Goal: Task Accomplishment & Management: Manage account settings

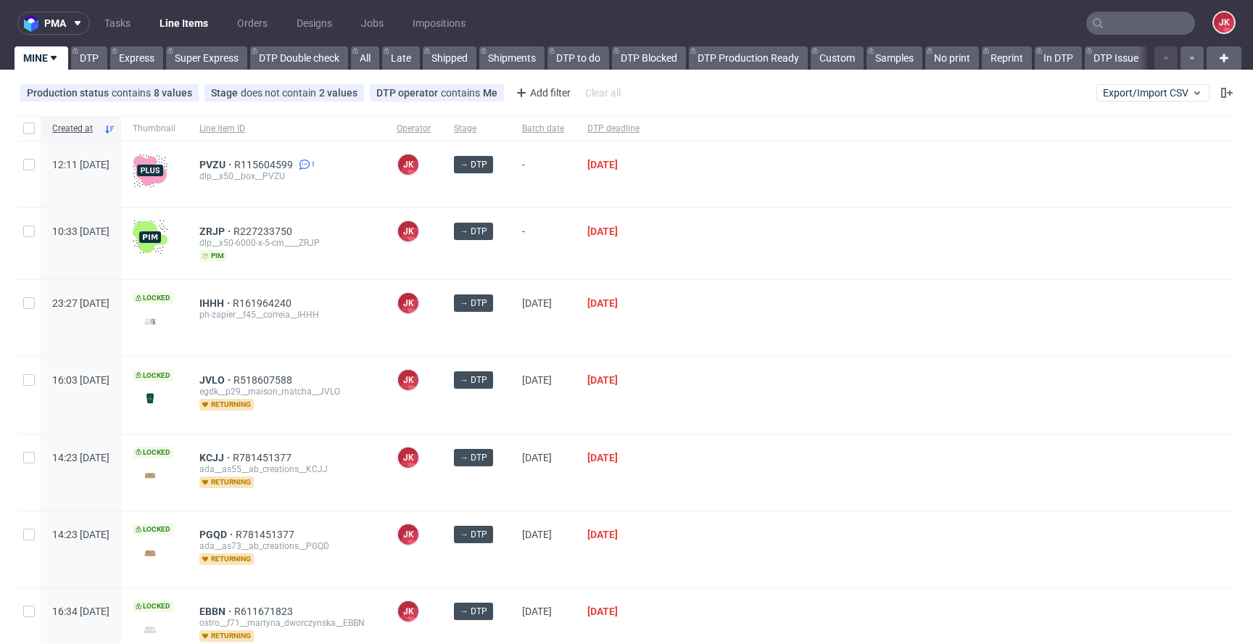
click at [564, 415] on span "[DATE]" at bounding box center [543, 394] width 42 height 41
click at [511, 341] on div "→ DTP" at bounding box center [476, 318] width 68 height 76
click at [839, 358] on div at bounding box center [943, 395] width 585 height 76
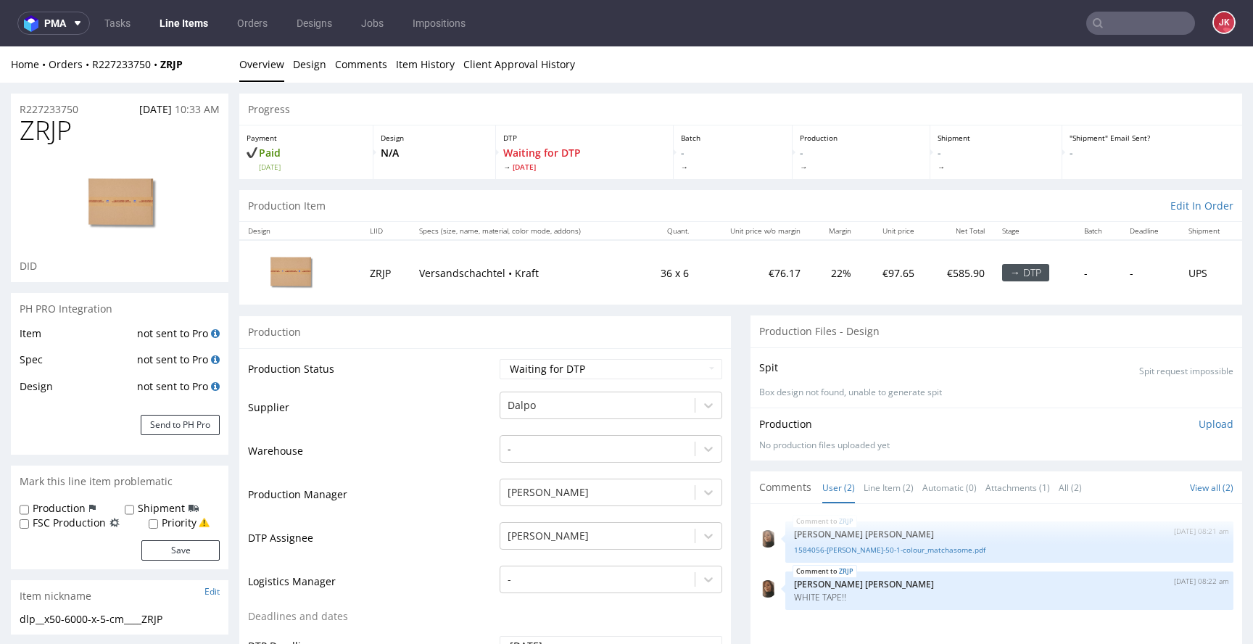
click at [867, 484] on link "Line Item (2)" at bounding box center [889, 487] width 50 height 31
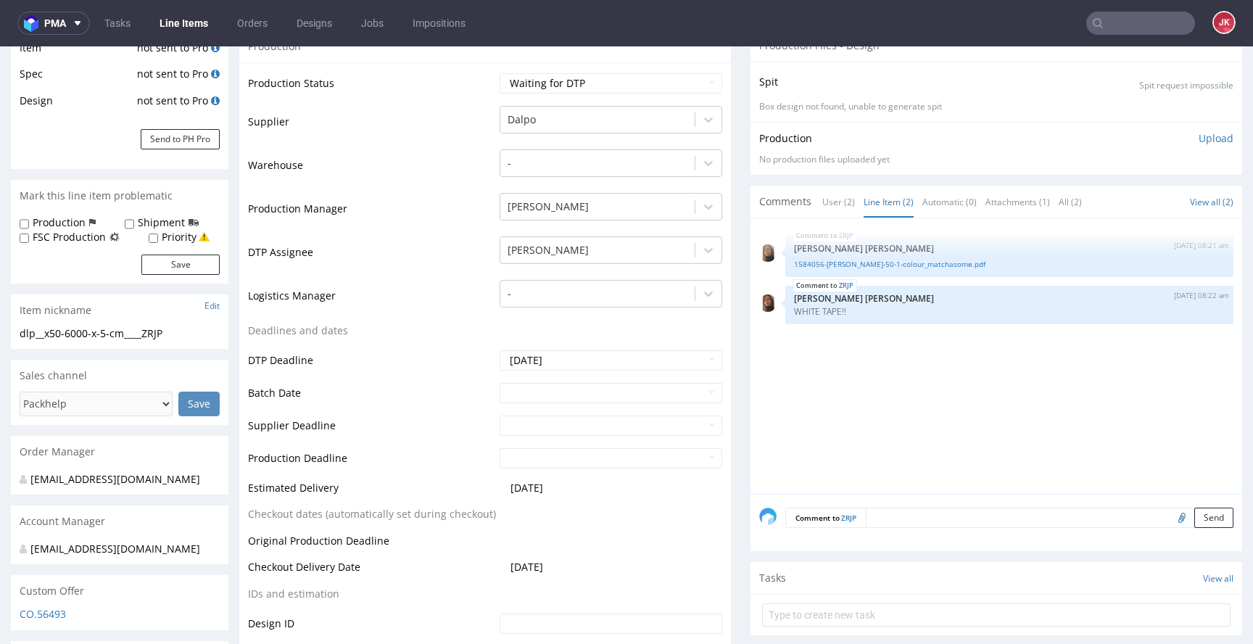
scroll to position [290, 0]
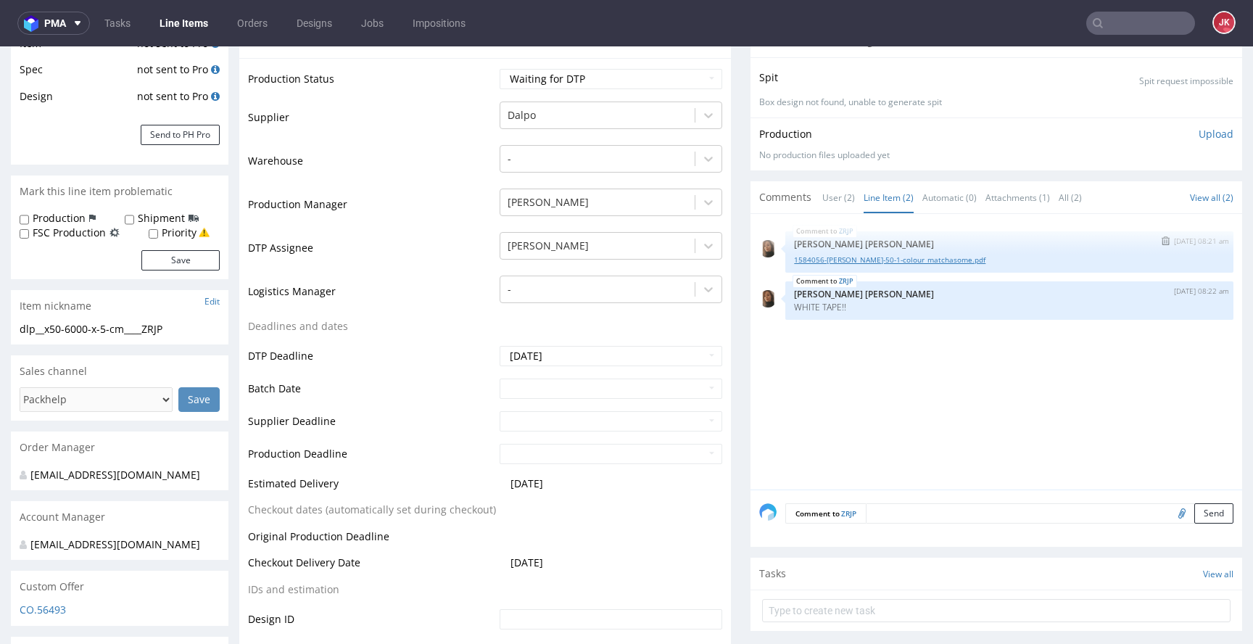
click at [853, 265] on link "1584056-kraft-white-50-1-colour_matchasome.pdf" at bounding box center [1009, 260] width 431 height 11
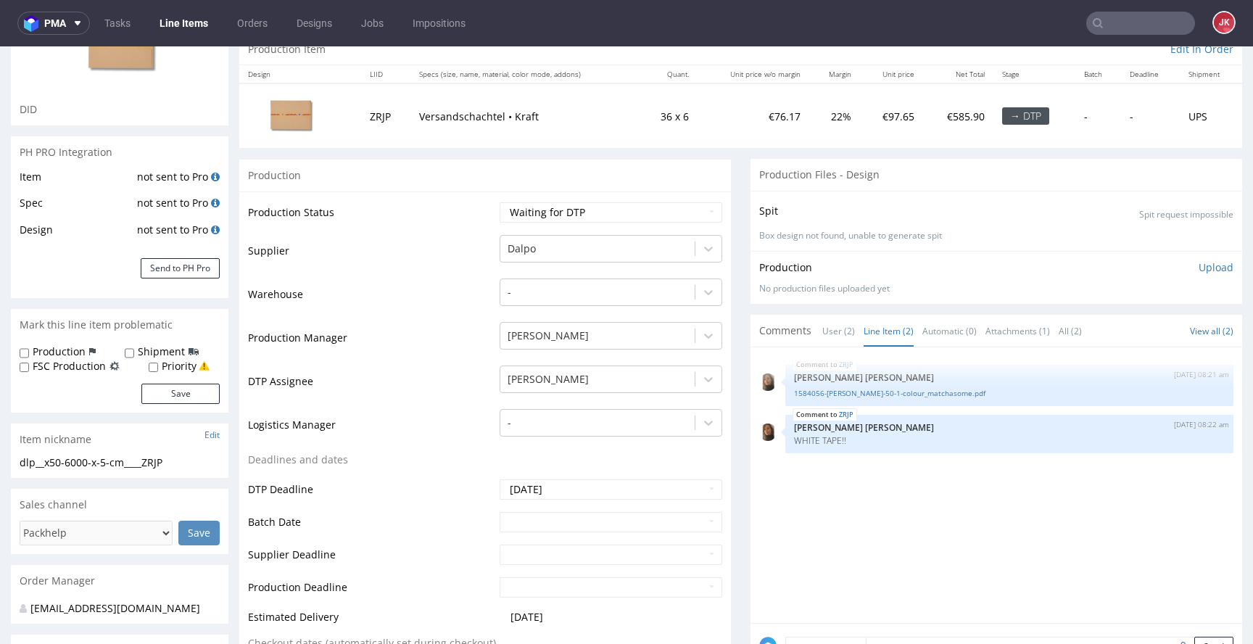
scroll to position [0, 0]
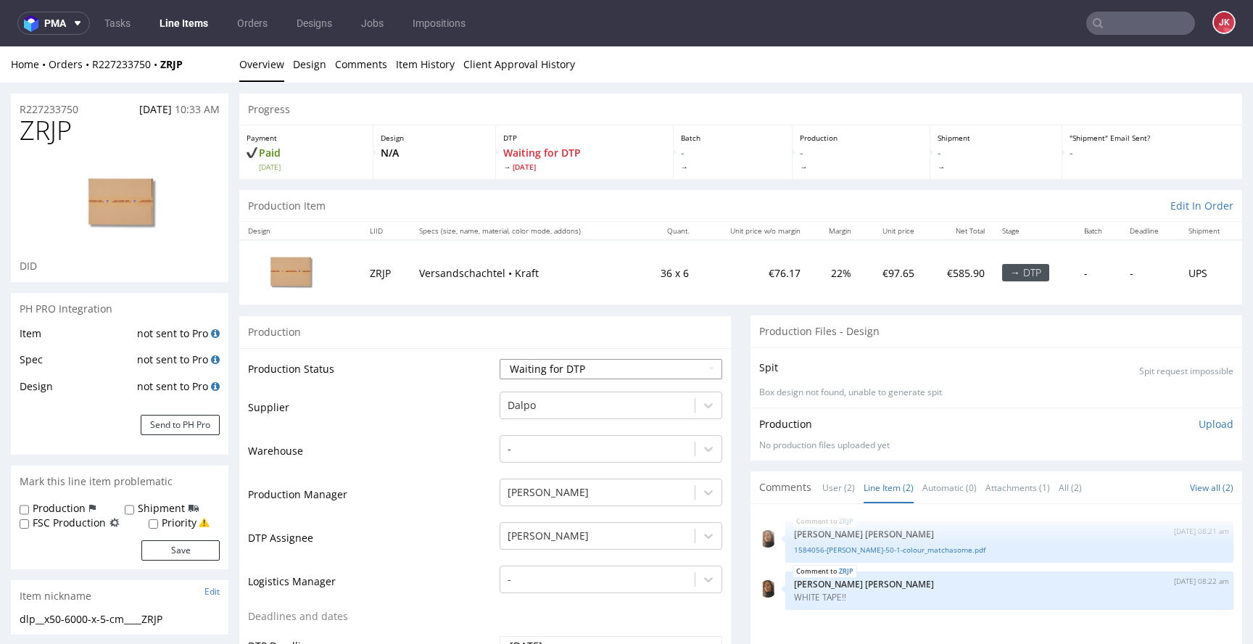
click at [594, 361] on select "Waiting for Artwork Waiting for Diecut Waiting for Mockup Waiting for DTP Waiti…" at bounding box center [611, 369] width 223 height 20
select select "dtp_in_process"
click at [500, 359] on select "Waiting for Artwork Waiting for Diecut Waiting for Mockup Waiting for DTP Waiti…" at bounding box center [611, 369] width 223 height 20
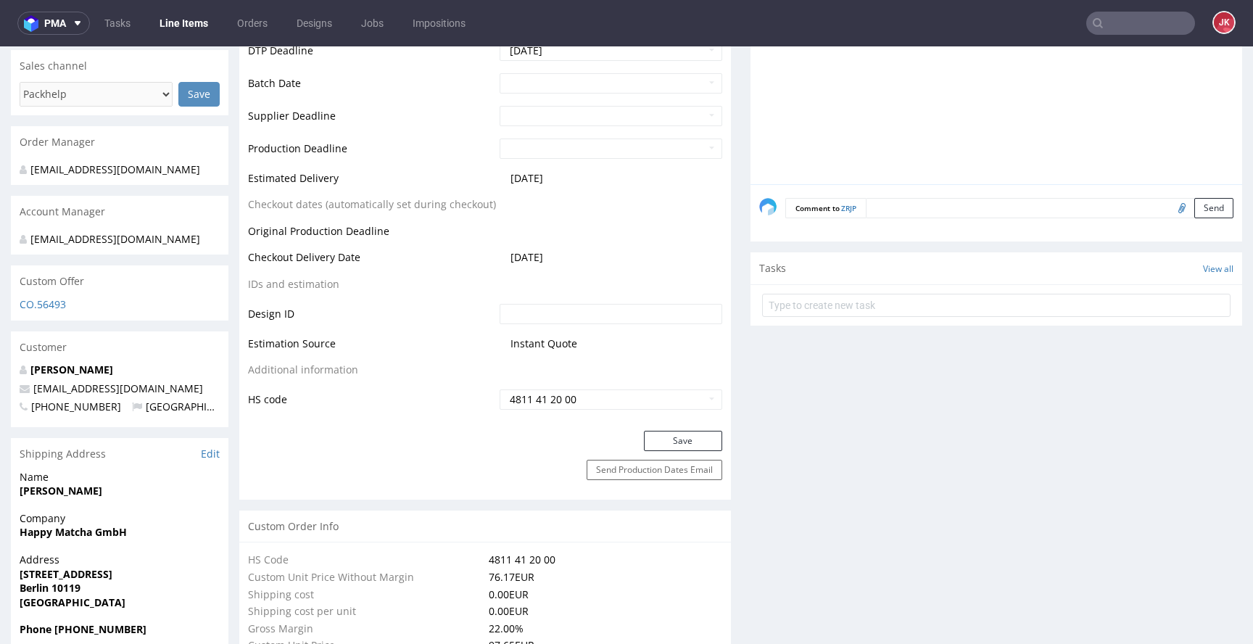
scroll to position [598, 0]
click at [673, 445] on button "Save" at bounding box center [683, 439] width 78 height 20
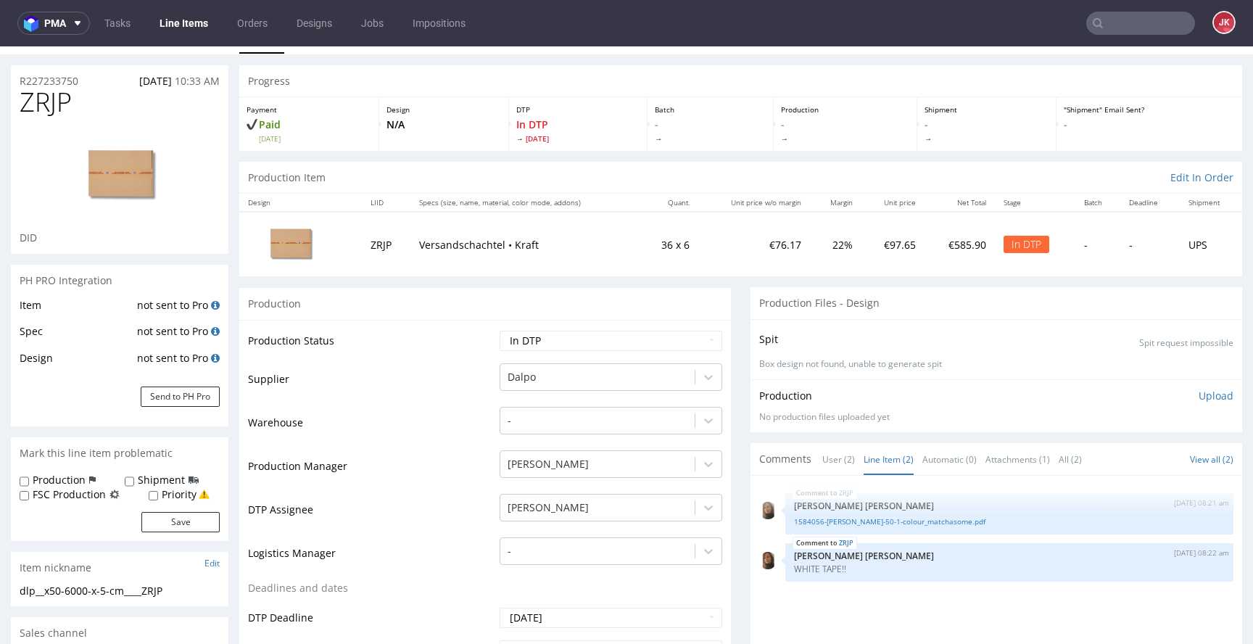
scroll to position [0, 0]
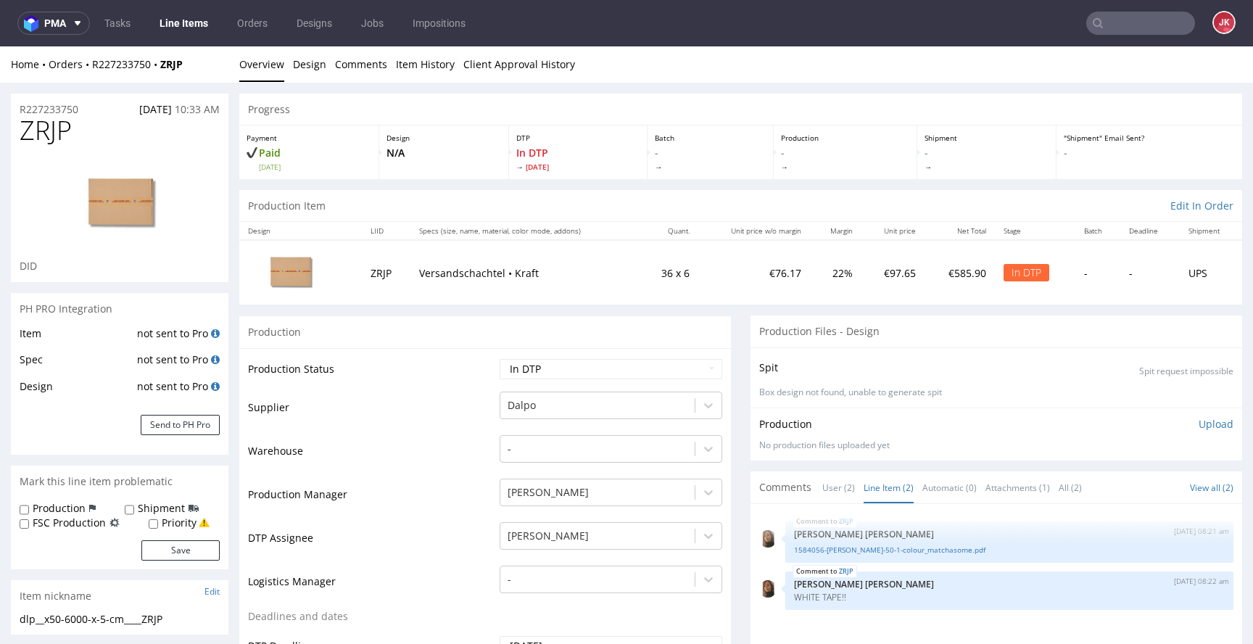
click at [460, 276] on p "Versandschachtel • Kraft" at bounding box center [525, 273] width 212 height 15
copy p "Versandschachtel"
click at [489, 477] on td "Production Manager" at bounding box center [372, 499] width 248 height 44
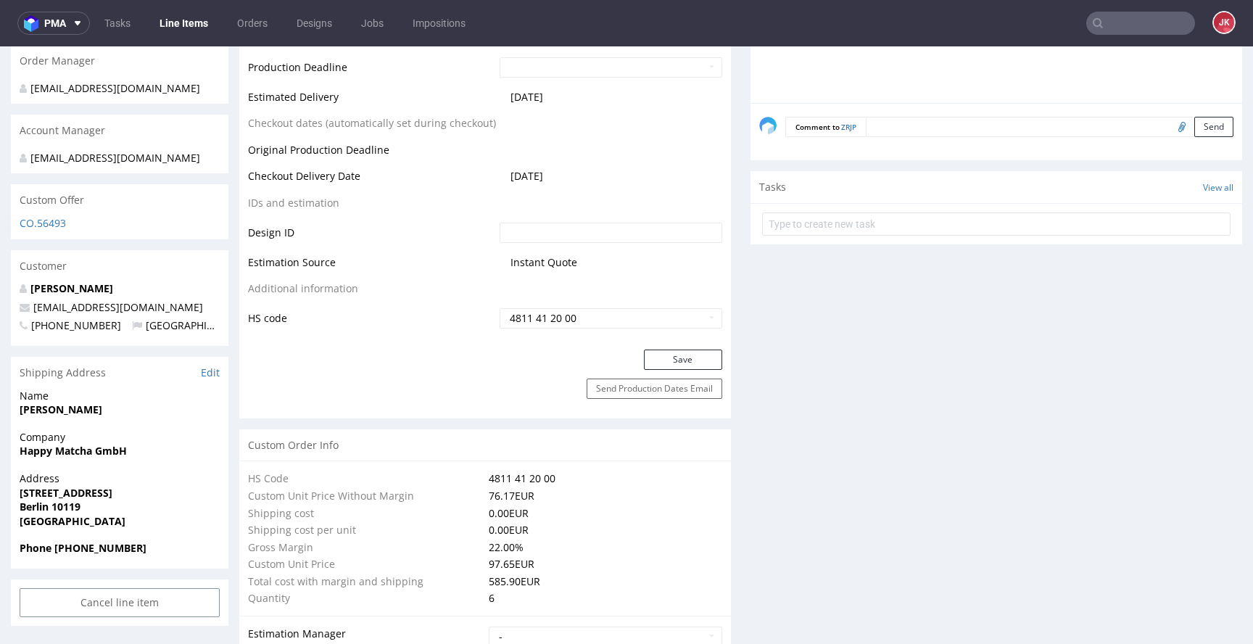
scroll to position [674, 0]
click at [468, 358] on div "Save" at bounding box center [485, 367] width 492 height 29
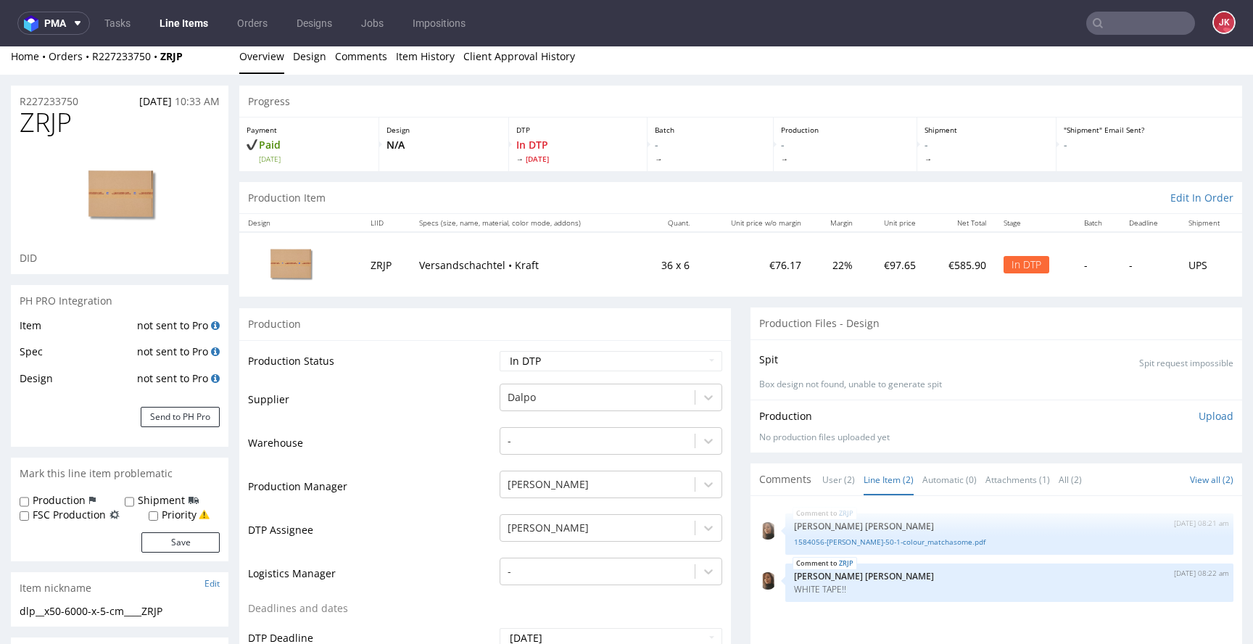
scroll to position [0, 0]
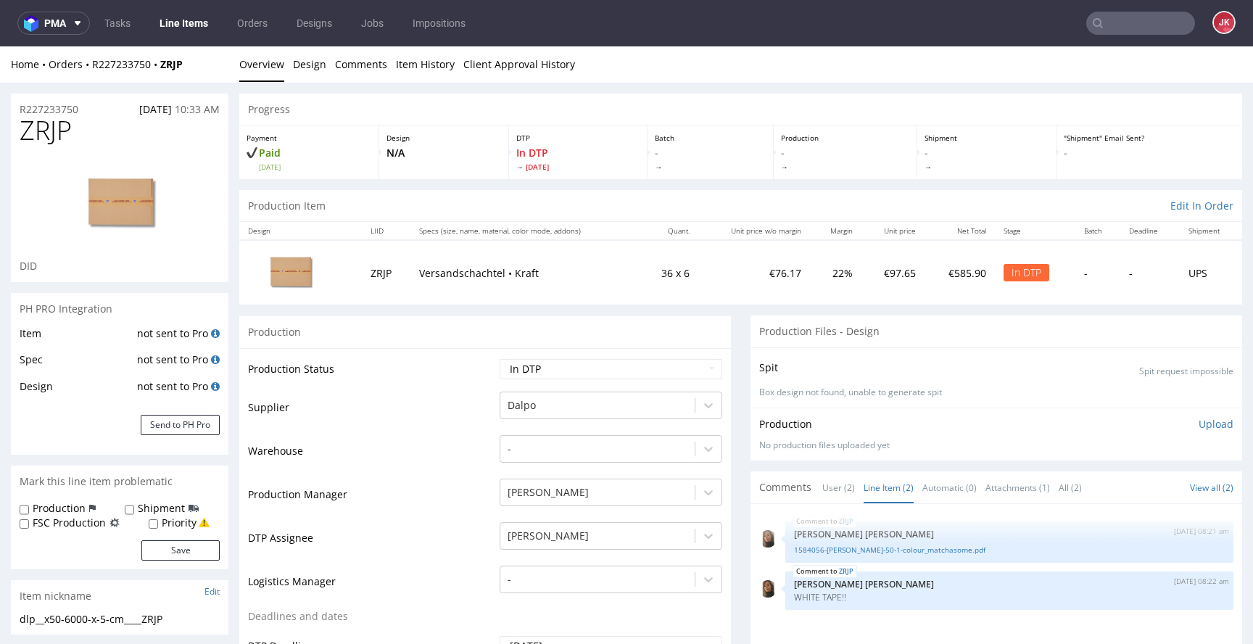
click at [464, 275] on p "Versandschachtel • Kraft" at bounding box center [525, 273] width 212 height 15
copy p "Versandschachtel"
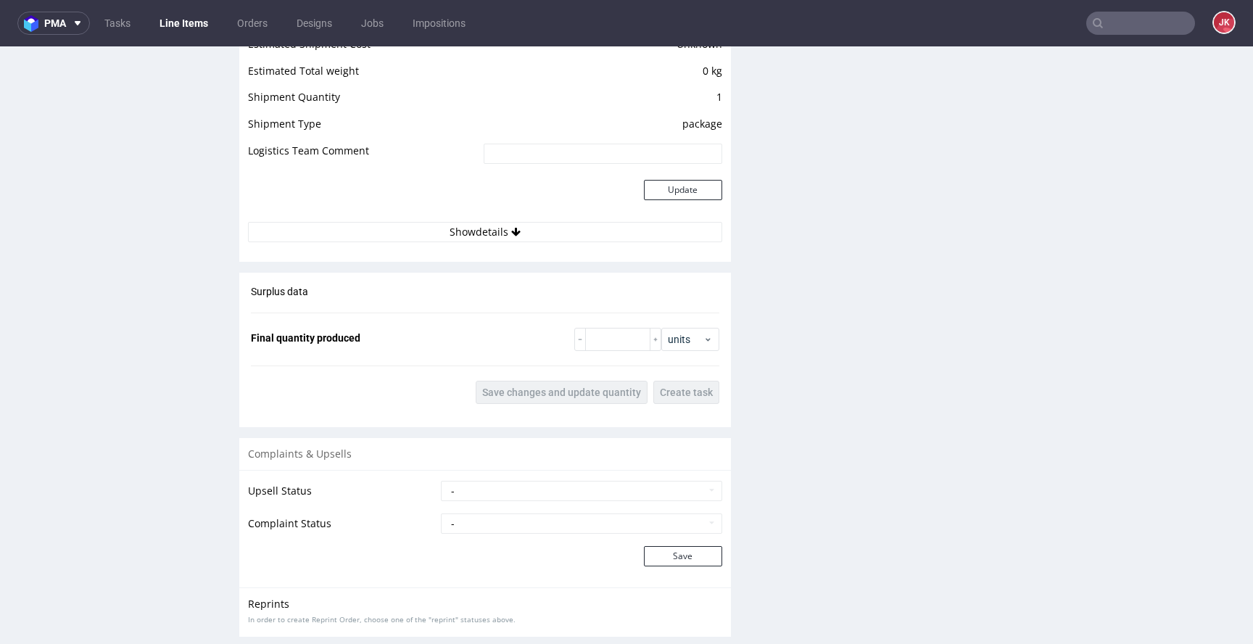
scroll to position [1905, 0]
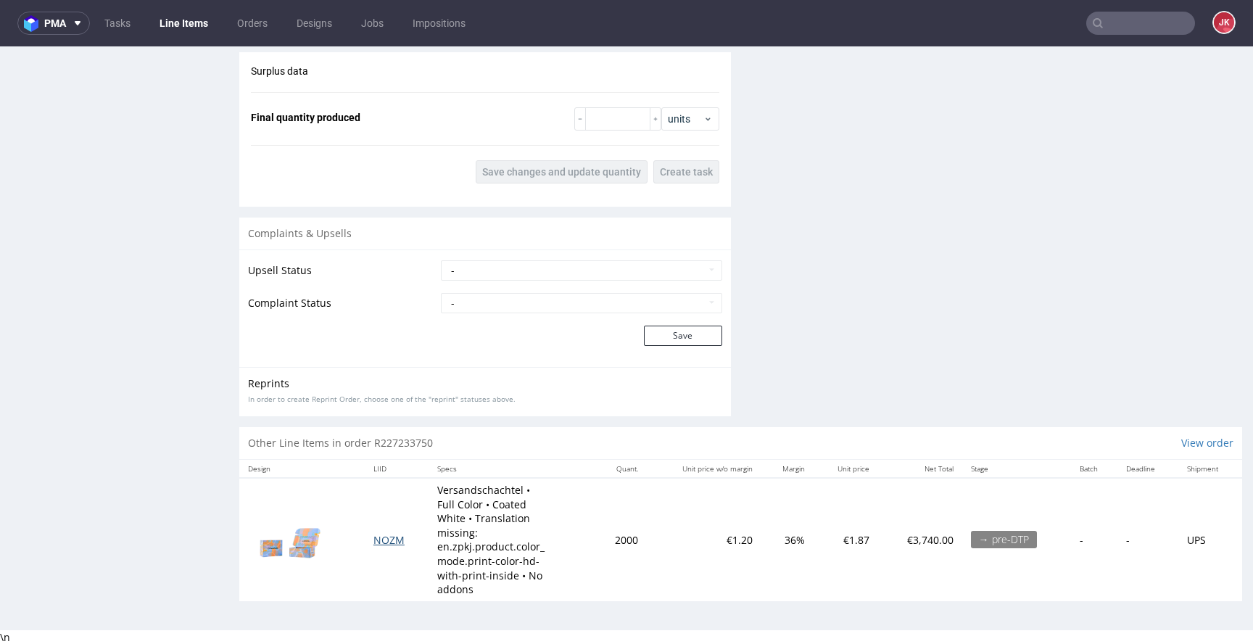
click at [394, 535] on span "NOZM" at bounding box center [389, 540] width 31 height 14
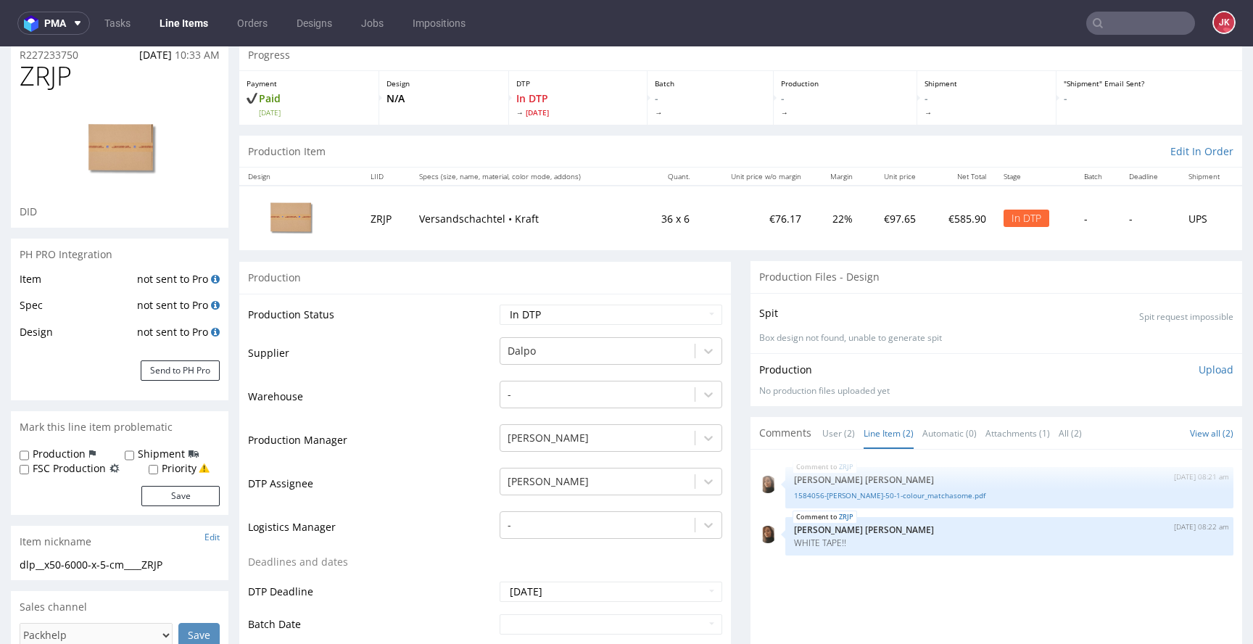
scroll to position [0, 0]
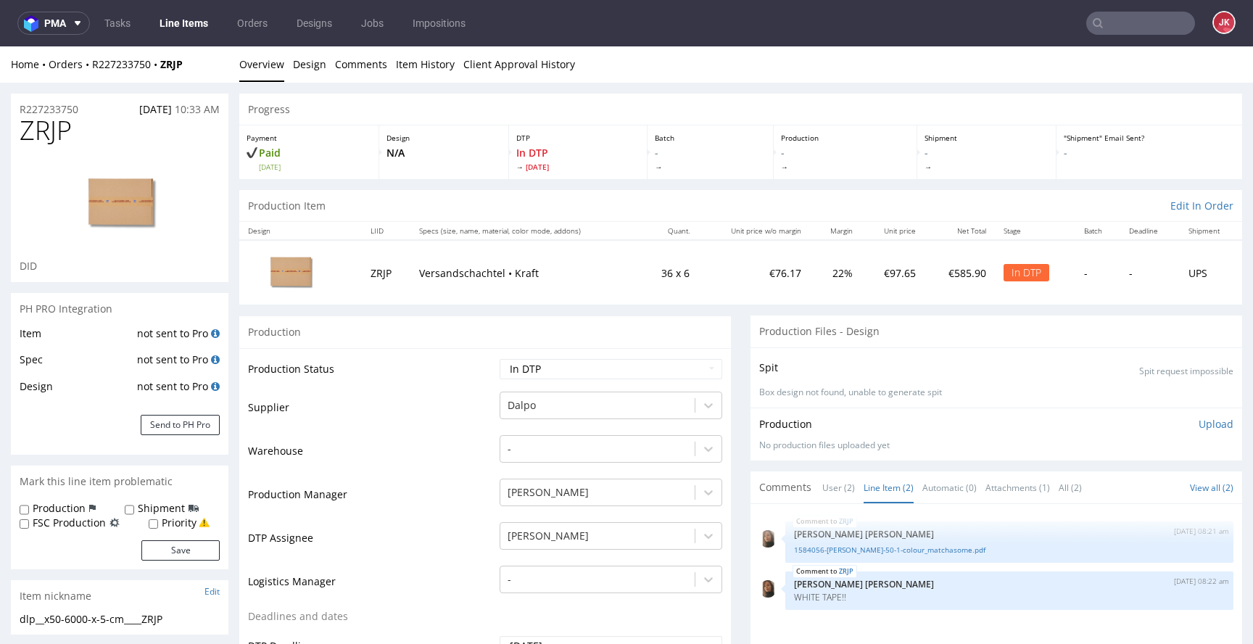
click at [448, 424] on td "Supplier" at bounding box center [372, 412] width 248 height 44
click at [51, 140] on span "ZRJP" at bounding box center [46, 130] width 52 height 29
copy span "ZRJP"
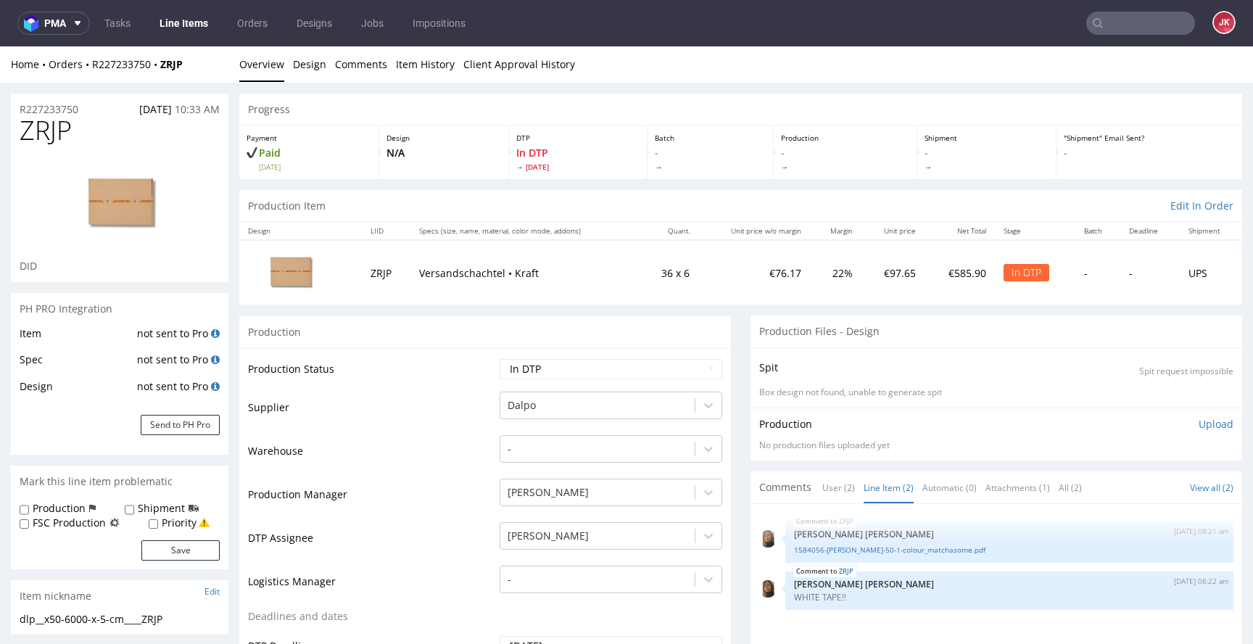
click at [455, 445] on td "Warehouse" at bounding box center [372, 456] width 248 height 44
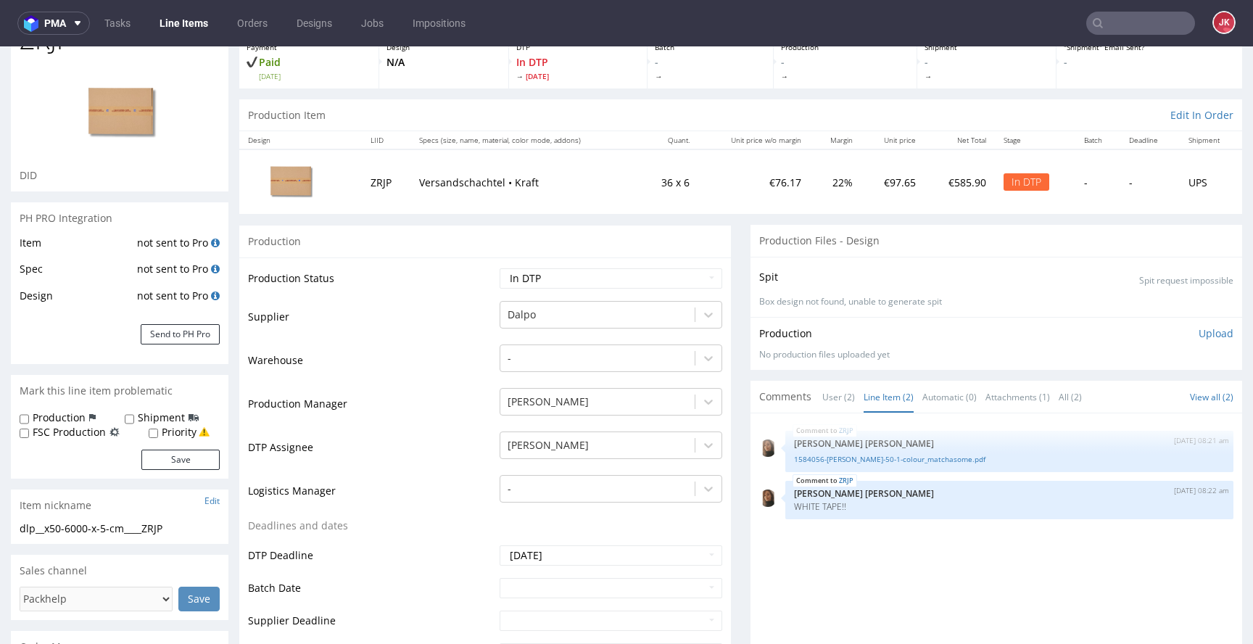
scroll to position [107, 0]
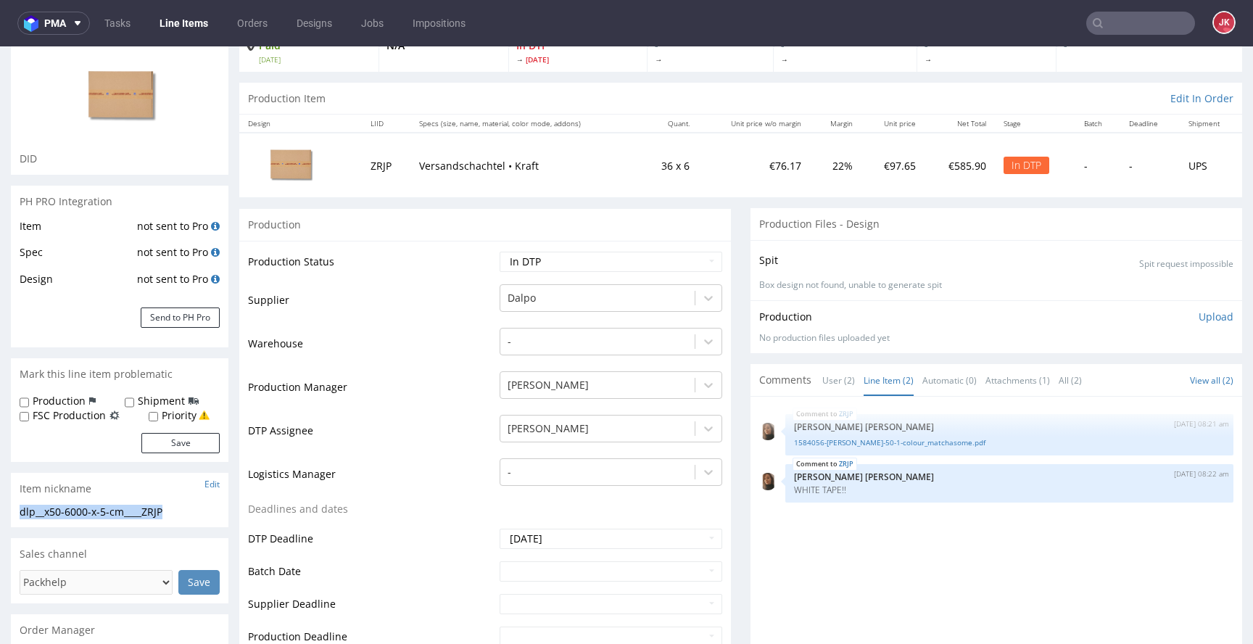
drag, startPoint x: 186, startPoint y: 505, endPoint x: 0, endPoint y: 506, distance: 185.7
copy div "dlp__x50-6000-x-5-cm____ZRJP"
click at [425, 516] on td "Deadlines and dates" at bounding box center [372, 514] width 248 height 27
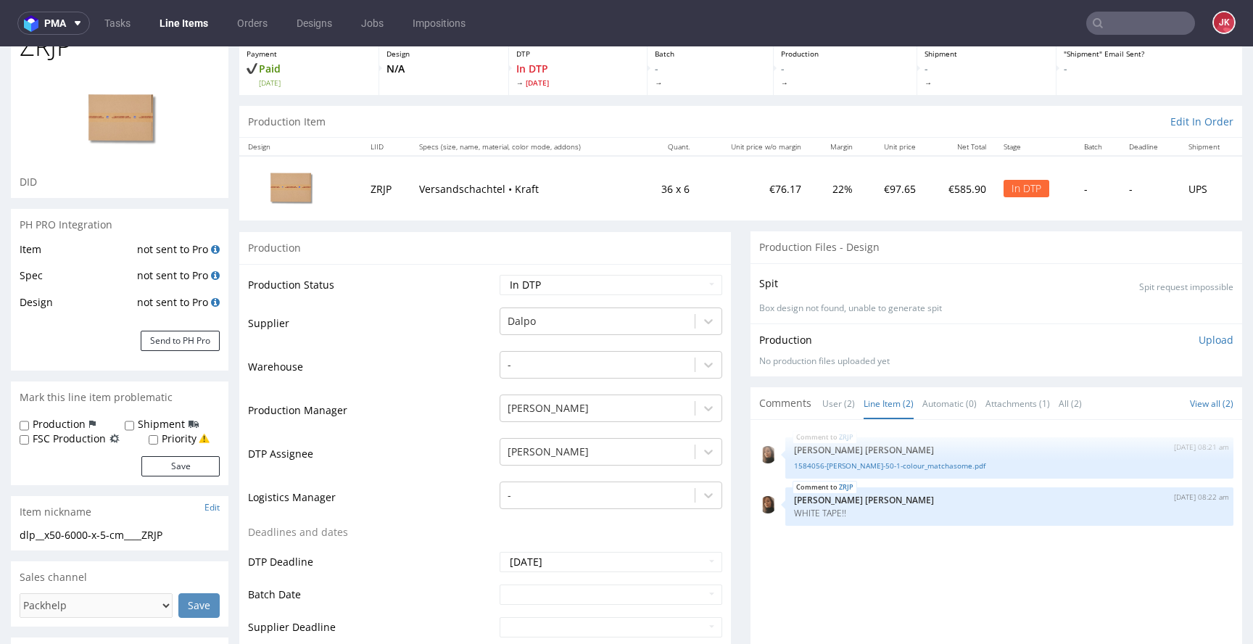
scroll to position [0, 0]
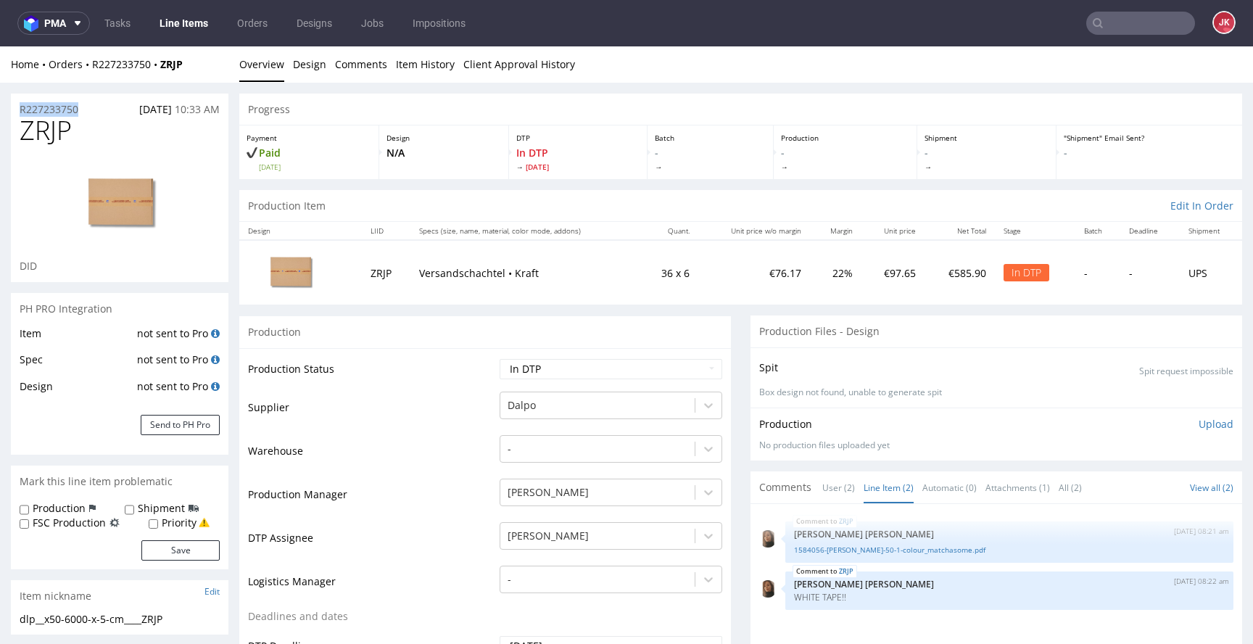
drag, startPoint x: 101, startPoint y: 109, endPoint x: 1, endPoint y: 110, distance: 100.1
copy p "R227233750"
drag, startPoint x: 1068, startPoint y: 416, endPoint x: 1082, endPoint y: 414, distance: 14.7
click at [1069, 416] on div "Production Upload No production files uploaded yet Description (optional) Add f…" at bounding box center [997, 434] width 492 height 53
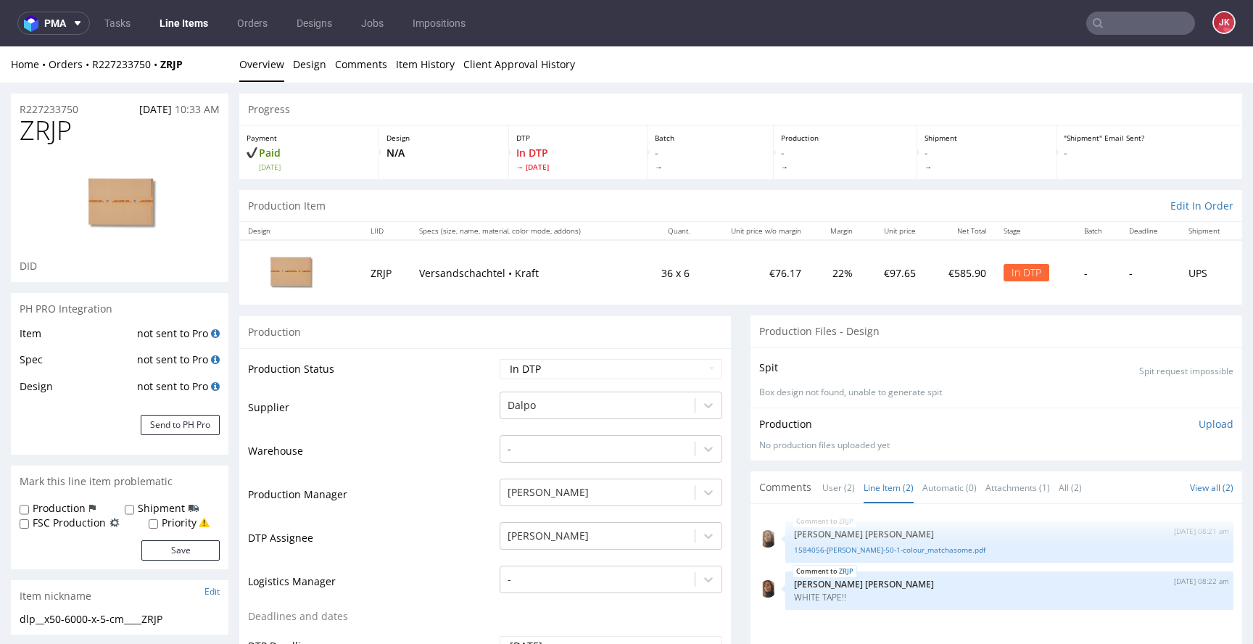
click at [1199, 423] on p "Upload" at bounding box center [1216, 424] width 35 height 15
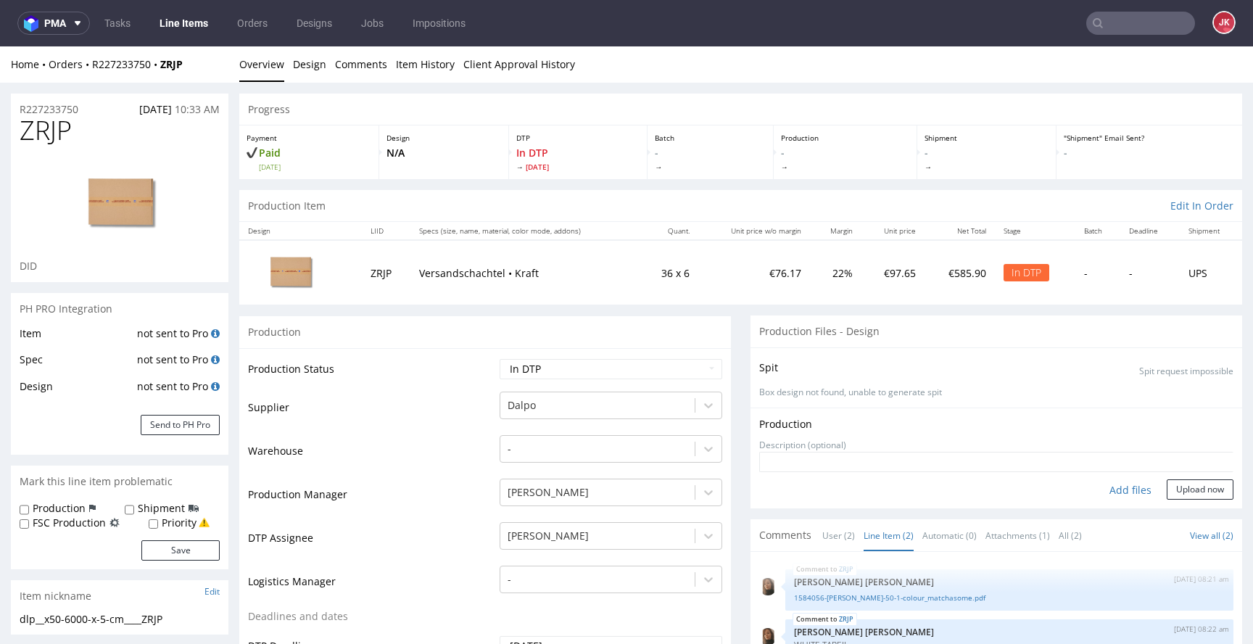
click at [1106, 490] on div "Add files" at bounding box center [1131, 490] width 73 height 22
type input "C:\fakepath\dlp__x50-6000-x-5-cm____ZRJP__d0__oR227233750__2.pdf"
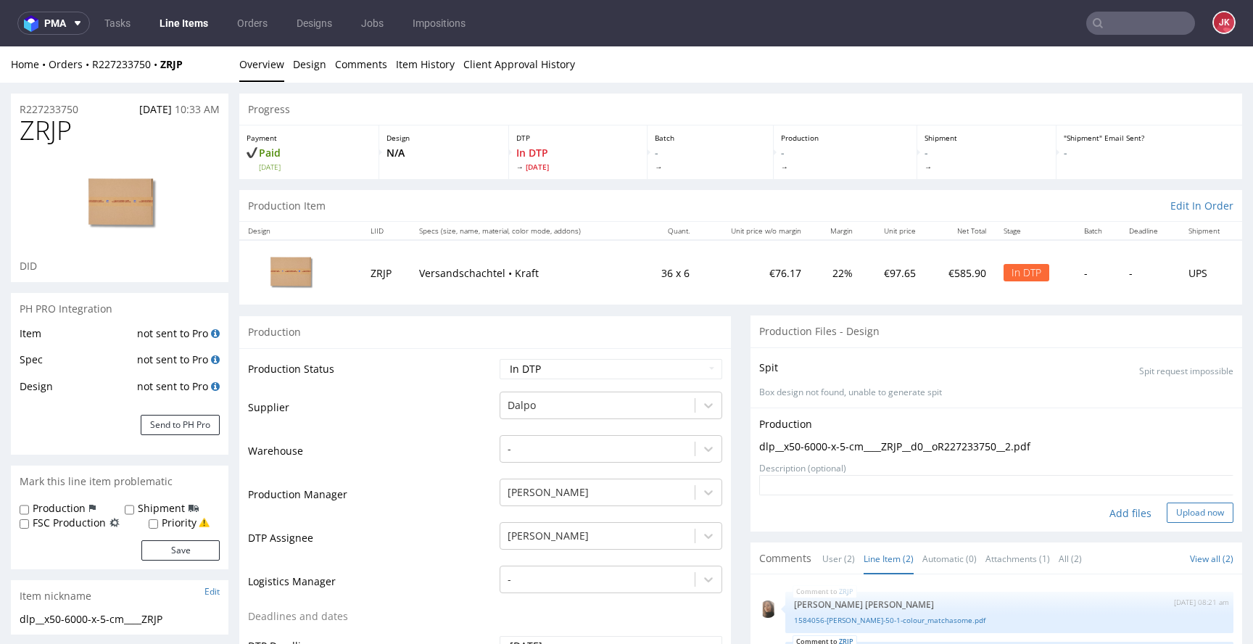
click at [1169, 514] on button "Upload now" at bounding box center [1200, 513] width 67 height 20
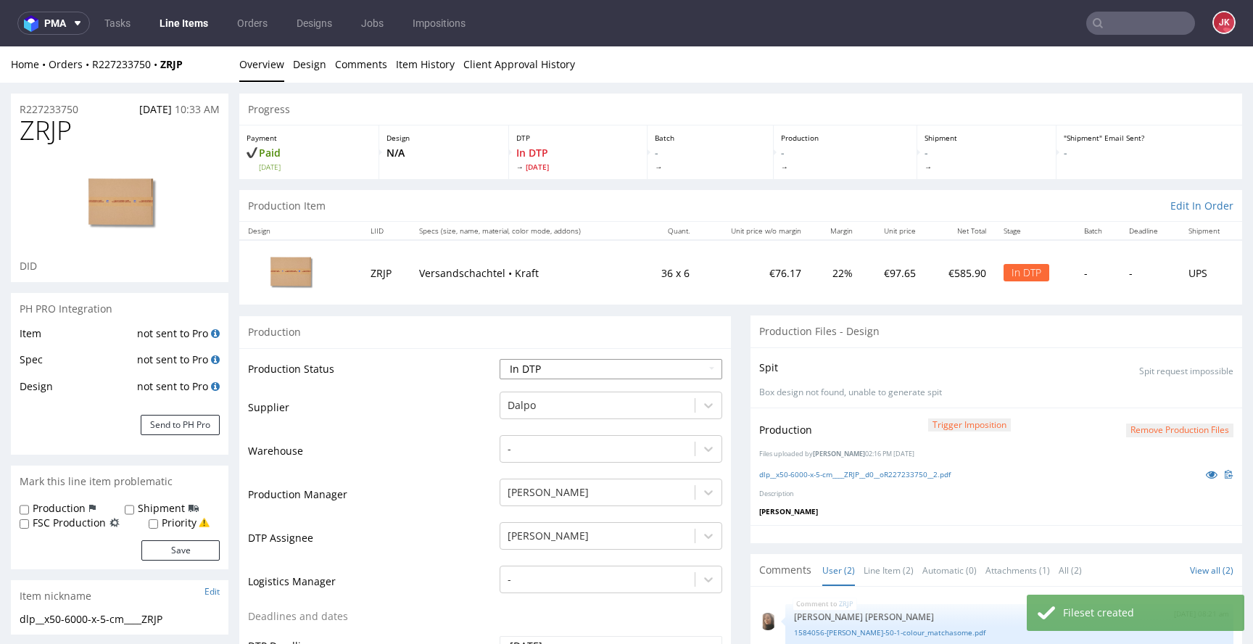
click at [625, 363] on select "Waiting for Artwork Waiting for Diecut Waiting for Mockup Waiting for DTP Waiti…" at bounding box center [611, 369] width 223 height 20
select select "dtp_production_ready"
click at [500, 359] on select "Waiting for Artwork Waiting for Diecut Waiting for Mockup Waiting for DTP Waiti…" at bounding box center [611, 369] width 223 height 20
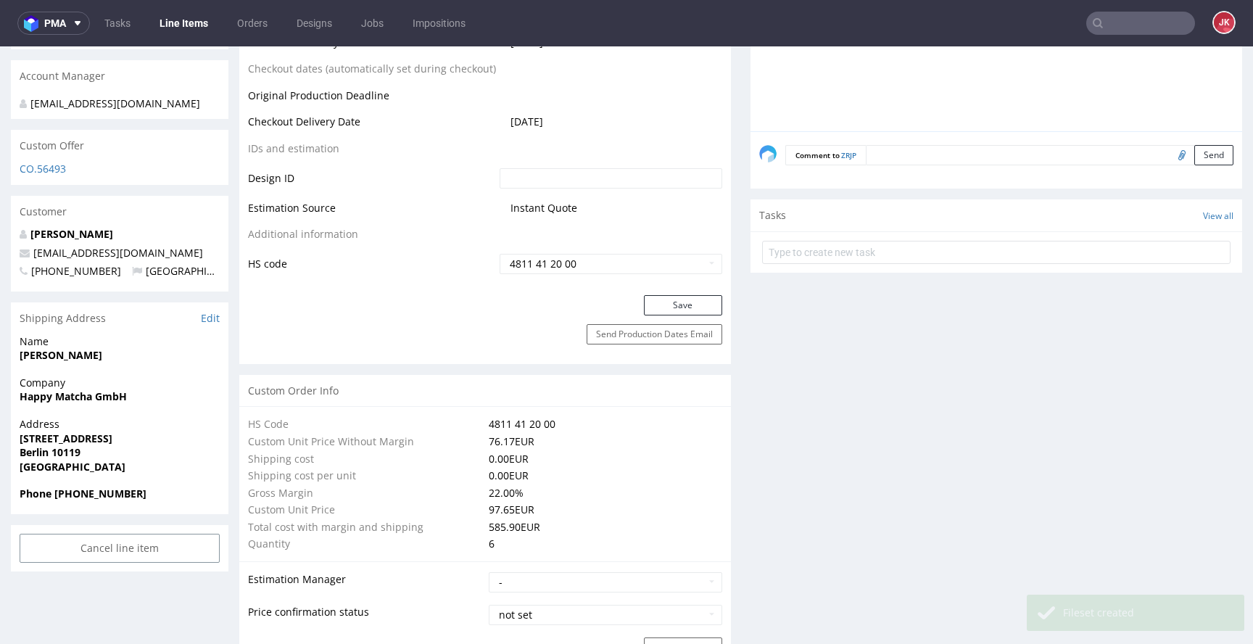
scroll to position [739, 0]
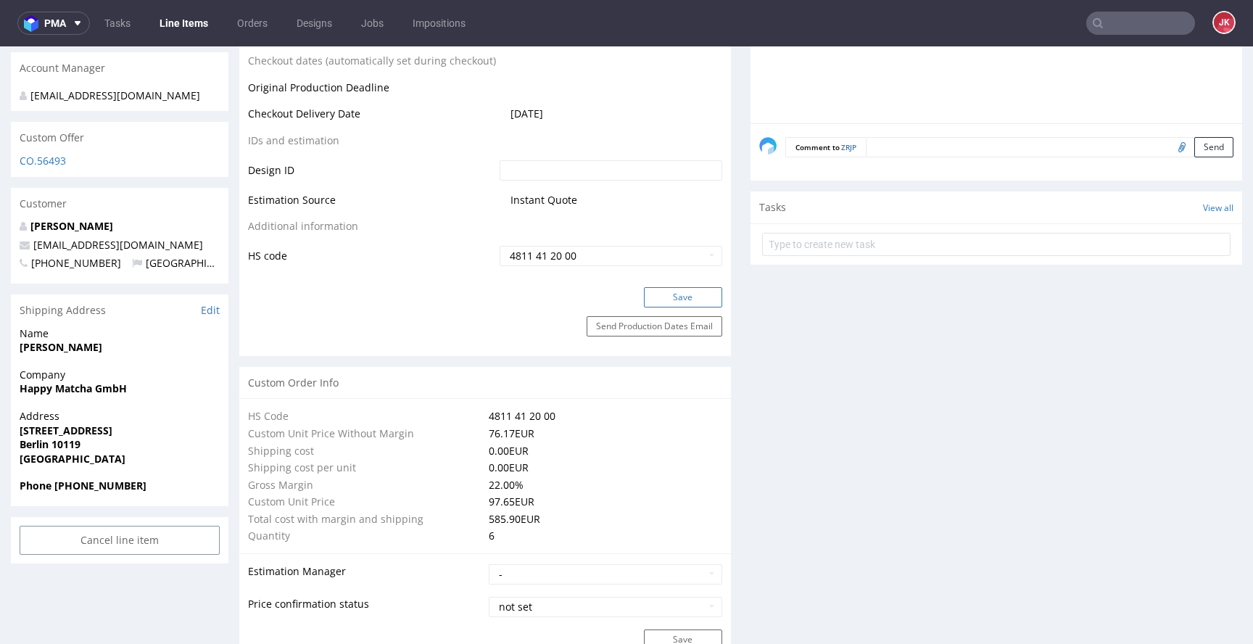
click at [685, 304] on button "Save" at bounding box center [683, 297] width 78 height 20
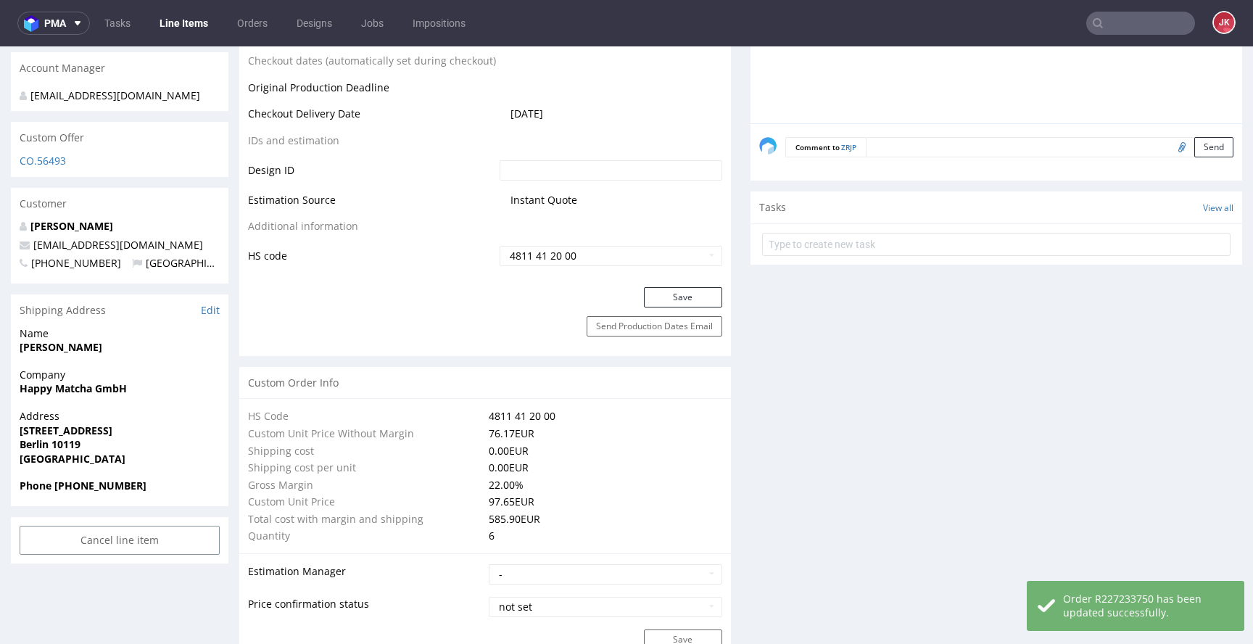
click at [730, 247] on div "Progress Payment Paid Wed 27 Aug Design N/A DTP DTP Production Ready Wed 27 Aug…" at bounding box center [740, 565] width 1003 height 2423
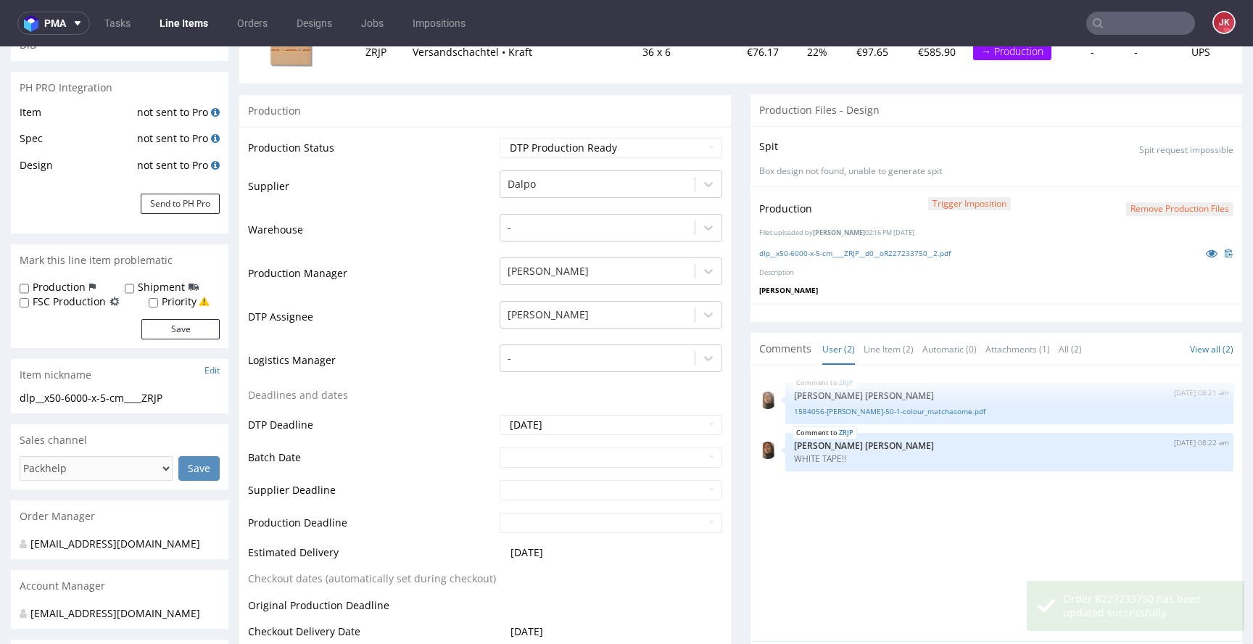
scroll to position [0, 0]
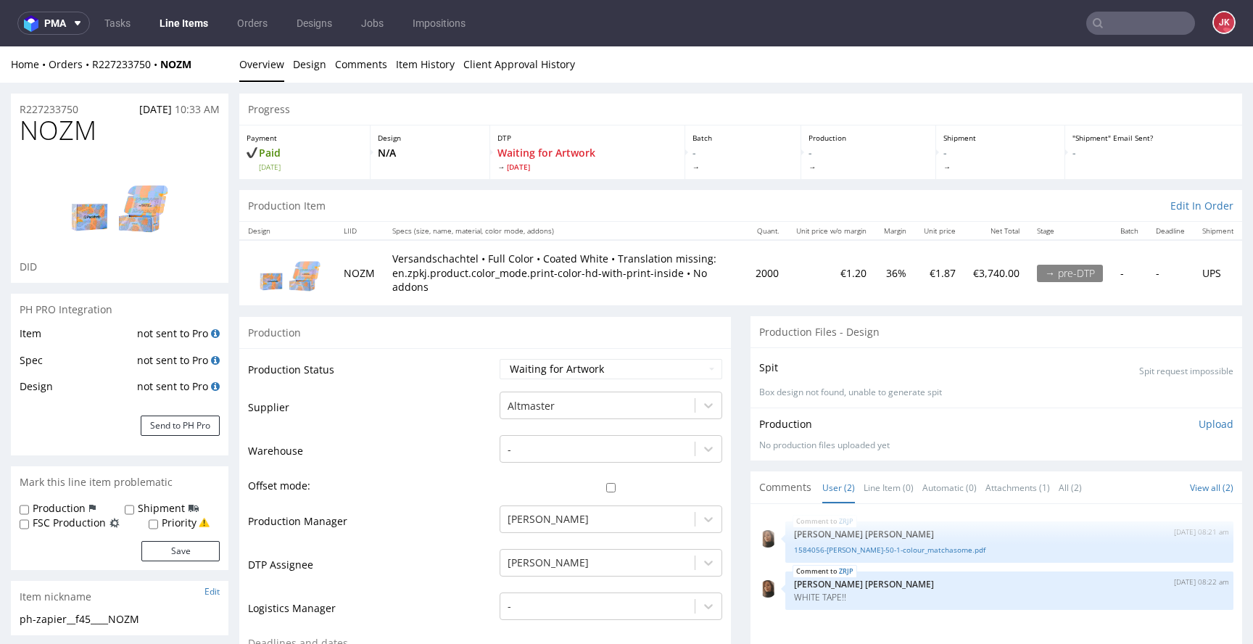
click at [483, 383] on td "Production Status" at bounding box center [372, 374] width 248 height 33
click at [317, 70] on link "Design" at bounding box center [309, 64] width 33 height 36
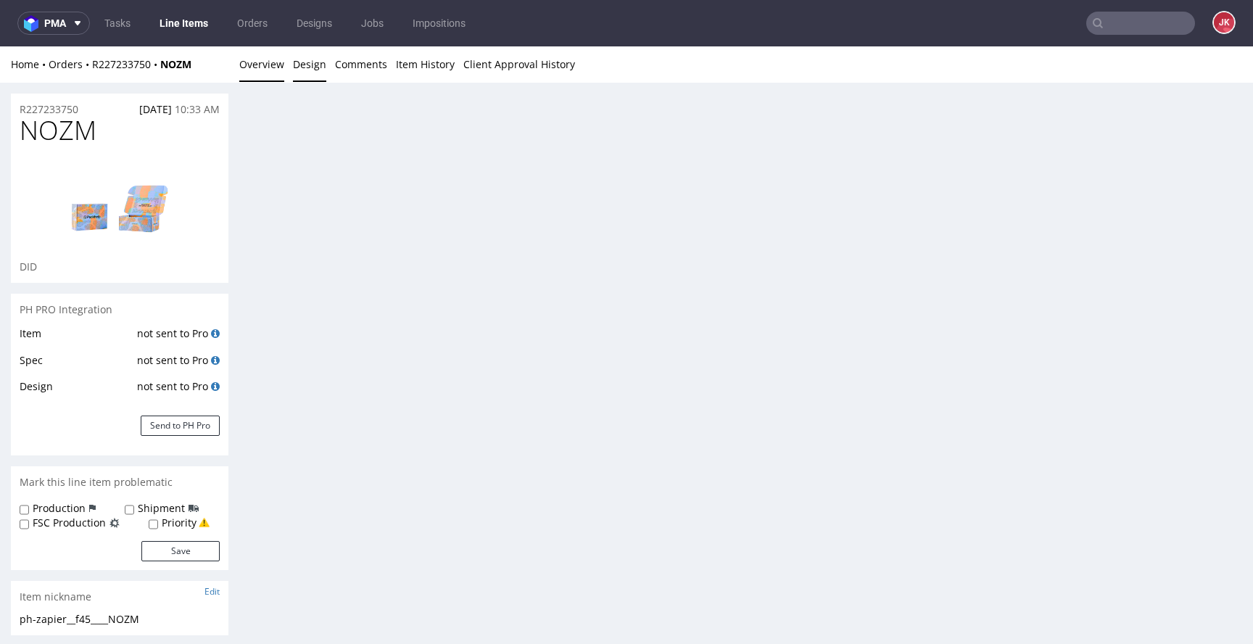
click at [263, 70] on link "Overview" at bounding box center [261, 64] width 45 height 36
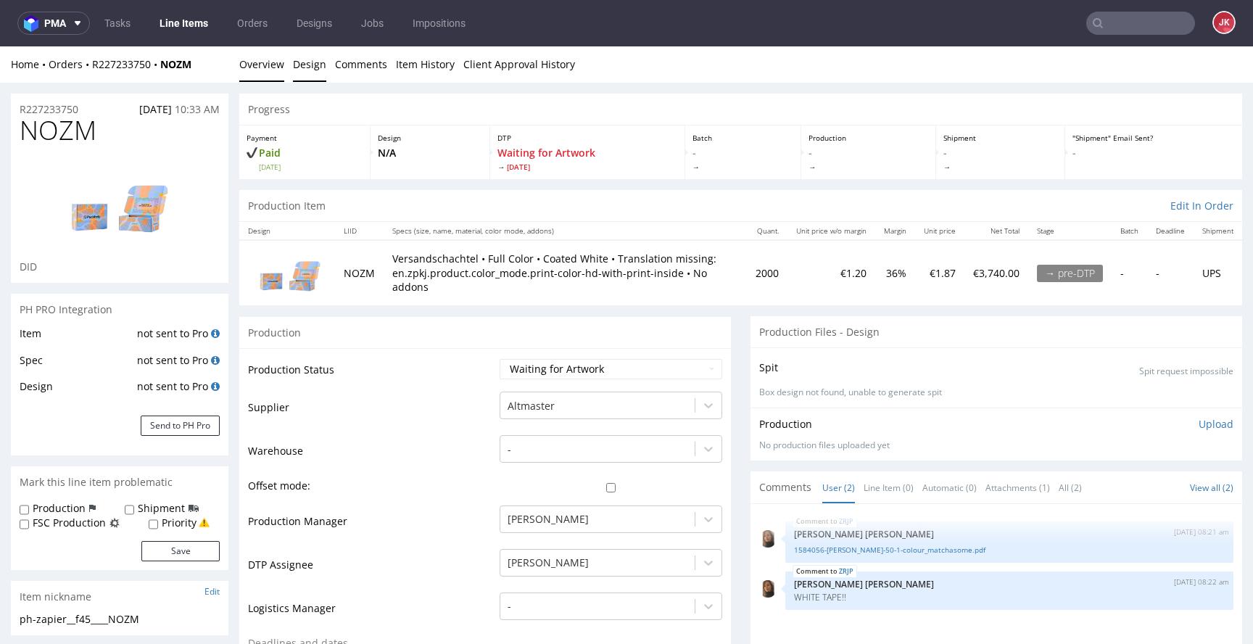
click at [312, 74] on link "Design" at bounding box center [309, 64] width 33 height 36
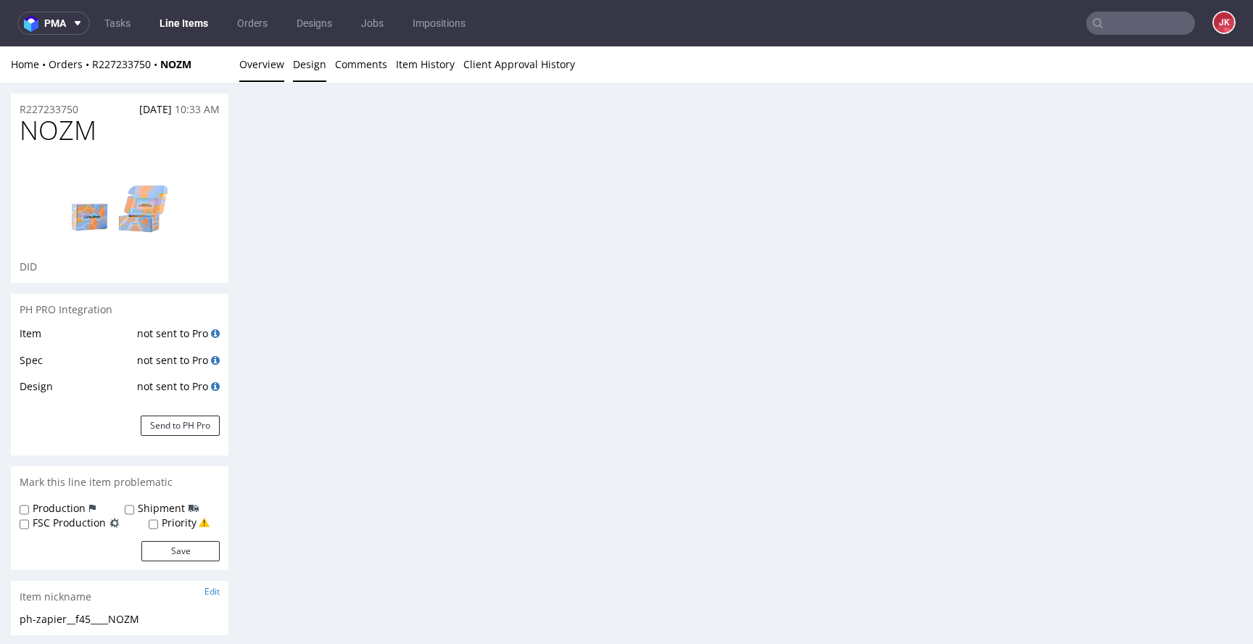
click at [244, 58] on link "Overview" at bounding box center [261, 64] width 45 height 36
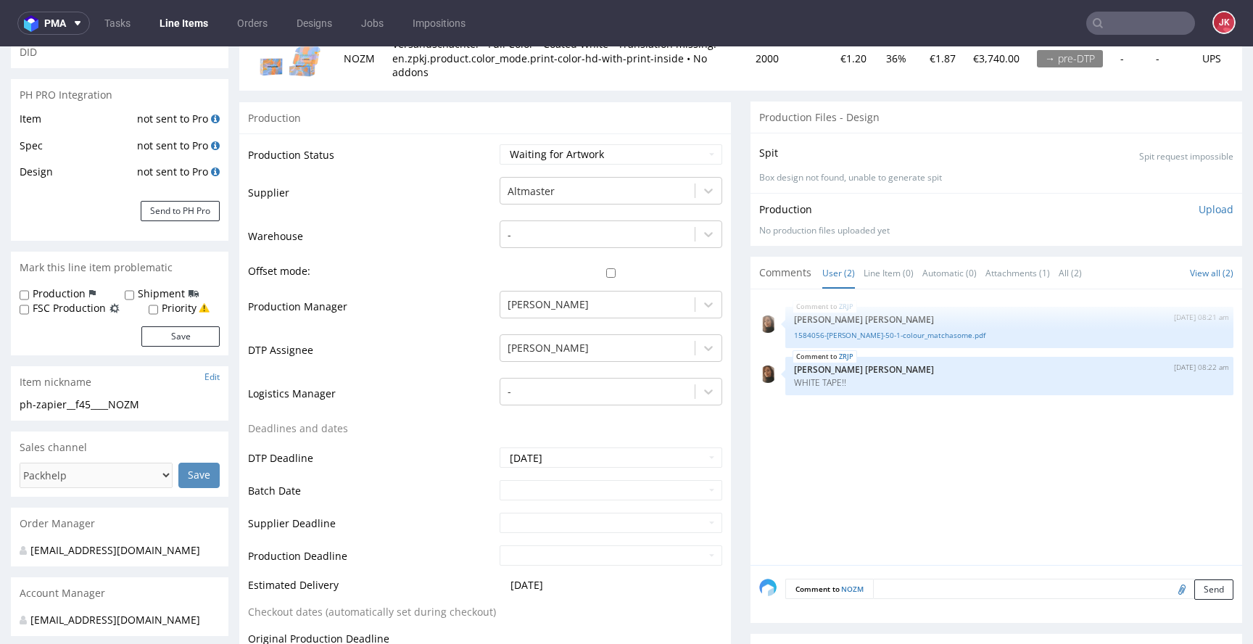
scroll to position [210, 0]
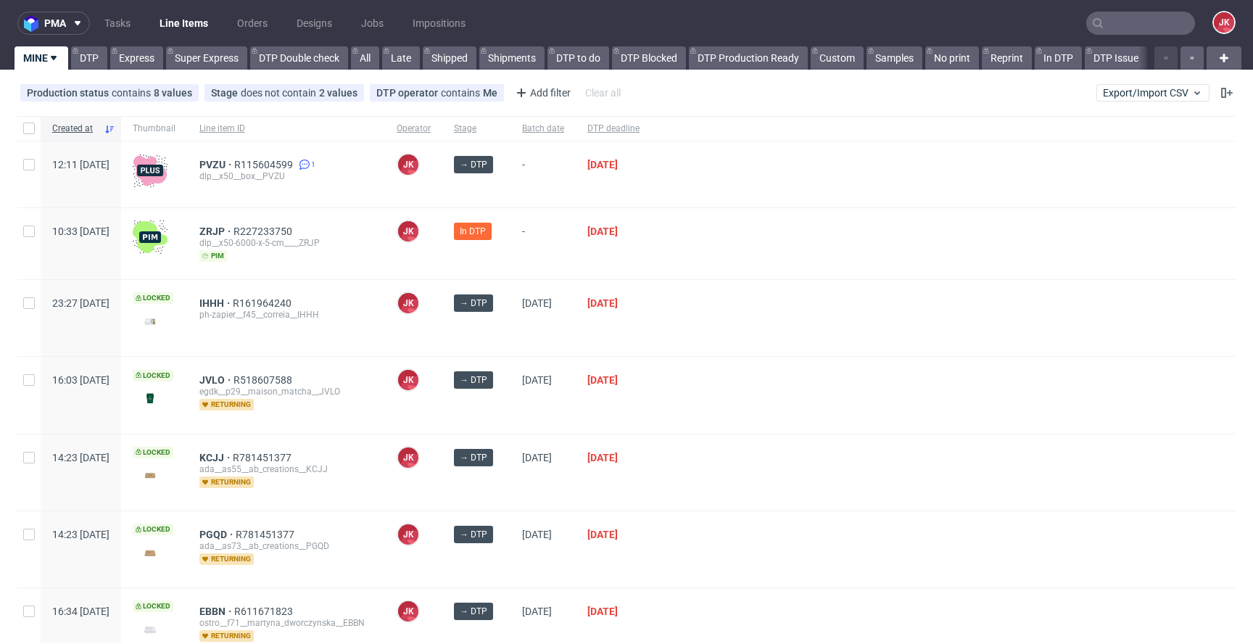
click at [770, 394] on div at bounding box center [943, 395] width 585 height 76
click at [234, 229] on span "ZRJP" at bounding box center [216, 232] width 34 height 12
click at [234, 162] on span "PVZU" at bounding box center [216, 165] width 35 height 12
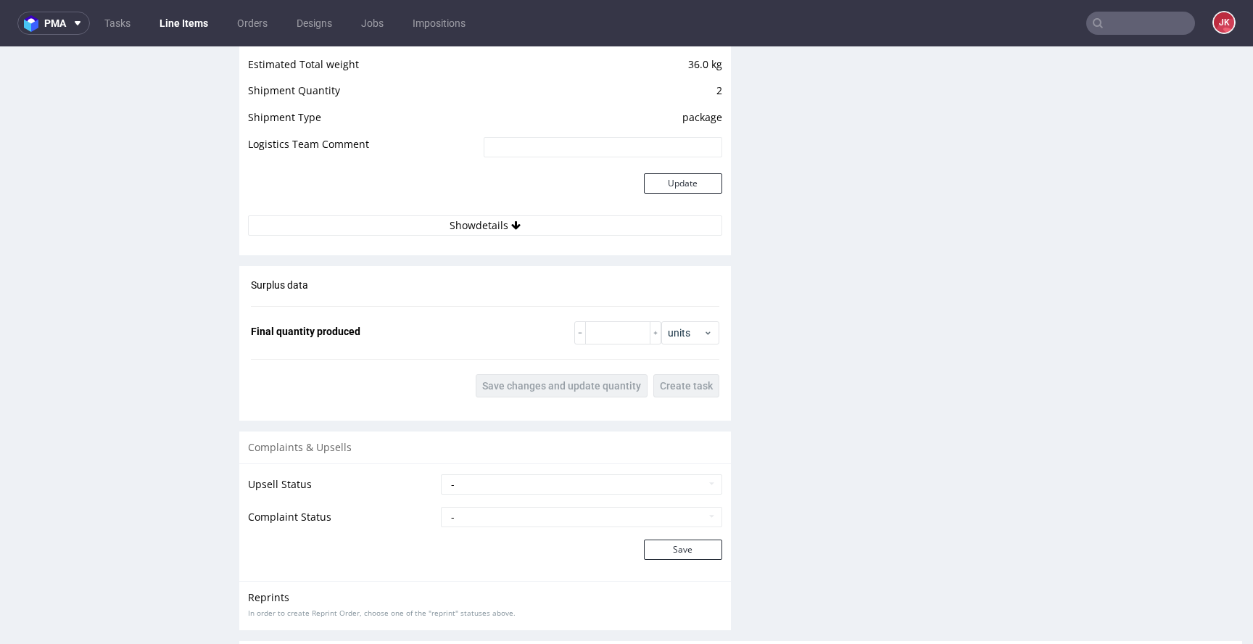
scroll to position [1808, 0]
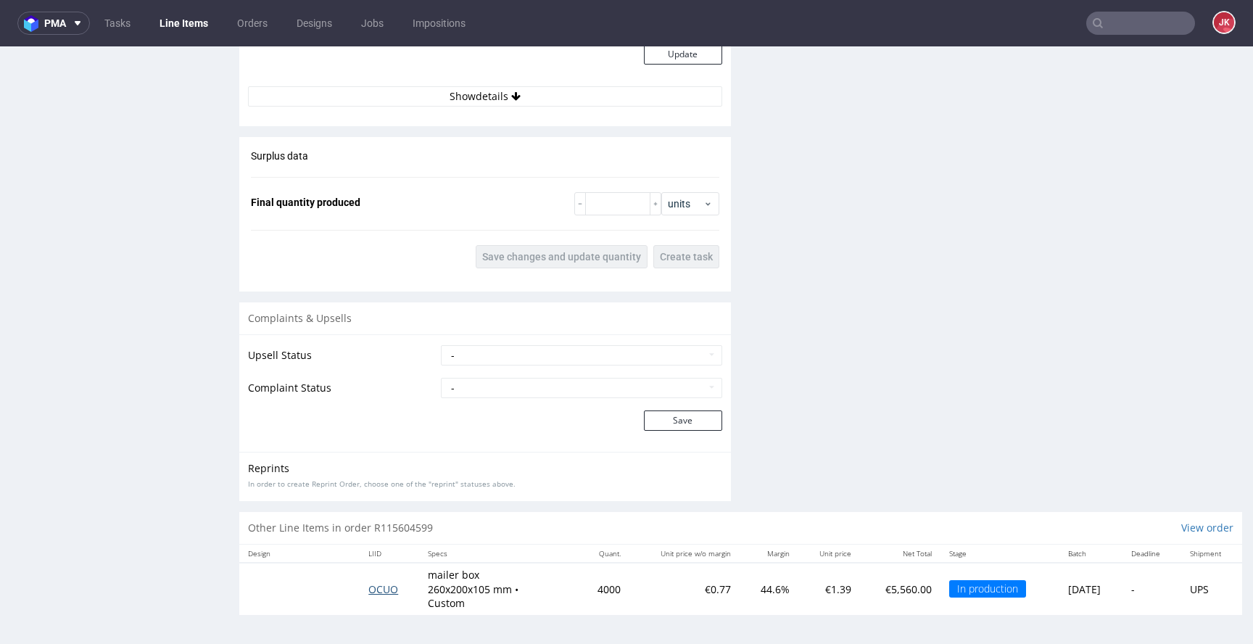
click at [368, 588] on span "OCUO" at bounding box center [383, 589] width 30 height 14
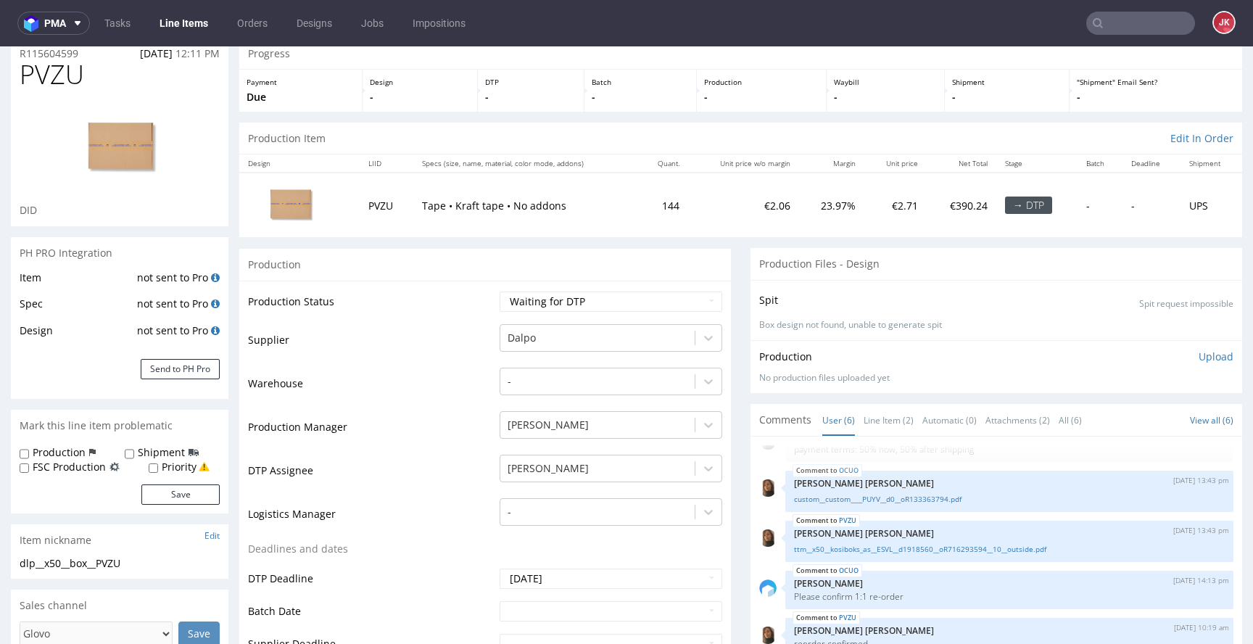
scroll to position [54, 0]
click at [869, 416] on link "Line Item (2)" at bounding box center [889, 421] width 50 height 31
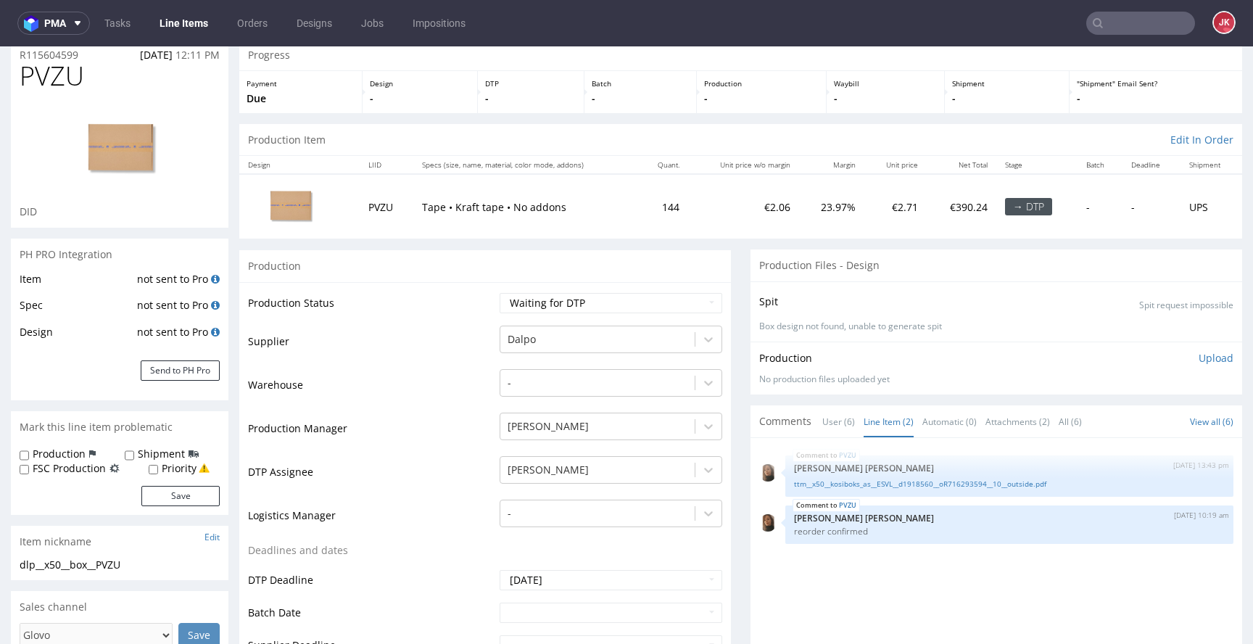
scroll to position [0, 0]
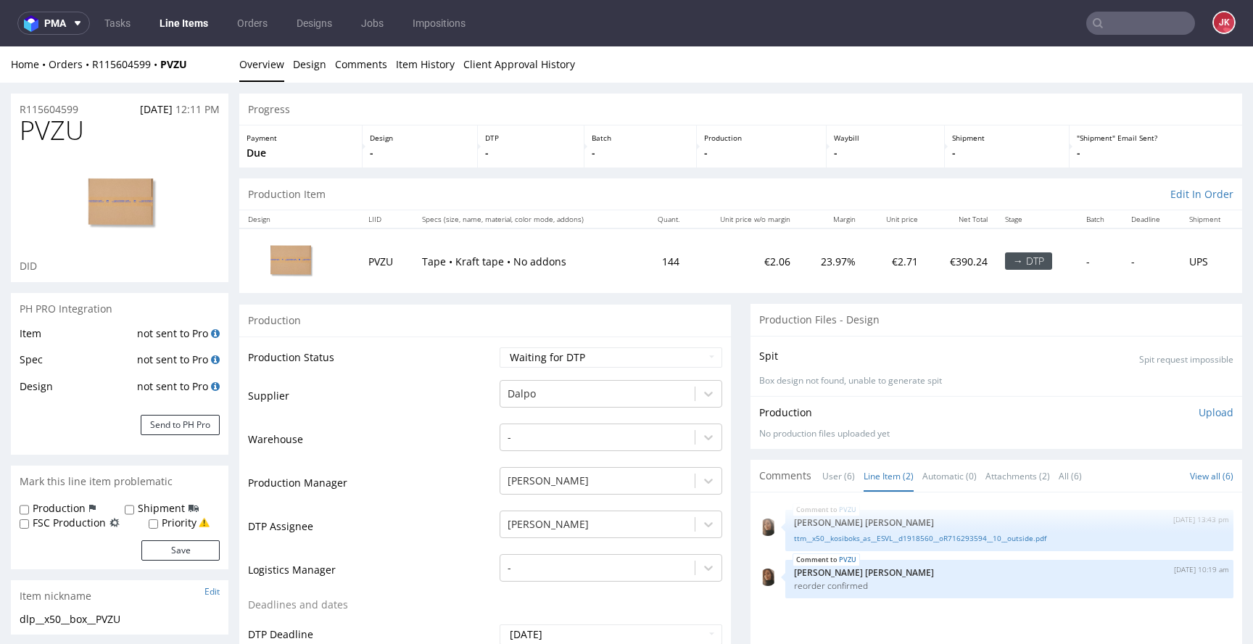
click at [189, 32] on link "Line Items" at bounding box center [184, 23] width 66 height 23
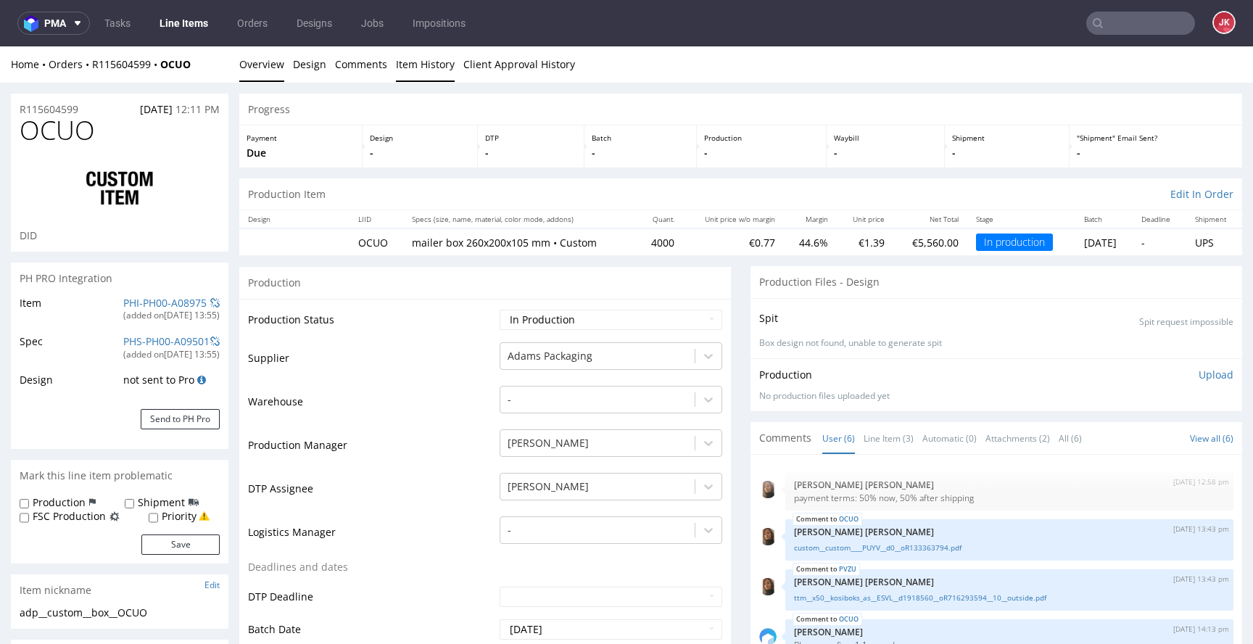
click at [419, 70] on link "Item History" at bounding box center [425, 64] width 59 height 36
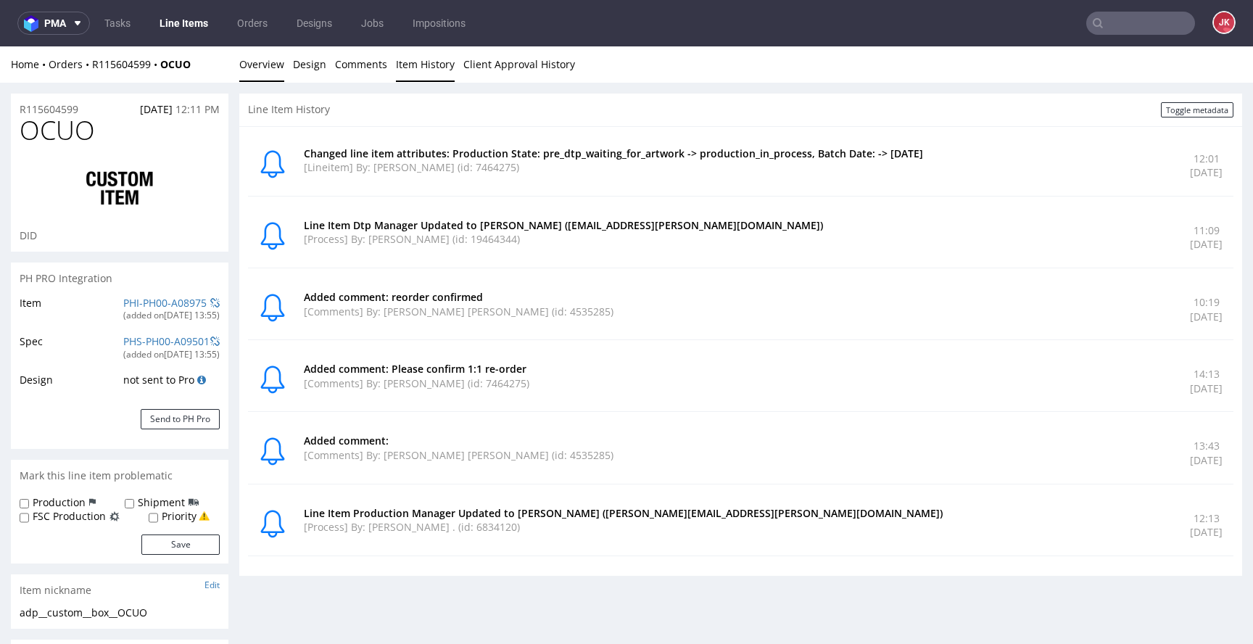
click at [262, 65] on link "Overview" at bounding box center [261, 64] width 45 height 36
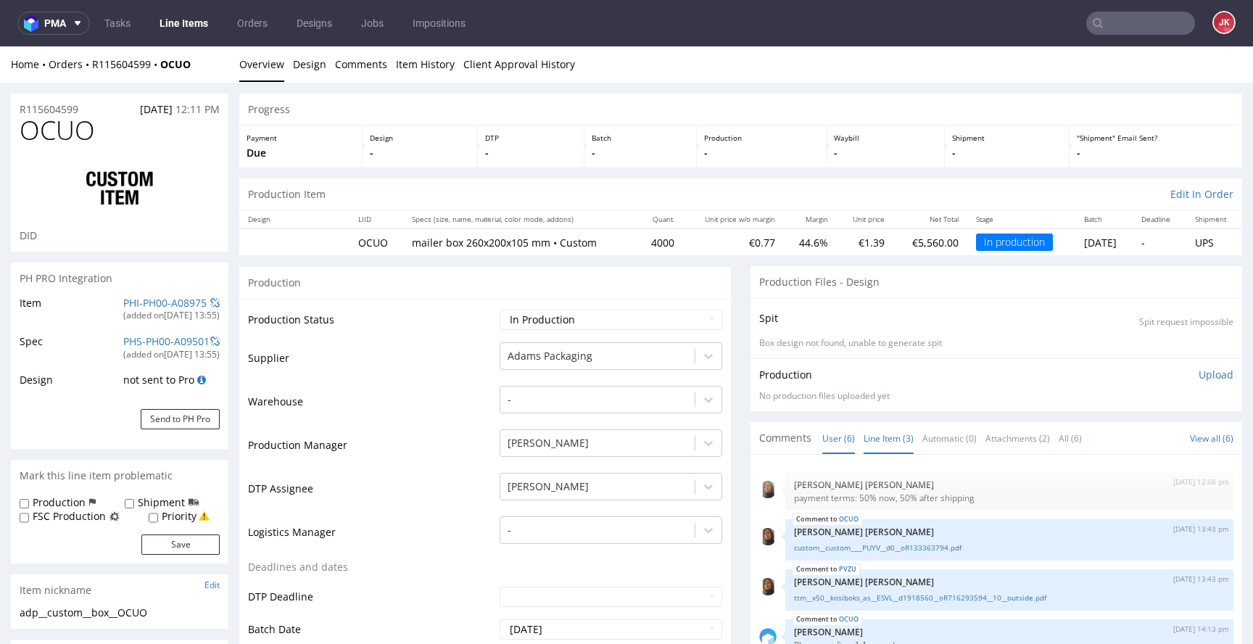
click at [868, 434] on link "Line Item (3)" at bounding box center [889, 438] width 50 height 31
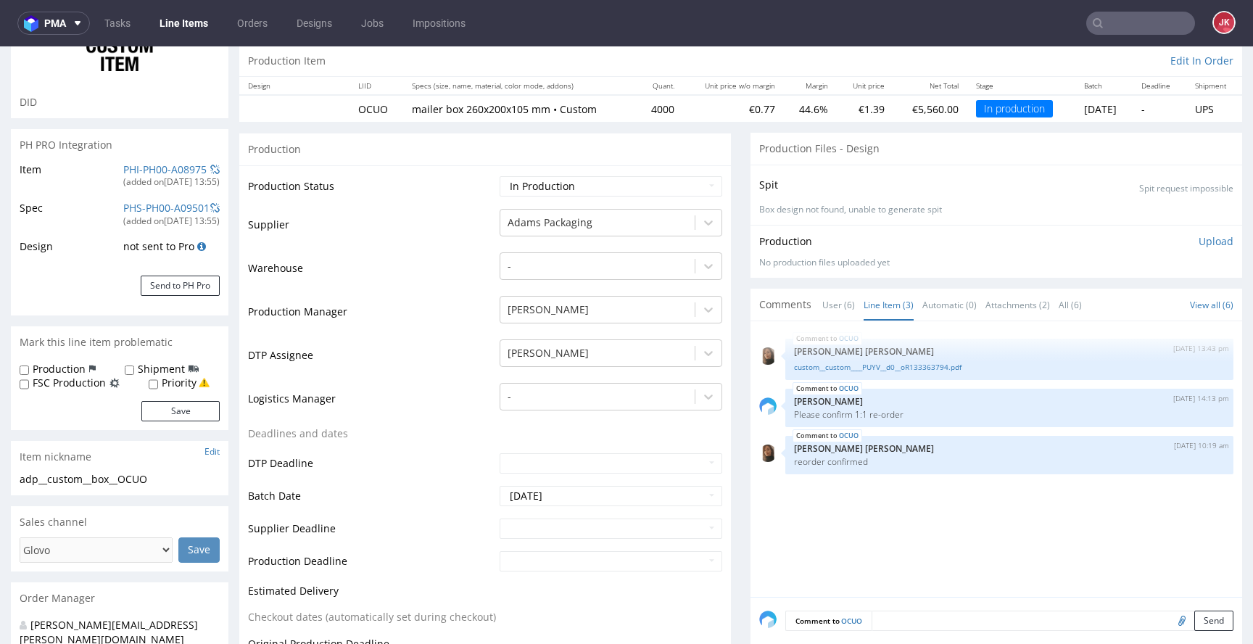
scroll to position [218, 0]
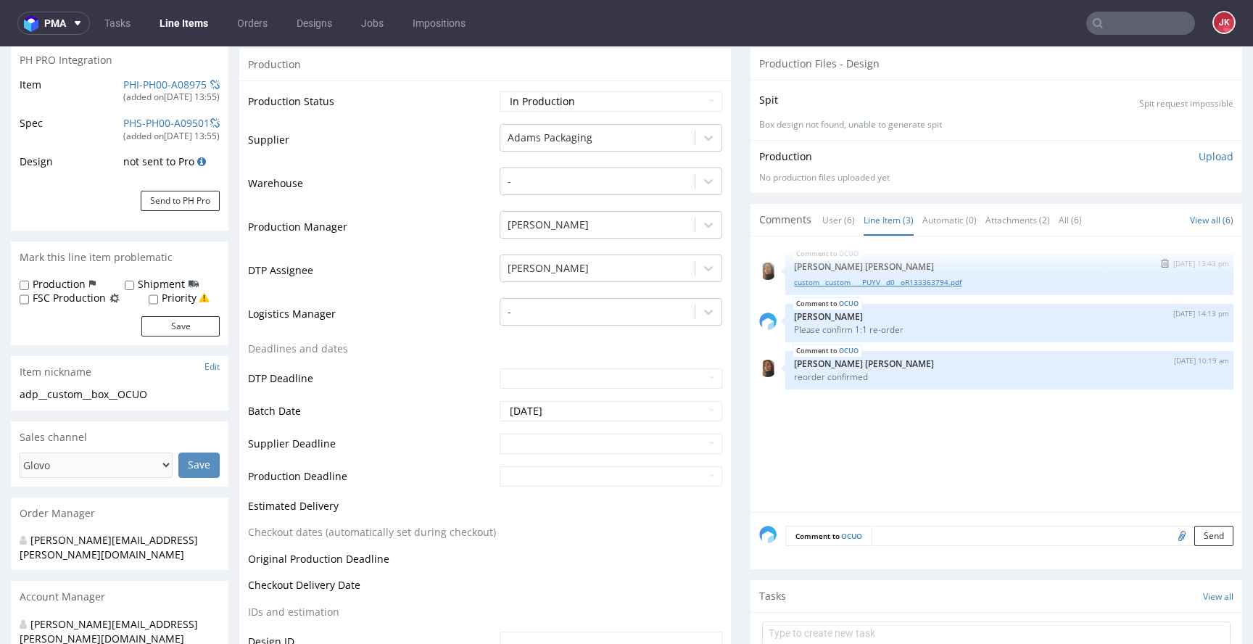
click at [834, 281] on link "custom__custom____PUYV__d0__oR133363794.pdf" at bounding box center [1009, 282] width 431 height 11
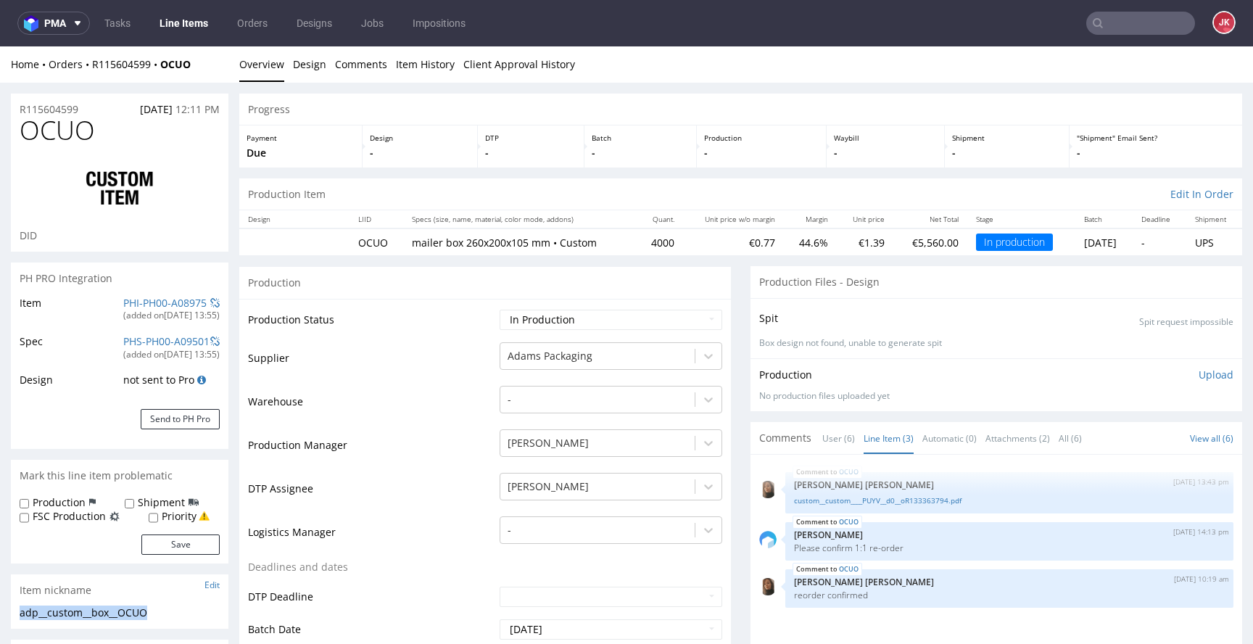
drag, startPoint x: 176, startPoint y: 611, endPoint x: 0, endPoint y: 608, distance: 175.6
copy div "adp__custom__box__OCUO"
drag, startPoint x: 112, startPoint y: 108, endPoint x: 0, endPoint y: 114, distance: 112.6
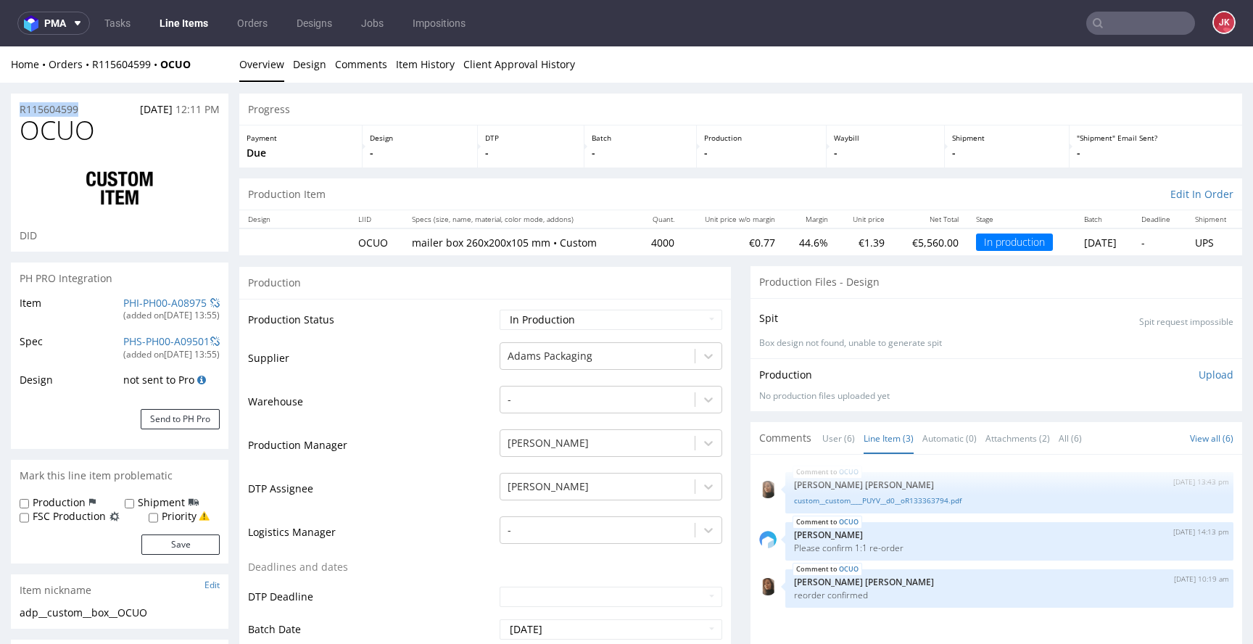
copy p "R115604599"
click at [1199, 372] on p "Upload" at bounding box center [1216, 375] width 35 height 15
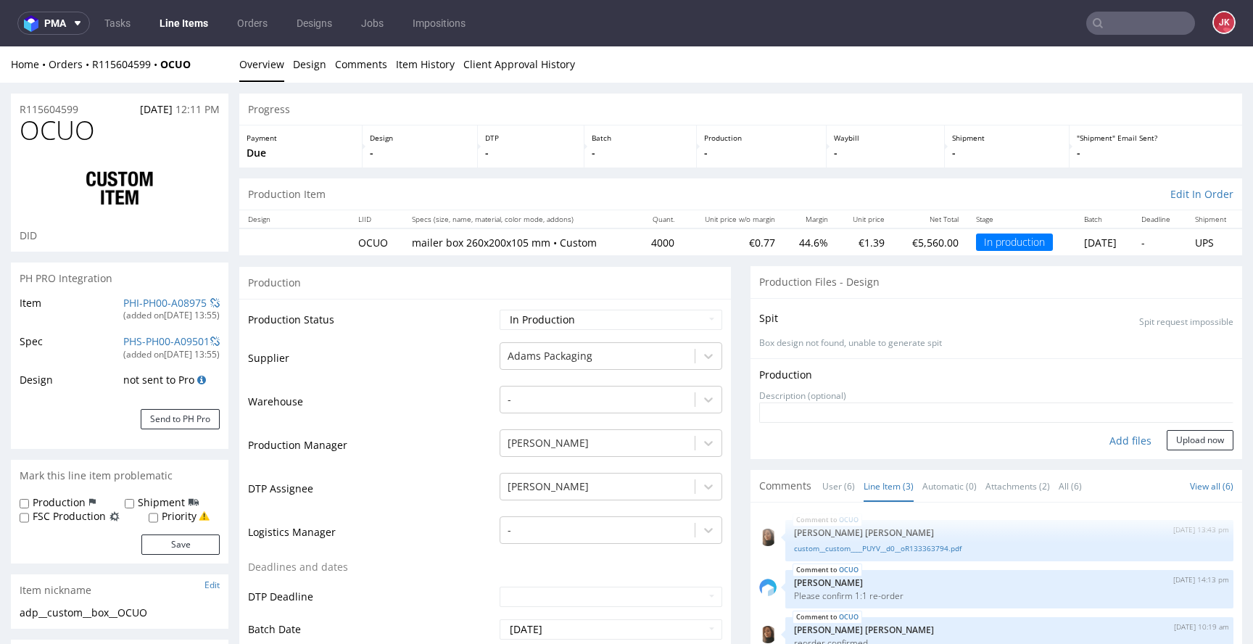
click at [1125, 441] on div "Add files" at bounding box center [1131, 441] width 73 height 22
type input "C:\fakepath\adp__custom__box__OCUO__d0__oR115604599.pdf"
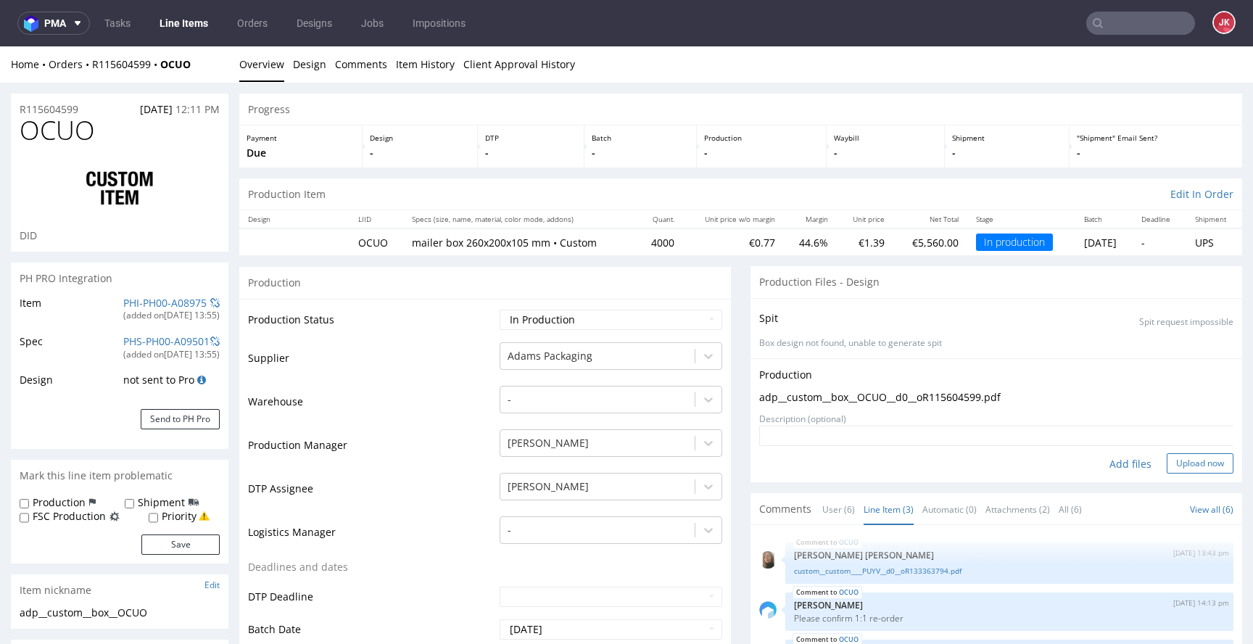
click at [1171, 466] on button "Upload now" at bounding box center [1200, 463] width 67 height 20
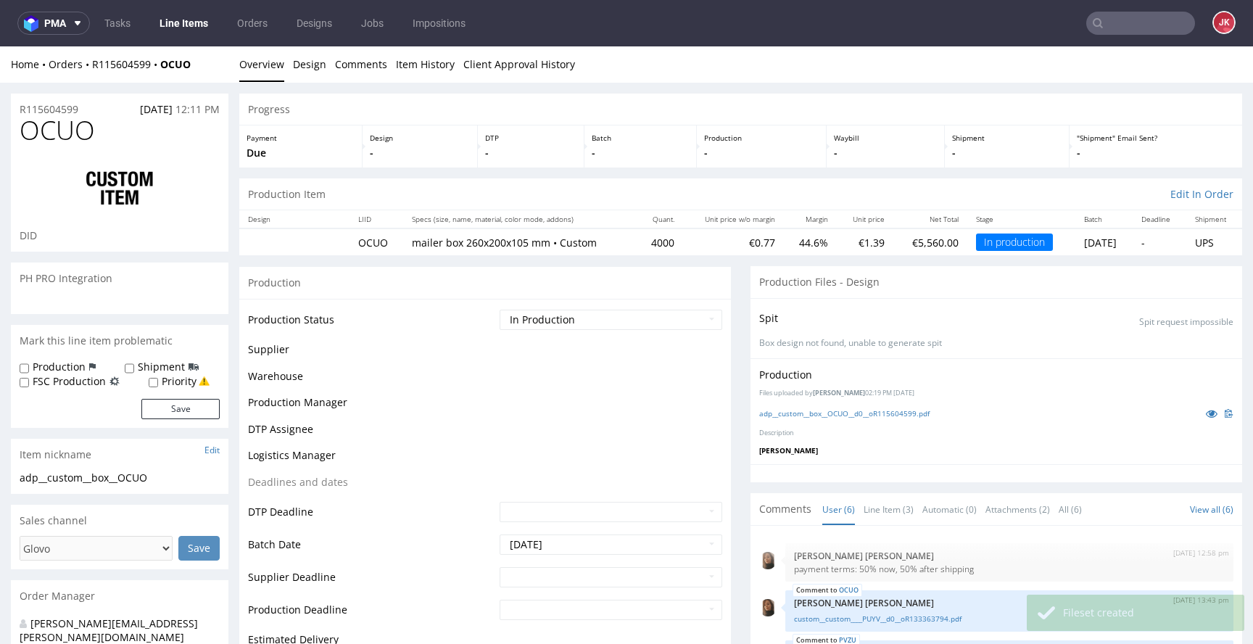
scroll to position [30, 0]
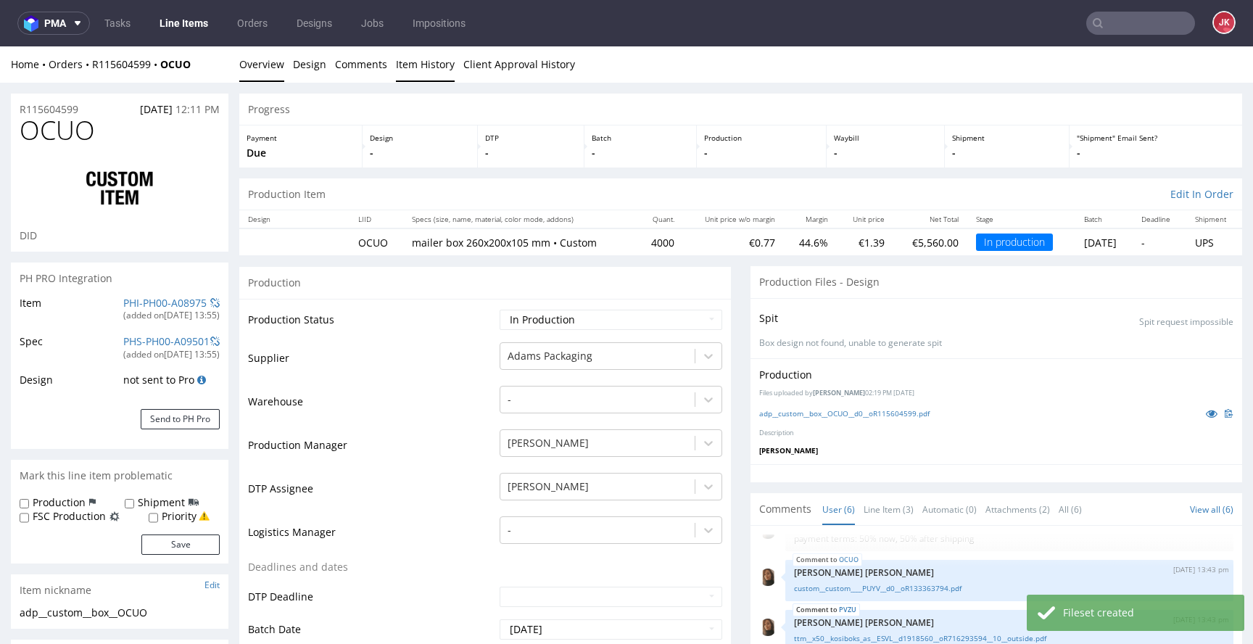
click at [419, 75] on link "Item History" at bounding box center [425, 64] width 59 height 36
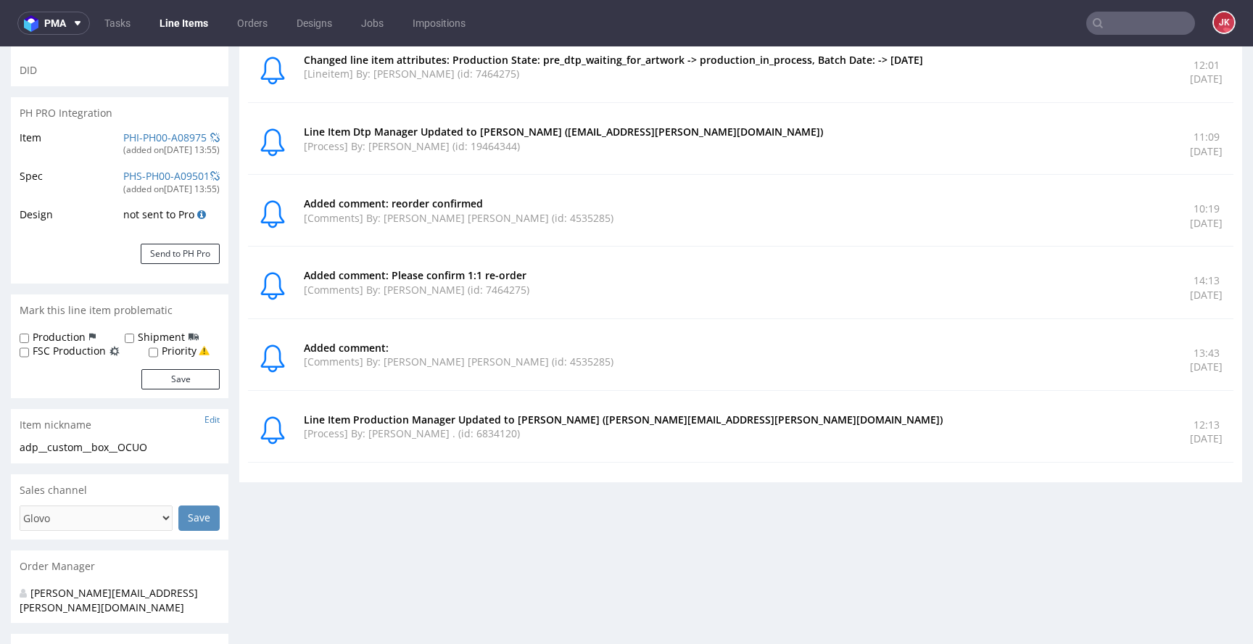
scroll to position [0, 0]
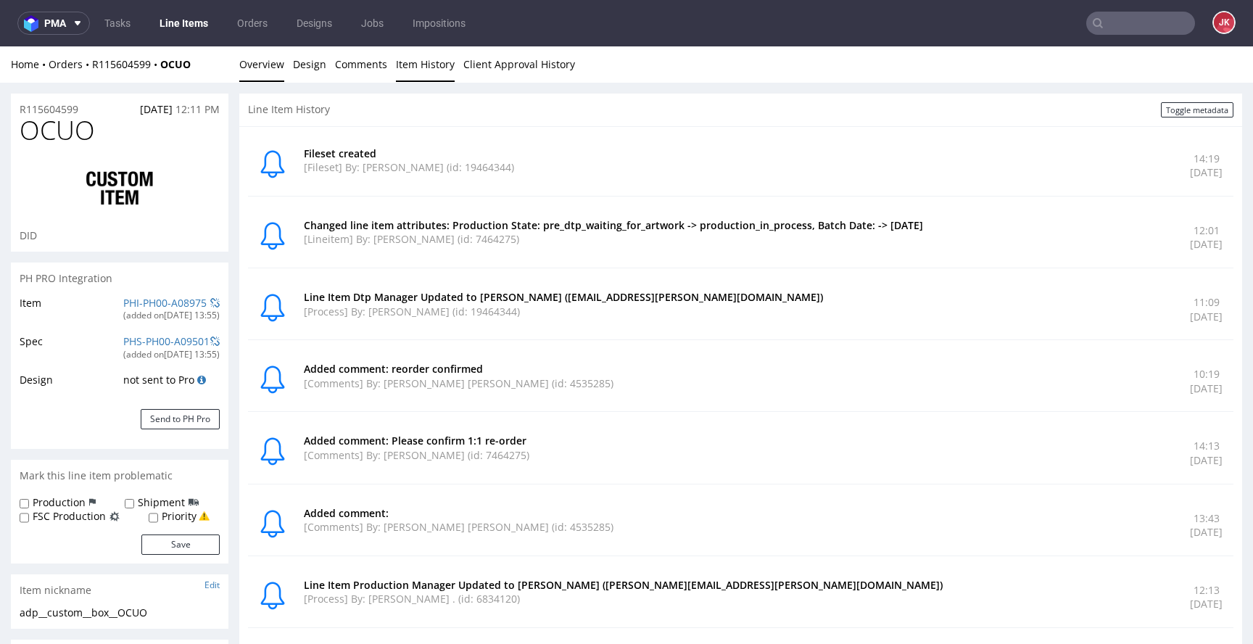
click at [251, 67] on link "Overview" at bounding box center [261, 64] width 45 height 36
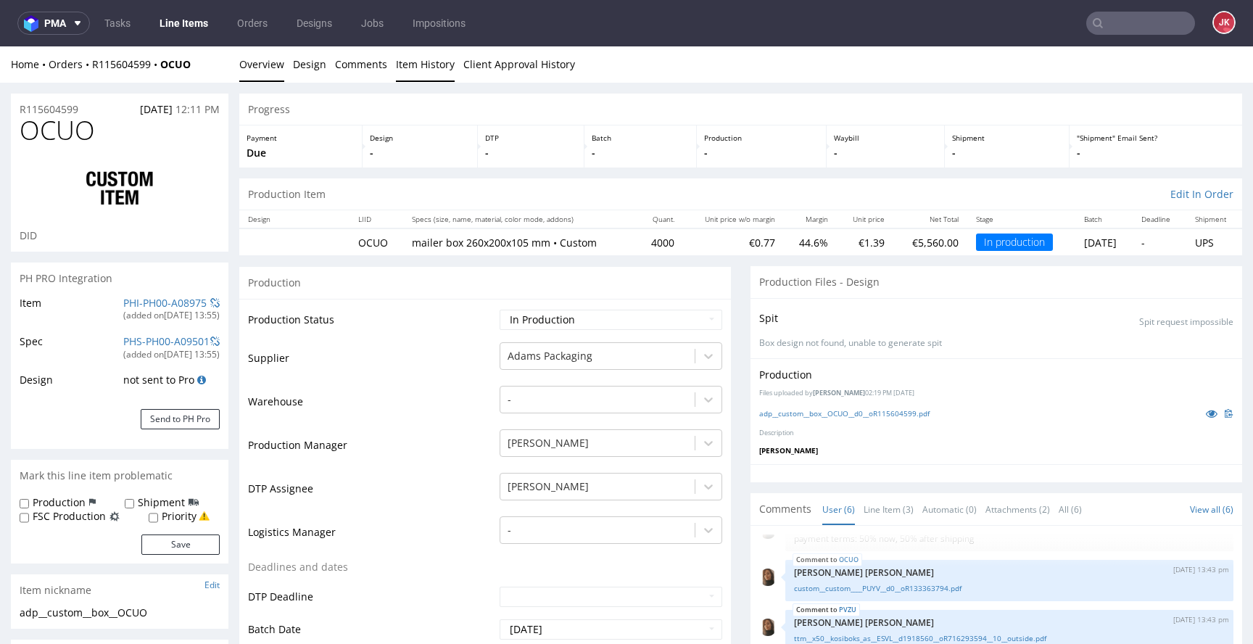
click at [419, 63] on link "Item History" at bounding box center [425, 64] width 59 height 36
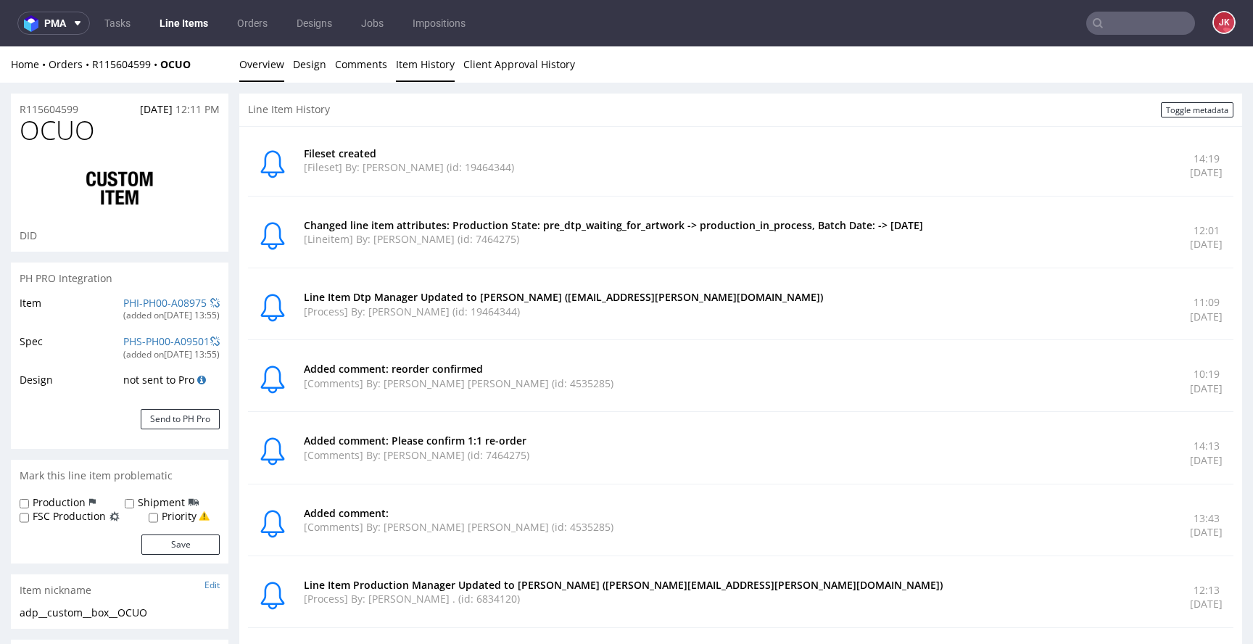
click at [252, 67] on link "Overview" at bounding box center [261, 64] width 45 height 36
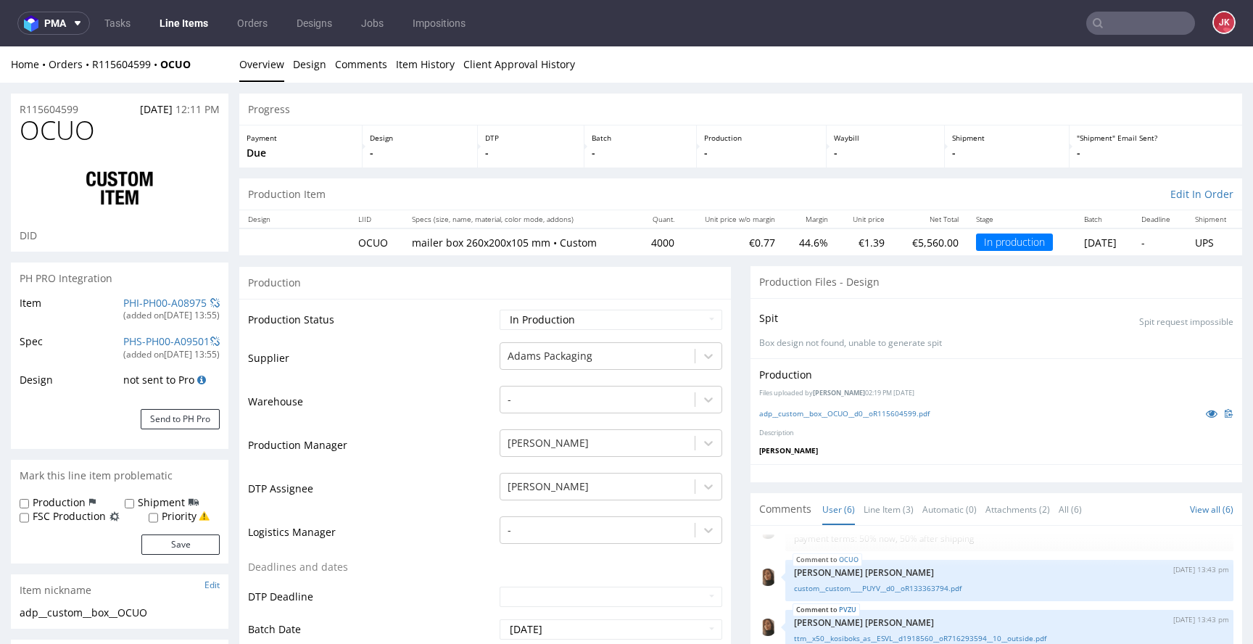
click at [876, 506] on link "Line Item (3)" at bounding box center [889, 509] width 50 height 31
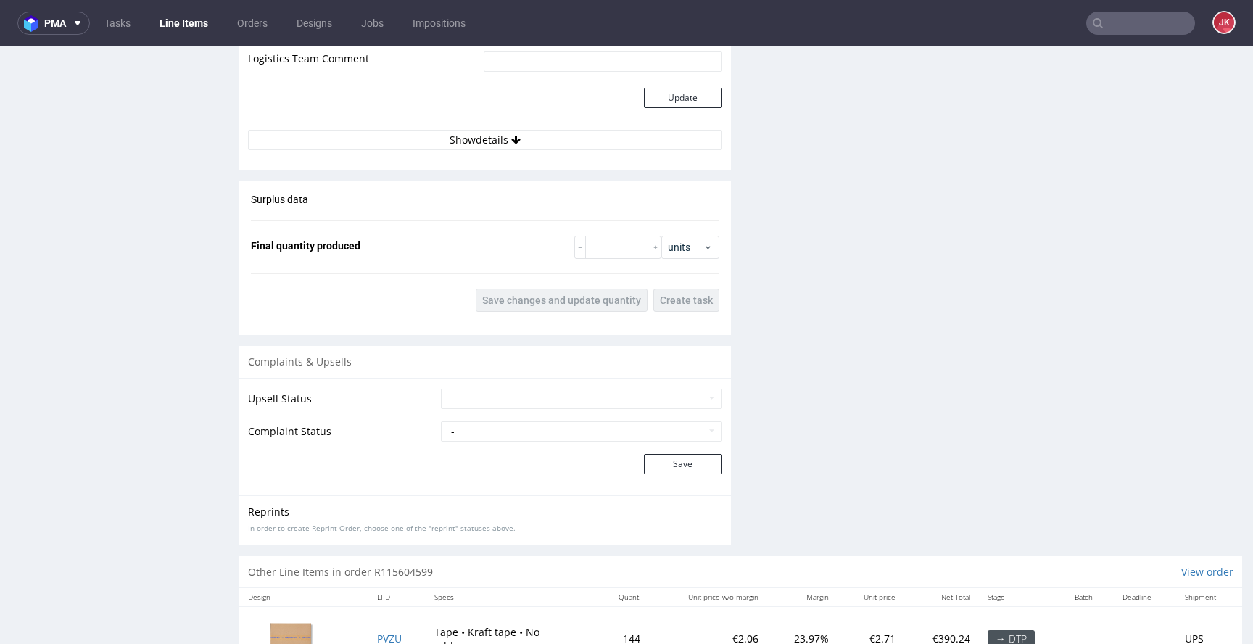
scroll to position [2191, 0]
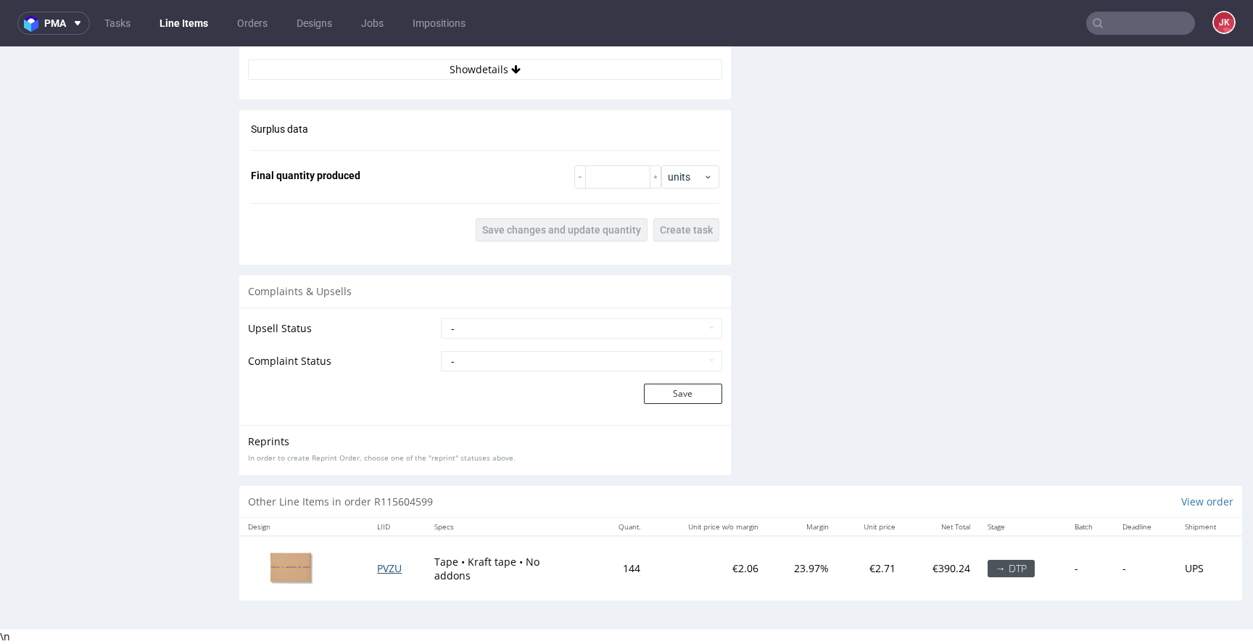
click at [386, 568] on span "PVZU" at bounding box center [389, 568] width 25 height 14
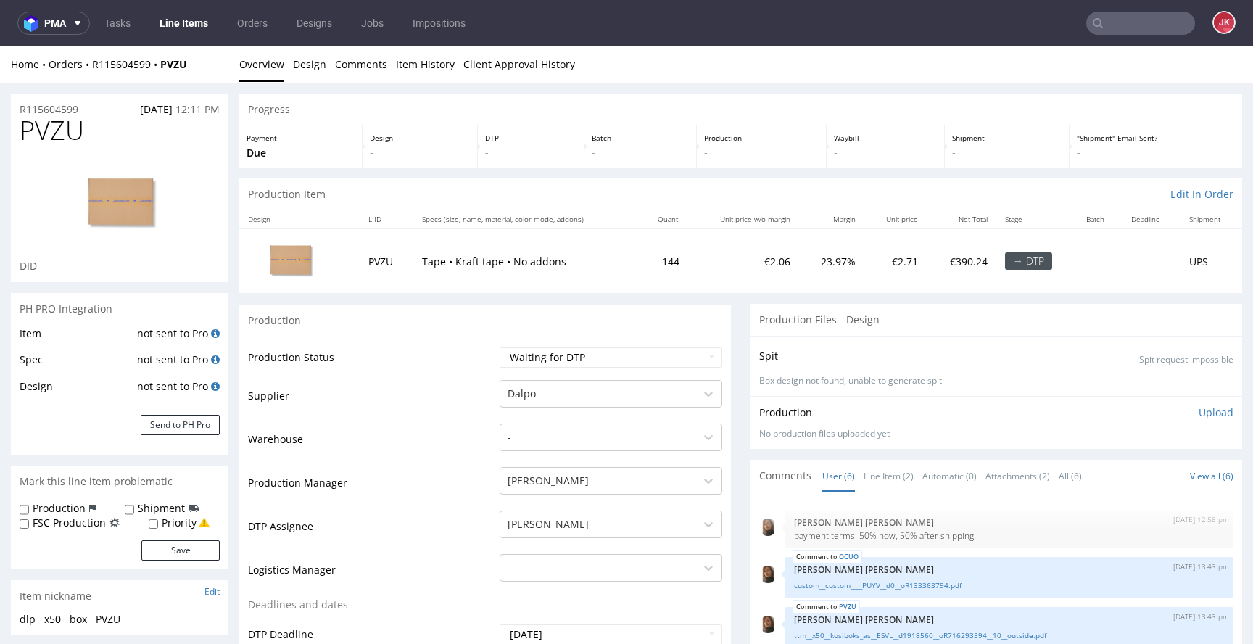
scroll to position [30, 0]
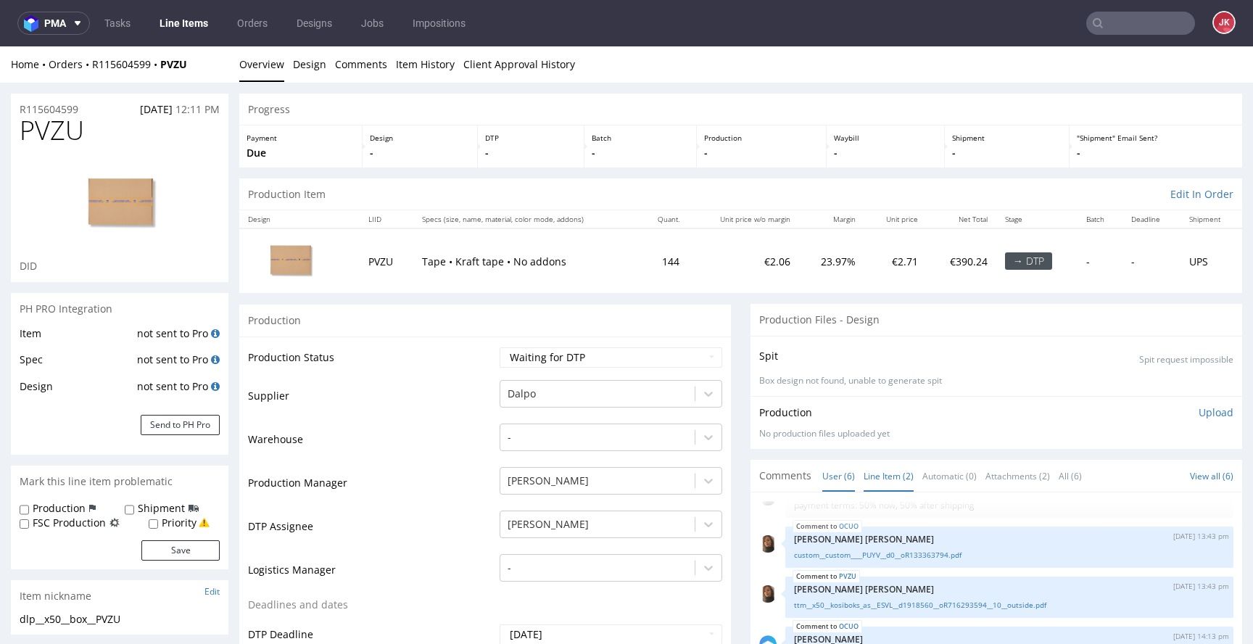
click at [879, 481] on link "Line Item (2)" at bounding box center [889, 476] width 50 height 31
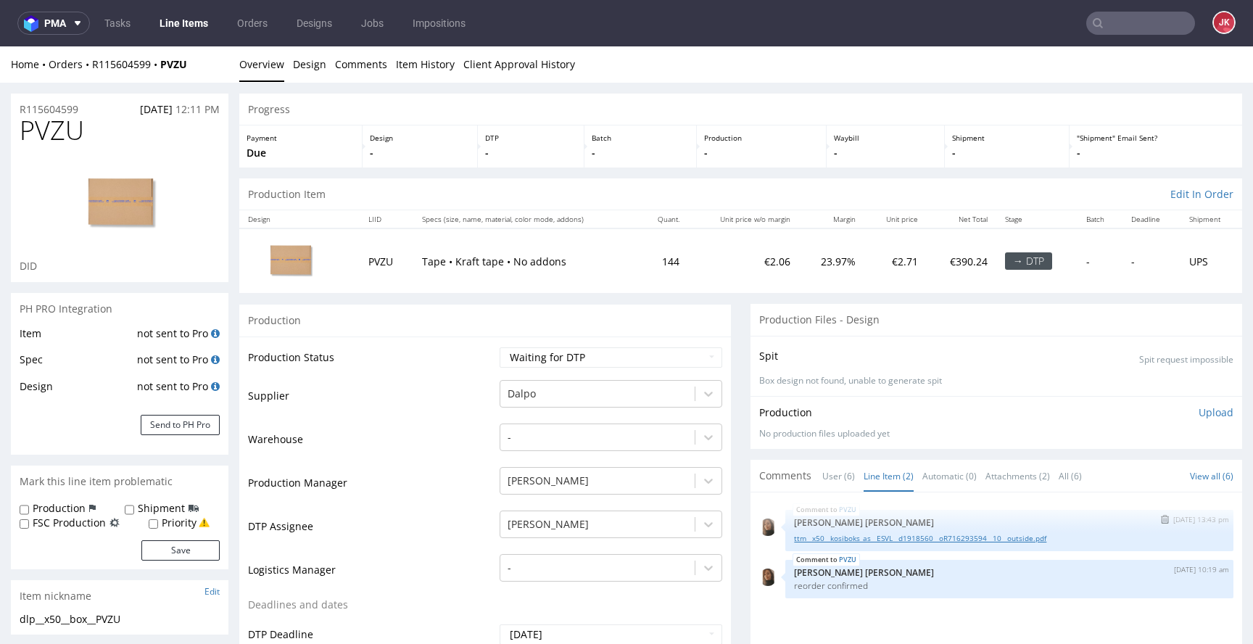
click at [836, 540] on link "ttm__x50__kosiboks_as__ESVL__d1918560__oR716293594__10__outside.pdf" at bounding box center [1009, 538] width 431 height 11
drag, startPoint x: 143, startPoint y: 617, endPoint x: 7, endPoint y: 611, distance: 136.5
copy div "dlp__x50__box__PVZU"
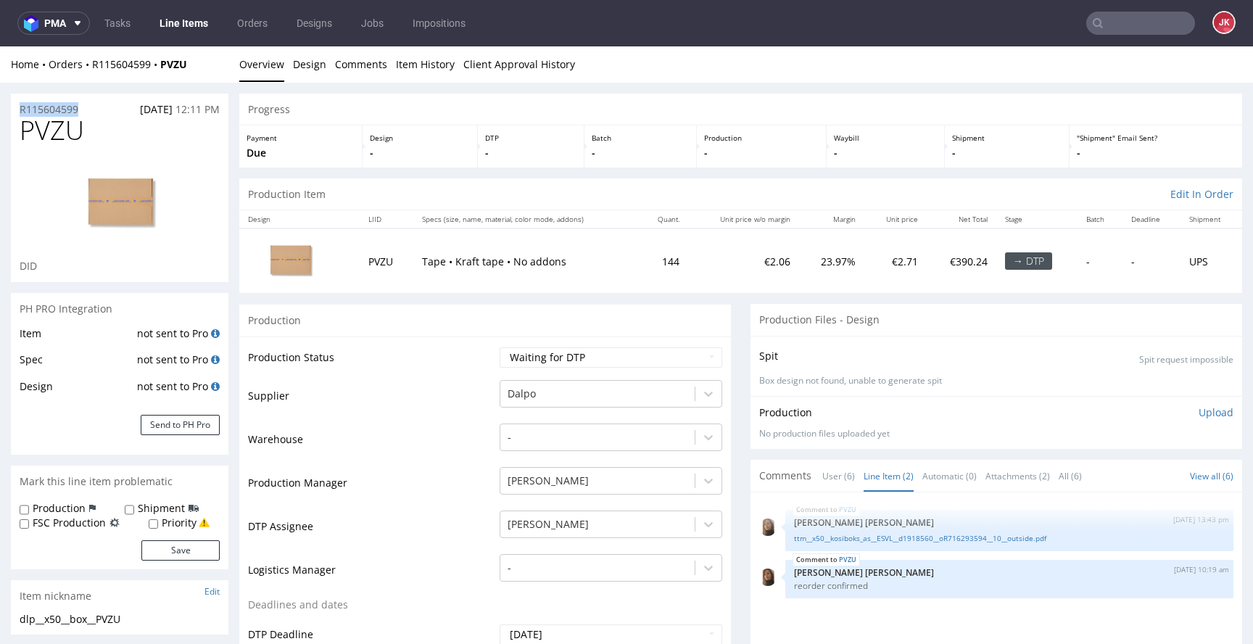
drag, startPoint x: 86, startPoint y: 107, endPoint x: 0, endPoint y: 110, distance: 86.4
copy p "R115604599"
click at [55, 131] on span "PVZU" at bounding box center [52, 130] width 65 height 29
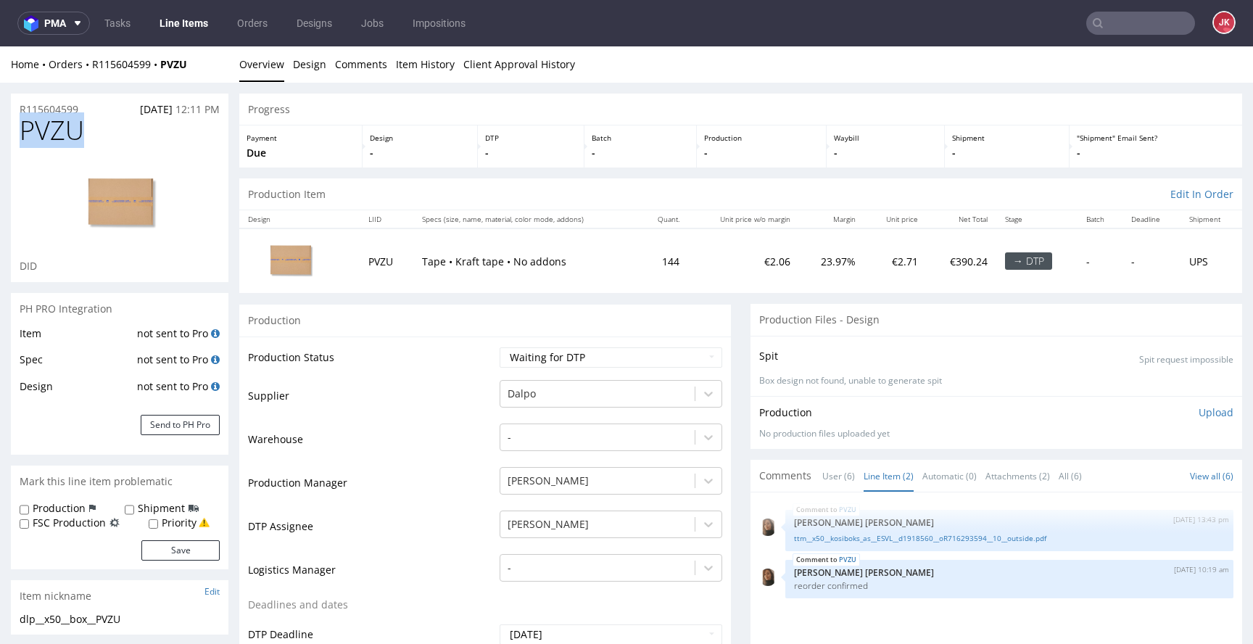
copy span "PVZU"
click at [429, 399] on td "Supplier" at bounding box center [372, 401] width 248 height 44
click at [551, 359] on select "Waiting for Artwork Waiting for Diecut Waiting for Mockup Waiting for DTP Waiti…" at bounding box center [611, 357] width 223 height 20
select select "dtp_in_process"
click at [500, 347] on select "Waiting for Artwork Waiting for Diecut Waiting for Mockup Waiting for DTP Waiti…" at bounding box center [611, 357] width 223 height 20
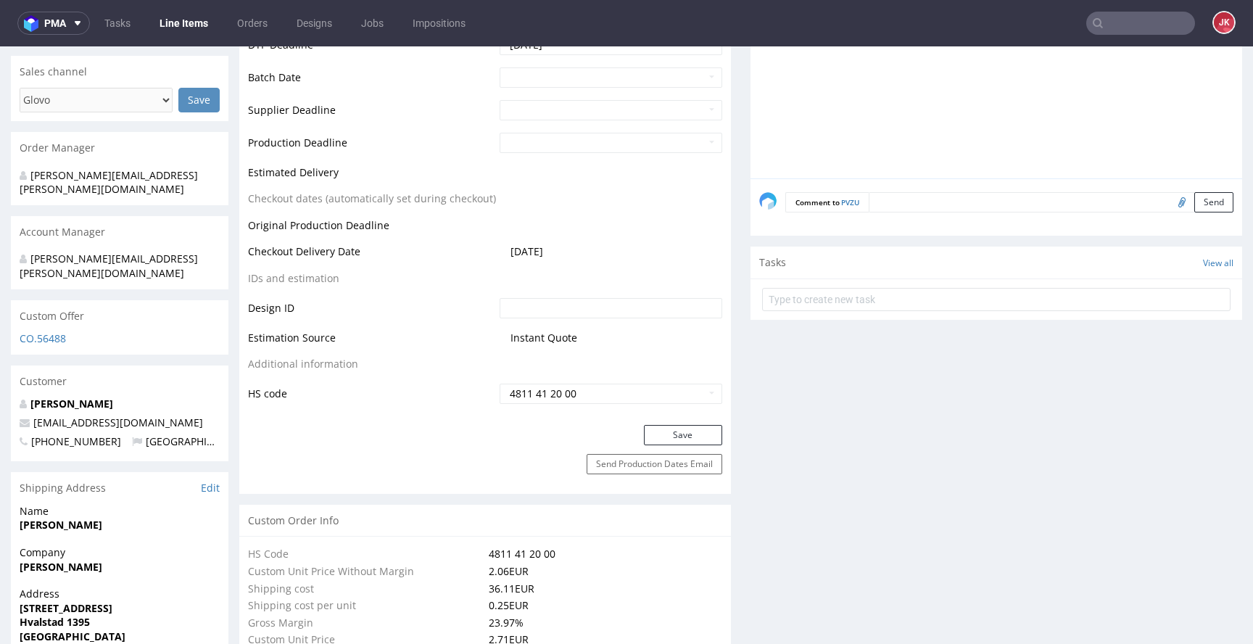
scroll to position [662, 0]
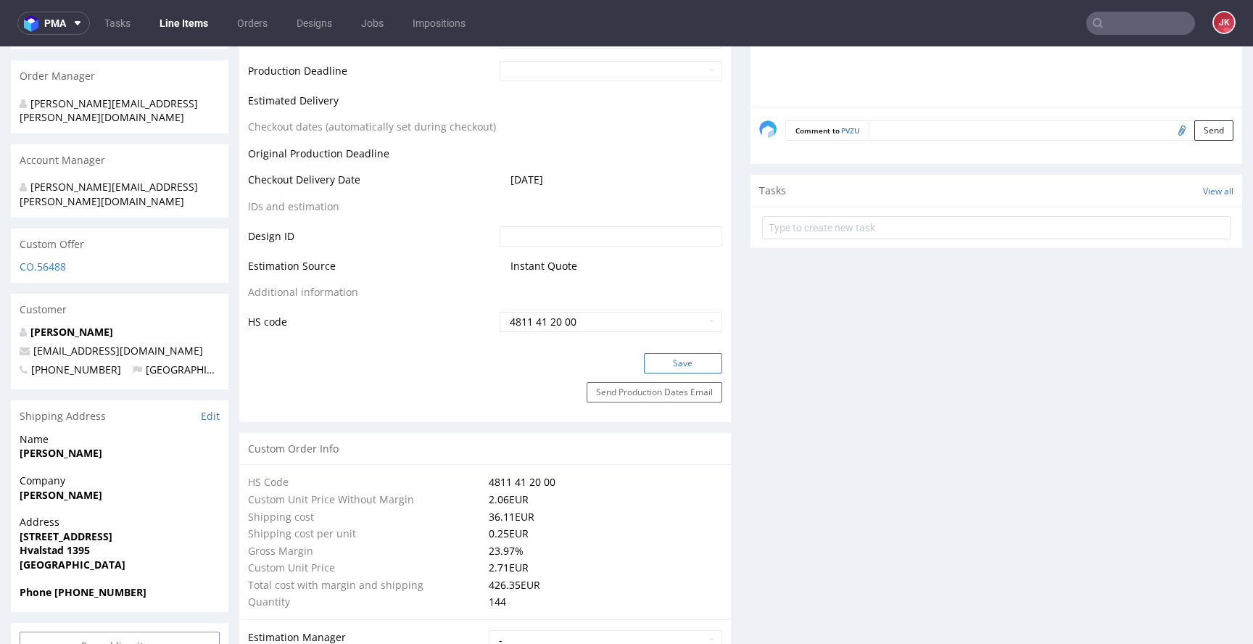
click at [699, 360] on button "Save" at bounding box center [683, 363] width 78 height 20
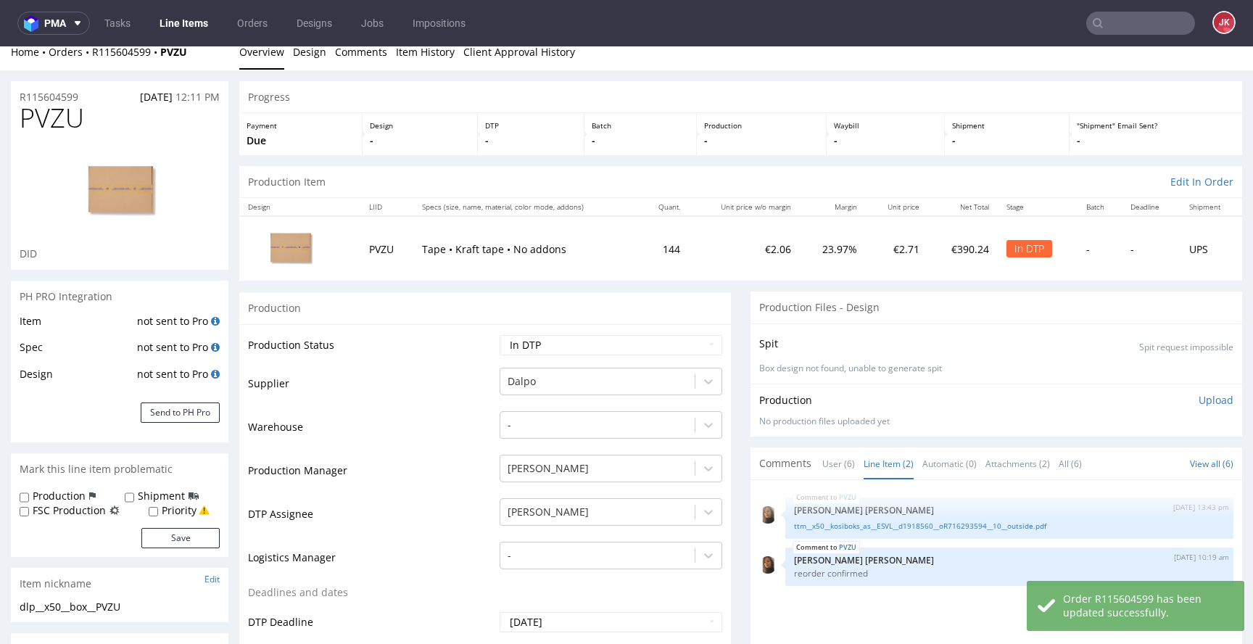
scroll to position [0, 0]
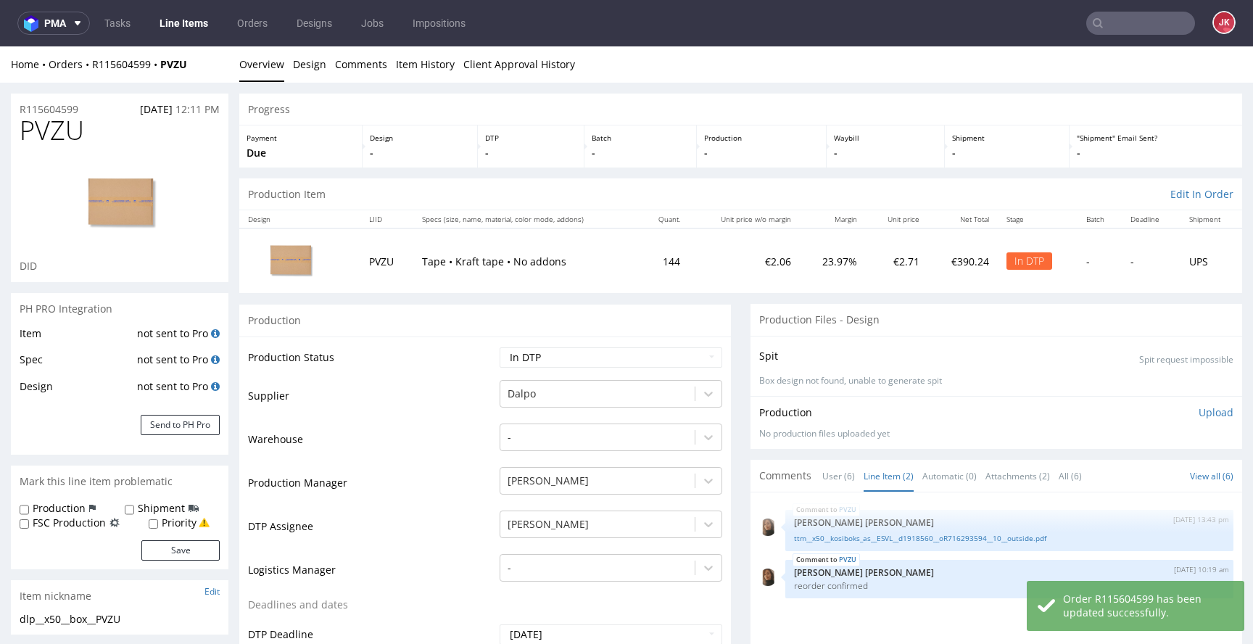
click at [1199, 410] on p "Upload" at bounding box center [1216, 412] width 35 height 15
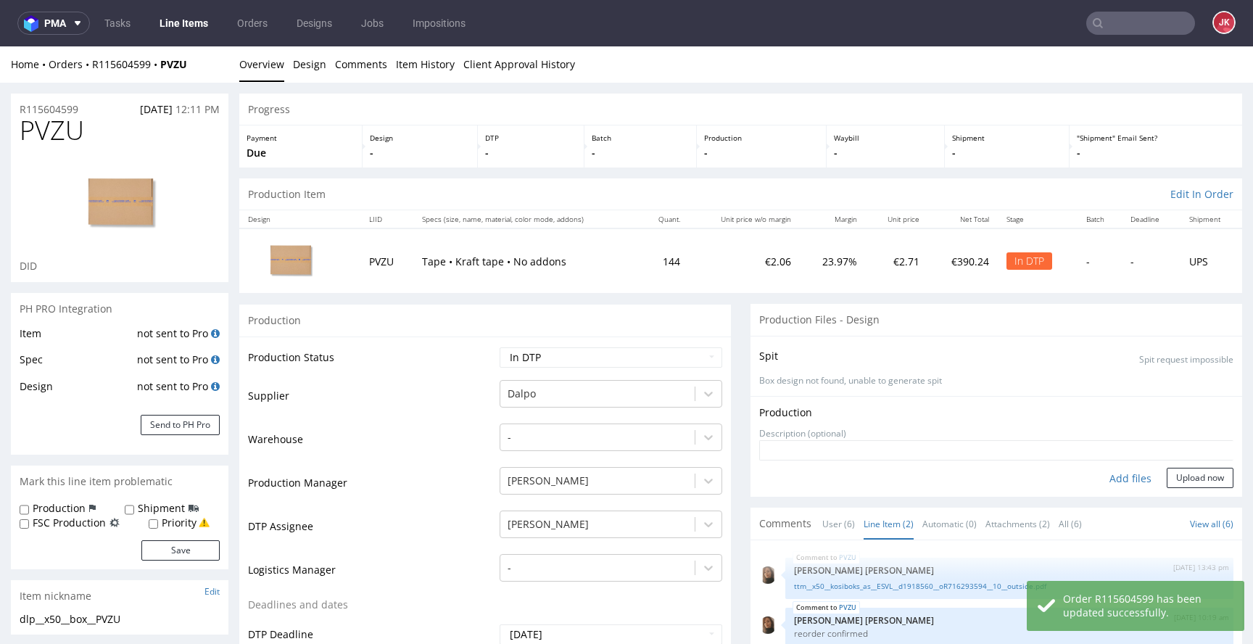
click at [1113, 474] on div "Add files" at bounding box center [1131, 479] width 73 height 22
type input "C:\fakepath\dlp__x50__box__PVZU__d1918560__oR115604599__10__outside.pdf"
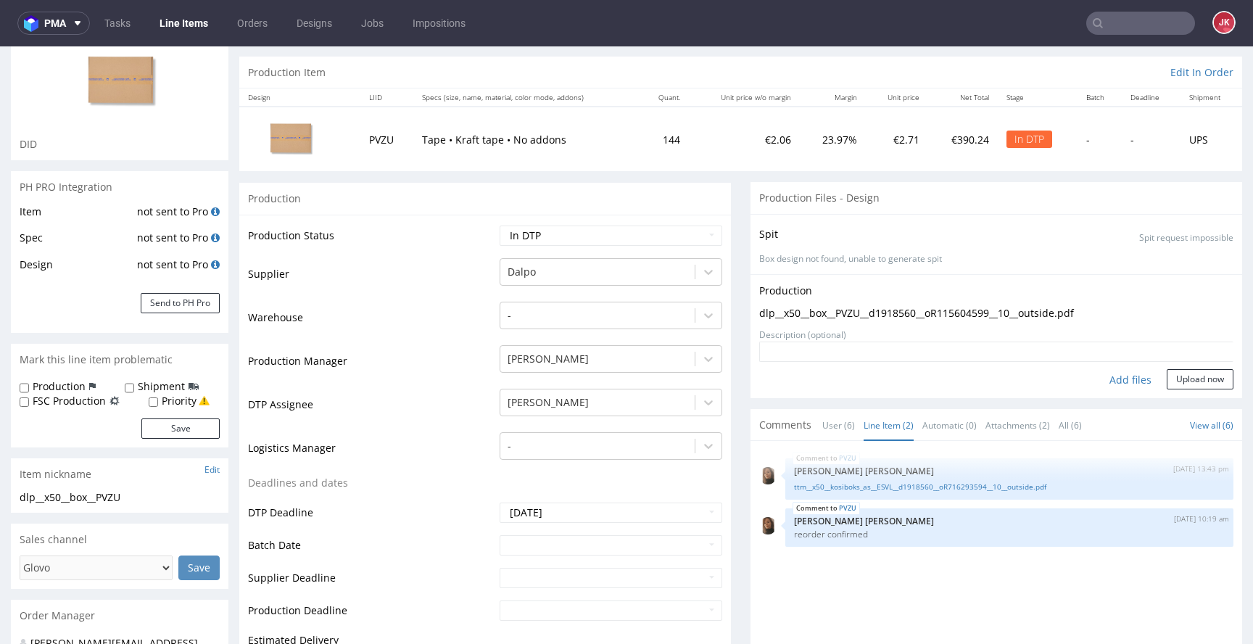
scroll to position [123, 0]
click at [1197, 379] on button "Upload now" at bounding box center [1200, 378] width 67 height 20
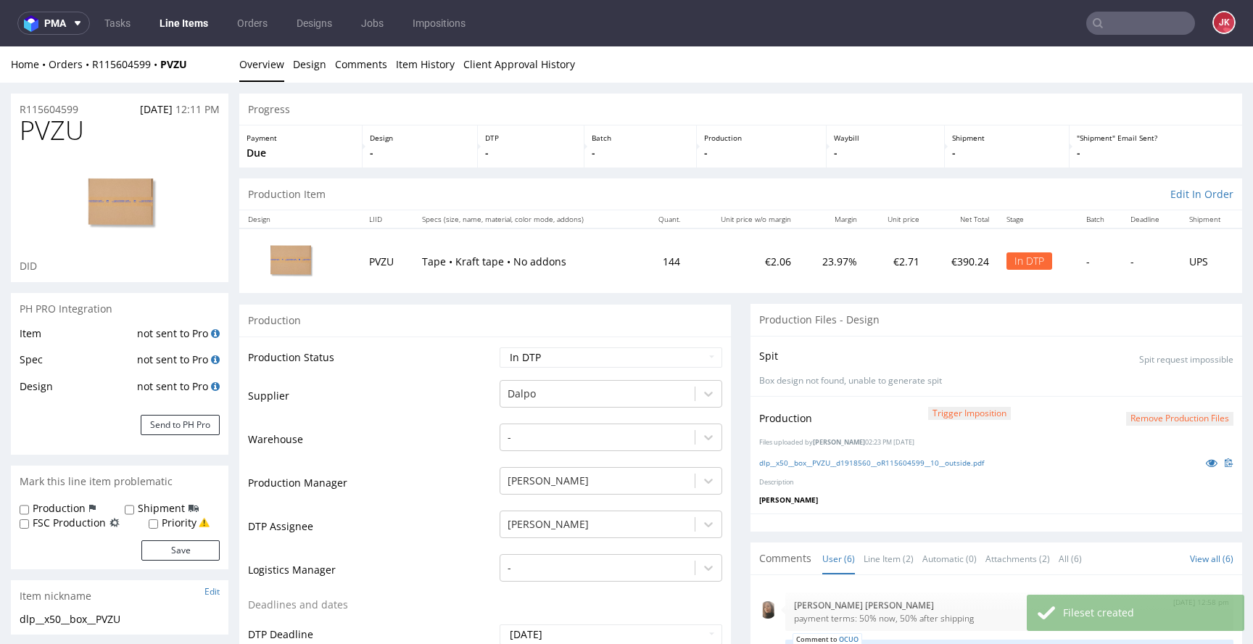
scroll to position [30, 0]
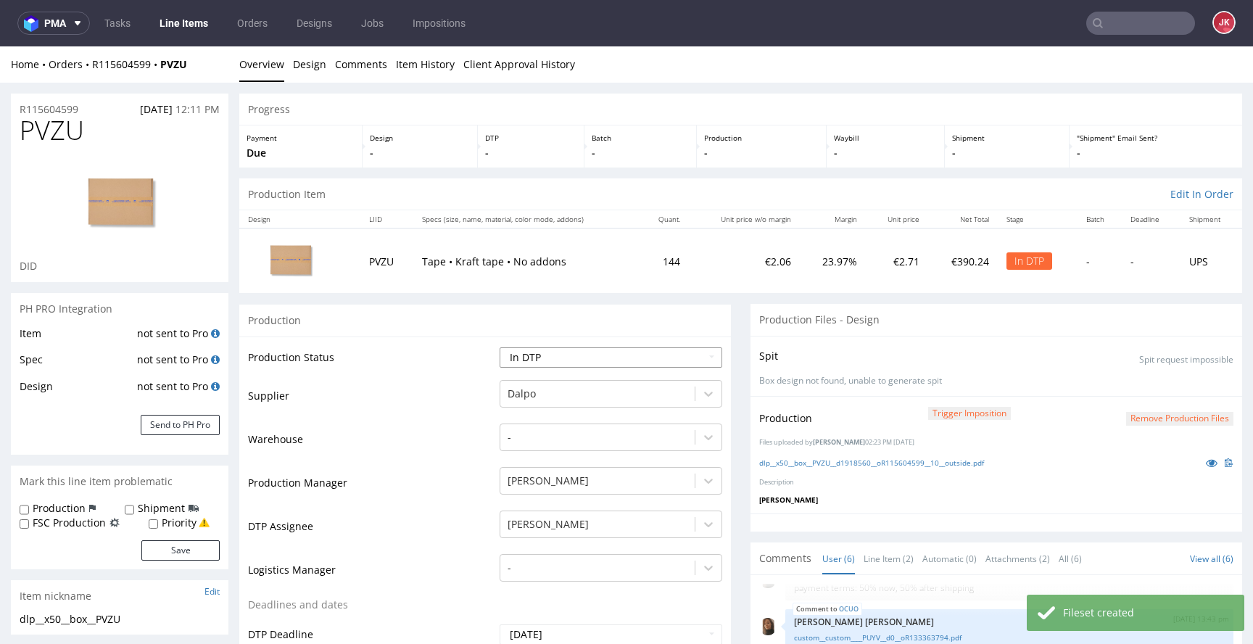
click at [667, 358] on select "Waiting for Artwork Waiting for Diecut Waiting for Mockup Waiting for DTP Waiti…" at bounding box center [611, 357] width 223 height 20
select select "dtp_production_ready"
click at [500, 347] on select "Waiting for Artwork Waiting for Diecut Waiting for Mockup Waiting for DTP Waiti…" at bounding box center [611, 357] width 223 height 20
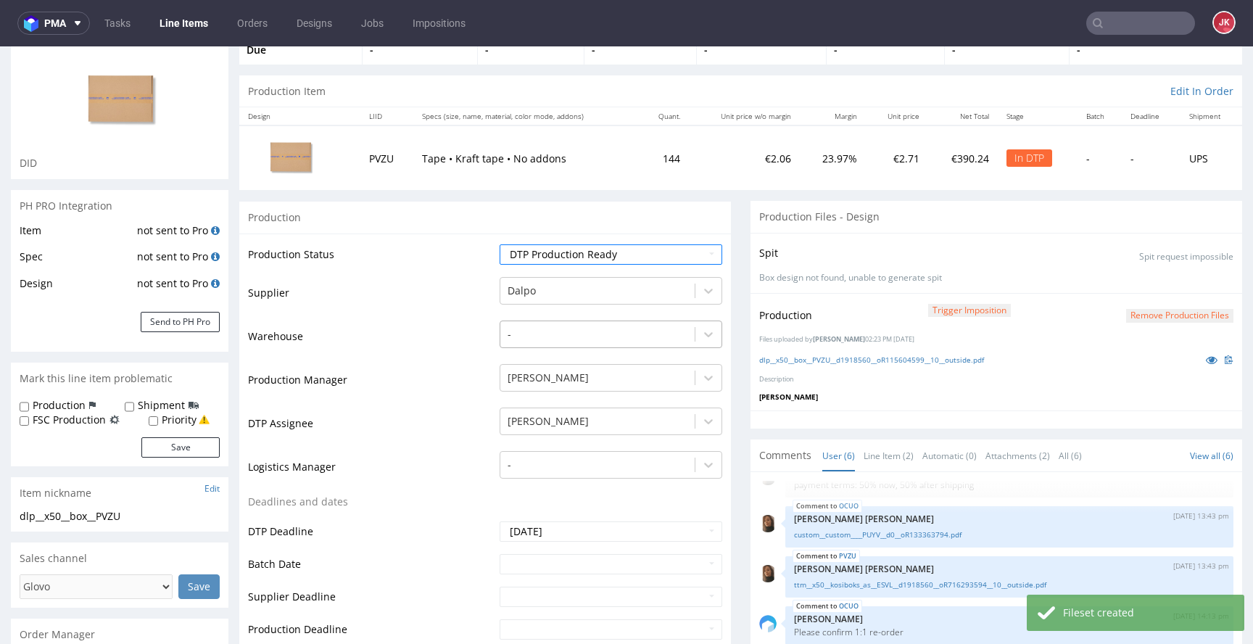
scroll to position [651, 0]
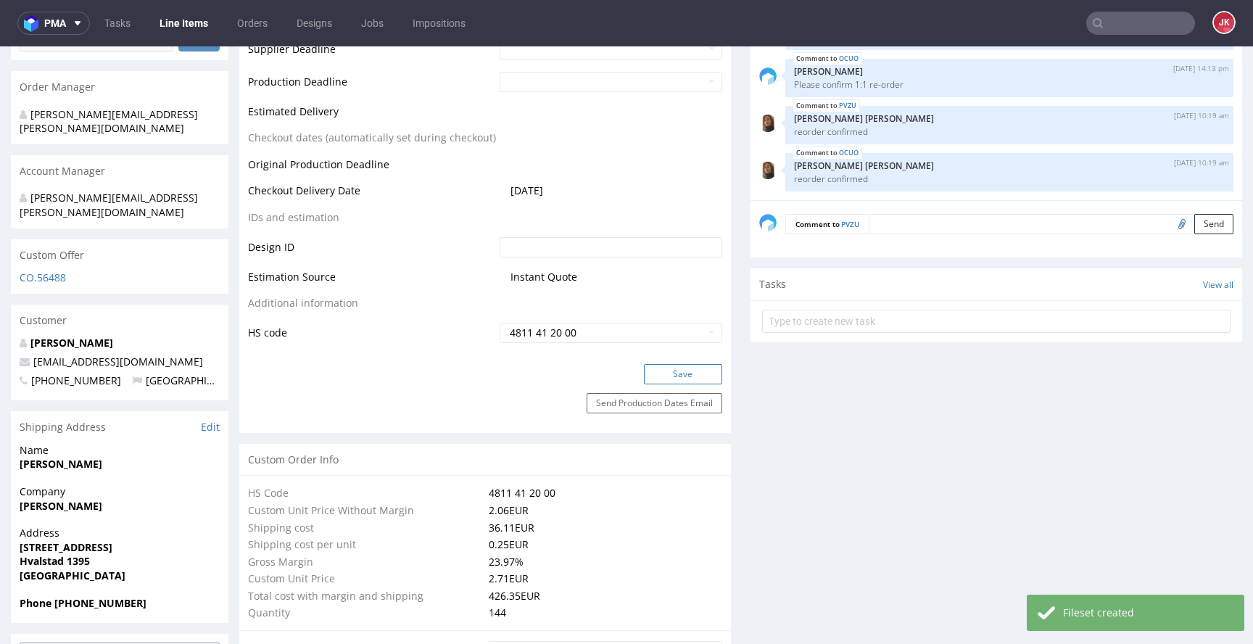
click at [679, 382] on button "Save" at bounding box center [683, 374] width 78 height 20
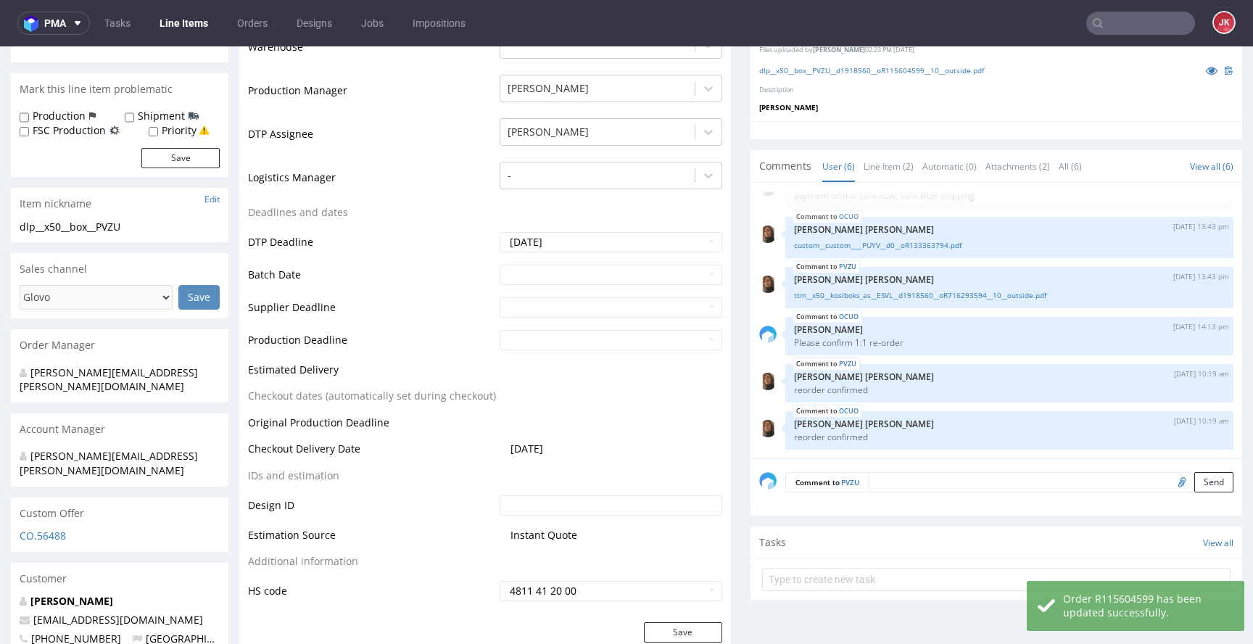
scroll to position [0, 0]
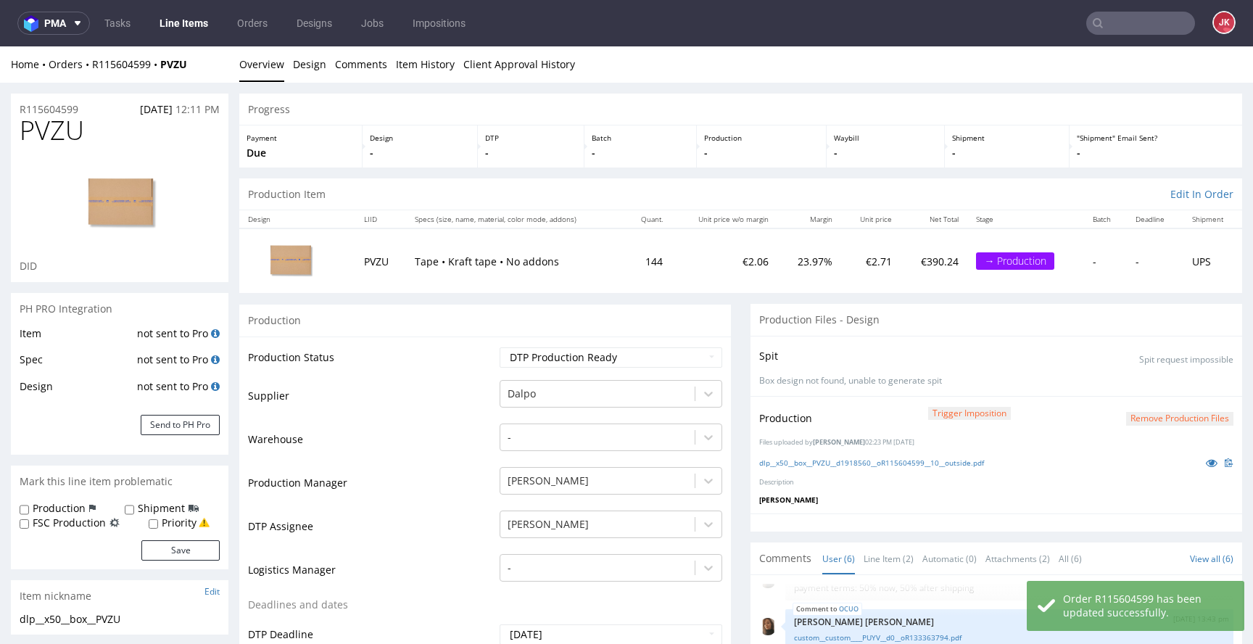
click at [489, 402] on td "Supplier" at bounding box center [372, 401] width 248 height 44
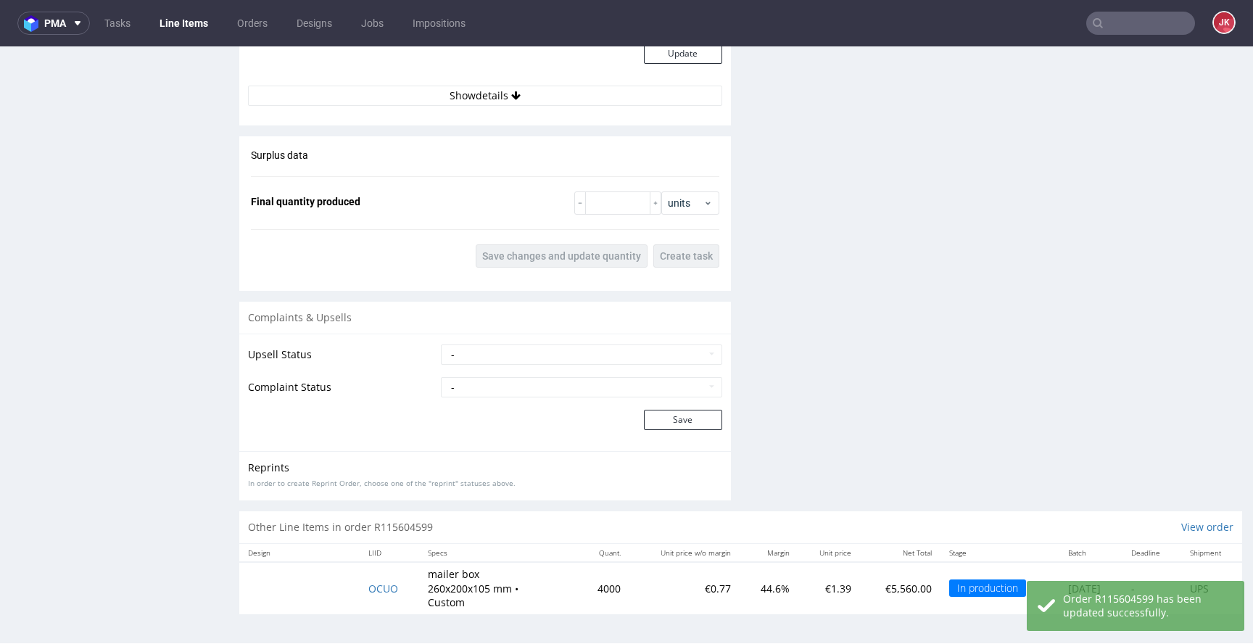
scroll to position [1822, 0]
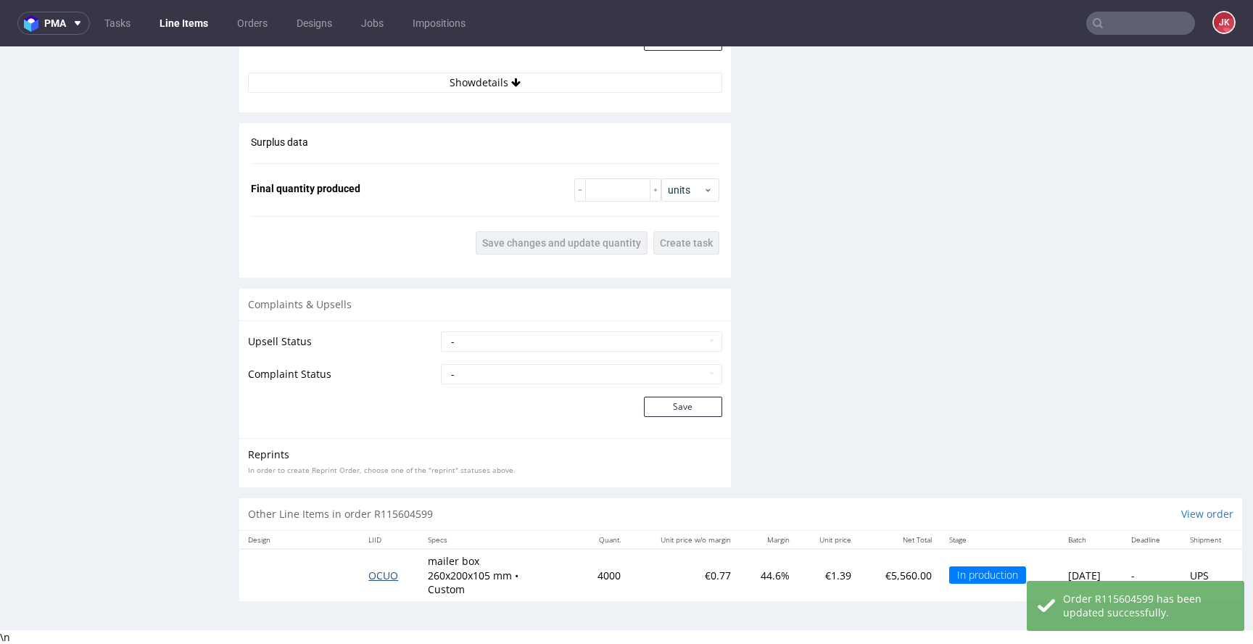
click at [382, 570] on span "OCUO" at bounding box center [383, 576] width 30 height 14
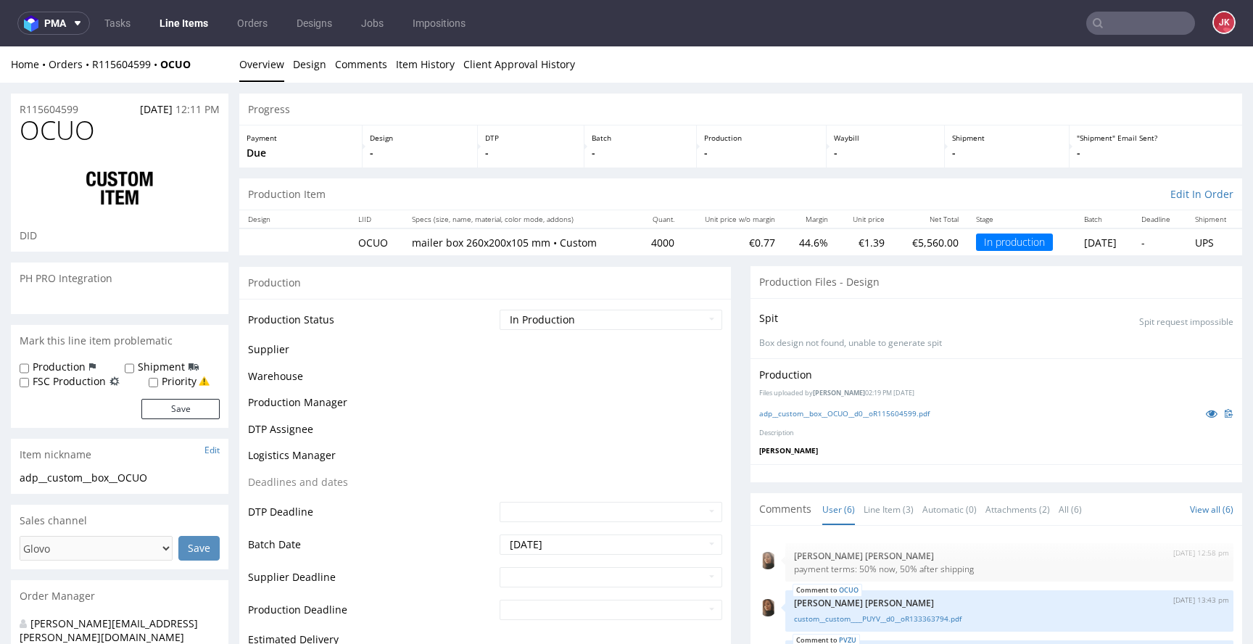
scroll to position [30, 0]
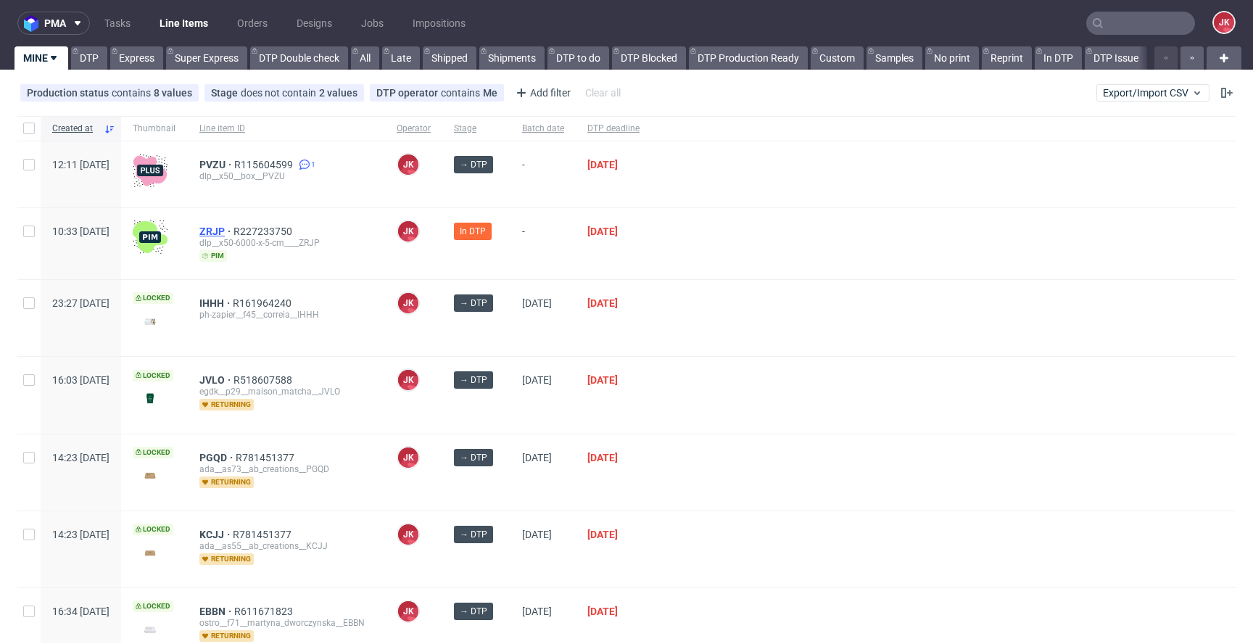
click at [234, 228] on span "ZRJP" at bounding box center [216, 232] width 34 height 12
click at [846, 329] on div at bounding box center [943, 318] width 585 height 76
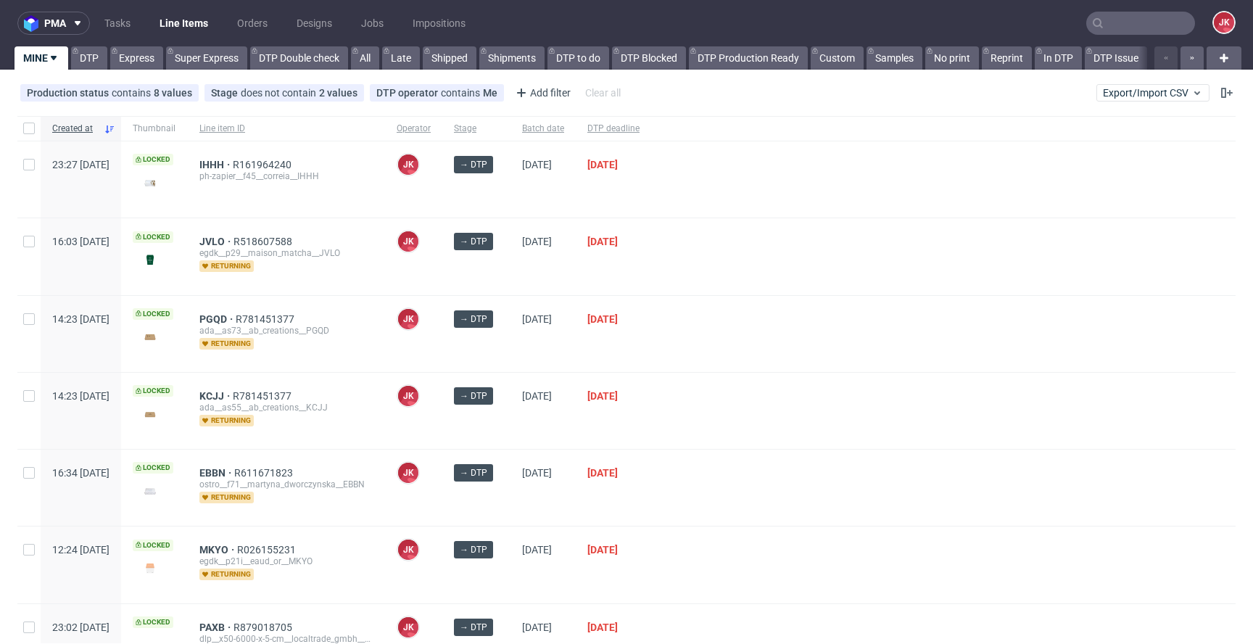
click at [727, 267] on div at bounding box center [943, 256] width 585 height 76
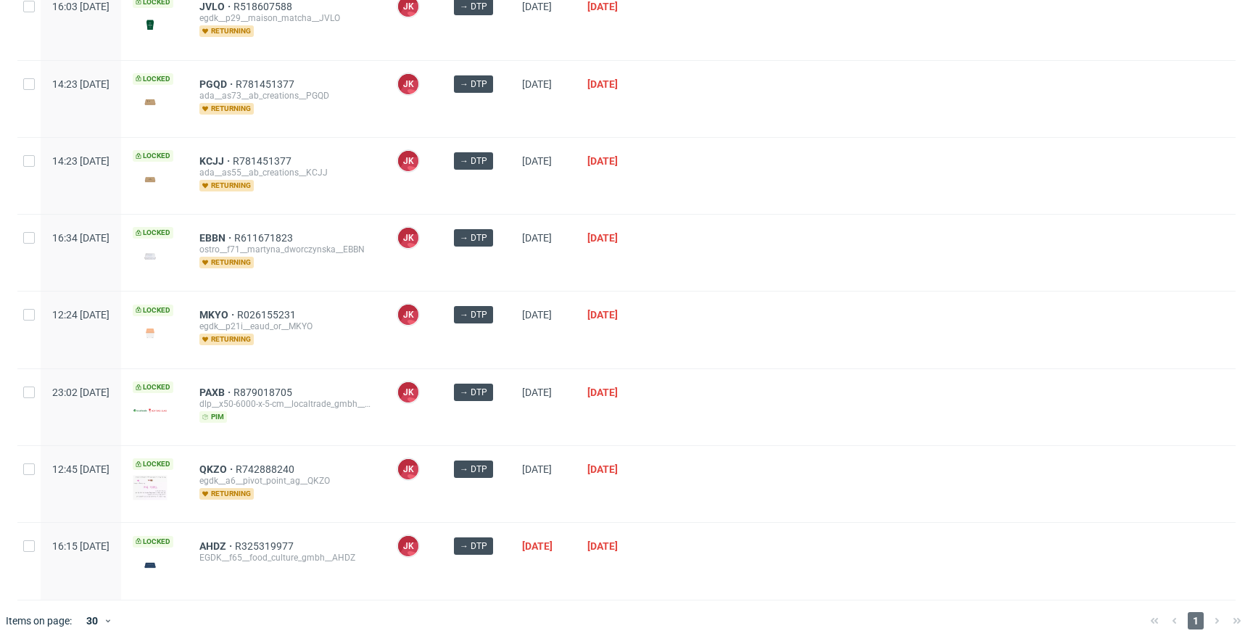
click at [374, 271] on span "EBBN R611671823 ostro__f71__martyna_dworczynska__EBBN returning" at bounding box center [286, 252] width 174 height 41
click at [839, 462] on div at bounding box center [943, 484] width 585 height 76
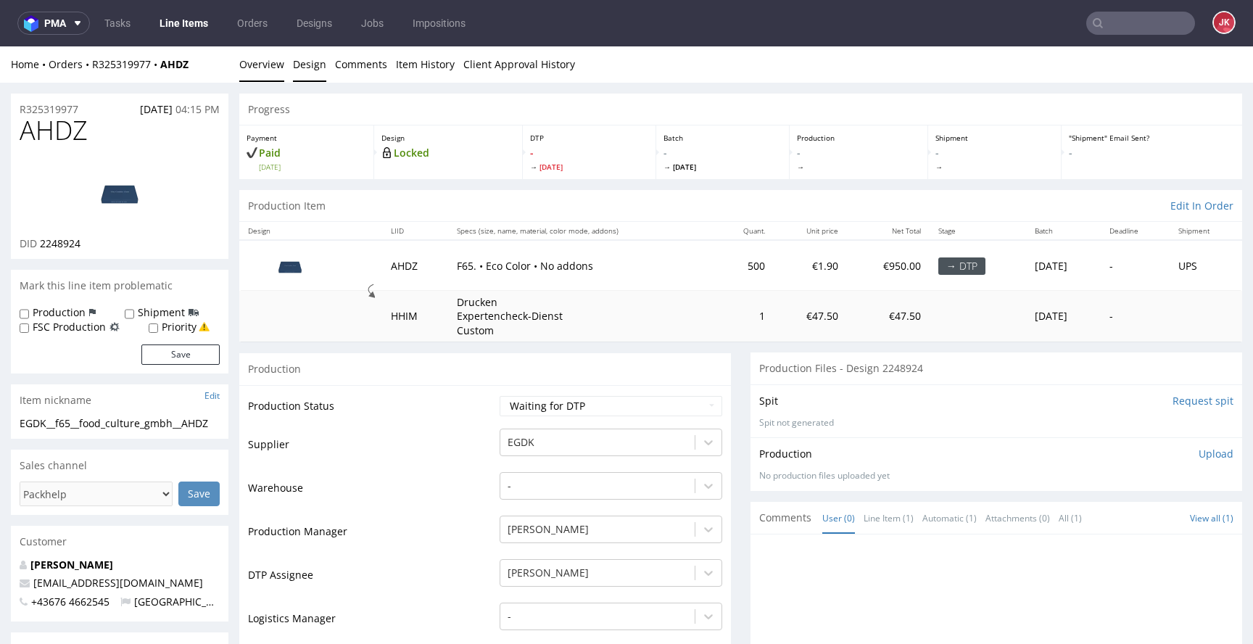
click at [302, 70] on link "Design" at bounding box center [309, 64] width 33 height 36
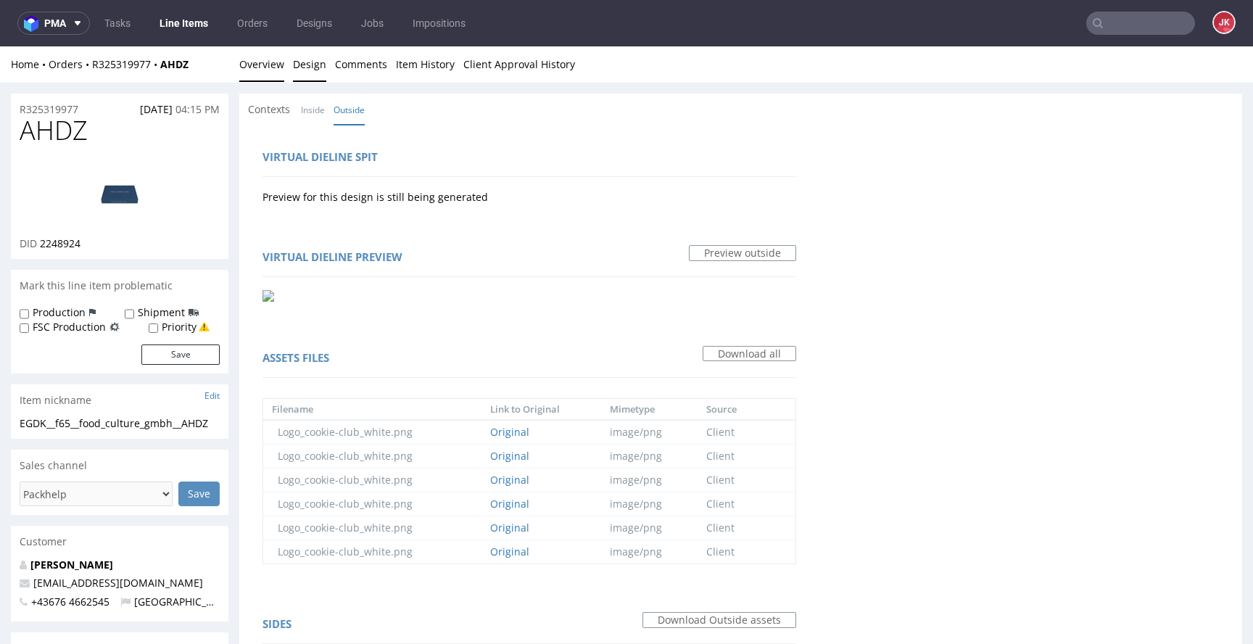
click at [239, 67] on link "Overview" at bounding box center [261, 64] width 45 height 36
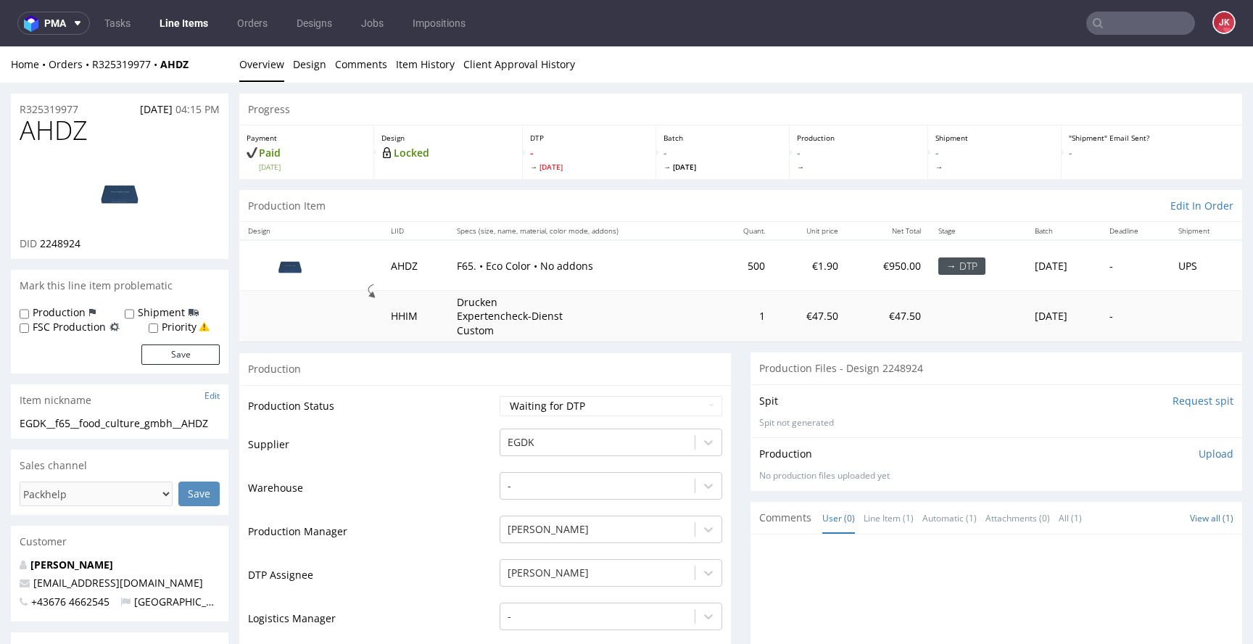
click at [298, 70] on link "Design" at bounding box center [309, 64] width 33 height 36
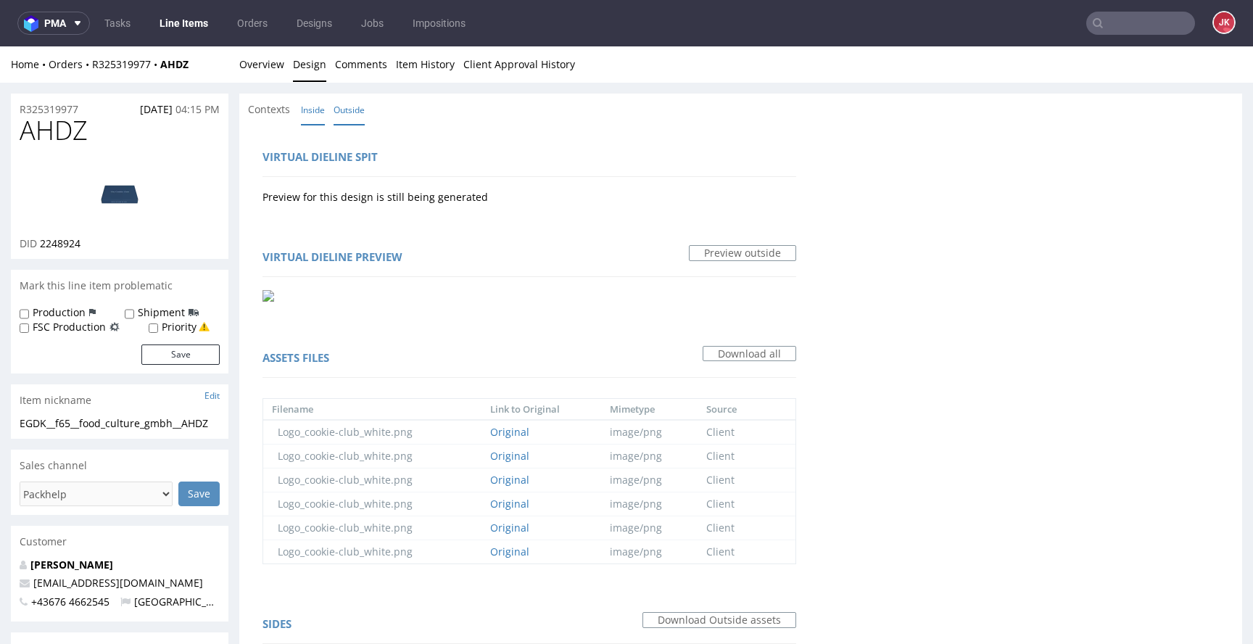
click at [323, 111] on link "Inside" at bounding box center [313, 109] width 24 height 31
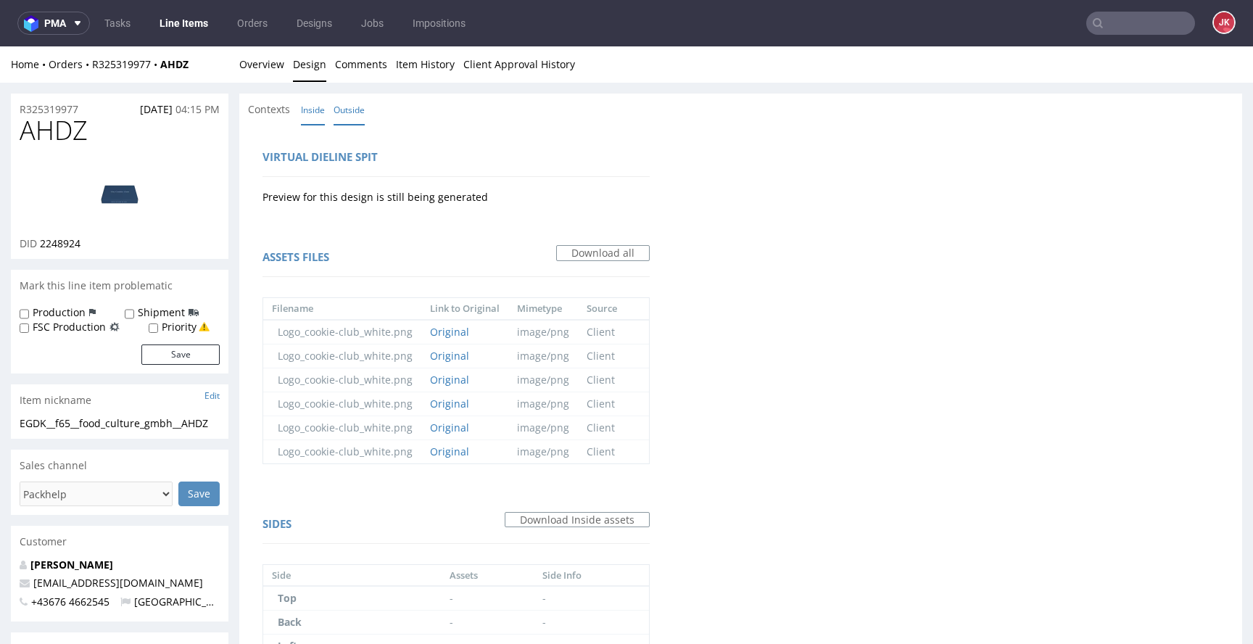
click at [343, 98] on link "Outside" at bounding box center [349, 109] width 31 height 31
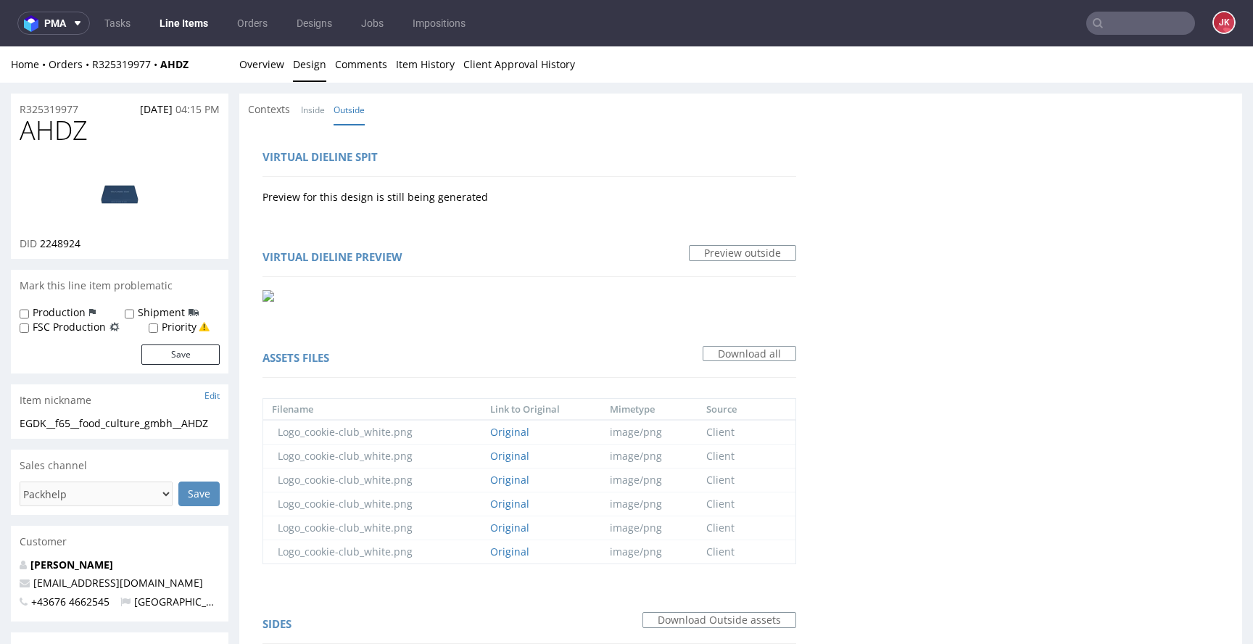
click at [133, 194] on img at bounding box center [120, 192] width 116 height 65
click at [277, 69] on link "Overview" at bounding box center [261, 64] width 45 height 36
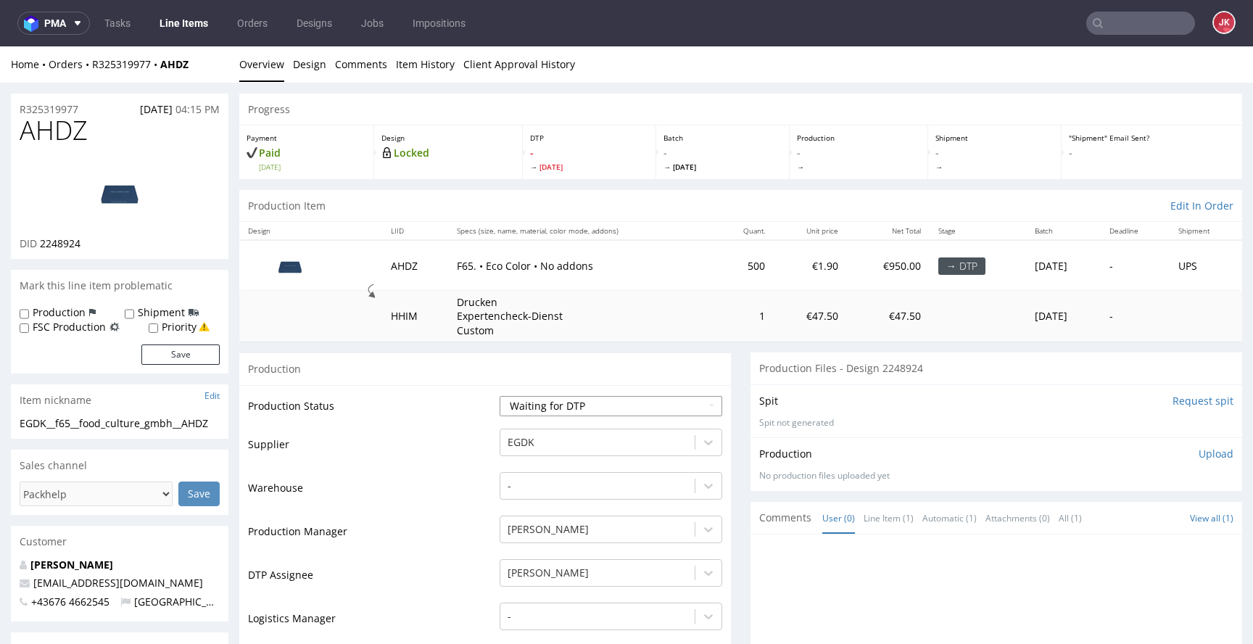
click at [522, 399] on select "Waiting for Artwork Waiting for Diecut Waiting for Mockup Waiting for DTP Waiti…" at bounding box center [611, 406] width 223 height 20
select select "dtp_in_process"
click at [500, 396] on select "Waiting for Artwork Waiting for Diecut Waiting for Mockup Waiting for DTP Waiti…" at bounding box center [611, 406] width 223 height 20
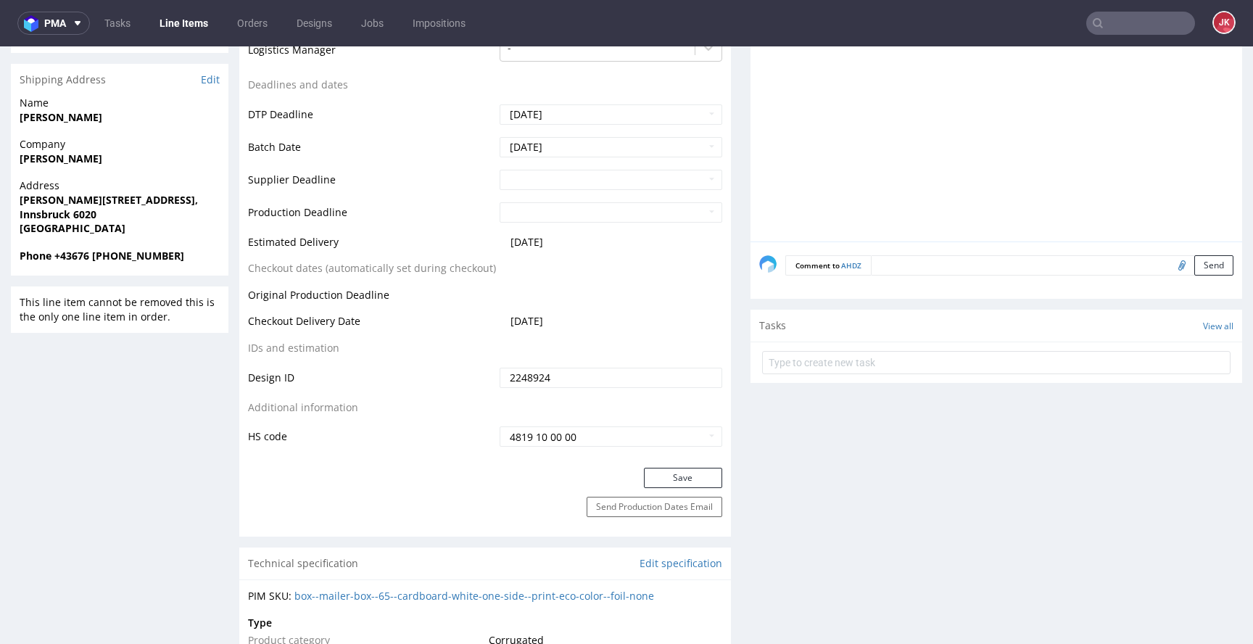
scroll to position [585, 0]
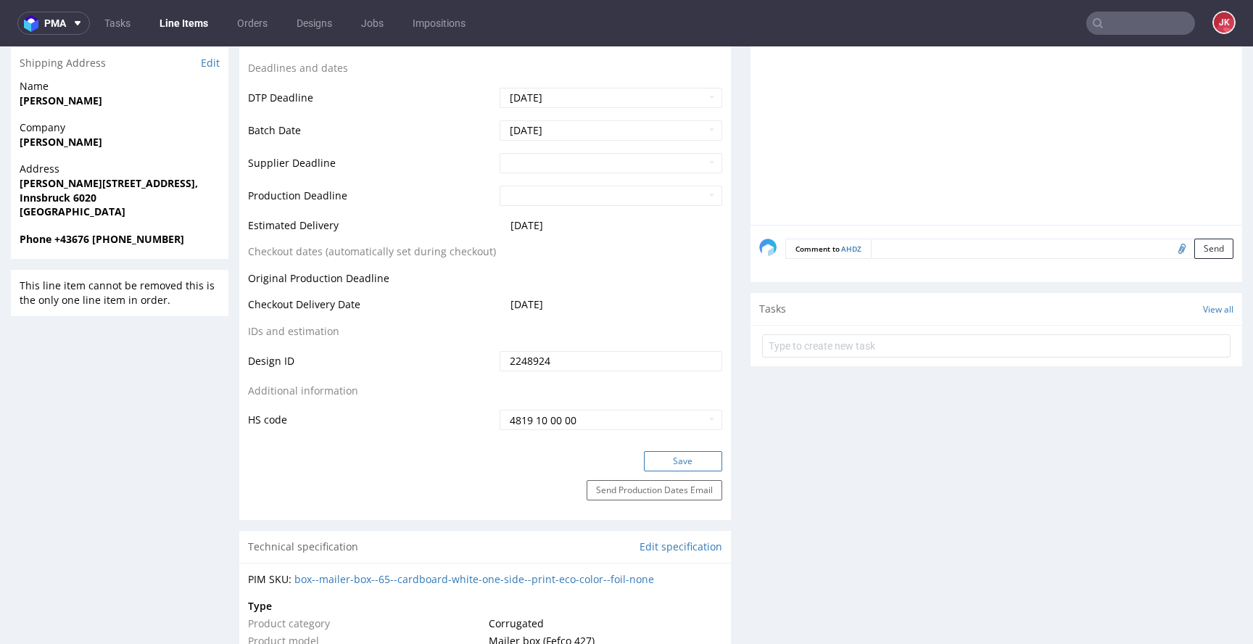
click at [660, 458] on button "Save" at bounding box center [683, 461] width 78 height 20
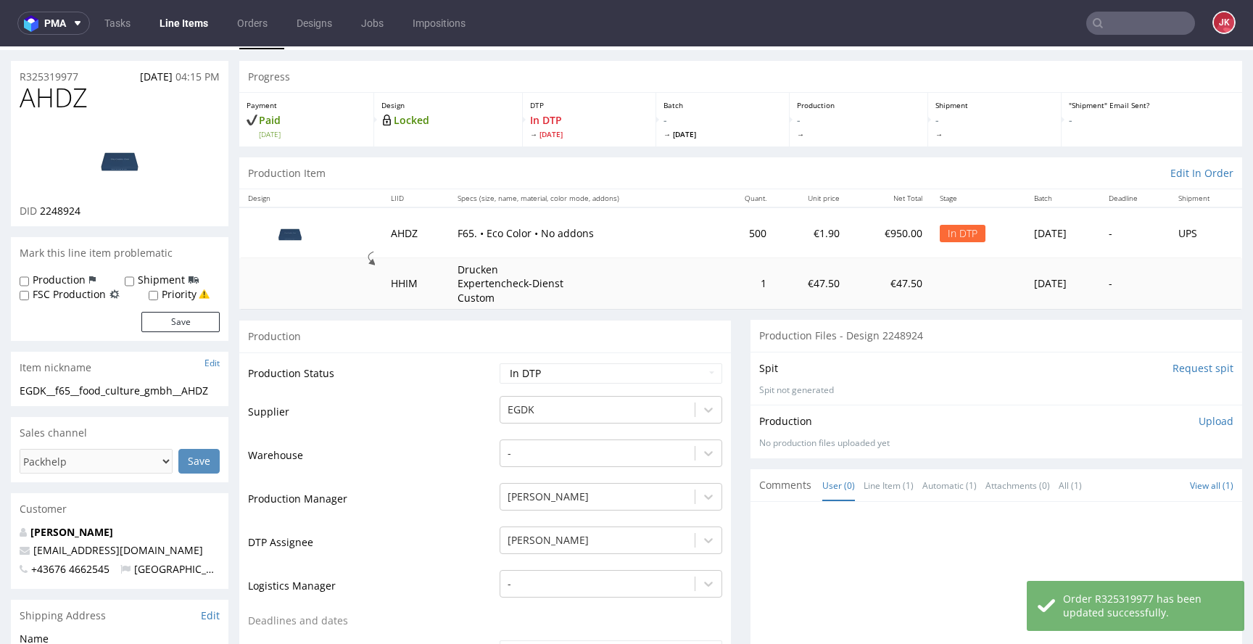
scroll to position [0, 0]
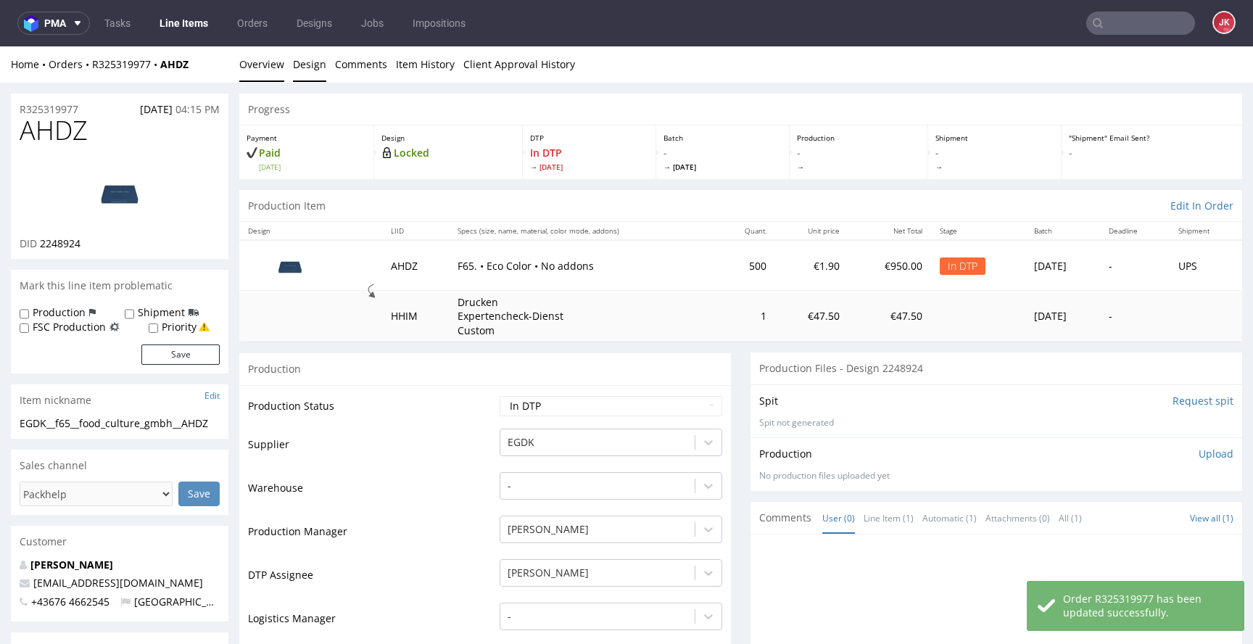
click at [304, 70] on link "Design" at bounding box center [309, 64] width 33 height 36
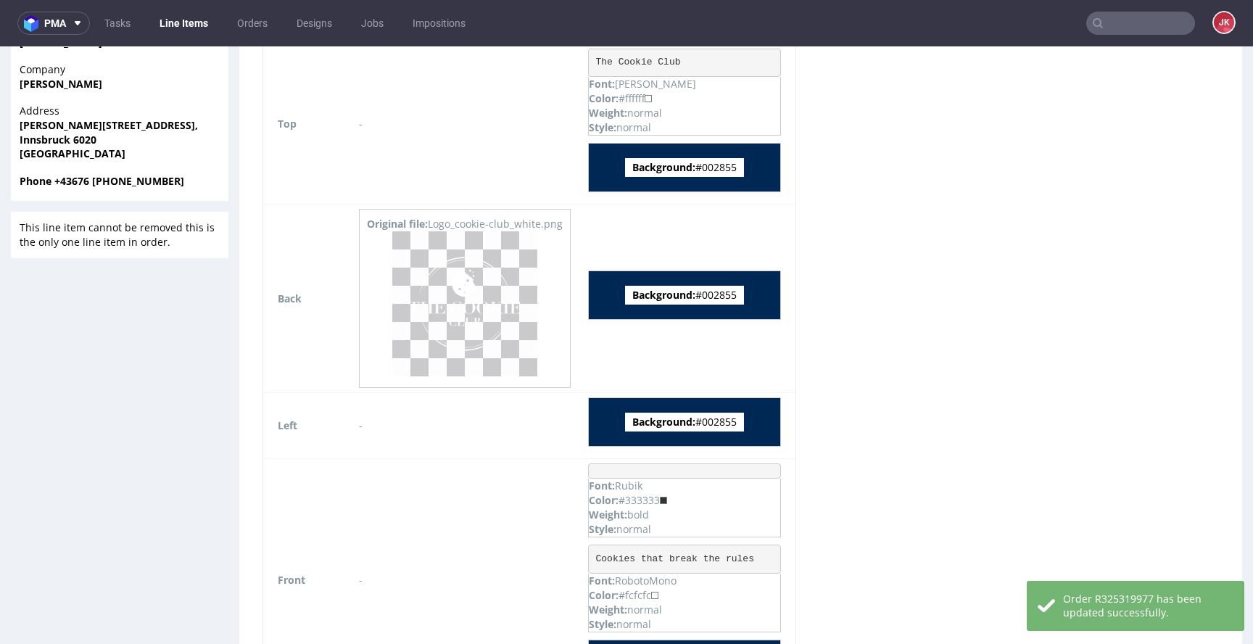
scroll to position [616, 0]
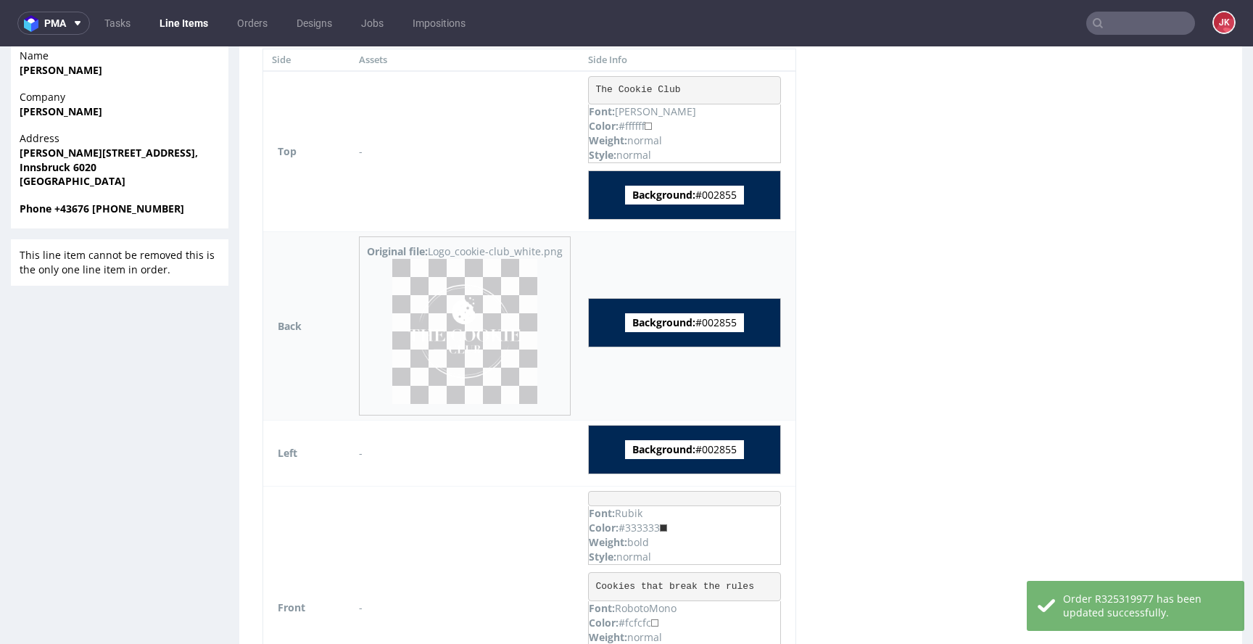
click at [462, 318] on img at bounding box center [464, 331] width 145 height 145
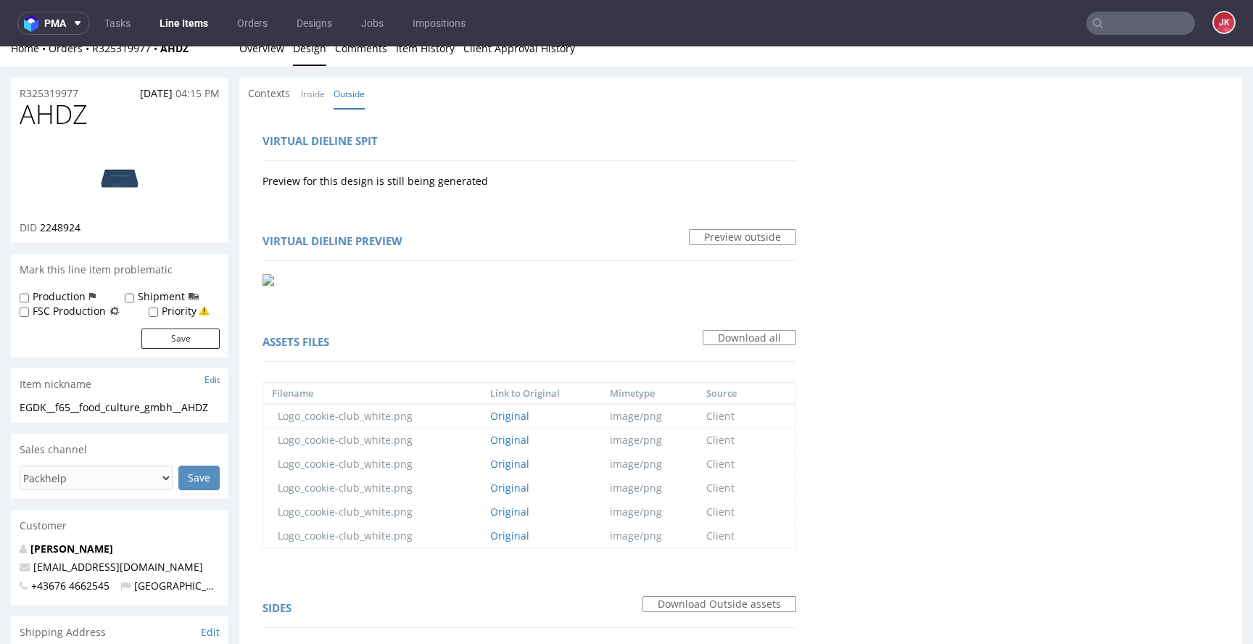
scroll to position [0, 0]
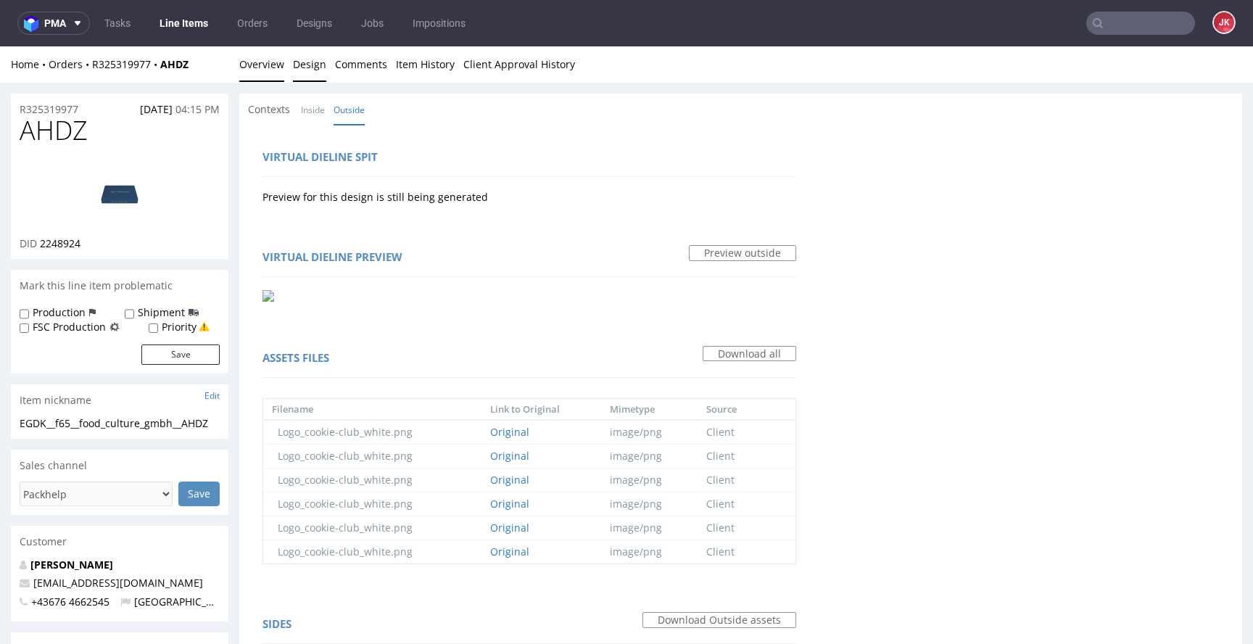
click at [259, 67] on link "Overview" at bounding box center [261, 64] width 45 height 36
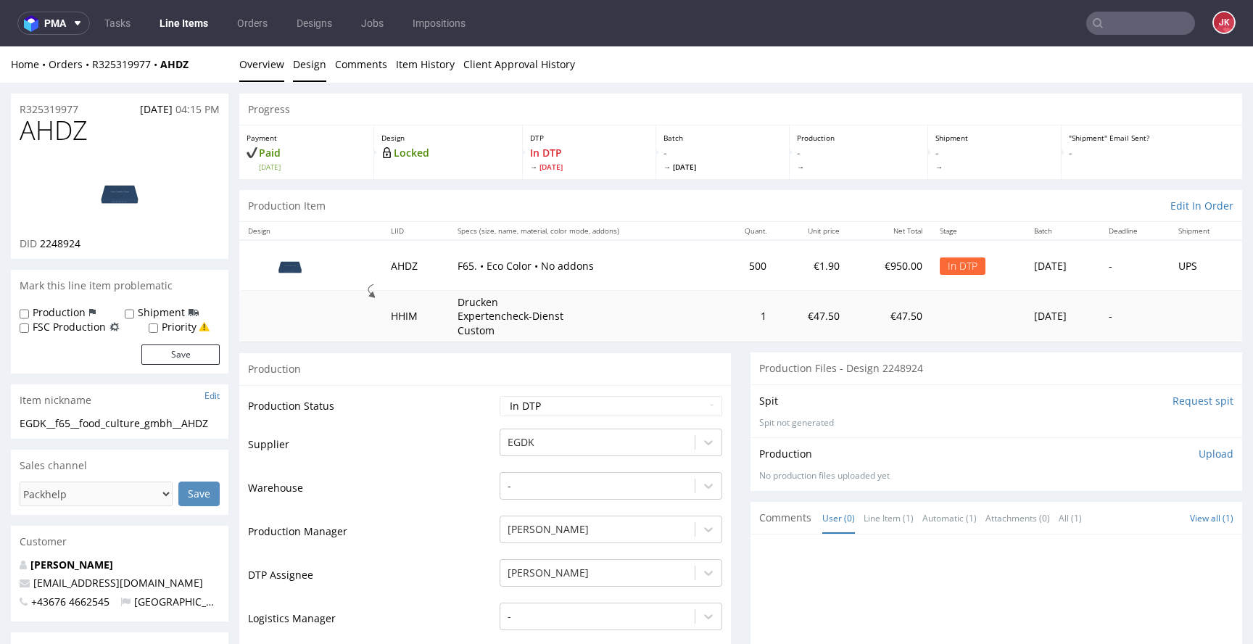
click at [312, 75] on link "Design" at bounding box center [309, 64] width 33 height 36
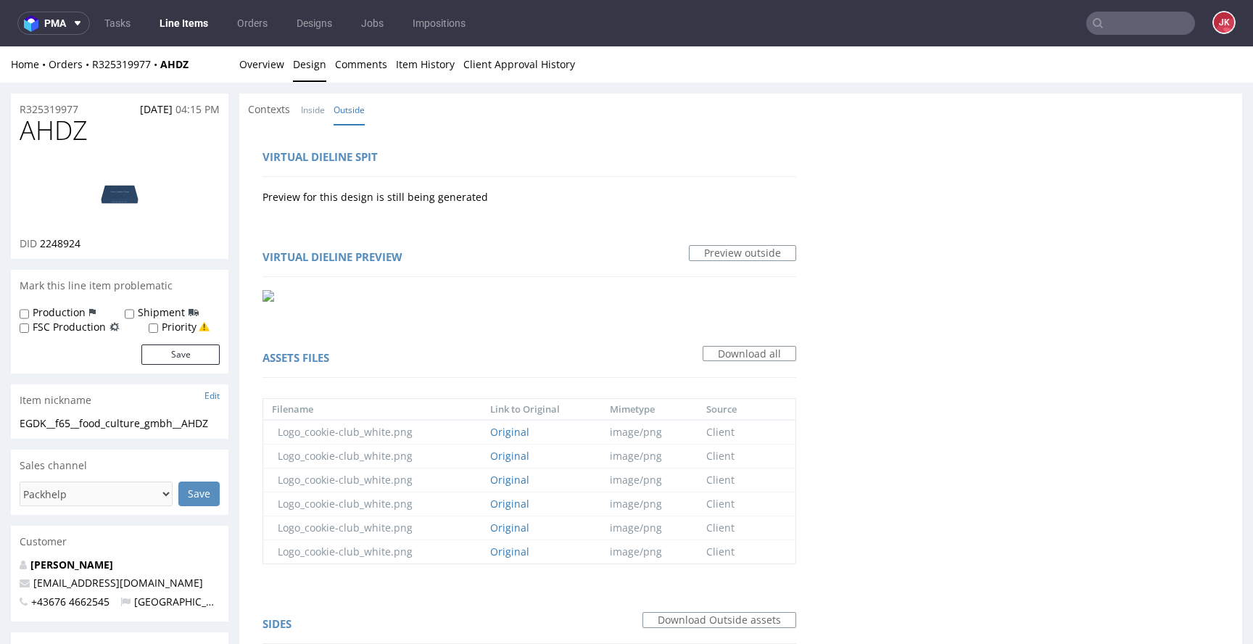
click at [160, 198] on img at bounding box center [120, 192] width 116 height 65
click at [57, 136] on span "AHDZ" at bounding box center [54, 130] width 68 height 29
copy span "AHDZ"
click at [621, 279] on div "Virtual dieline preview Preview outside" at bounding box center [529, 275] width 563 height 83
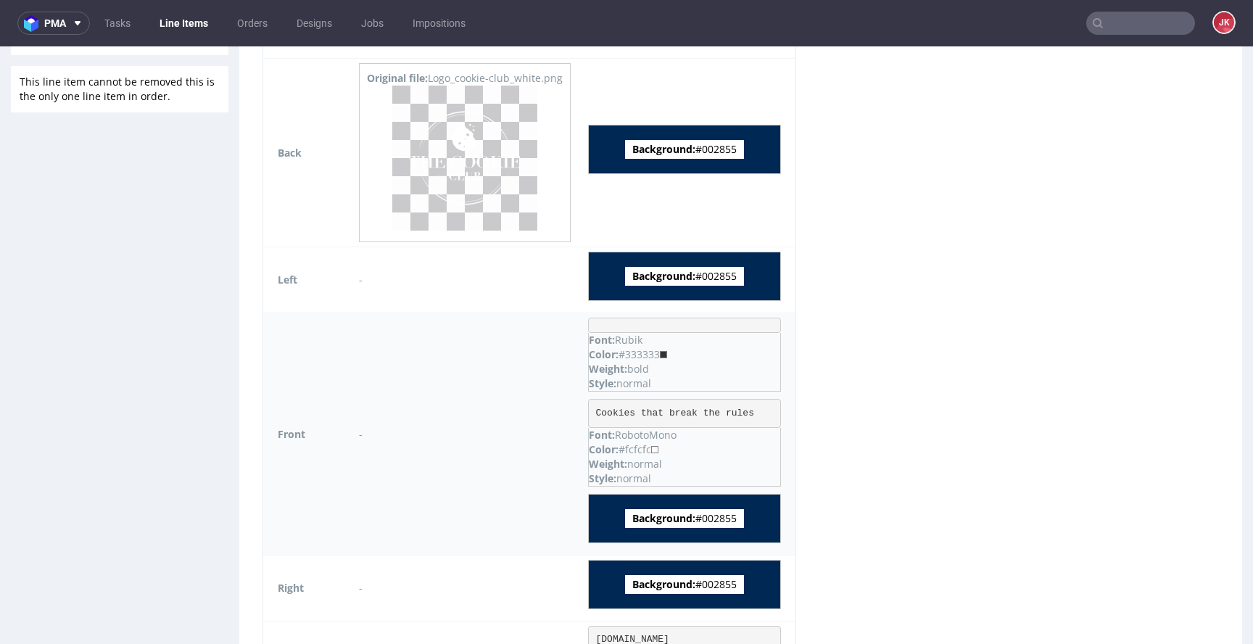
scroll to position [839, 0]
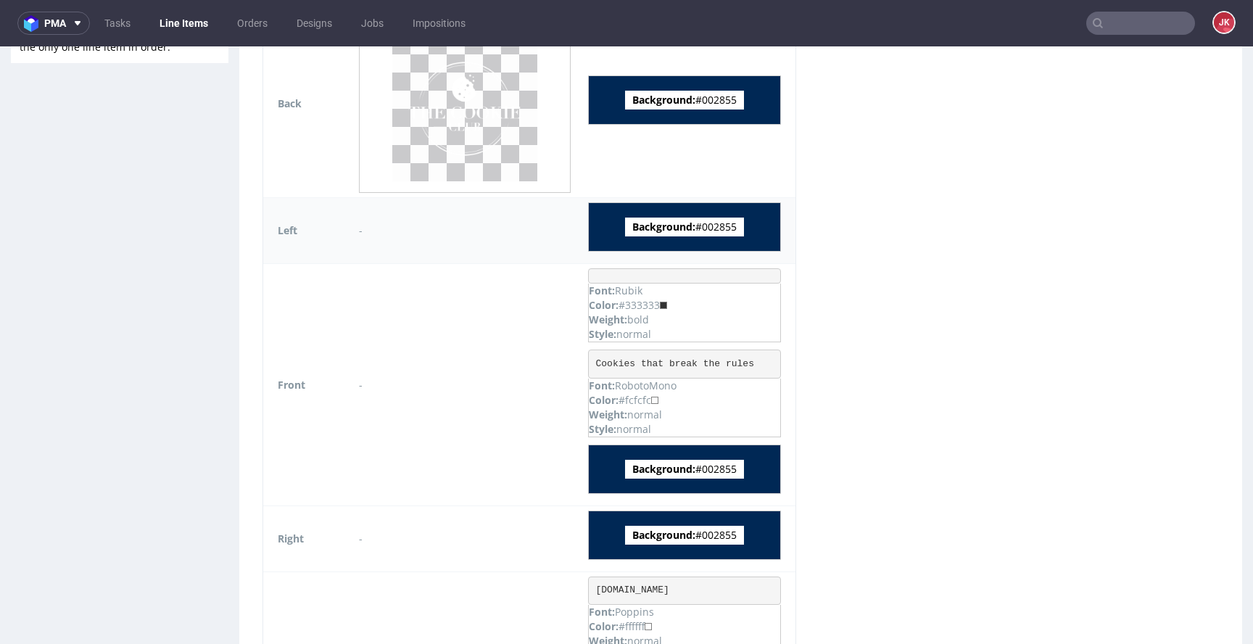
click at [723, 228] on span "Background: #002855" at bounding box center [684, 227] width 119 height 19
click at [723, 227] on span "Background: #002855" at bounding box center [684, 227] width 119 height 19
copy span "002855"
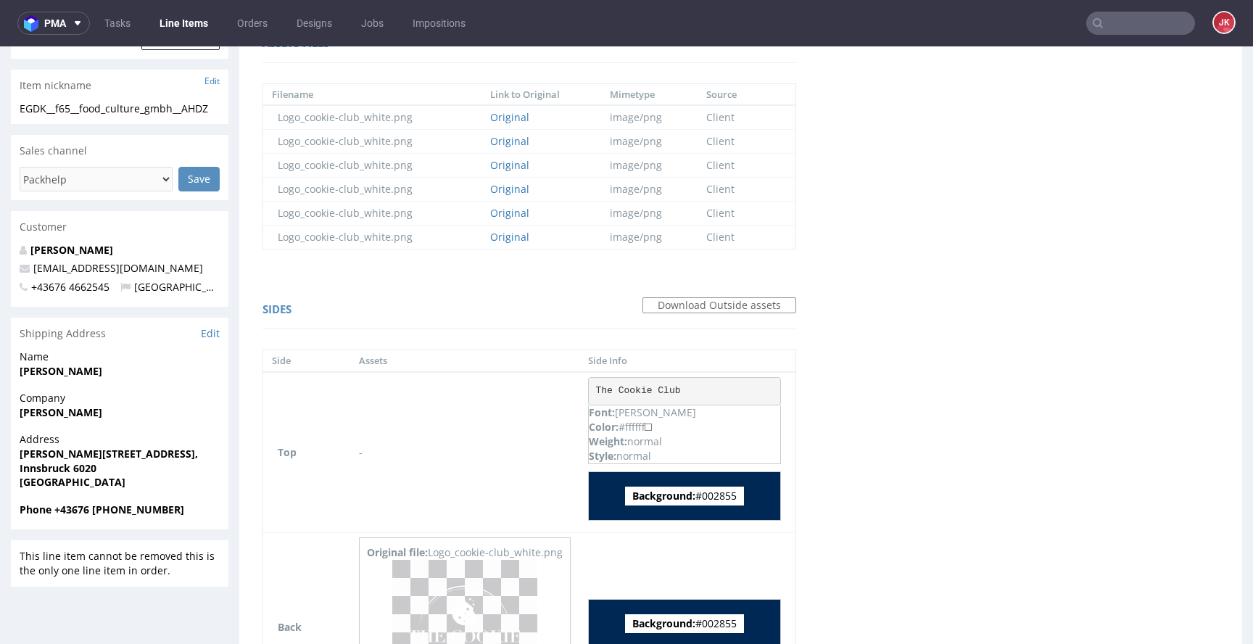
scroll to position [586, 0]
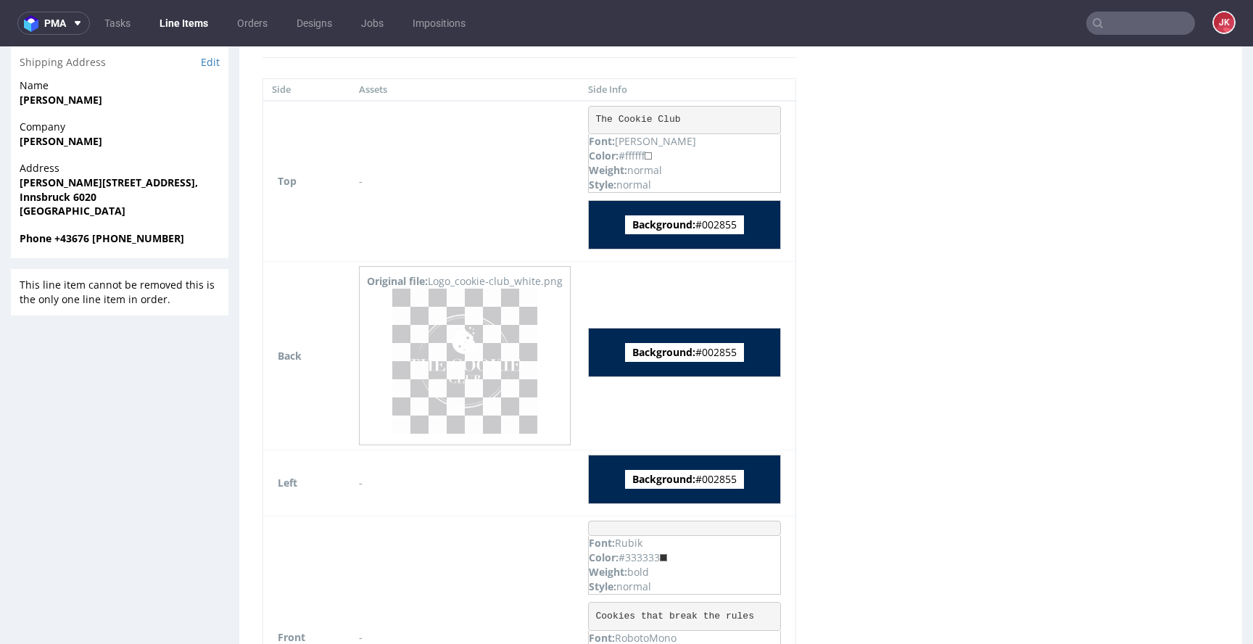
drag, startPoint x: 952, startPoint y: 307, endPoint x: 946, endPoint y: 302, distance: 7.8
click at [952, 307] on div "Virtual dieline spit Preview for this design is still being generated Virtual d…" at bounding box center [740, 317] width 1003 height 1557
drag, startPoint x: 596, startPoint y: 120, endPoint x: 737, endPoint y: 115, distance: 141.5
click at [737, 115] on pre "The Cookie Club" at bounding box center [684, 120] width 193 height 29
copy pre "The Cookie Club"
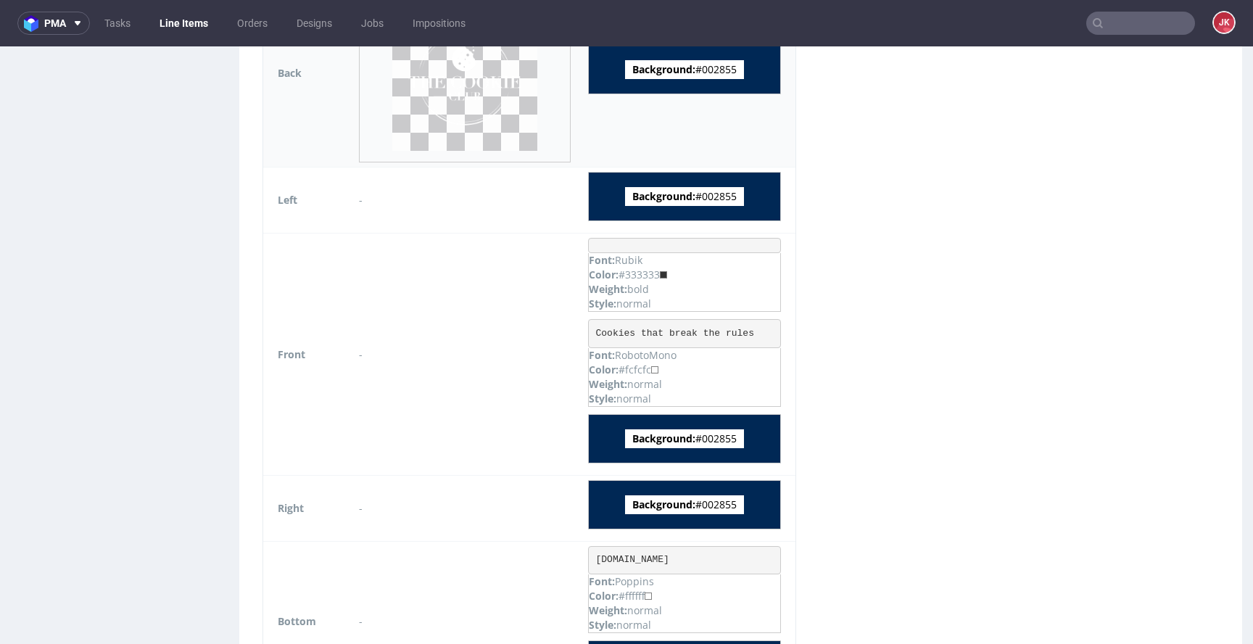
scroll to position [871, 0]
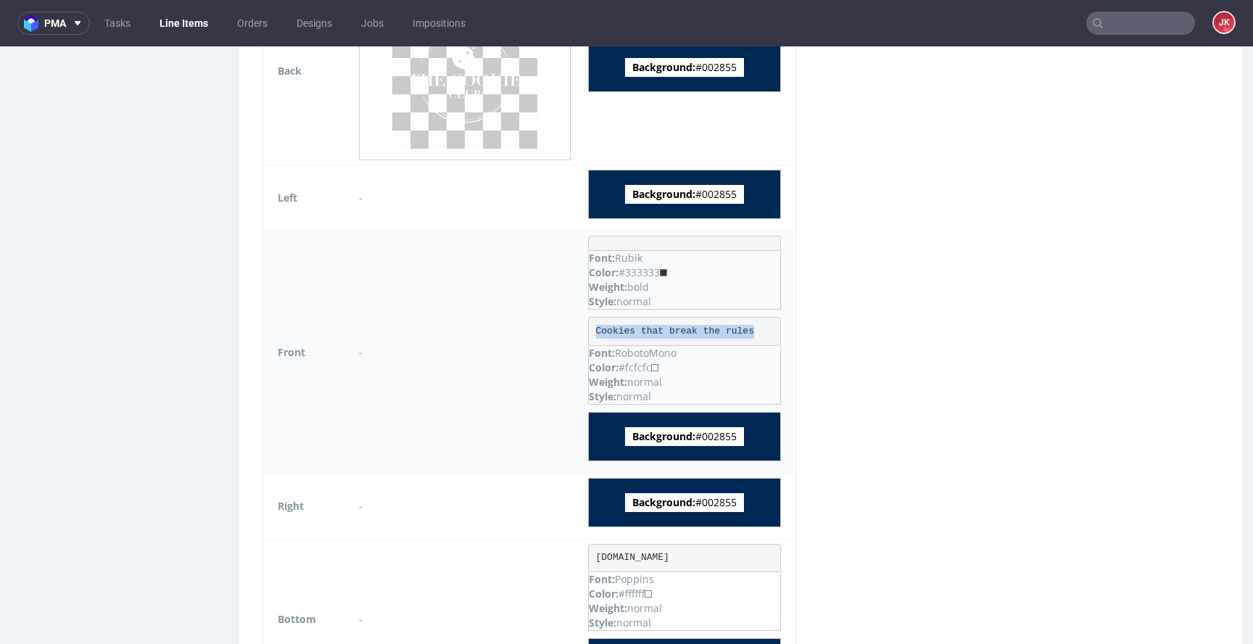
drag, startPoint x: 598, startPoint y: 332, endPoint x: 784, endPoint y: 332, distance: 185.7
click at [781, 332] on pre "Cookies that break the rules" at bounding box center [684, 331] width 193 height 29
copy pre "Cookies that break the rules"
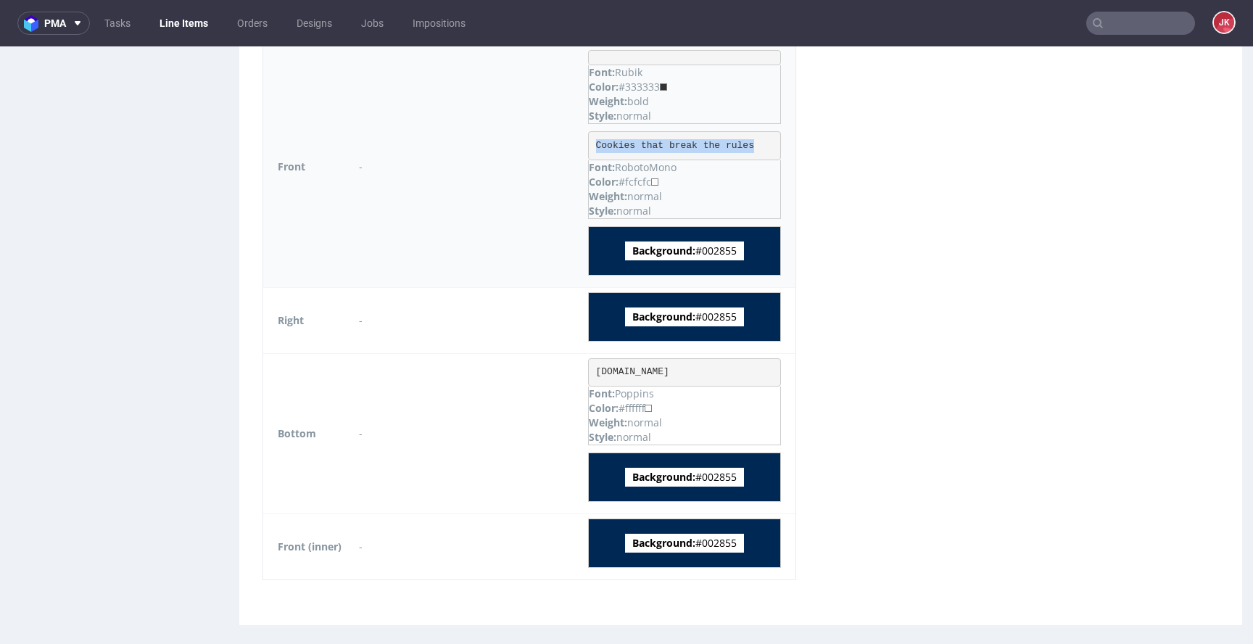
scroll to position [1065, 0]
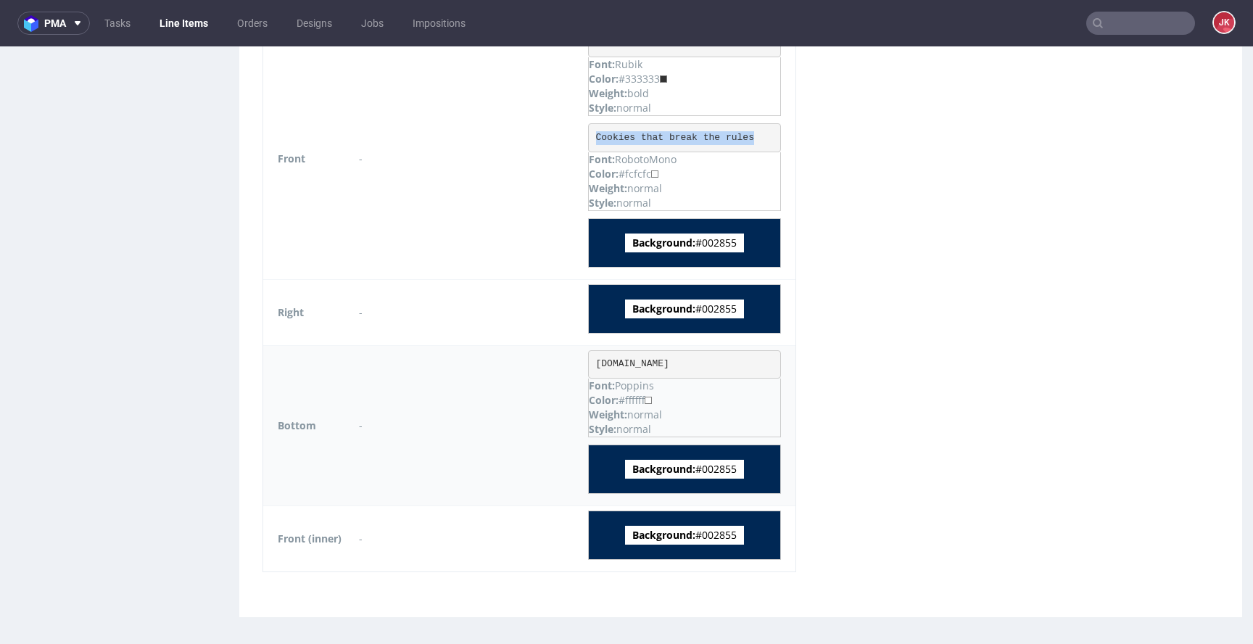
drag, startPoint x: 600, startPoint y: 367, endPoint x: 728, endPoint y: 366, distance: 128.4
click at [728, 366] on pre "Thecookieclub.de" at bounding box center [684, 364] width 193 height 29
copy pre "Thecookieclub.de"
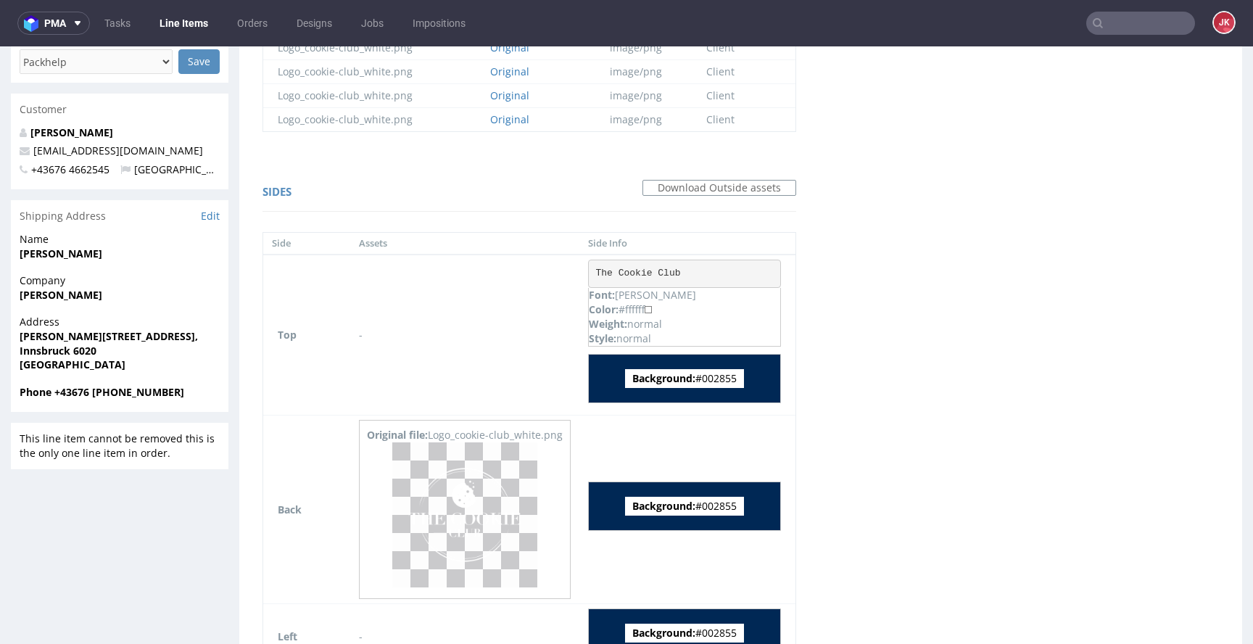
scroll to position [437, 0]
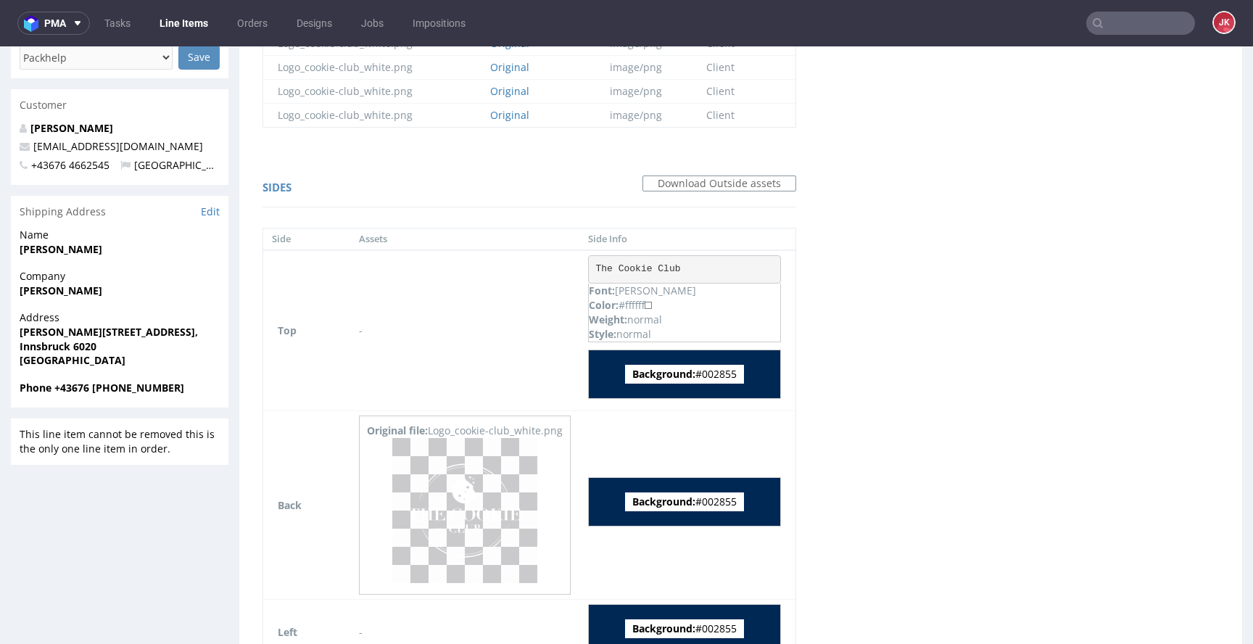
click at [885, 398] on div "Virtual dieline spit Preview for this design is still being generated Virtual d…" at bounding box center [740, 466] width 1003 height 1557
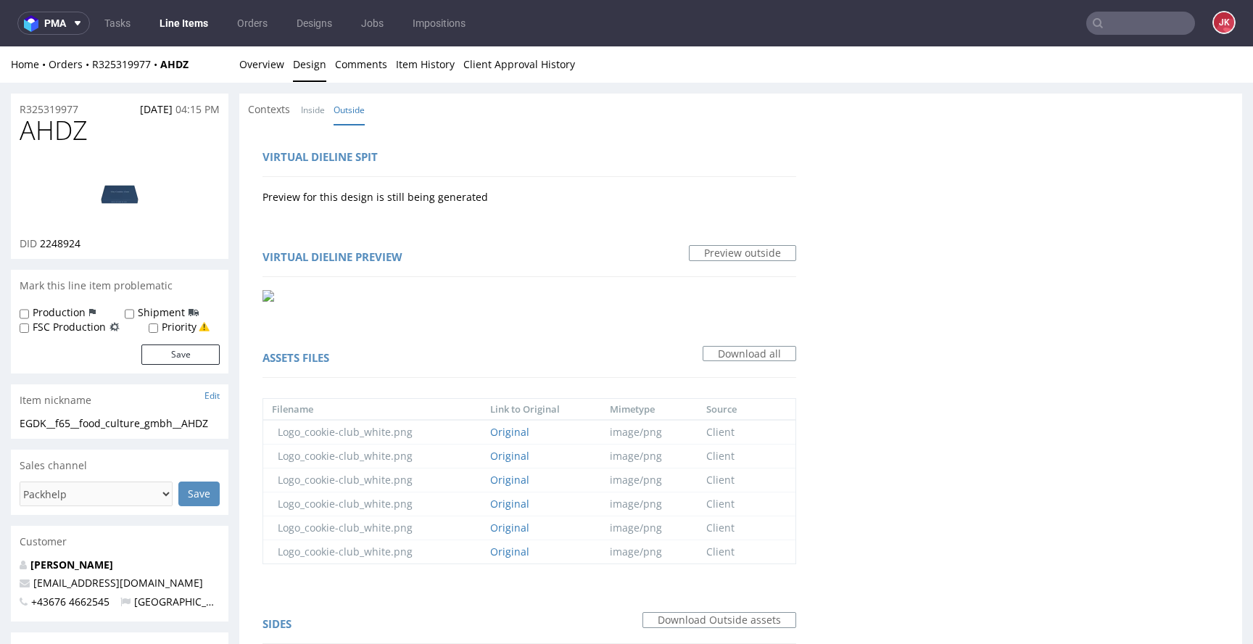
click at [231, 66] on div "Home Orders R325319977 AHDZ Overview Design Comments Item History Client Approv…" at bounding box center [626, 64] width 1253 height 36
click at [286, 67] on li "Overview" at bounding box center [266, 64] width 54 height 15
click at [245, 73] on link "Overview" at bounding box center [261, 64] width 45 height 36
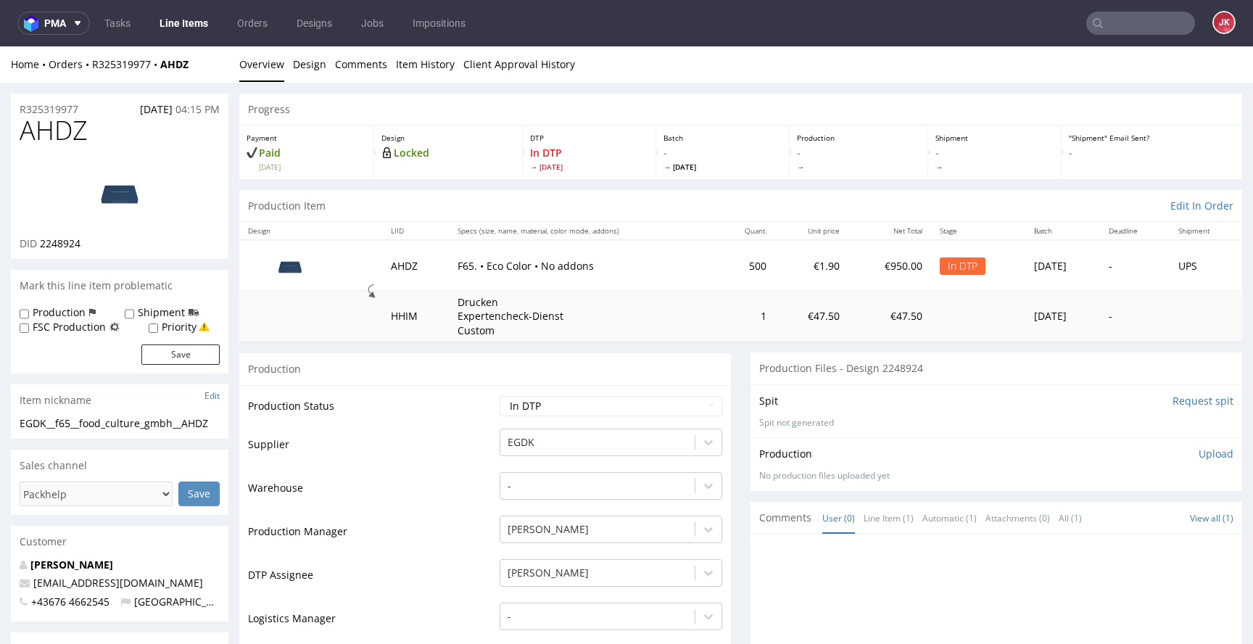
click at [419, 458] on td "Supplier" at bounding box center [372, 449] width 248 height 44
drag, startPoint x: 223, startPoint y: 422, endPoint x: 1, endPoint y: 426, distance: 222.7
copy div "EGDK__f65__food_culture_gmbh__AHDZ"
drag, startPoint x: 97, startPoint y: 109, endPoint x: 0, endPoint y: 110, distance: 97.2
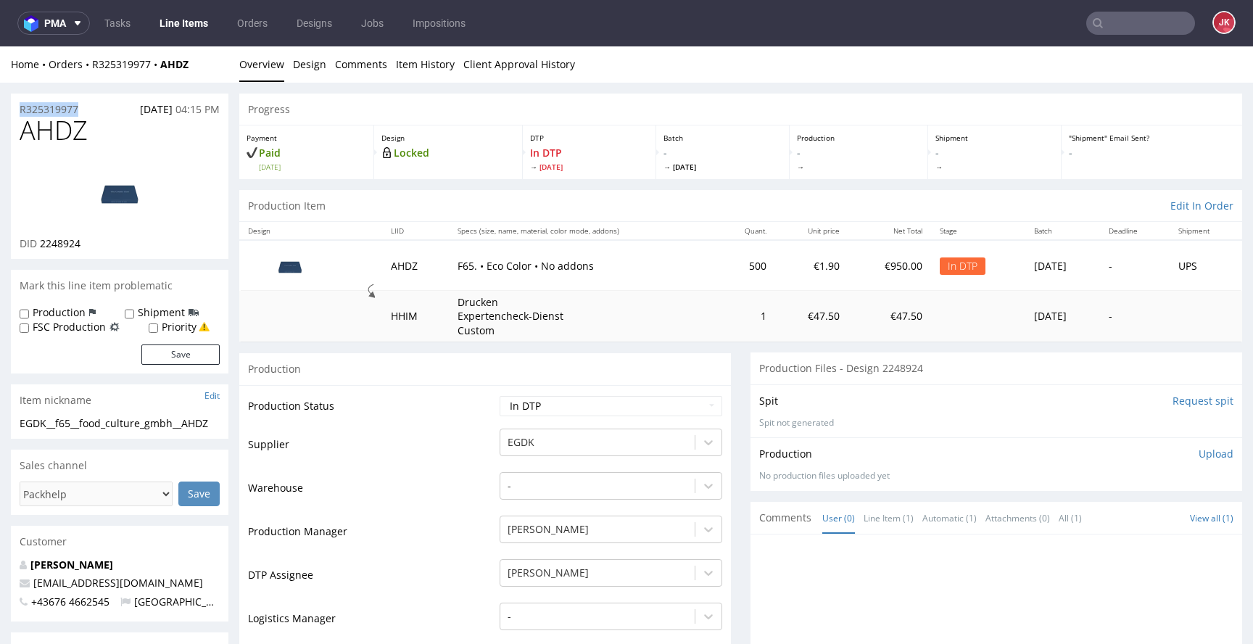
copy p "R325319977"
drag, startPoint x: 72, startPoint y: 245, endPoint x: 111, endPoint y: 245, distance: 39.2
click at [111, 245] on div "DID 2248924" at bounding box center [120, 243] width 200 height 15
copy span "2248924"
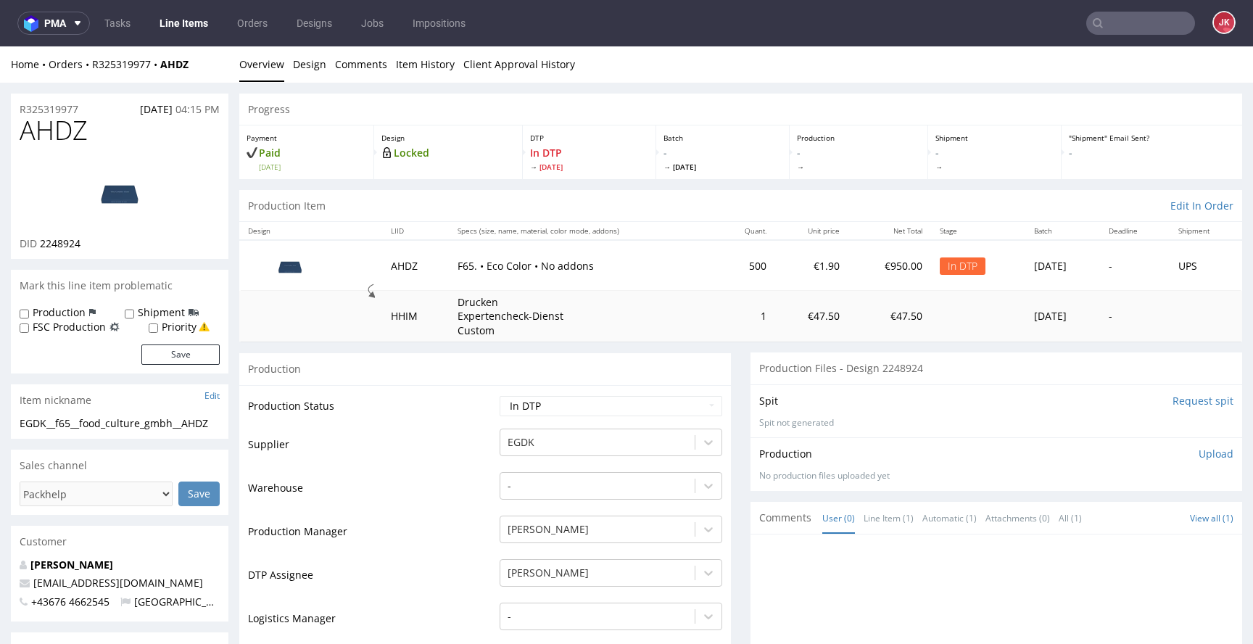
click at [1199, 458] on p "Upload" at bounding box center [1216, 454] width 35 height 15
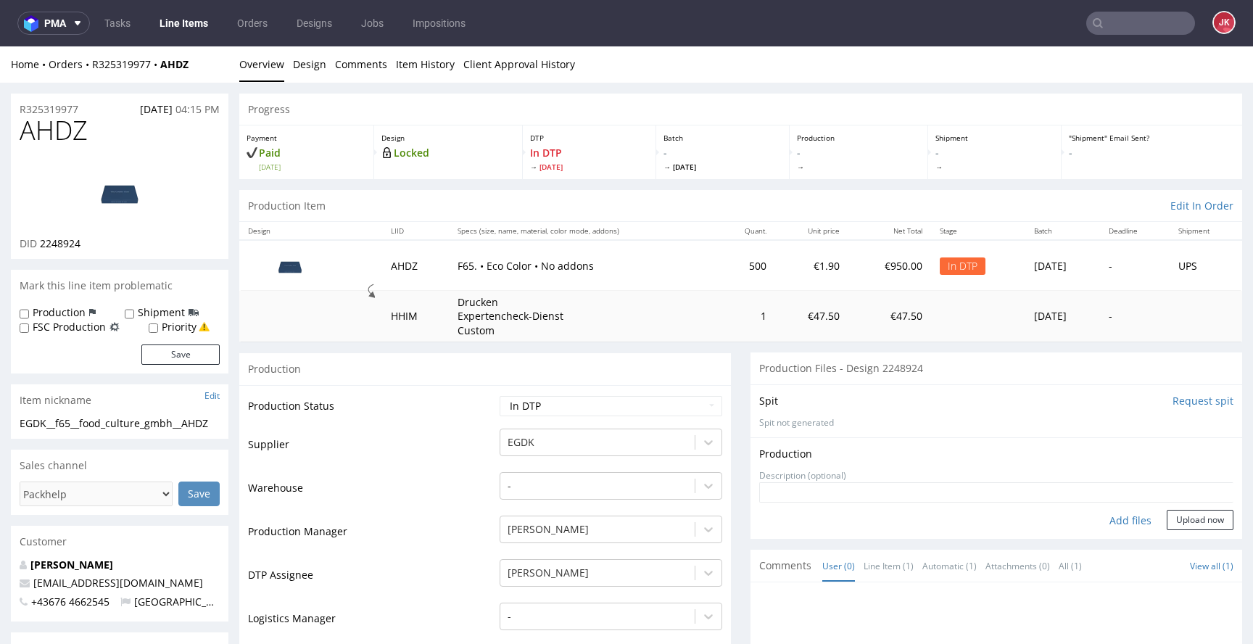
click at [1113, 518] on div "Add files" at bounding box center [1131, 521] width 73 height 22
click at [1114, 524] on div "Add files" at bounding box center [1131, 521] width 73 height 22
type input "C:\fakepath\EGDK__f65__food_culture_gmbh__AHDZ__d2248924__oR325319977__5__outsi…"
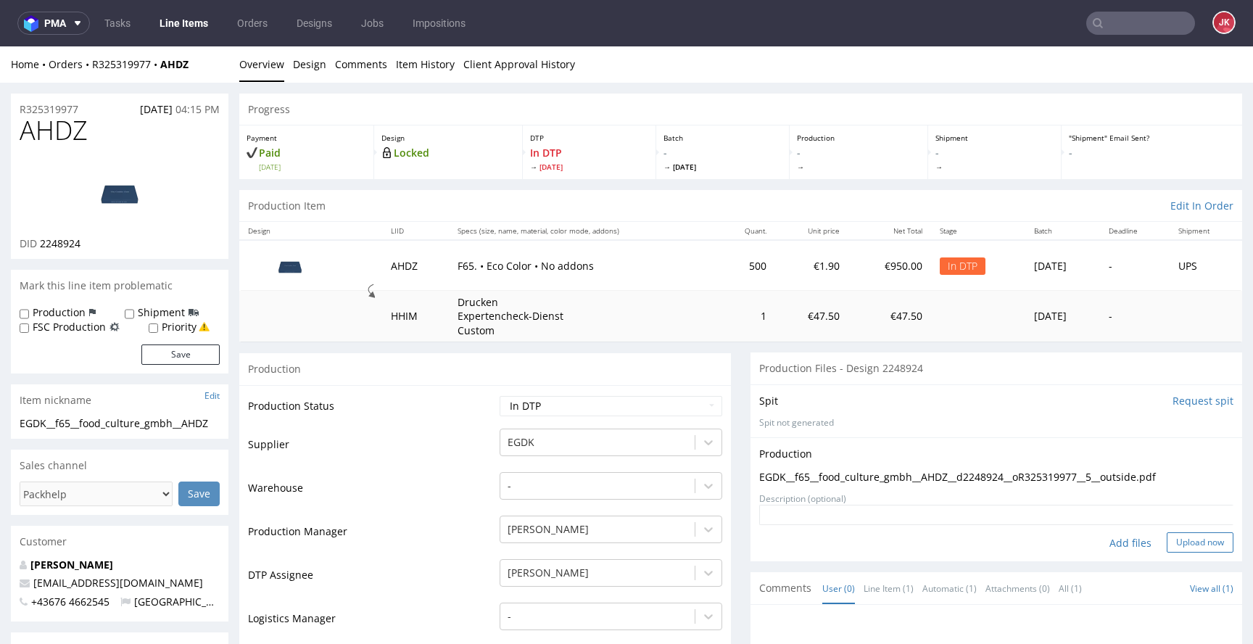
click at [1177, 542] on button "Upload now" at bounding box center [1200, 542] width 67 height 20
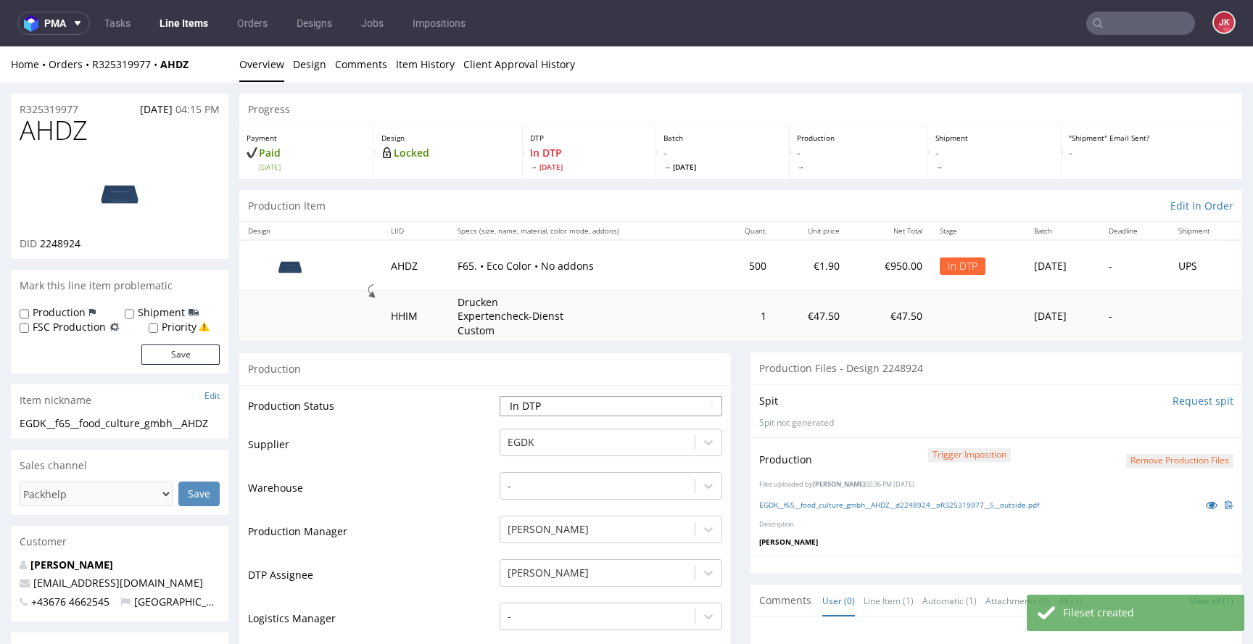
click at [693, 405] on select "Waiting for Artwork Waiting for Diecut Waiting for Mockup Waiting for DTP Waiti…" at bounding box center [611, 406] width 223 height 20
select select "dtp_production_ready"
click at [500, 396] on select "Waiting for Artwork Waiting for Diecut Waiting for Mockup Waiting for DTP Waiti…" at bounding box center [611, 406] width 223 height 20
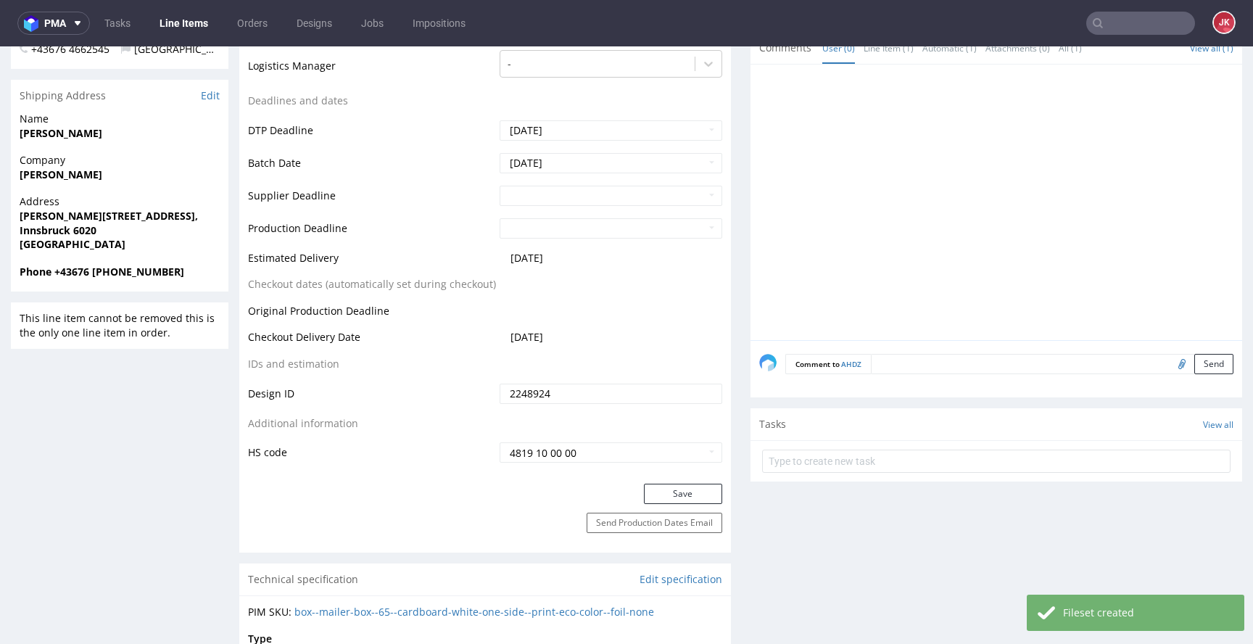
scroll to position [654, 0]
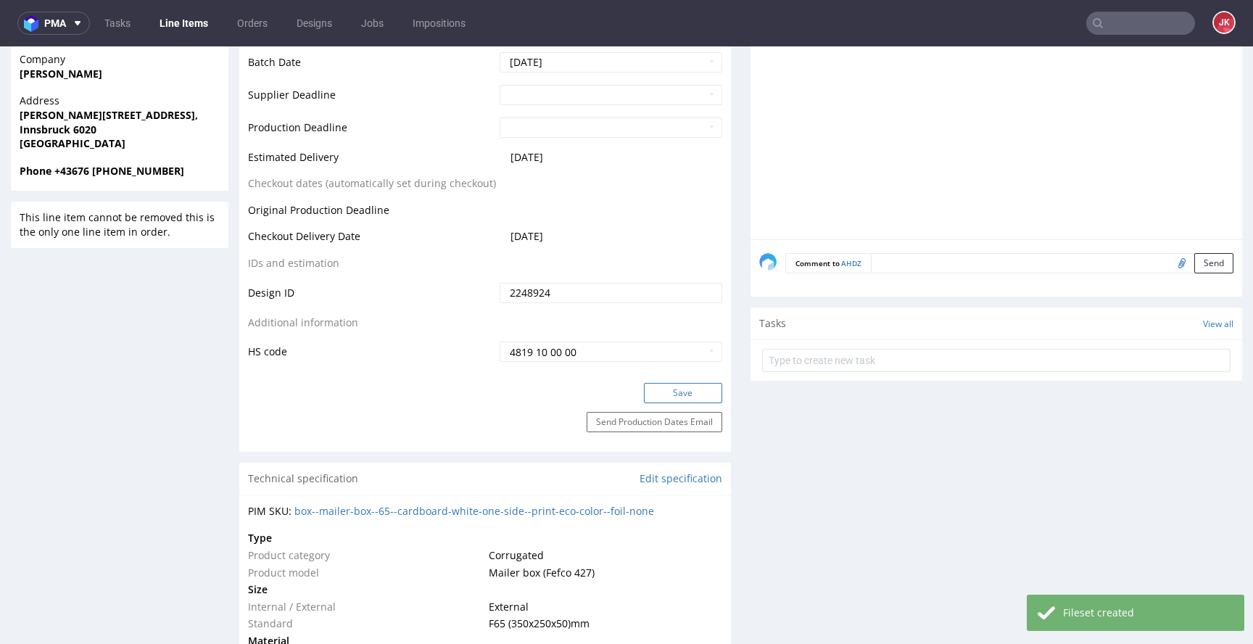
click at [680, 384] on button "Save" at bounding box center [683, 393] width 78 height 20
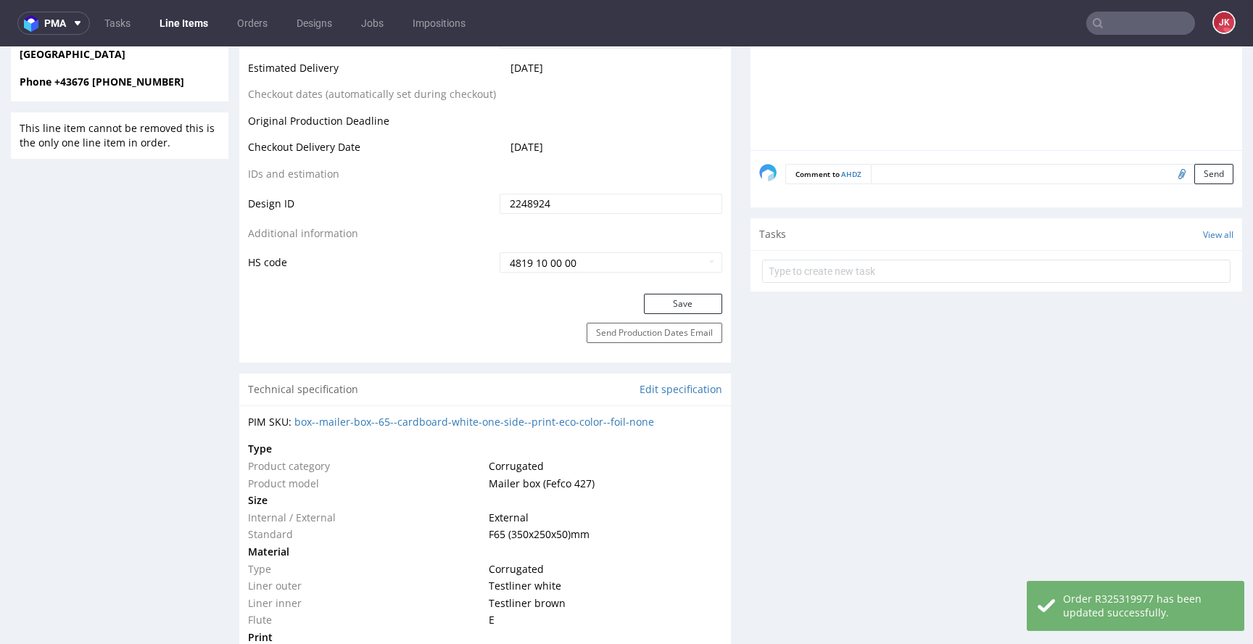
scroll to position [0, 0]
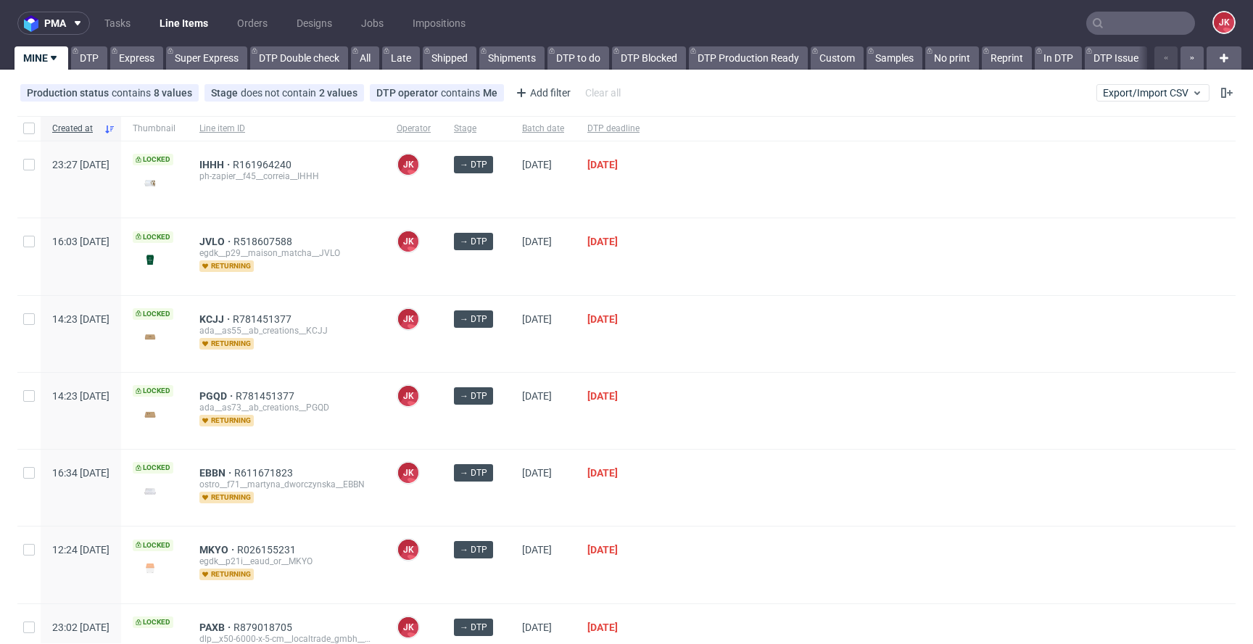
click at [511, 348] on div "→ DTP" at bounding box center [476, 334] width 68 height 76
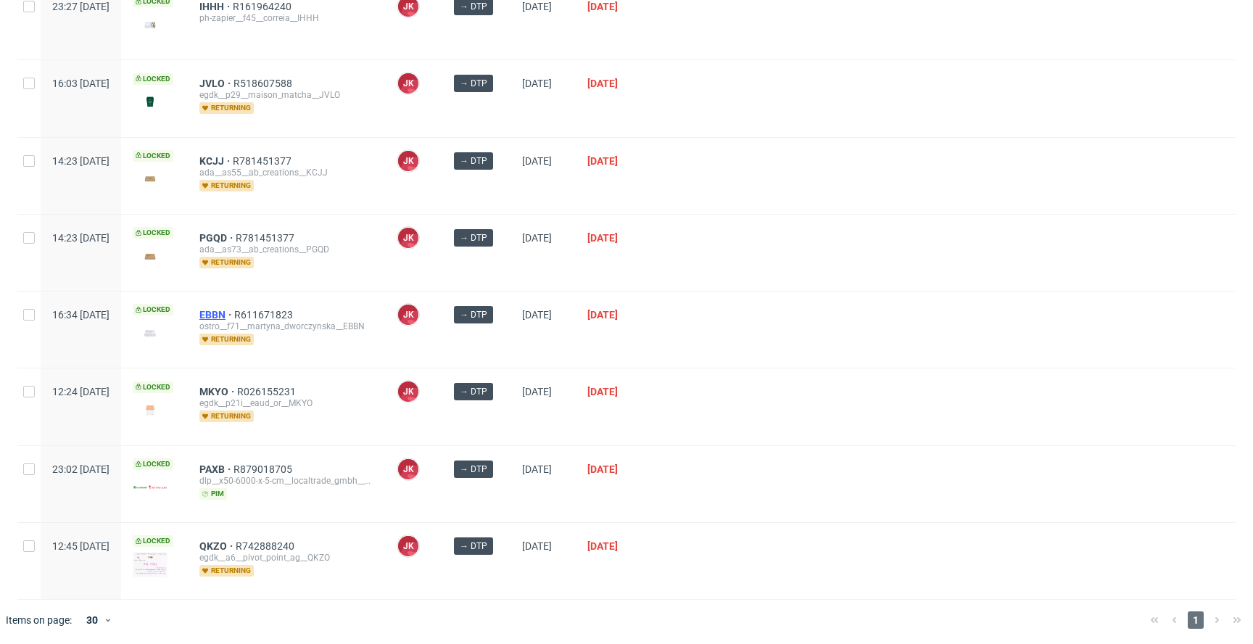
click at [234, 316] on span "EBBN" at bounding box center [216, 315] width 35 height 12
click at [770, 344] on div at bounding box center [943, 330] width 585 height 76
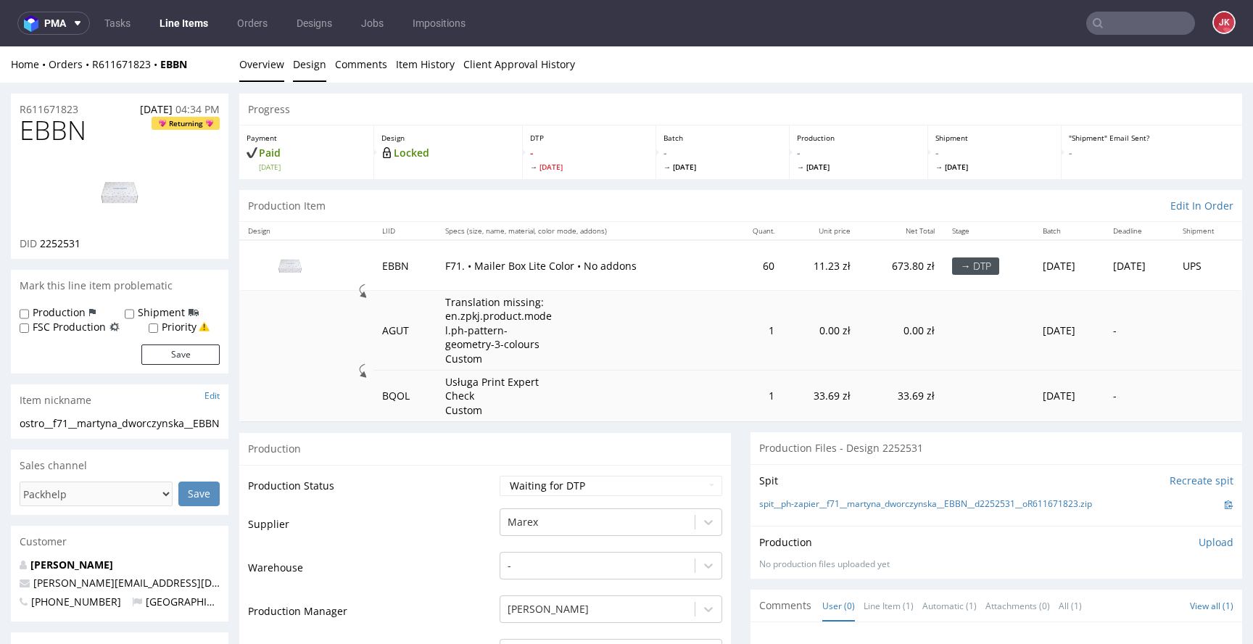
click at [310, 68] on link "Design" at bounding box center [309, 64] width 33 height 36
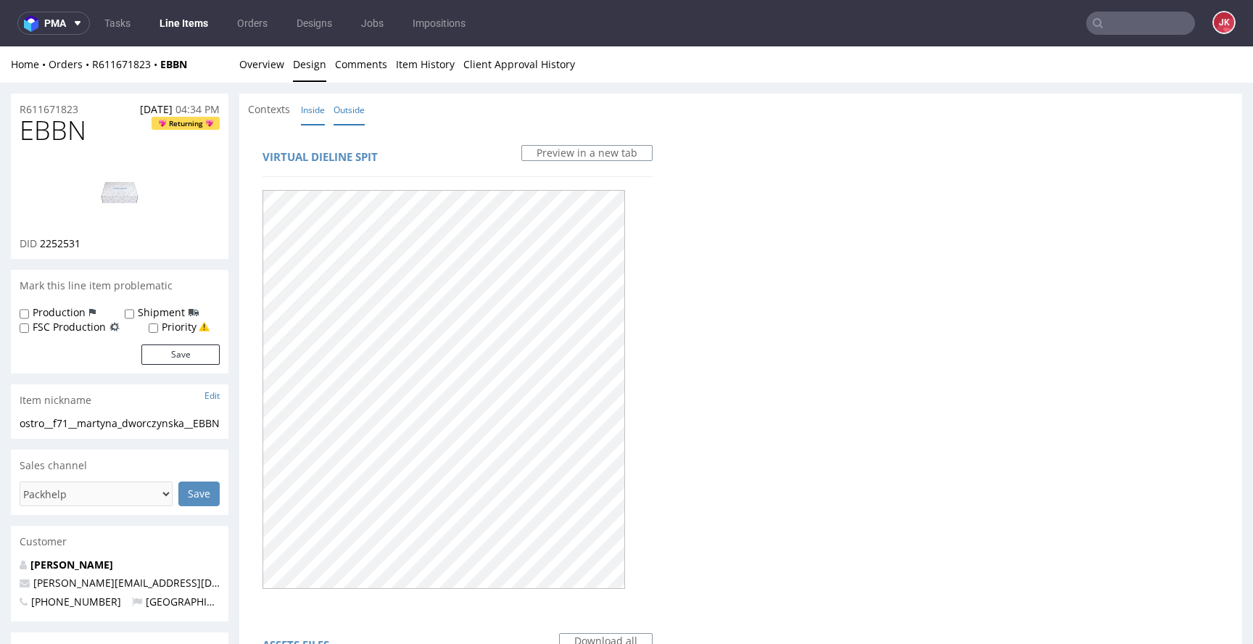
click at [313, 115] on link "Inside" at bounding box center [313, 109] width 24 height 31
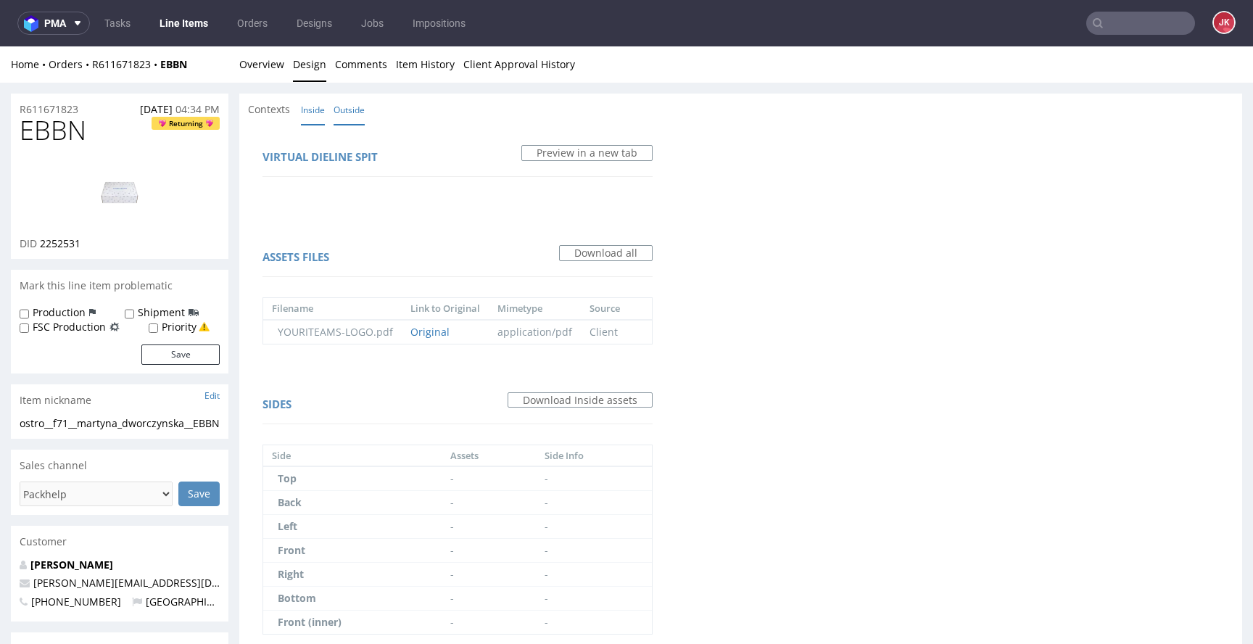
click at [337, 120] on link "Outside" at bounding box center [349, 109] width 31 height 31
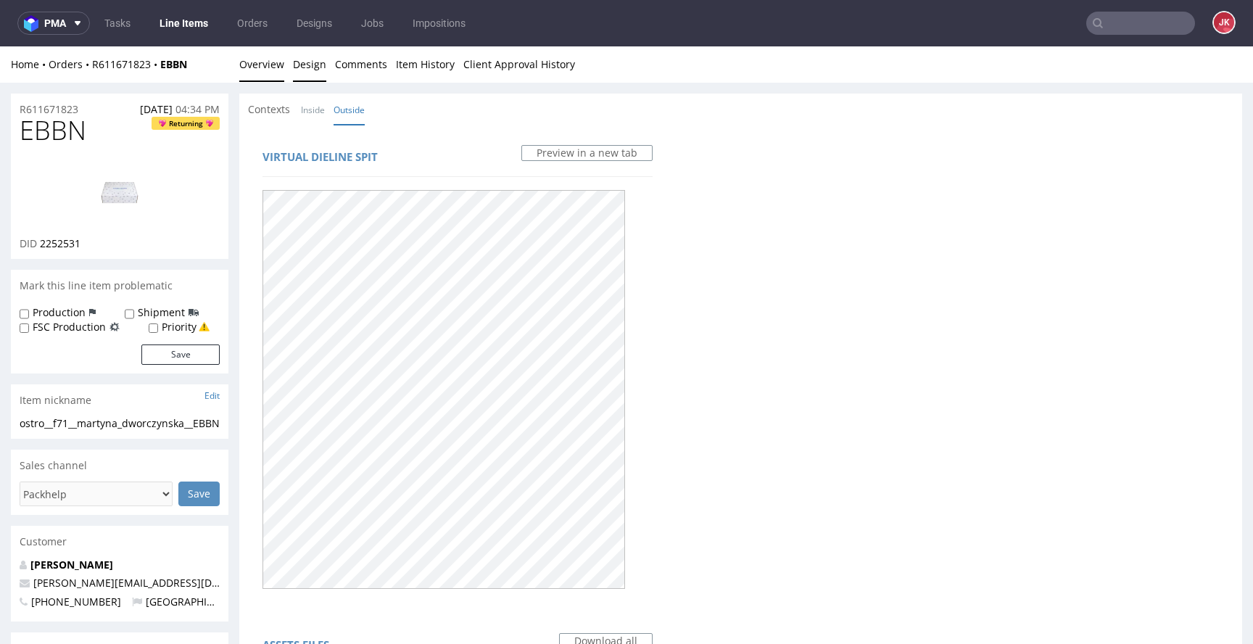
click at [262, 54] on link "Overview" at bounding box center [261, 64] width 45 height 36
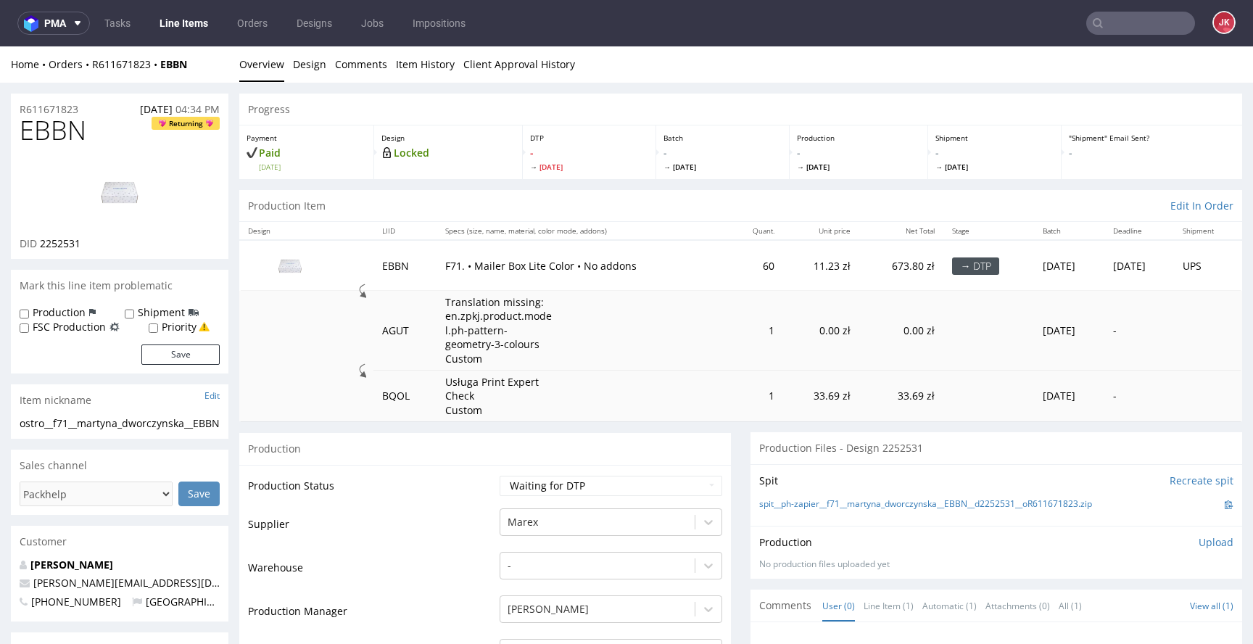
click at [68, 572] on link "[PERSON_NAME]" at bounding box center [71, 565] width 83 height 14
click at [310, 65] on link "Design" at bounding box center [309, 64] width 33 height 36
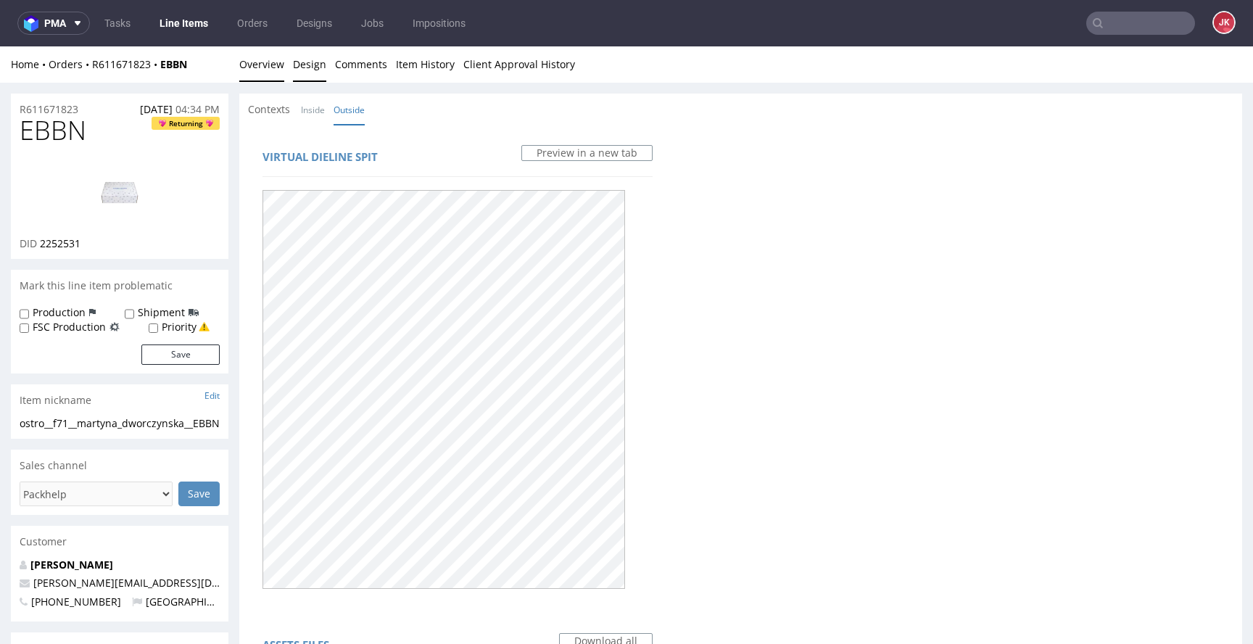
click at [258, 66] on link "Overview" at bounding box center [261, 64] width 45 height 36
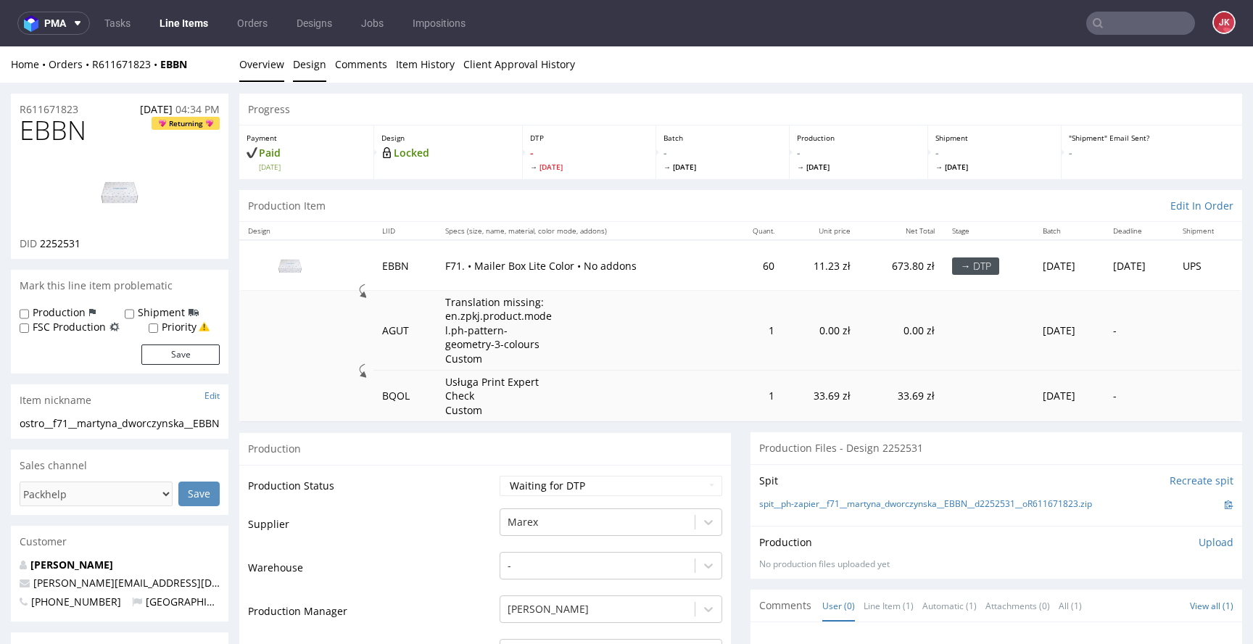
click at [321, 73] on link "Design" at bounding box center [309, 64] width 33 height 36
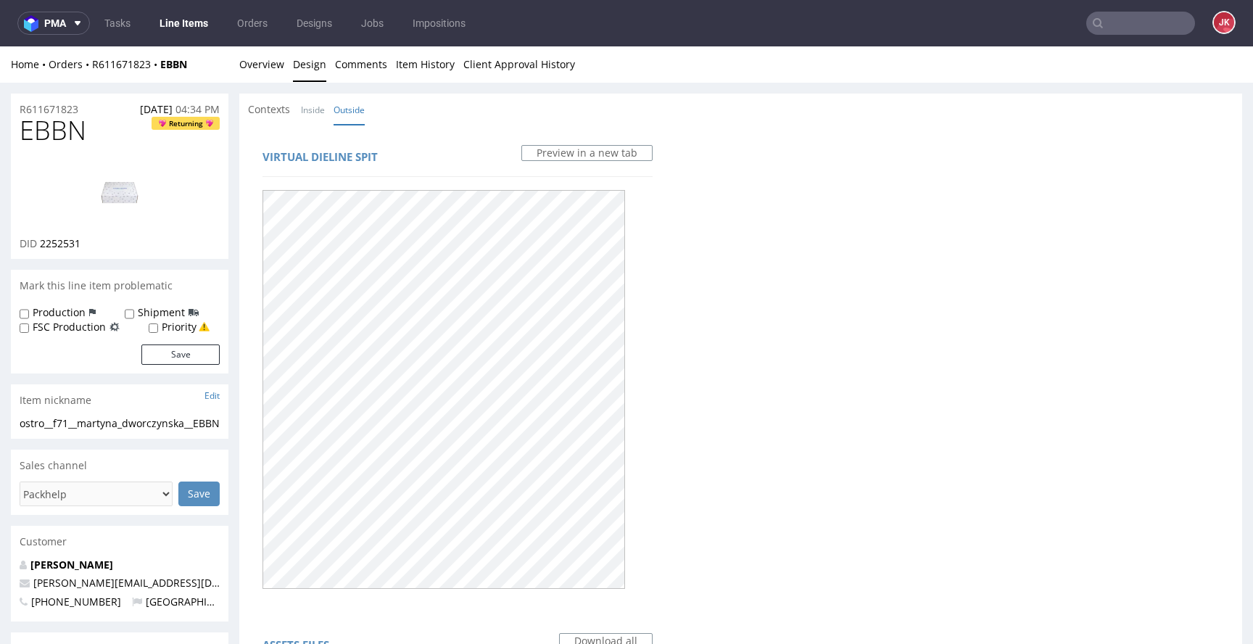
click at [329, 107] on li "Inside" at bounding box center [317, 109] width 33 height 15
click at [327, 107] on li "Inside" at bounding box center [317, 109] width 33 height 15
click at [326, 107] on li "Inside" at bounding box center [317, 109] width 33 height 15
click at [314, 110] on link "Inside" at bounding box center [313, 109] width 24 height 31
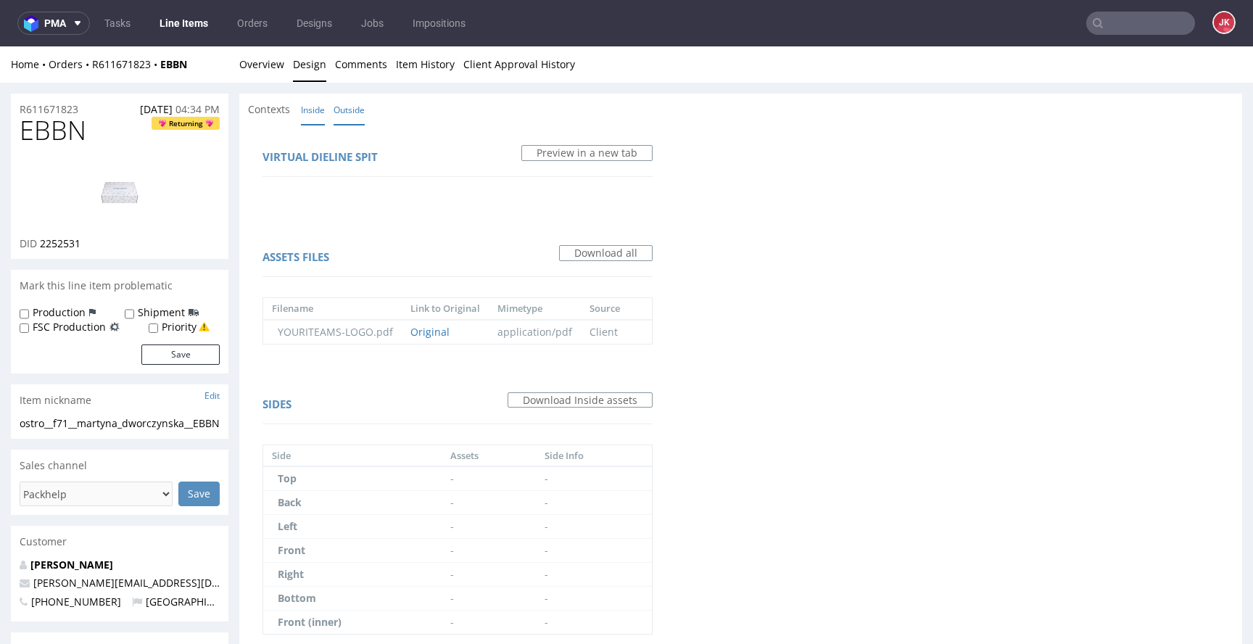
click at [339, 110] on link "Outside" at bounding box center [349, 109] width 31 height 31
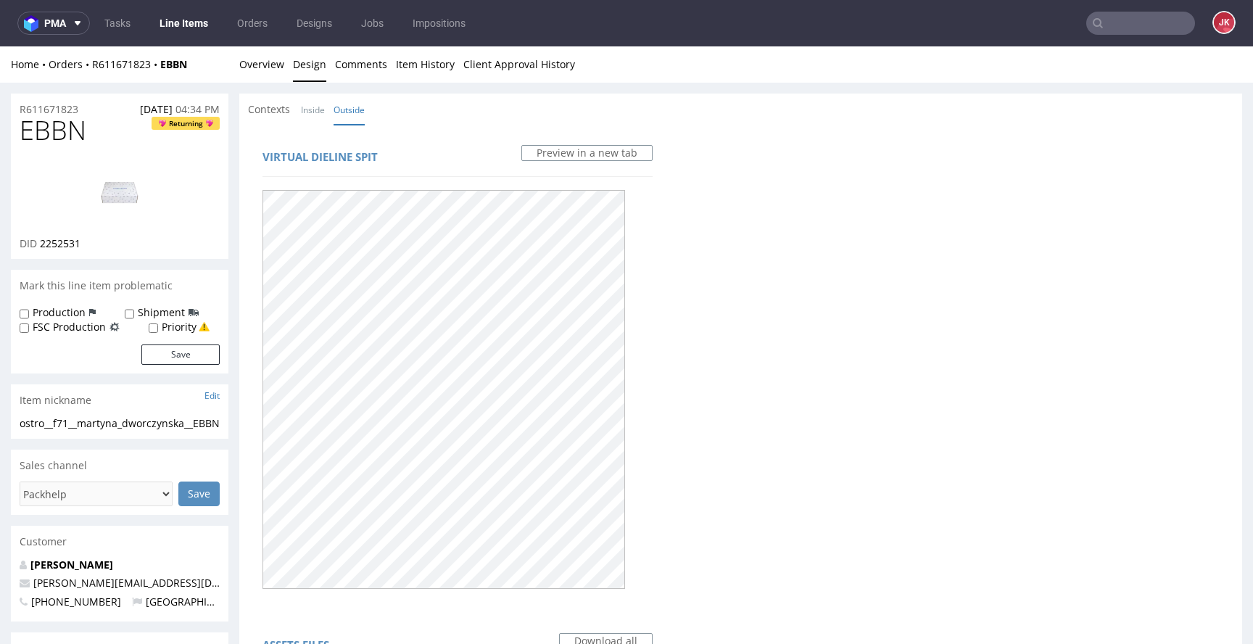
click at [265, 68] on link "Overview" at bounding box center [261, 64] width 45 height 36
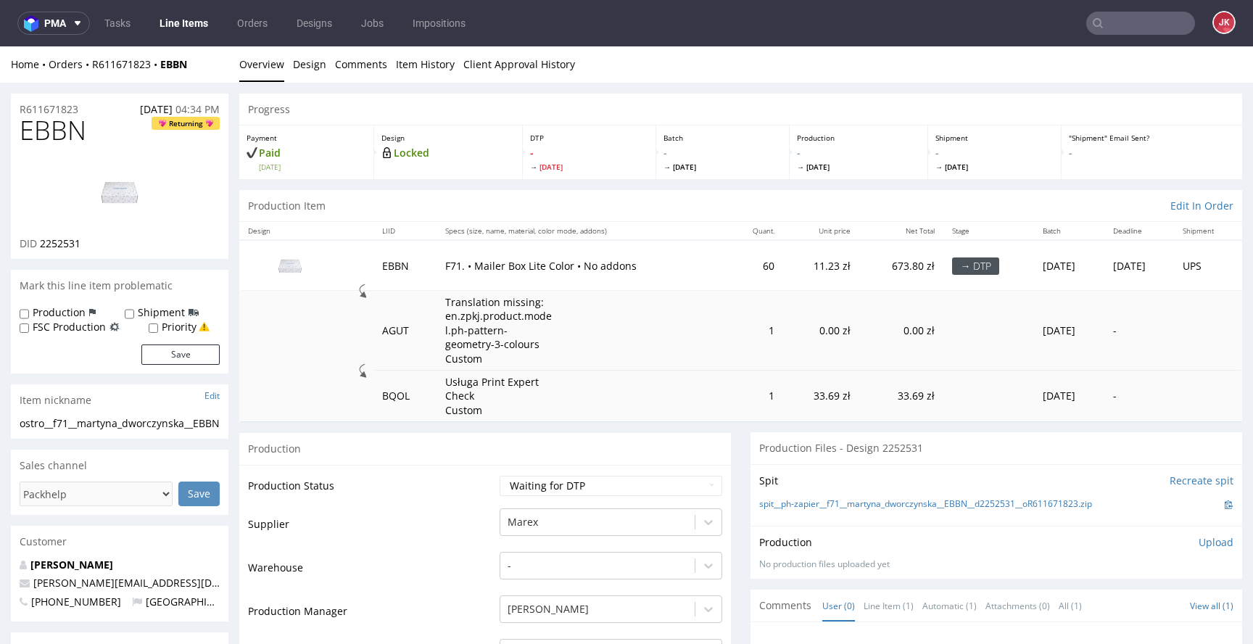
click at [42, 134] on span "EBBN" at bounding box center [53, 130] width 67 height 29
copy span "EBBN"
click at [62, 242] on span "2252531" at bounding box center [60, 243] width 41 height 14
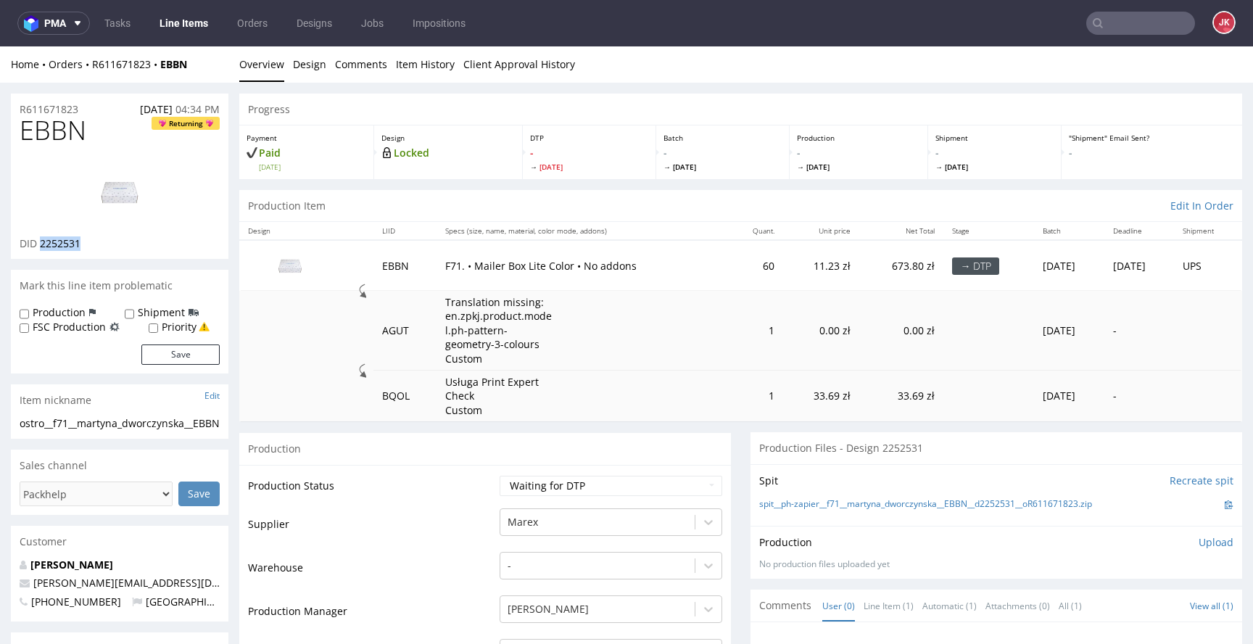
click at [62, 242] on span "2252531" at bounding box center [60, 243] width 41 height 14
copy span "2252531"
click at [445, 501] on td "Production Status" at bounding box center [372, 490] width 248 height 33
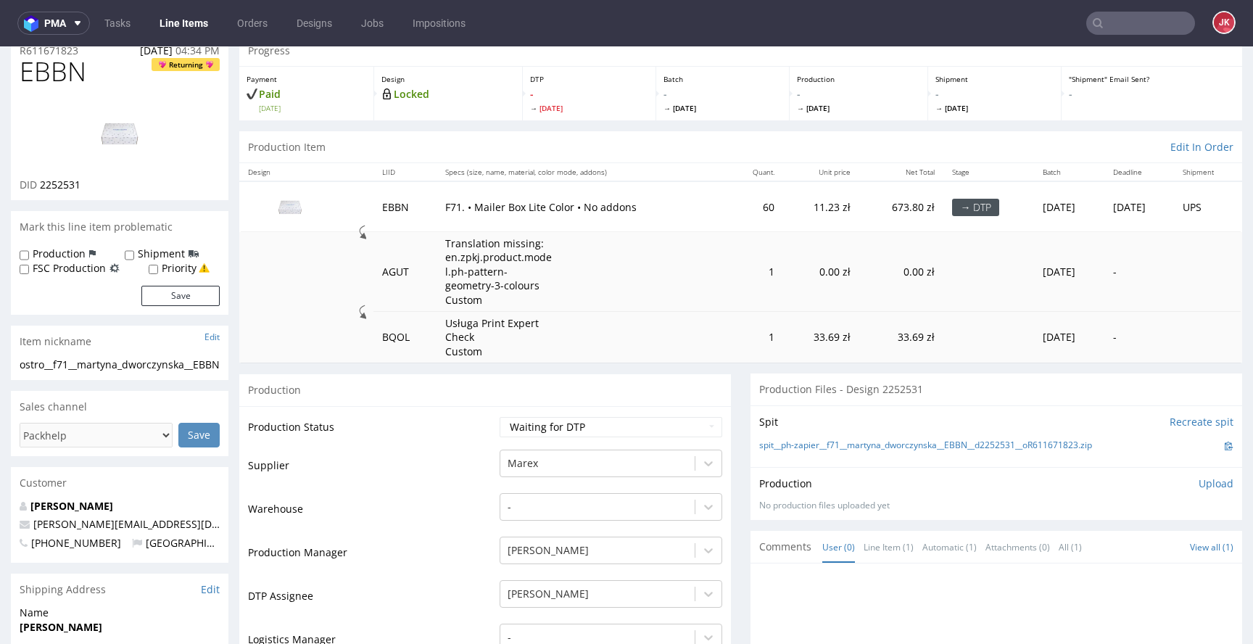
scroll to position [138, 0]
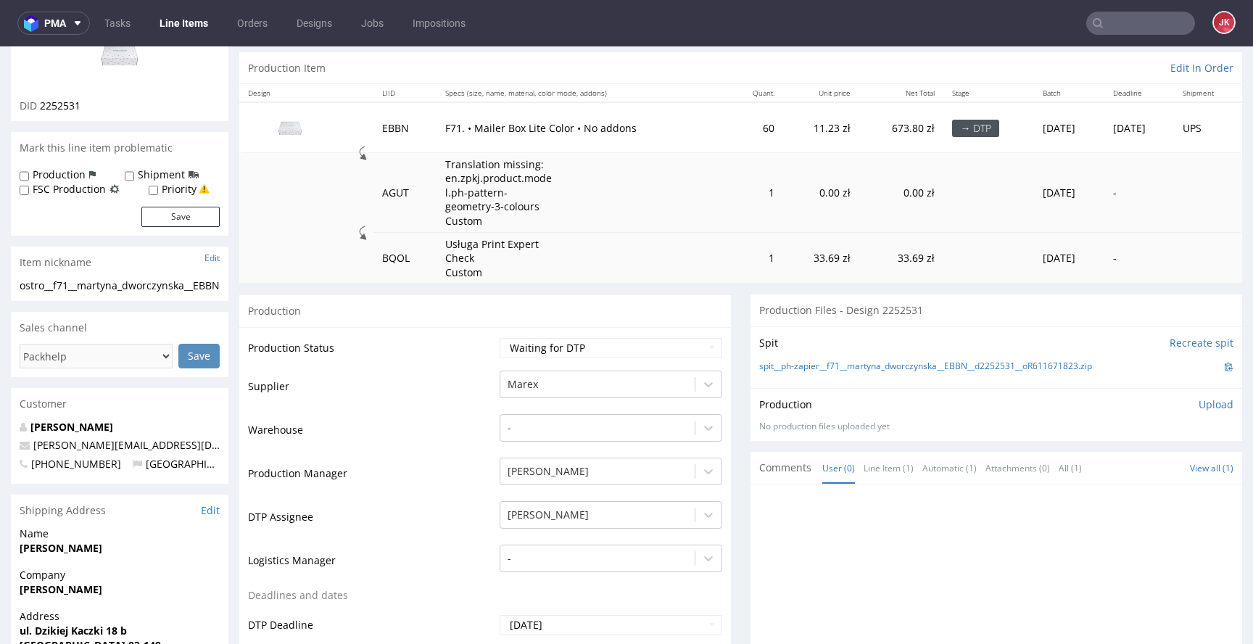
click at [448, 379] on td "Supplier" at bounding box center [372, 391] width 248 height 44
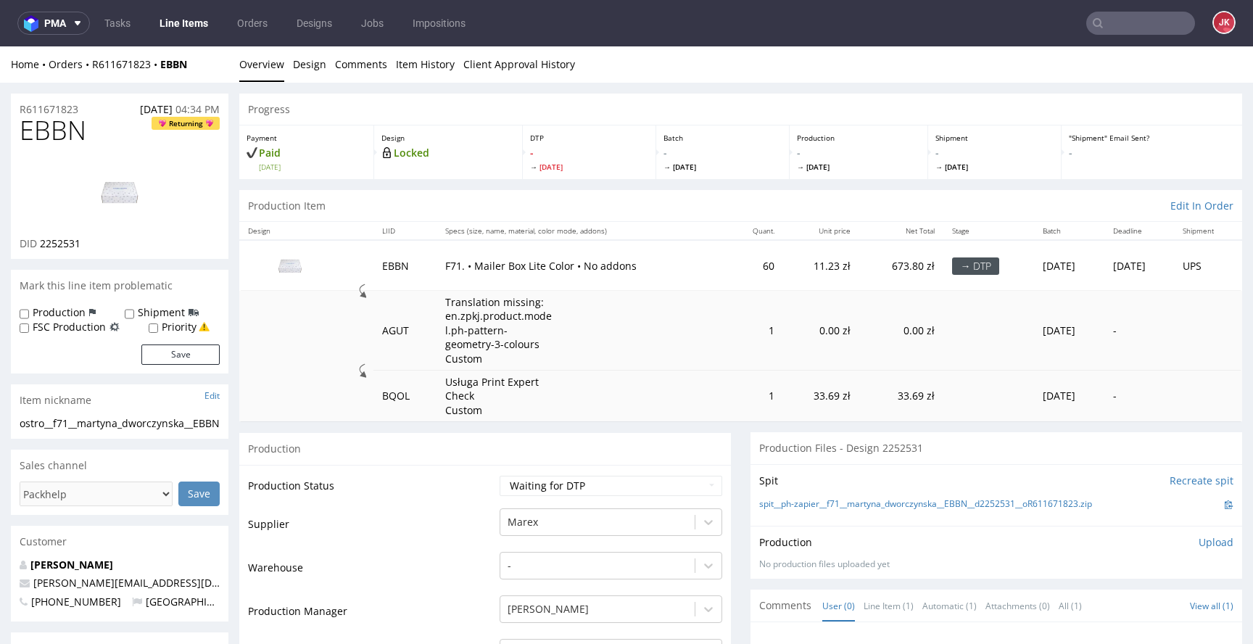
click at [475, 461] on div "Production" at bounding box center [485, 448] width 492 height 33
click at [596, 485] on select "Waiting for Artwork Waiting for Diecut Waiting for Mockup Waiting for DTP Waiti…" at bounding box center [611, 486] width 223 height 20
select select "dtp_in_process"
click at [500, 476] on select "Waiting for Artwork Waiting for Diecut Waiting for Mockup Waiting for DTP Waiti…" at bounding box center [611, 486] width 223 height 20
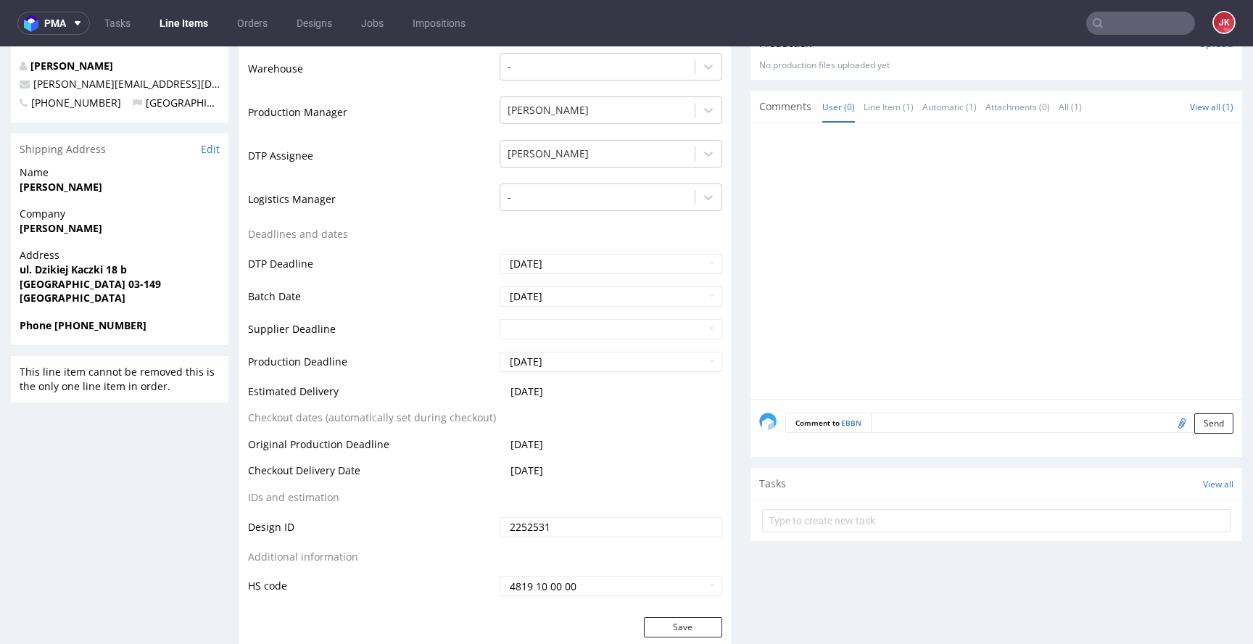
scroll to position [560, 0]
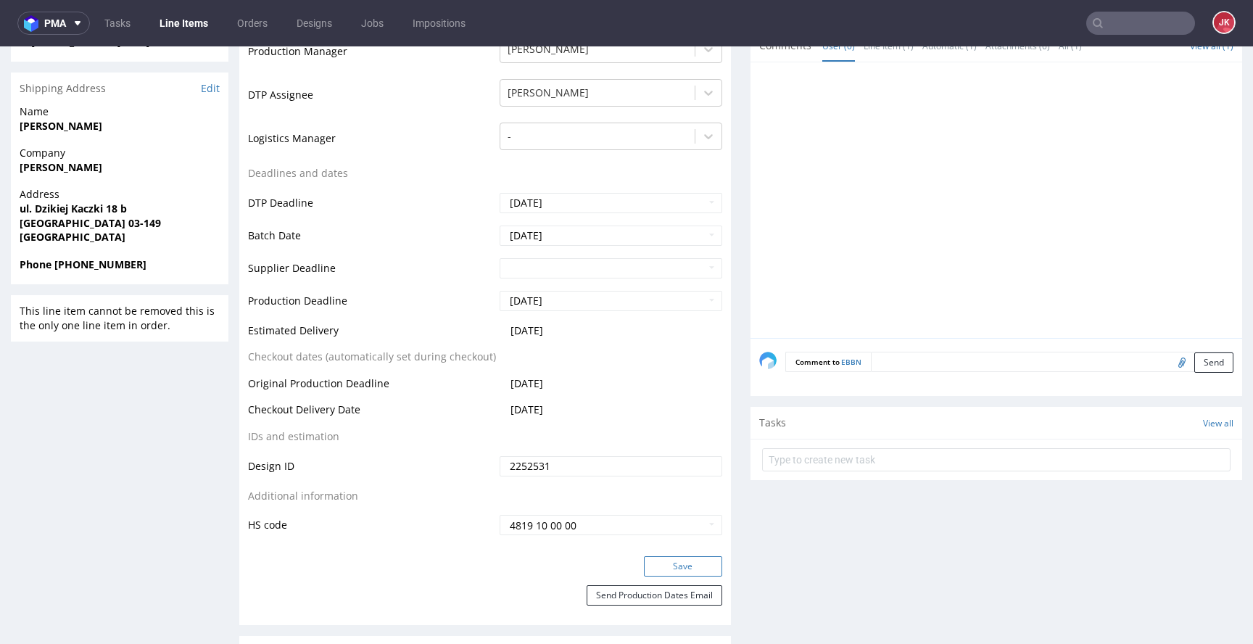
click at [672, 564] on button "Save" at bounding box center [683, 566] width 78 height 20
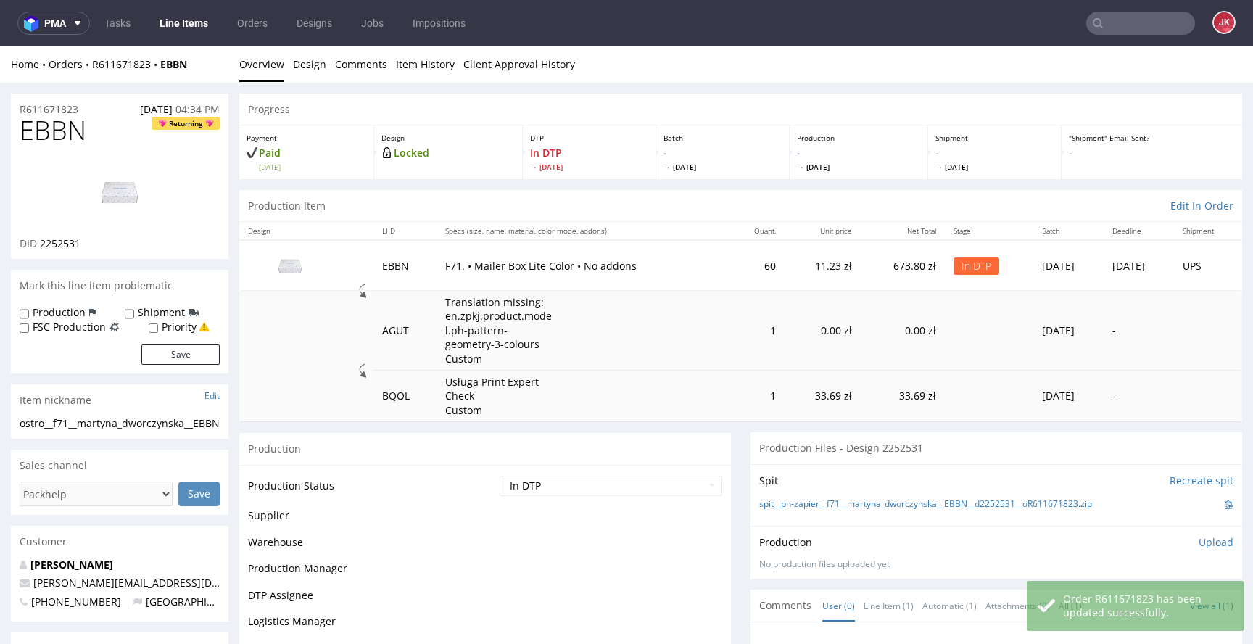
scroll to position [0, 0]
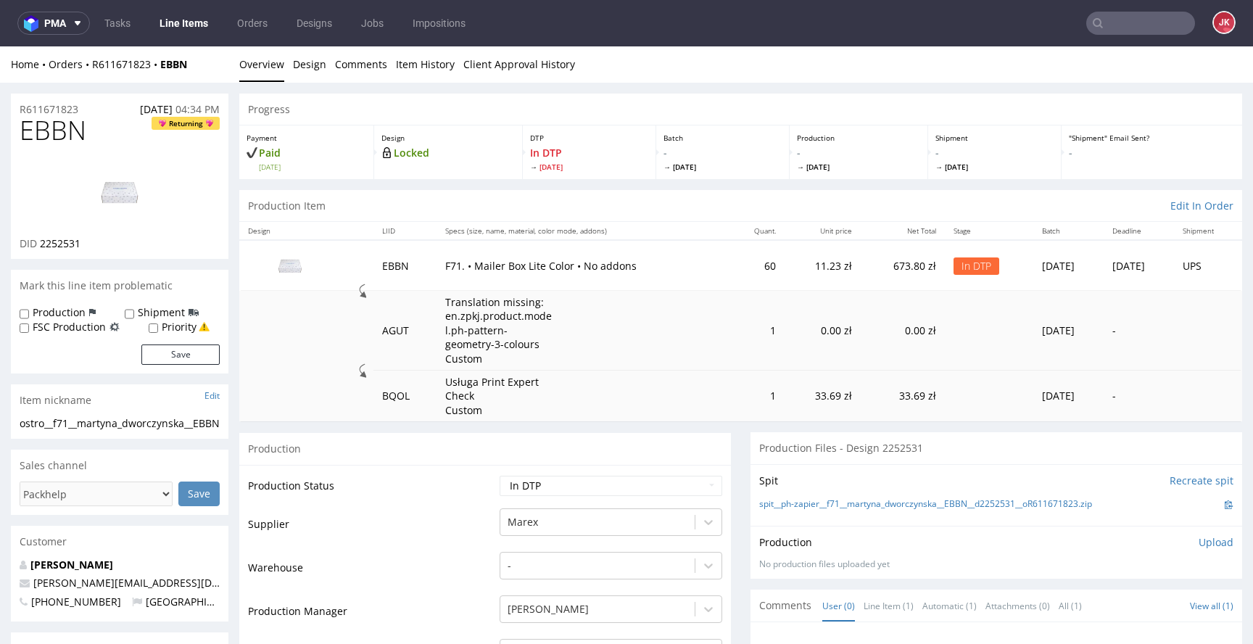
click at [54, 131] on span "EBBN" at bounding box center [53, 130] width 67 height 29
copy span "EBBN"
drag, startPoint x: 371, startPoint y: 199, endPoint x: 360, endPoint y: 194, distance: 12.0
click at [370, 199] on div "Production Item Edit In Order" at bounding box center [740, 206] width 1003 height 32
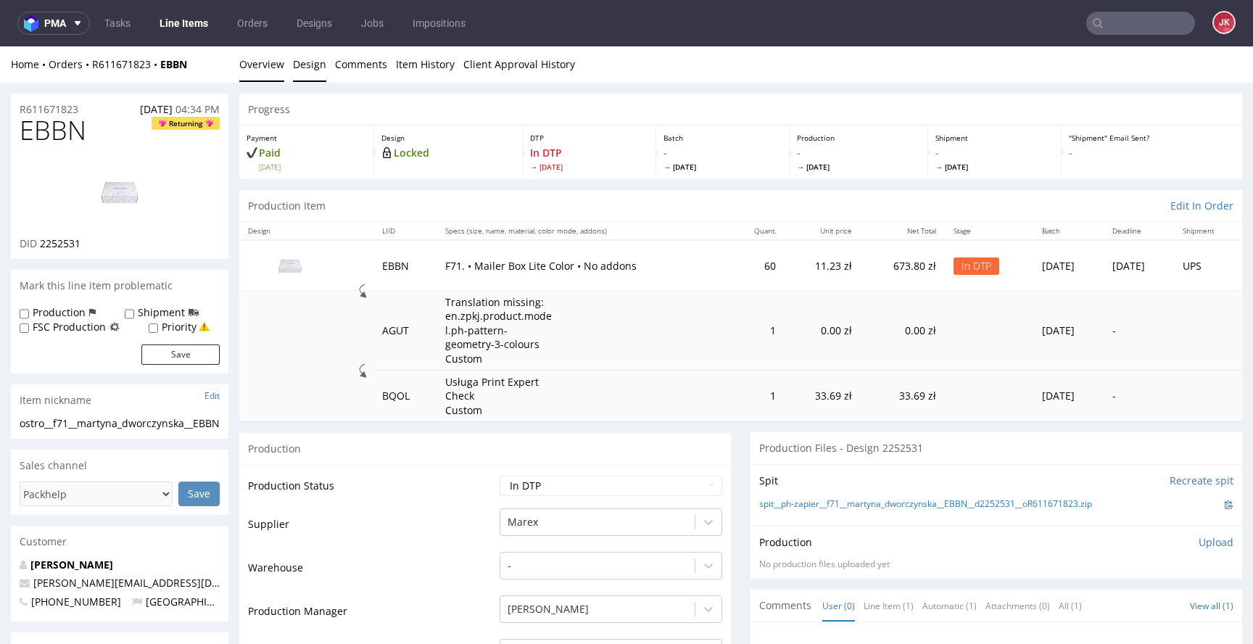
click at [299, 71] on link "Design" at bounding box center [309, 64] width 33 height 36
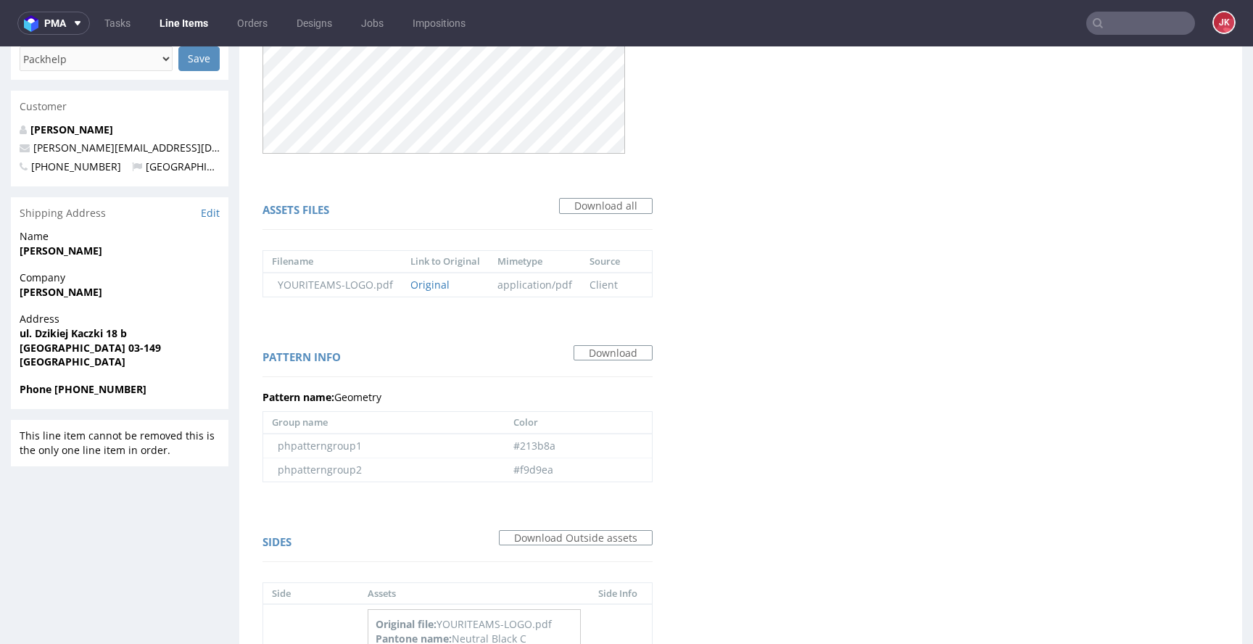
scroll to position [439, 0]
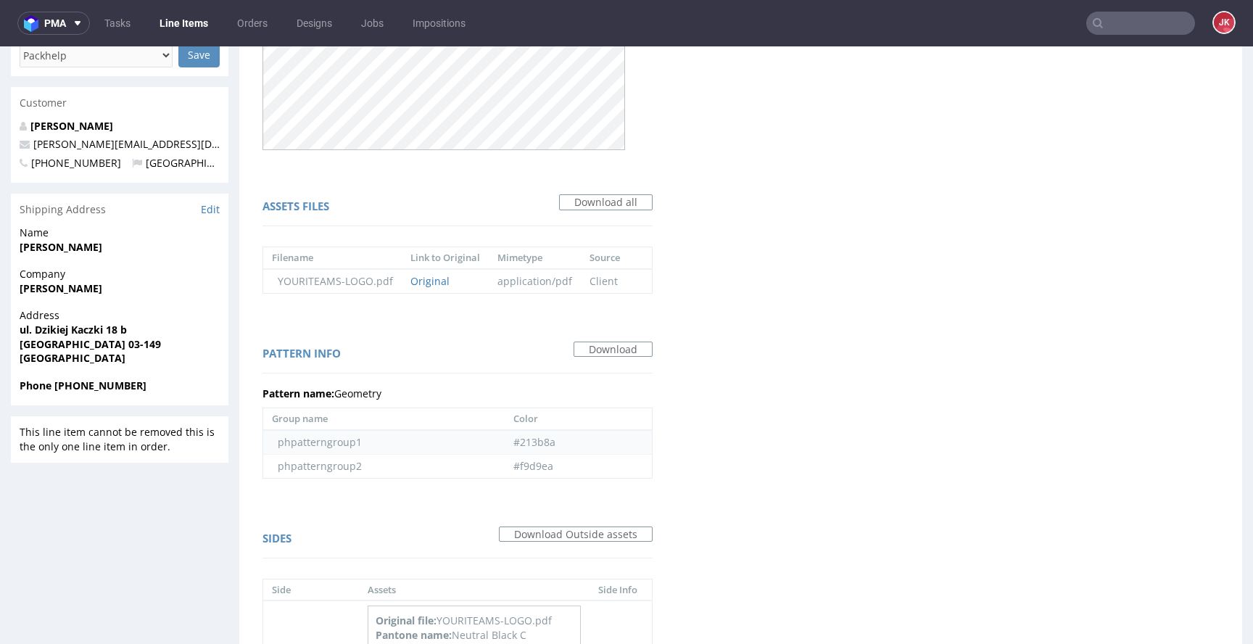
click at [533, 444] on td "#213b8a" at bounding box center [578, 442] width 147 height 25
copy td "213b8a"
click at [532, 466] on td "#f9d9ea" at bounding box center [578, 466] width 147 height 24
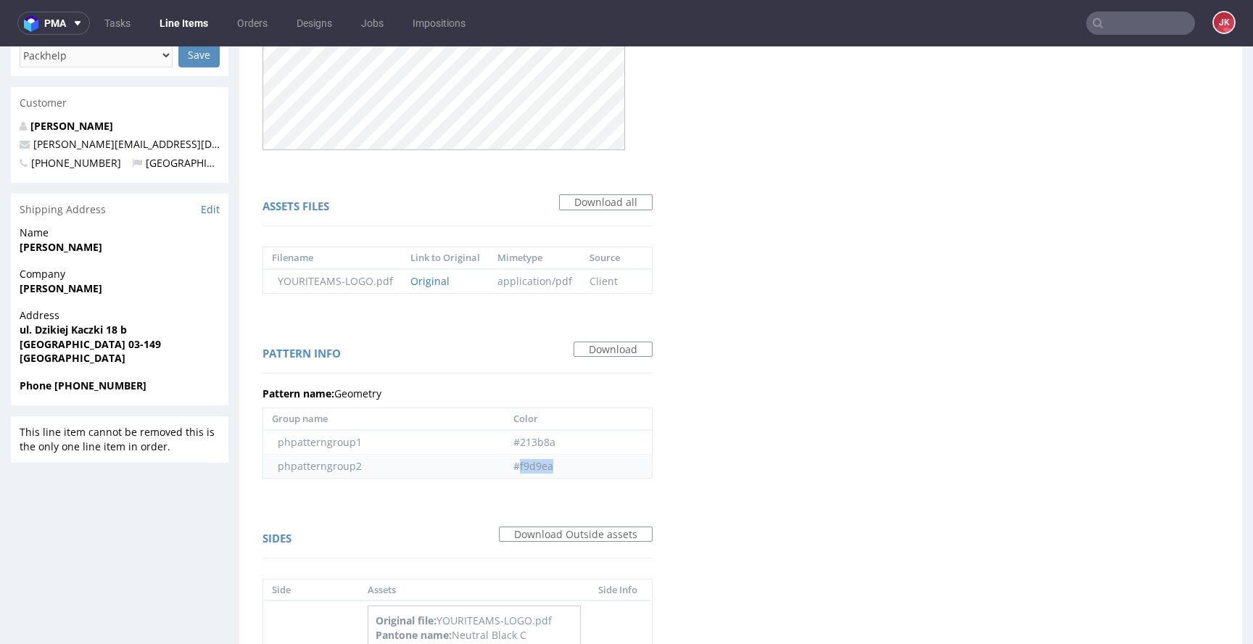
copy td "f9d9ea"
click at [787, 378] on div "Virtual dieline spit Preview in a new tab Assets files Download all Filename Li…" at bounding box center [740, 302] width 1003 height 1233
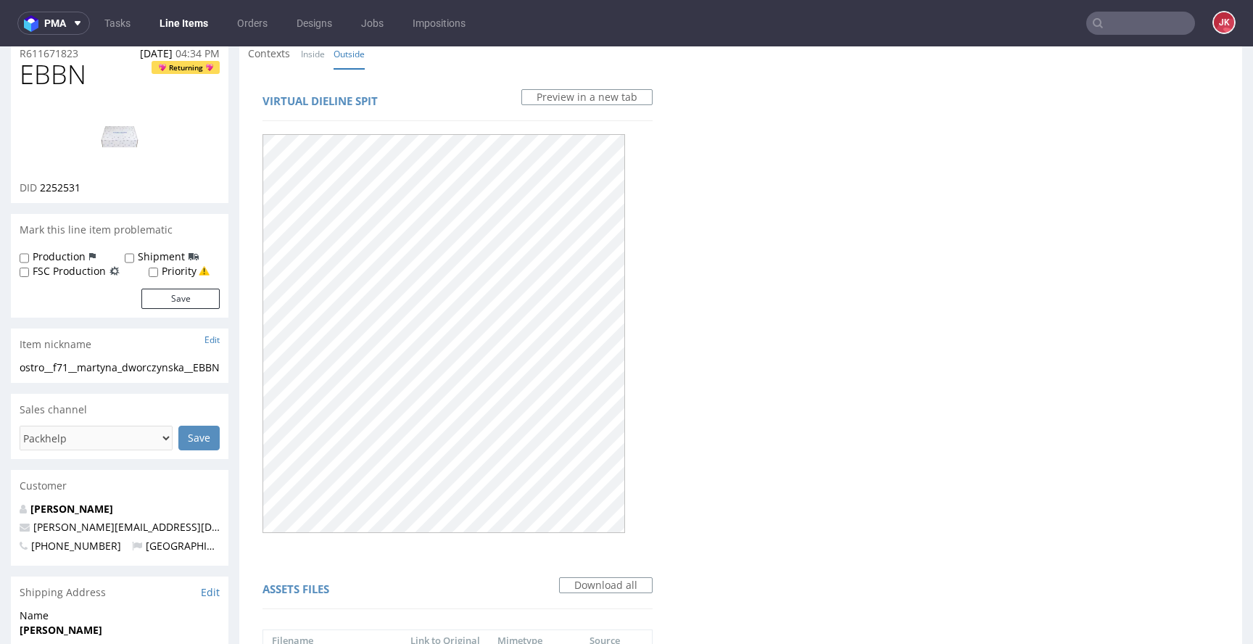
scroll to position [0, 0]
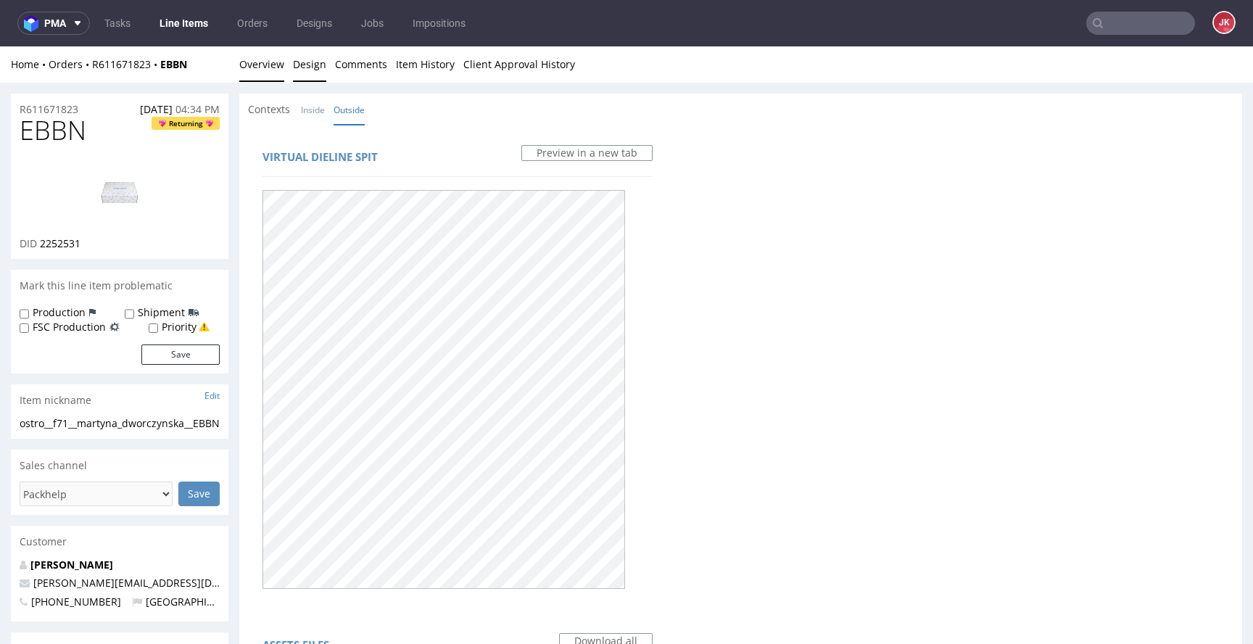
click at [278, 73] on link "Overview" at bounding box center [261, 64] width 45 height 36
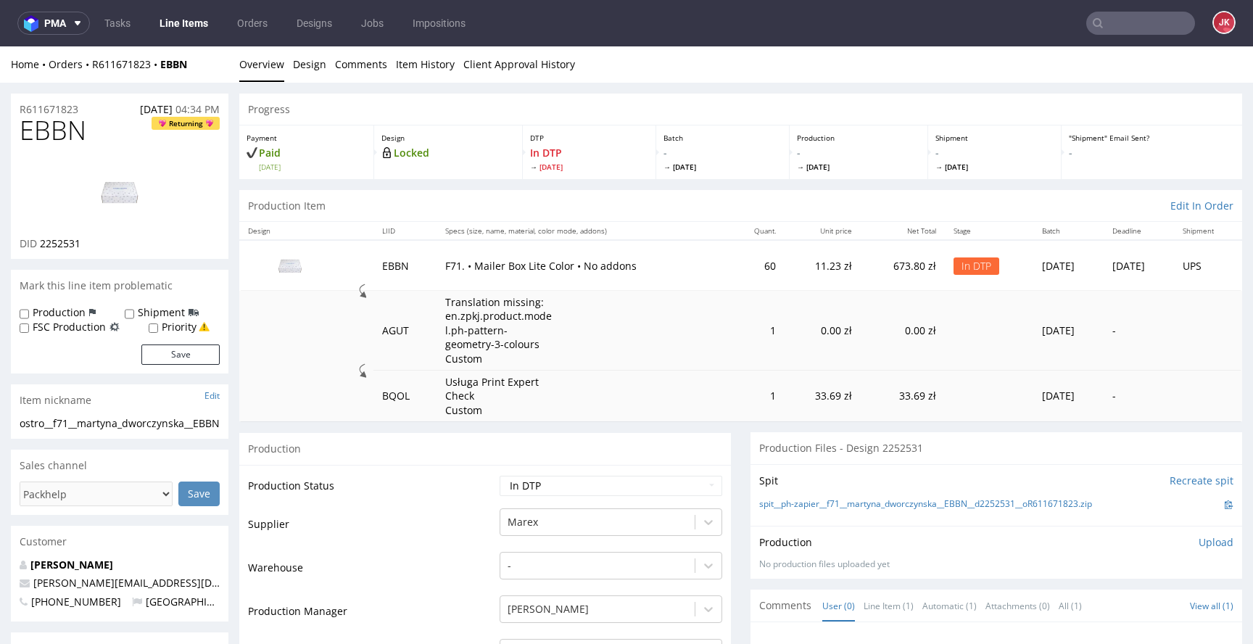
click at [140, 198] on img at bounding box center [120, 192] width 116 height 65
click at [411, 487] on td "Production Status" at bounding box center [372, 490] width 248 height 33
drag, startPoint x: 41, startPoint y: 434, endPoint x: 0, endPoint y: 422, distance: 43.1
copy div "ostro__f71__martyna_dworczynska__EBBN"
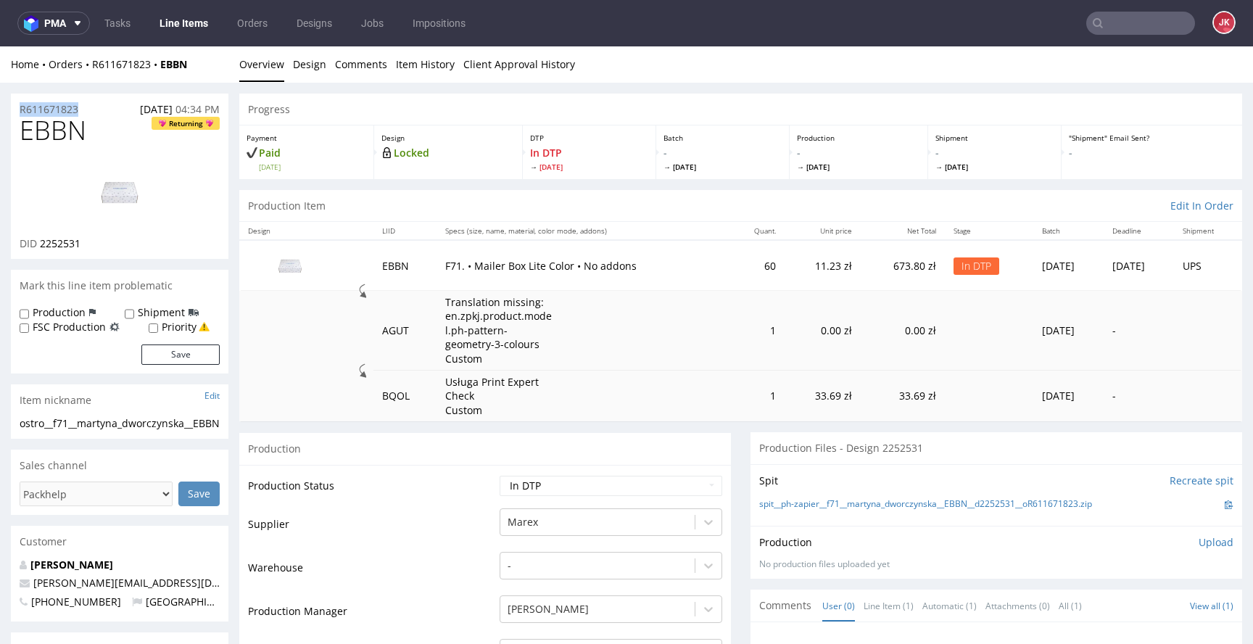
drag, startPoint x: 89, startPoint y: 107, endPoint x: 15, endPoint y: 118, distance: 74.8
copy p "R611671823"
click at [61, 247] on span "2252531" at bounding box center [60, 243] width 41 height 14
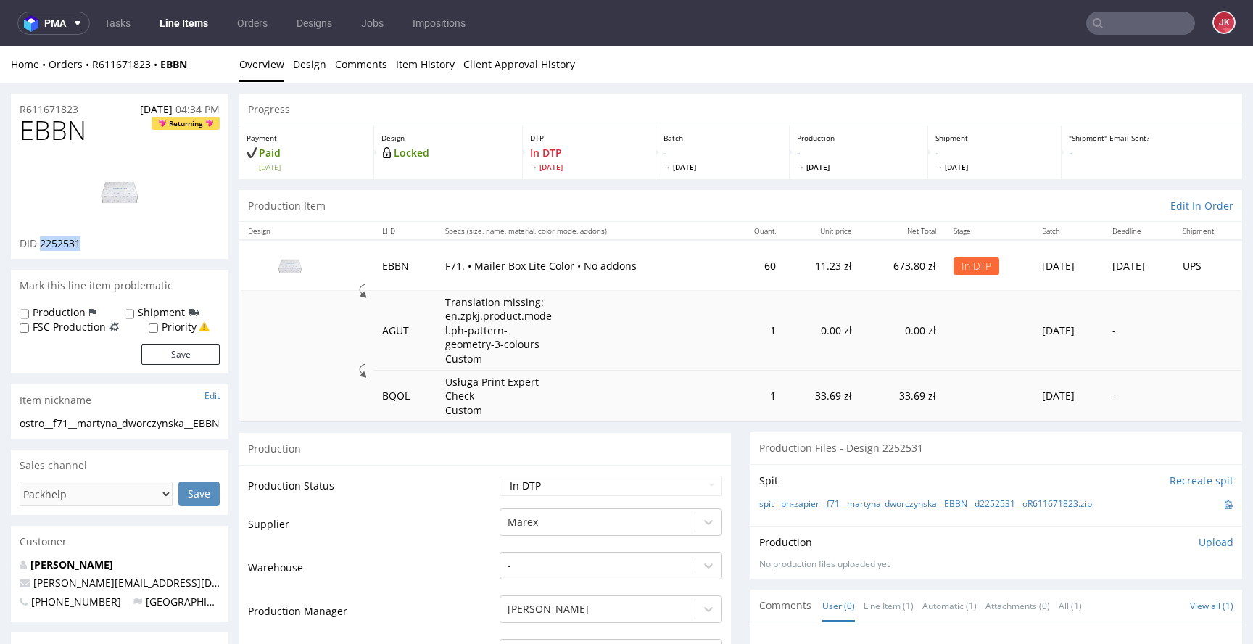
copy span "2252531"
drag, startPoint x: 5, startPoint y: 432, endPoint x: 0, endPoint y: 421, distance: 12.0
copy div "ostro__f71__martyna_dworczynska__EBBN"
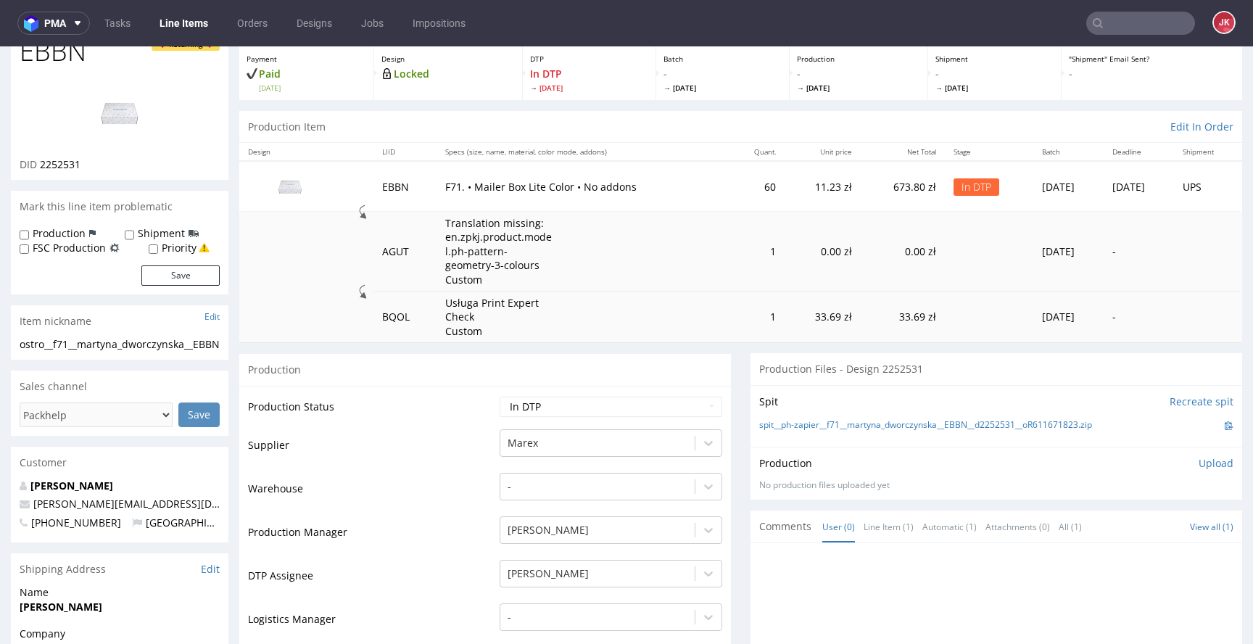
scroll to position [67, 0]
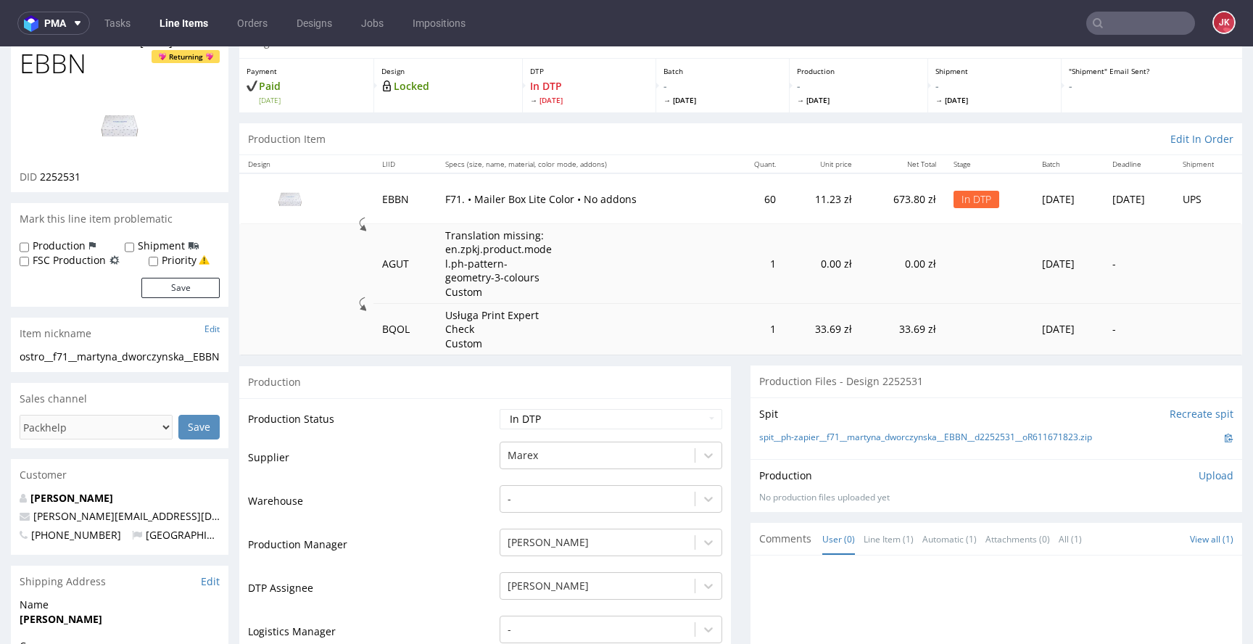
click at [1199, 479] on p "Upload" at bounding box center [1216, 476] width 35 height 15
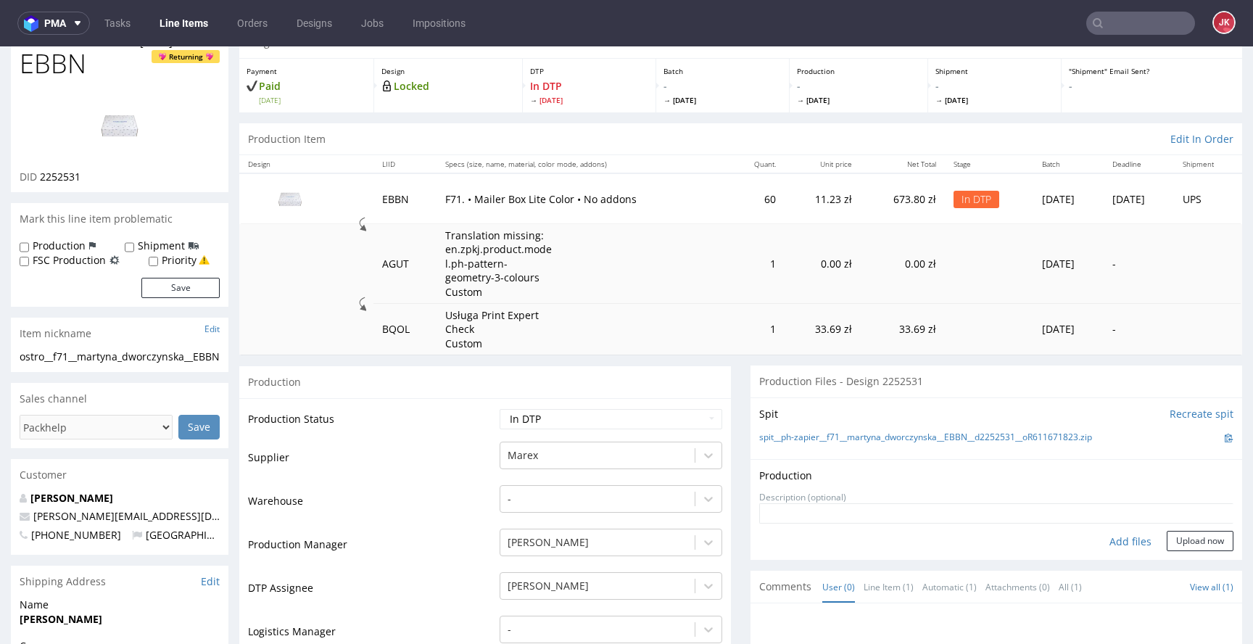
click at [1109, 539] on div "Add files" at bounding box center [1131, 542] width 73 height 22
type input "C:\fakepath\ostro__f71__martyna_dworczynska__EBBN__d2252531__oR611671823__5__ou…"
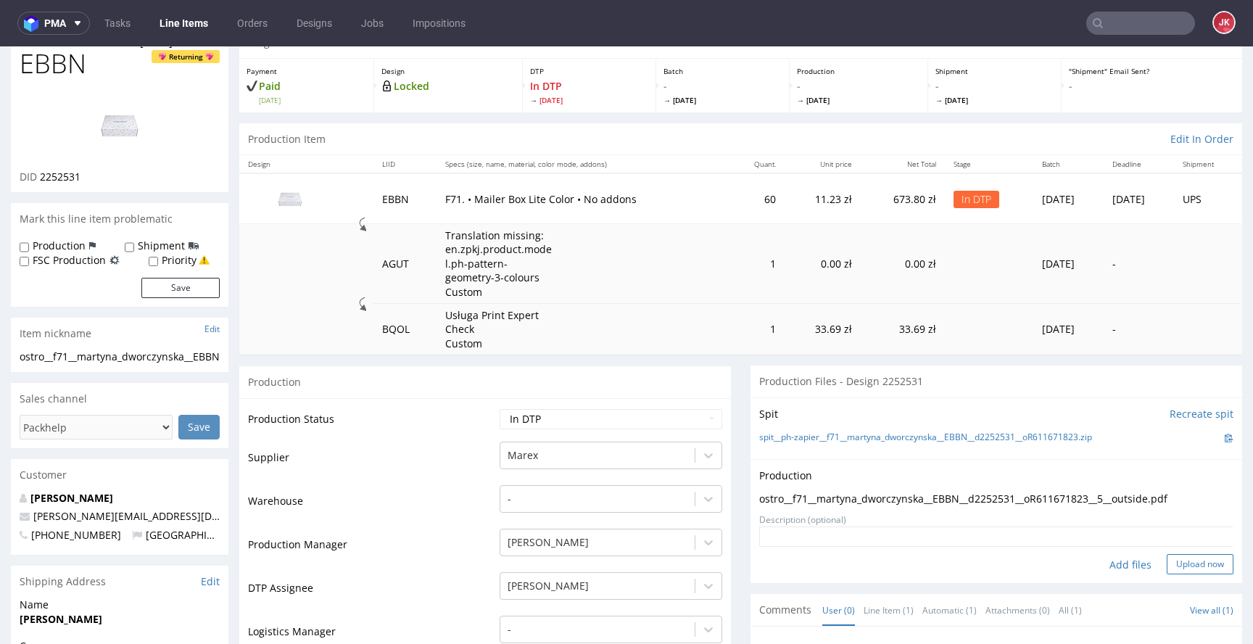
click at [1167, 568] on button "Upload now" at bounding box center [1200, 564] width 67 height 20
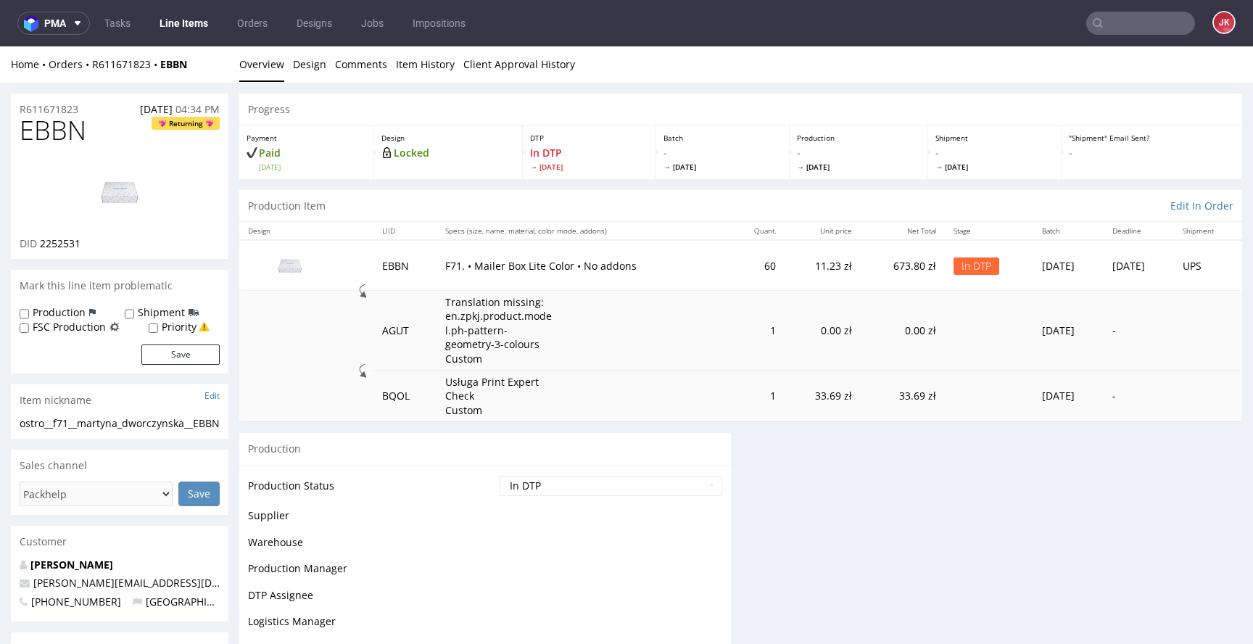
scroll to position [0, 0]
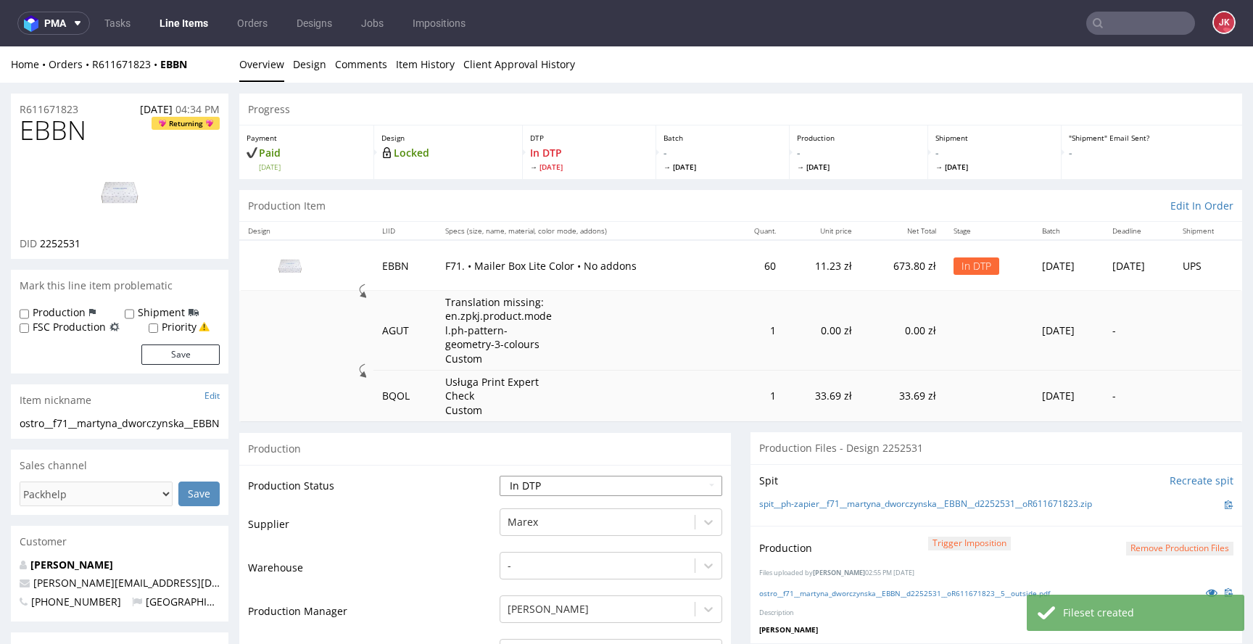
click at [553, 481] on select "Waiting for Artwork Waiting for Diecut Waiting for Mockup Waiting for DTP Waiti…" at bounding box center [611, 486] width 223 height 20
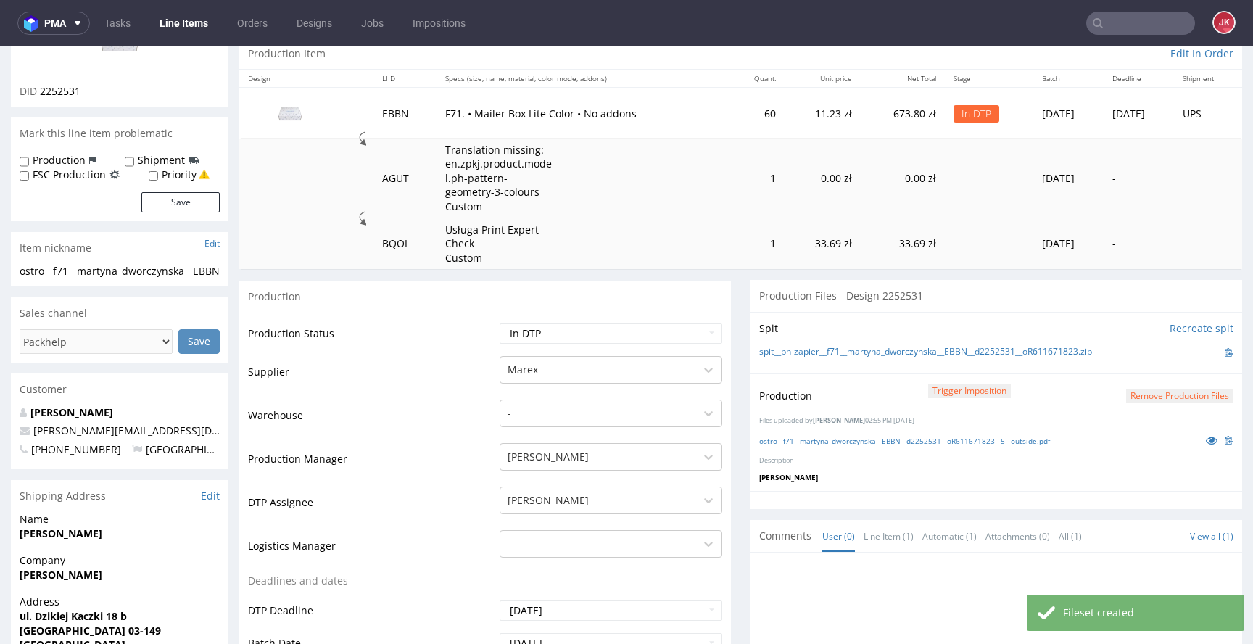
scroll to position [238, 0]
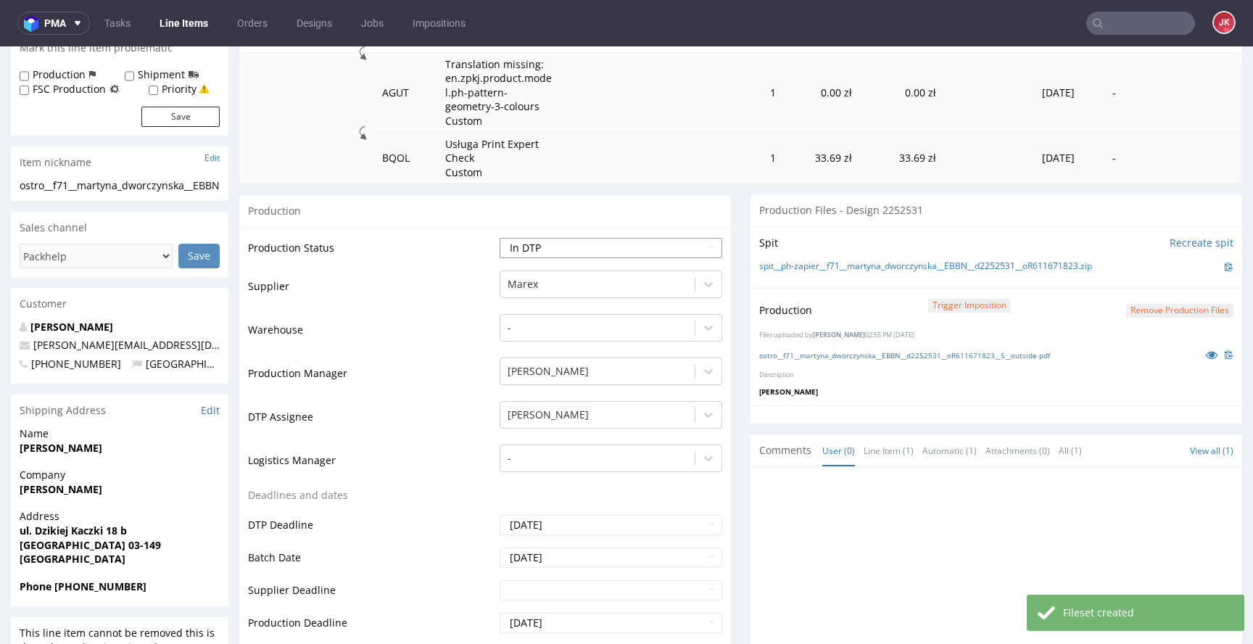
click at [551, 247] on select "Waiting for Artwork Waiting for Diecut Waiting for Mockup Waiting for DTP Waiti…" at bounding box center [611, 248] width 223 height 20
select select "dtp_production_ready"
click at [500, 238] on select "Waiting for Artwork Waiting for Diecut Waiting for Mockup Waiting for DTP Waiti…" at bounding box center [611, 248] width 223 height 20
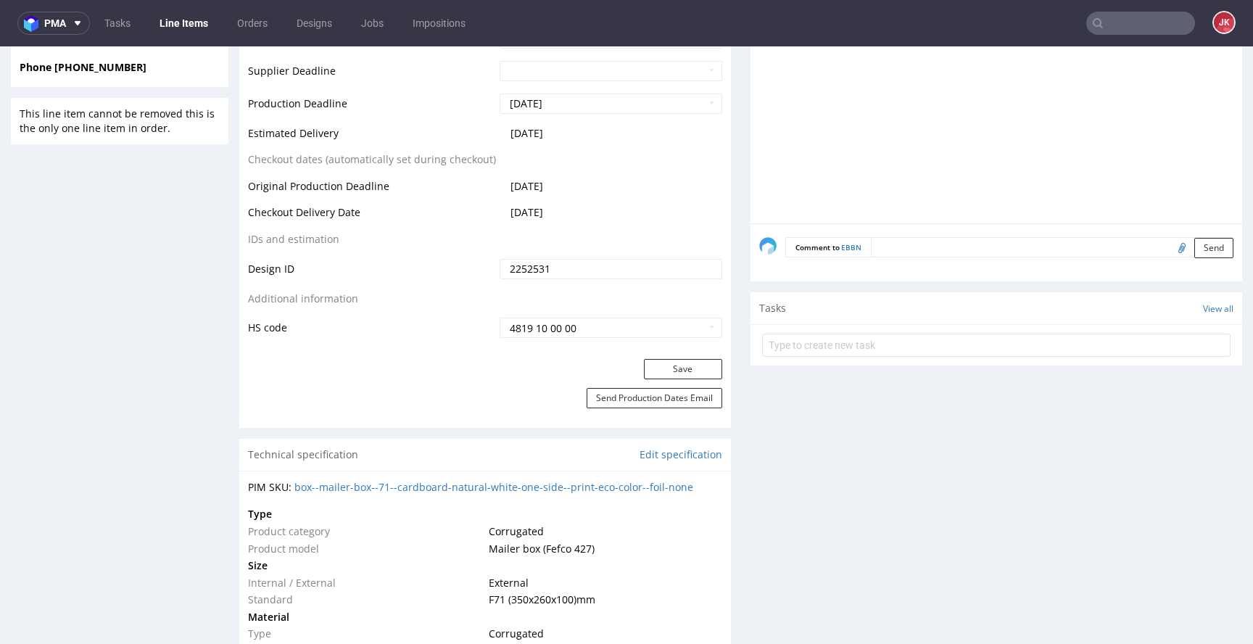
scroll to position [768, 0]
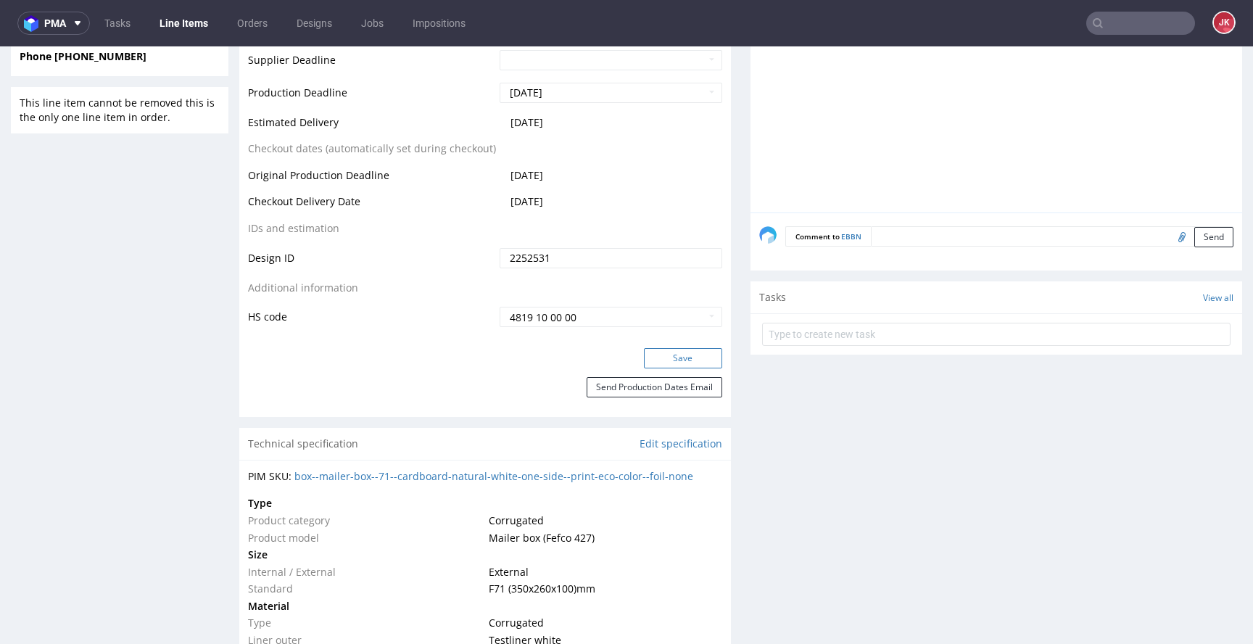
click at [686, 363] on button "Save" at bounding box center [683, 358] width 78 height 20
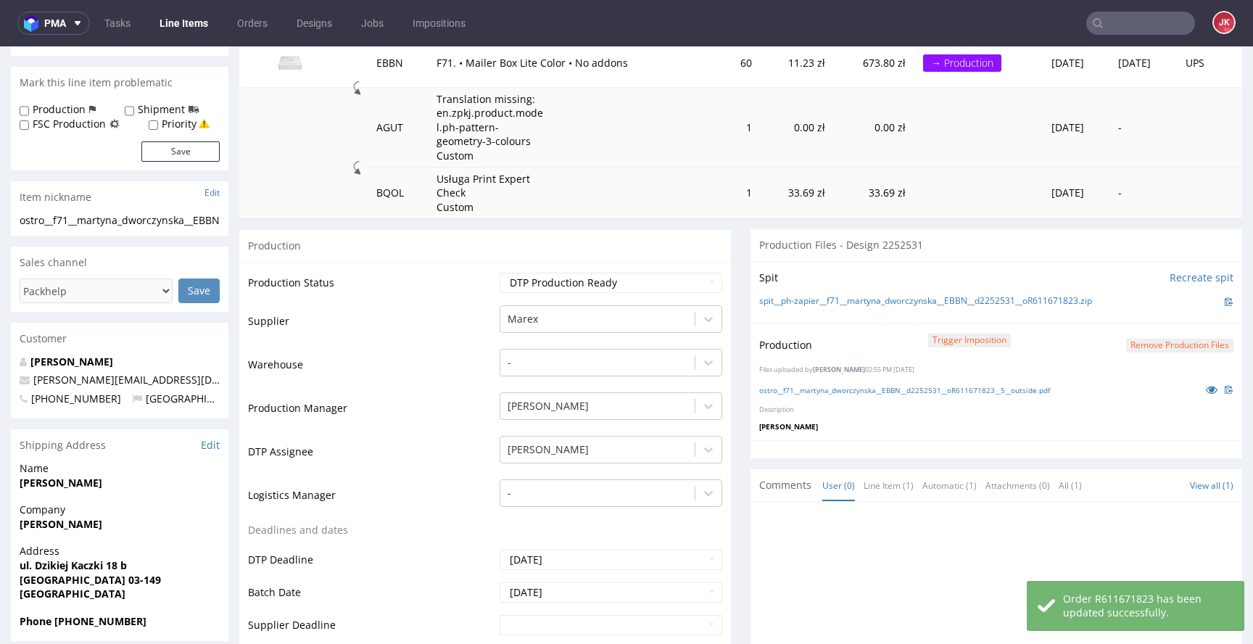
scroll to position [0, 0]
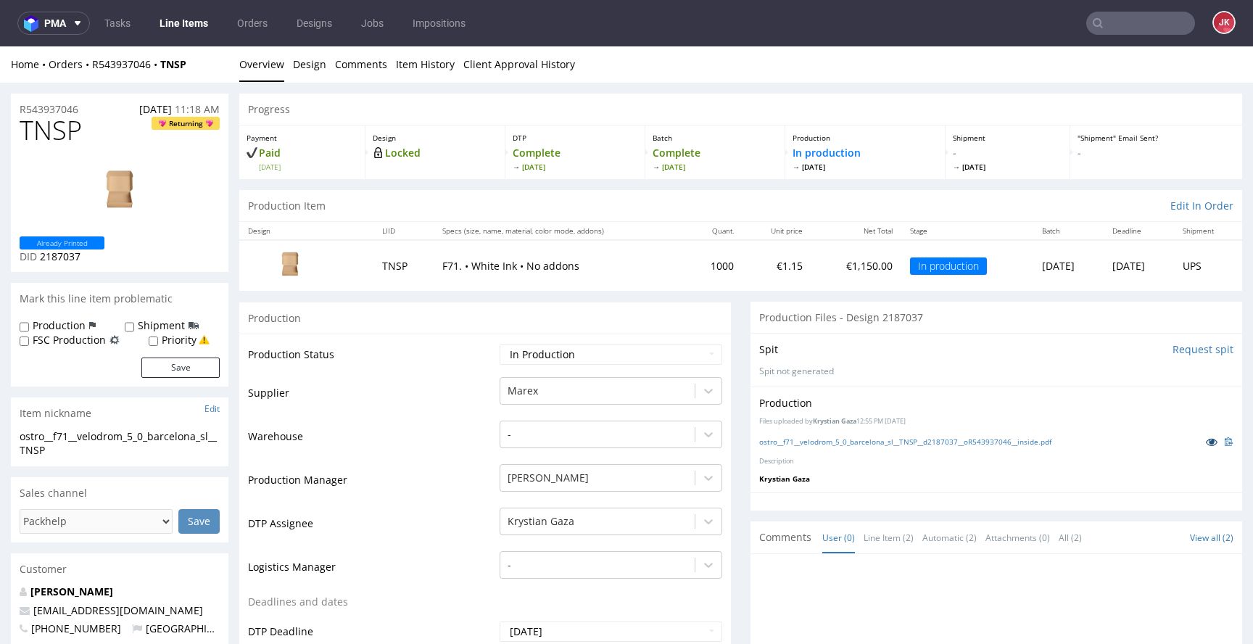
click at [1199, 448] on link at bounding box center [1212, 442] width 26 height 16
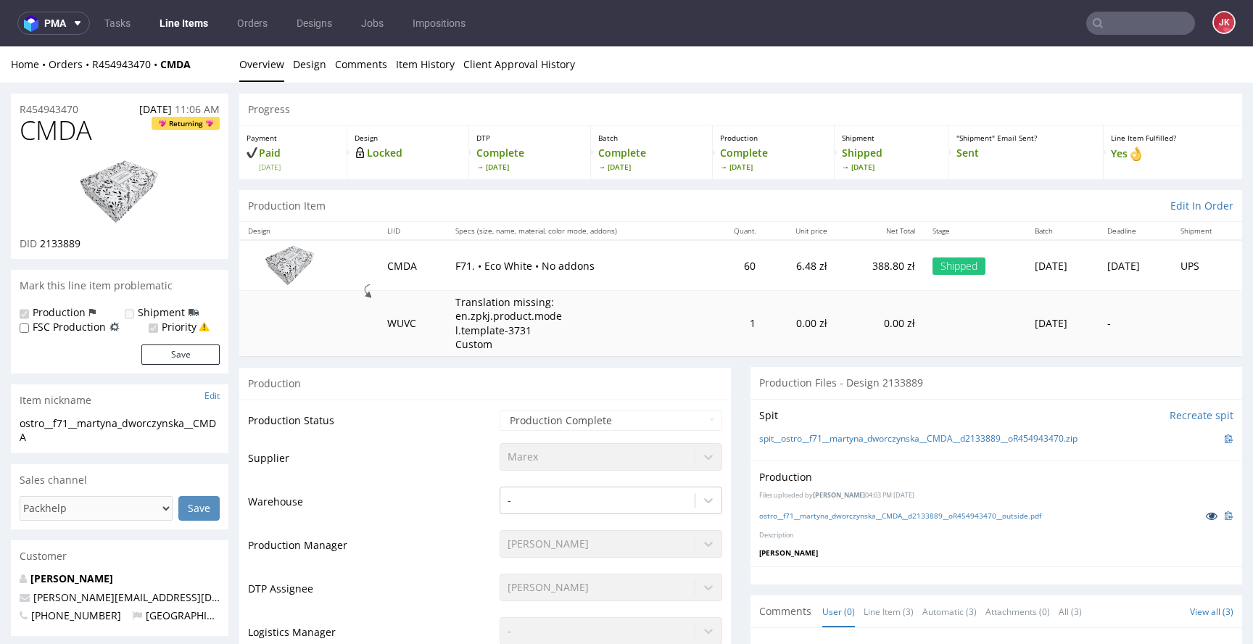
click at [1206, 513] on icon at bounding box center [1212, 516] width 12 height 10
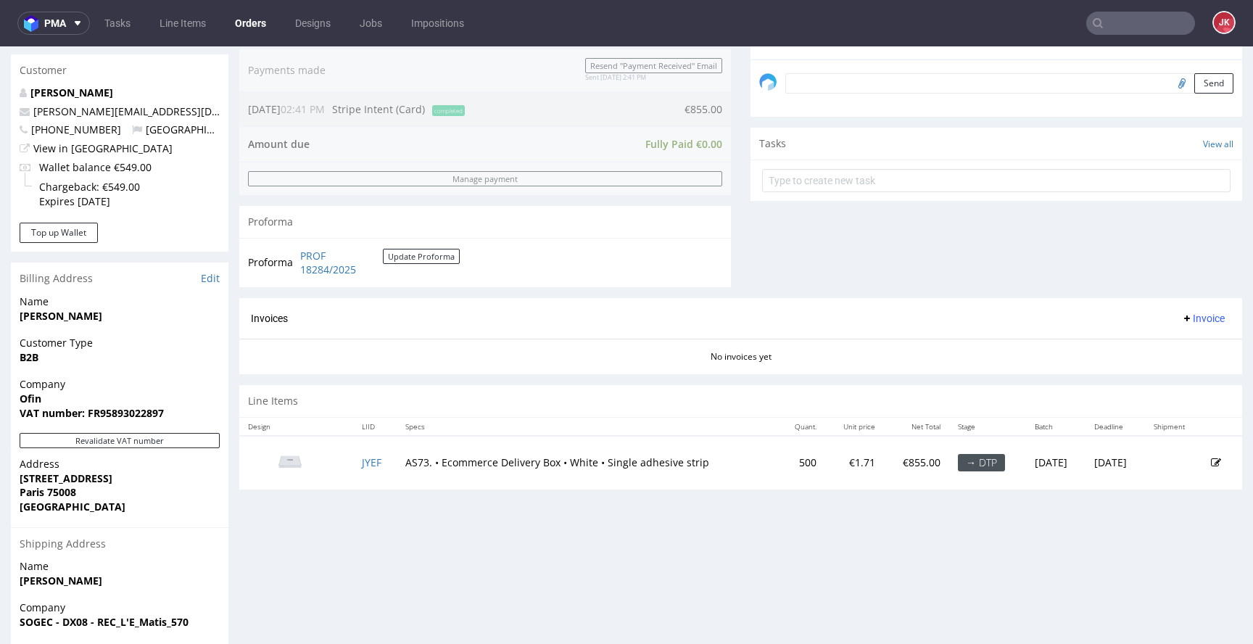
scroll to position [567, 0]
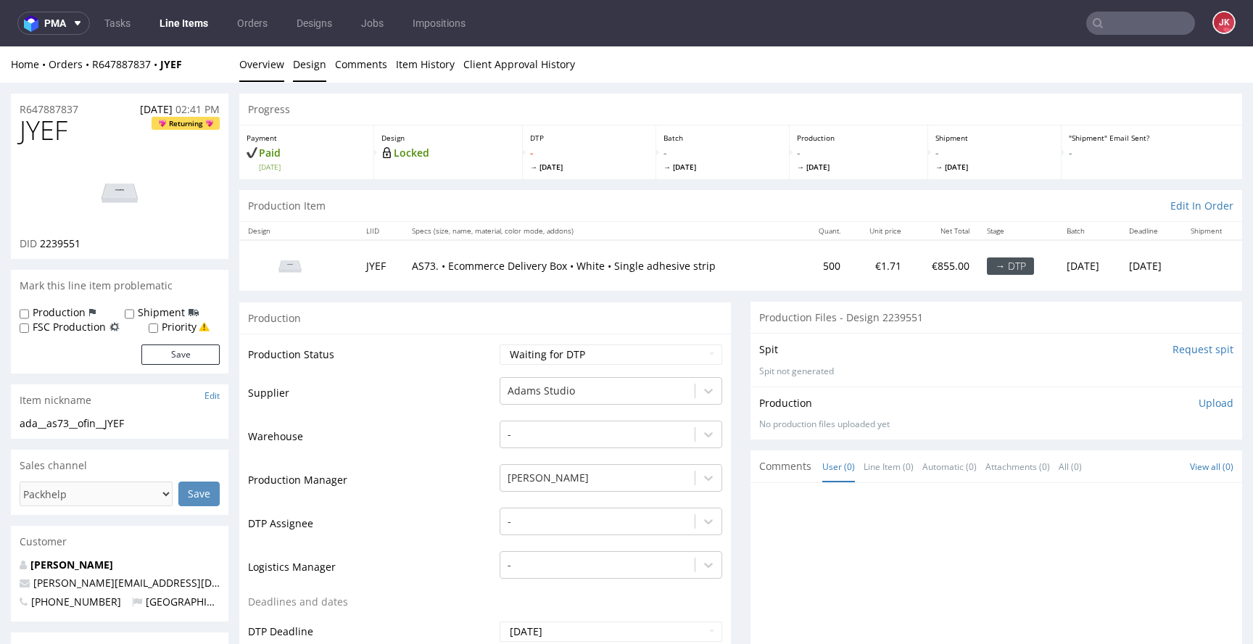
click at [305, 70] on link "Design" at bounding box center [309, 64] width 33 height 36
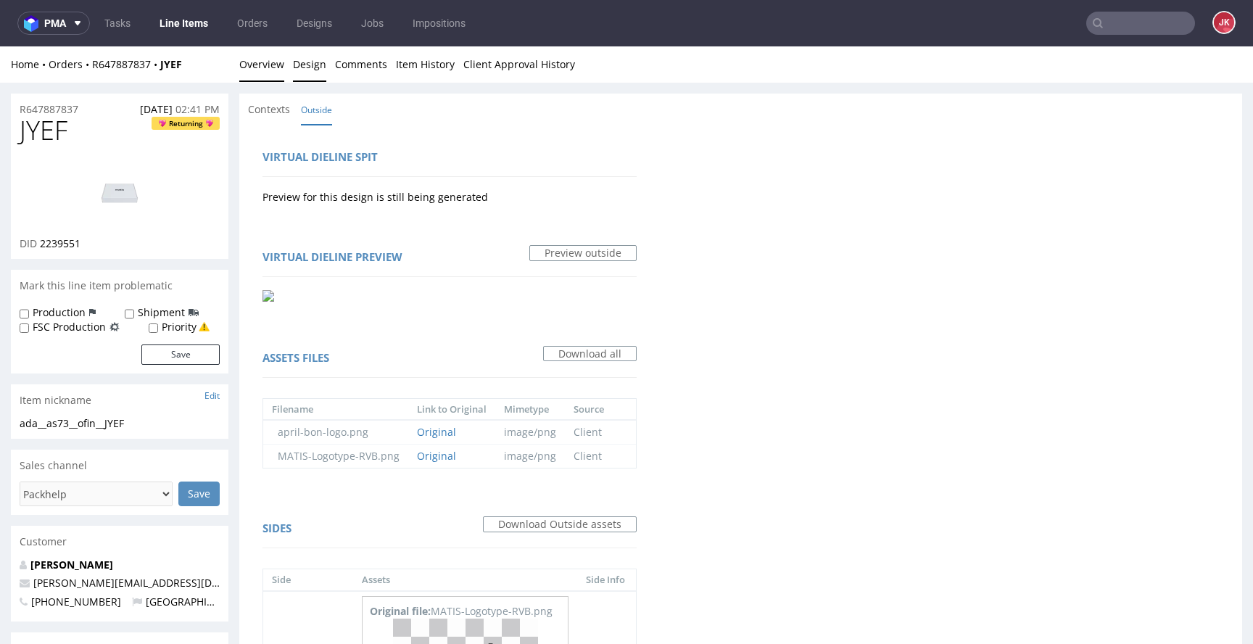
click at [251, 57] on link "Overview" at bounding box center [261, 64] width 45 height 36
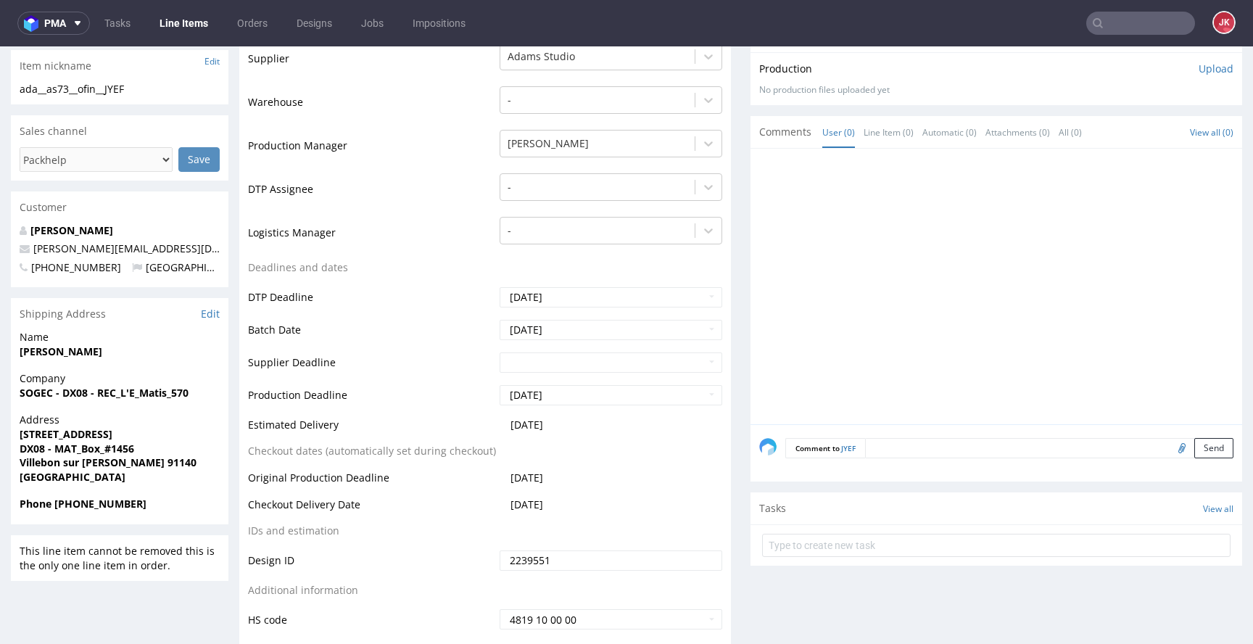
scroll to position [325, 0]
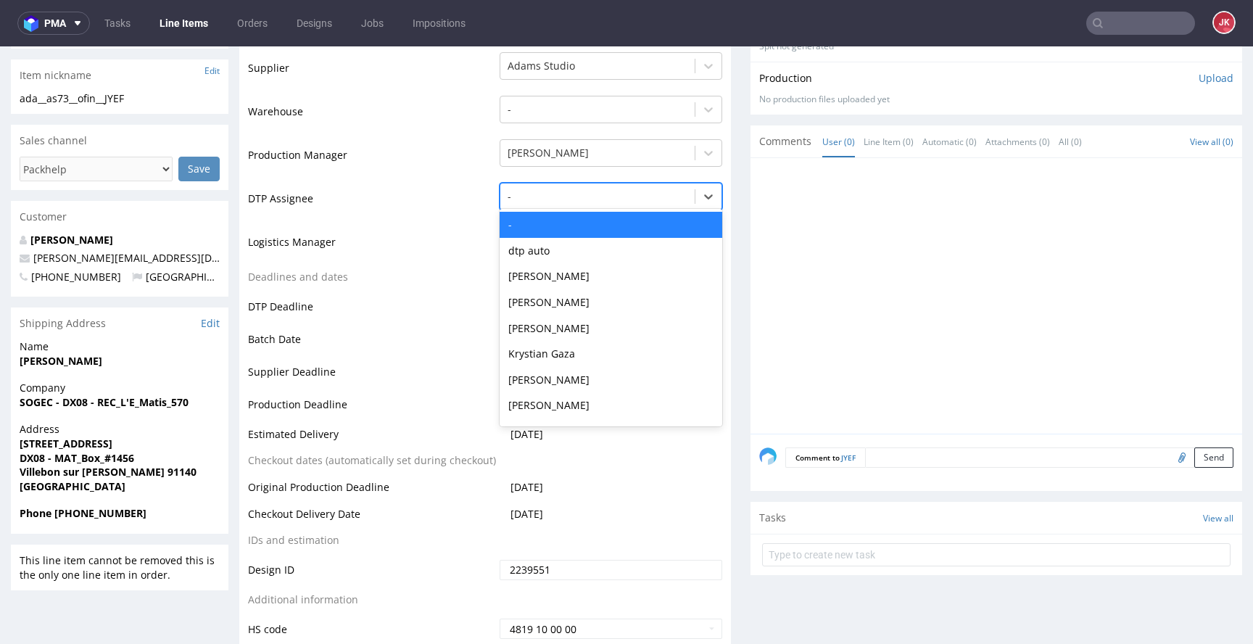
click at [565, 204] on div at bounding box center [598, 196] width 180 height 17
type input "jan"
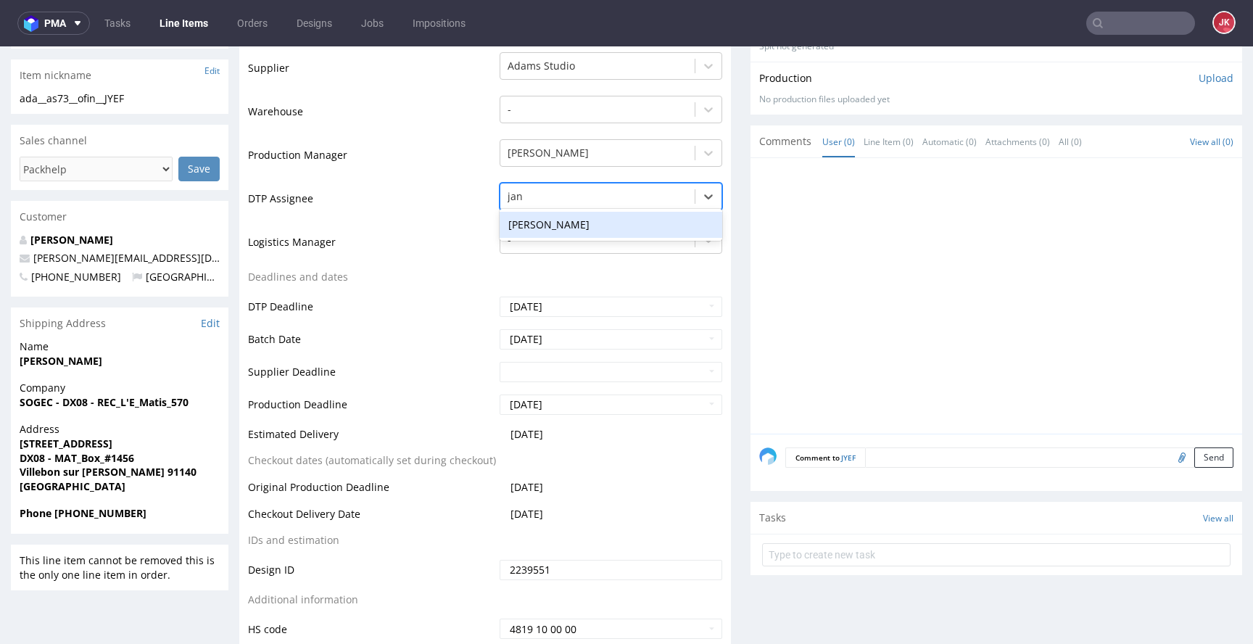
click at [590, 230] on div "[PERSON_NAME]" at bounding box center [611, 225] width 223 height 26
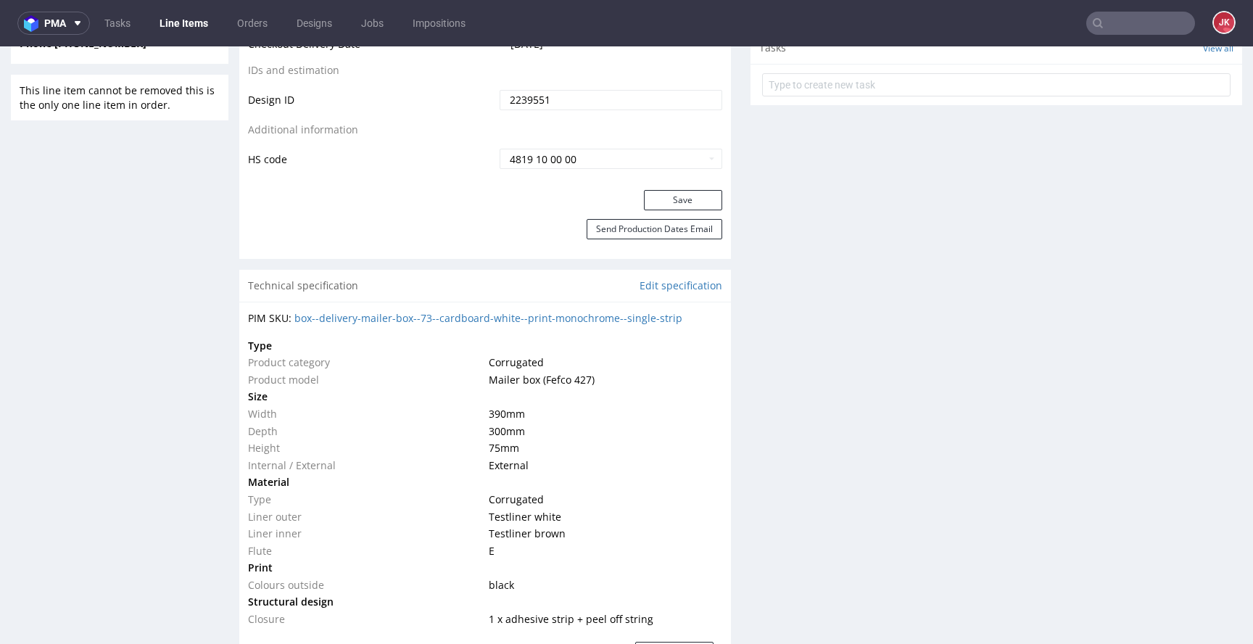
scroll to position [778, 0]
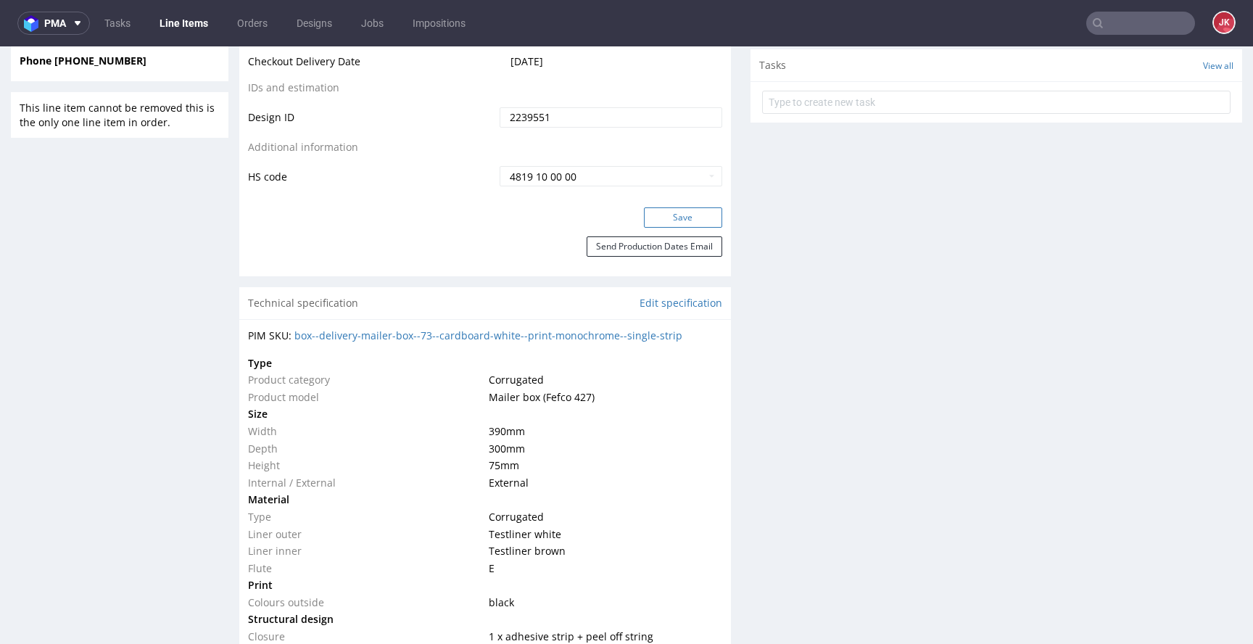
click at [658, 226] on button "Save" at bounding box center [683, 217] width 78 height 20
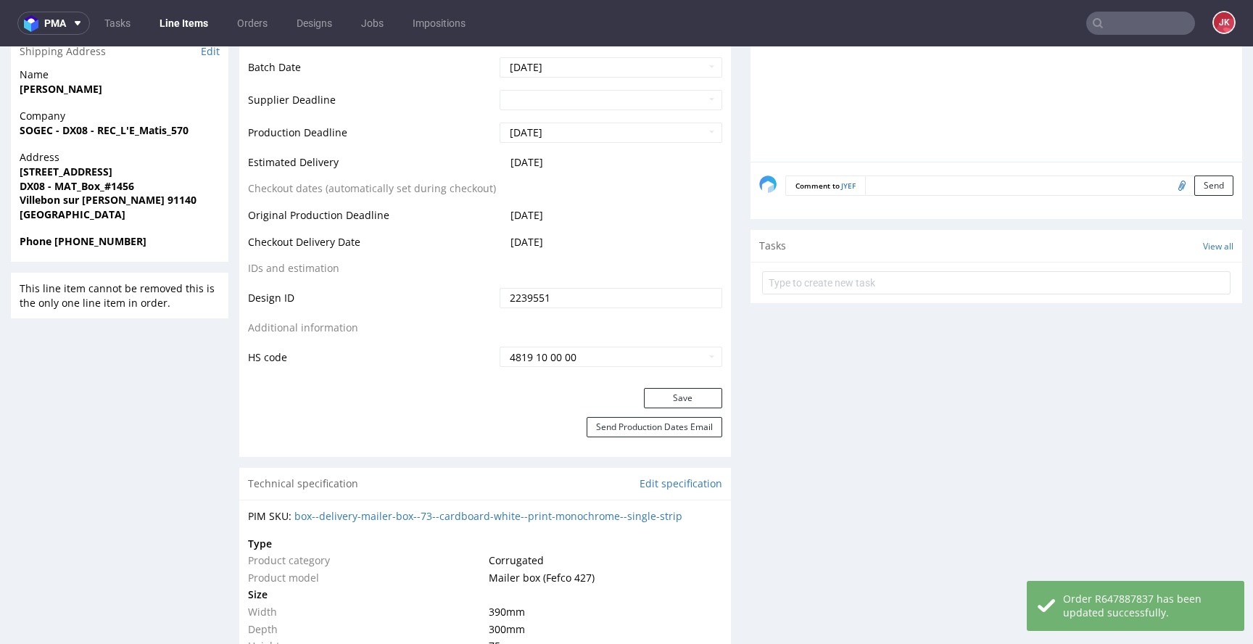
scroll to position [0, 0]
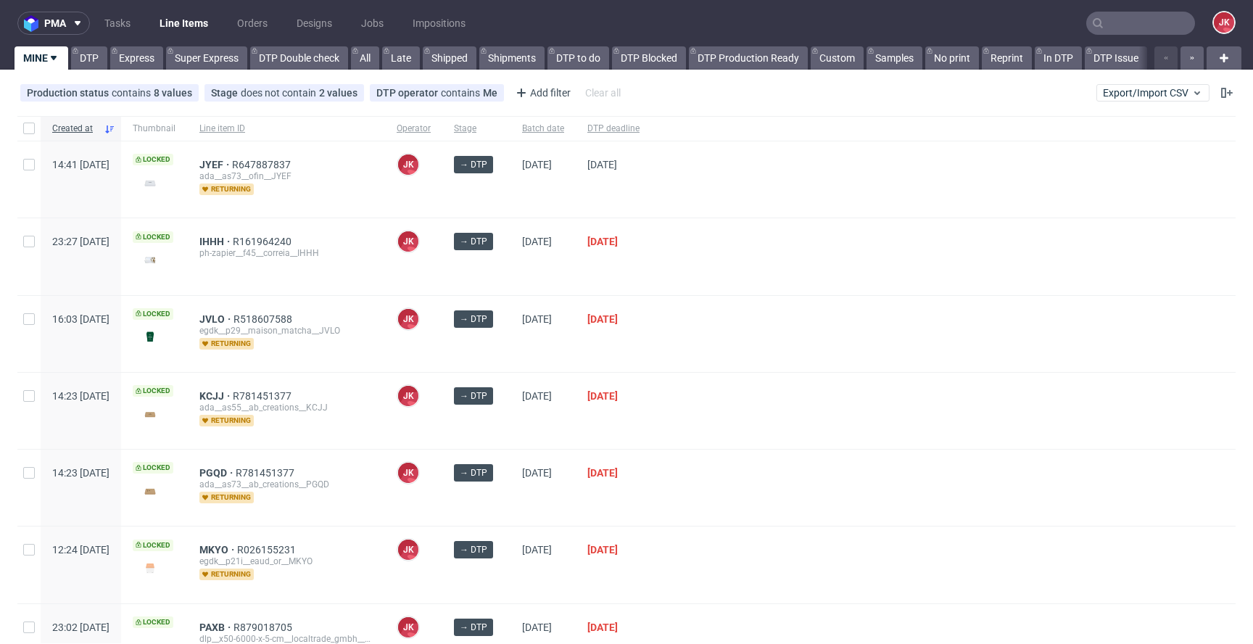
click at [511, 340] on div "→ DTP" at bounding box center [476, 334] width 68 height 76
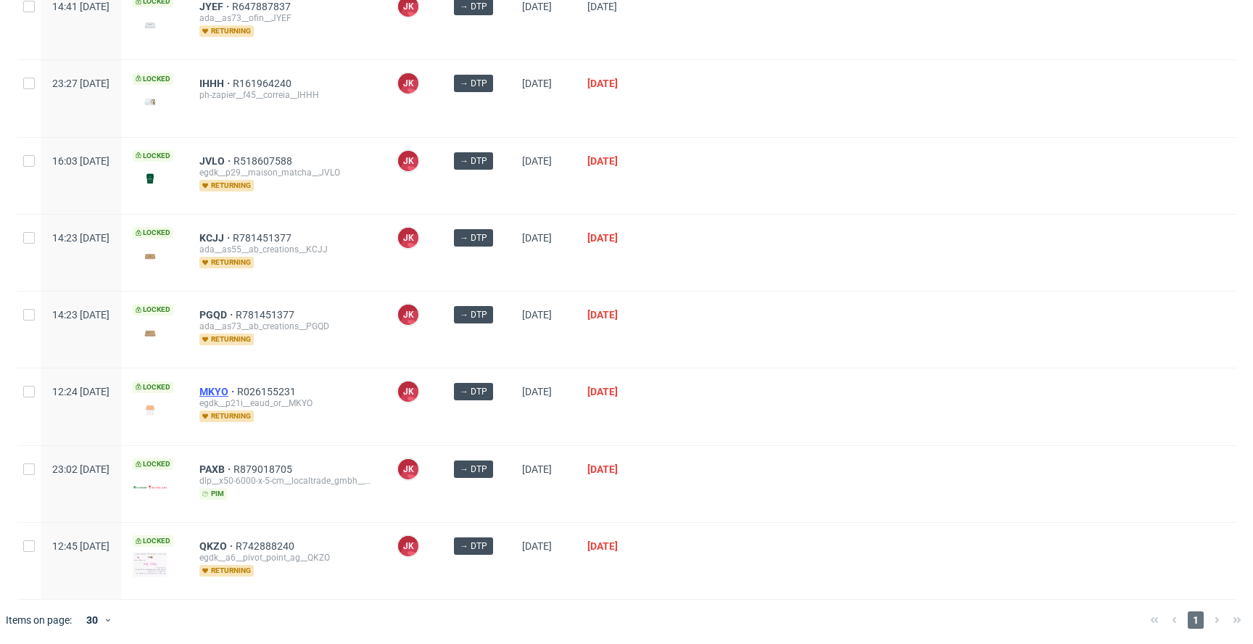
click at [237, 387] on span "MKYO" at bounding box center [218, 392] width 38 height 12
click at [783, 238] on div at bounding box center [943, 253] width 585 height 76
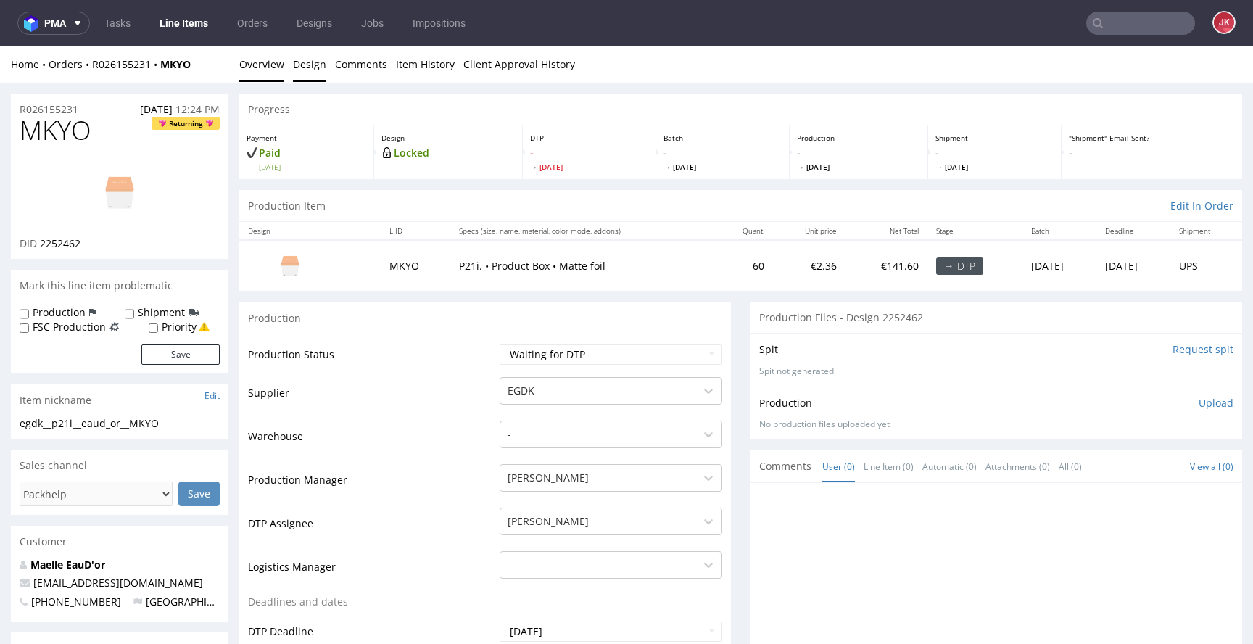
click at [307, 62] on link "Design" at bounding box center [309, 64] width 33 height 36
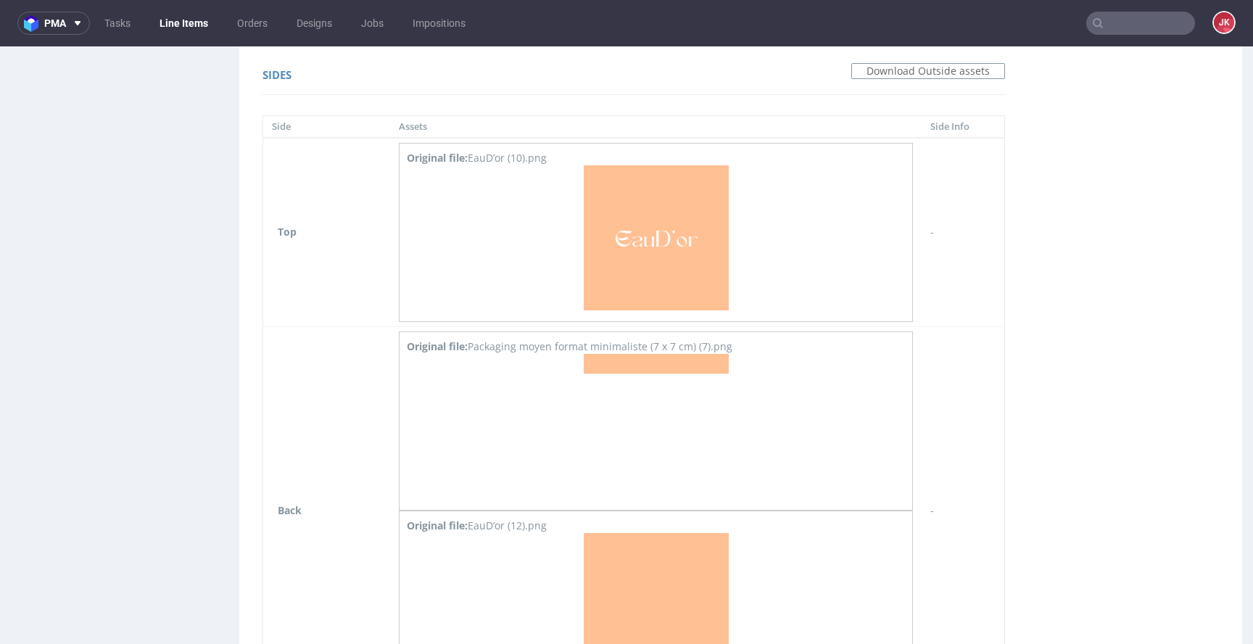
scroll to position [2109, 0]
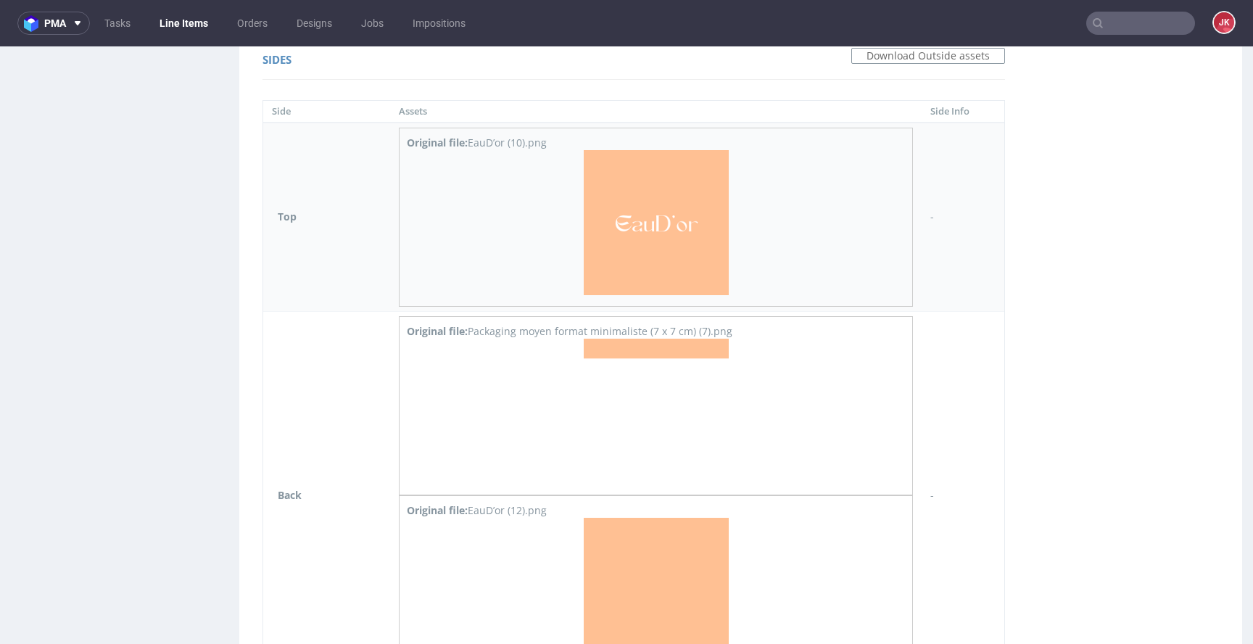
click at [652, 236] on img at bounding box center [656, 222] width 145 height 145
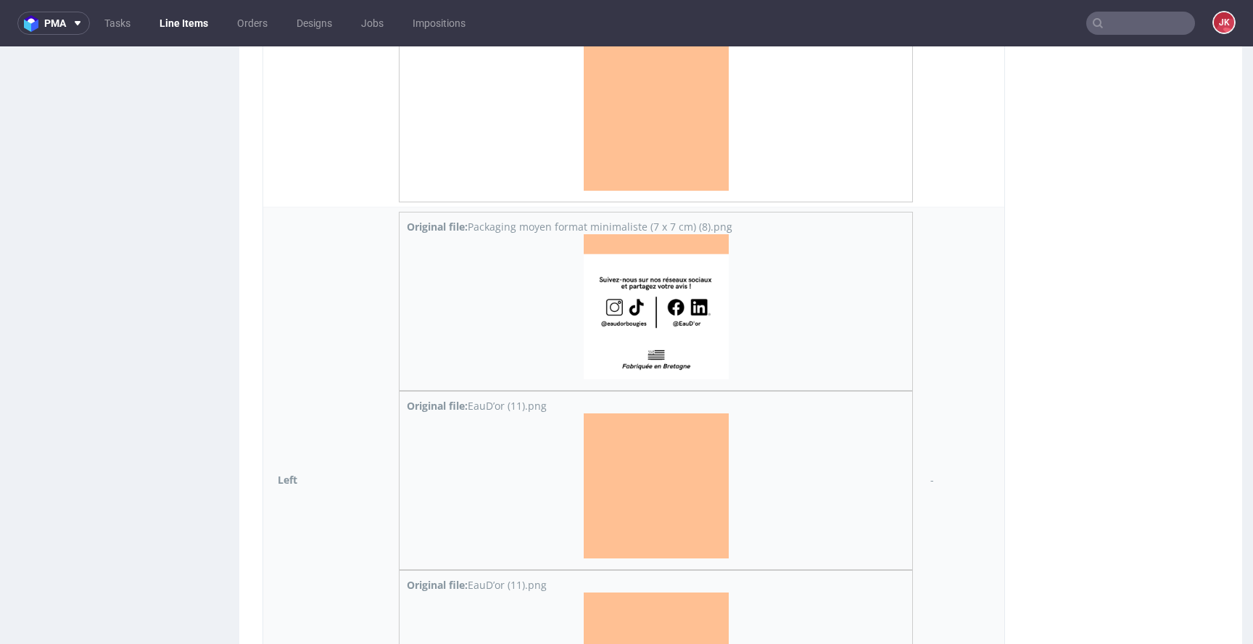
scroll to position [2582, 0]
click at [651, 277] on img at bounding box center [656, 306] width 145 height 145
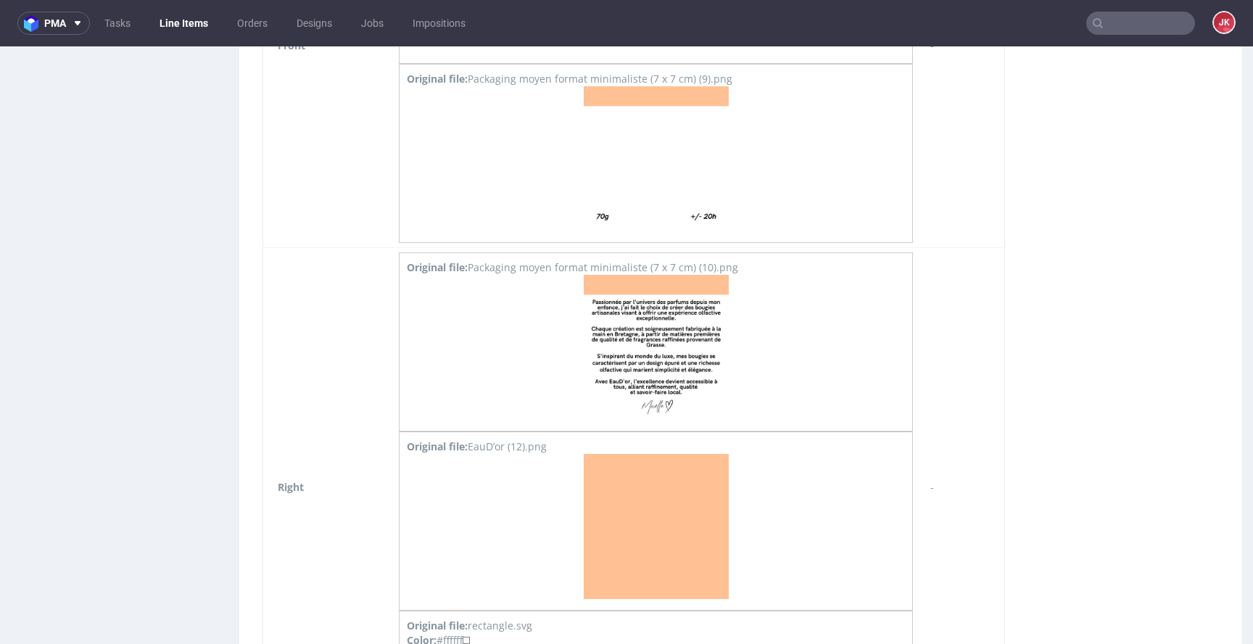
scroll to position [3551, 0]
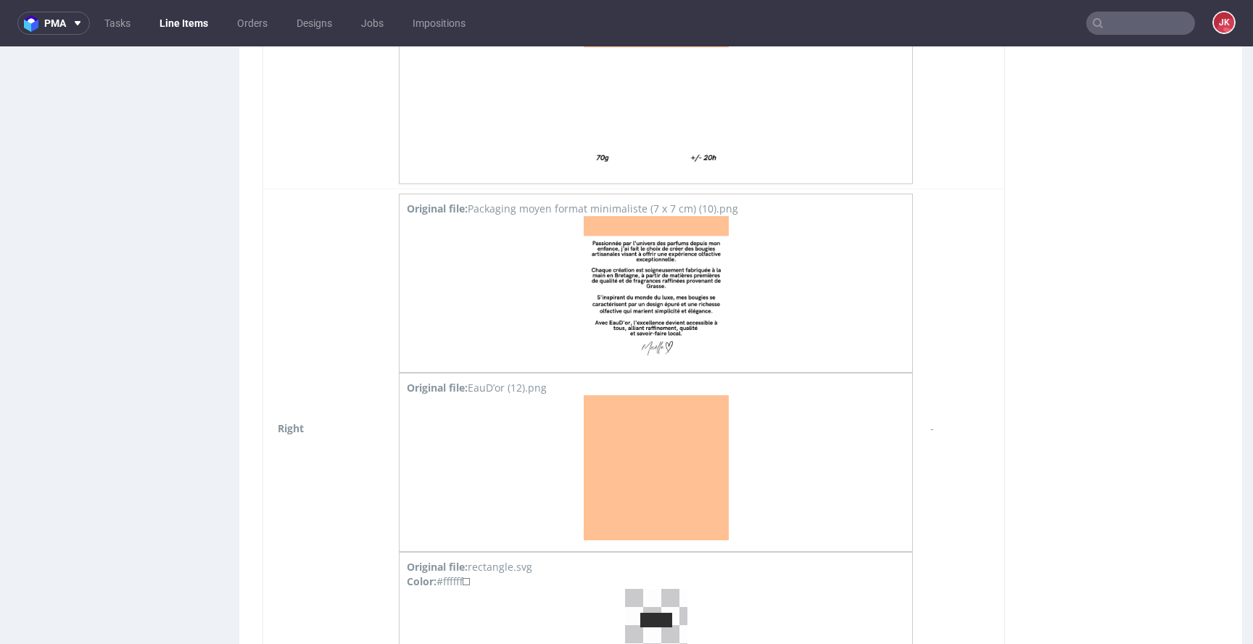
click at [651, 277] on img at bounding box center [656, 288] width 145 height 145
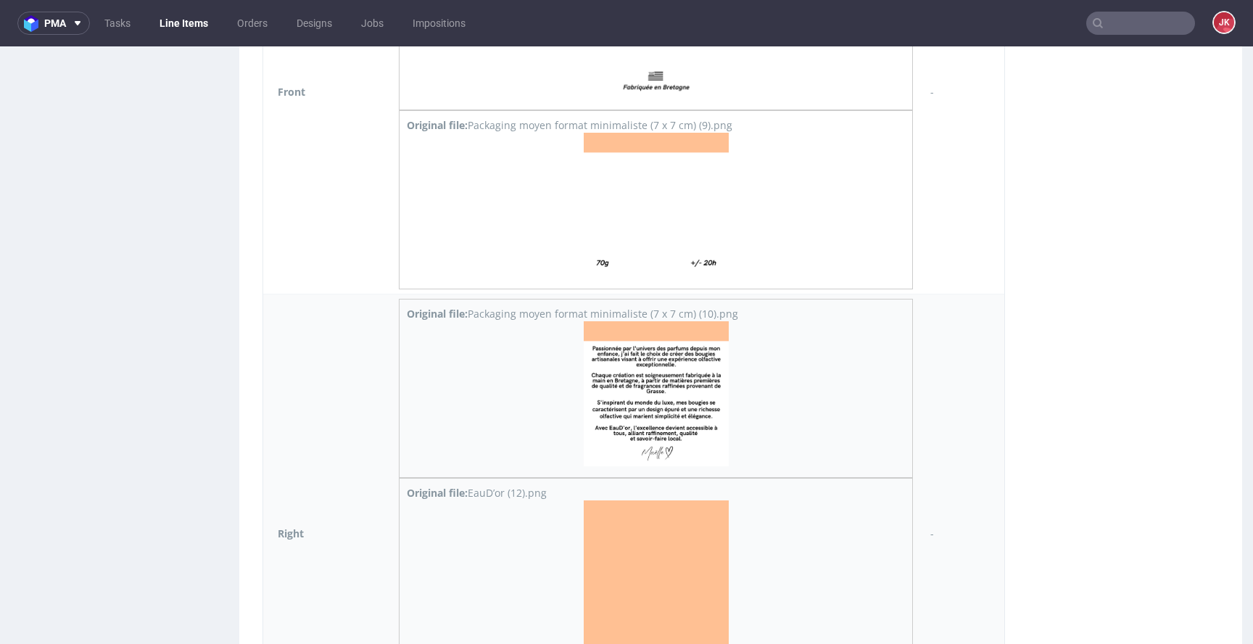
scroll to position [3440, 0]
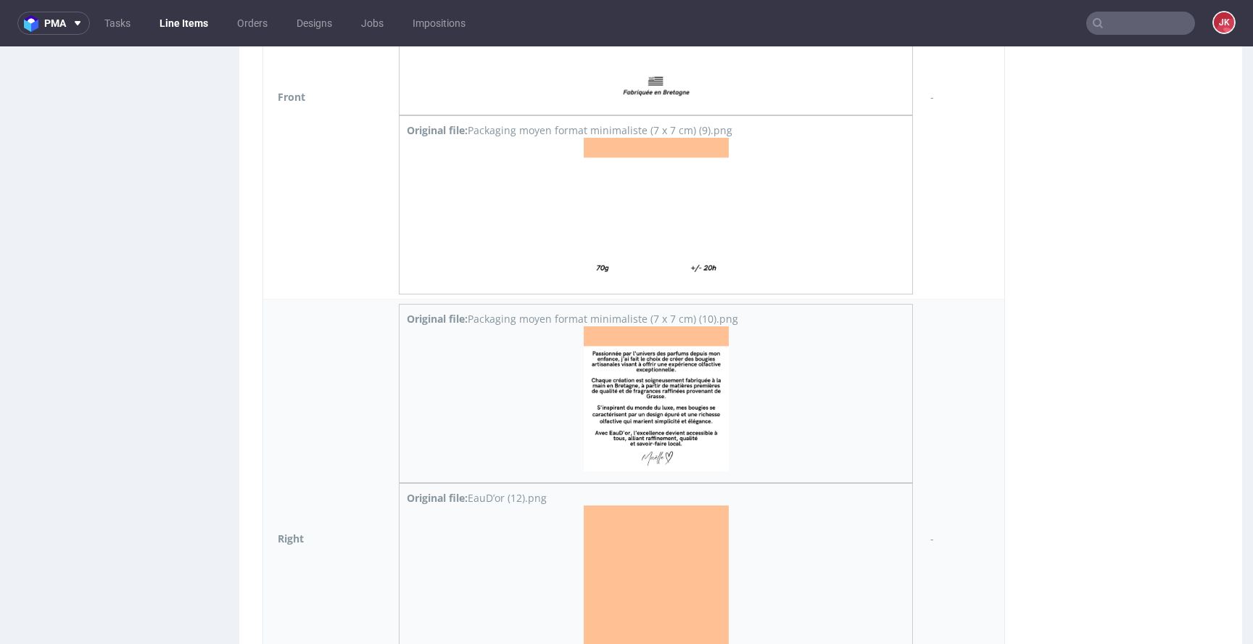
click at [651, 277] on img at bounding box center [656, 210] width 145 height 145
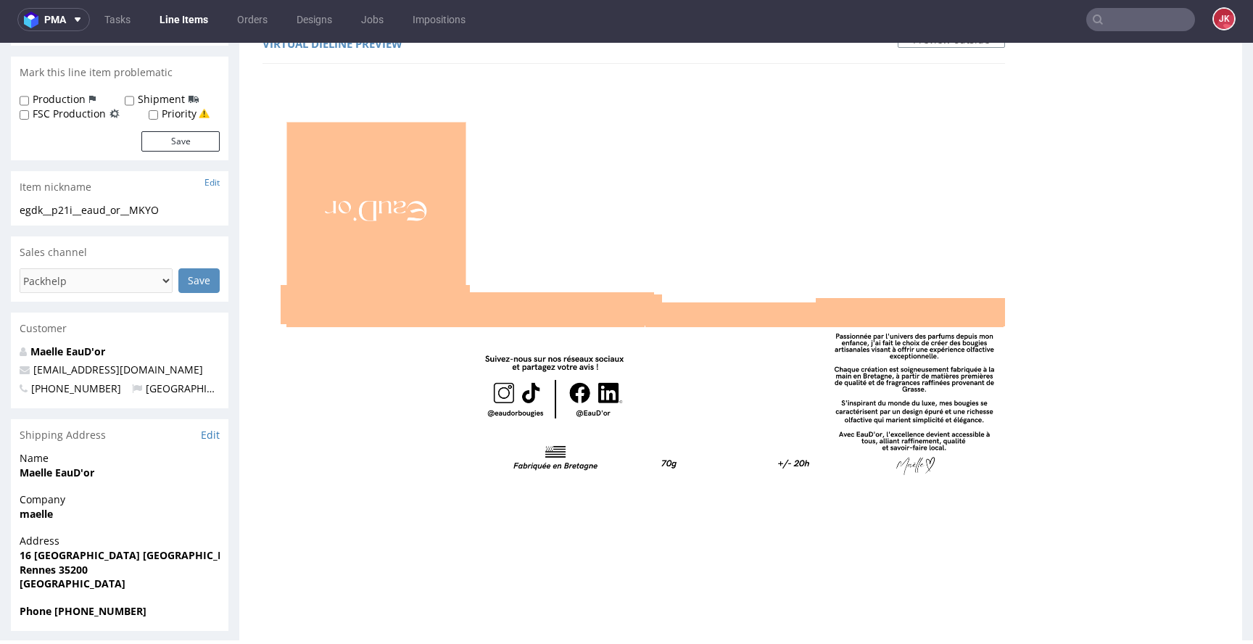
scroll to position [0, 0]
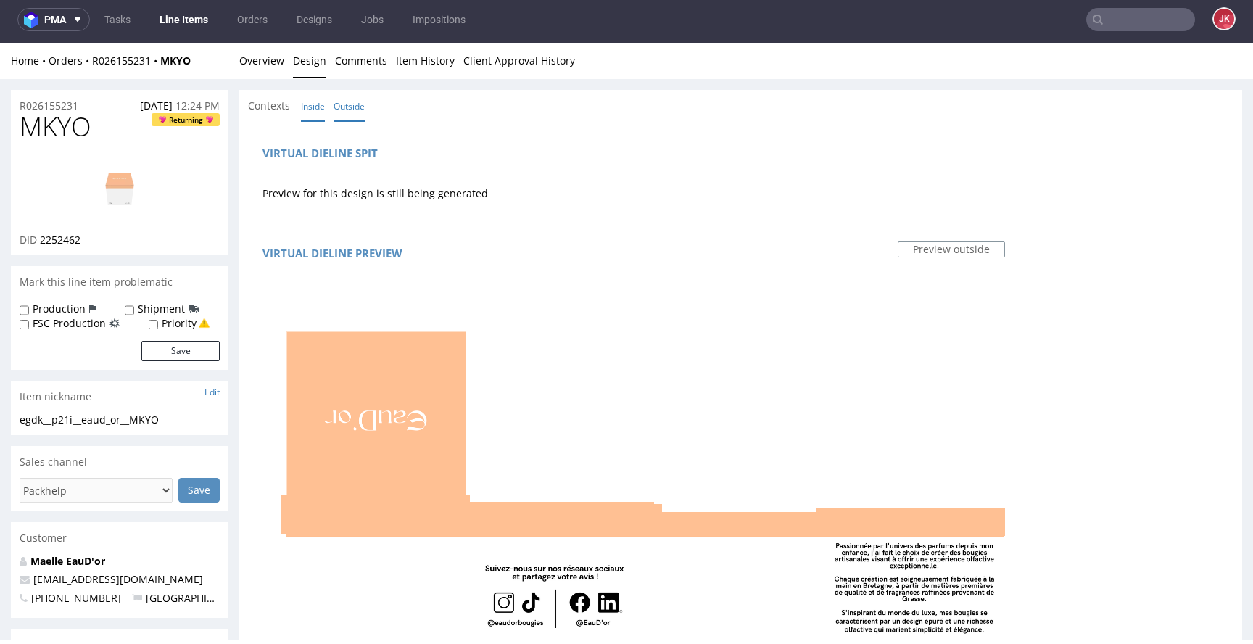
click at [314, 106] on link "Inside" at bounding box center [313, 106] width 24 height 31
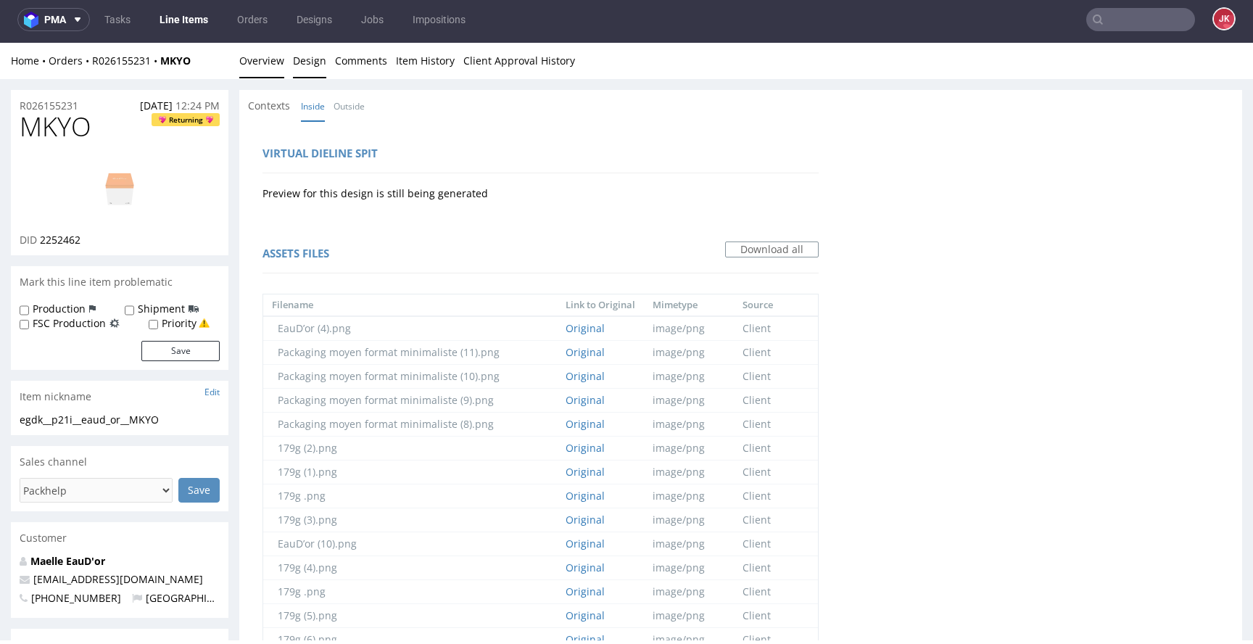
click at [265, 60] on link "Overview" at bounding box center [261, 61] width 45 height 36
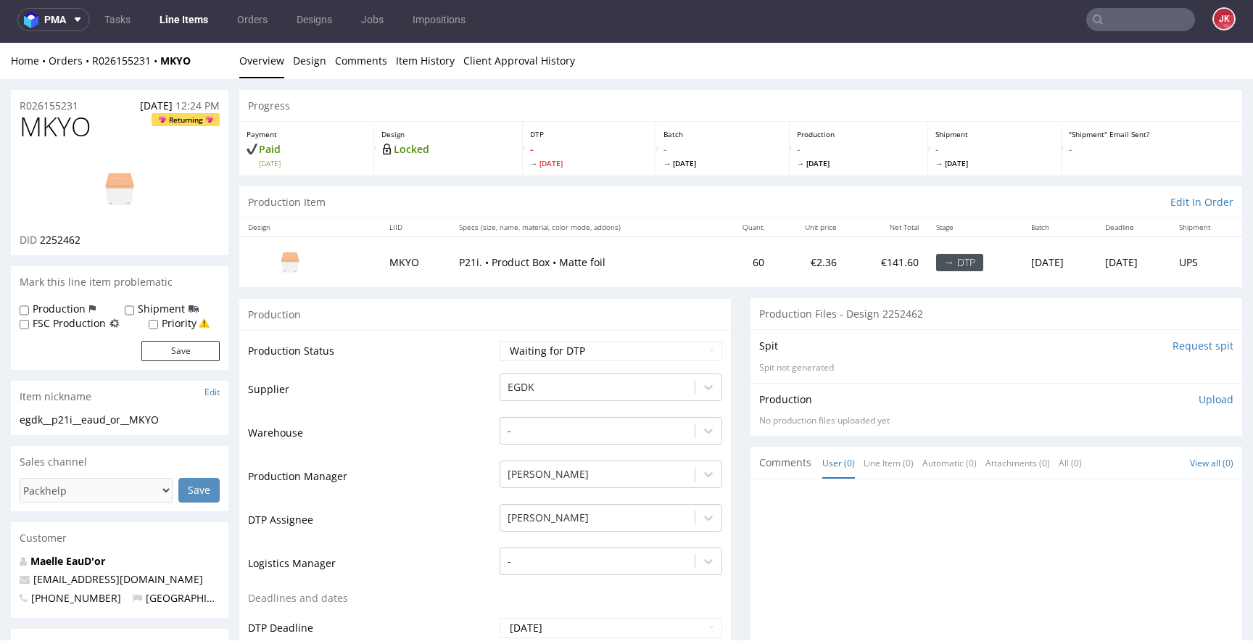
click at [168, 245] on div "DID 2252462" at bounding box center [120, 240] width 200 height 15
click at [122, 180] on img at bounding box center [120, 188] width 116 height 65
click at [90, 555] on link "Maelle EauD'or" at bounding box center [67, 561] width 75 height 14
click at [572, 351] on select "Waiting for Artwork Waiting for Diecut Waiting for Mockup Waiting for DTP Waiti…" at bounding box center [611, 351] width 223 height 20
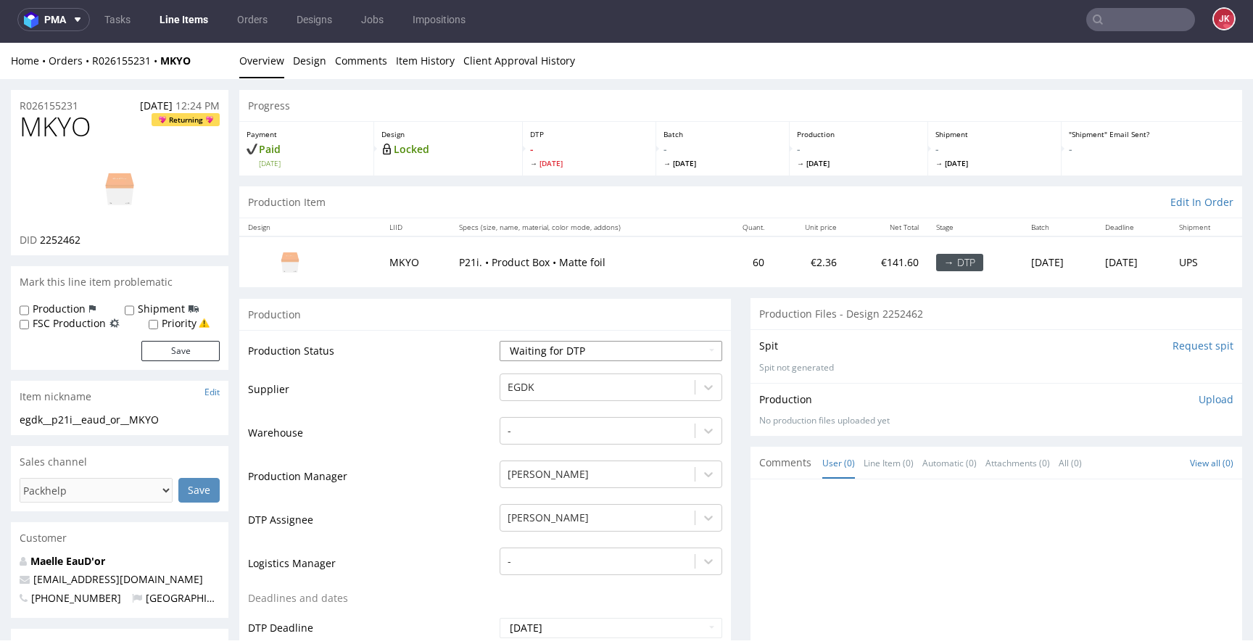
select select "dtp_in_process"
click at [500, 341] on select "Waiting for Artwork Waiting for Diecut Waiting for Mockup Waiting for DTP Waiti…" at bounding box center [611, 351] width 223 height 20
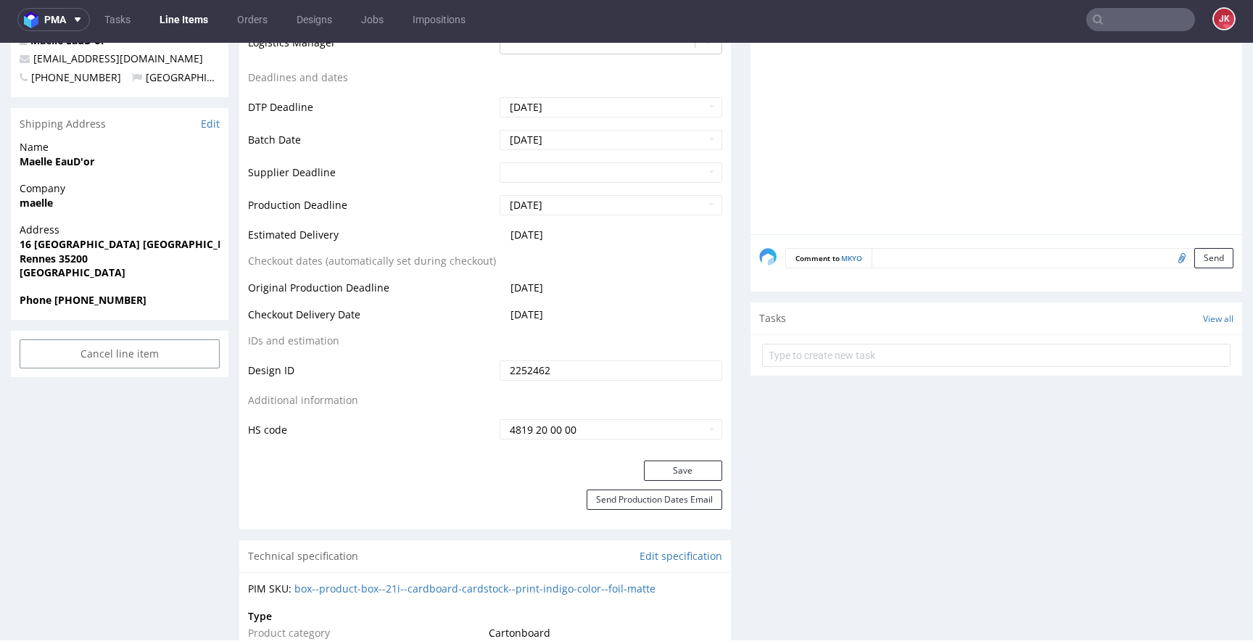
scroll to position [523, 0]
click at [648, 460] on button "Save" at bounding box center [683, 468] width 78 height 20
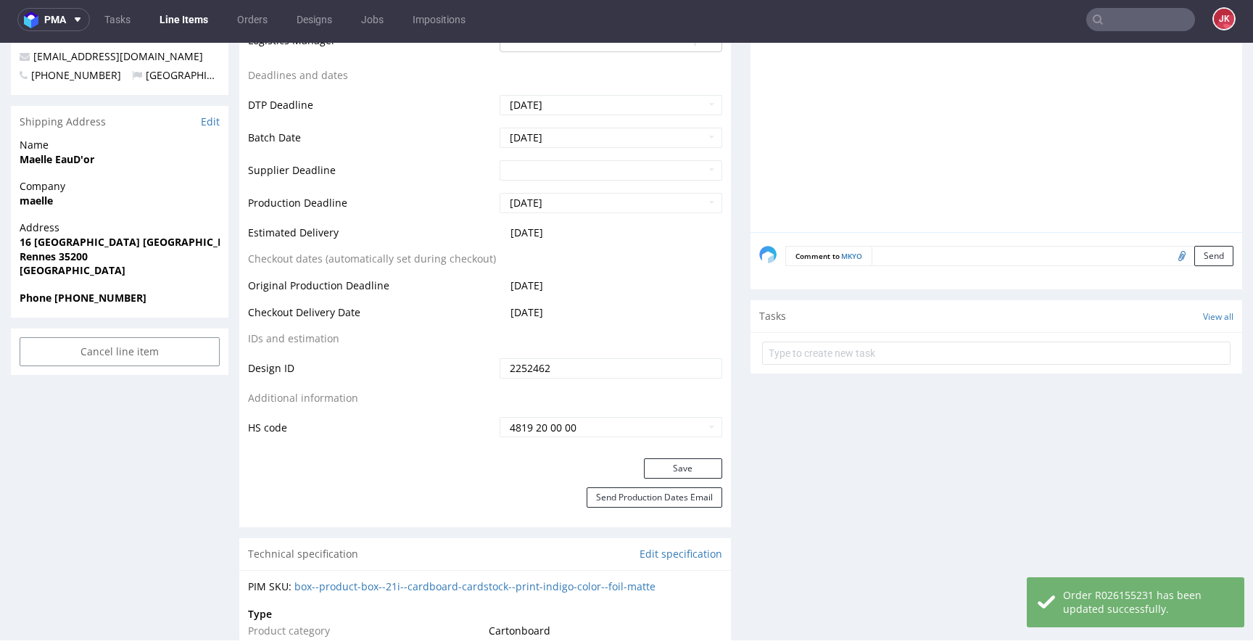
scroll to position [0, 0]
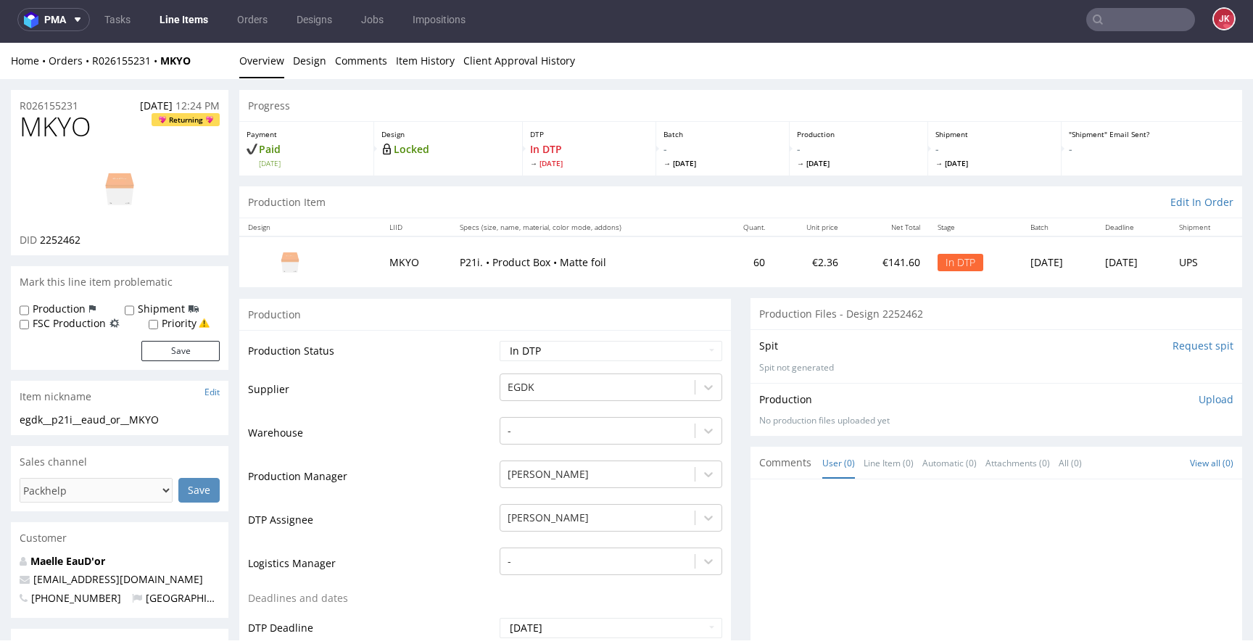
click at [128, 175] on img at bounding box center [120, 188] width 116 height 65
click at [453, 408] on td "Supplier" at bounding box center [372, 394] width 248 height 44
click at [447, 384] on td "Supplier" at bounding box center [372, 394] width 248 height 44
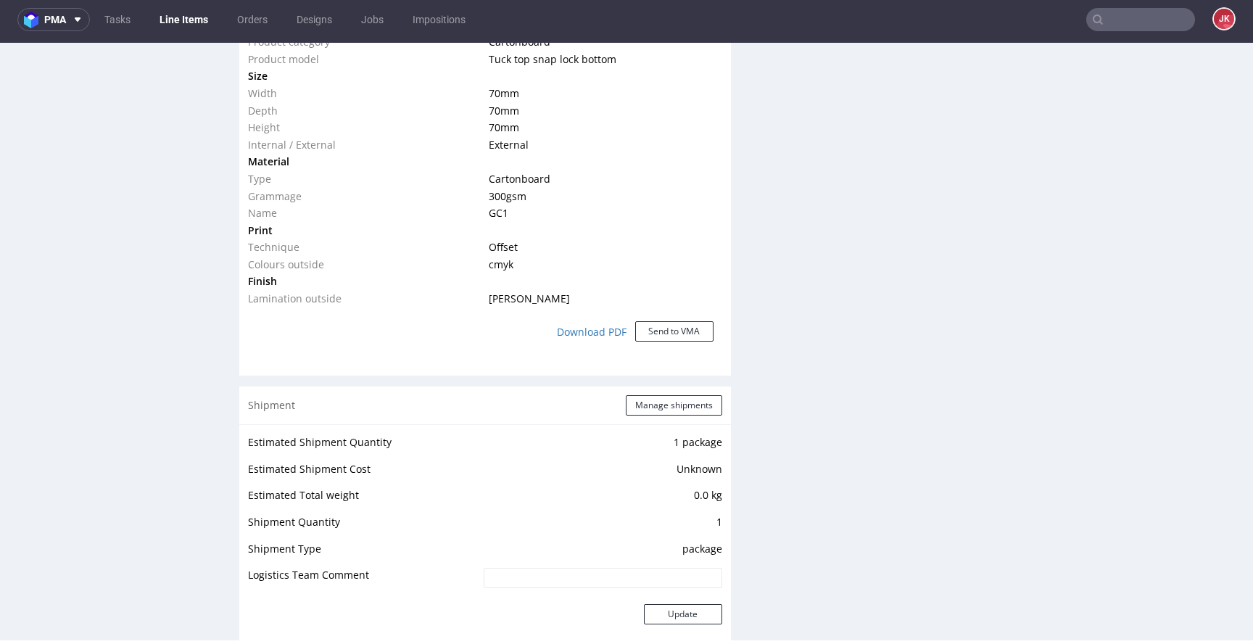
click at [454, 330] on div "Download PDF Send to VMA" at bounding box center [485, 332] width 474 height 49
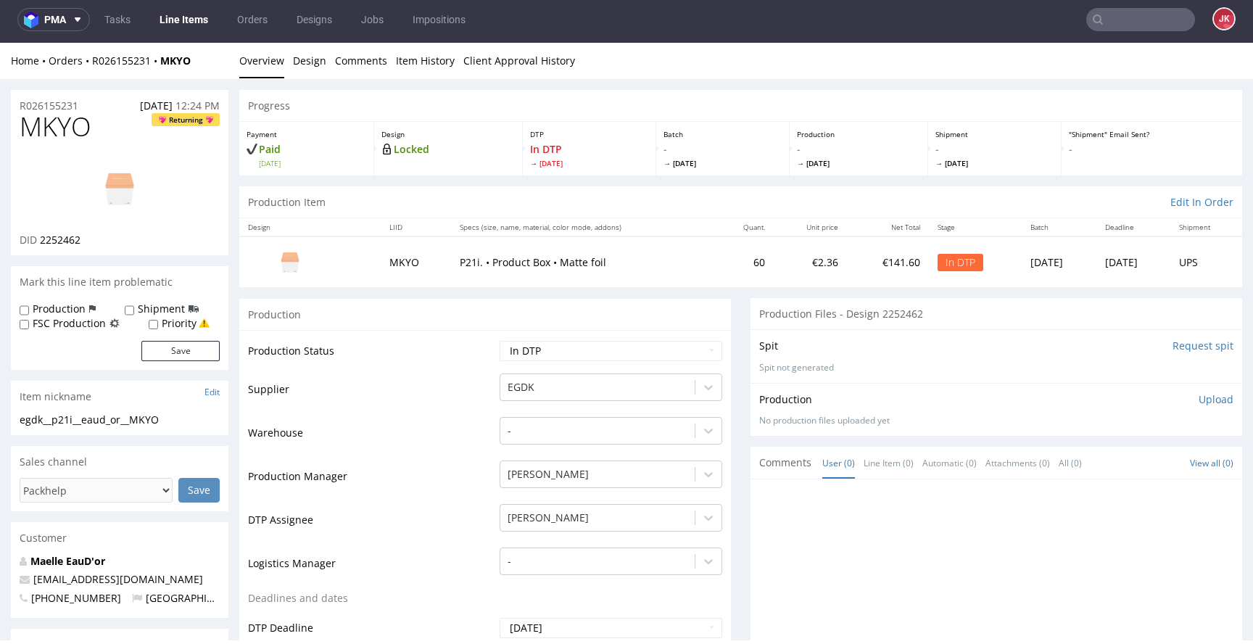
click at [440, 376] on td "Supplier" at bounding box center [372, 394] width 248 height 44
click at [61, 130] on span "MKYO" at bounding box center [56, 126] width 72 height 29
copy span "MKYO"
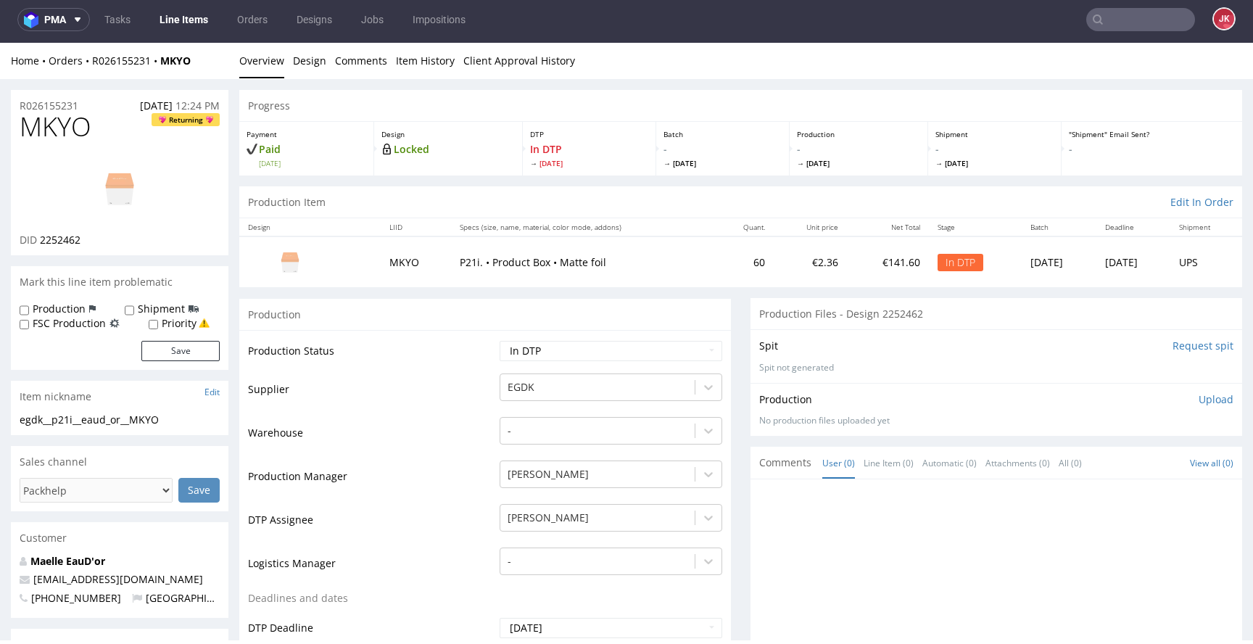
click at [445, 425] on td "Warehouse" at bounding box center [372, 438] width 248 height 44
drag, startPoint x: 12, startPoint y: 421, endPoint x: 3, endPoint y: 423, distance: 9.5
copy div "egdk__p21i__eaud_or__MKYO"
click at [102, 113] on h1 "MKYO Returning" at bounding box center [120, 126] width 200 height 29
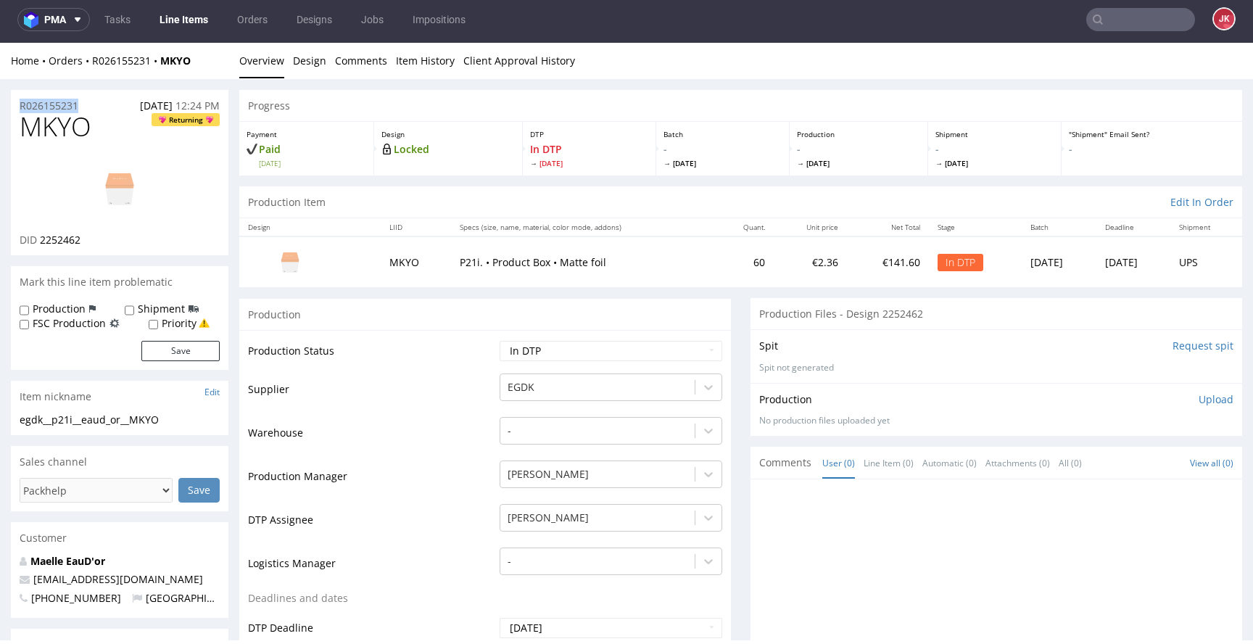
drag, startPoint x: 102, startPoint y: 104, endPoint x: 7, endPoint y: 113, distance: 96.1
copy p "R026155231"
drag, startPoint x: 41, startPoint y: 244, endPoint x: 96, endPoint y: 236, distance: 56.3
click at [96, 236] on div "DID 2252462" at bounding box center [120, 240] width 200 height 15
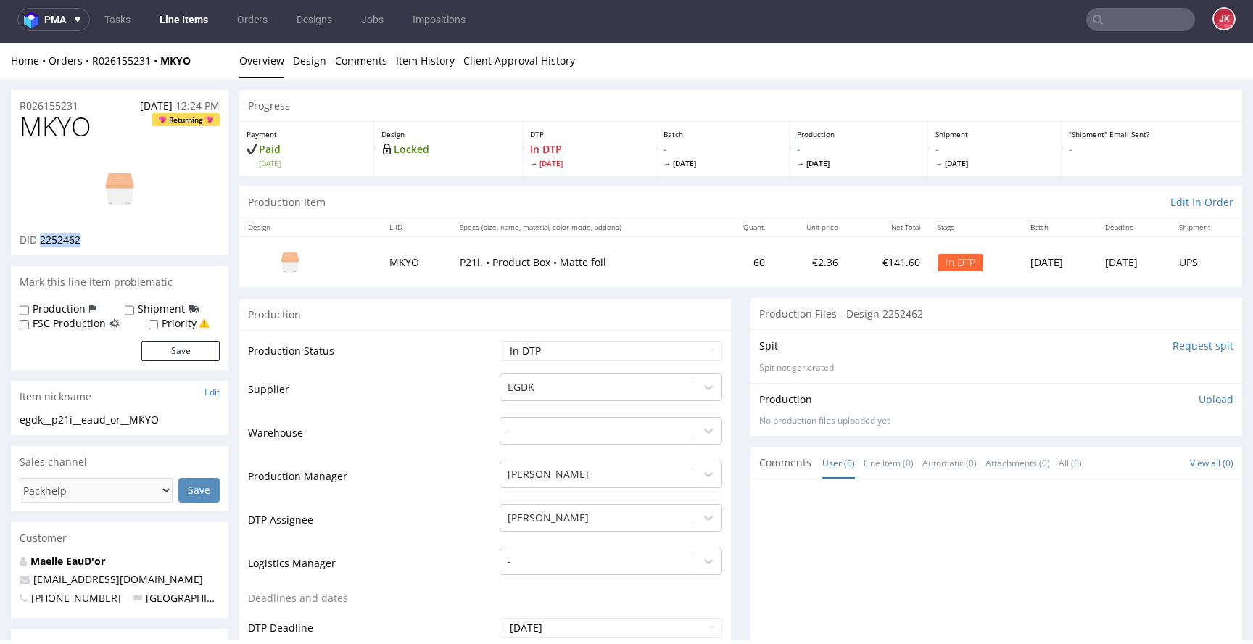
copy span "2252462"
click at [1199, 401] on p "Upload" at bounding box center [1216, 399] width 35 height 15
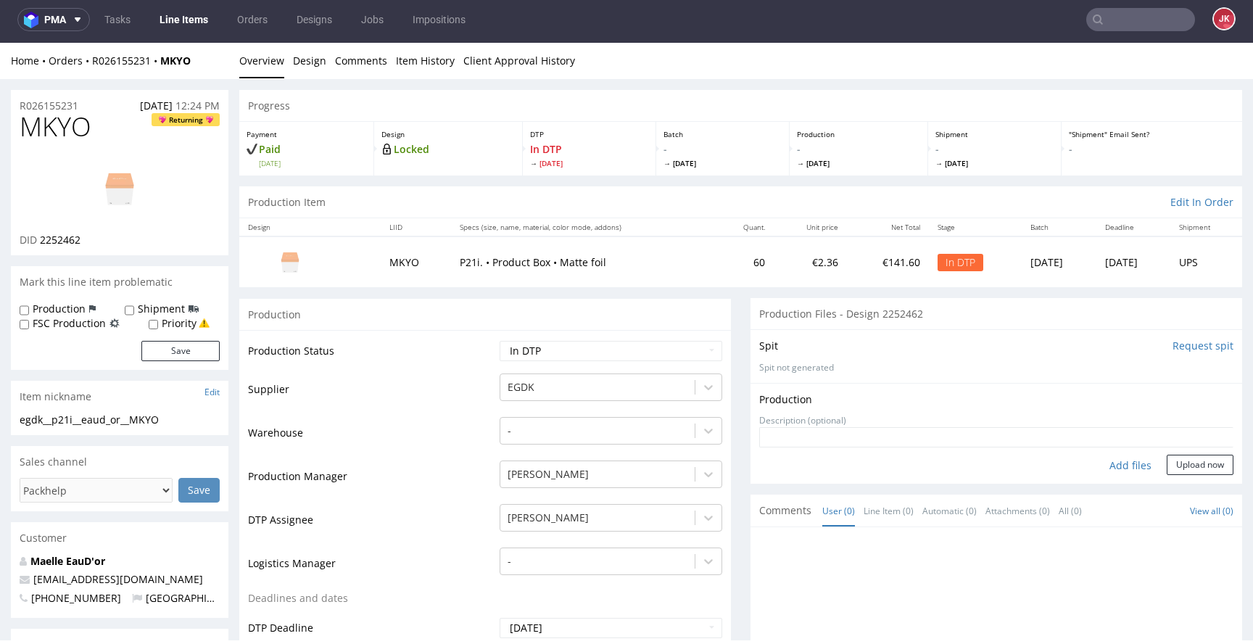
click at [1095, 469] on div "Add files" at bounding box center [1131, 466] width 73 height 22
type input "C:\fakepath\egdk__p21i__eaud_or__MKYO__d2252462__oR026155231__2__outside.pdf"
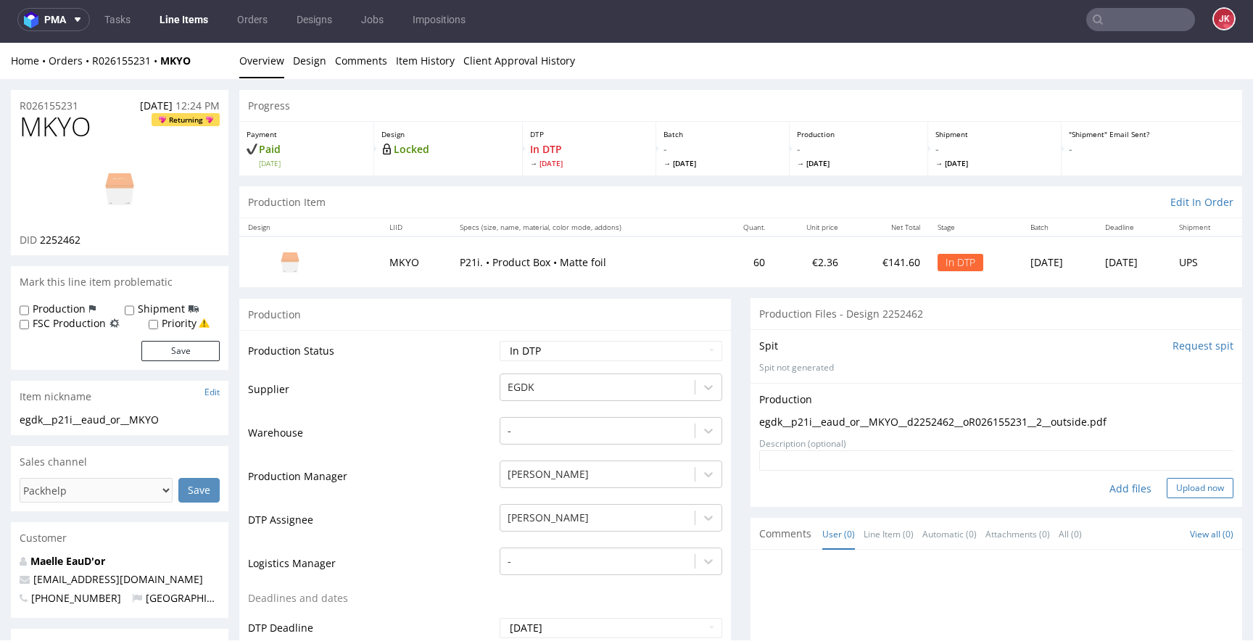
click at [1167, 491] on button "Upload now" at bounding box center [1200, 488] width 67 height 20
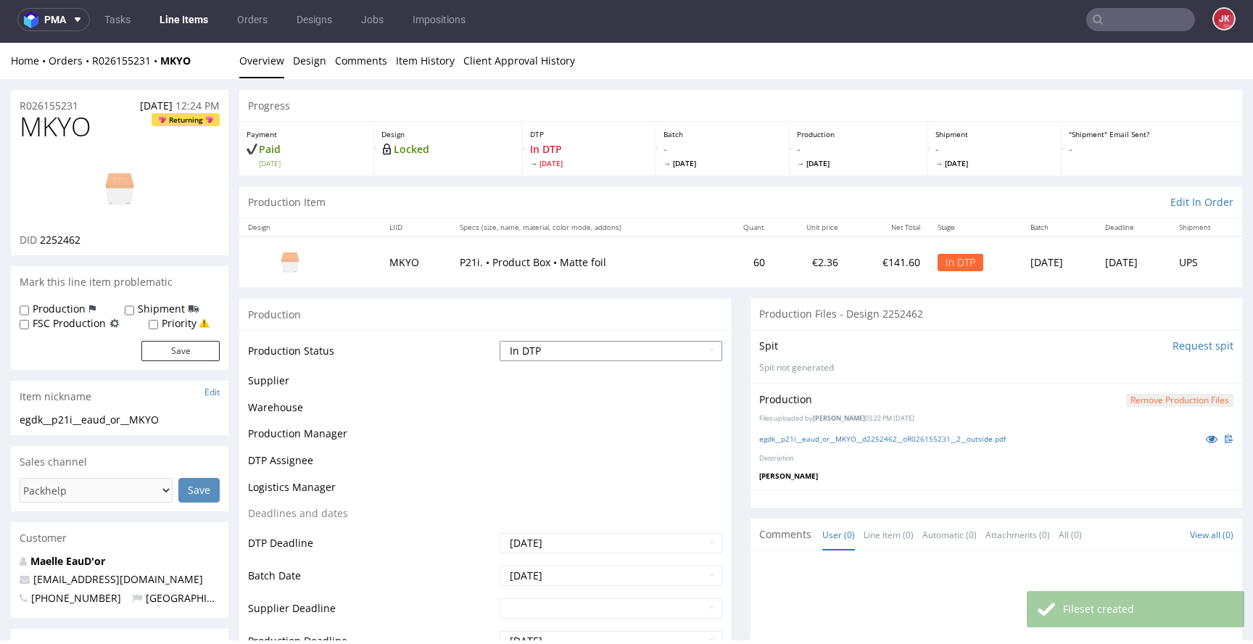
click at [609, 347] on select "Waiting for Artwork Waiting for Diecut Waiting for Mockup Waiting for DTP Waiti…" at bounding box center [611, 351] width 223 height 20
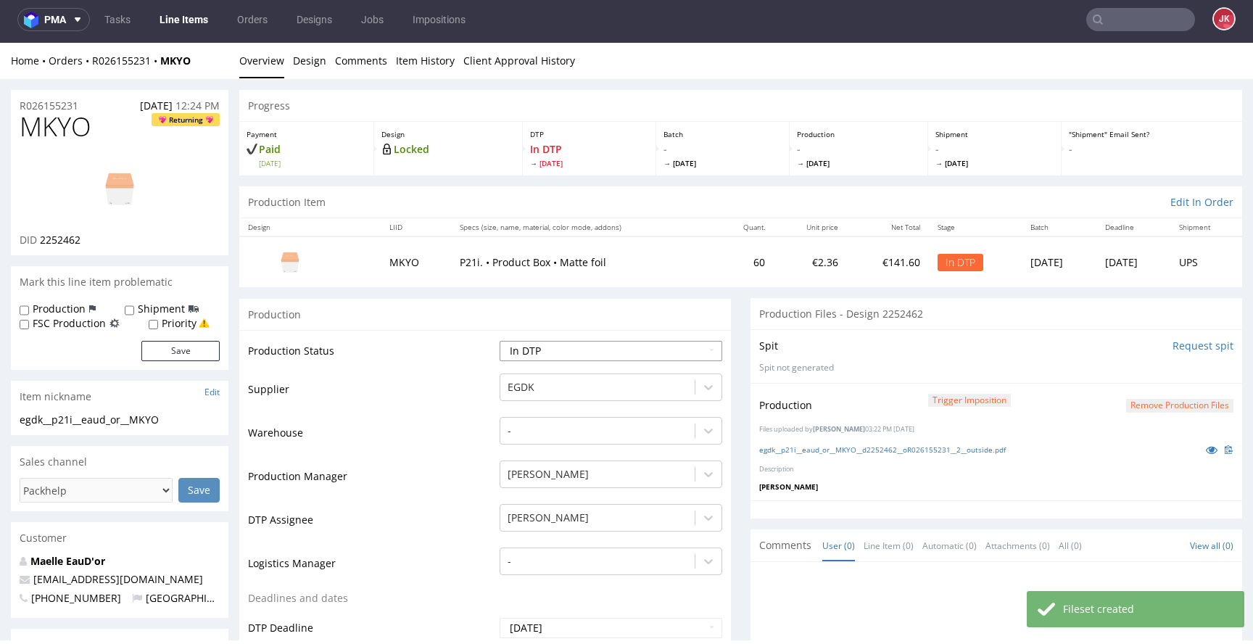
select select "dtp_production_ready"
click at [500, 341] on select "Waiting for Artwork Waiting for Diecut Waiting for Mockup Waiting for DTP Waiti…" at bounding box center [611, 351] width 223 height 20
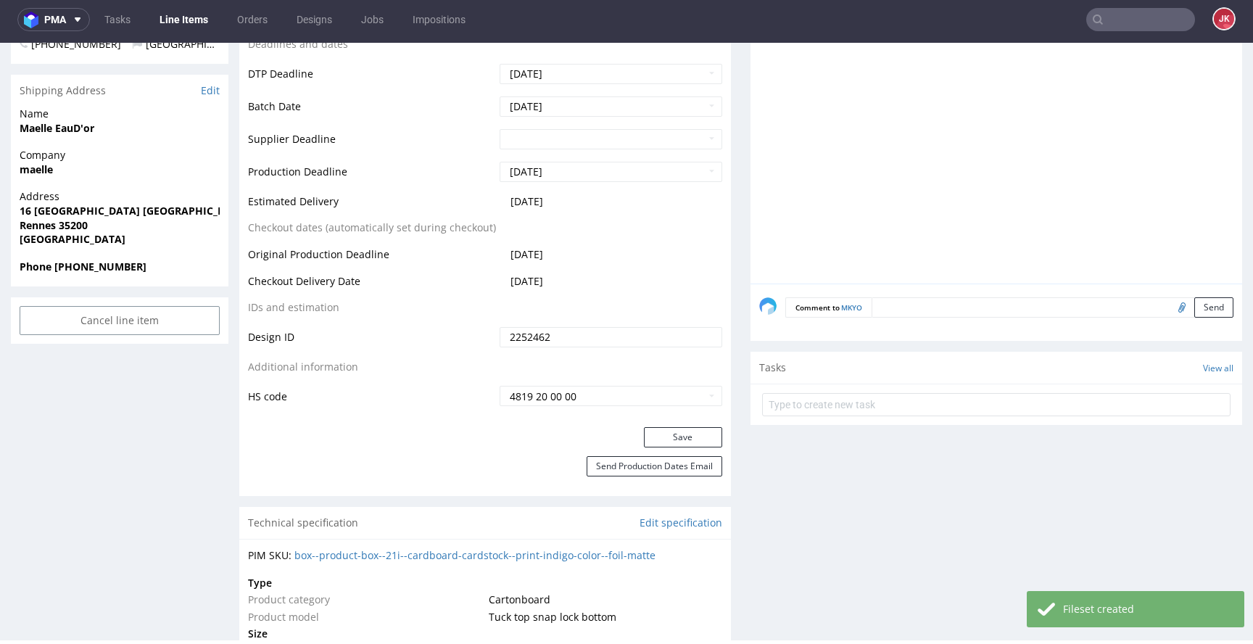
scroll to position [580, 0]
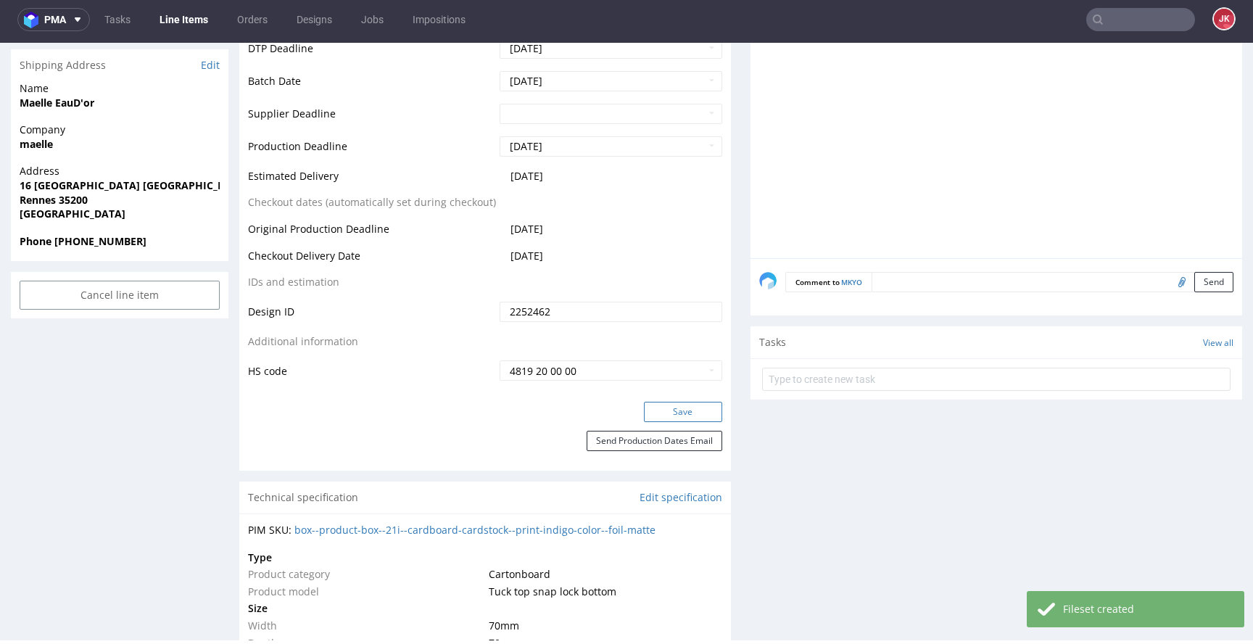
click at [656, 405] on button "Save" at bounding box center [683, 412] width 78 height 20
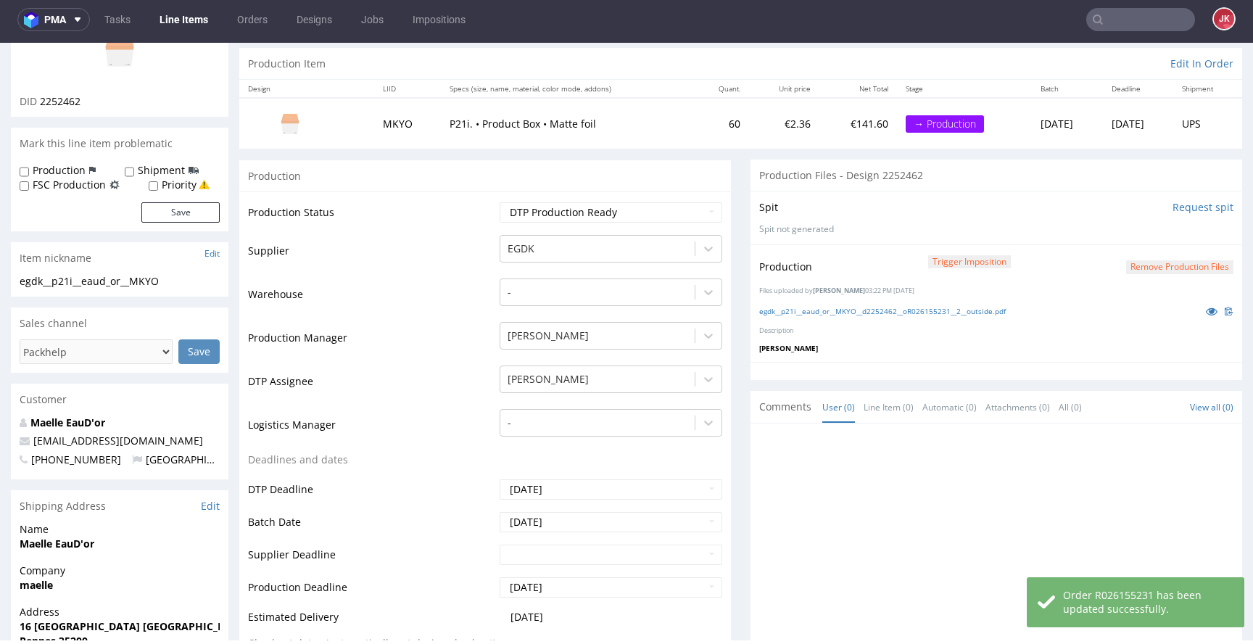
scroll to position [0, 0]
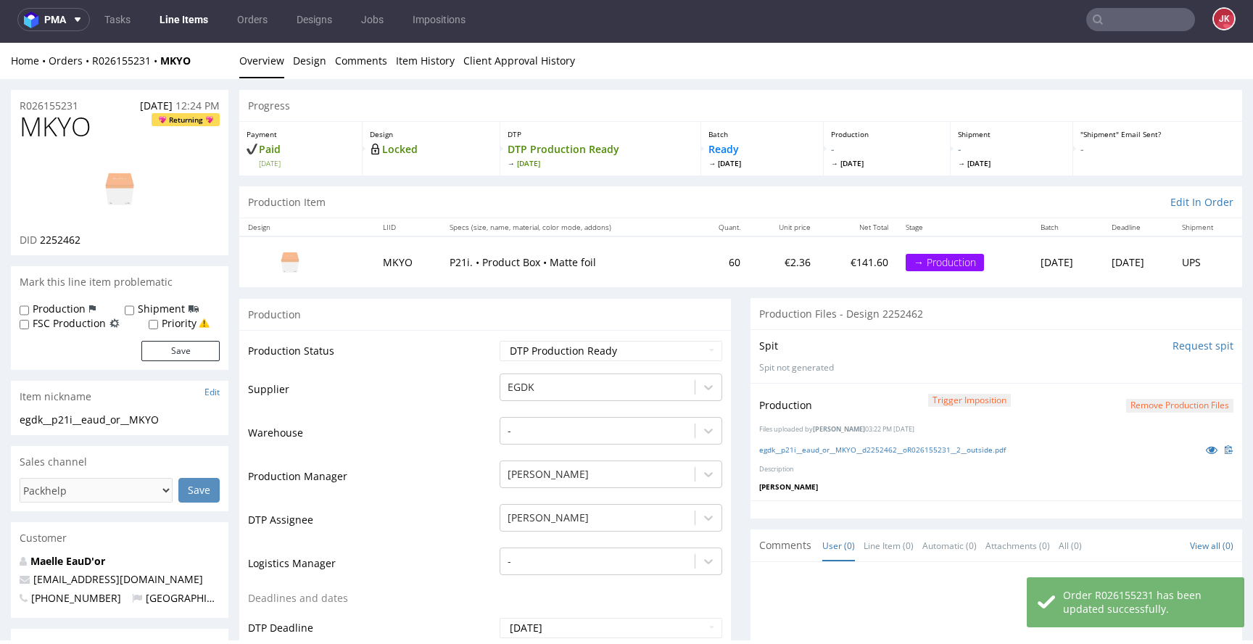
click at [477, 389] on td "Supplier" at bounding box center [372, 394] width 248 height 44
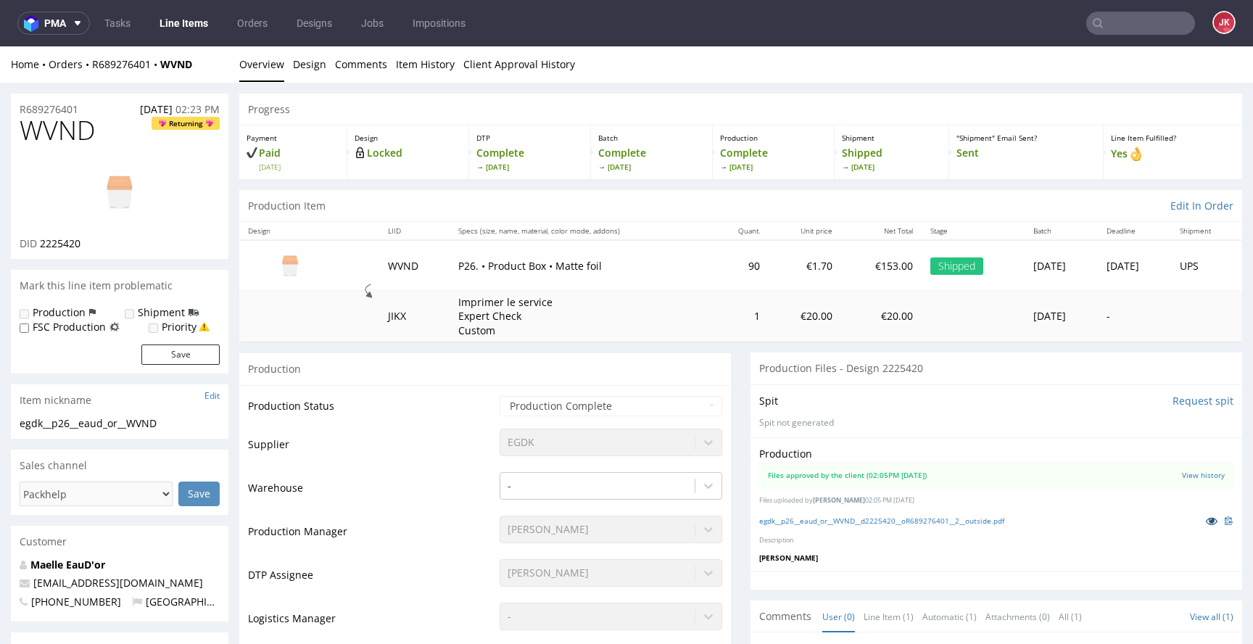
click at [1199, 520] on link at bounding box center [1212, 521] width 26 height 16
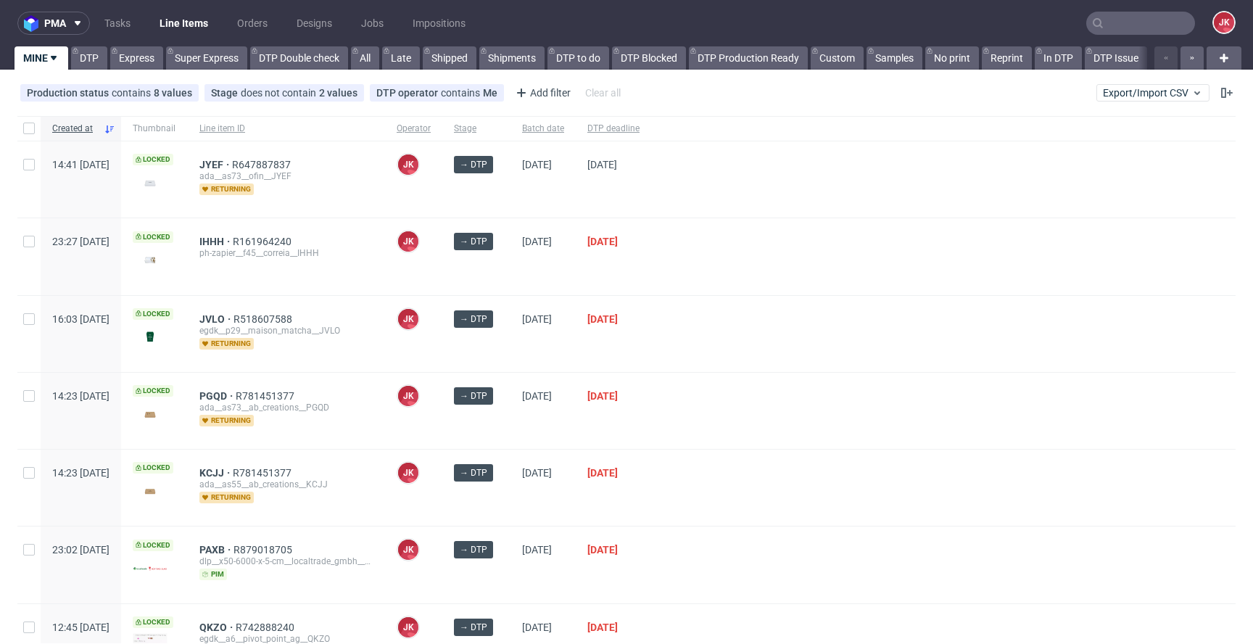
click at [718, 257] on div at bounding box center [943, 256] width 585 height 76
click at [737, 391] on div at bounding box center [943, 411] width 585 height 76
click at [720, 334] on div at bounding box center [943, 334] width 585 height 76
click at [385, 361] on div "JVLO R518607588 egdk__p29__maison_matcha__JVLO returning" at bounding box center [286, 334] width 197 height 76
click at [511, 353] on div "→ DTP" at bounding box center [476, 334] width 68 height 76
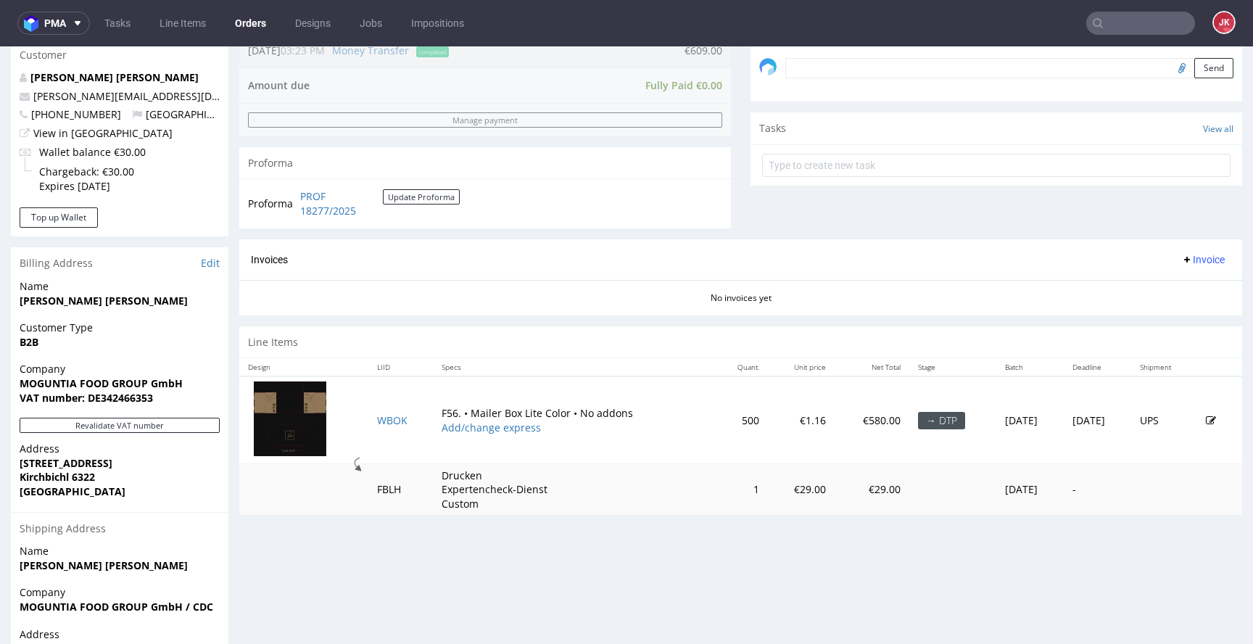
scroll to position [552, 0]
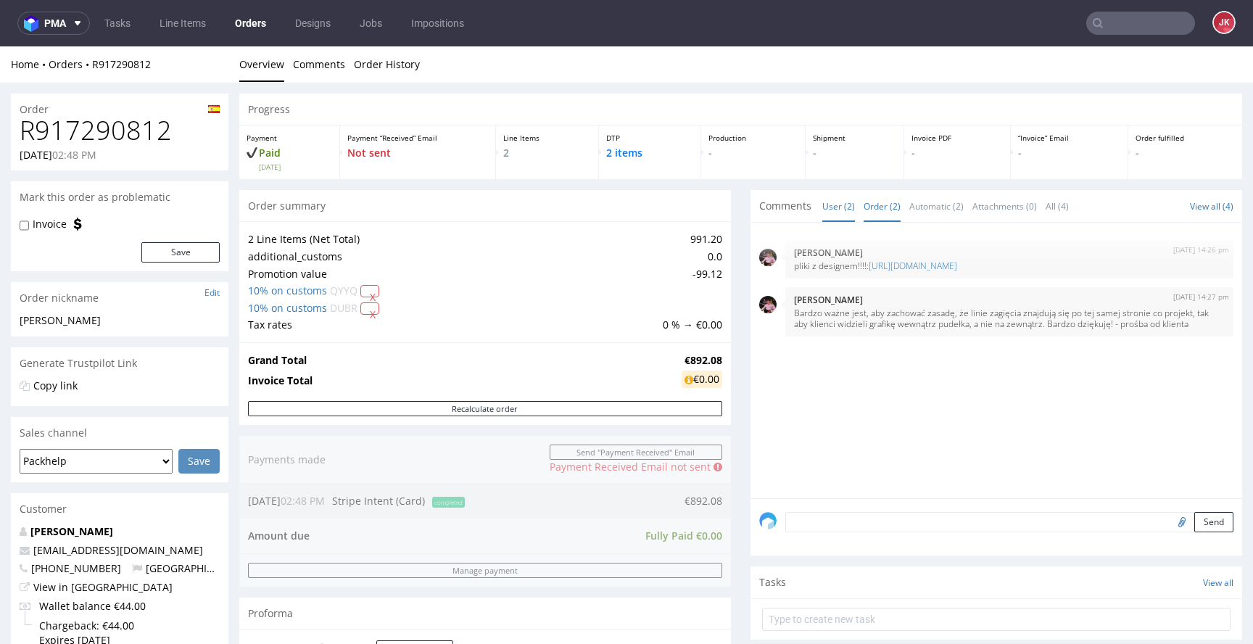
click at [864, 202] on link "Order (2)" at bounding box center [882, 206] width 37 height 31
click at [833, 215] on link "User (2)" at bounding box center [839, 206] width 33 height 31
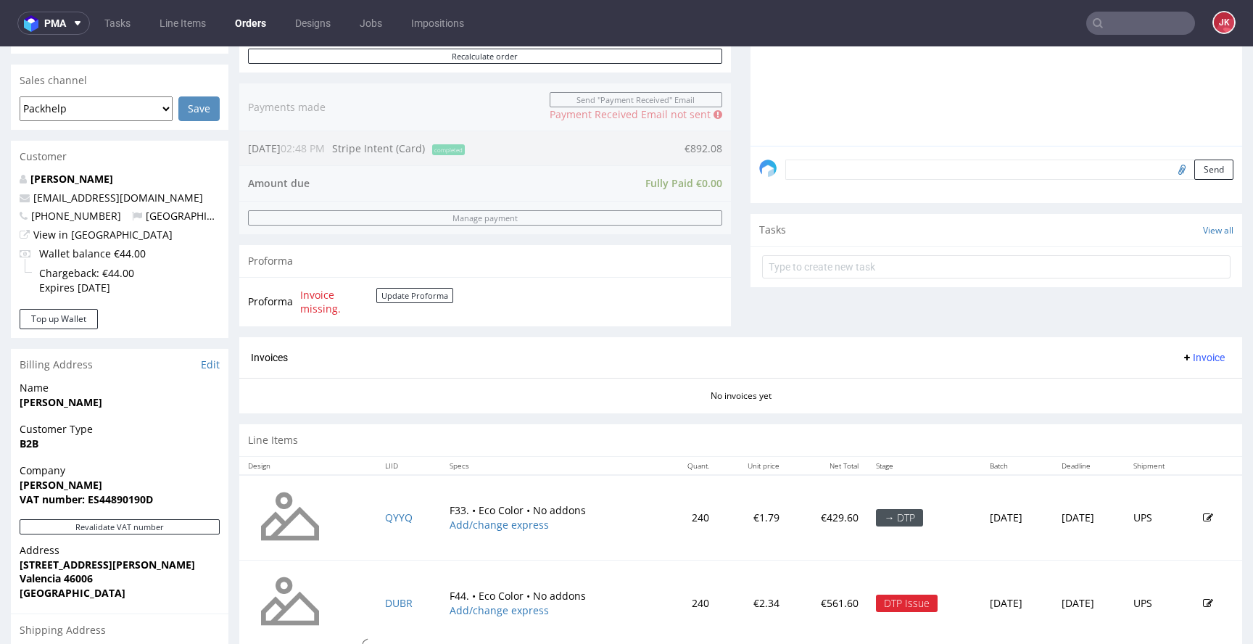
scroll to position [552, 0]
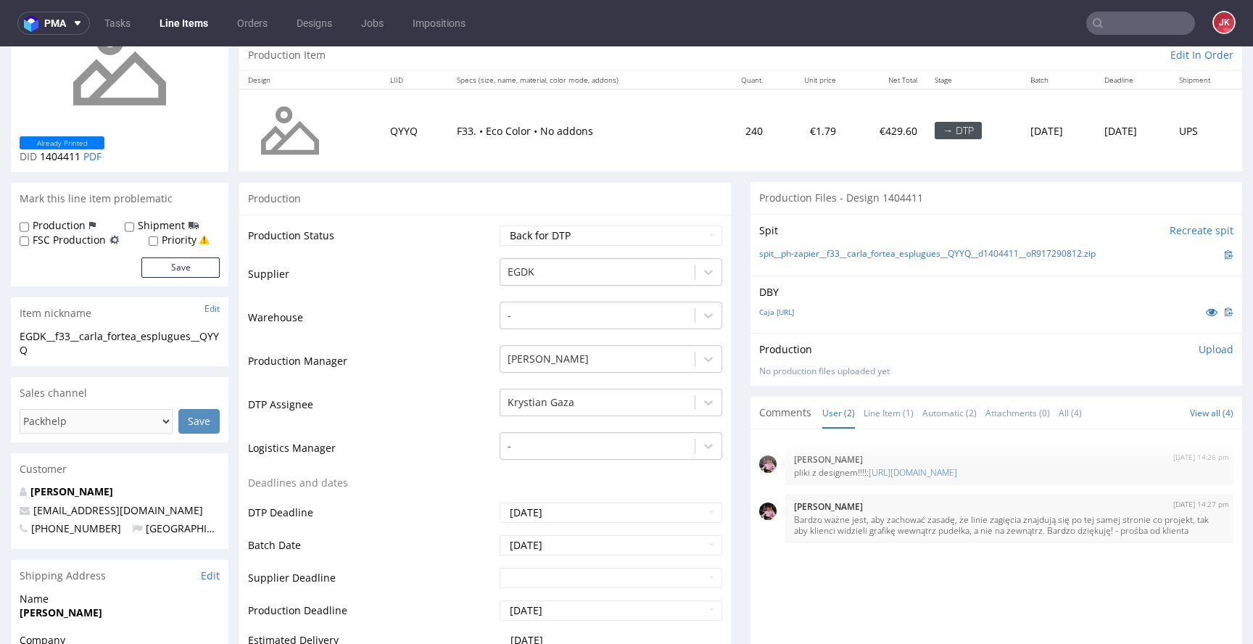
scroll to position [170, 0]
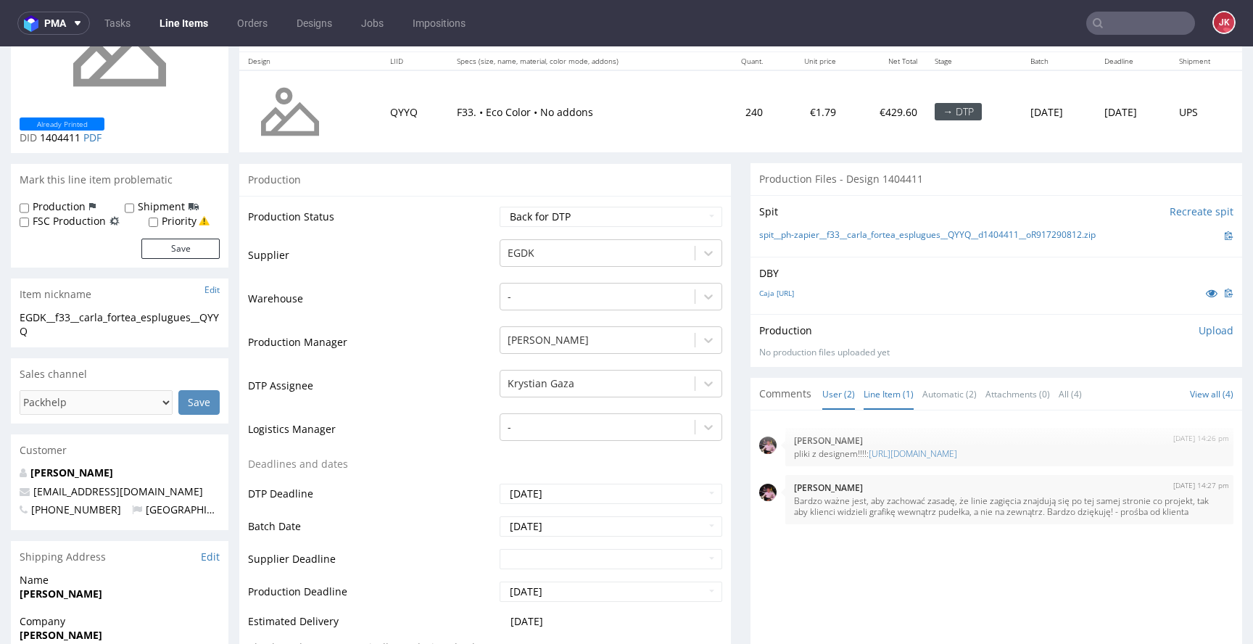
click at [870, 407] on link "Line Item (1)" at bounding box center [889, 394] width 50 height 31
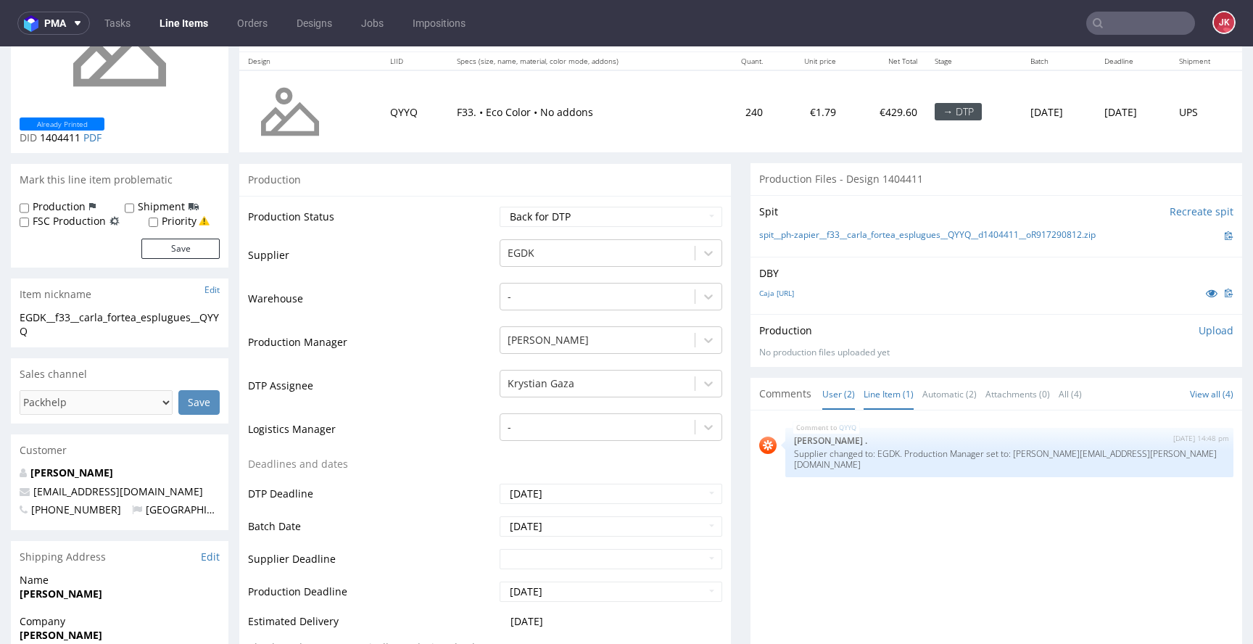
click at [838, 400] on link "User (2)" at bounding box center [839, 394] width 33 height 31
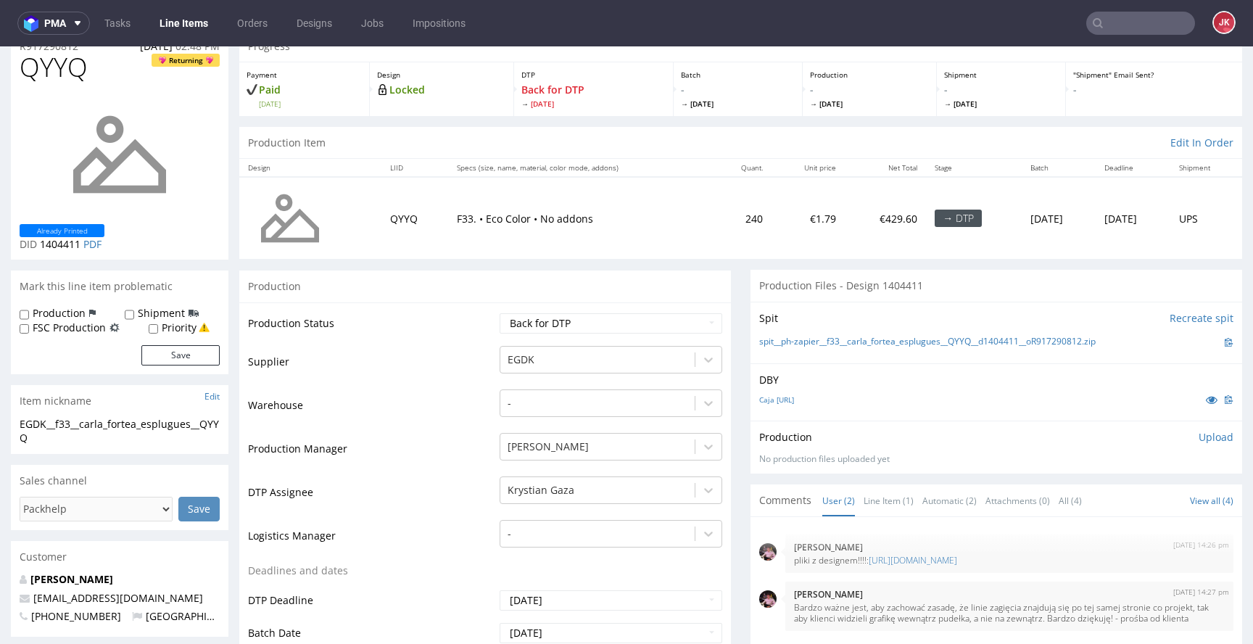
scroll to position [0, 0]
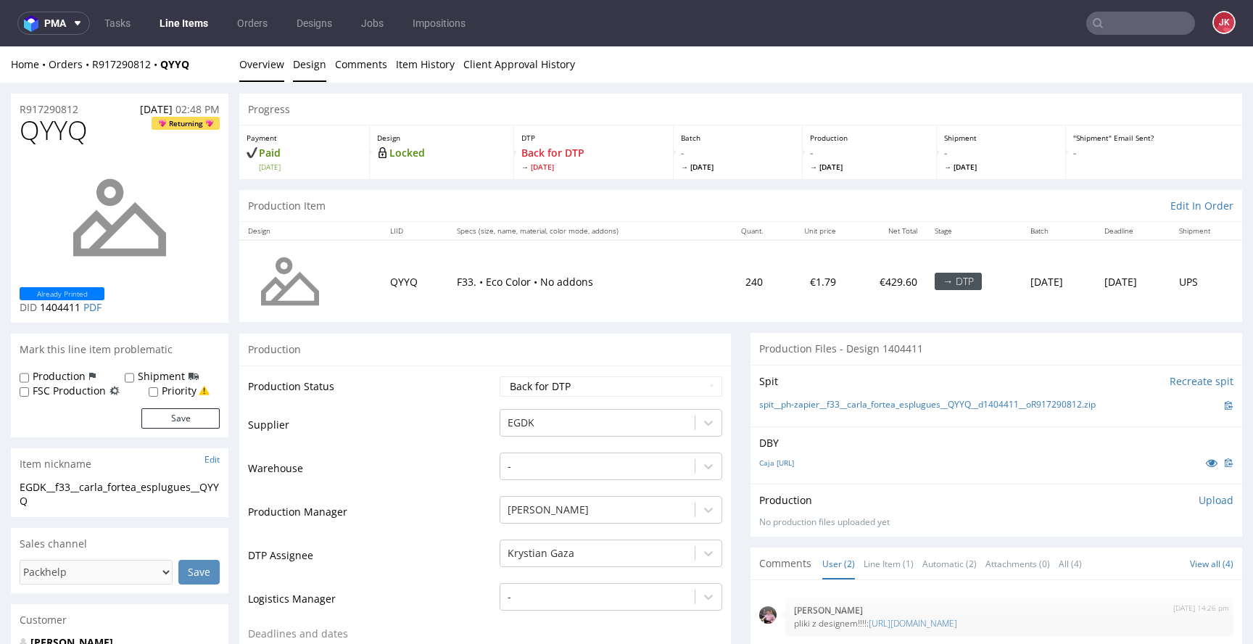
click at [306, 67] on link "Design" at bounding box center [309, 64] width 33 height 36
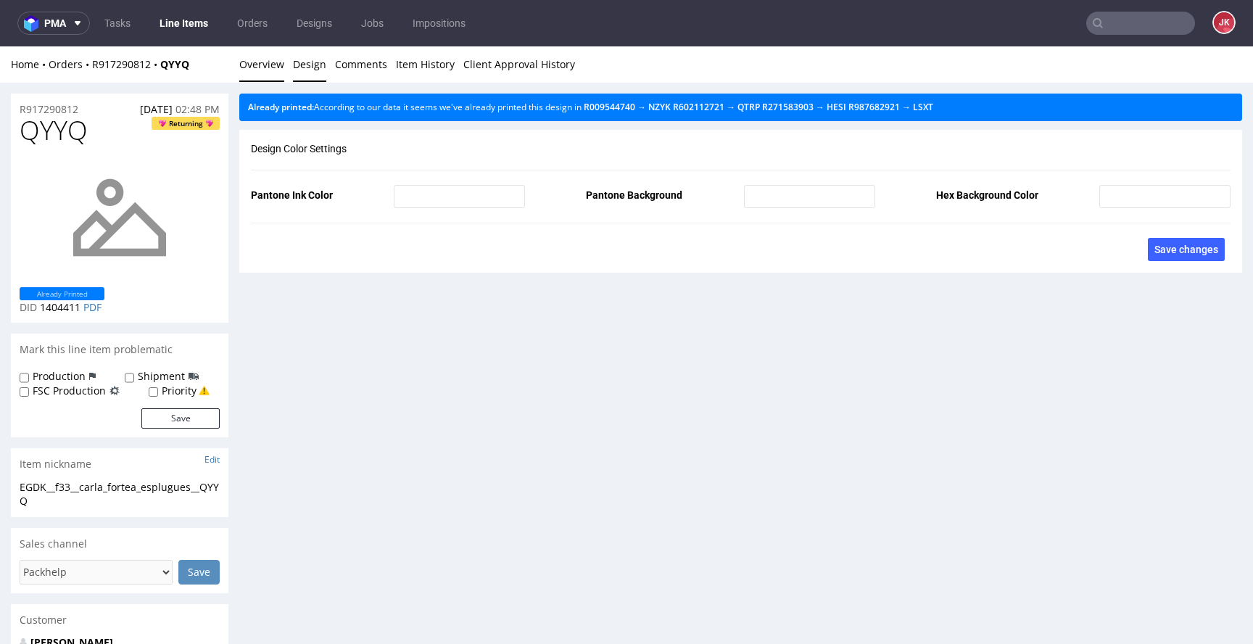
click at [275, 65] on link "Overview" at bounding box center [261, 64] width 45 height 36
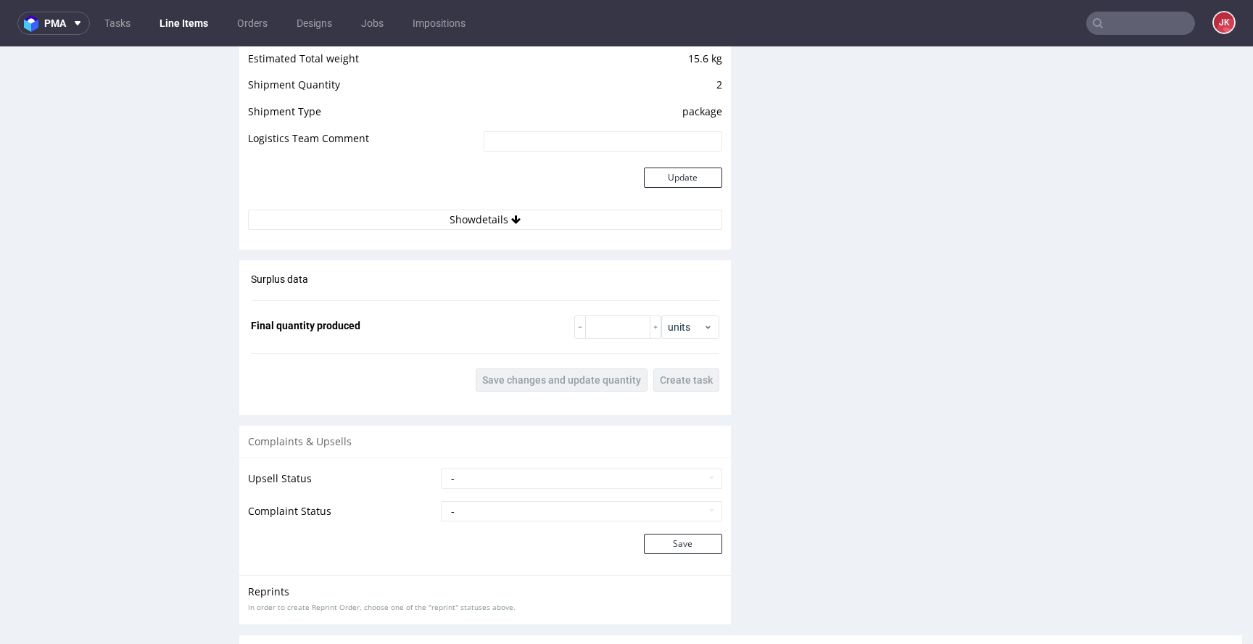
scroll to position [1696, 0]
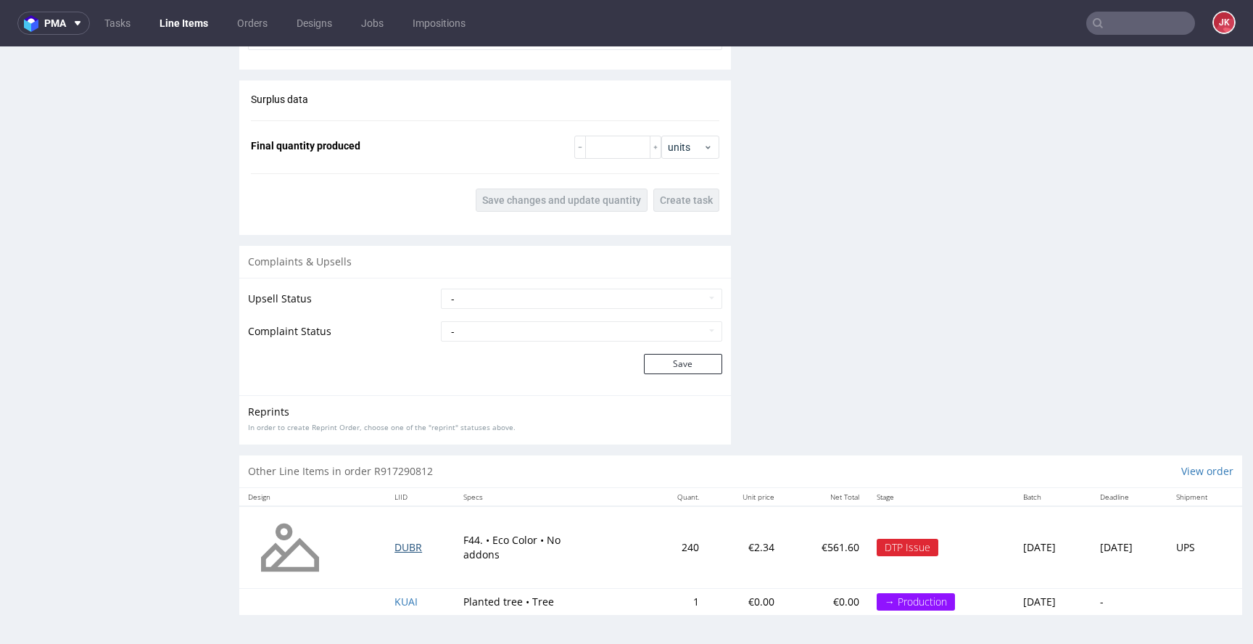
click at [405, 548] on span "DUBR" at bounding box center [409, 547] width 28 height 14
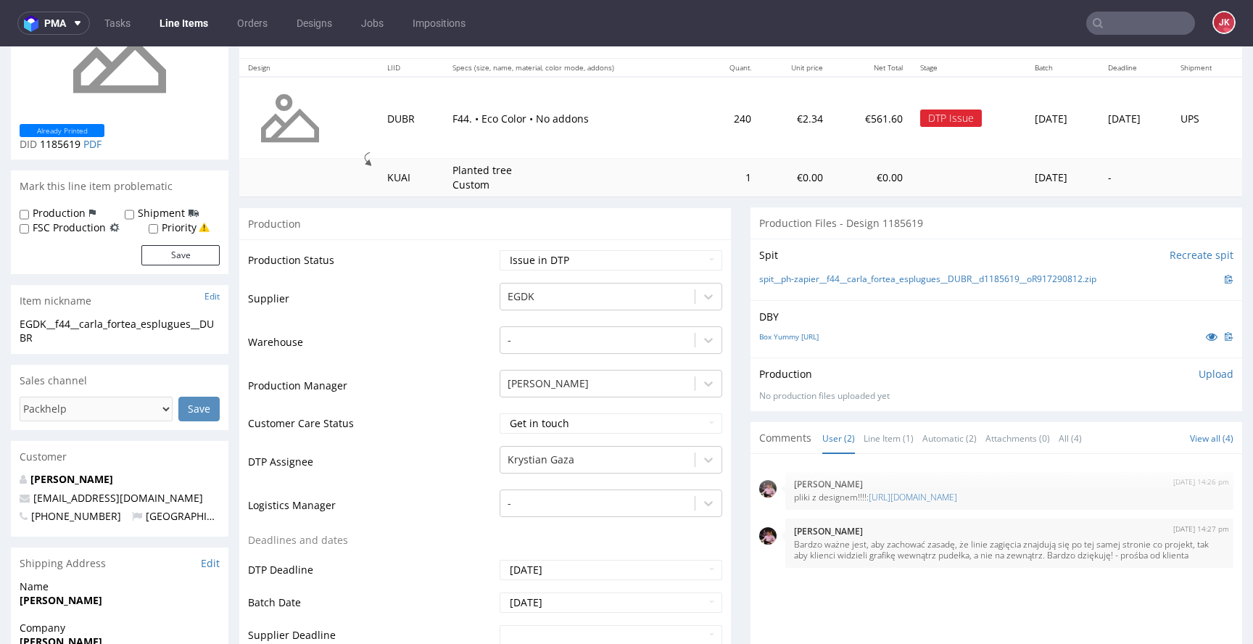
scroll to position [262, 0]
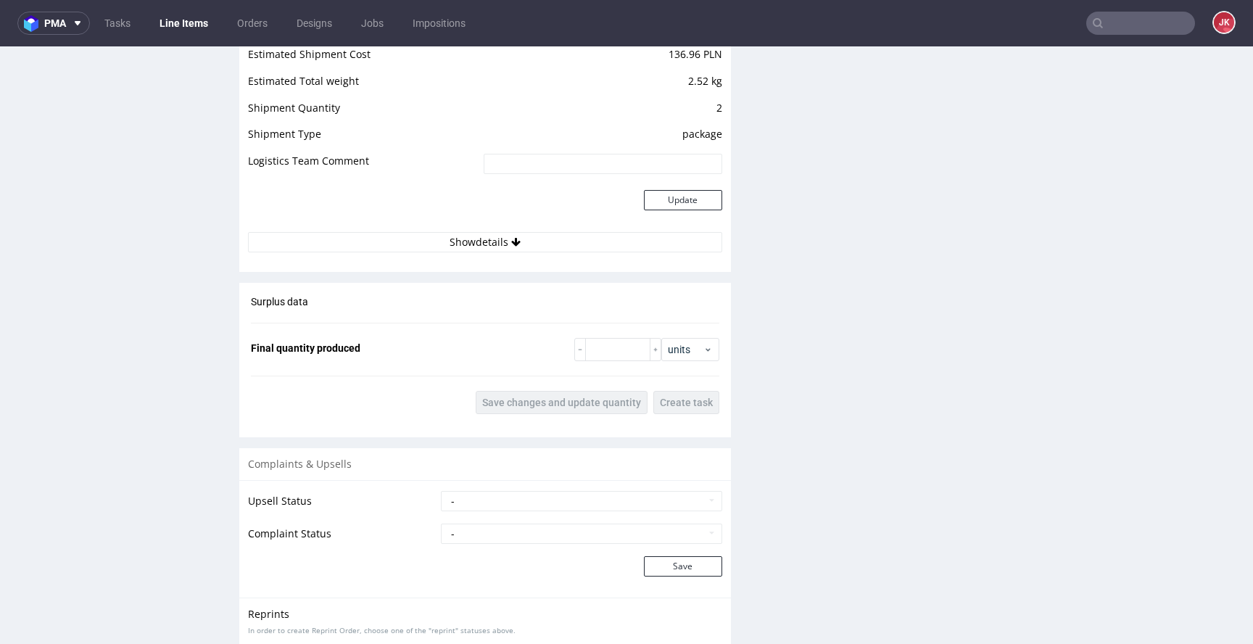
scroll to position [1766, 0]
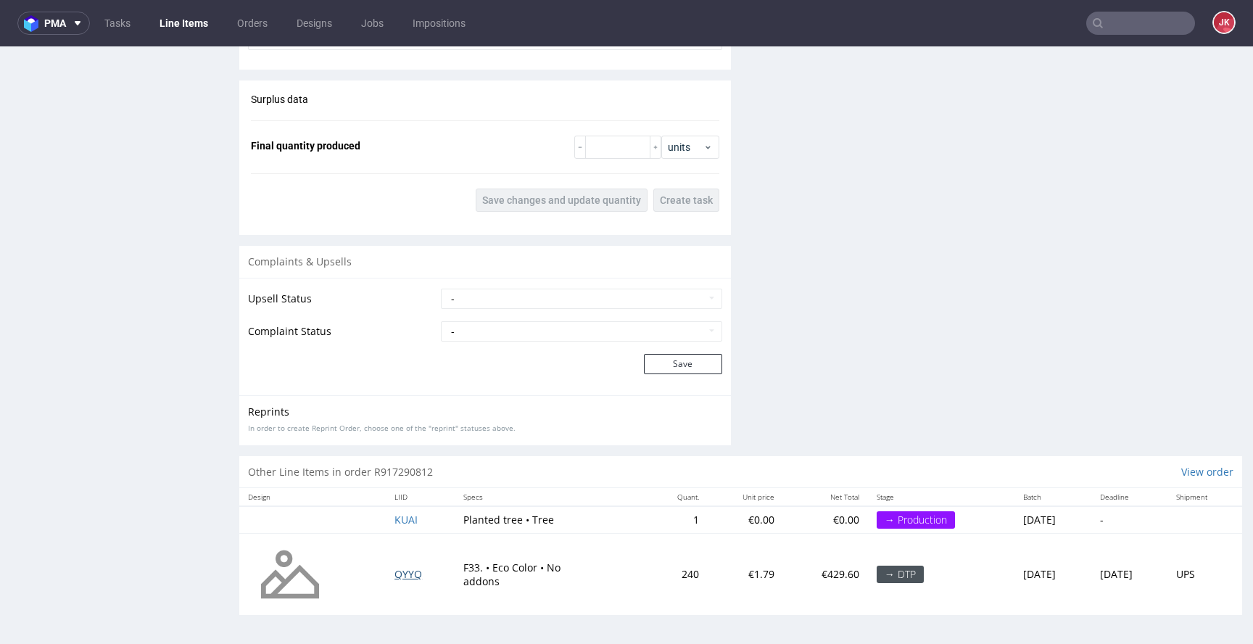
click at [395, 570] on span "QYYQ" at bounding box center [409, 574] width 28 height 14
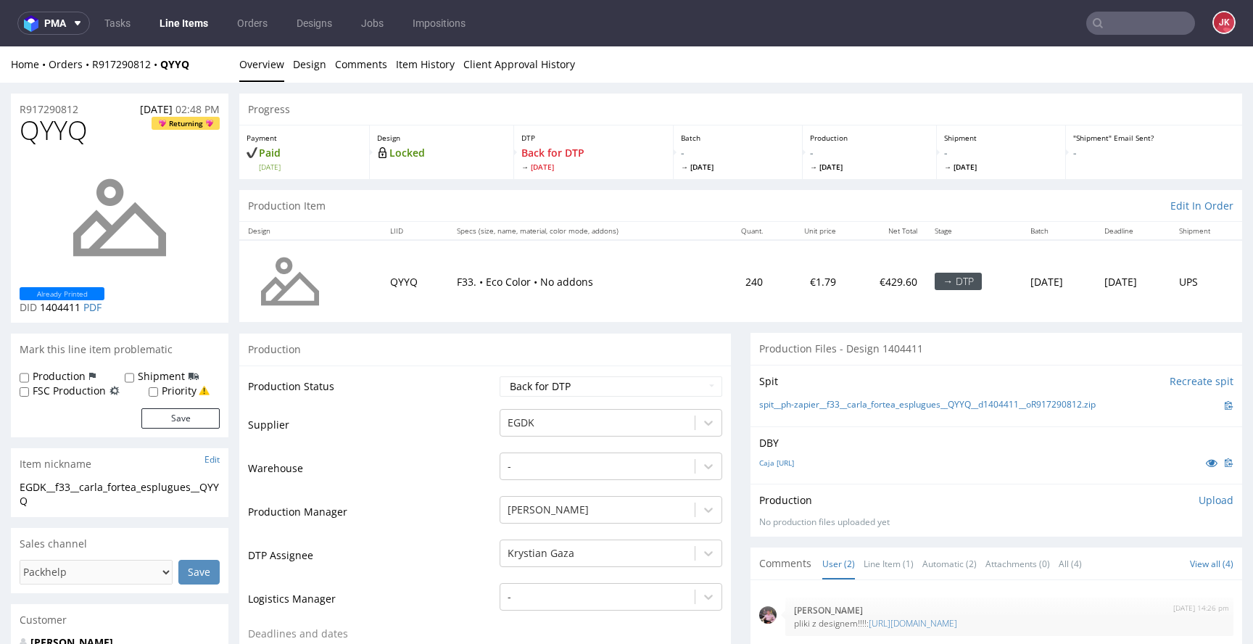
click at [311, 52] on link "Design" at bounding box center [309, 64] width 33 height 36
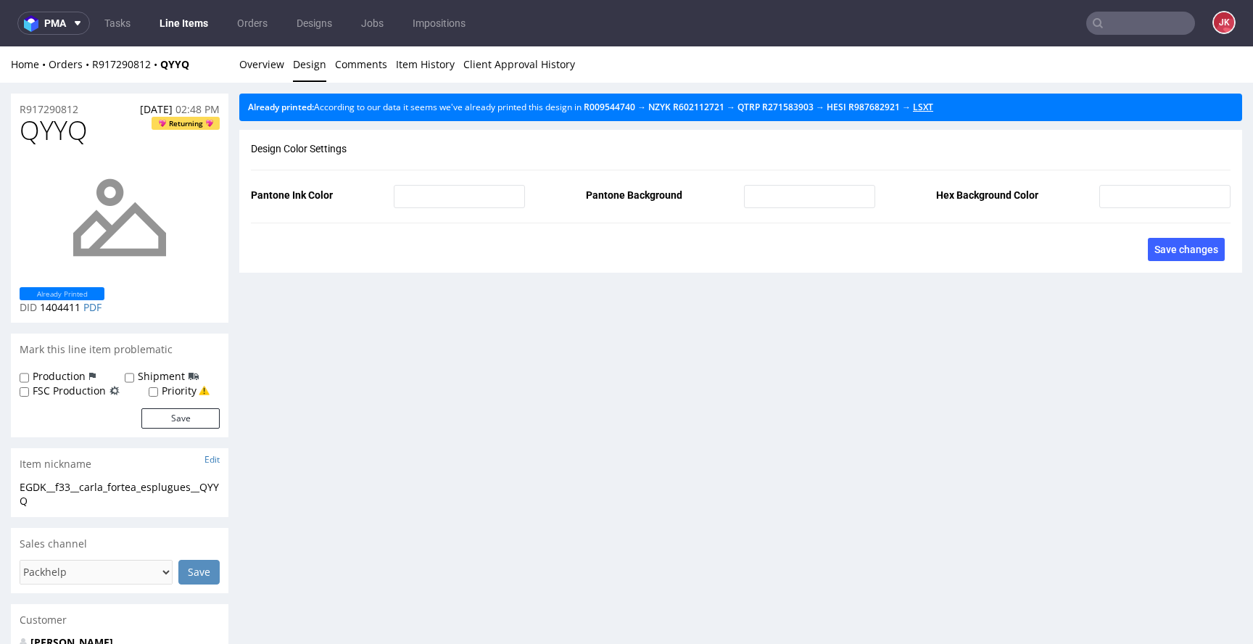
click at [934, 108] on link "LSXT" at bounding box center [923, 107] width 20 height 12
click at [262, 64] on link "Overview" at bounding box center [261, 64] width 45 height 36
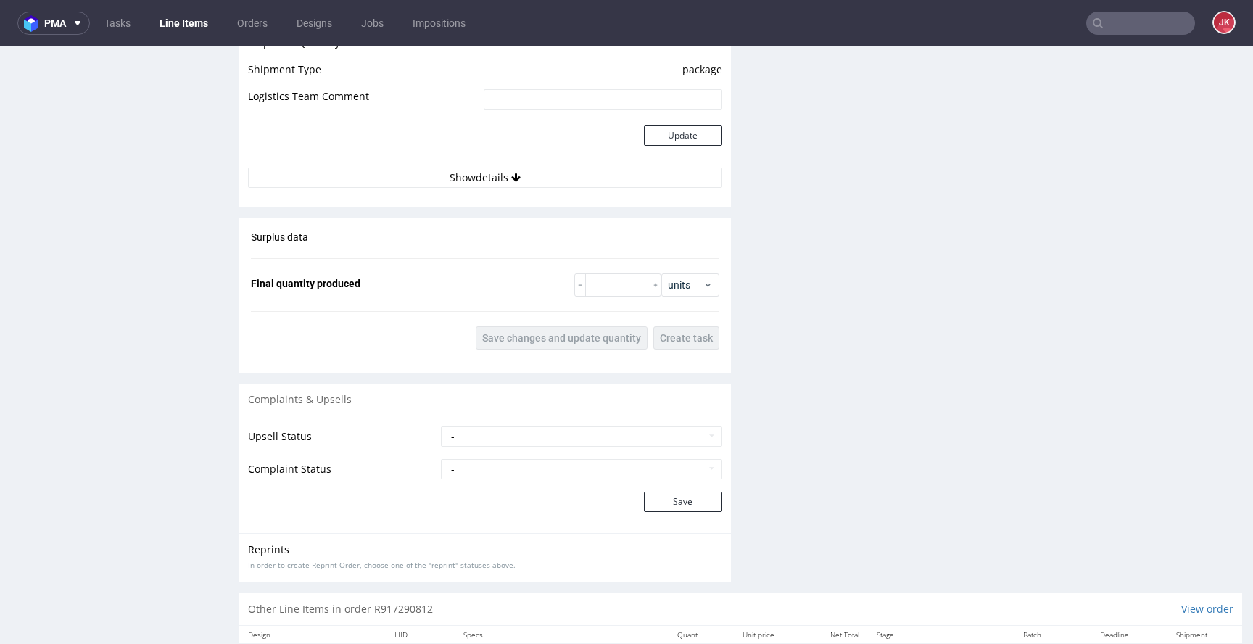
scroll to position [1657, 0]
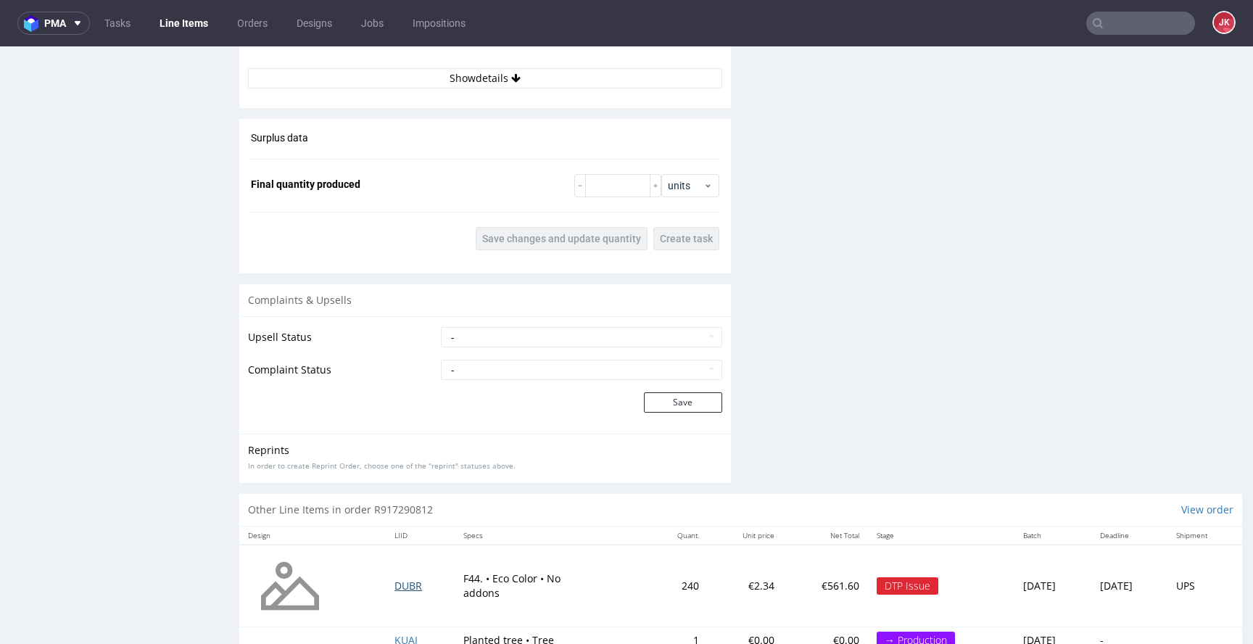
click at [395, 583] on span "DUBR" at bounding box center [409, 586] width 28 height 14
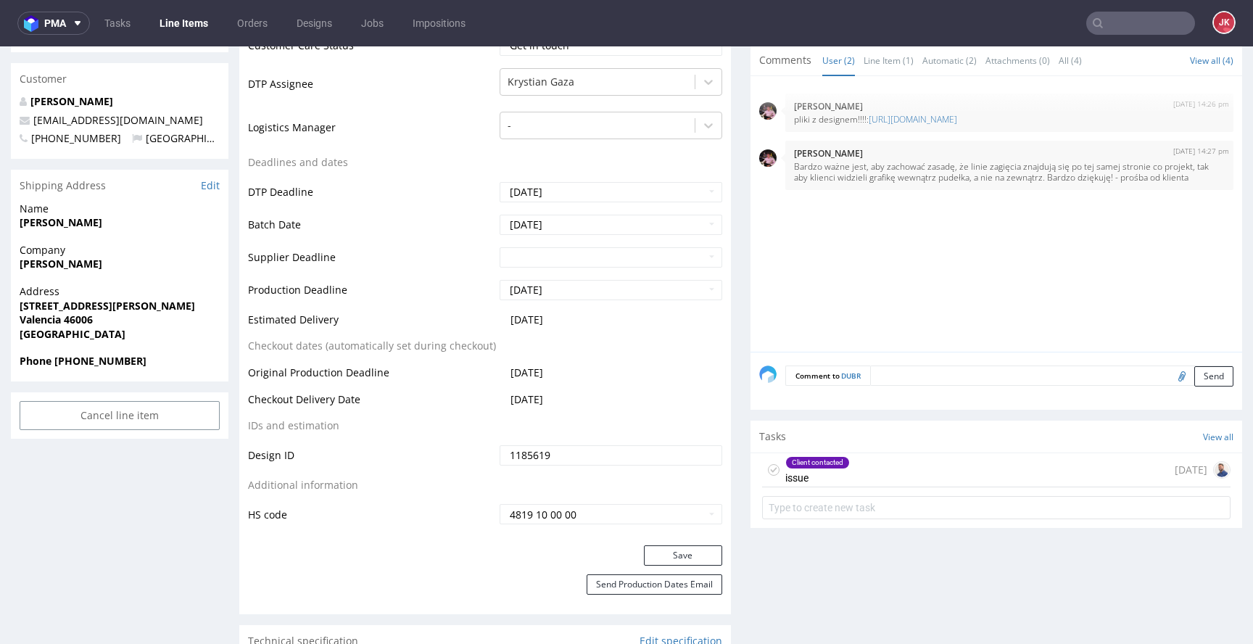
scroll to position [581, 0]
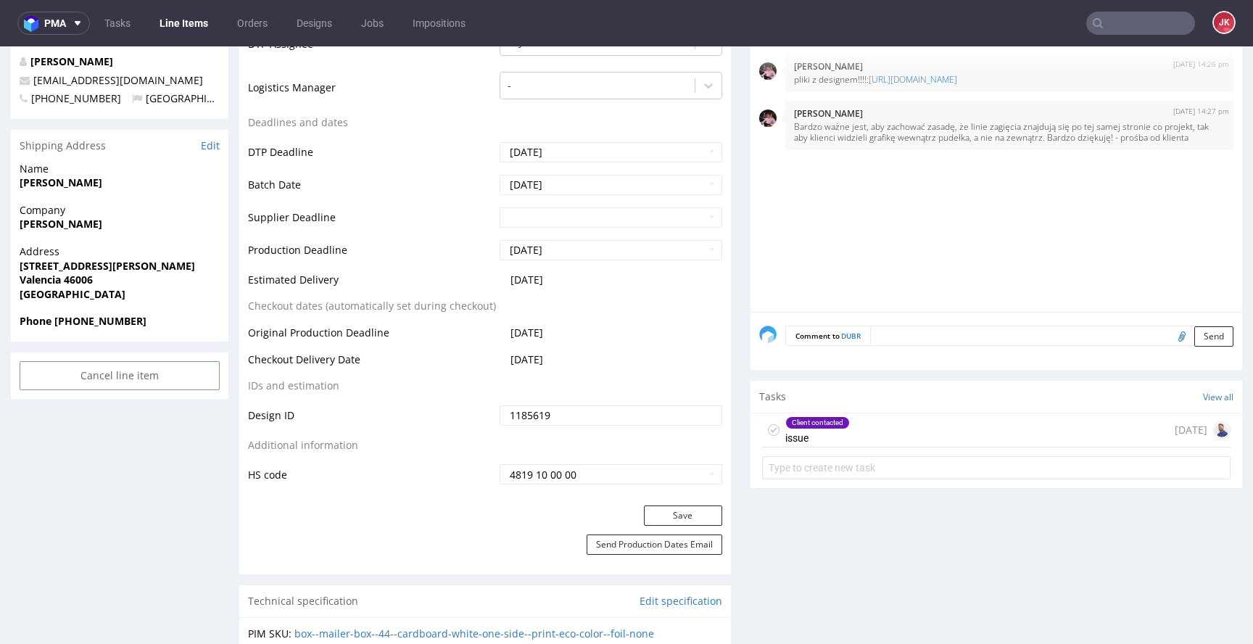
click at [796, 426] on div "Client contacted" at bounding box center [817, 423] width 63 height 12
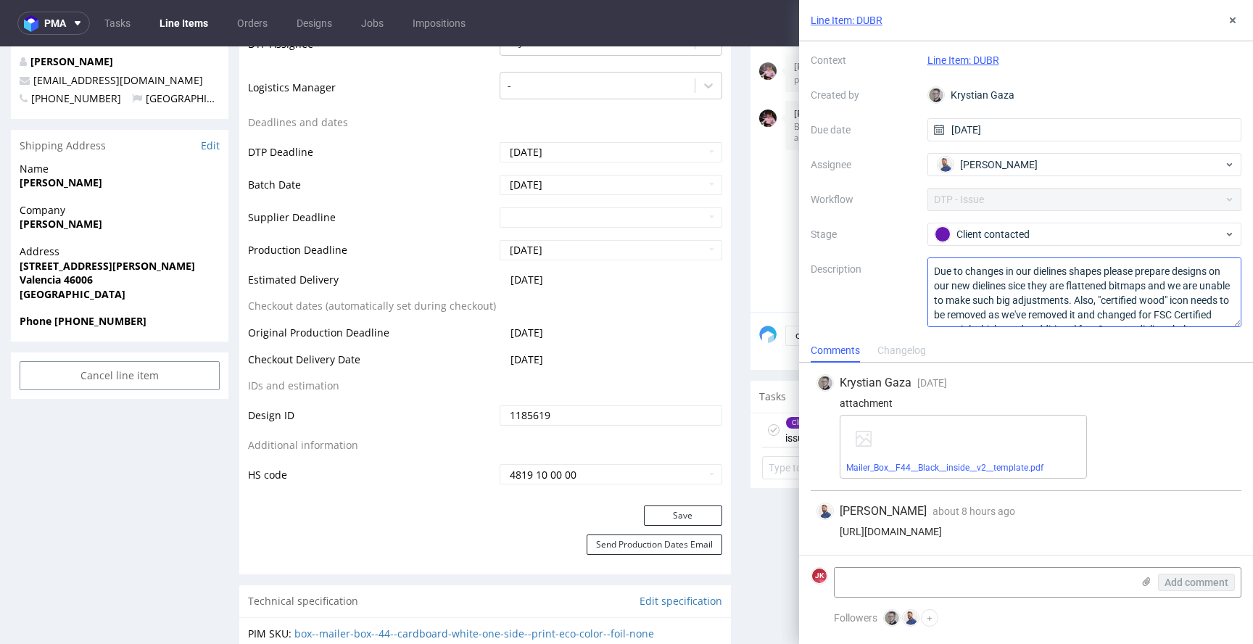
scroll to position [30, 0]
click at [1232, 22] on icon at bounding box center [1233, 21] width 12 height 12
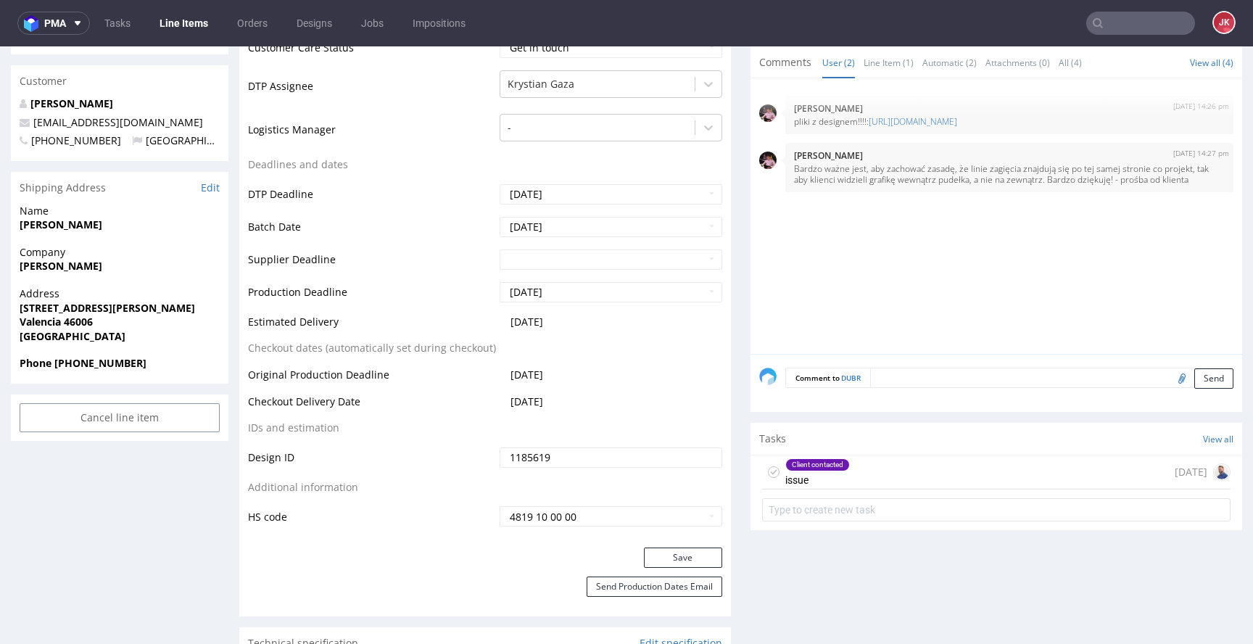
scroll to position [522, 0]
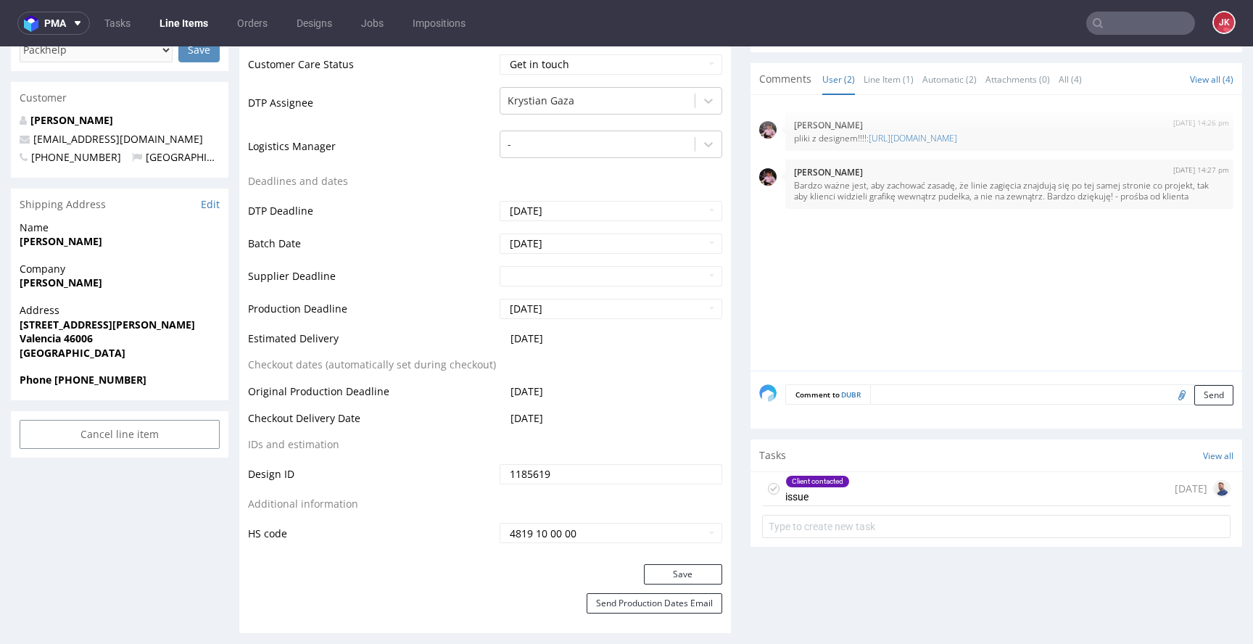
click at [832, 482] on div "Client contacted" at bounding box center [817, 482] width 63 height 12
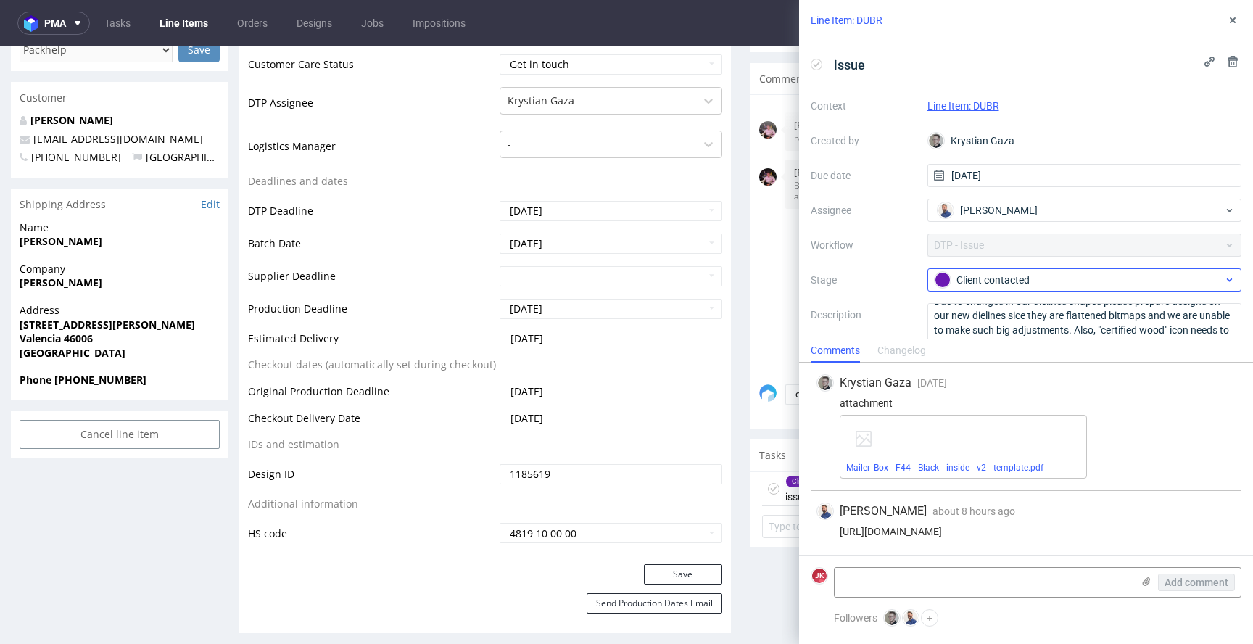
scroll to position [46, 0]
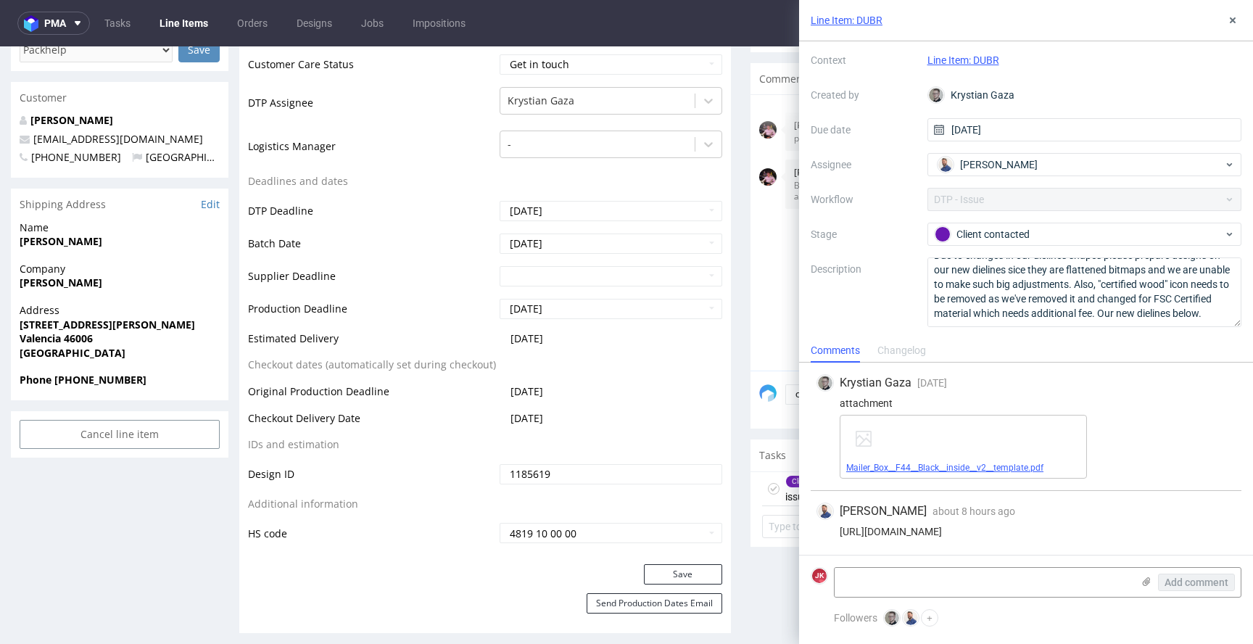
click at [928, 466] on link "Mailer_Box__F44__Black__inside__v2__template.pdf" at bounding box center [945, 468] width 197 height 10
click at [1229, 23] on icon at bounding box center [1233, 21] width 12 height 12
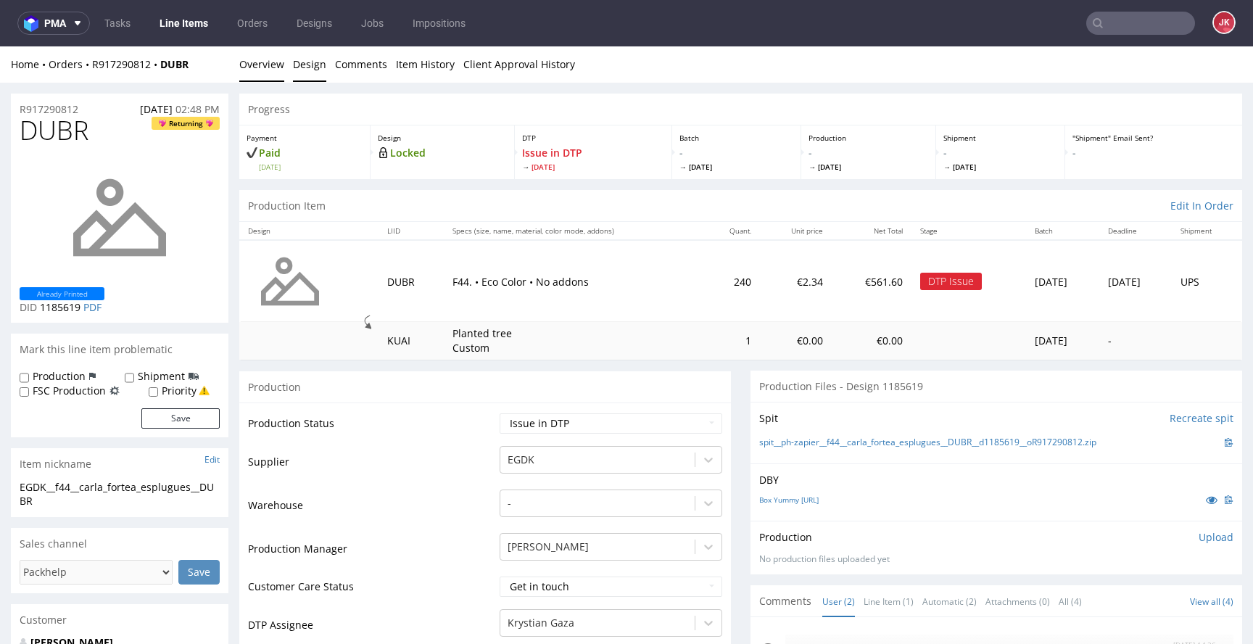
click at [316, 62] on link "Design" at bounding box center [309, 64] width 33 height 36
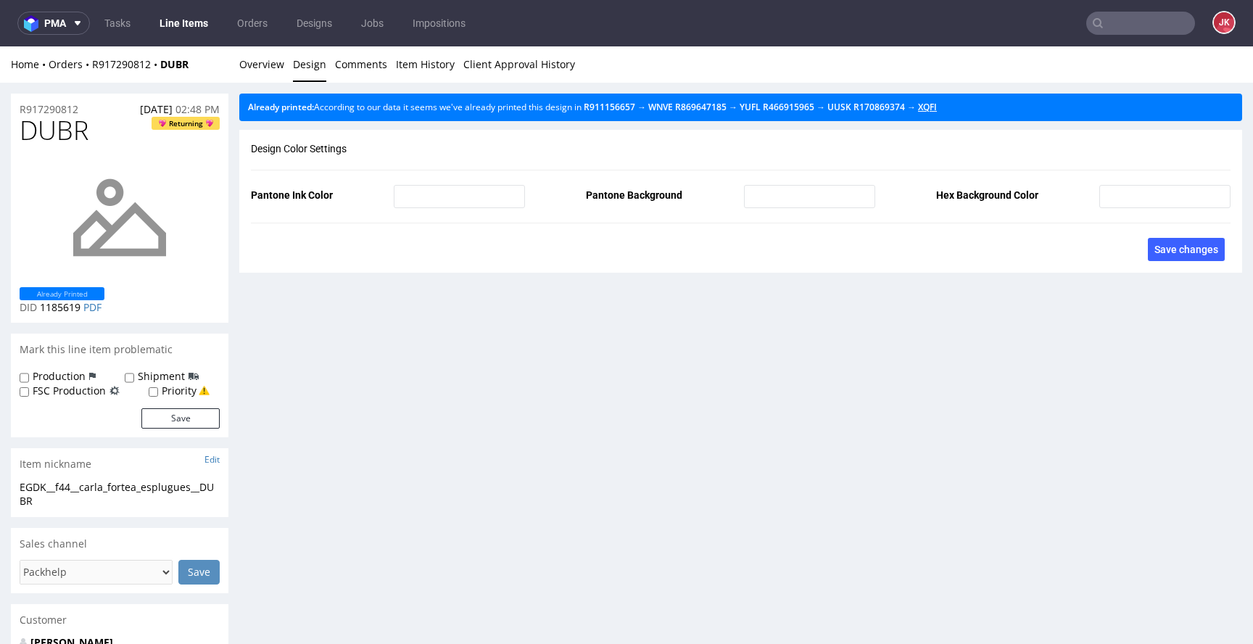
click at [937, 103] on link "XQFI" at bounding box center [927, 107] width 19 height 12
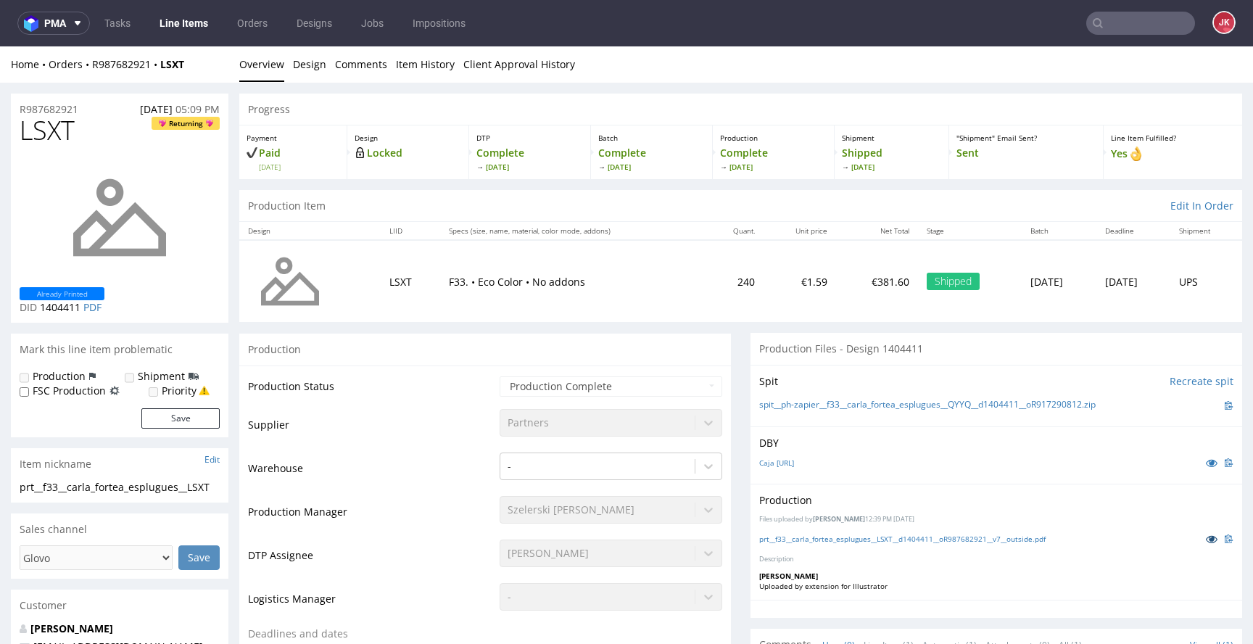
click at [1199, 532] on link at bounding box center [1212, 539] width 26 height 16
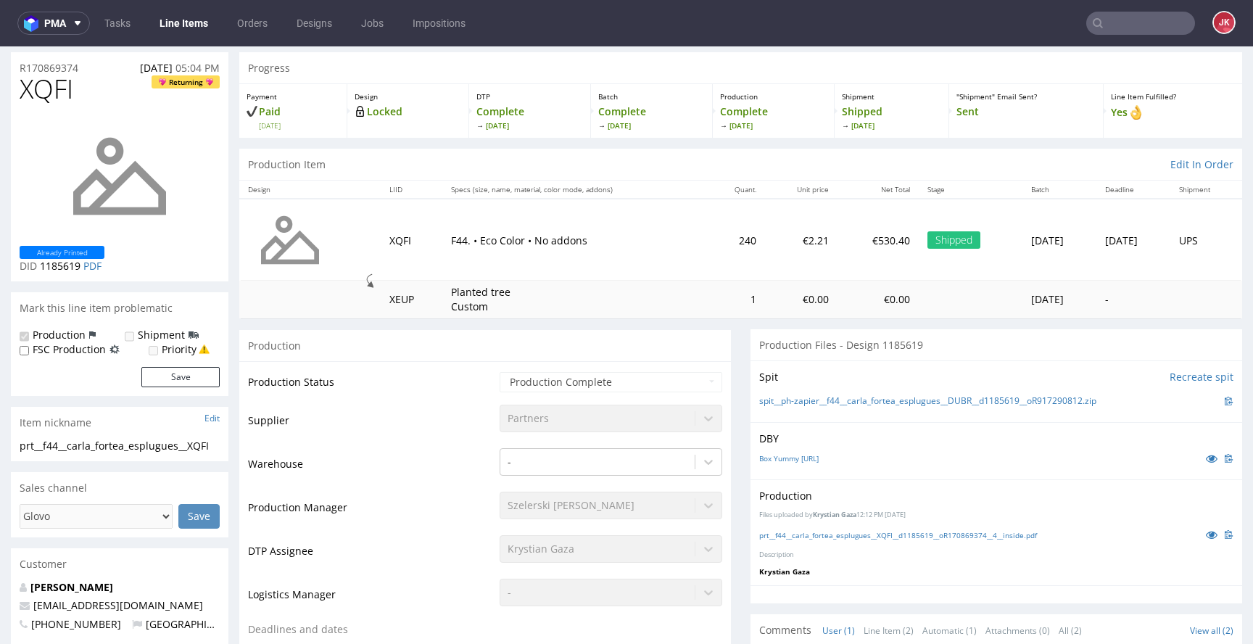
scroll to position [91, 0]
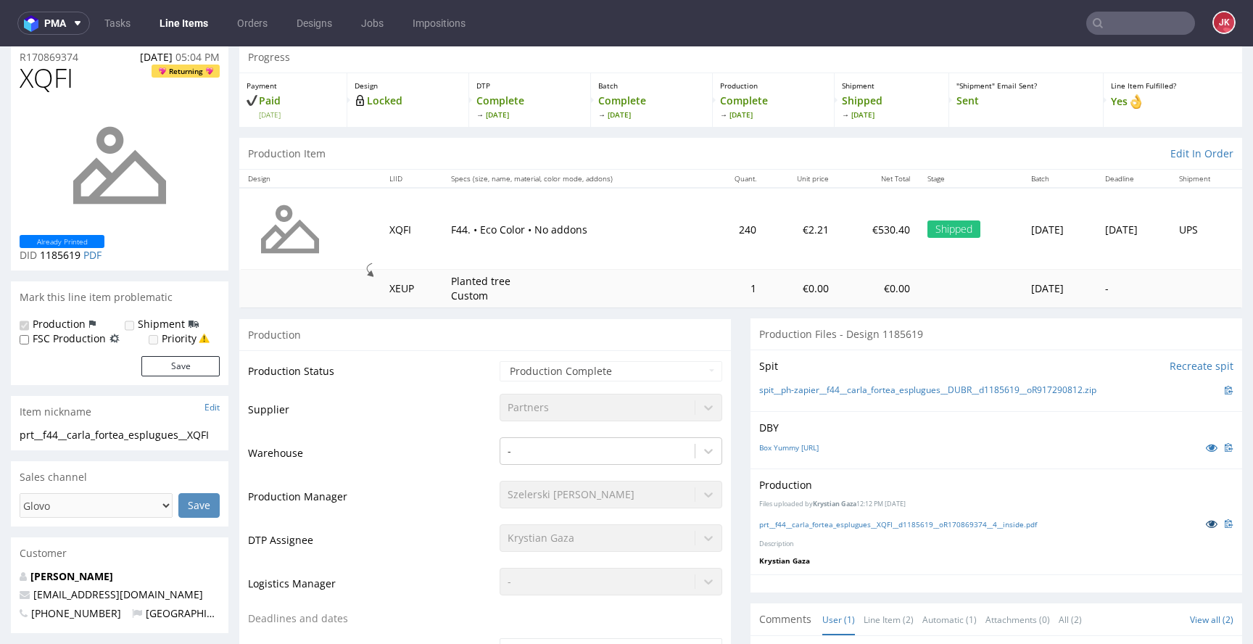
click at [1206, 523] on icon at bounding box center [1212, 524] width 12 height 10
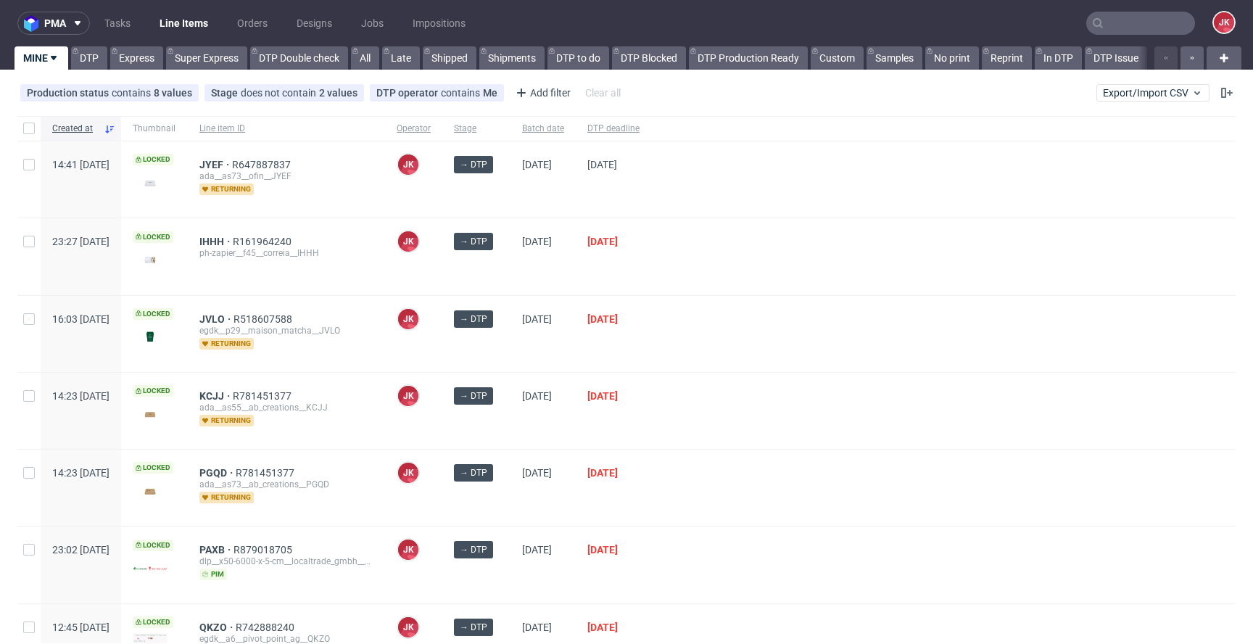
click at [511, 353] on div "→ DTP" at bounding box center [476, 334] width 68 height 76
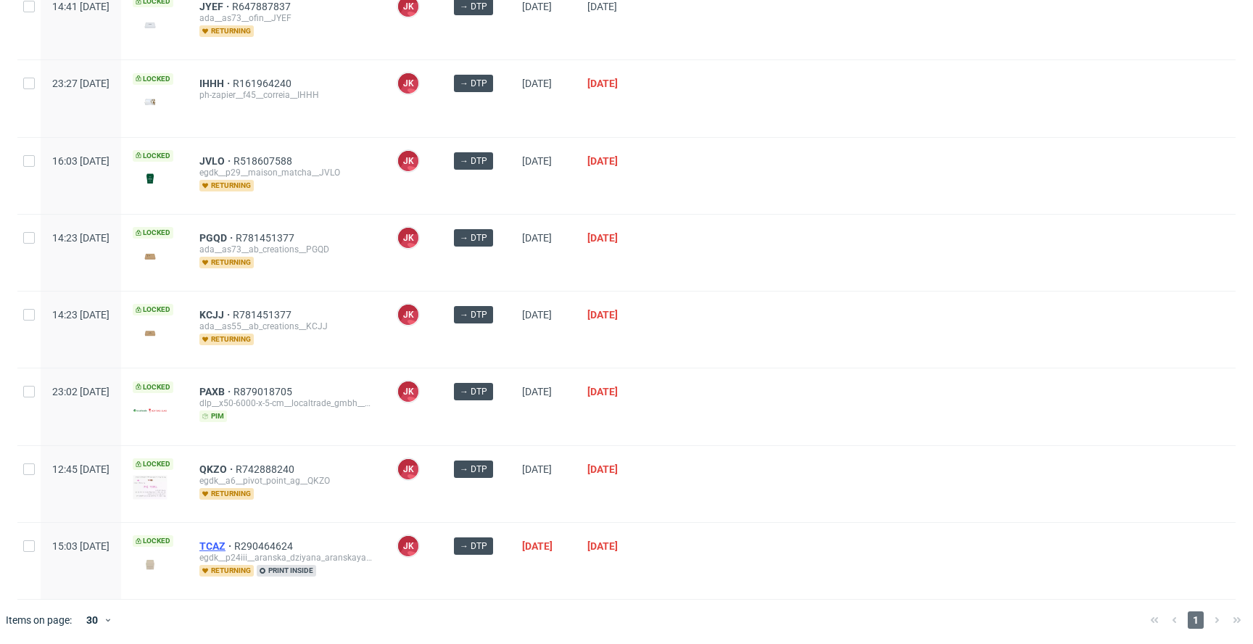
click at [234, 540] on span "TCAZ" at bounding box center [216, 546] width 35 height 12
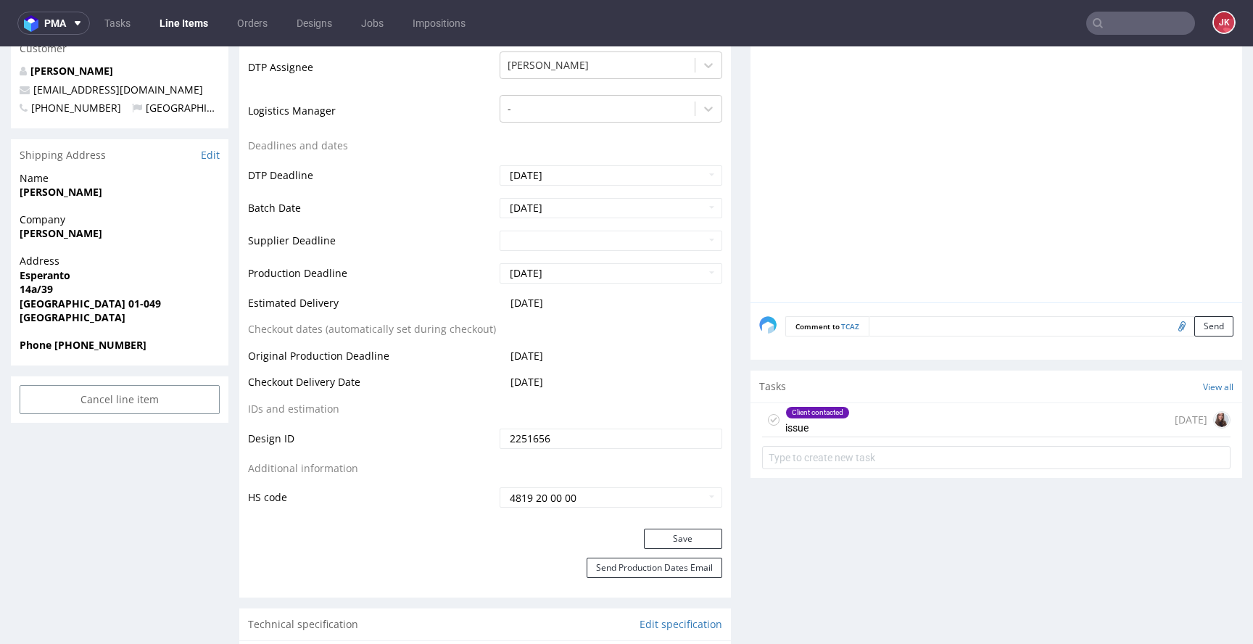
scroll to position [510, 0]
click at [786, 424] on div "Client contacted issue" at bounding box center [818, 417] width 65 height 33
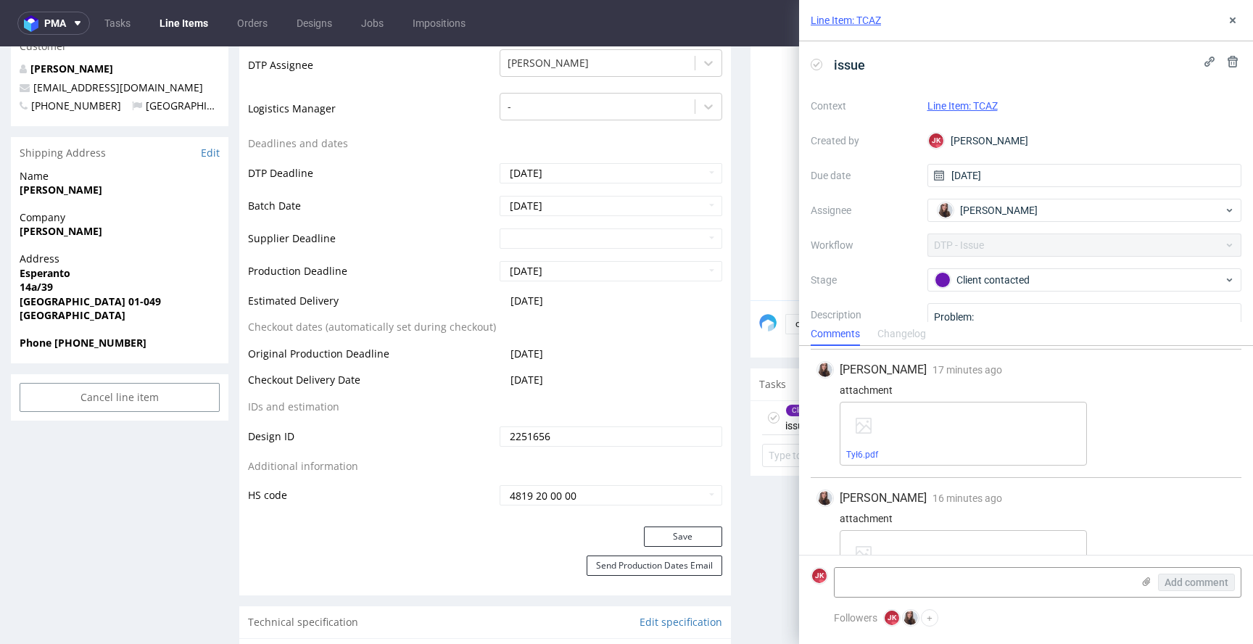
scroll to position [321, 0]
click at [881, 469] on div "Prawy bok1.pdf" at bounding box center [963, 442] width 247 height 64
click at [884, 464] on link "Prawy bok1.pdf" at bounding box center [878, 463] width 62 height 10
click at [875, 522] on div "Przód1.pdf" at bounding box center [963, 511] width 247 height 64
click at [873, 532] on link "Przód1.pdf" at bounding box center [869, 532] width 44 height 10
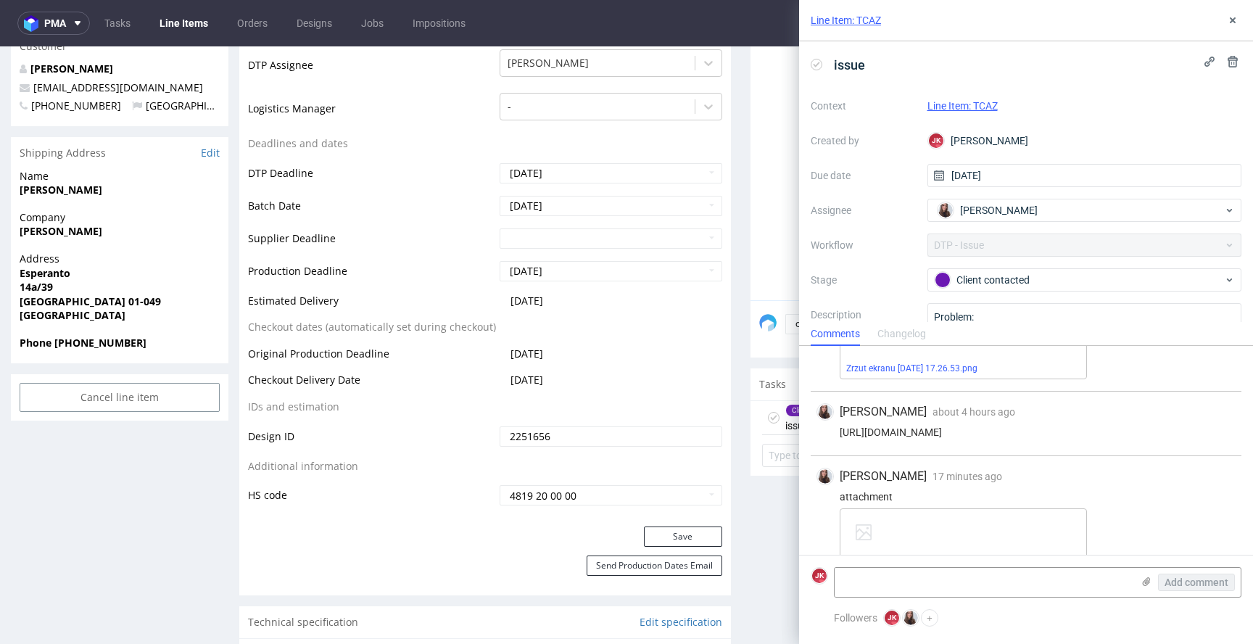
scroll to position [164, 0]
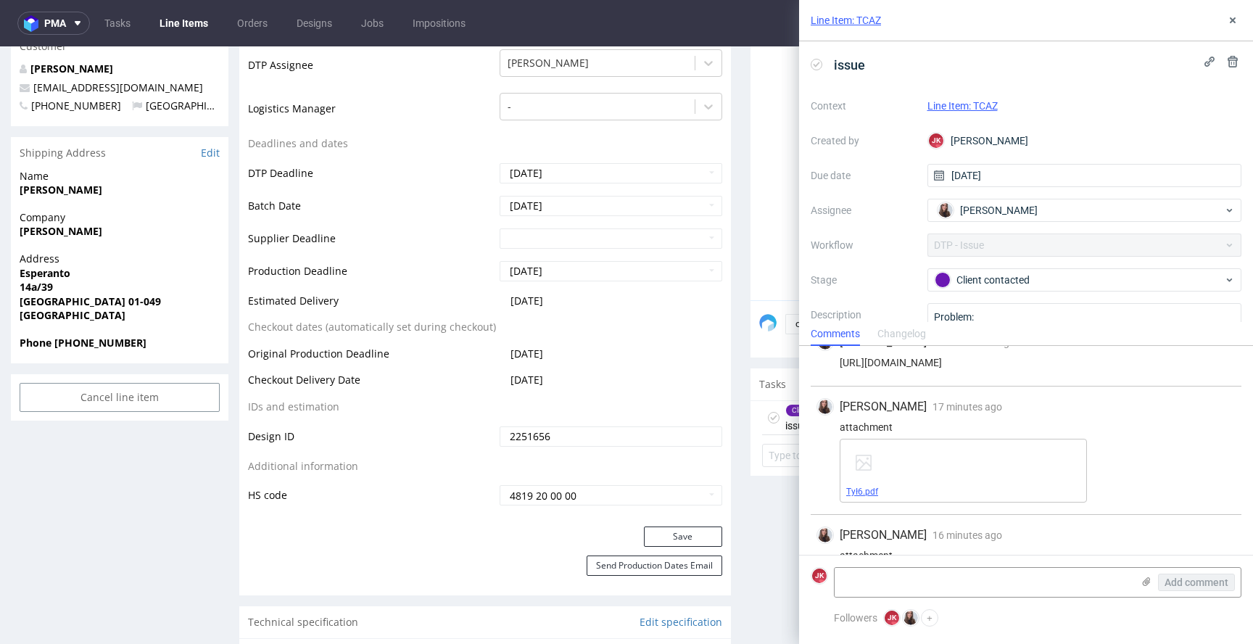
click at [873, 493] on link "Tył6.pdf" at bounding box center [863, 492] width 32 height 10
click at [751, 374] on div "Tasks View all" at bounding box center [997, 384] width 492 height 32
click at [1238, 22] on icon at bounding box center [1233, 21] width 12 height 12
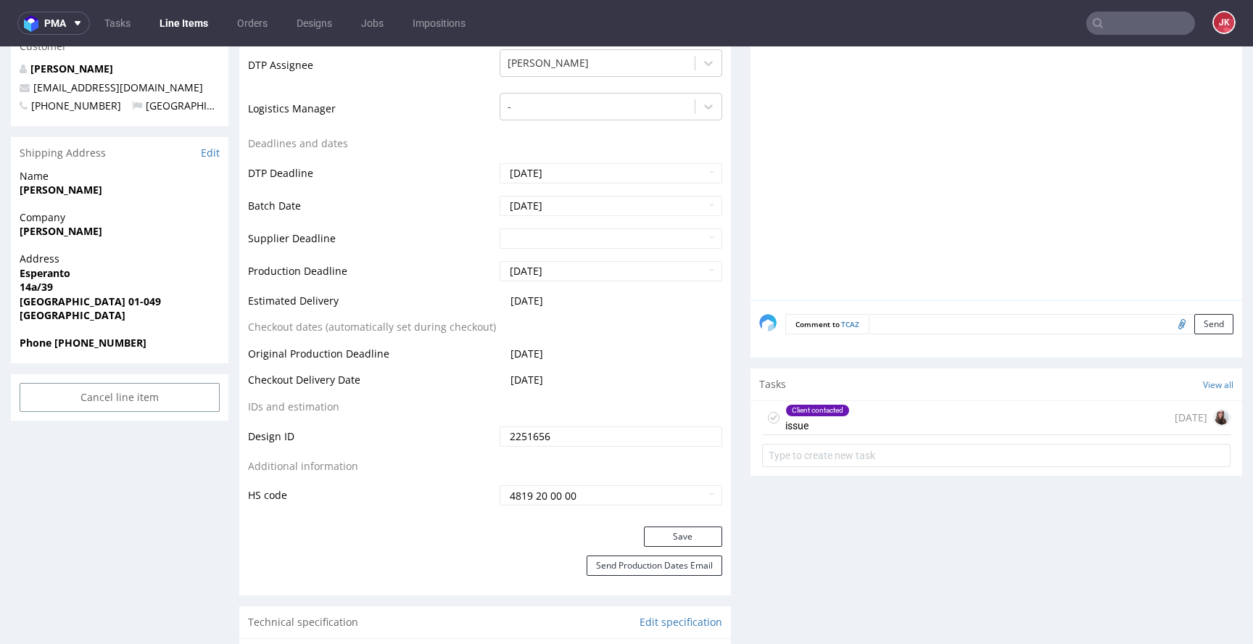
click at [771, 419] on use at bounding box center [774, 417] width 7 height 5
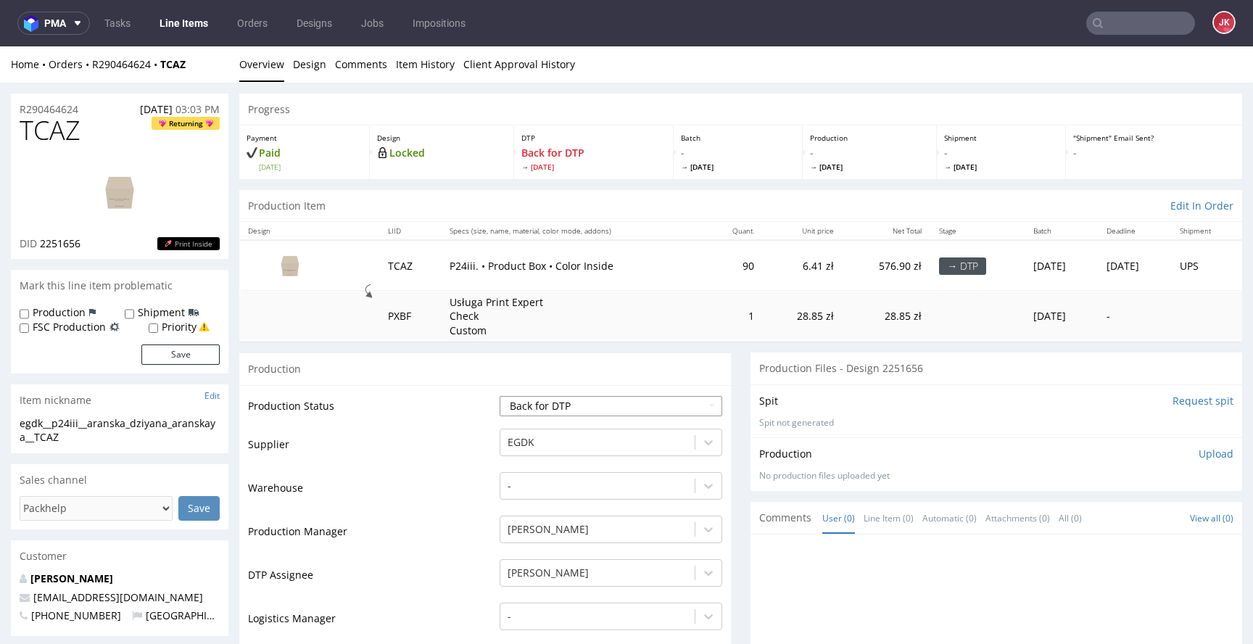
click at [635, 402] on select "Waiting for Artwork Waiting for Diecut Waiting for Mockup Waiting for DTP Waiti…" at bounding box center [611, 406] width 223 height 20
click at [500, 396] on select "Waiting for Artwork Waiting for Diecut Waiting for Mockup Waiting for DTP Waiti…" at bounding box center [611, 406] width 223 height 20
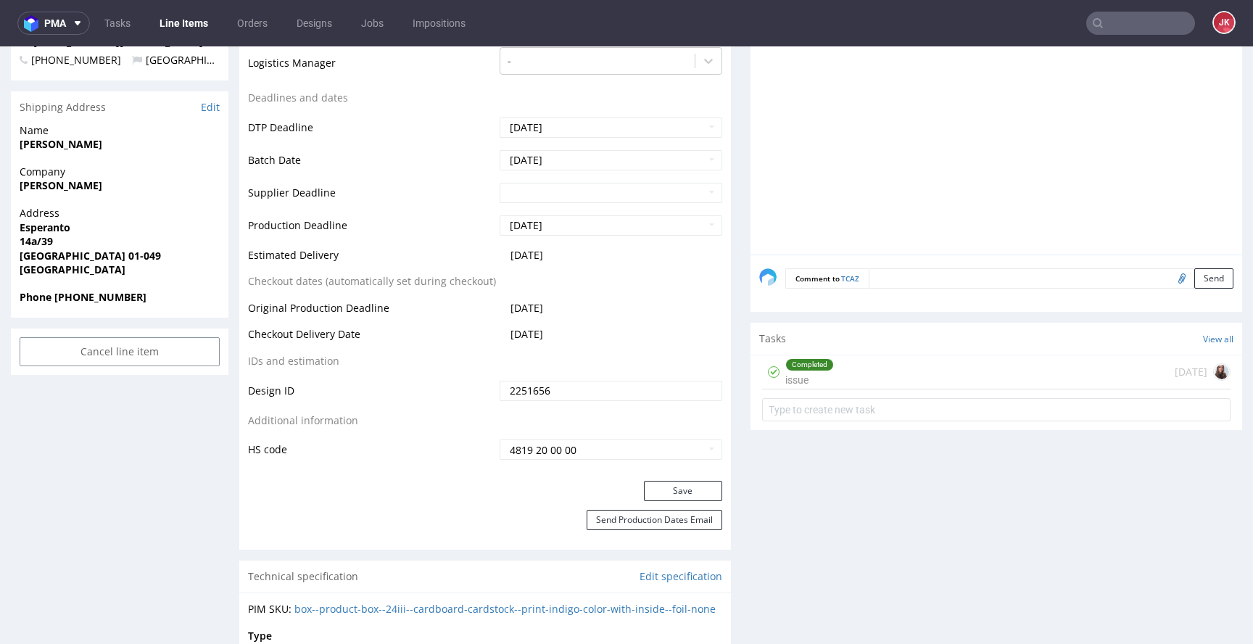
scroll to position [581, 0]
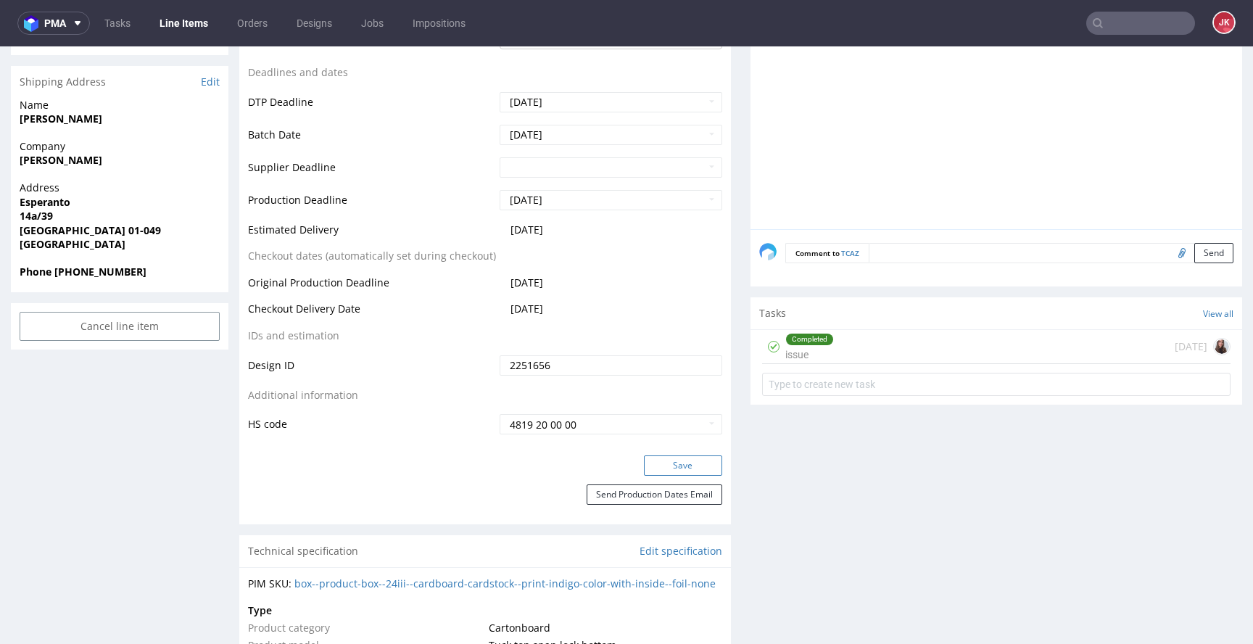
click at [672, 473] on button "Save" at bounding box center [683, 466] width 78 height 20
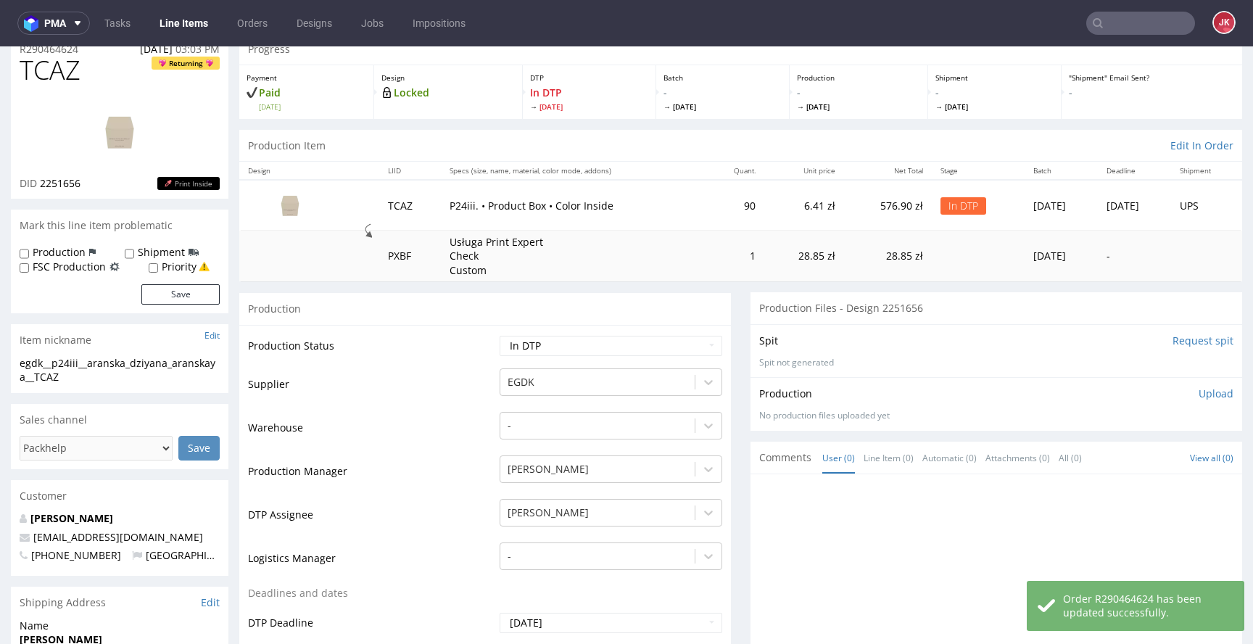
scroll to position [0, 0]
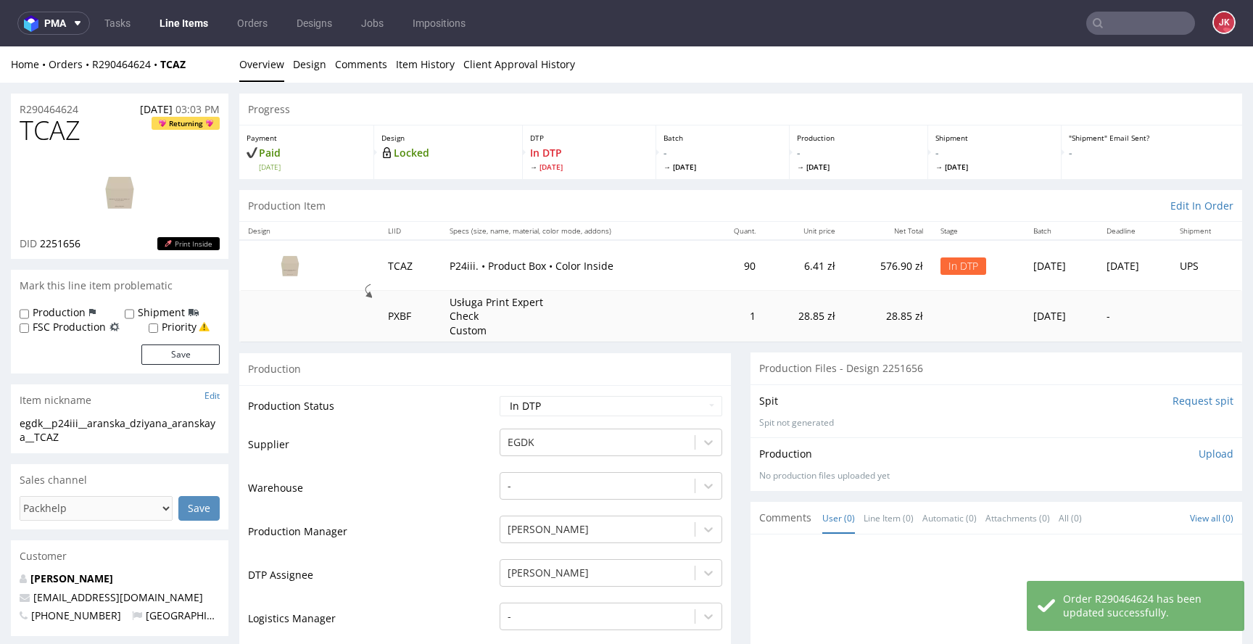
click at [105, 202] on img at bounding box center [120, 192] width 116 height 65
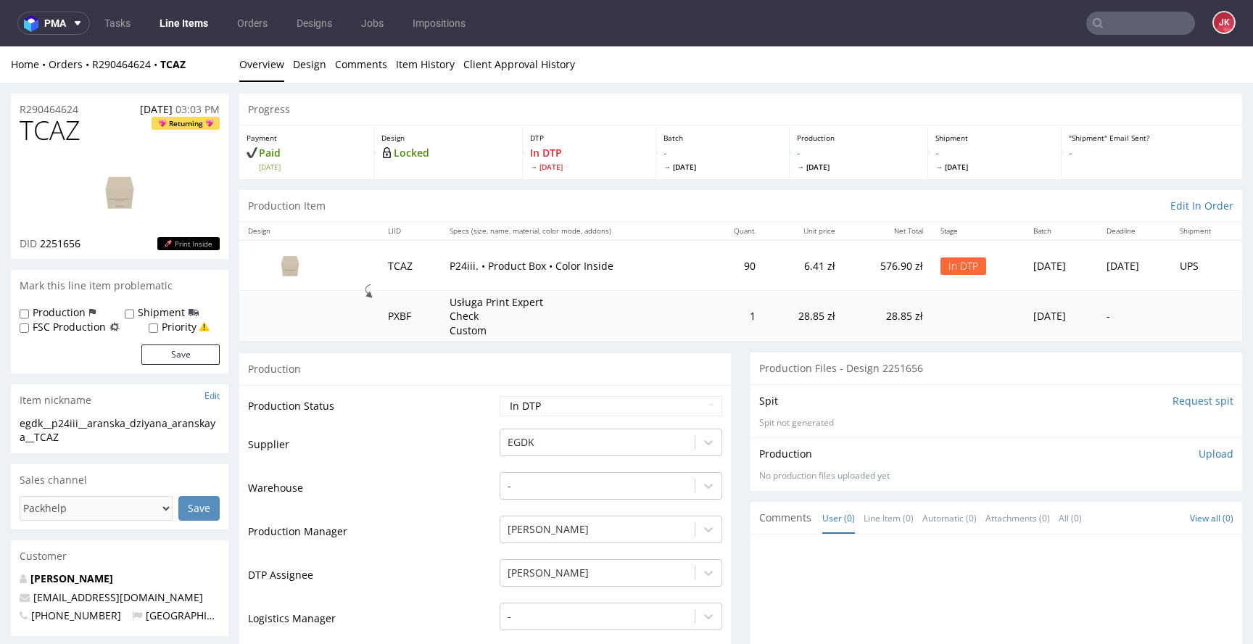
click at [432, 489] on td "Warehouse" at bounding box center [372, 493] width 248 height 44
drag, startPoint x: 371, startPoint y: 433, endPoint x: 341, endPoint y: 279, distance: 156.8
click at [371, 432] on td "Supplier" at bounding box center [372, 449] width 248 height 44
click at [300, 69] on link "Design" at bounding box center [309, 64] width 33 height 36
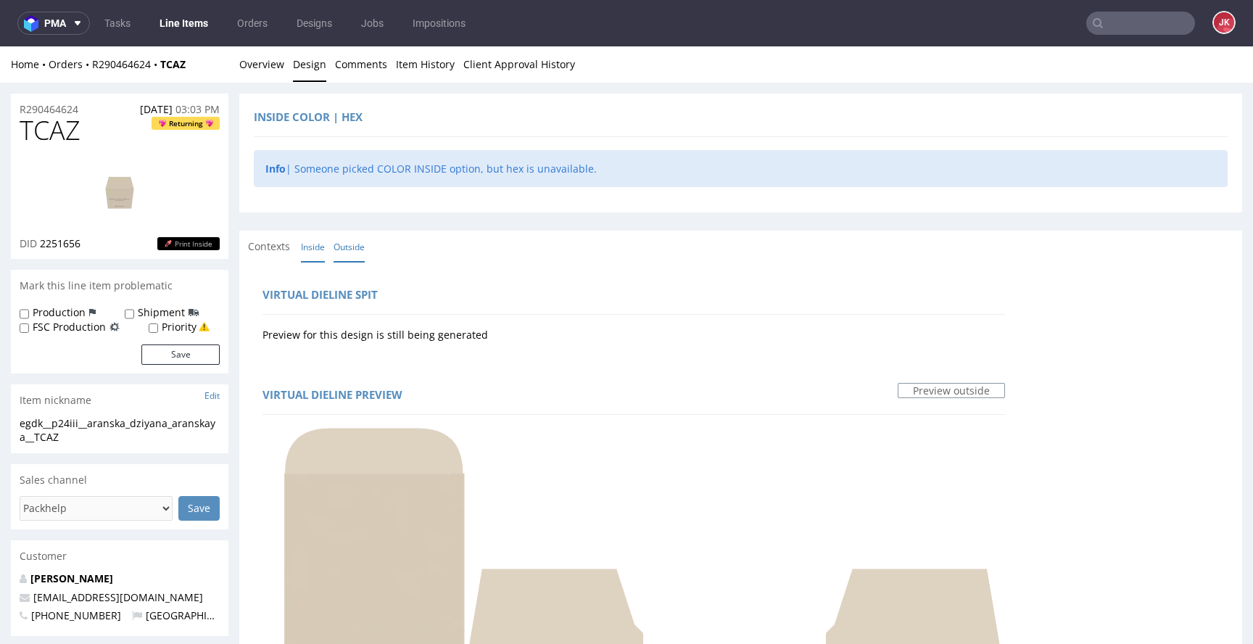
click at [318, 248] on link "Inside" at bounding box center [313, 246] width 24 height 31
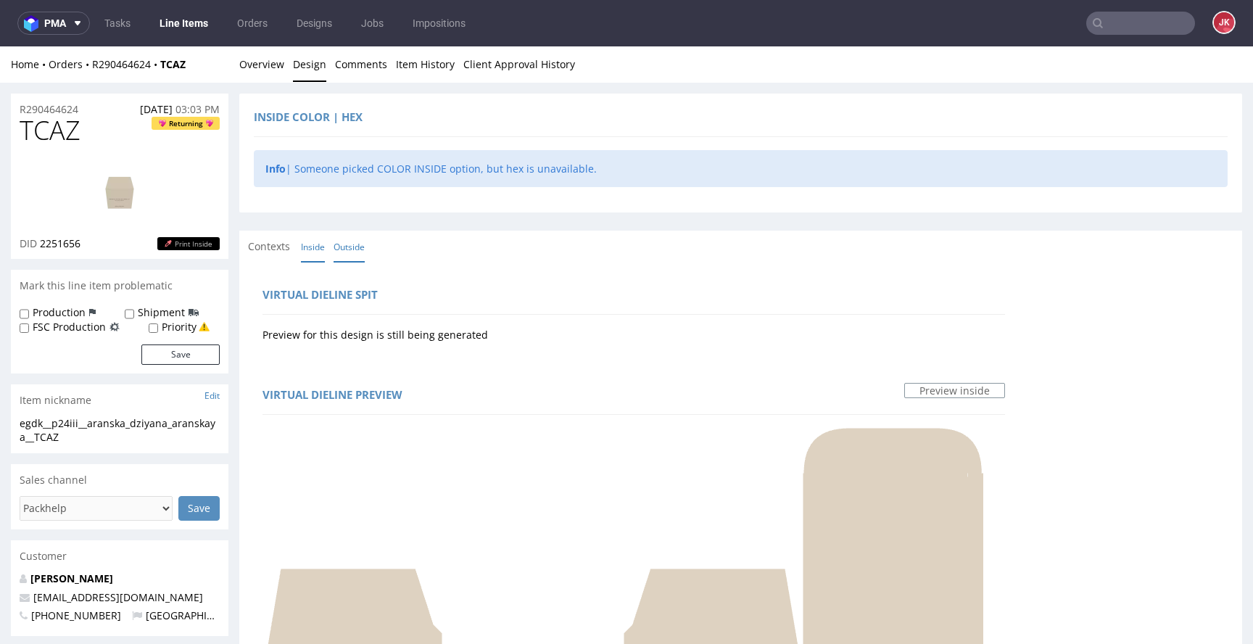
click at [358, 247] on link "Outside" at bounding box center [349, 246] width 31 height 31
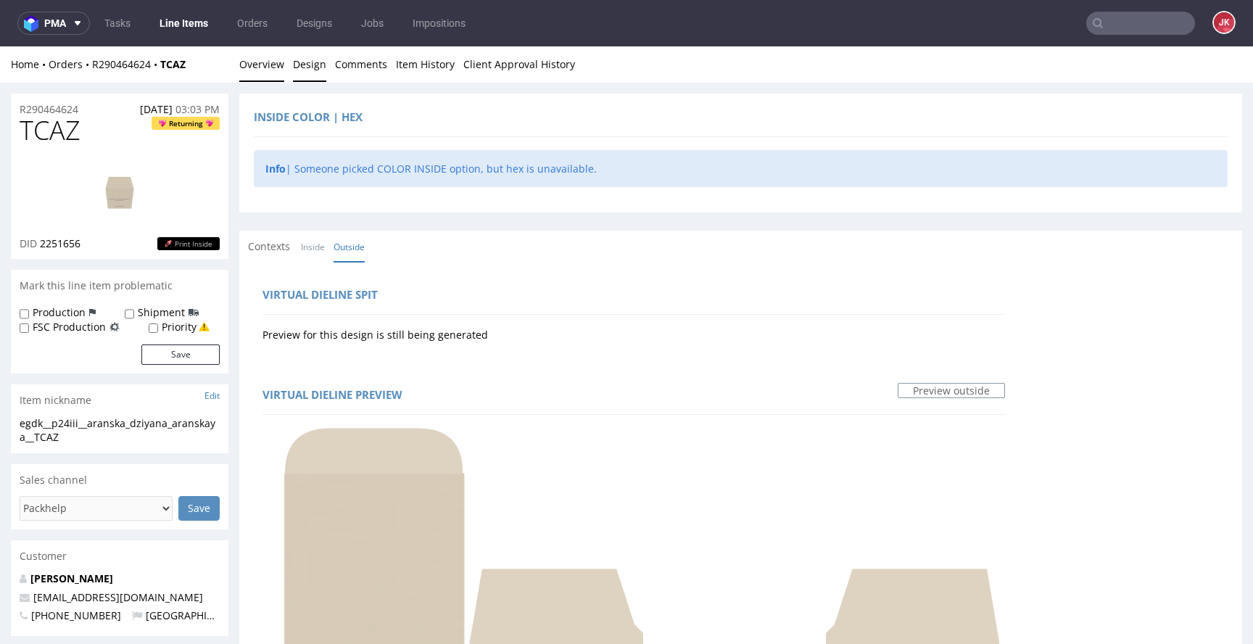
click at [268, 64] on link "Overview" at bounding box center [261, 64] width 45 height 36
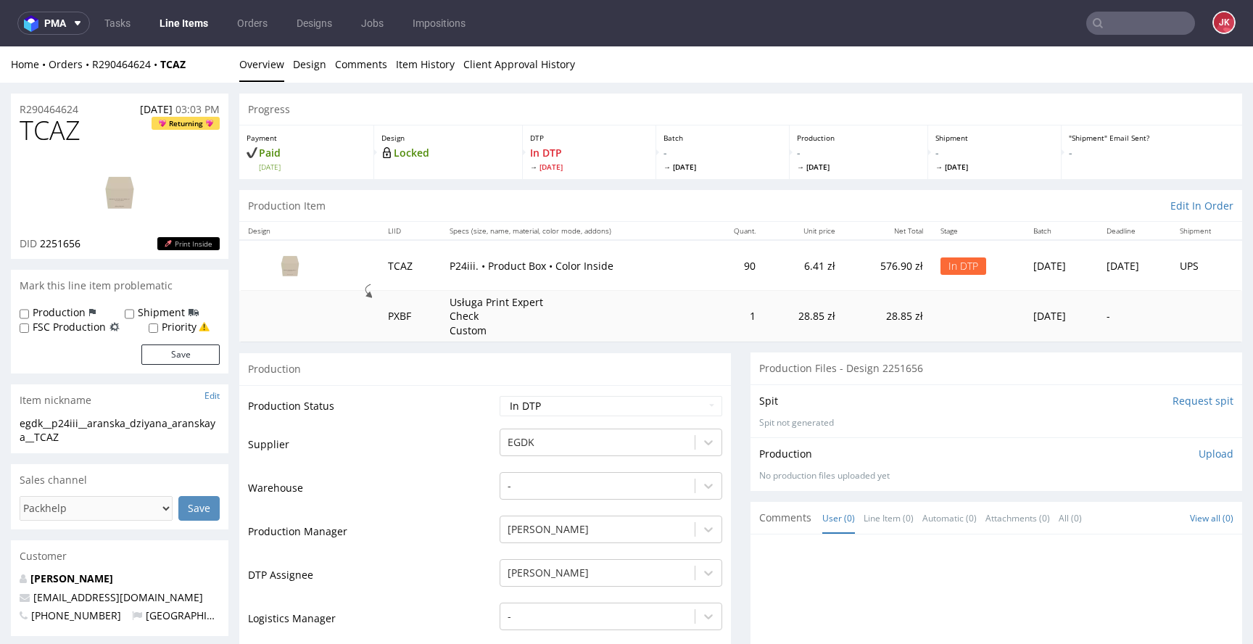
click at [466, 448] on td "Supplier" at bounding box center [372, 449] width 248 height 44
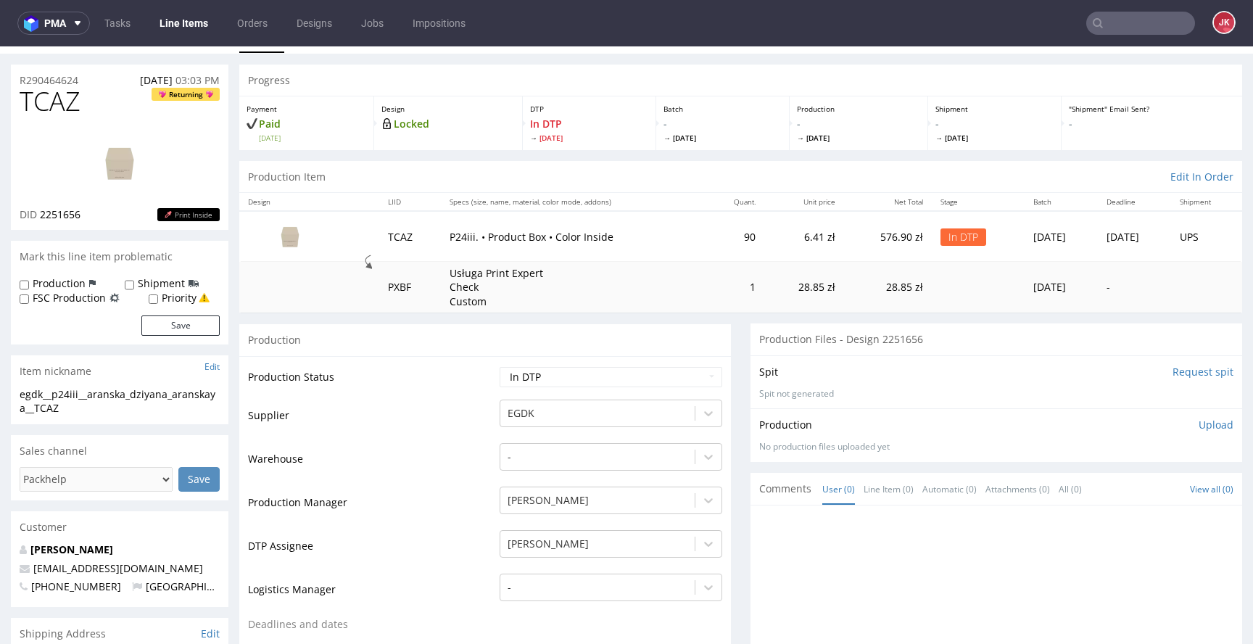
scroll to position [29, 0]
click at [313, 81] on div "Progress" at bounding box center [740, 81] width 1003 height 32
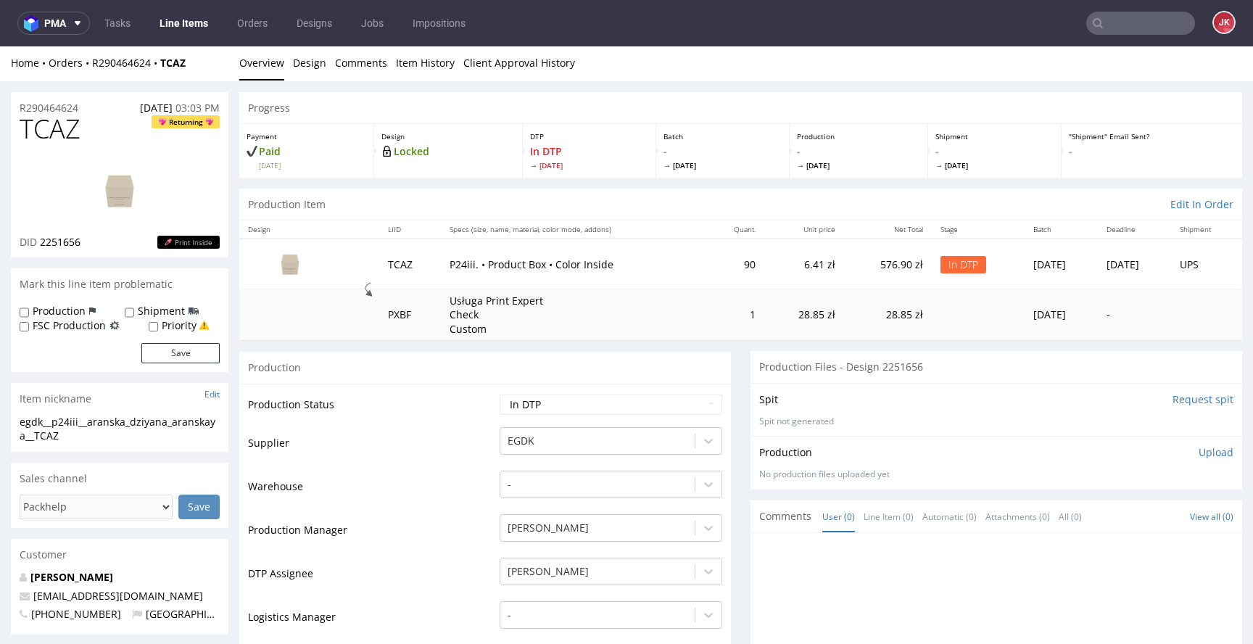
scroll to position [0, 0]
click at [308, 69] on link "Design" at bounding box center [309, 64] width 33 height 36
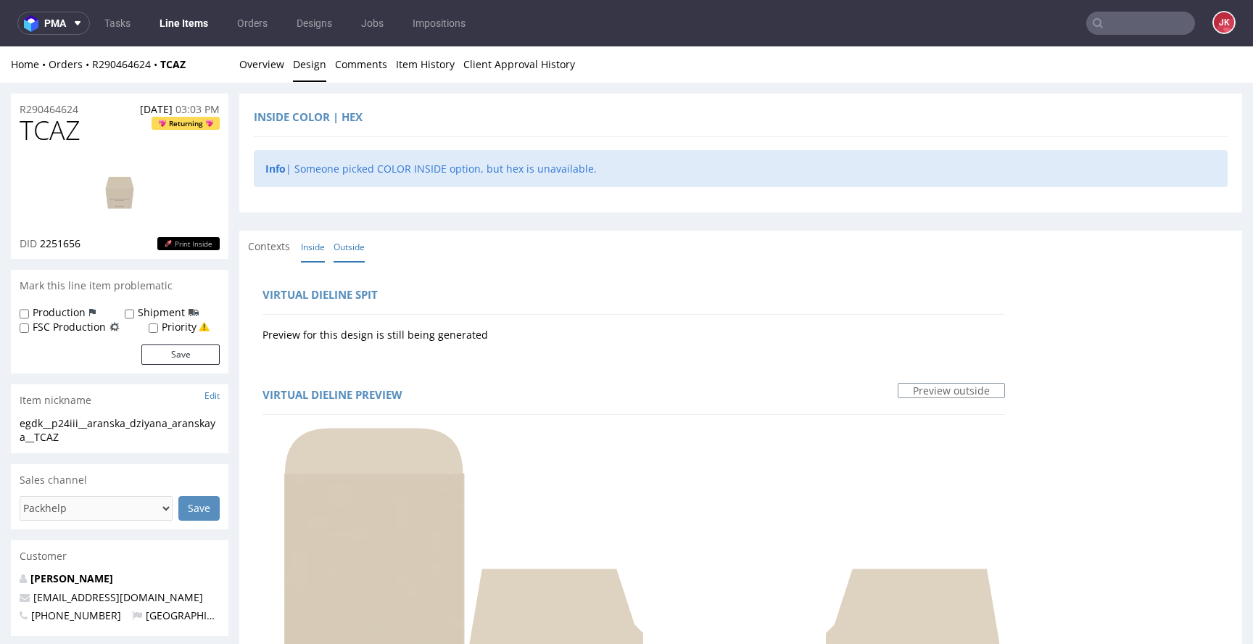
click at [311, 252] on link "Inside" at bounding box center [313, 246] width 24 height 31
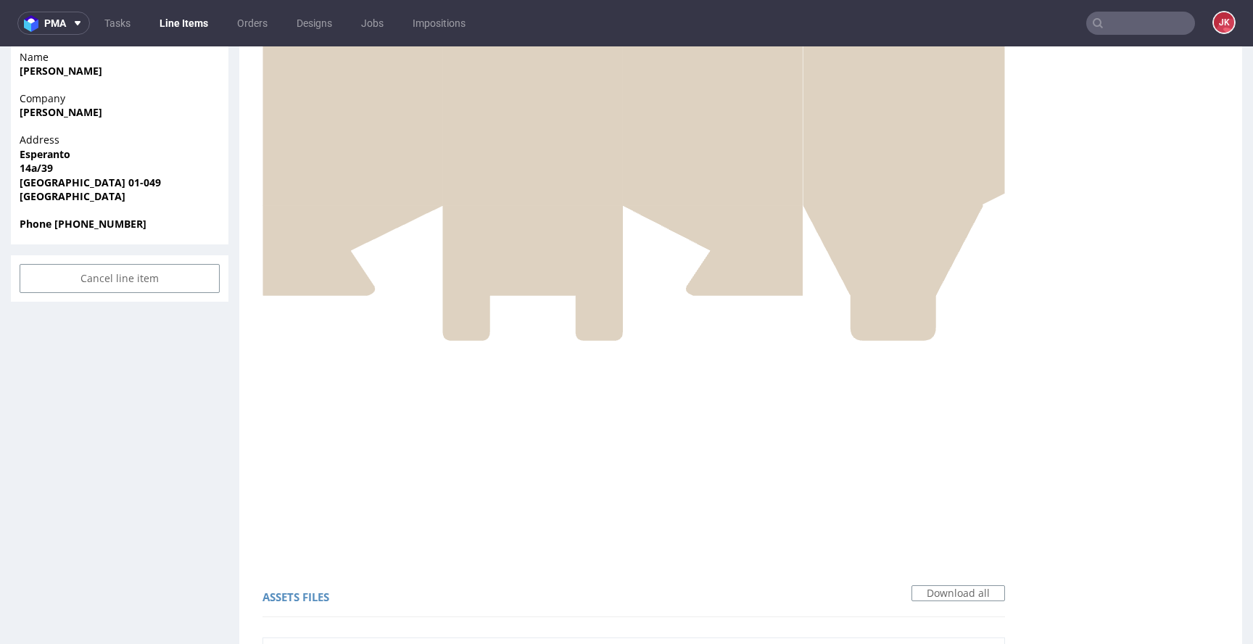
scroll to position [641, 0]
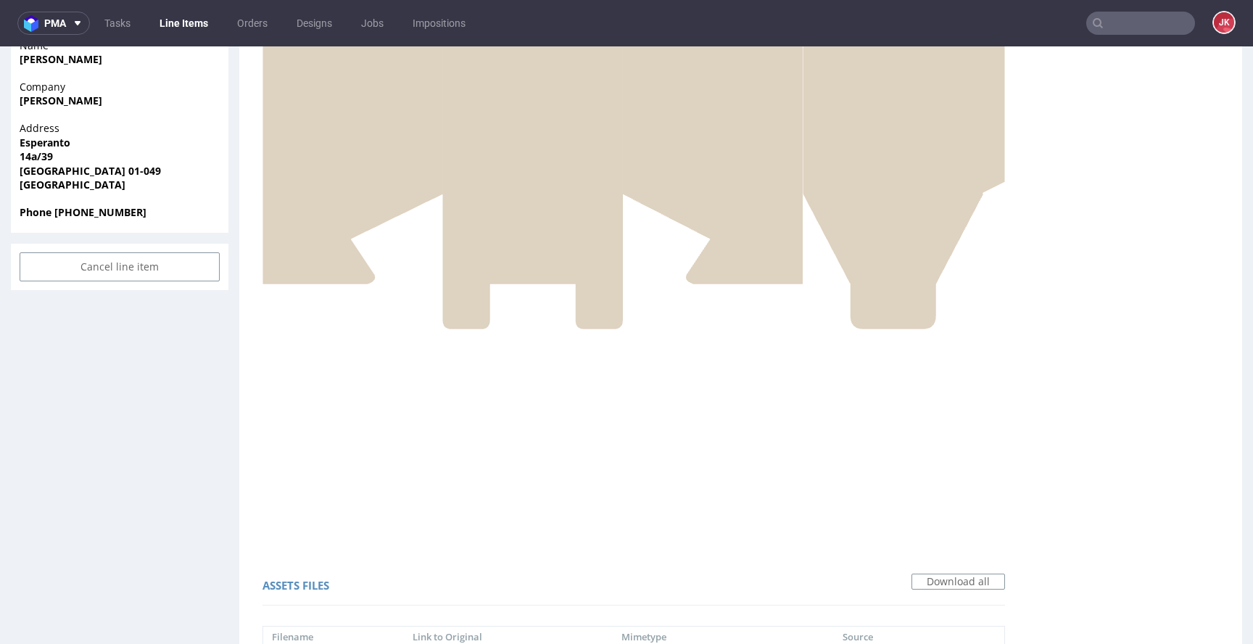
copy span "ded2c1"
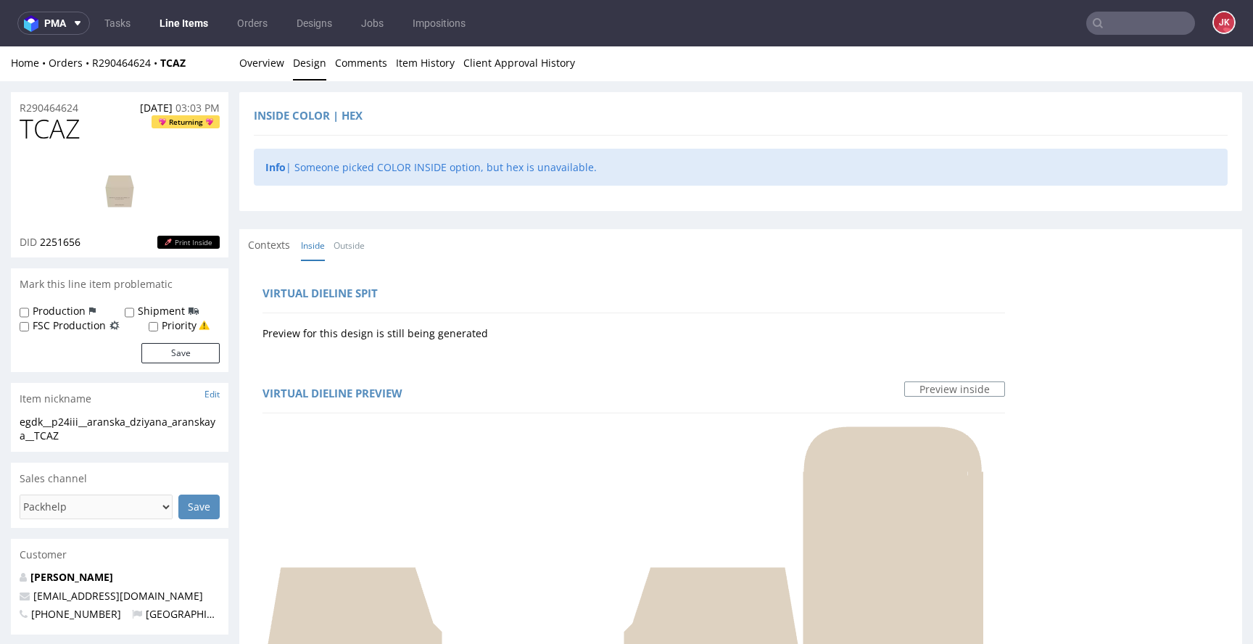
scroll to position [0, 0]
click at [51, 131] on span "TCAZ" at bounding box center [50, 130] width 61 height 29
copy span "TCAZ"
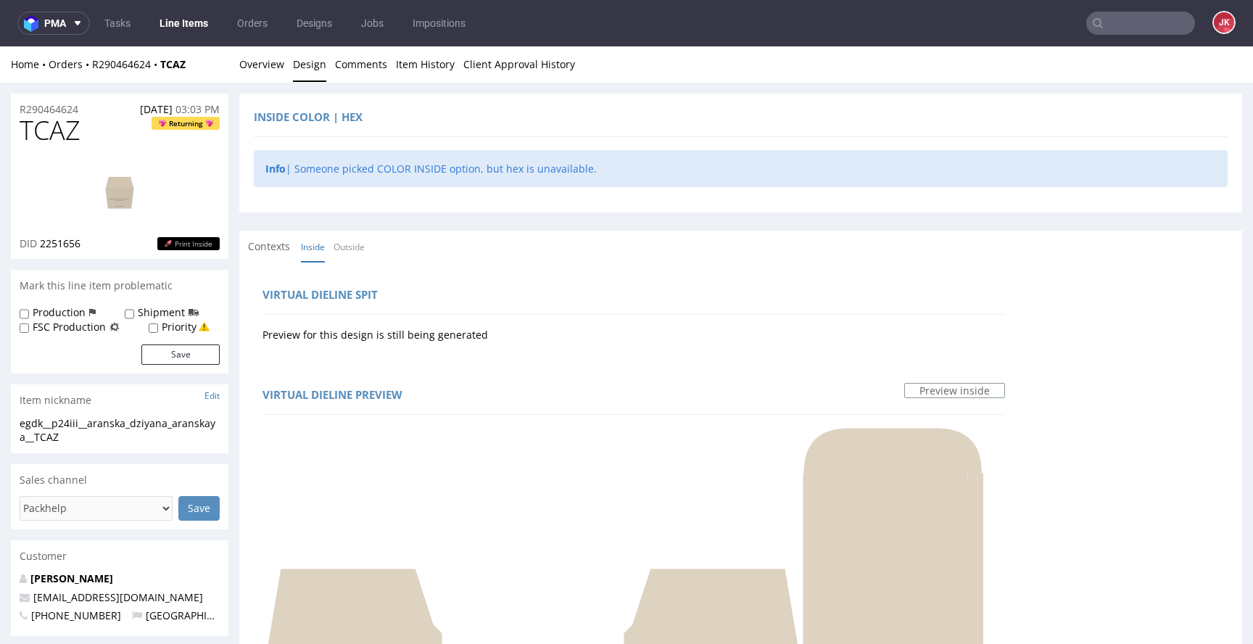
click at [267, 79] on link "Overview" at bounding box center [261, 64] width 45 height 36
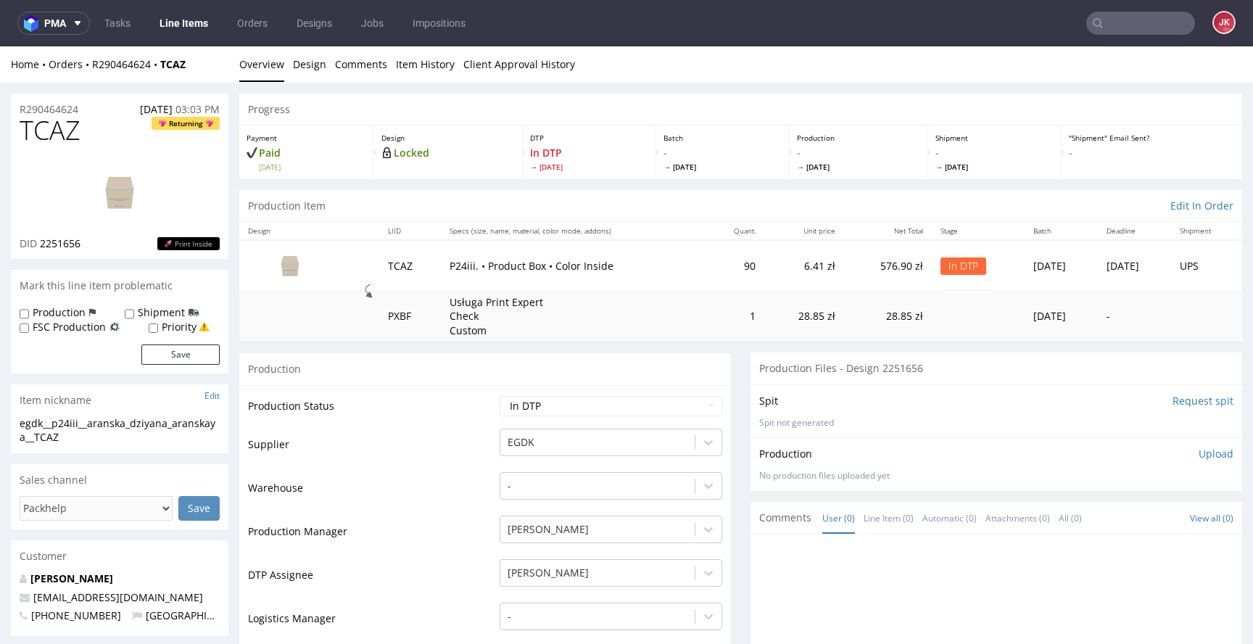
click at [879, 446] on div "Production Upload No production files uploaded yet Description (optional) Add f…" at bounding box center [997, 463] width 492 height 53
click at [432, 453] on td "Supplier" at bounding box center [372, 449] width 248 height 44
drag, startPoint x: 66, startPoint y: 440, endPoint x: 0, endPoint y: 435, distance: 66.2
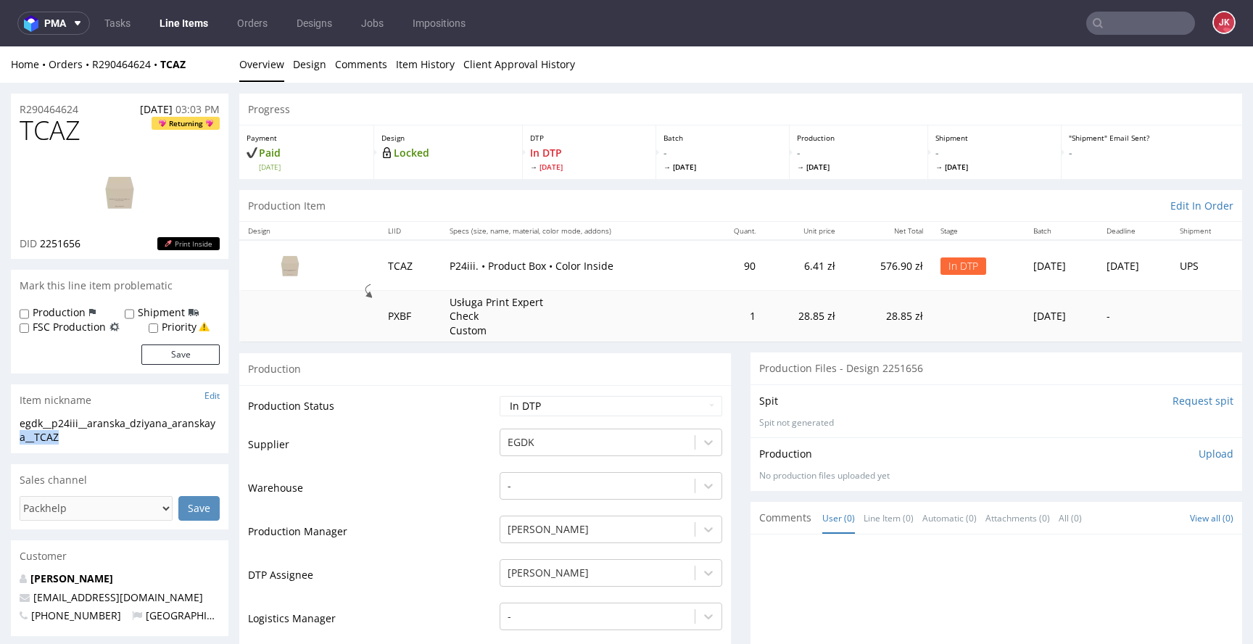
click at [105, 433] on div "egdk__p24iii__aranska_dziyana_aranskaya__TCAZ" at bounding box center [120, 430] width 200 height 28
drag, startPoint x: 104, startPoint y: 438, endPoint x: 0, endPoint y: 432, distance: 103.9
click at [75, 432] on div "egdk__p24iii__aranska_dziyana_aranskaya__TCAZ" at bounding box center [120, 430] width 200 height 28
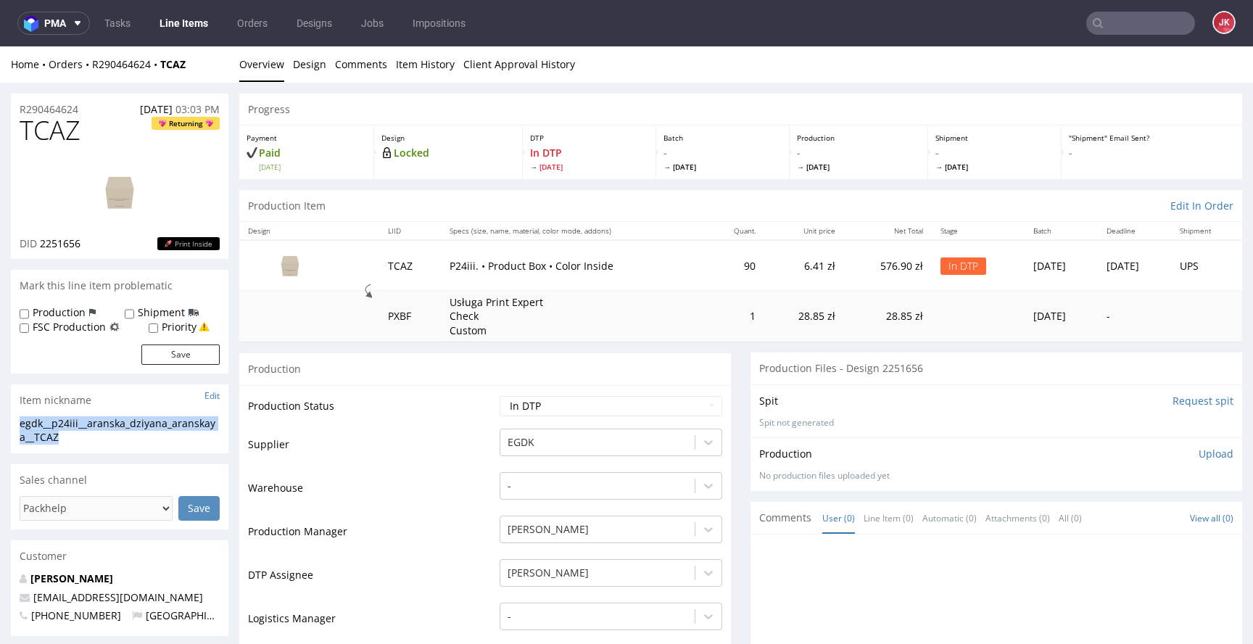
copy div "egdk__p24iii__aranska_dziyana_aranskaya__TCAZ"
click at [97, 106] on div "R290464624 21.08.2025 03:03 PM" at bounding box center [120, 105] width 218 height 23
drag, startPoint x: 99, startPoint y: 109, endPoint x: 0, endPoint y: 113, distance: 99.5
copy p "R290464624"
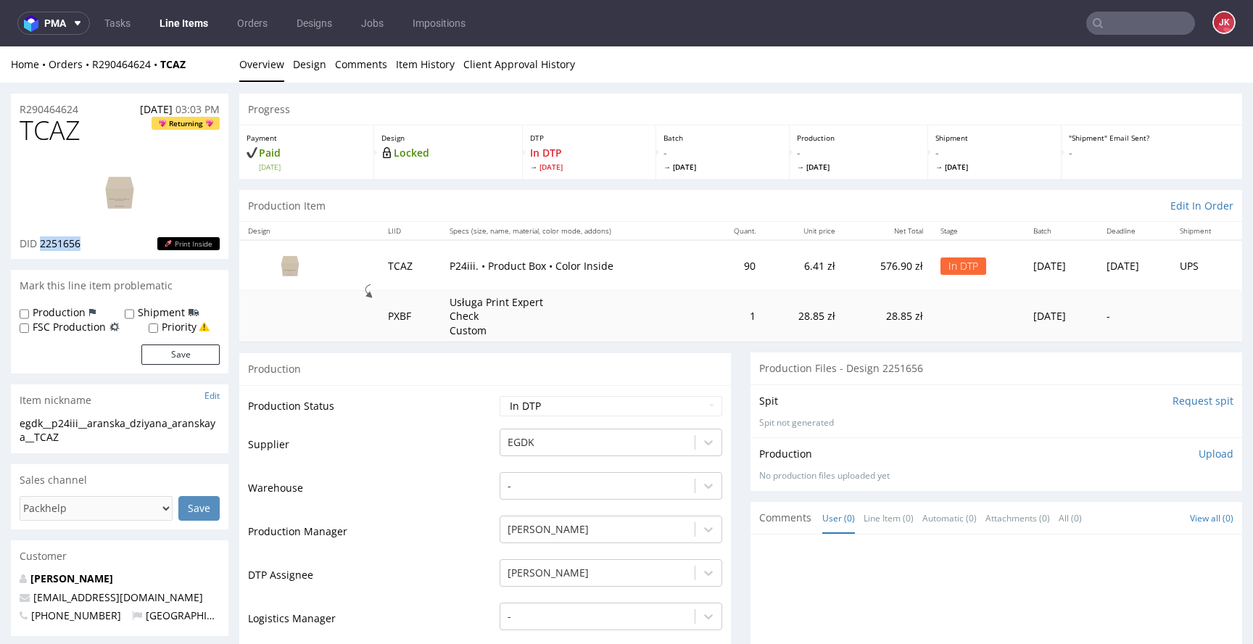
drag, startPoint x: 39, startPoint y: 246, endPoint x: 115, endPoint y: 246, distance: 75.4
click at [115, 246] on div "DID 2251656 Print Inside" at bounding box center [120, 243] width 200 height 15
copy span "2251656"
click at [615, 411] on select "Waiting for Artwork Waiting for Diecut Waiting for Mockup Waiting for DTP Waiti…" at bounding box center [611, 406] width 223 height 20
select select "dtp_ca_needed"
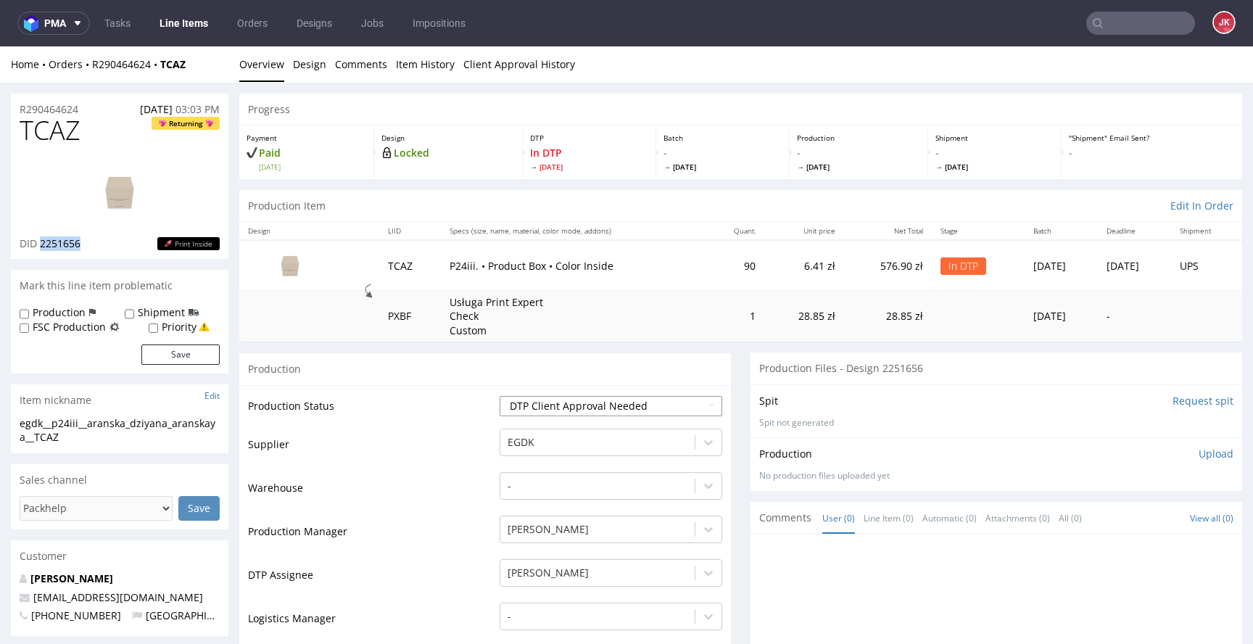
click at [500, 396] on select "Waiting for Artwork Waiting for Diecut Waiting for Mockup Waiting for DTP Waiti…" at bounding box center [611, 406] width 223 height 20
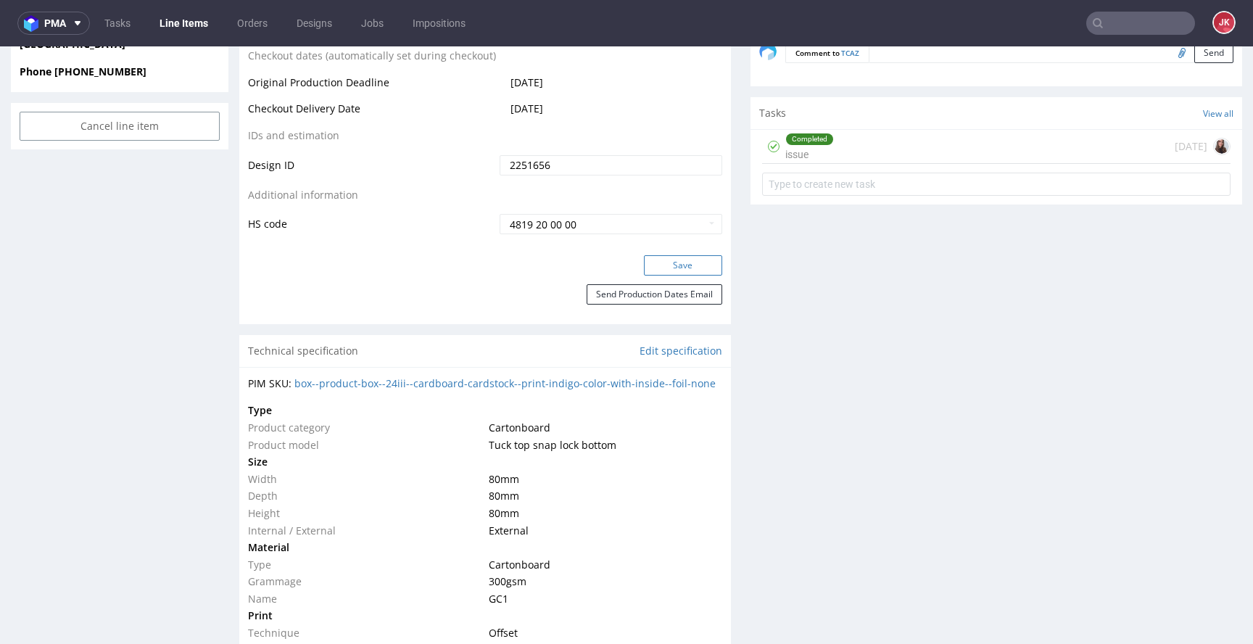
scroll to position [799, 0]
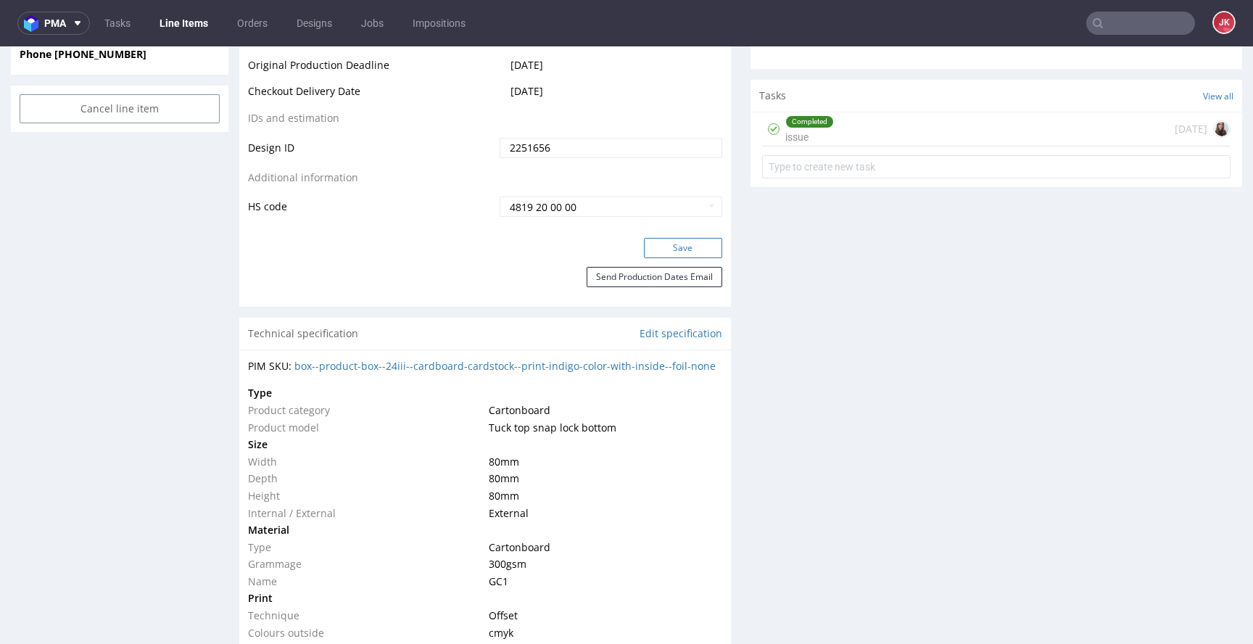
click at [676, 239] on button "Save" at bounding box center [683, 248] width 78 height 20
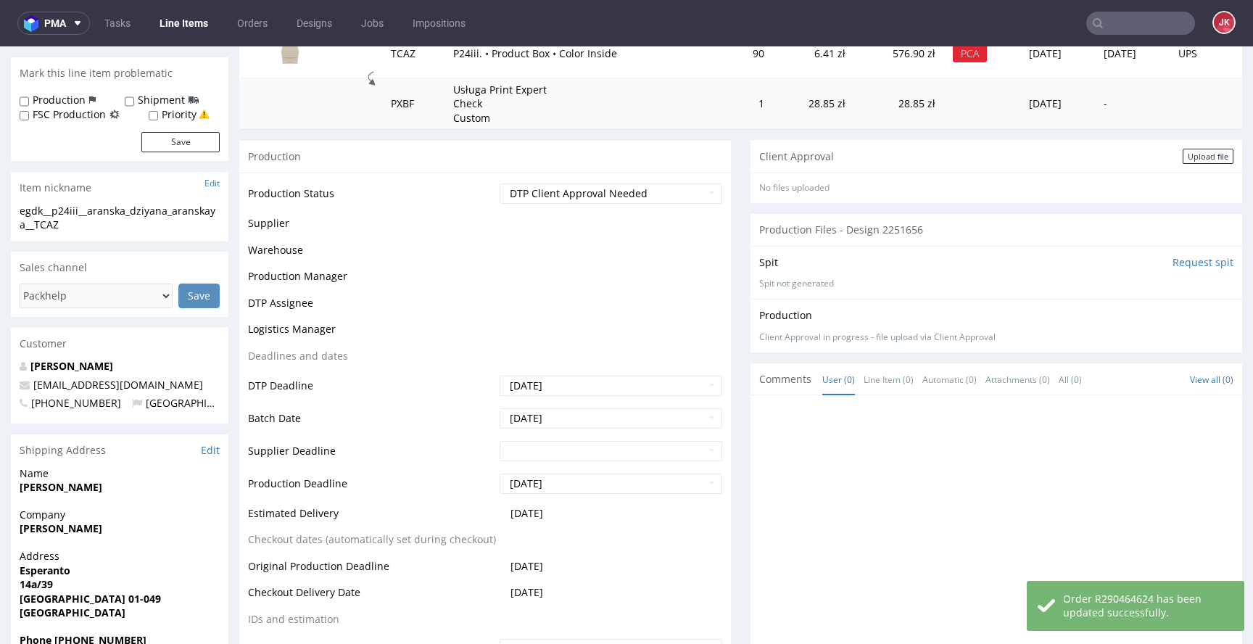
scroll to position [0, 0]
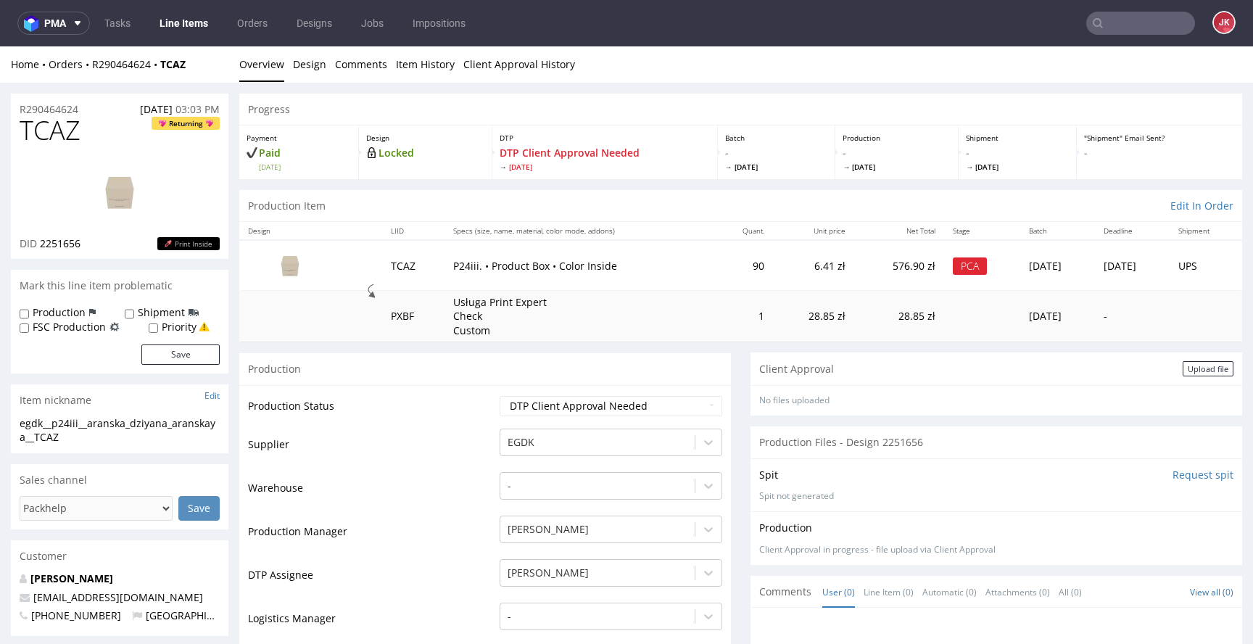
click at [1200, 361] on div "Upload file" at bounding box center [1208, 368] width 51 height 15
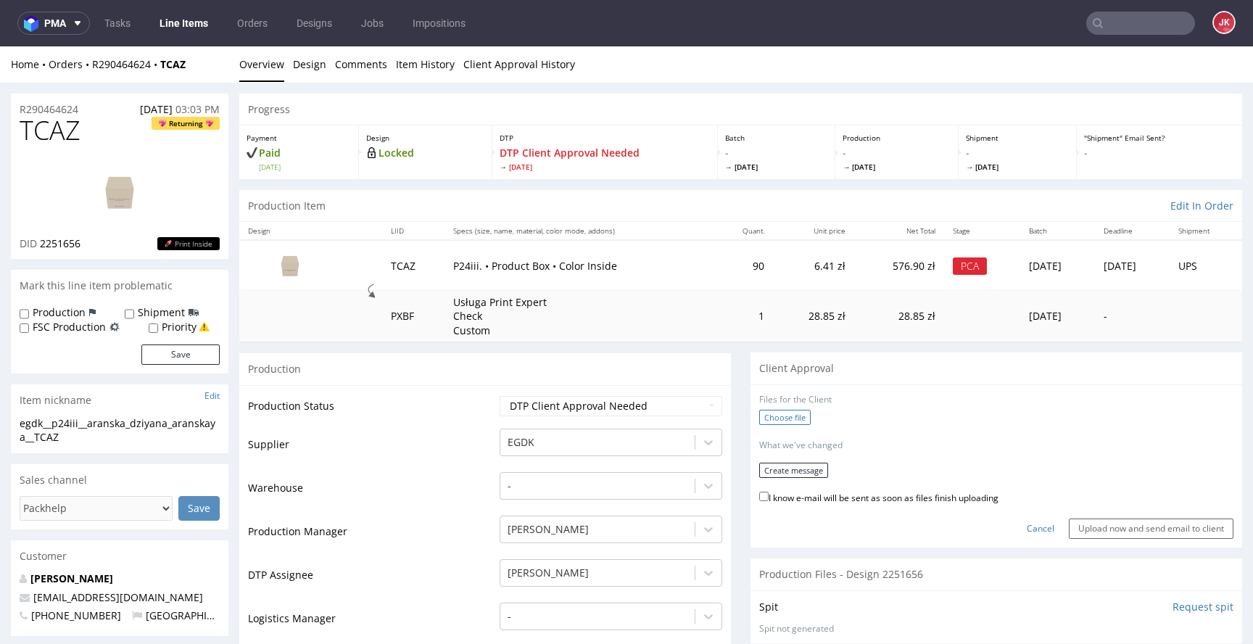
click at [782, 419] on label "Choose file" at bounding box center [785, 417] width 52 height 15
click at [0, 46] on input "Choose file" at bounding box center [0, 46] width 0 height 0
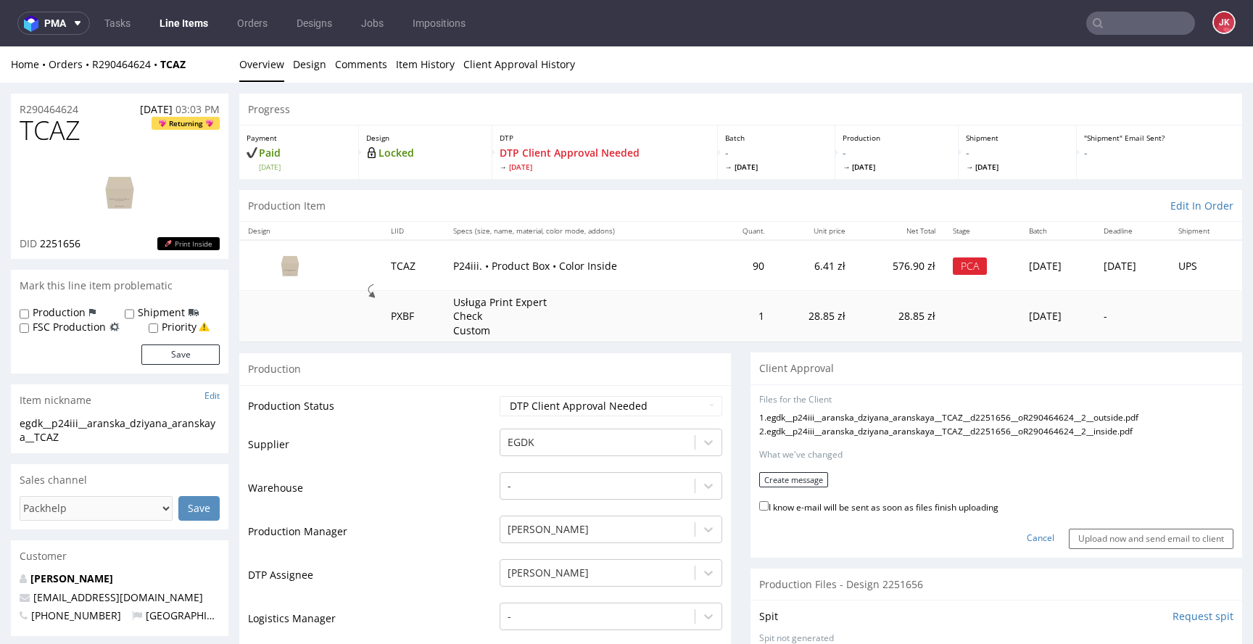
click at [788, 465] on form "Files for the Client 1 . egdk__p24iii__aranska_dziyana_aranskaya__TCAZ__d225165…" at bounding box center [996, 471] width 474 height 155
click at [785, 477] on button "Create message" at bounding box center [793, 479] width 69 height 15
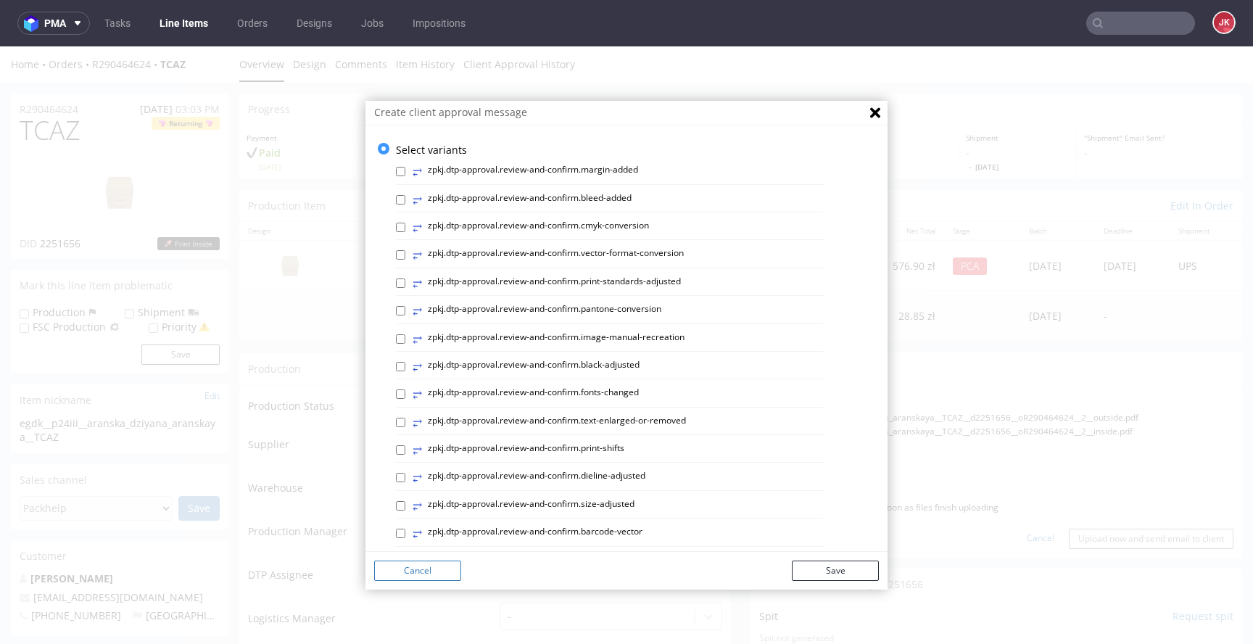
click at [434, 571] on button "Cancel" at bounding box center [417, 571] width 87 height 20
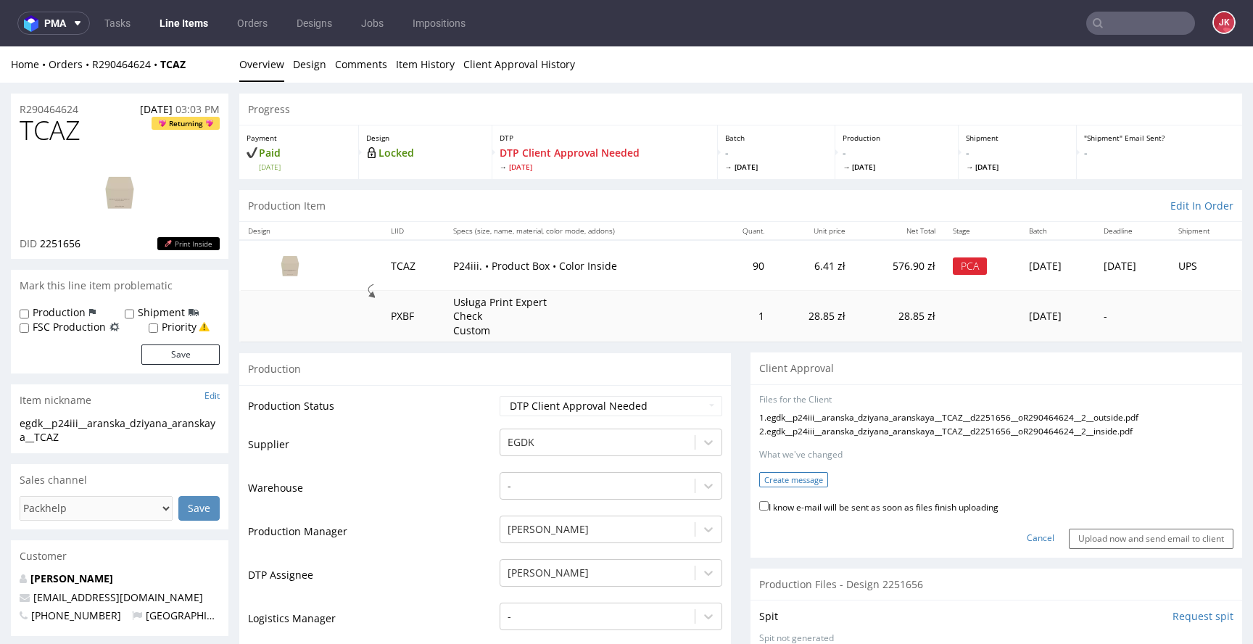
click at [802, 482] on button "Create message" at bounding box center [793, 479] width 69 height 15
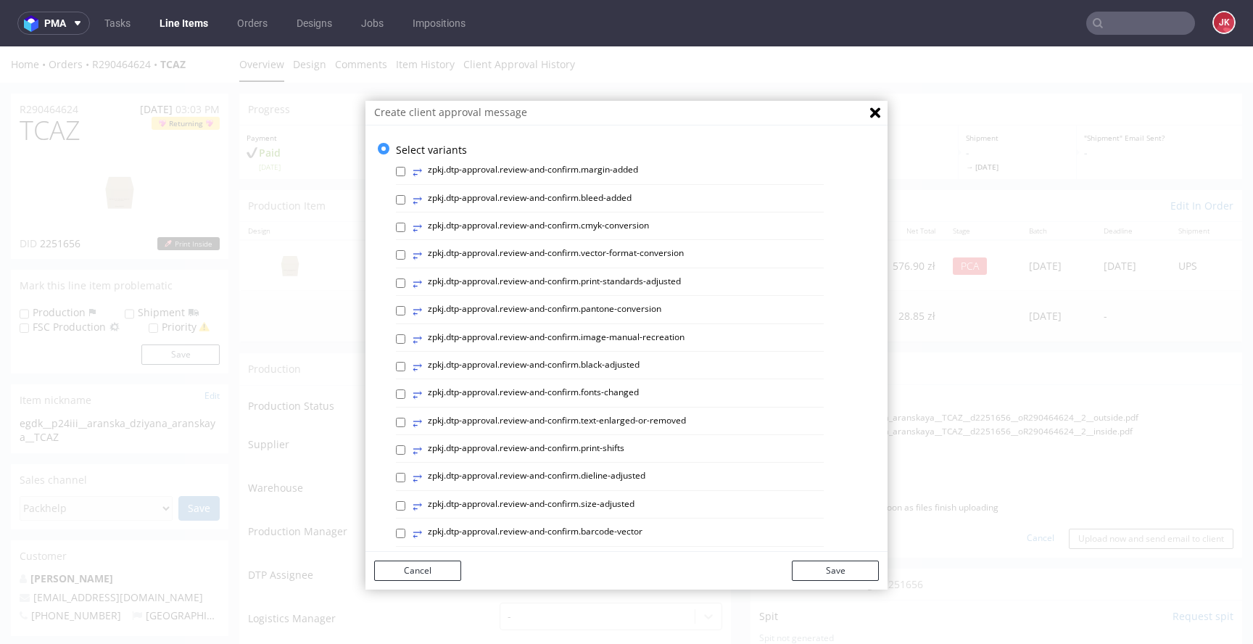
click at [665, 332] on label "⥂ zpkj.dtp-approval.review-and-confirm.image-manual-recreation" at bounding box center [549, 339] width 272 height 16
click at [405, 334] on input "⥂ zpkj.dtp-approval.review-and-confirm.image-manual-recreation" at bounding box center [400, 338] width 9 height 9
checkbox input "true"
click at [846, 569] on button "Save" at bounding box center [835, 571] width 87 height 20
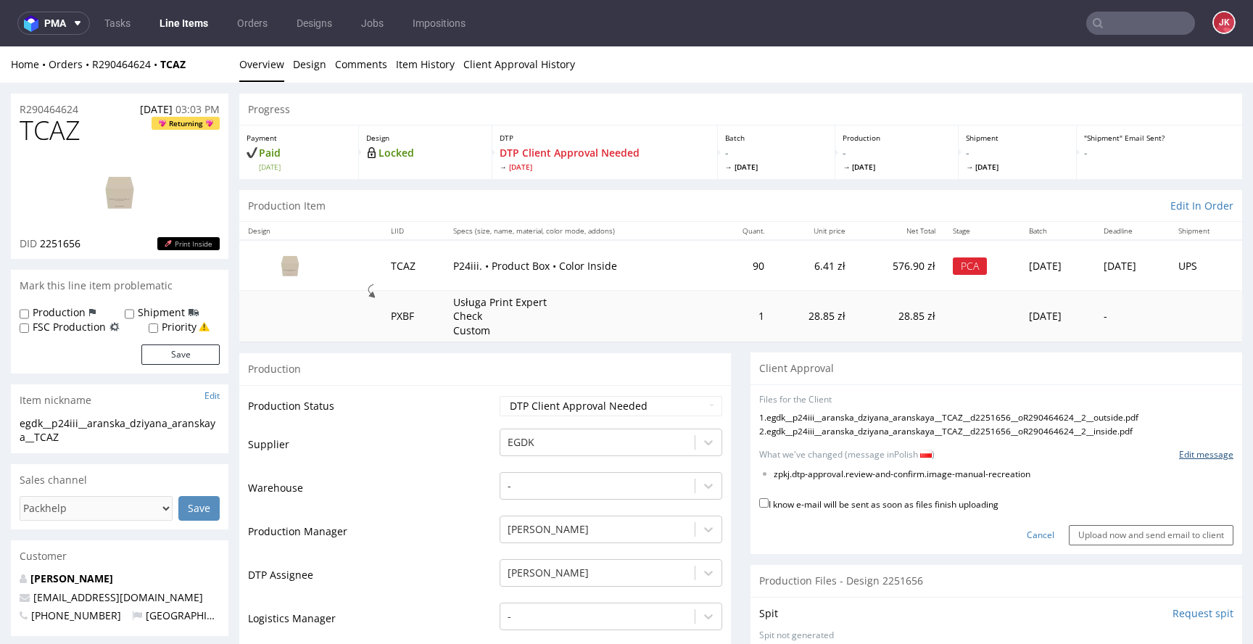
click at [1179, 451] on link "Edit message" at bounding box center [1206, 455] width 54 height 12
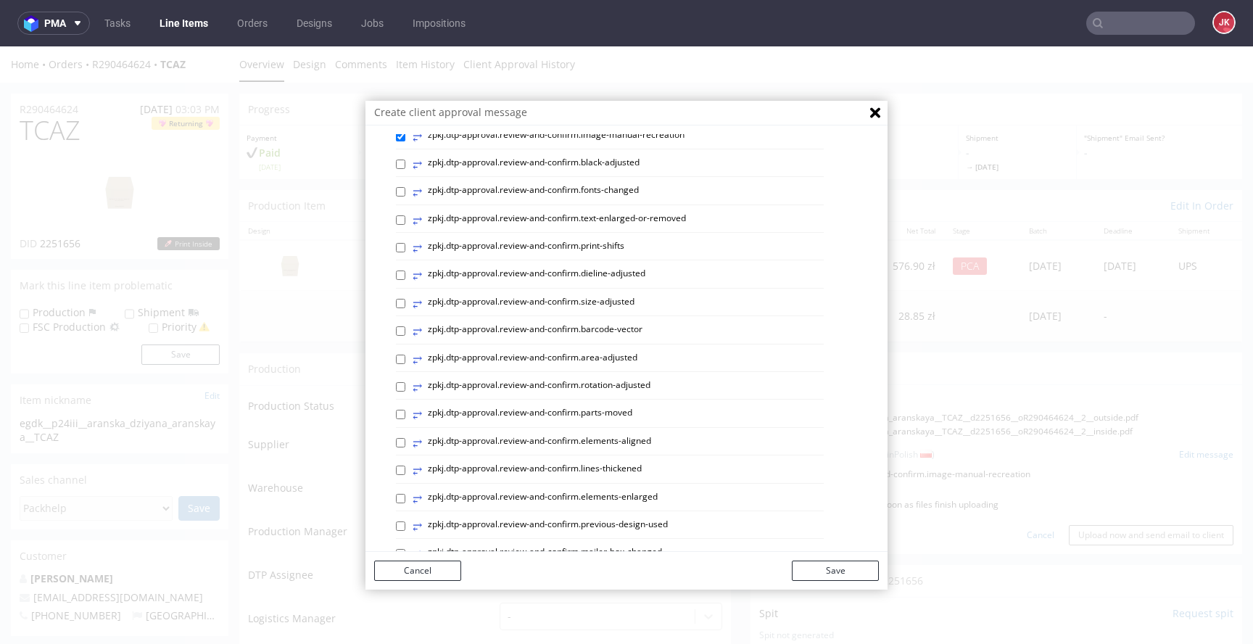
scroll to position [611, 0]
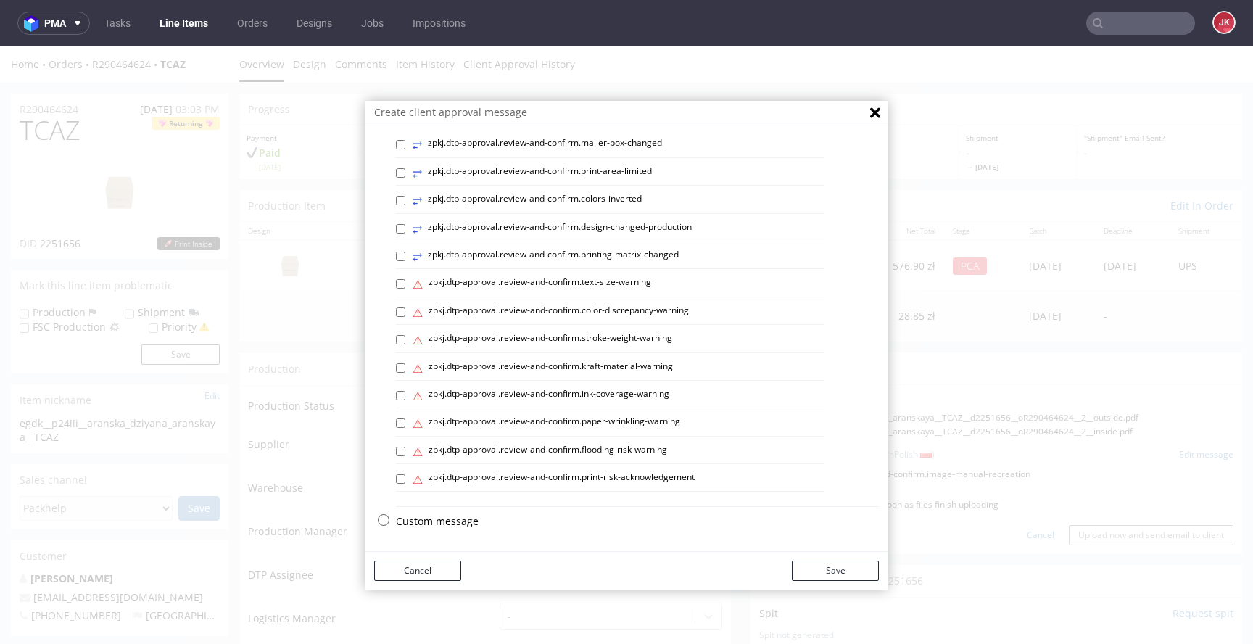
click at [443, 517] on p "Custom message" at bounding box center [637, 521] width 483 height 15
checkbox input "false"
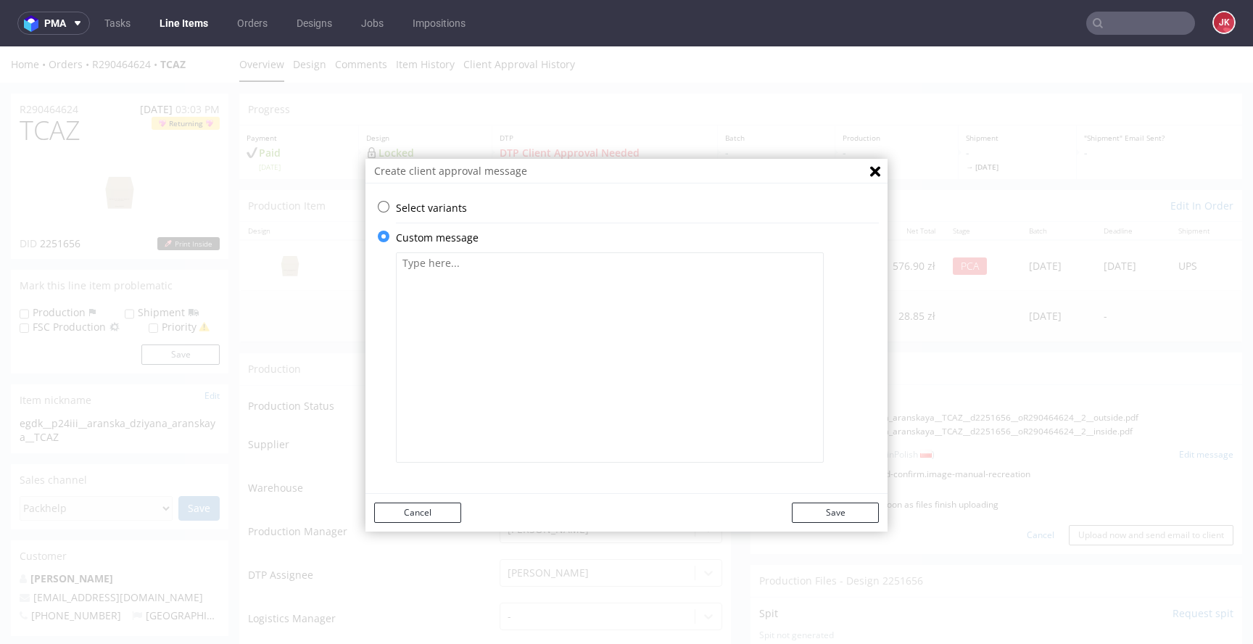
scroll to position [0, 0]
click at [548, 276] on textarea at bounding box center [610, 357] width 428 height 210
drag, startPoint x: 546, startPoint y: 263, endPoint x: 519, endPoint y: 268, distance: 27.5
click at [519, 268] on textarea "Text na tylnym panelu ma troche mniejszy" at bounding box center [610, 357] width 428 height 210
click at [584, 261] on textarea "Text na tylnym panelu ma mniejszy" at bounding box center [610, 357] width 428 height 210
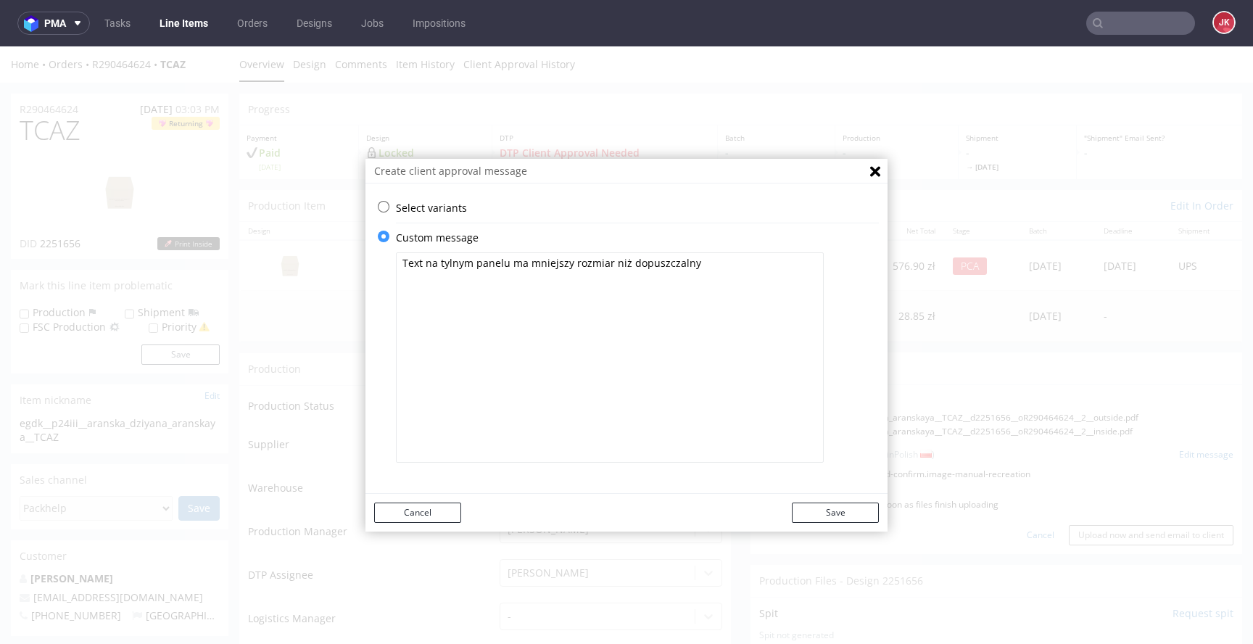
click at [618, 265] on textarea "Text na tylnym panelu ma mniejszy rozmiar niż dopuszczalny" at bounding box center [610, 357] width 428 height 210
click at [581, 289] on textarea "Text na tylnym panelu ma mniejszy rozmiar niż minimalnie dopuszczalny i może by…" at bounding box center [610, 357] width 428 height 210
click at [596, 291] on textarea "Text na tylnym panelu ma mniejszy rozmiar niż minimalnie dopuszczalny i może by…" at bounding box center [610, 357] width 428 height 210
click at [645, 291] on textarea "Text na tylnym panelu ma mniejszy rozmiar niż minimalnie dopuszczalny i może by…" at bounding box center [610, 357] width 428 height 210
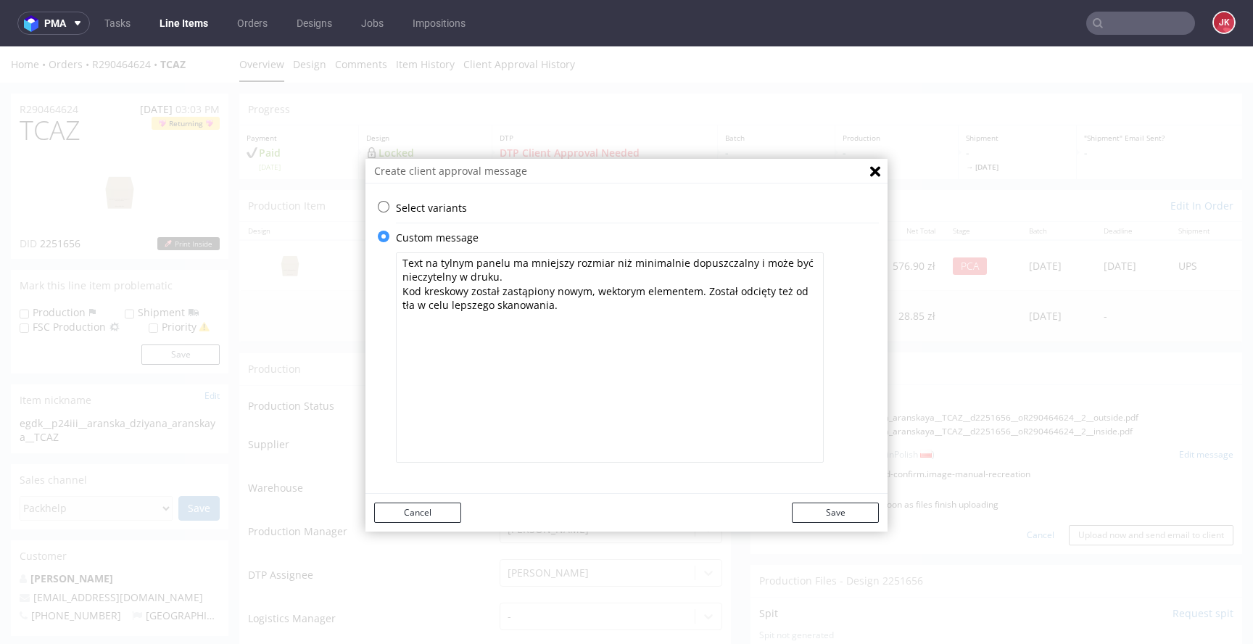
click at [398, 263] on textarea "Text na tylnym panelu ma mniejszy rozmiar niż minimalnie dopuszczalny i może by…" at bounding box center [610, 357] width 428 height 210
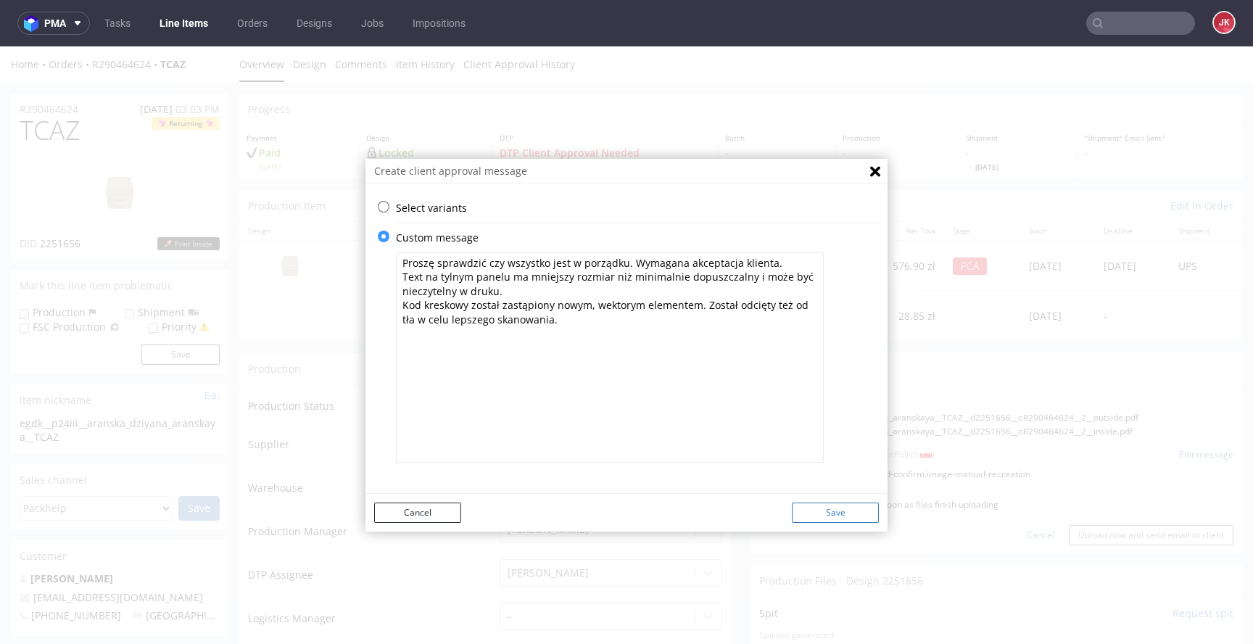
type textarea "Proszę sprawdzić czy wszystko jest w porządku. Wymagana akceptacja klienta. Tex…"
click at [850, 511] on button "Save" at bounding box center [835, 513] width 87 height 20
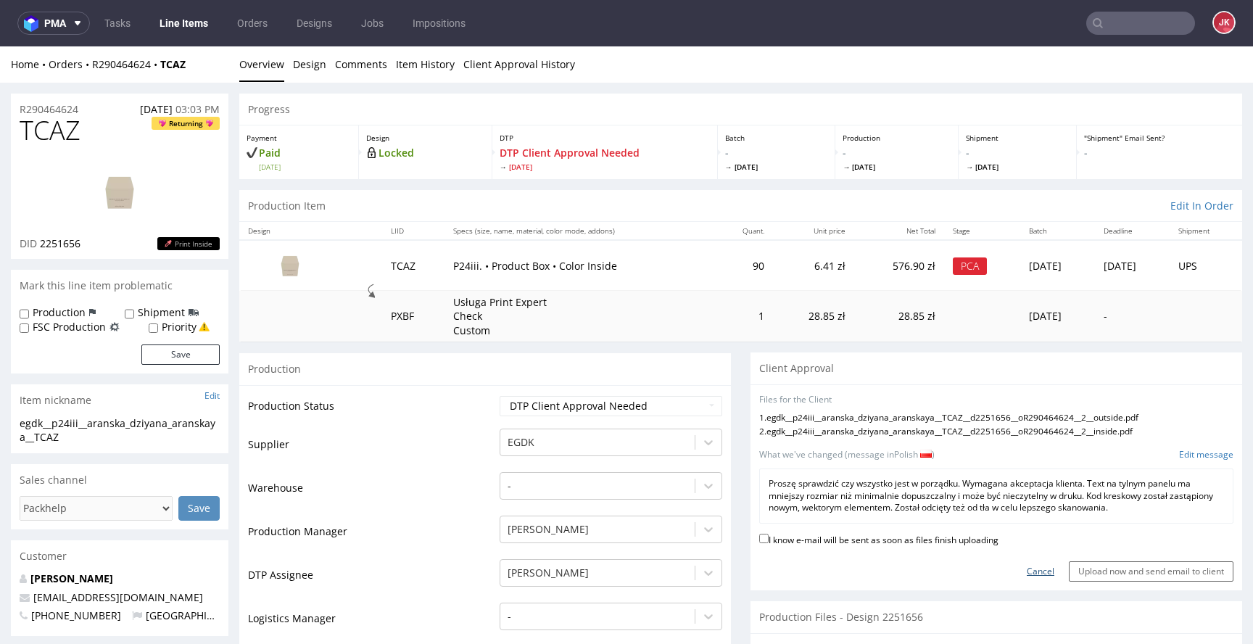
click at [1027, 574] on link "Cancel" at bounding box center [1041, 572] width 28 height 12
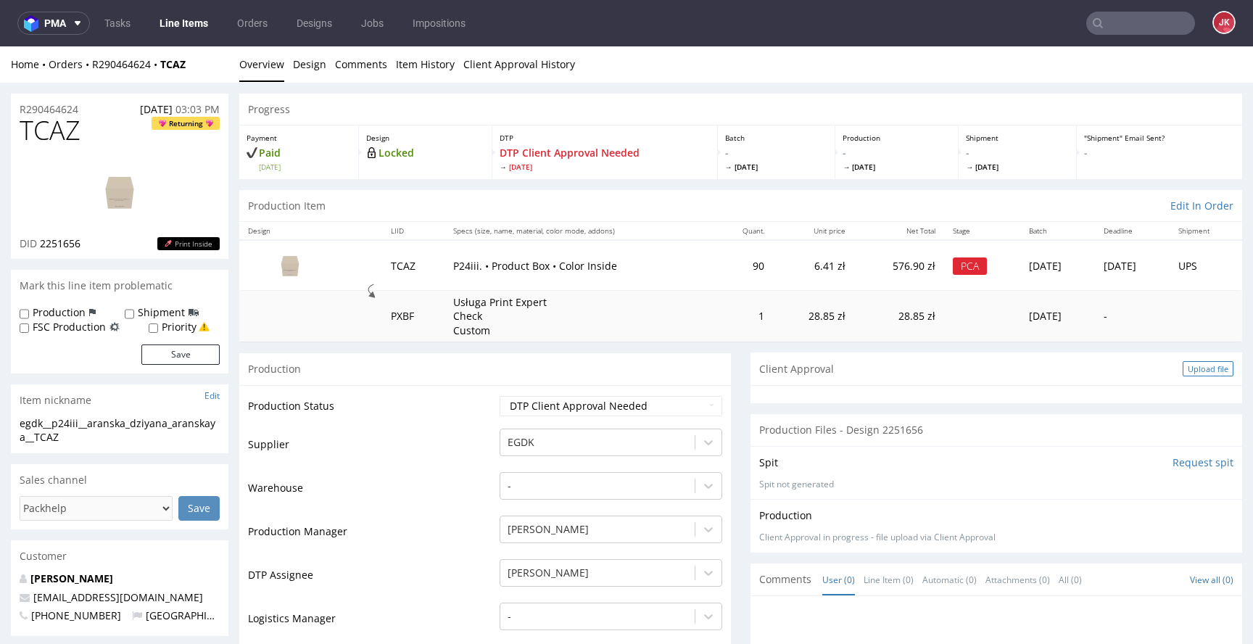
click at [1183, 370] on div "Upload file" at bounding box center [1208, 368] width 51 height 15
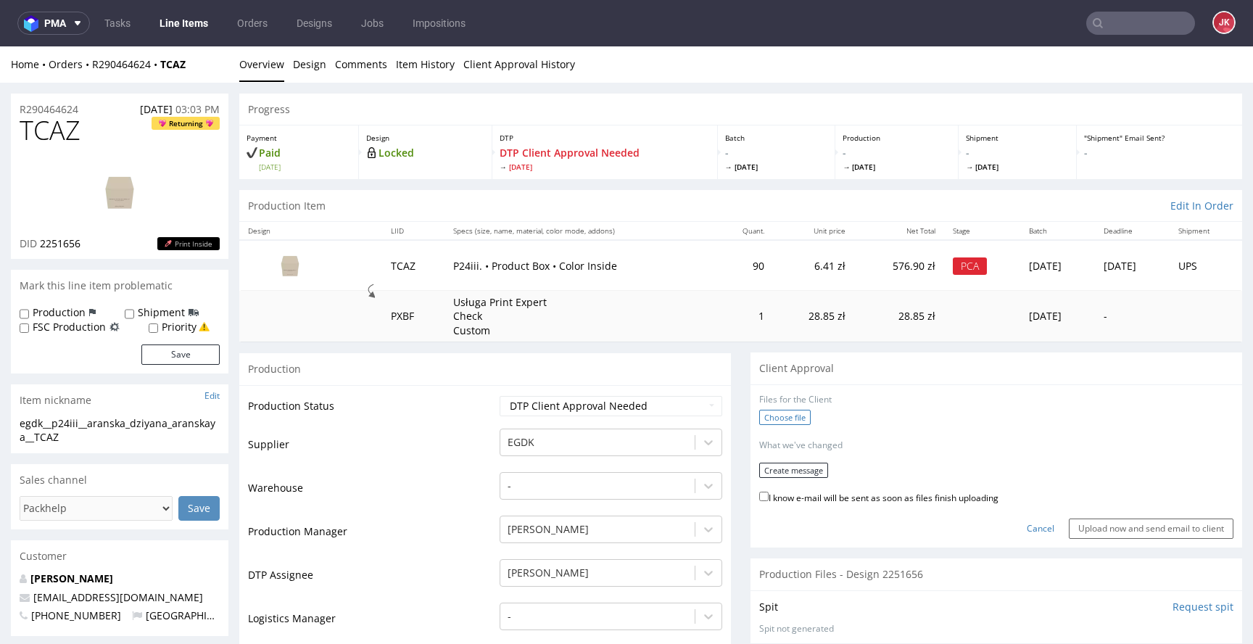
click at [774, 412] on label "Choose file" at bounding box center [785, 417] width 52 height 15
click at [0, 46] on input "Choose file" at bounding box center [0, 46] width 0 height 0
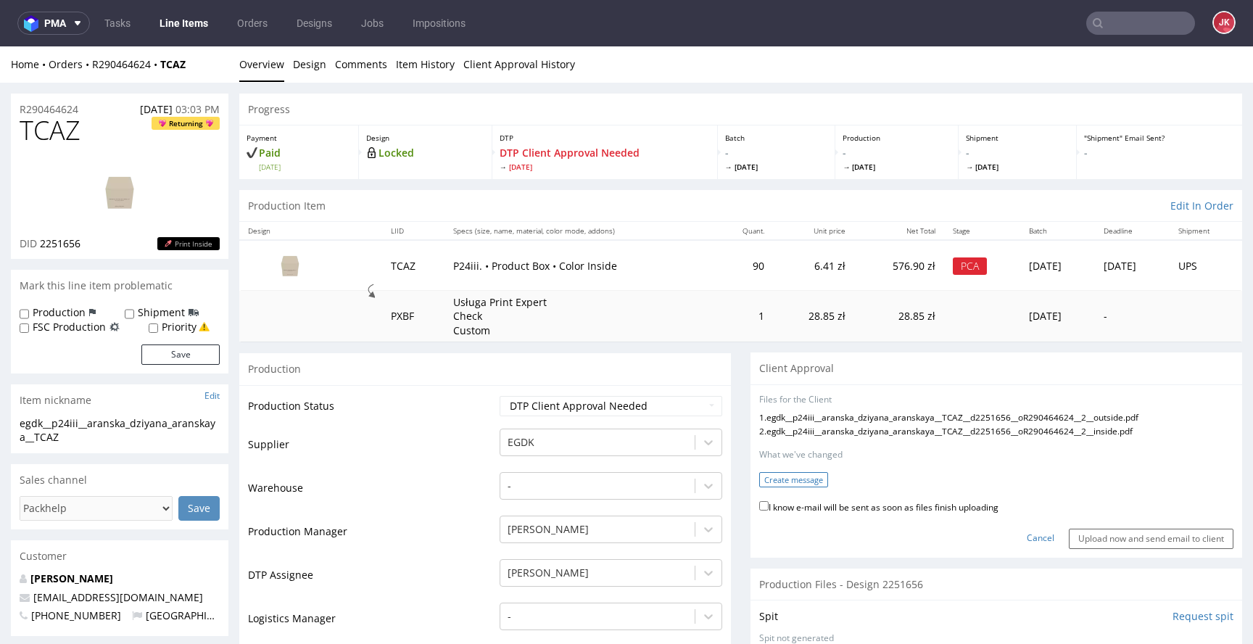
click at [760, 478] on button "Create message" at bounding box center [793, 479] width 69 height 15
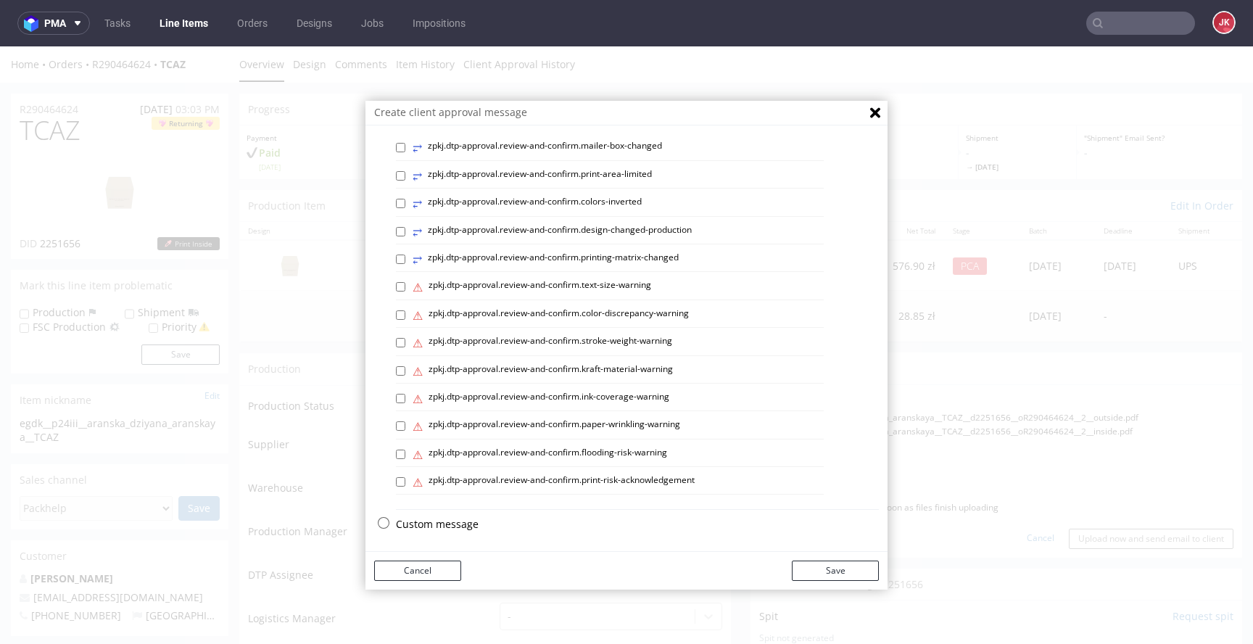
scroll to position [611, 0]
click at [429, 523] on p "Custom message" at bounding box center [637, 521] width 483 height 15
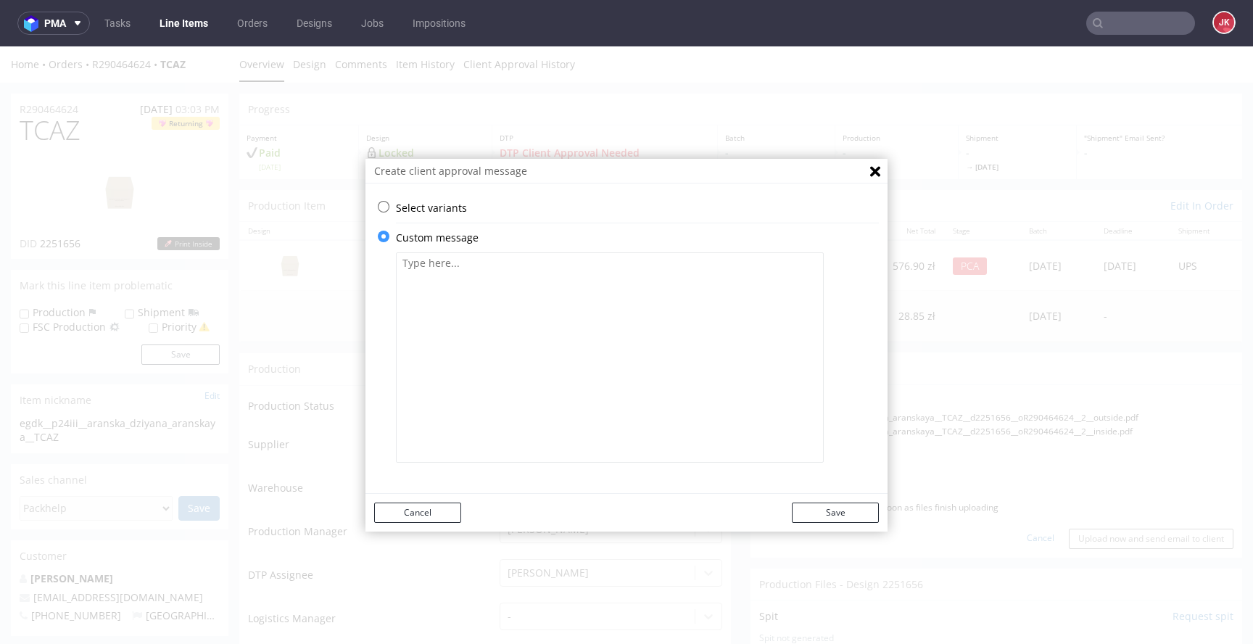
click at [562, 401] on textarea at bounding box center [610, 357] width 428 height 210
paste textarea "Proszę sprawdzić czy wszystko jest w porządku. Wymagana akceptacja klienta. Tex…"
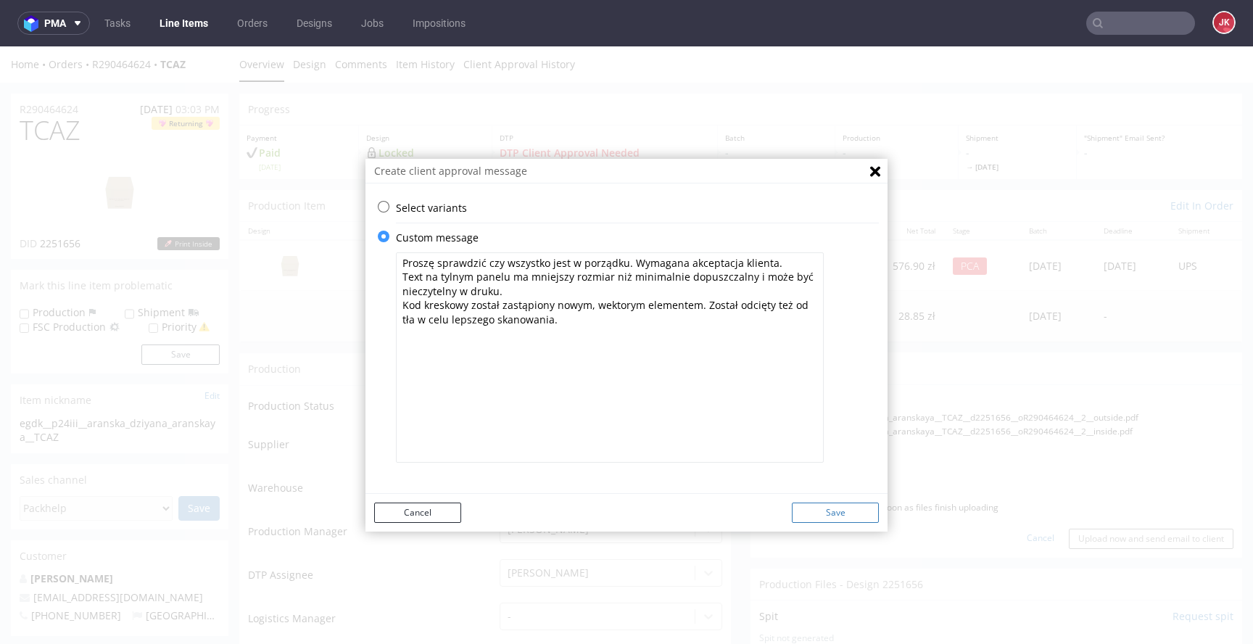
type textarea "Proszę sprawdzić czy wszystko jest w porządku. Wymagana akceptacja klienta. Tex…"
click at [820, 506] on button "Save" at bounding box center [835, 513] width 87 height 20
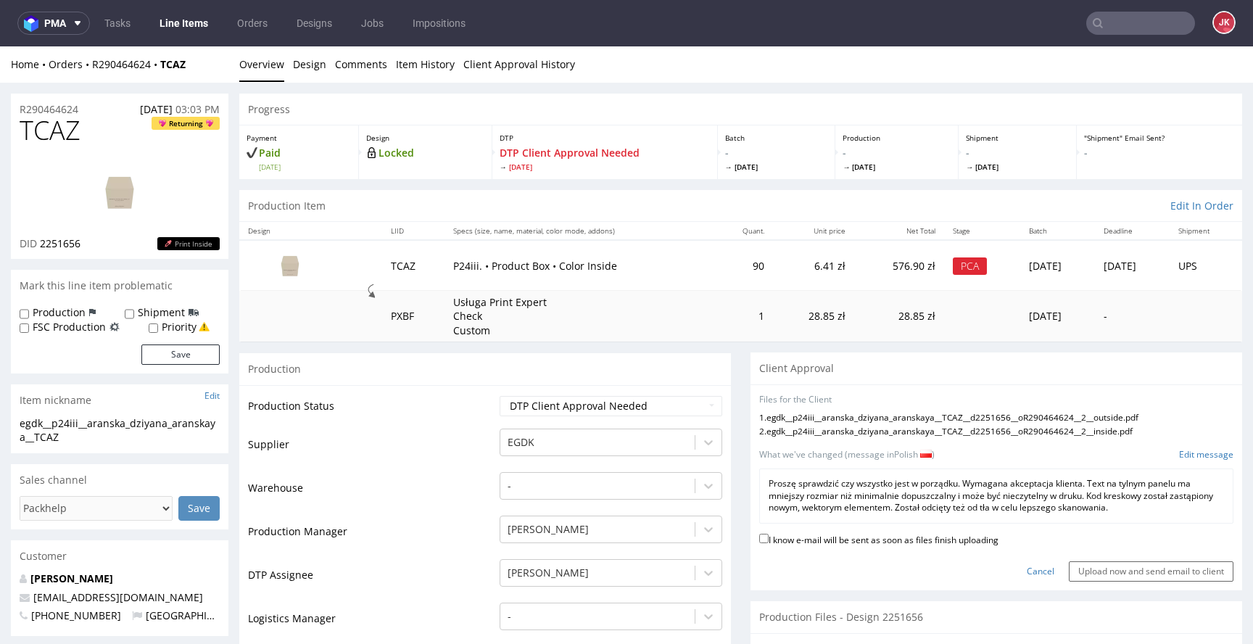
click at [828, 538] on label "I know e-mail will be sent as soon as files finish uploading" at bounding box center [878, 539] width 239 height 16
click at [769, 538] on input "I know e-mail will be sent as soon as files finish uploading" at bounding box center [763, 538] width 9 height 9
checkbox input "true"
click at [1105, 571] on input "Upload now and send email to client" at bounding box center [1151, 571] width 165 height 20
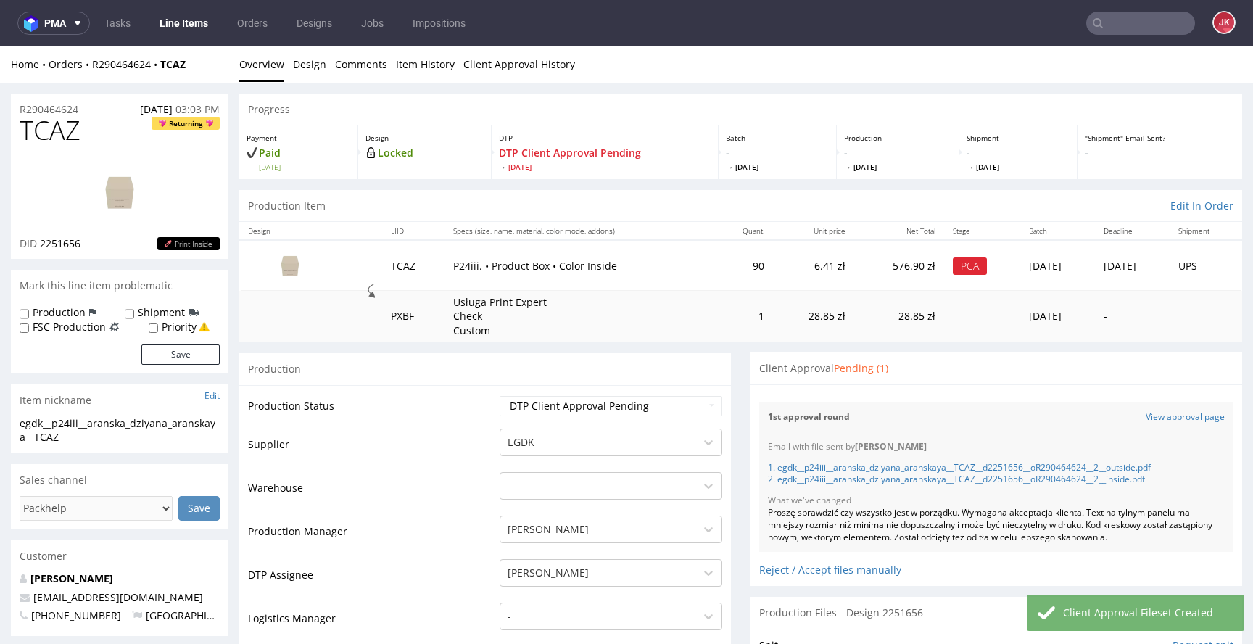
click at [443, 432] on td "Supplier" at bounding box center [372, 449] width 248 height 44
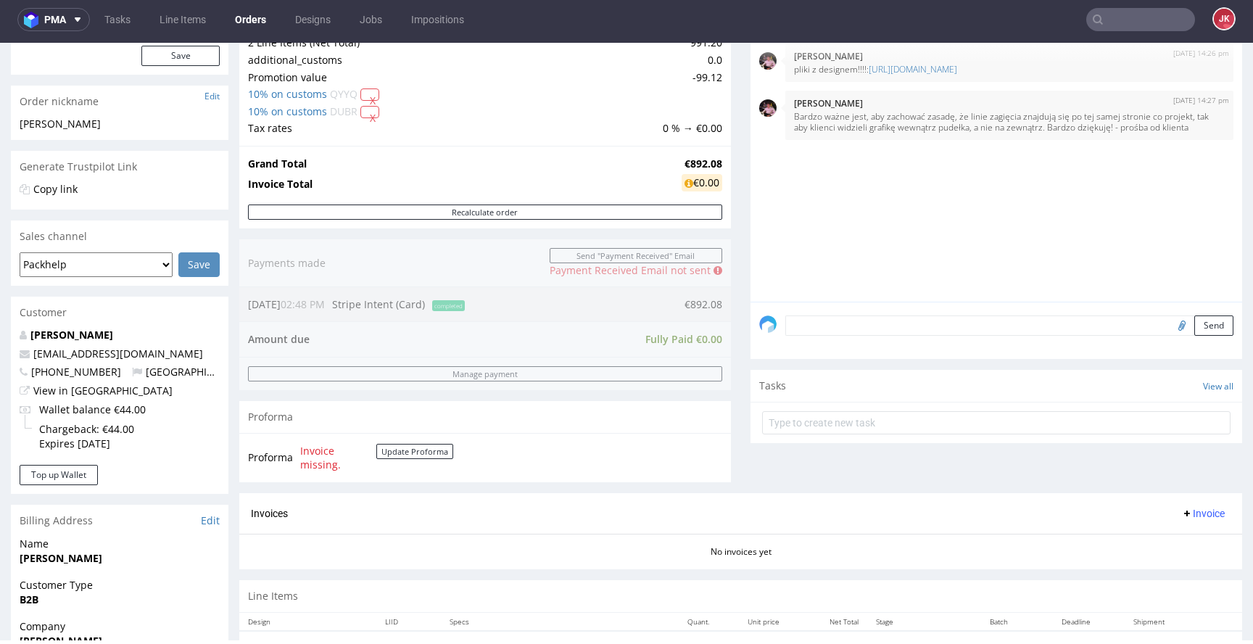
scroll to position [552, 0]
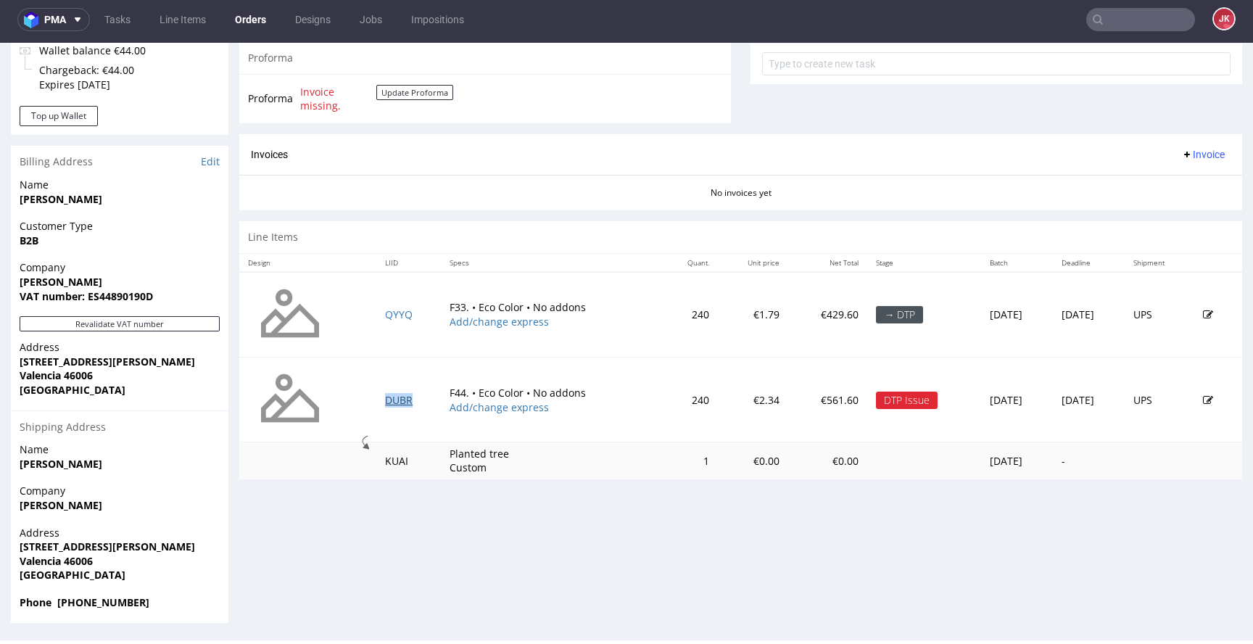
click at [386, 400] on link "DUBR" at bounding box center [399, 400] width 28 height 14
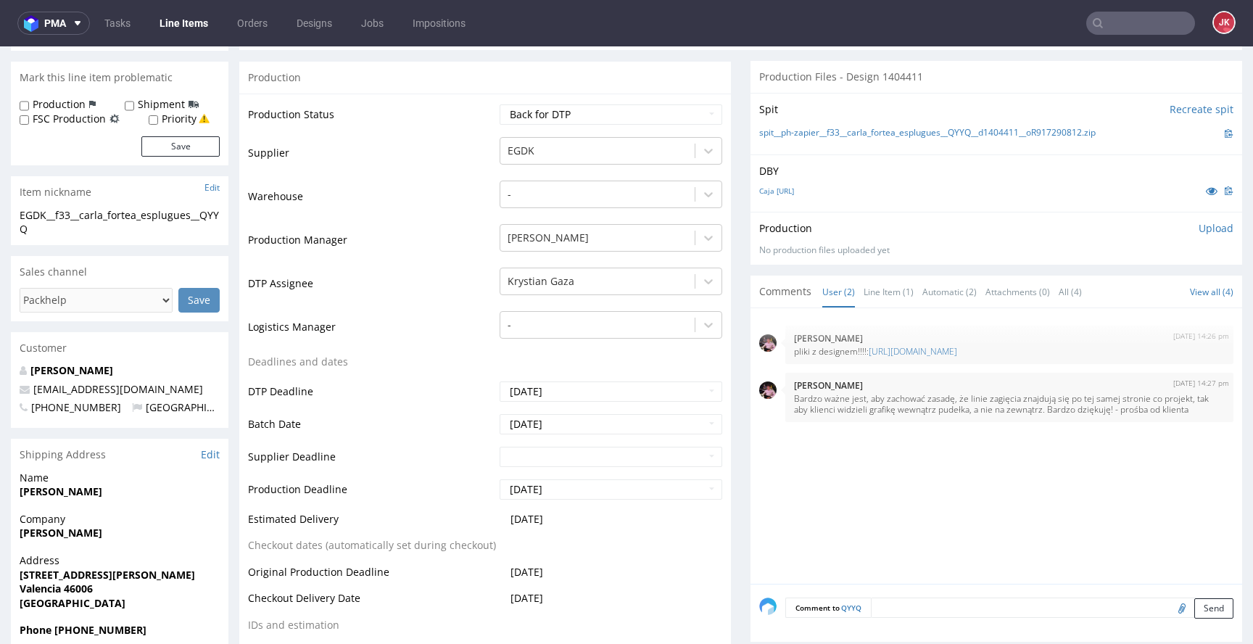
scroll to position [107, 0]
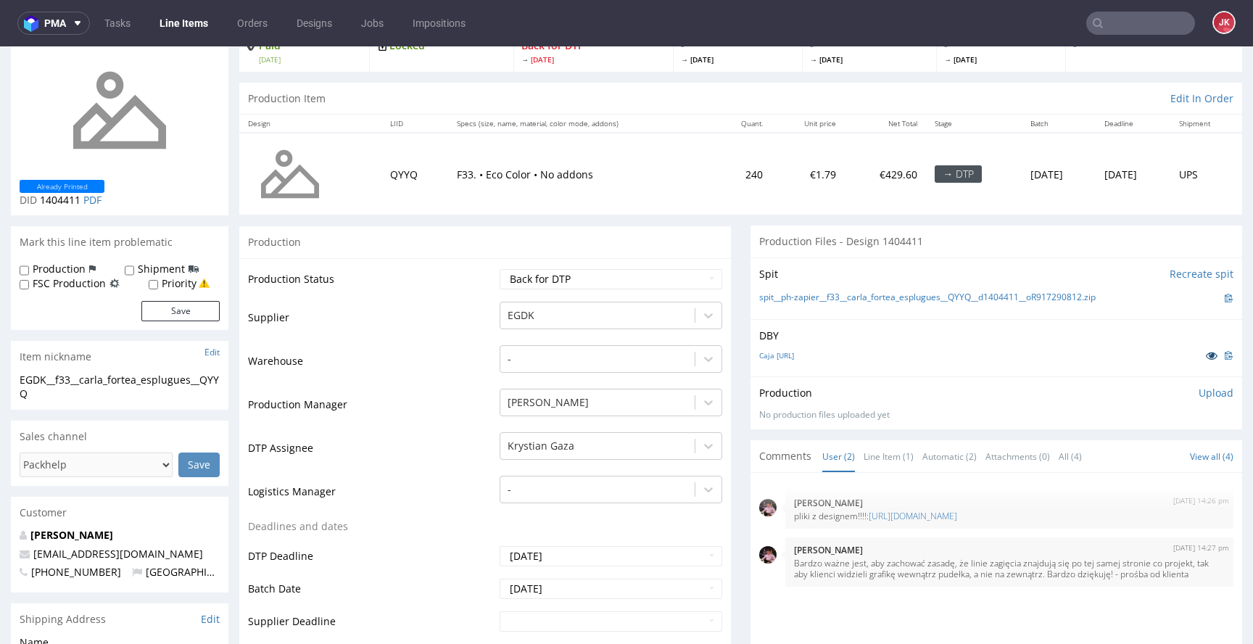
click at [1206, 357] on icon at bounding box center [1212, 355] width 12 height 10
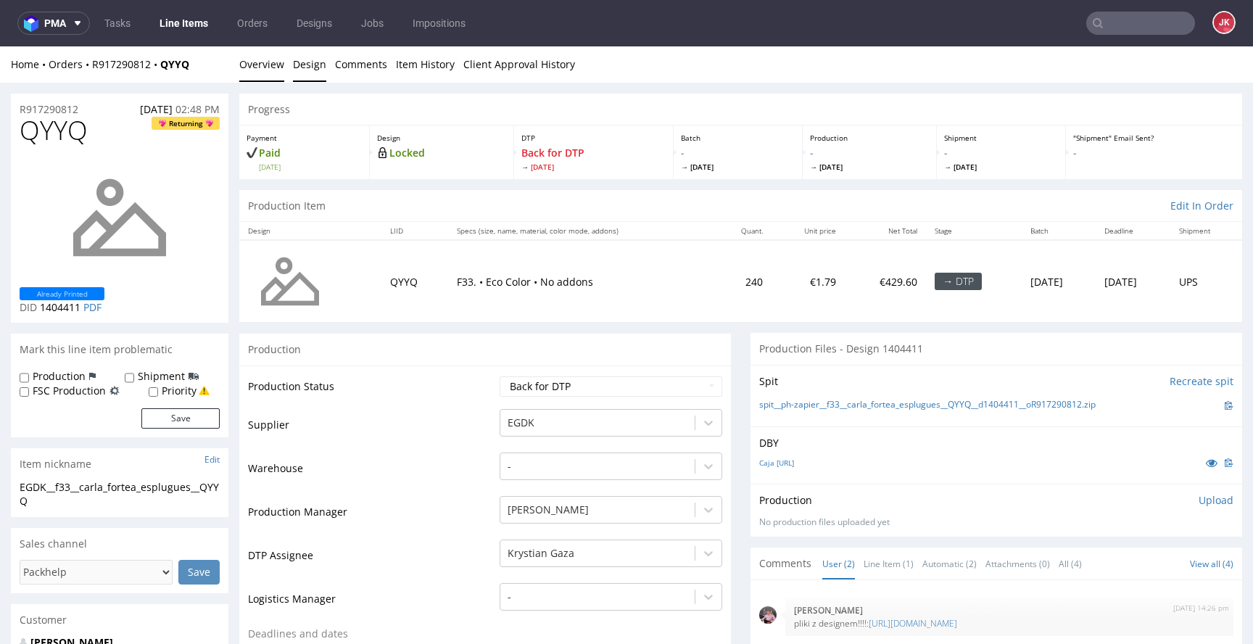
click at [302, 73] on link "Design" at bounding box center [309, 64] width 33 height 36
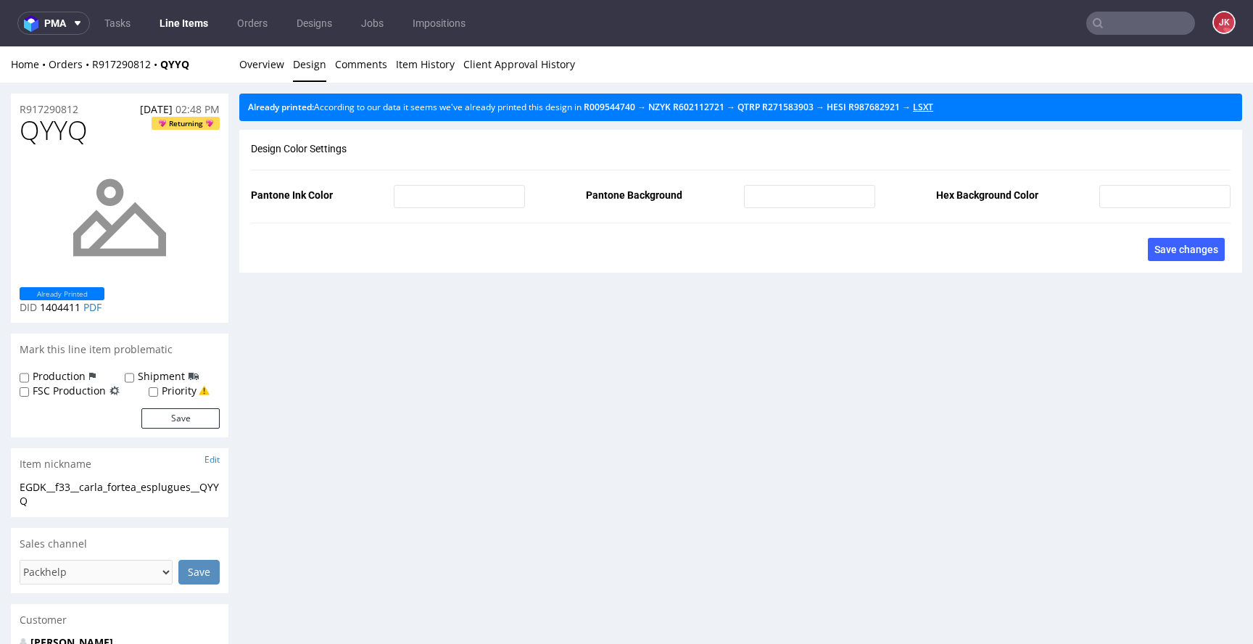
click at [934, 110] on link "LSXT" at bounding box center [923, 107] width 20 height 12
click at [258, 73] on link "Overview" at bounding box center [261, 64] width 45 height 36
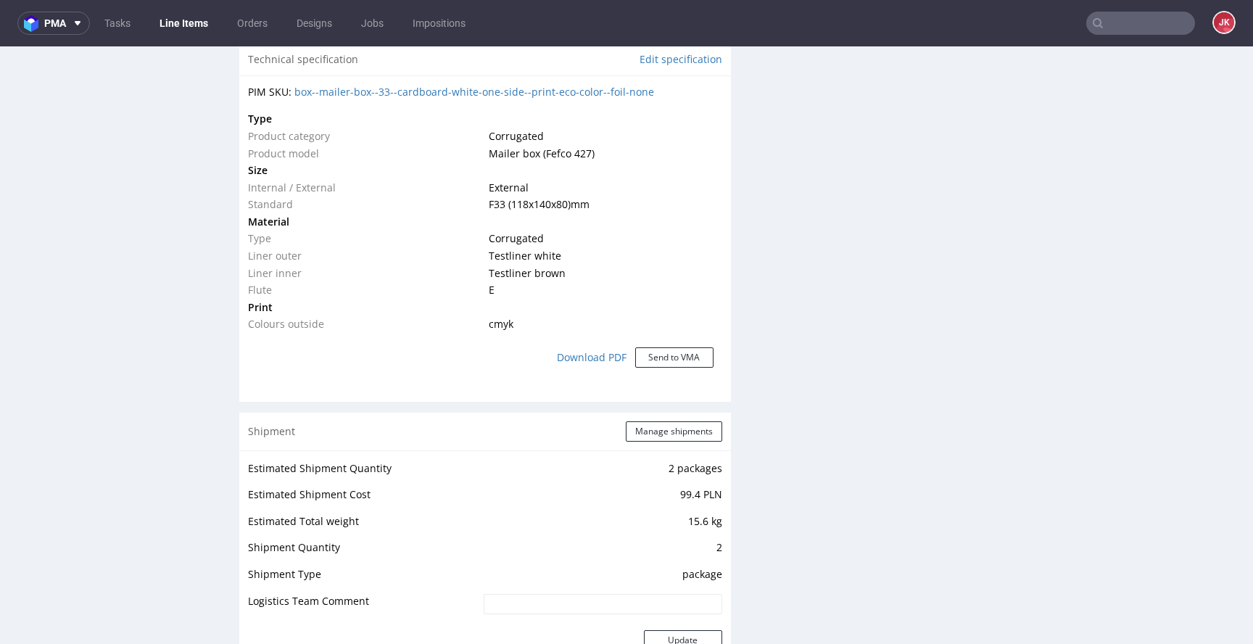
scroll to position [1696, 0]
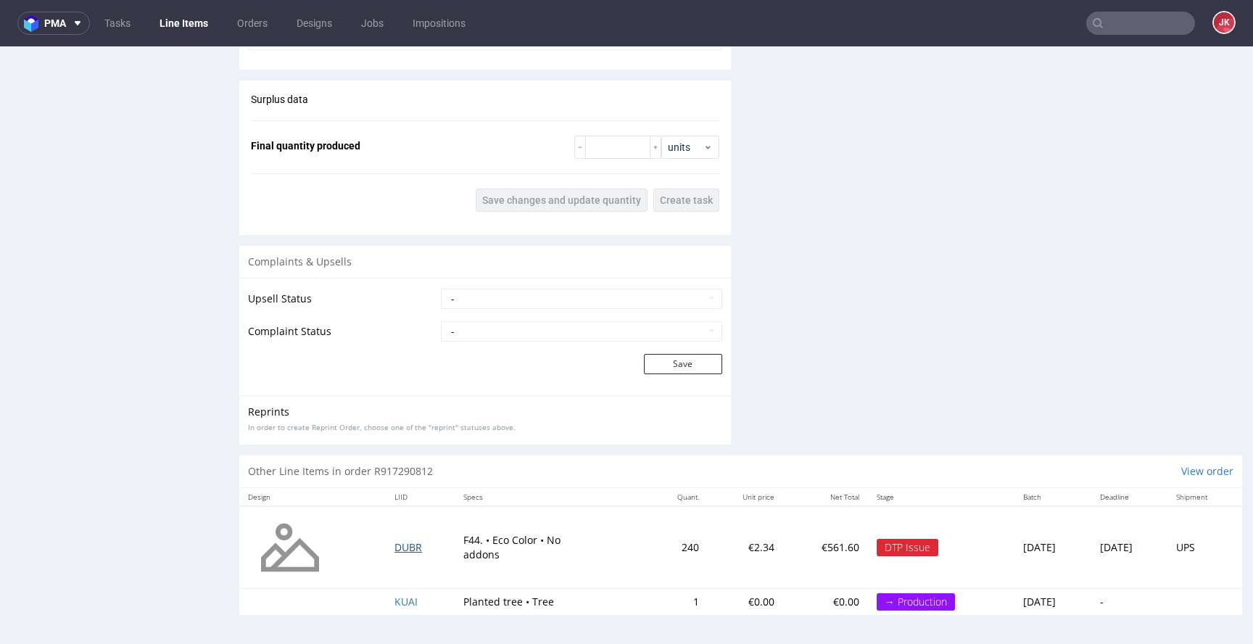
click at [400, 543] on span "DUBR" at bounding box center [409, 547] width 28 height 14
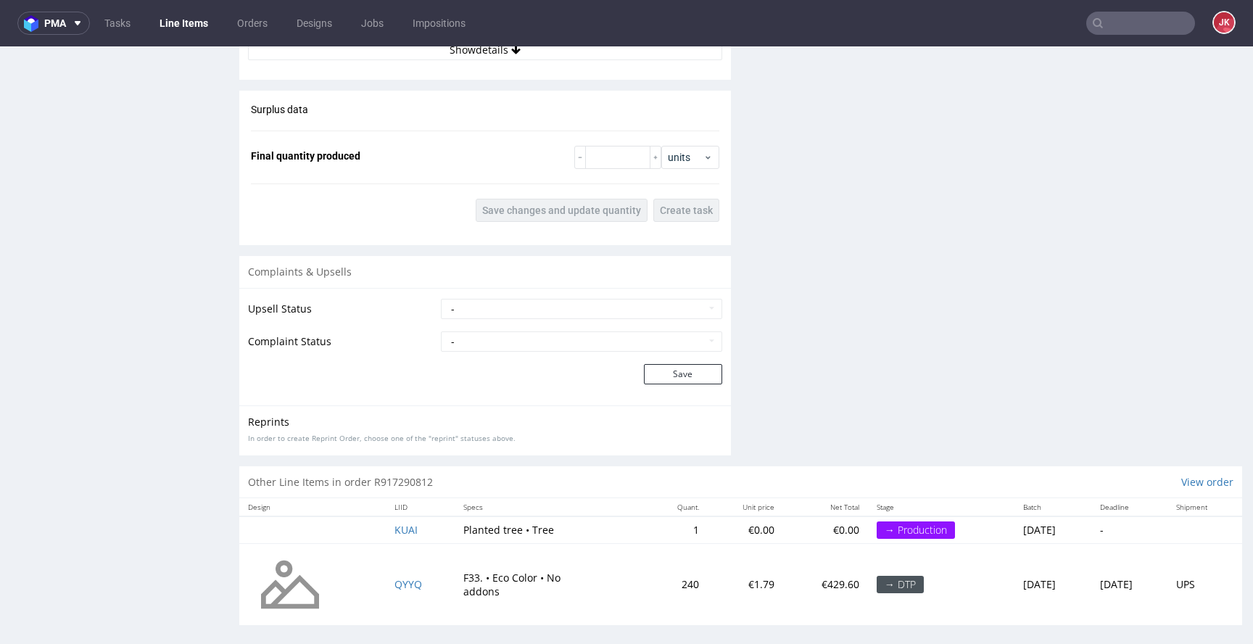
scroll to position [1766, 0]
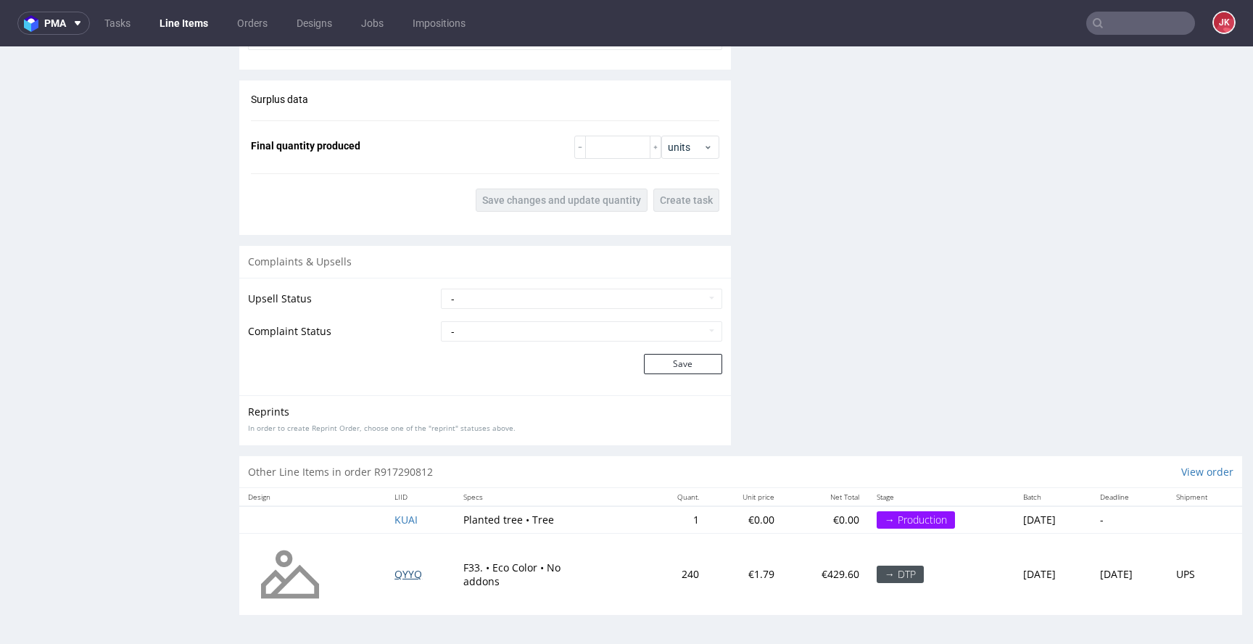
click at [400, 574] on span "QYYQ" at bounding box center [409, 574] width 28 height 14
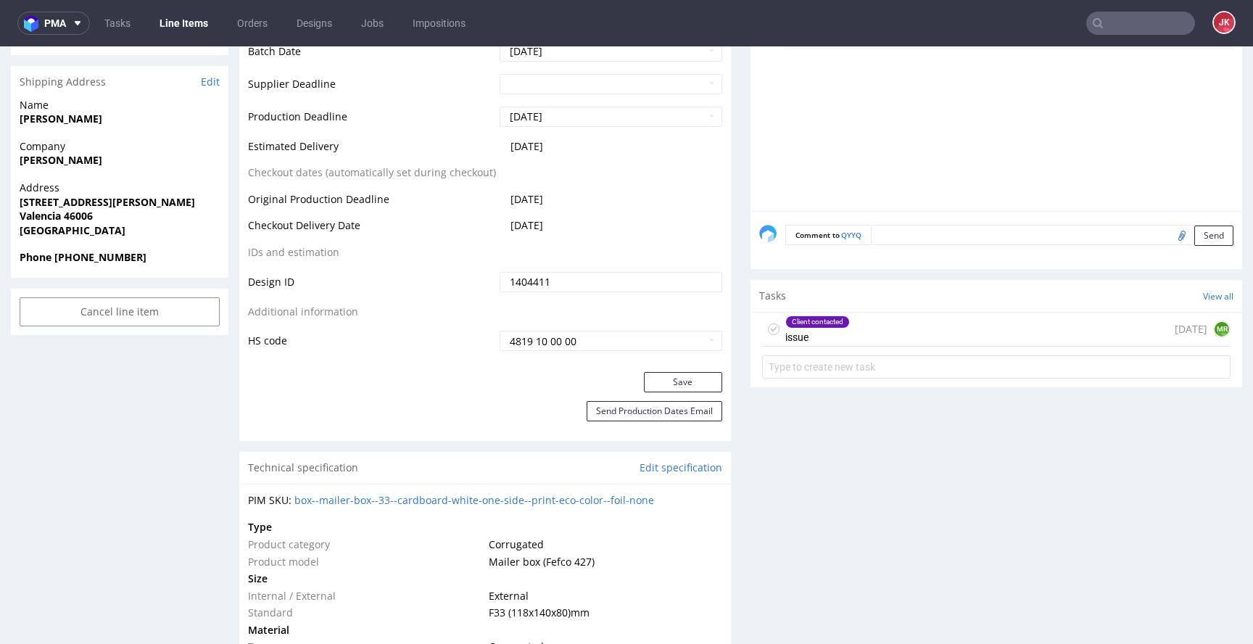
scroll to position [612, 0]
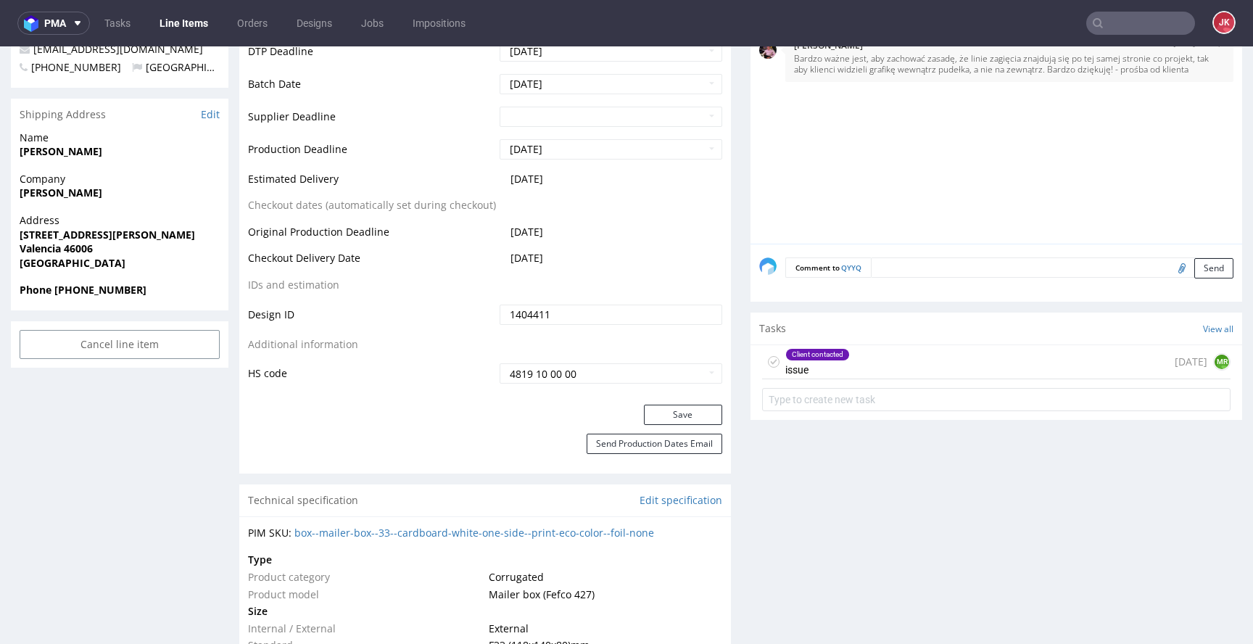
click at [768, 363] on icon at bounding box center [774, 362] width 12 height 12
click at [809, 361] on div "To Do issue 1 day ago MR" at bounding box center [996, 362] width 469 height 34
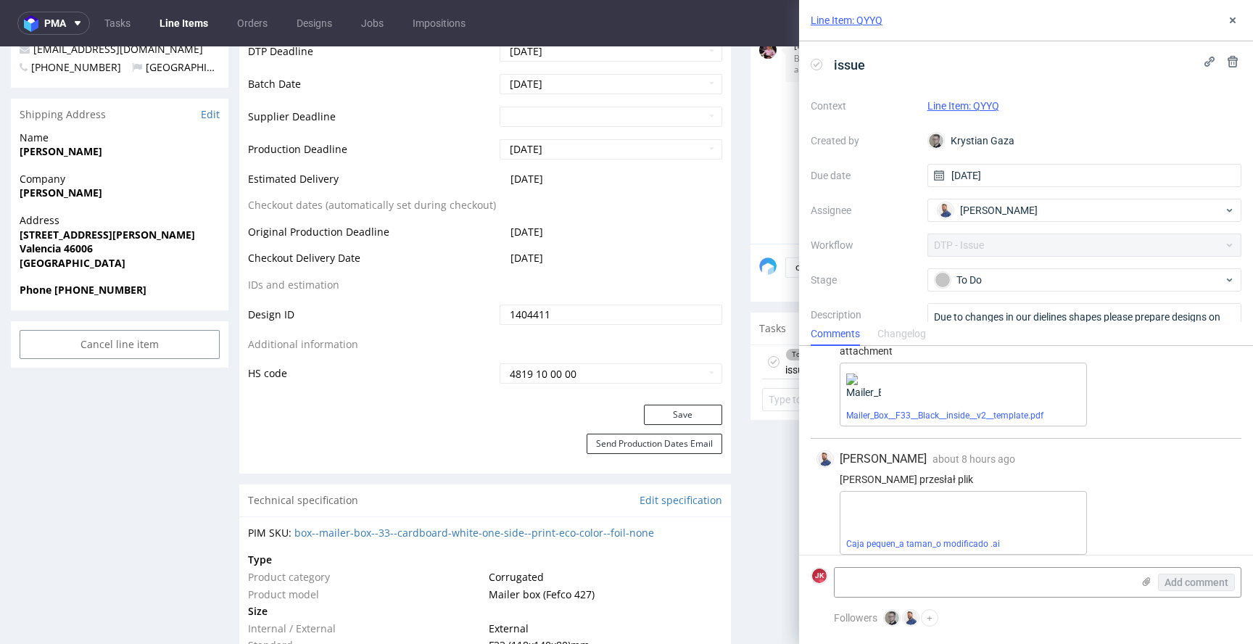
scroll to position [47, 0]
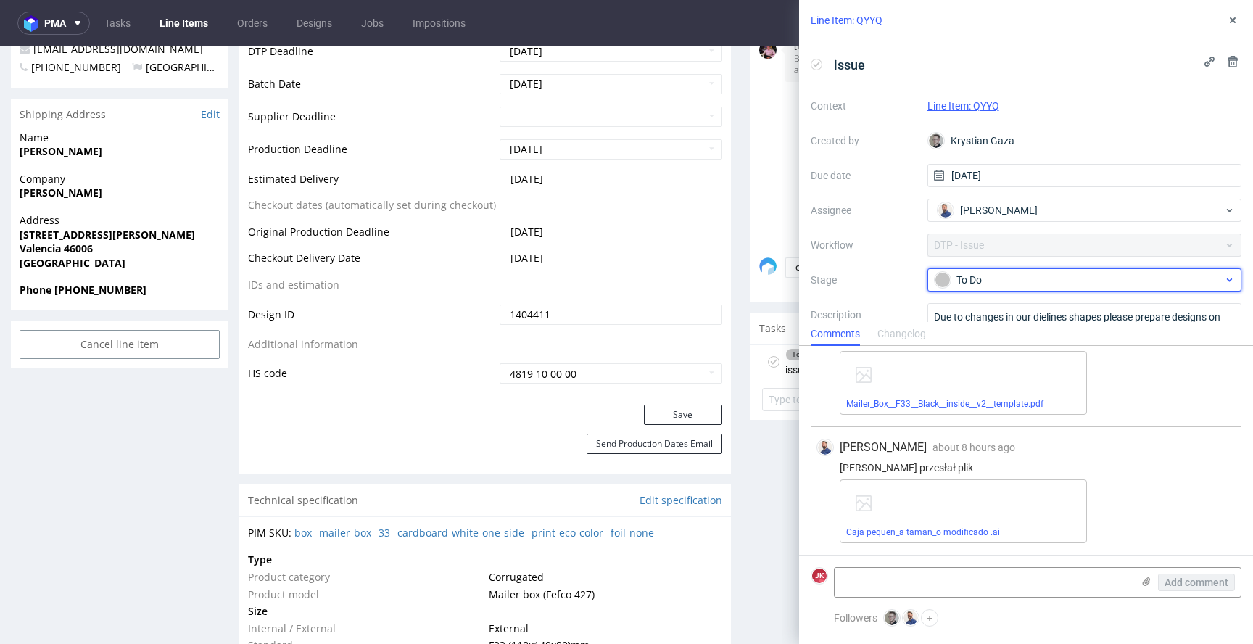
click at [964, 287] on div "To Do" at bounding box center [1079, 280] width 289 height 16
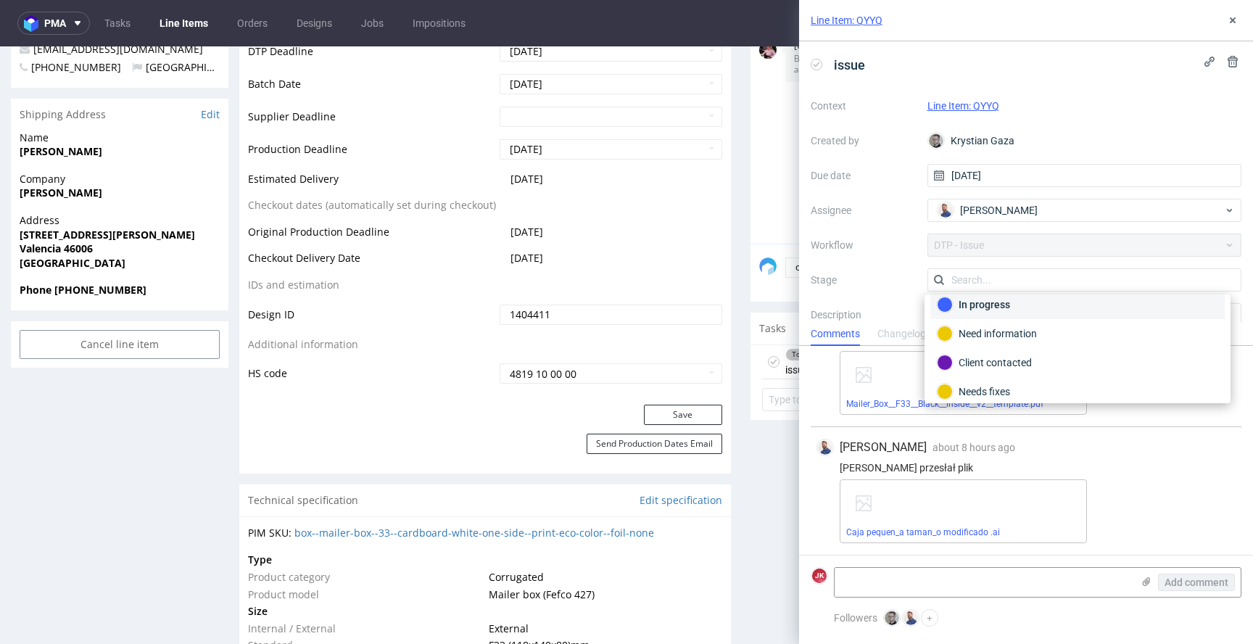
scroll to position [69, 0]
click at [1013, 339] on div "Client contacted" at bounding box center [1077, 333] width 281 height 16
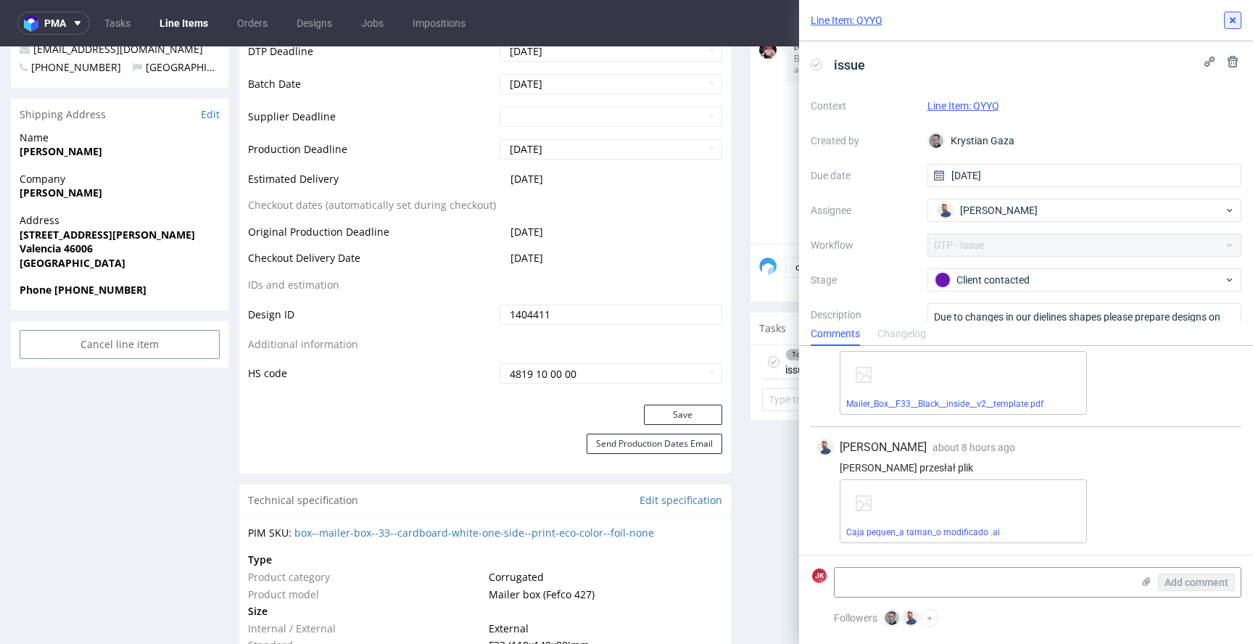
click at [1238, 22] on icon at bounding box center [1233, 21] width 12 height 12
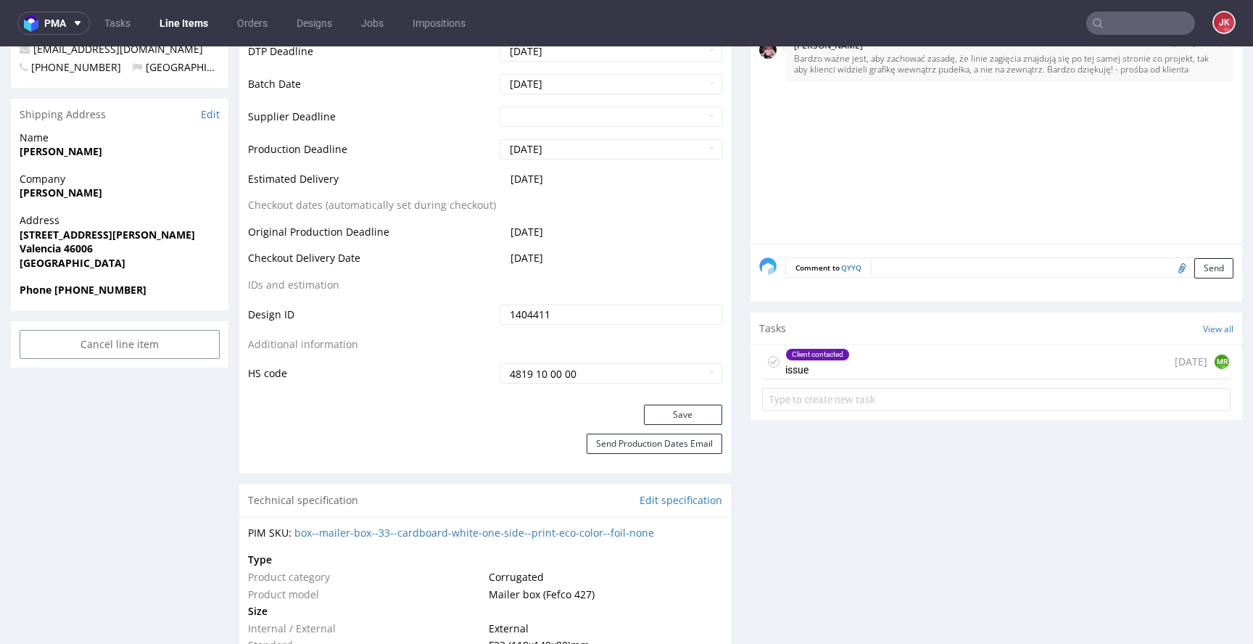
click at [847, 366] on div "Client contacted issue 1 day ago MR" at bounding box center [996, 362] width 469 height 34
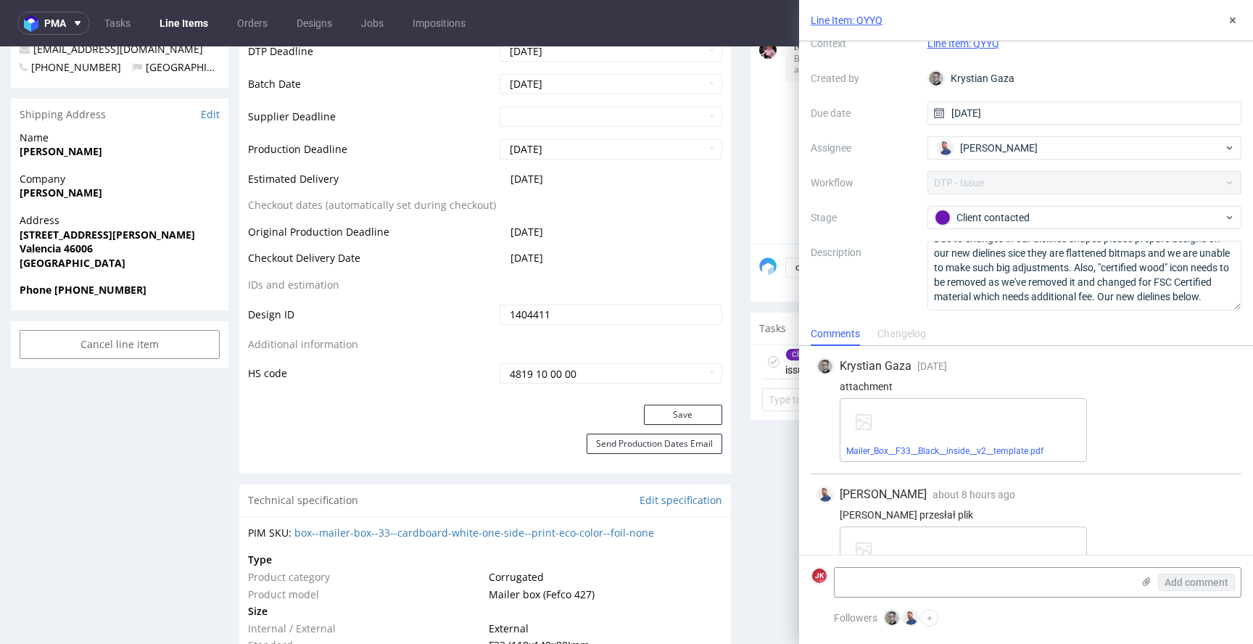
scroll to position [47, 0]
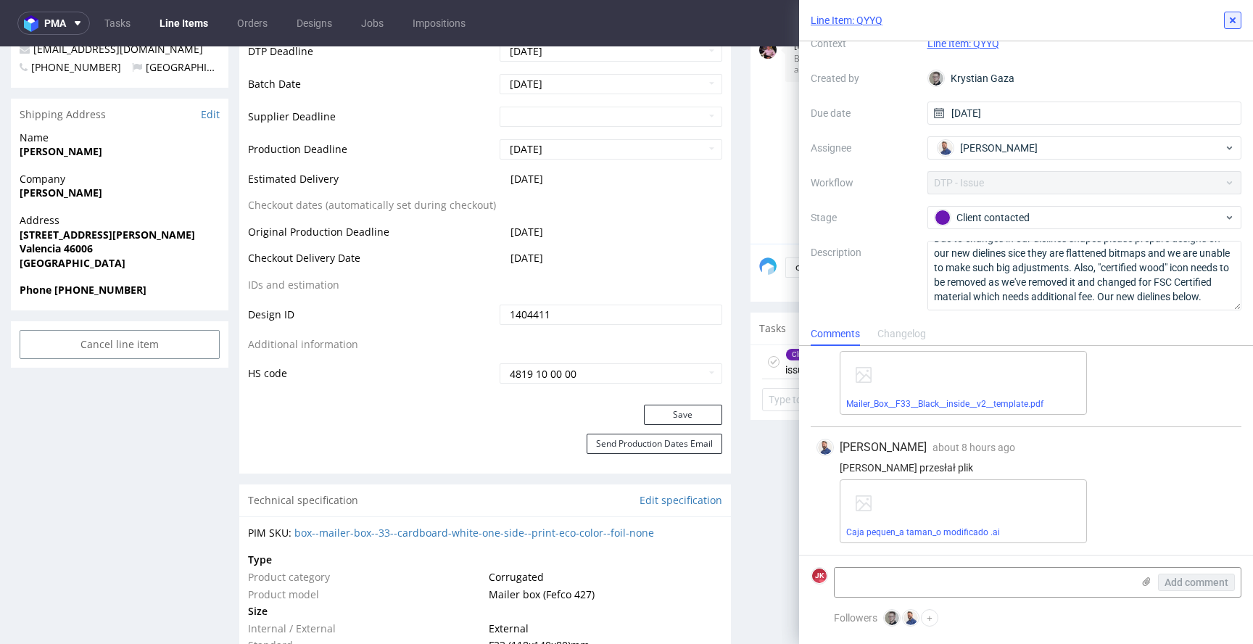
click at [1235, 26] on button at bounding box center [1232, 20] width 17 height 17
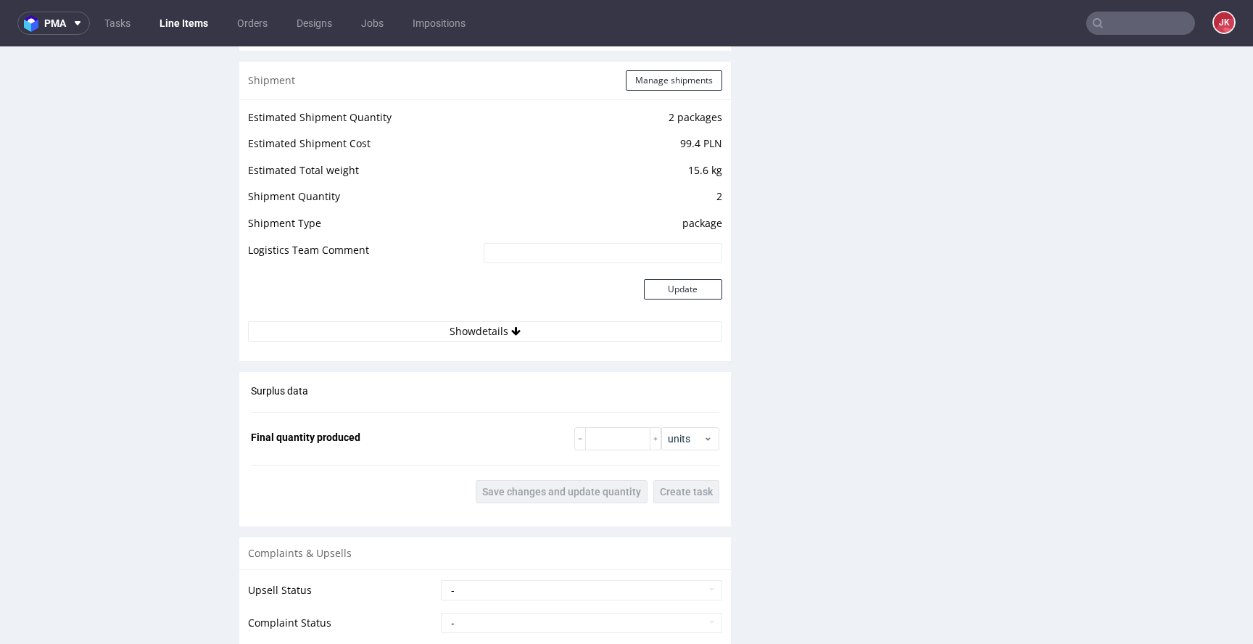
scroll to position [1696, 0]
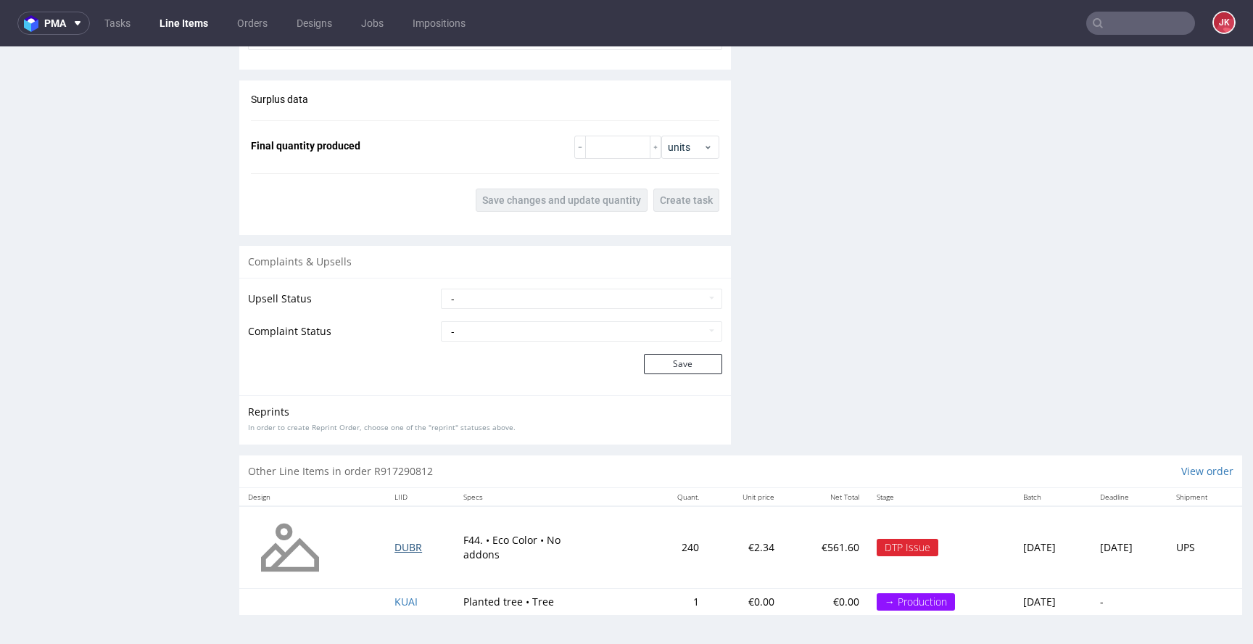
click at [395, 549] on span "DUBR" at bounding box center [409, 547] width 28 height 14
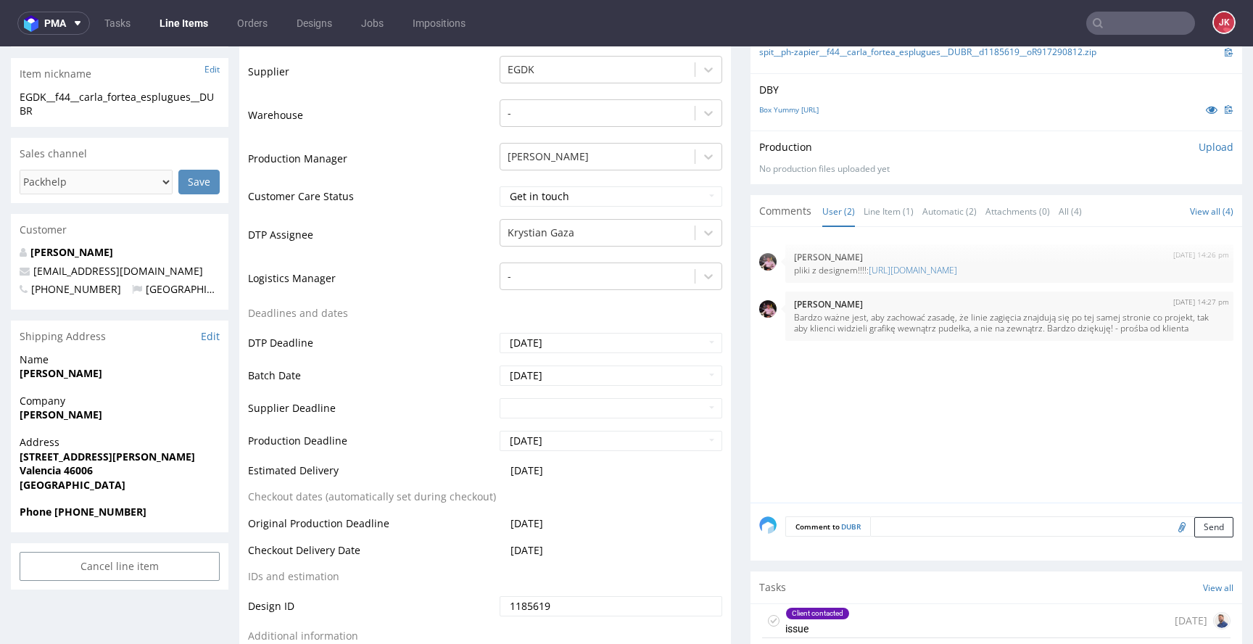
scroll to position [619, 0]
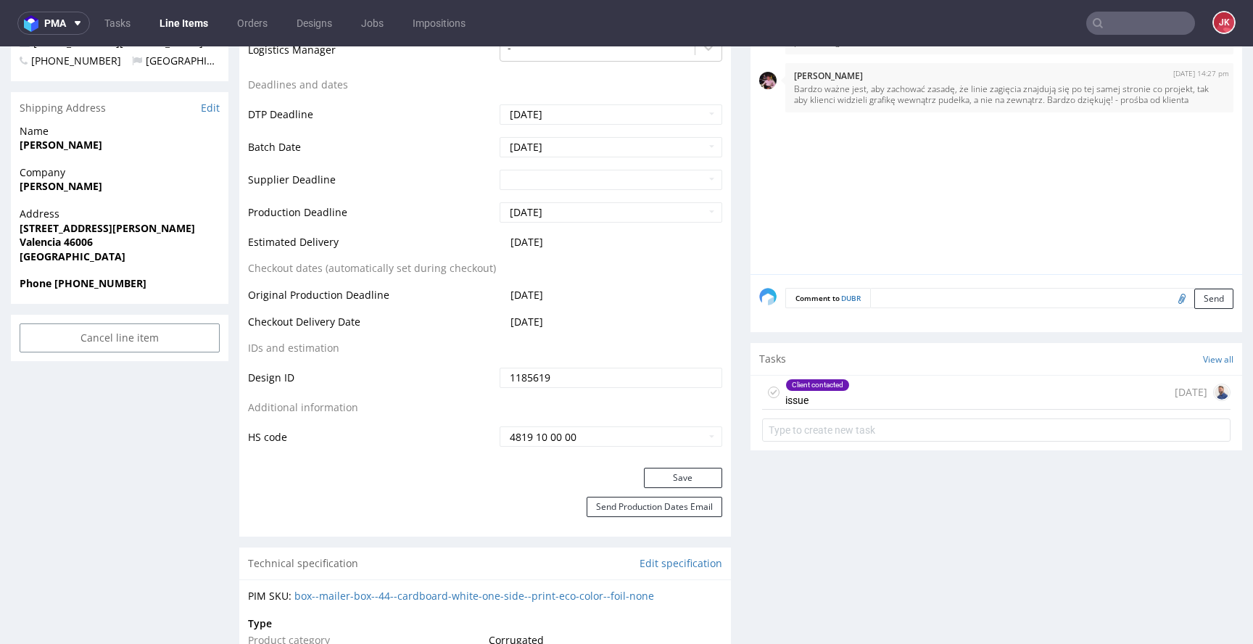
click at [852, 395] on div "Client contacted issue 1 day ago" at bounding box center [996, 393] width 469 height 34
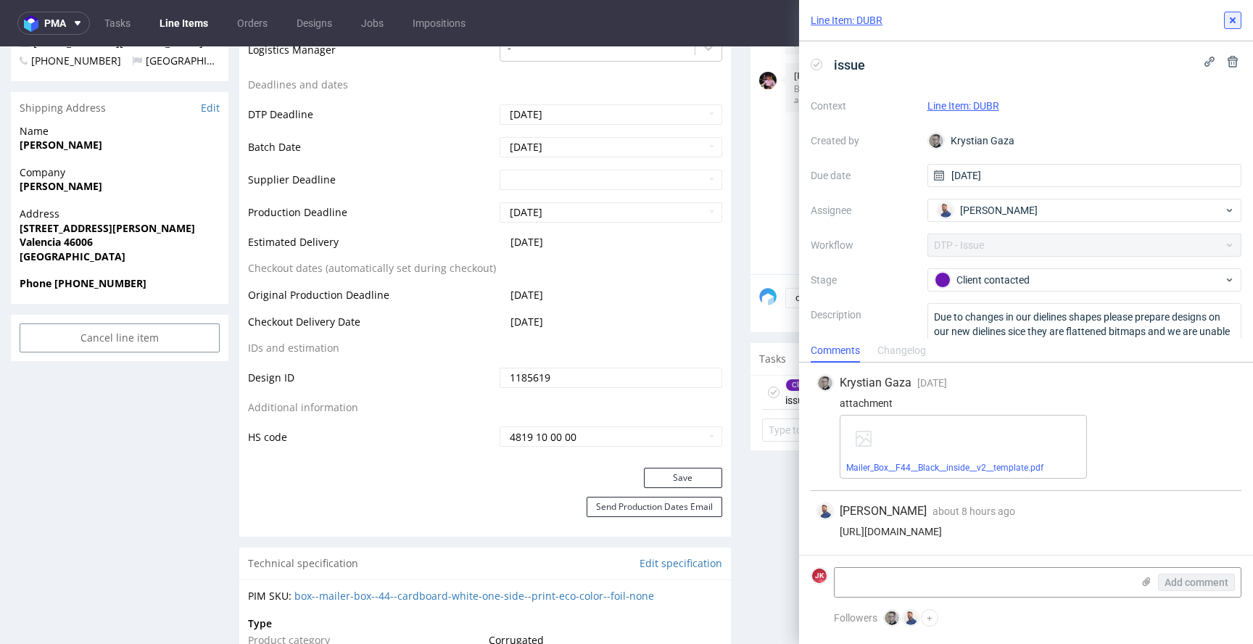
click at [1231, 24] on icon at bounding box center [1233, 21] width 12 height 12
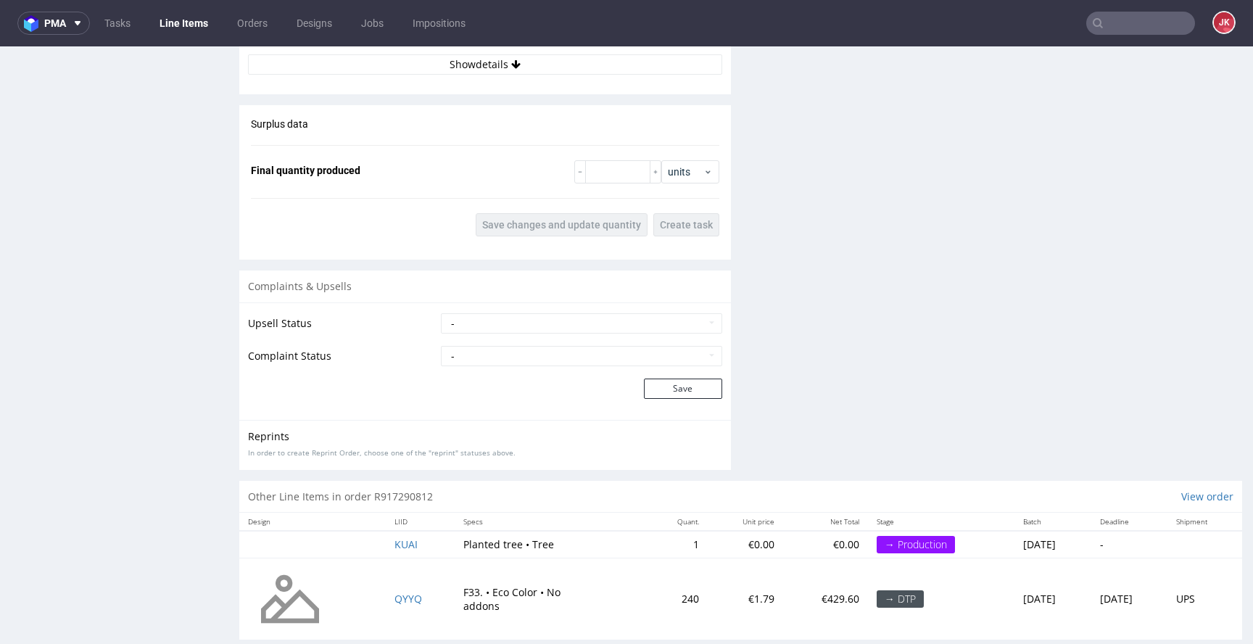
scroll to position [1766, 0]
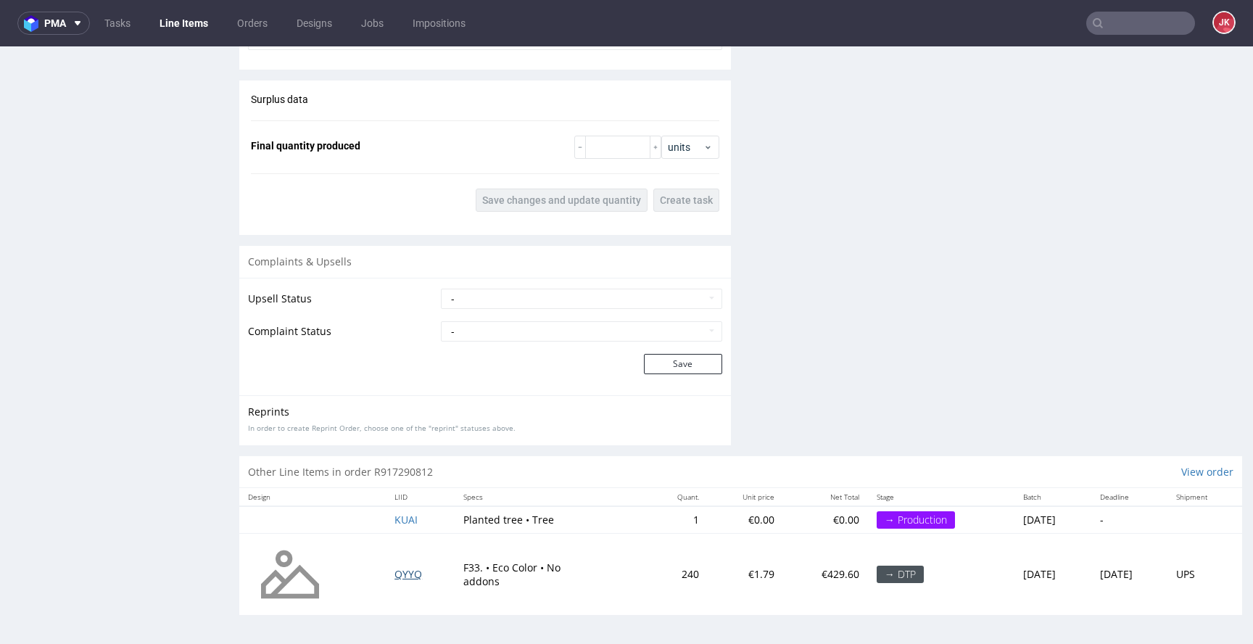
click at [398, 574] on span "QYYQ" at bounding box center [409, 574] width 28 height 14
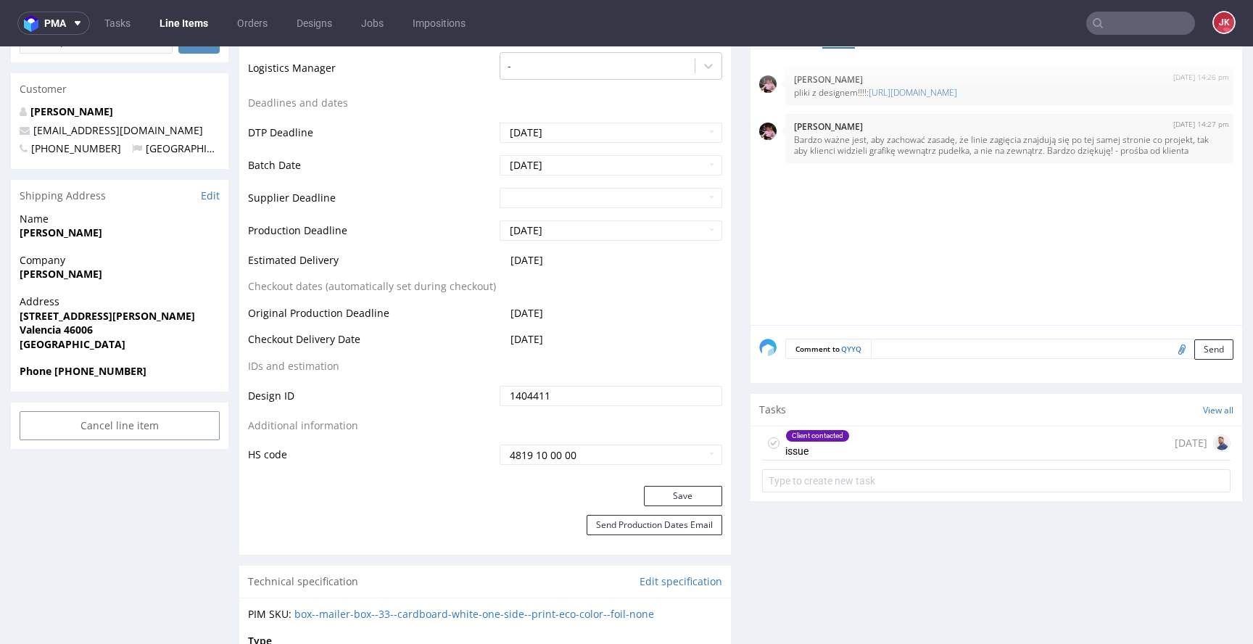
scroll to position [534, 0]
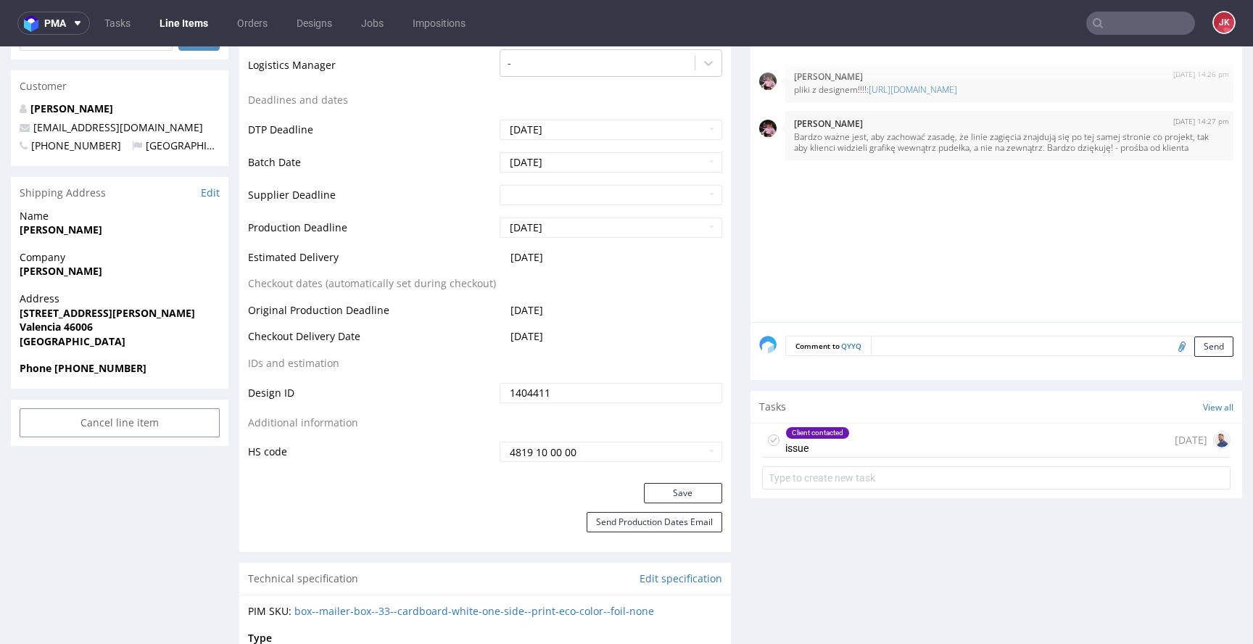
click at [809, 437] on div "Client contacted" at bounding box center [817, 433] width 63 height 12
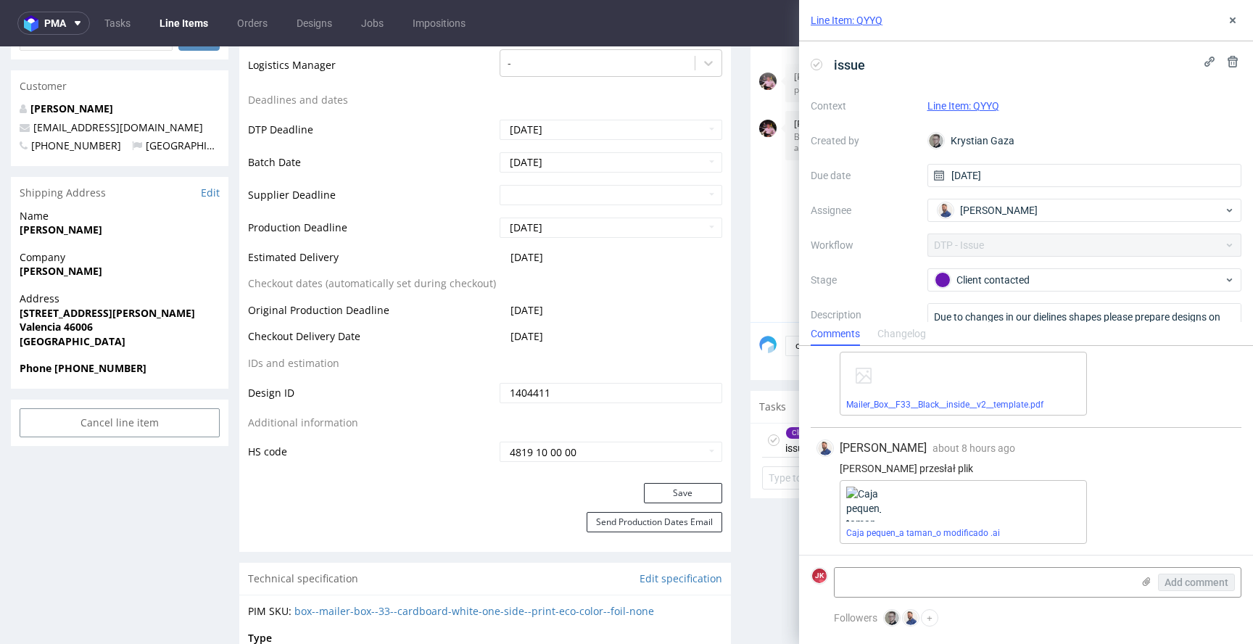
scroll to position [47, 0]
click at [896, 532] on link "Caja pequen_a taman_o modificado .ai" at bounding box center [924, 532] width 154 height 10
click at [1238, 21] on icon at bounding box center [1233, 21] width 12 height 12
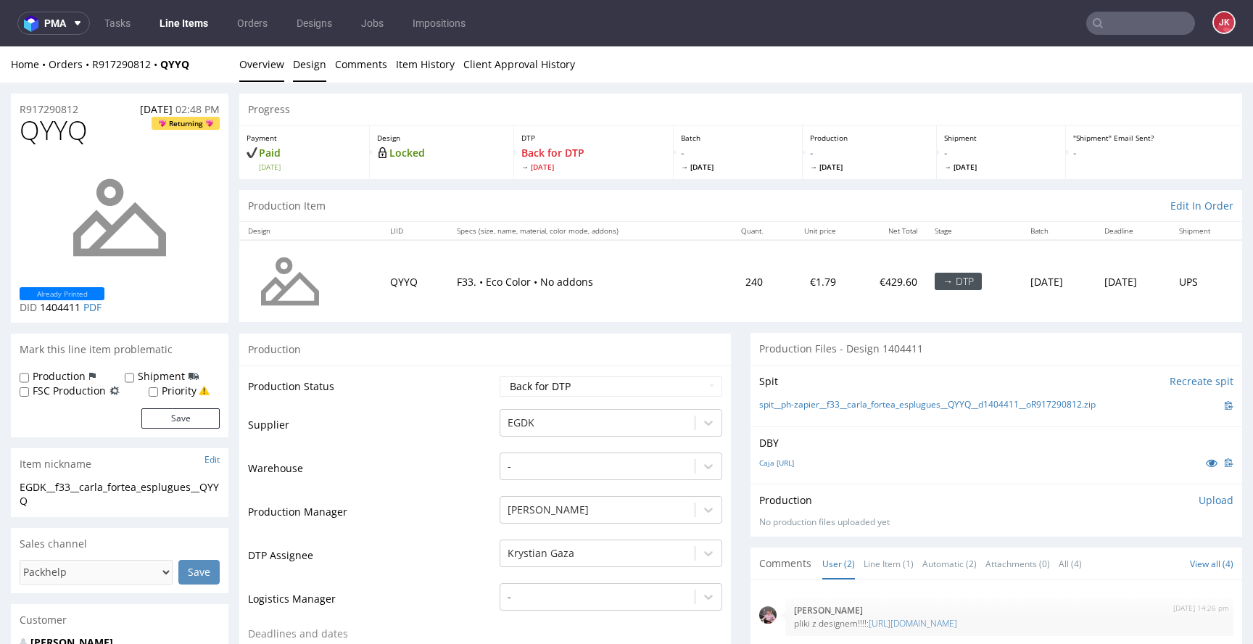
click at [318, 75] on link "Design" at bounding box center [309, 64] width 33 height 36
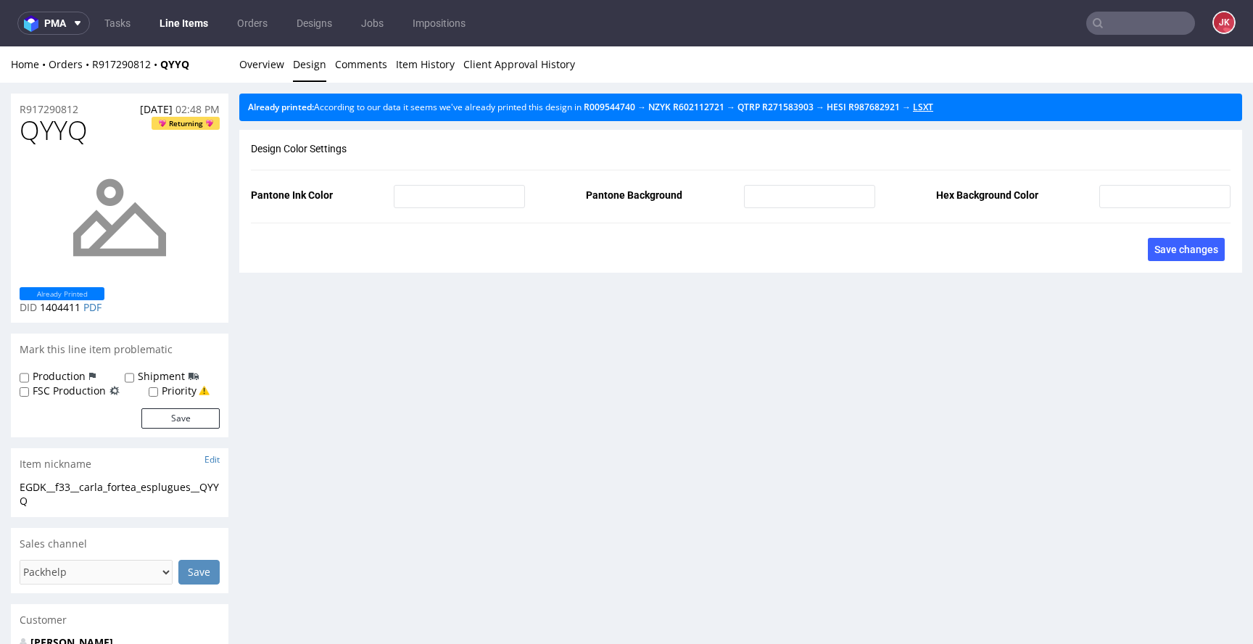
click at [934, 108] on link "LSXT" at bounding box center [923, 107] width 20 height 12
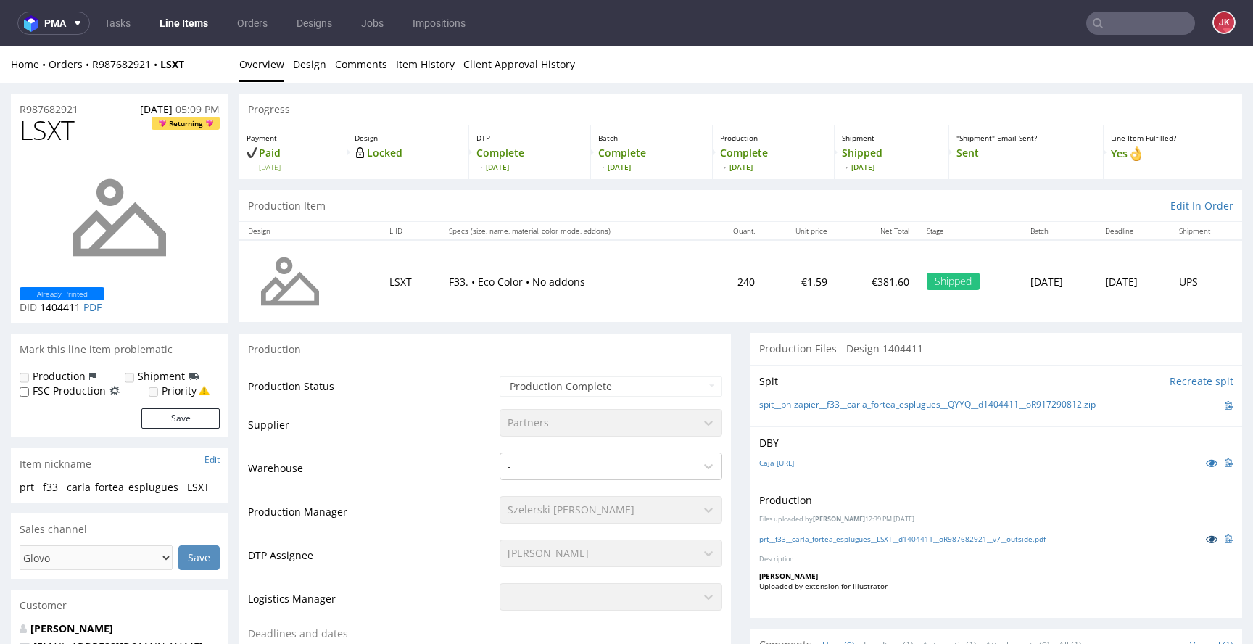
click at [1206, 541] on icon at bounding box center [1212, 539] width 12 height 10
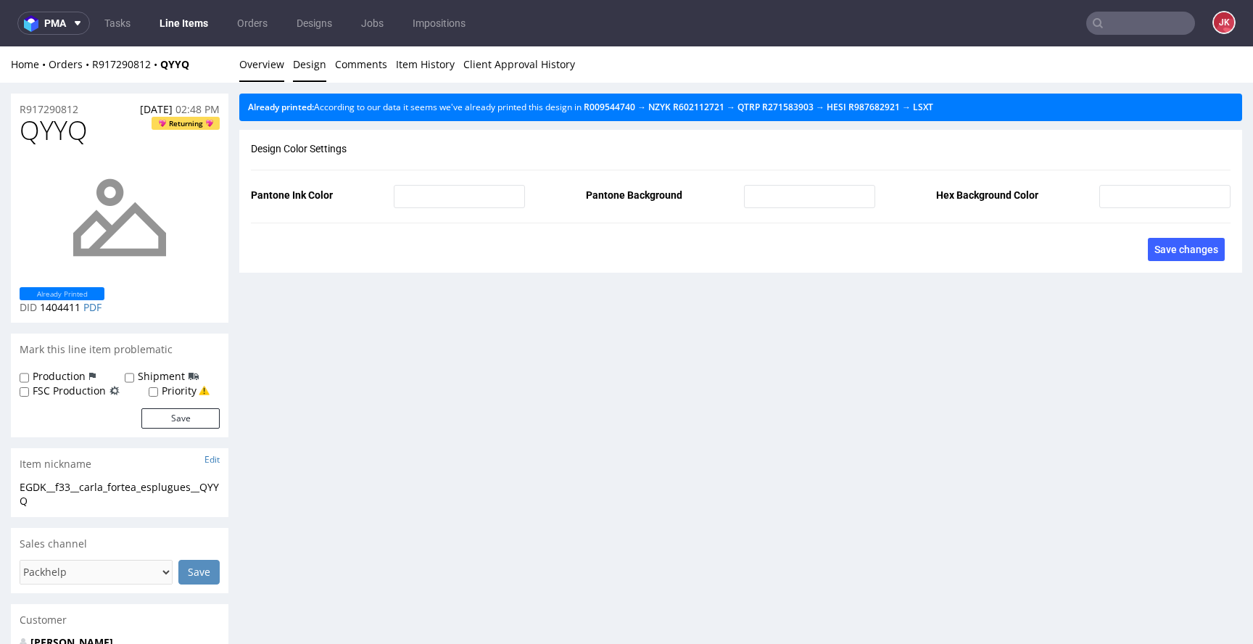
click at [270, 62] on link "Overview" at bounding box center [261, 64] width 45 height 36
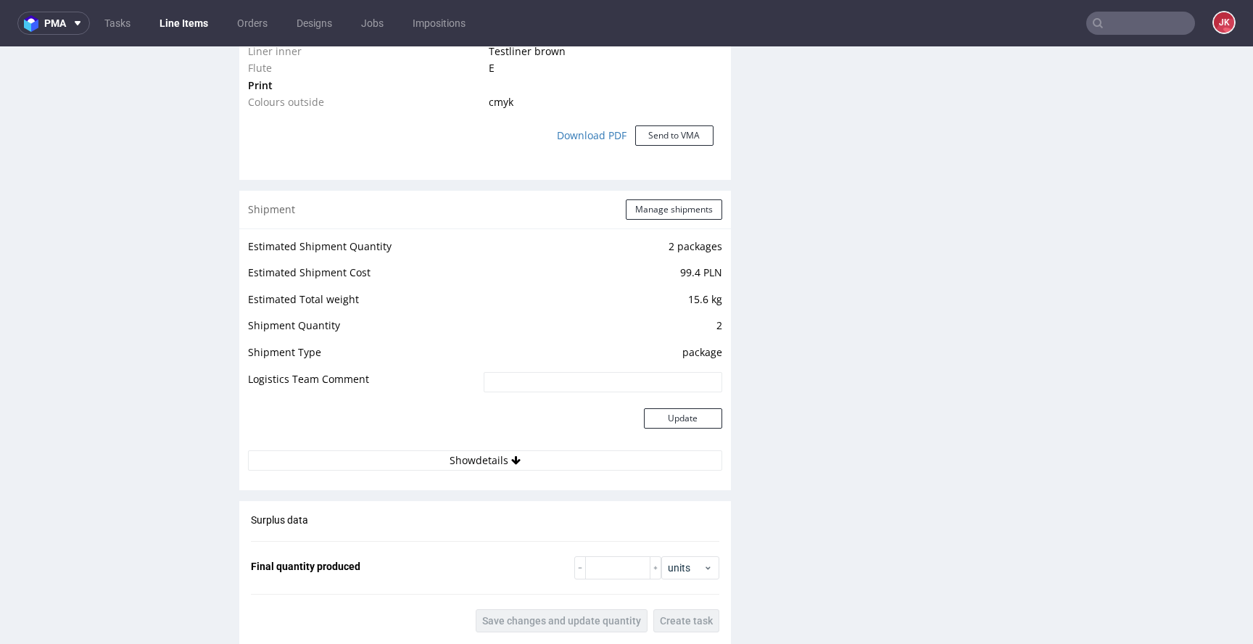
scroll to position [1696, 0]
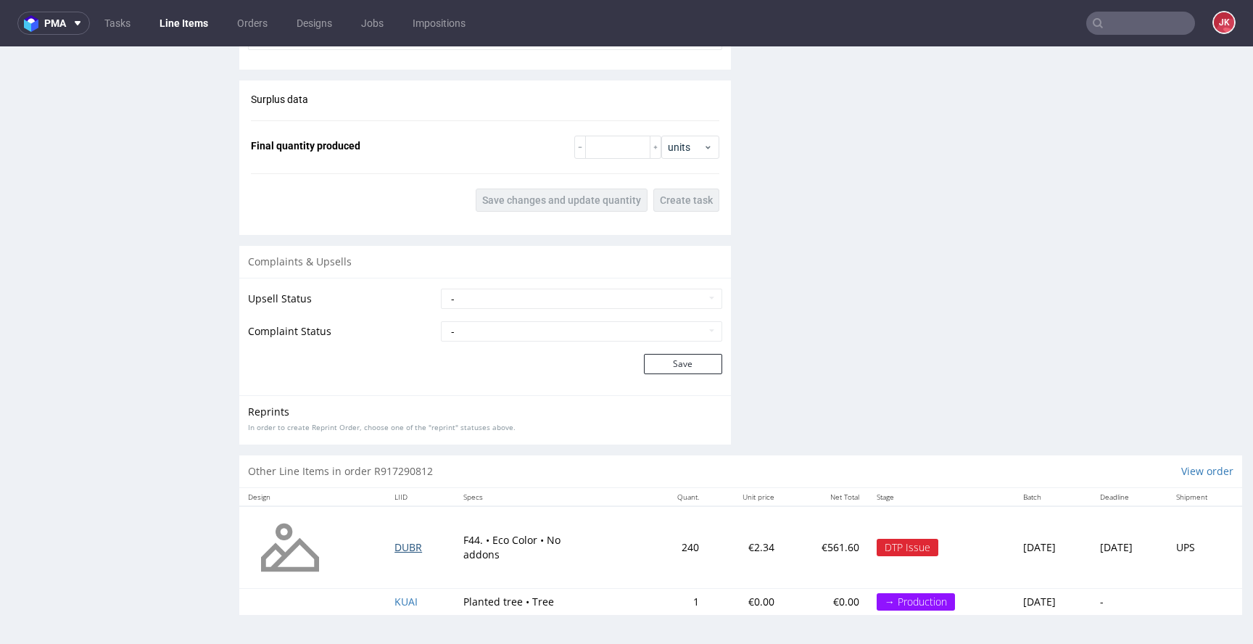
click at [396, 551] on span "DUBR" at bounding box center [409, 547] width 28 height 14
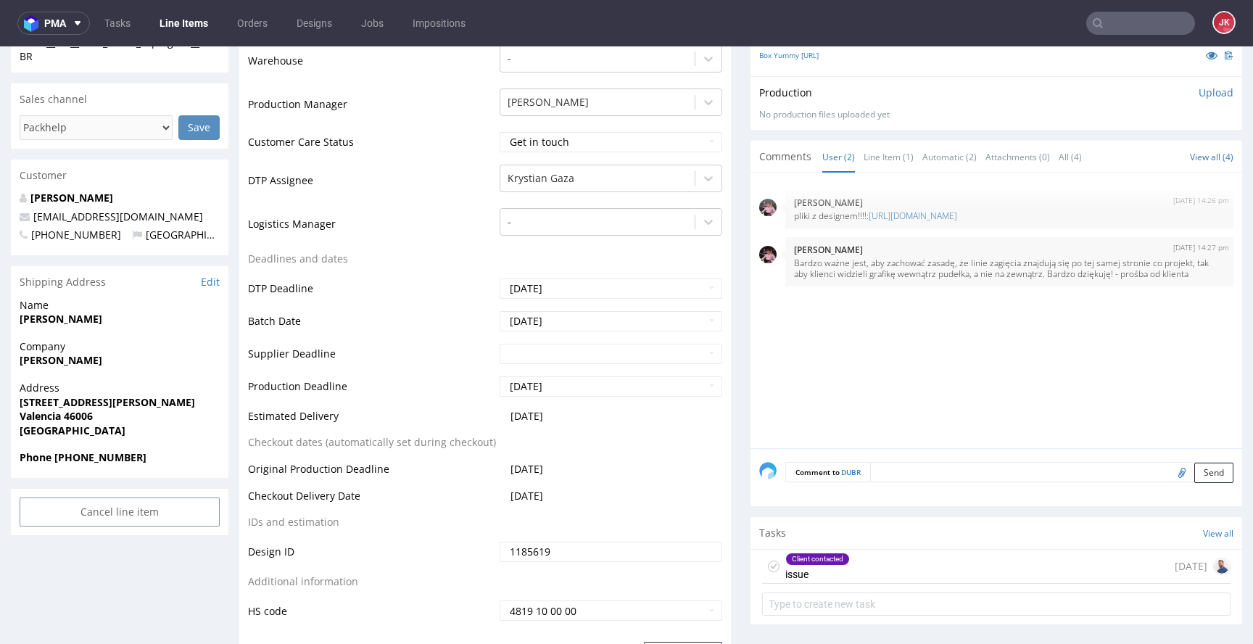
scroll to position [607, 0]
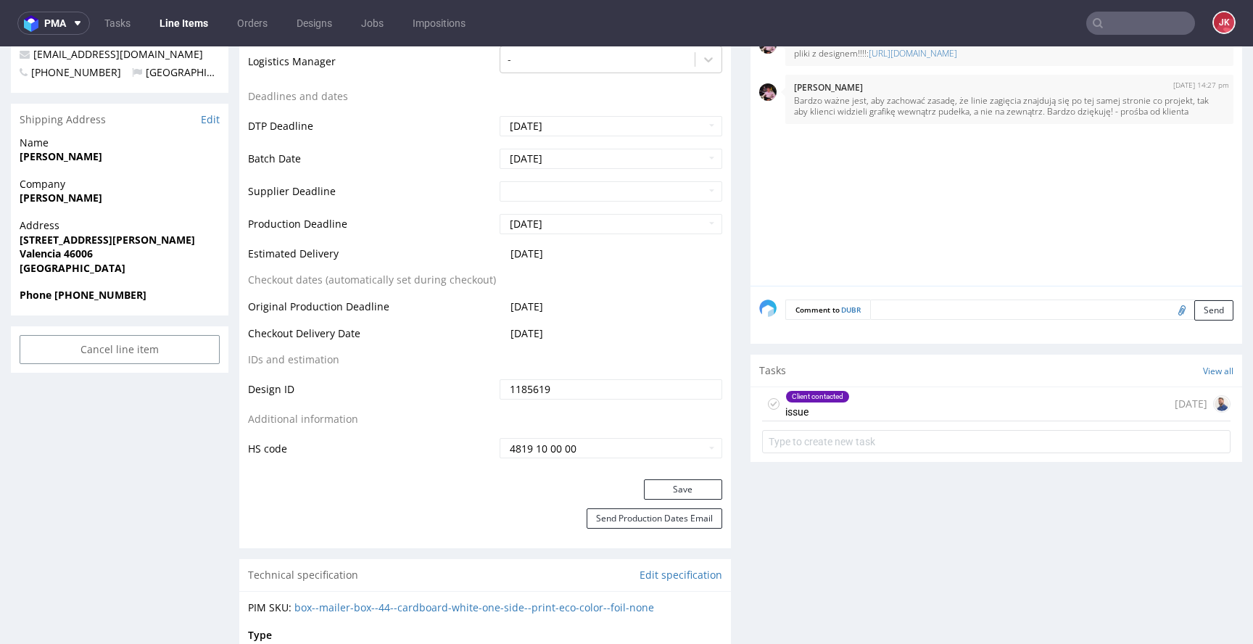
click at [803, 414] on div "Client contacted issue" at bounding box center [818, 403] width 65 height 33
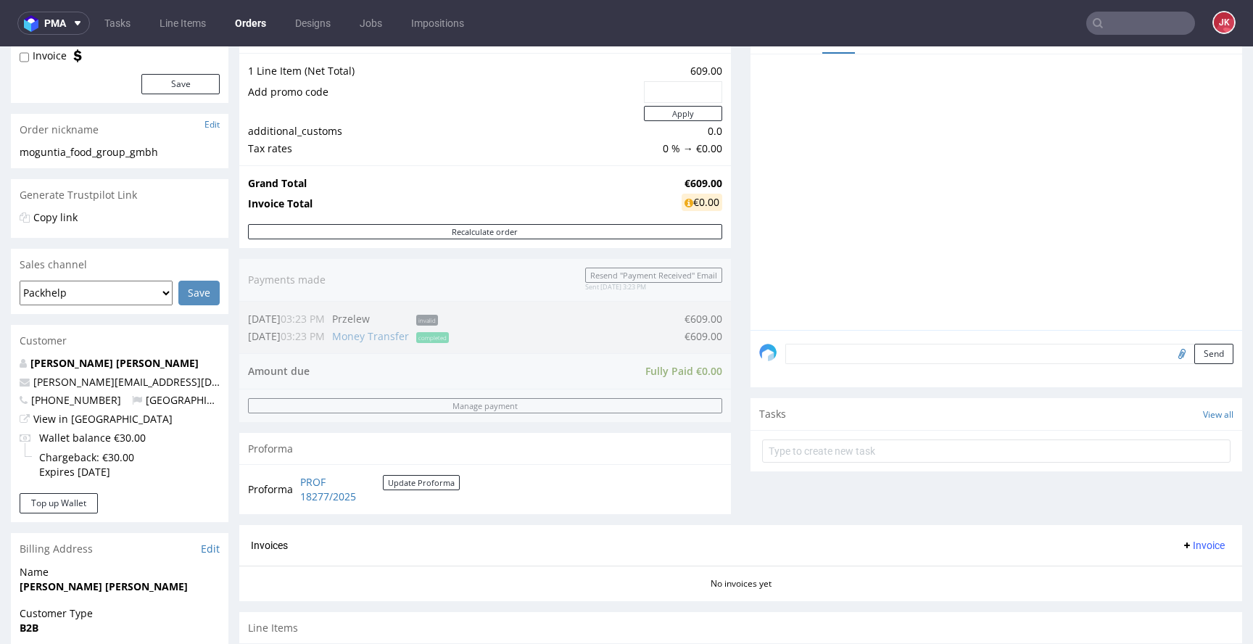
scroll to position [552, 0]
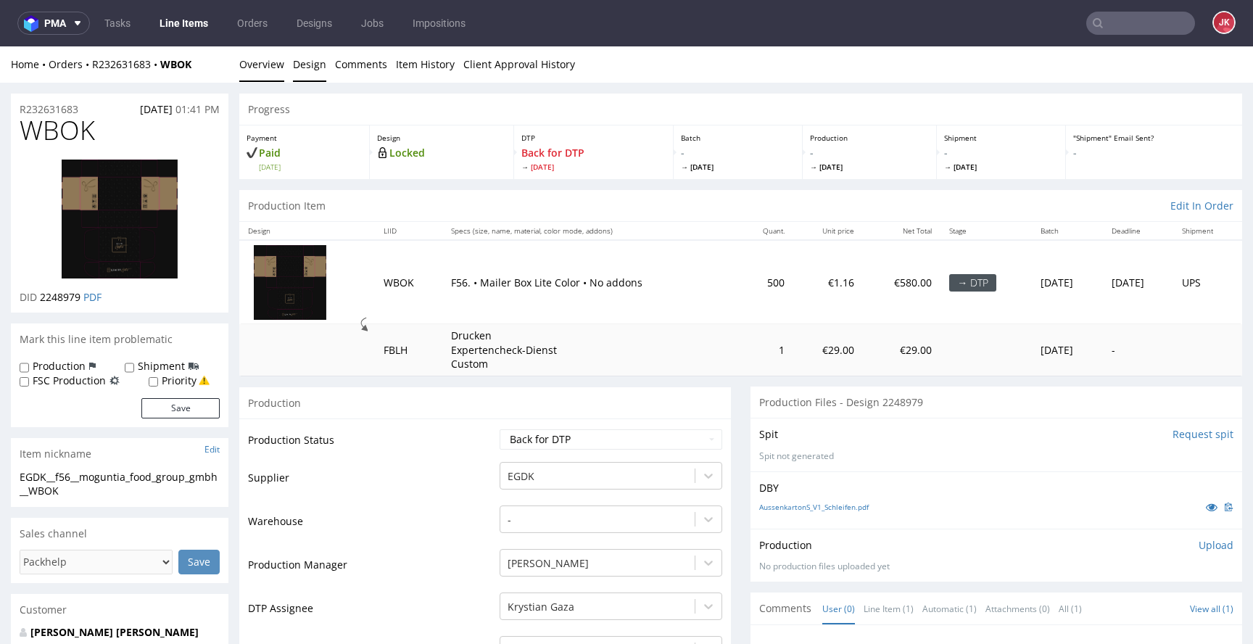
click at [310, 75] on link "Design" at bounding box center [309, 64] width 33 height 36
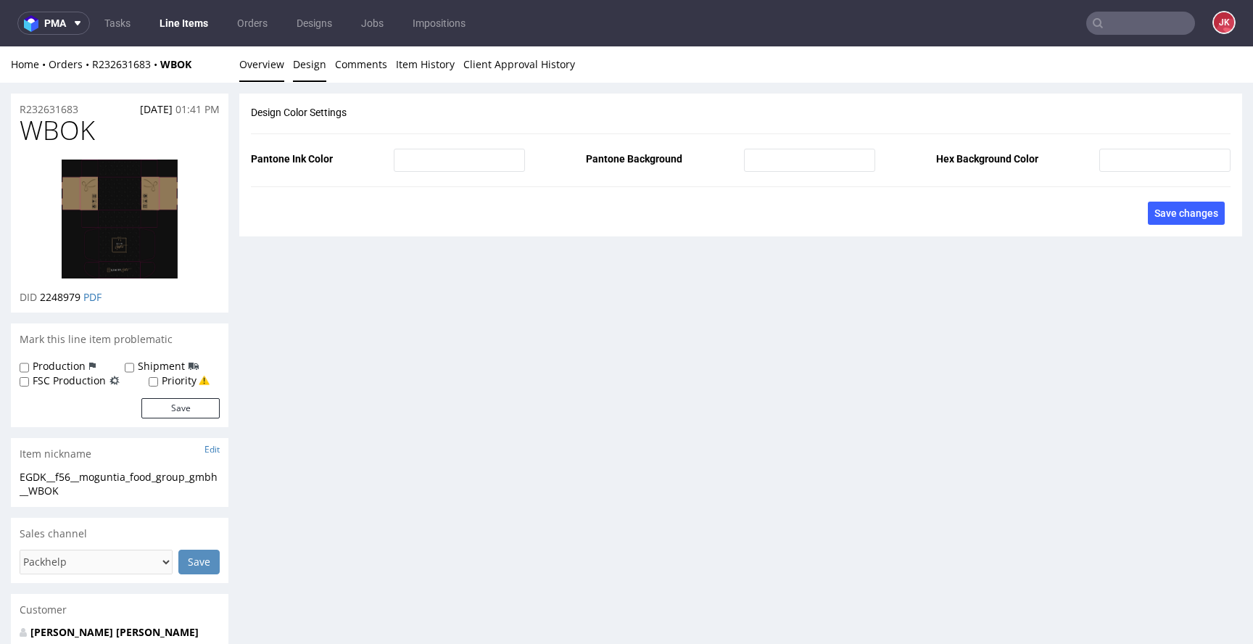
click at [267, 78] on link "Overview" at bounding box center [261, 64] width 45 height 36
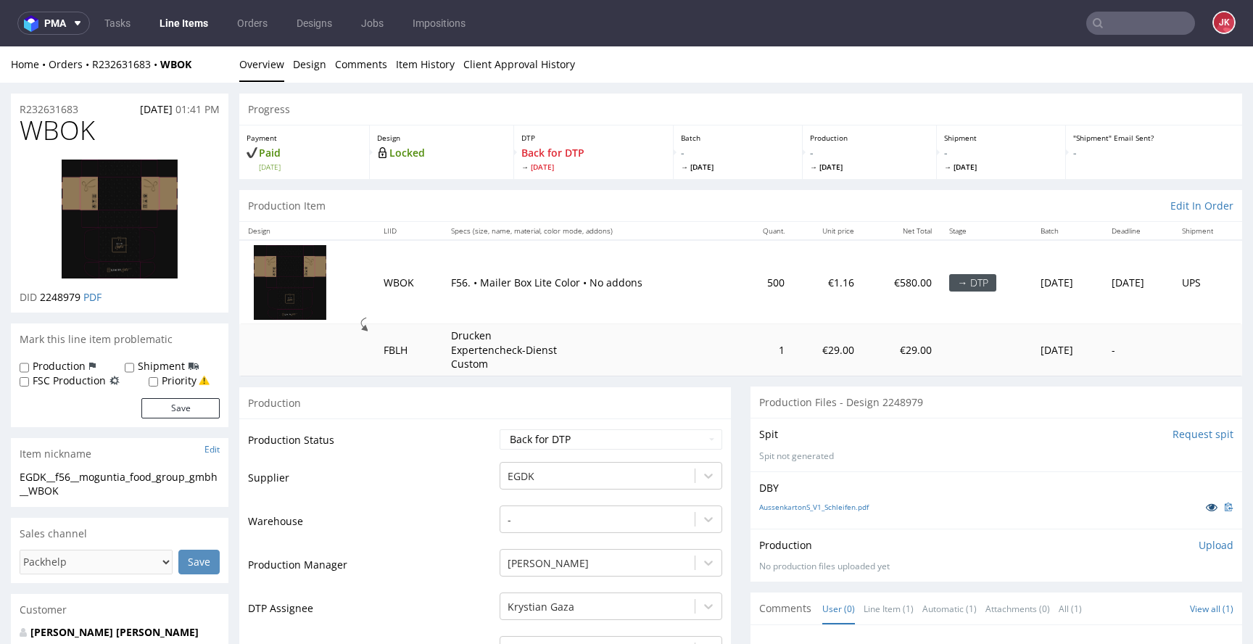
click at [1206, 508] on icon at bounding box center [1212, 507] width 12 height 10
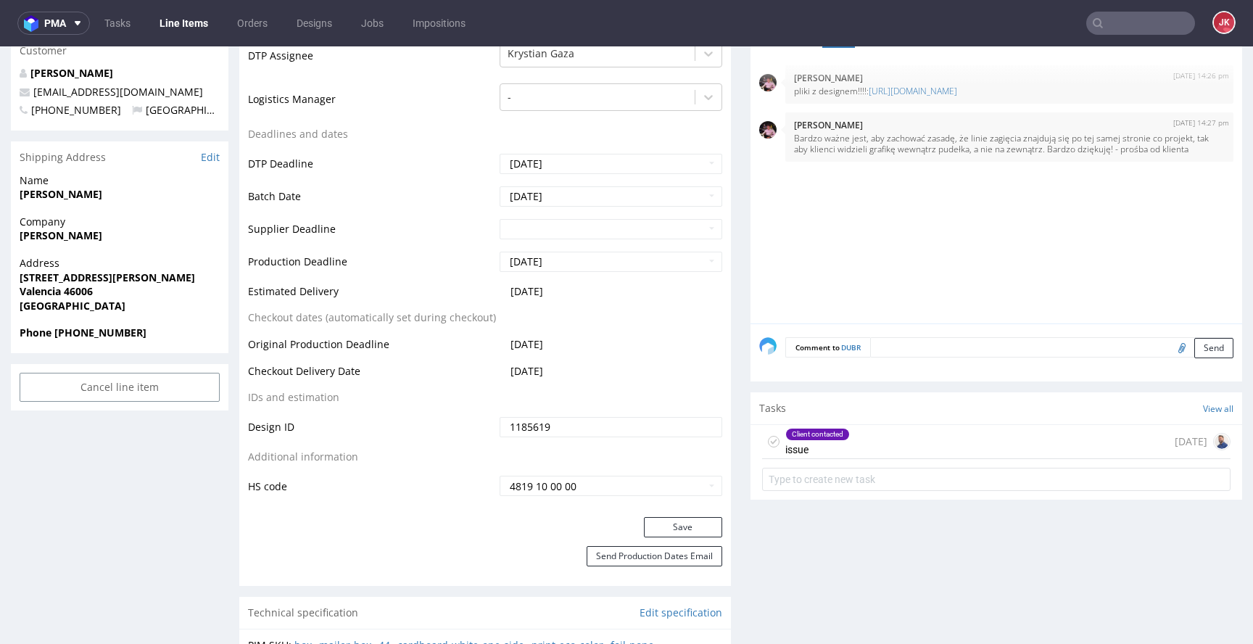
scroll to position [572, 0]
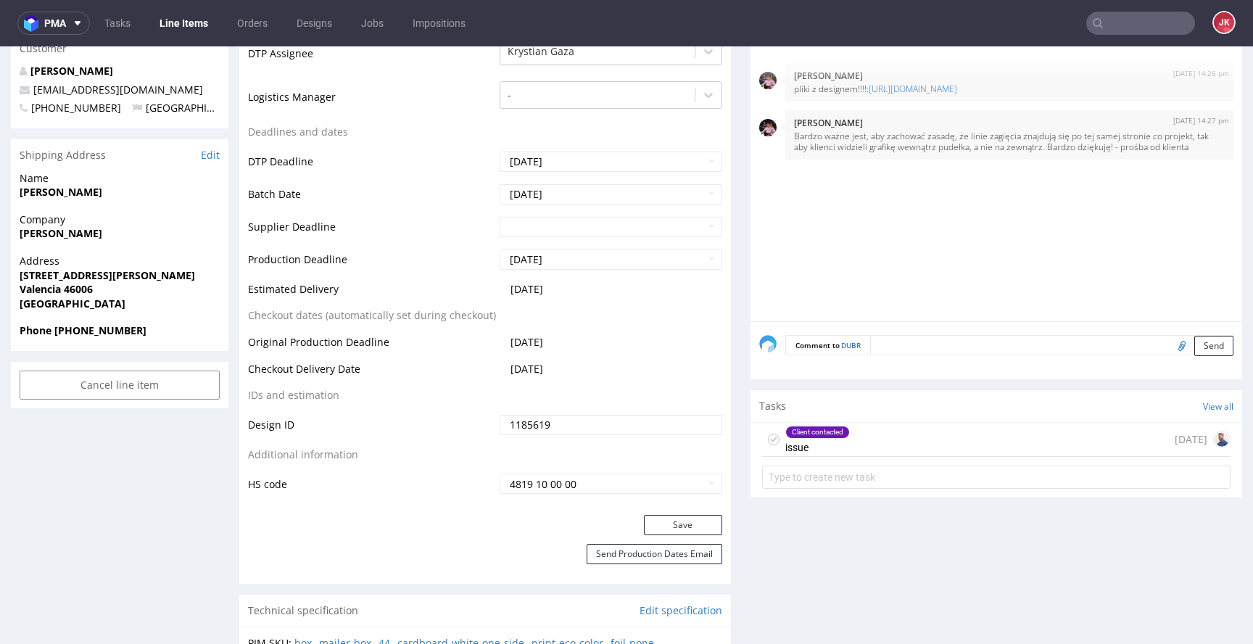
click at [802, 441] on div "Client contacted issue" at bounding box center [818, 439] width 65 height 33
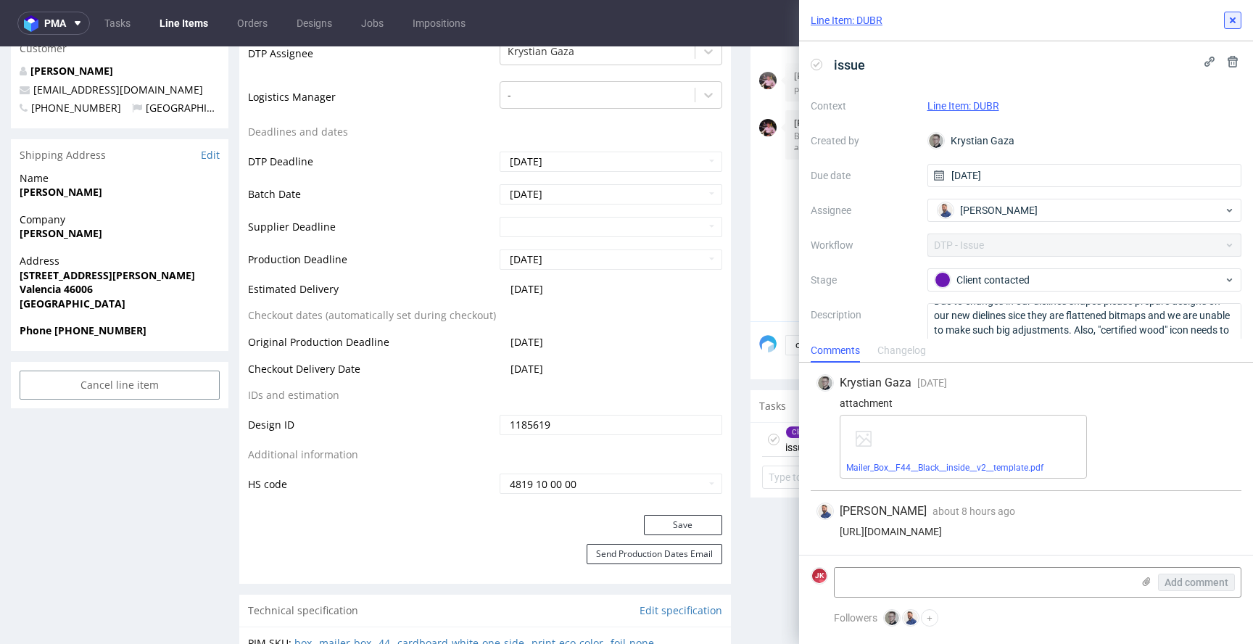
click at [1231, 17] on use at bounding box center [1233, 20] width 6 height 6
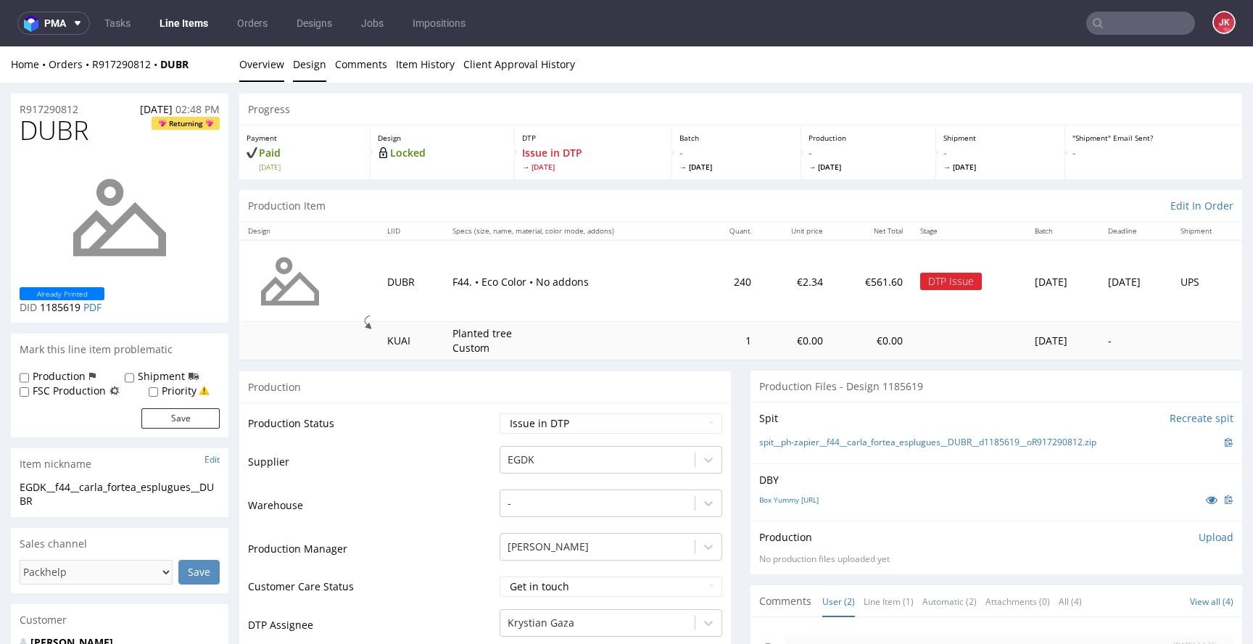
click at [317, 70] on link "Design" at bounding box center [309, 64] width 33 height 36
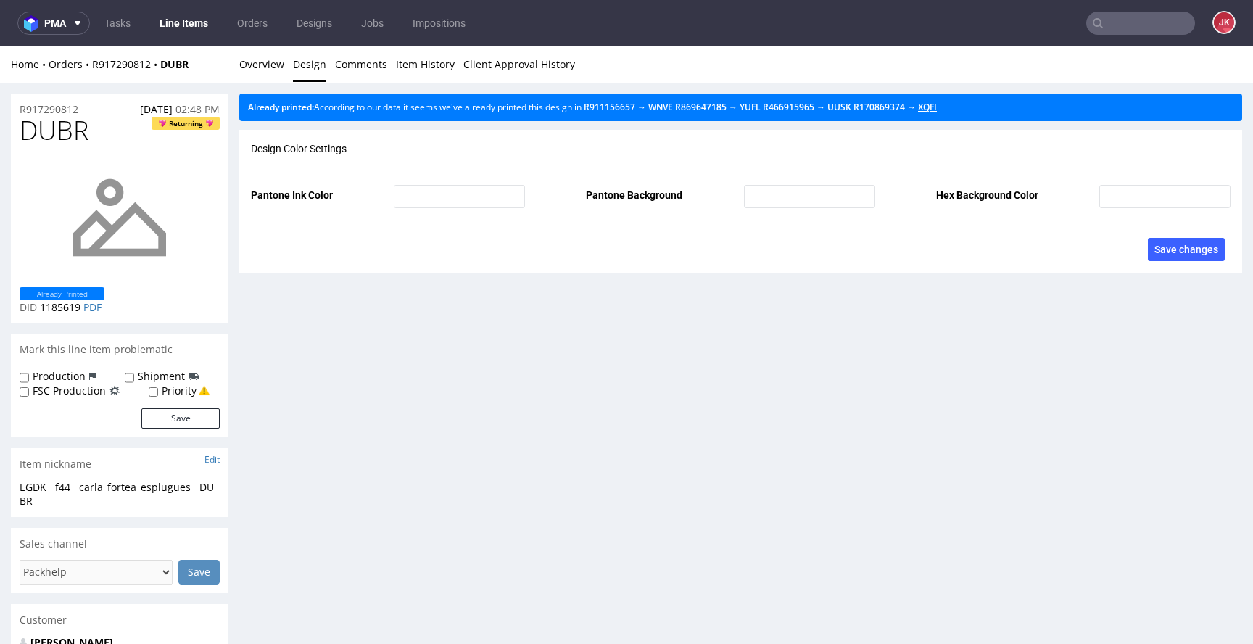
click at [937, 112] on link "XQFI" at bounding box center [927, 107] width 19 height 12
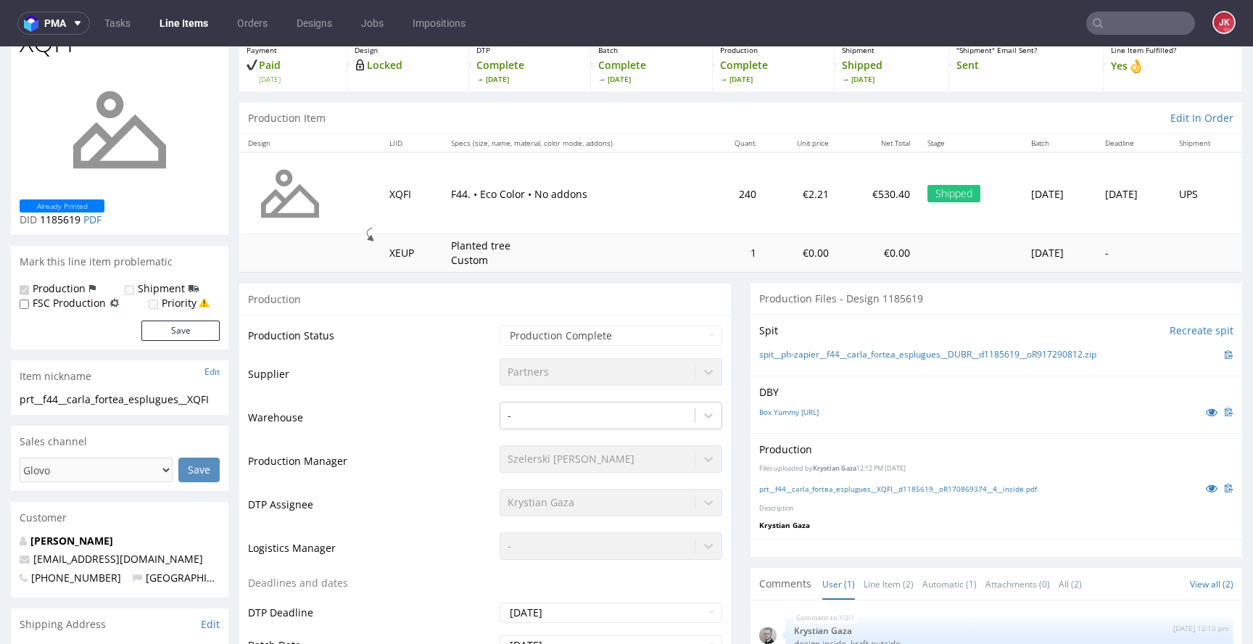
scroll to position [192, 0]
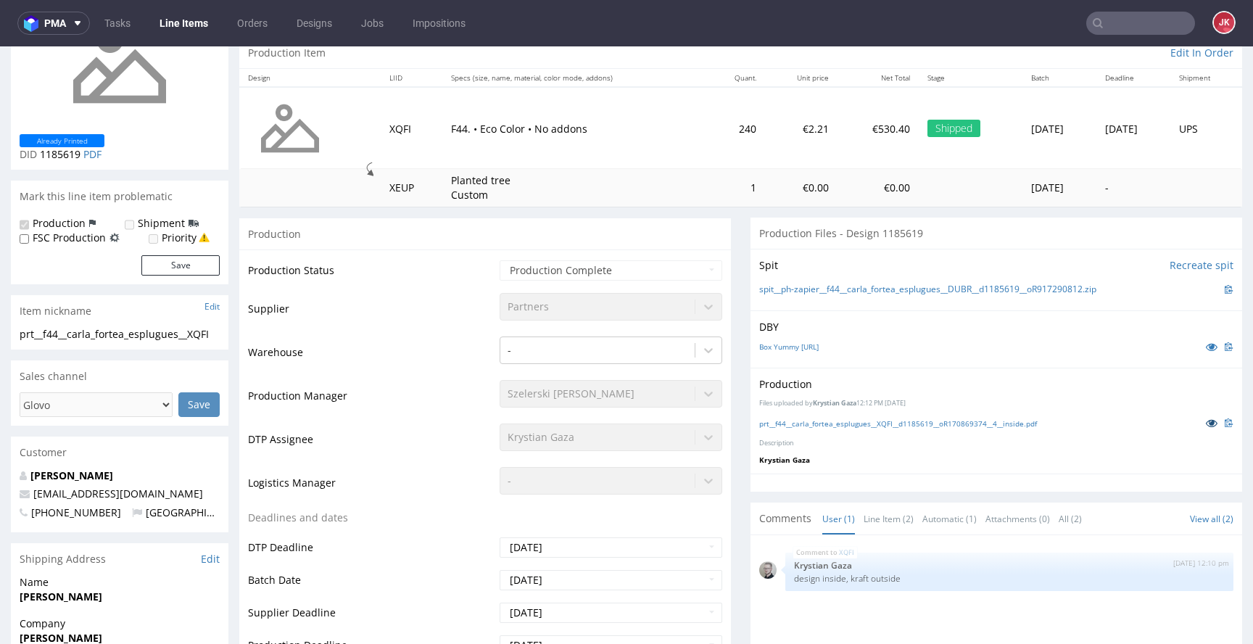
click at [1206, 423] on icon at bounding box center [1212, 423] width 12 height 10
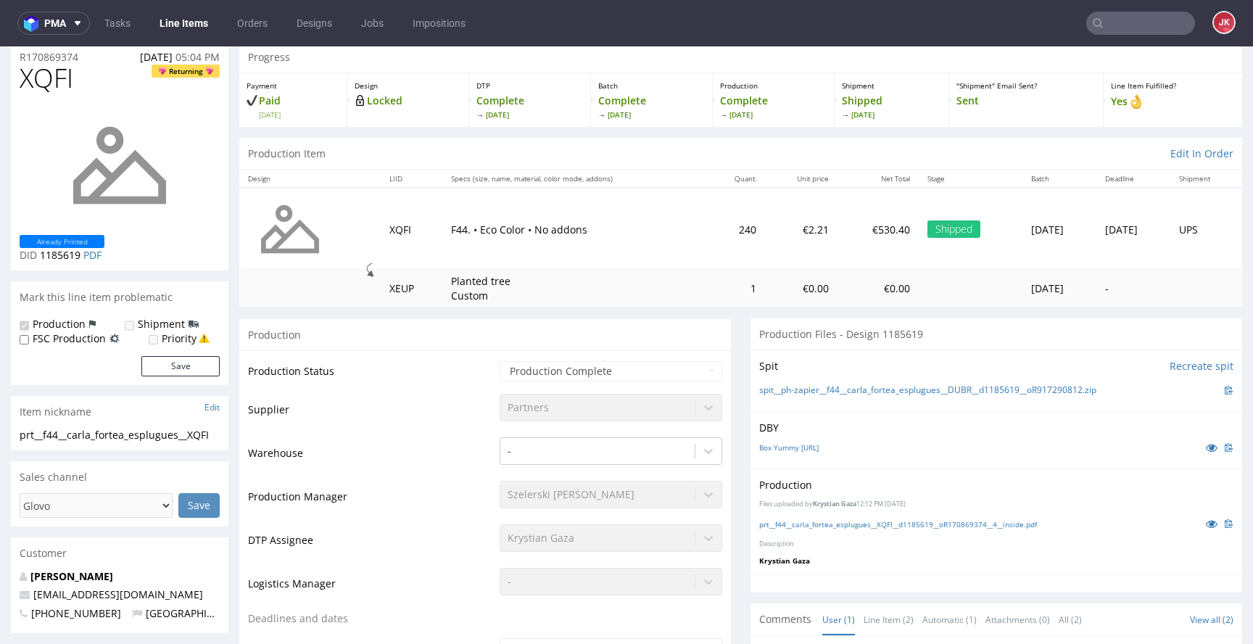
scroll to position [88, 0]
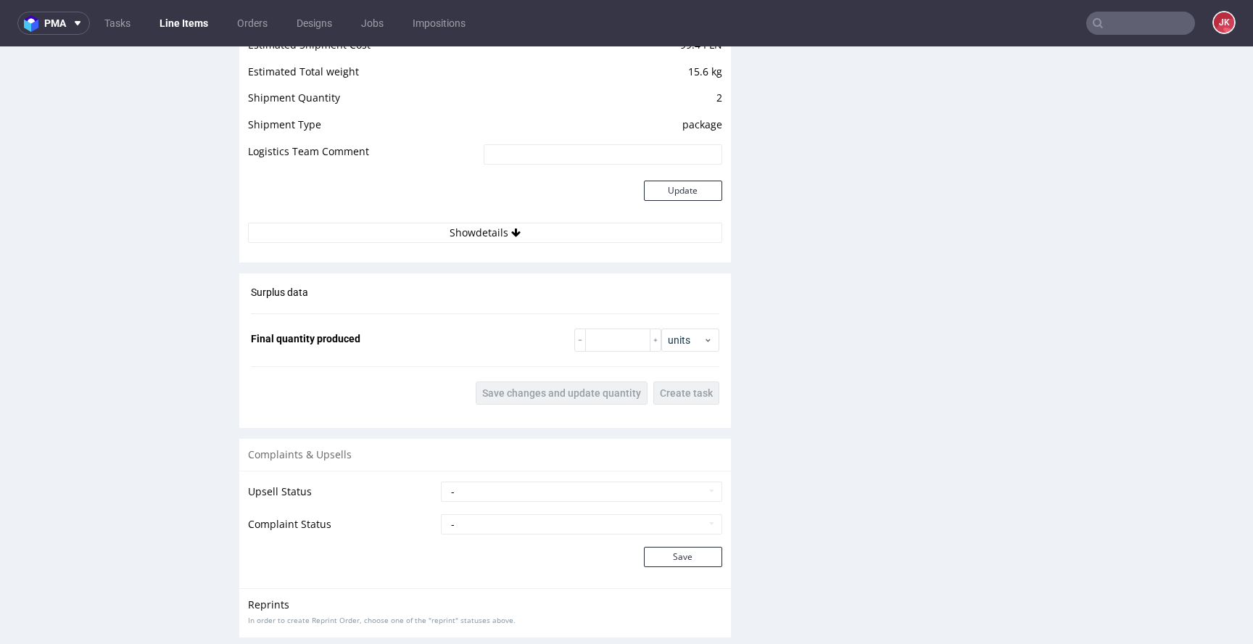
scroll to position [1696, 0]
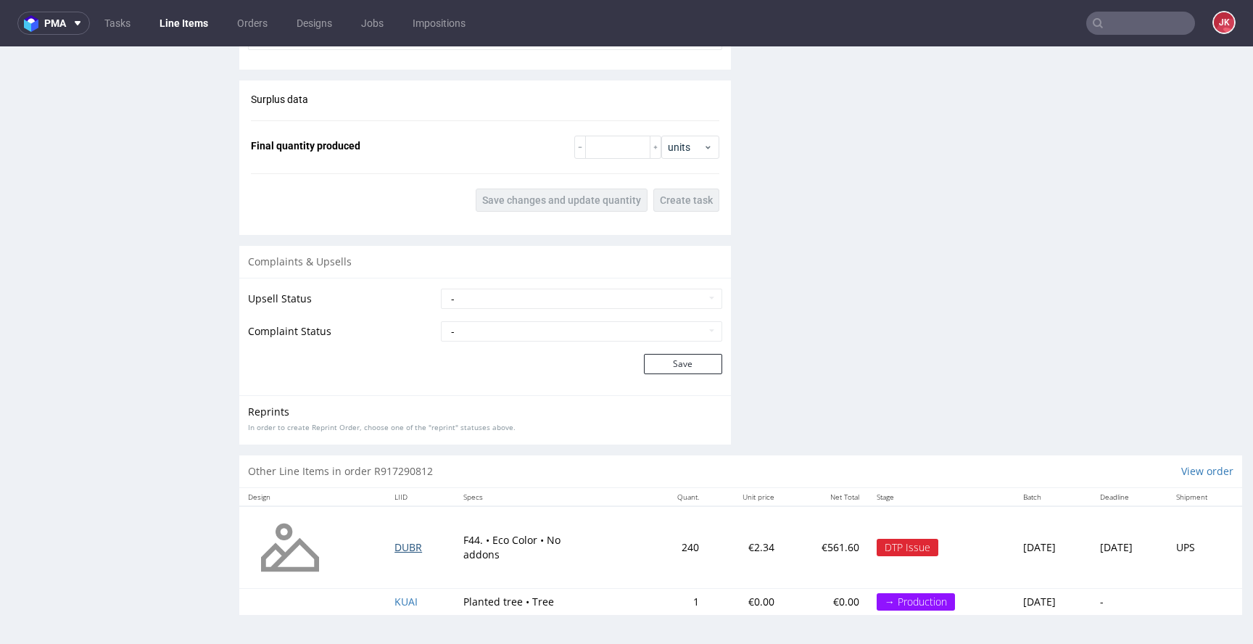
click at [395, 545] on span "DUBR" at bounding box center [409, 547] width 28 height 14
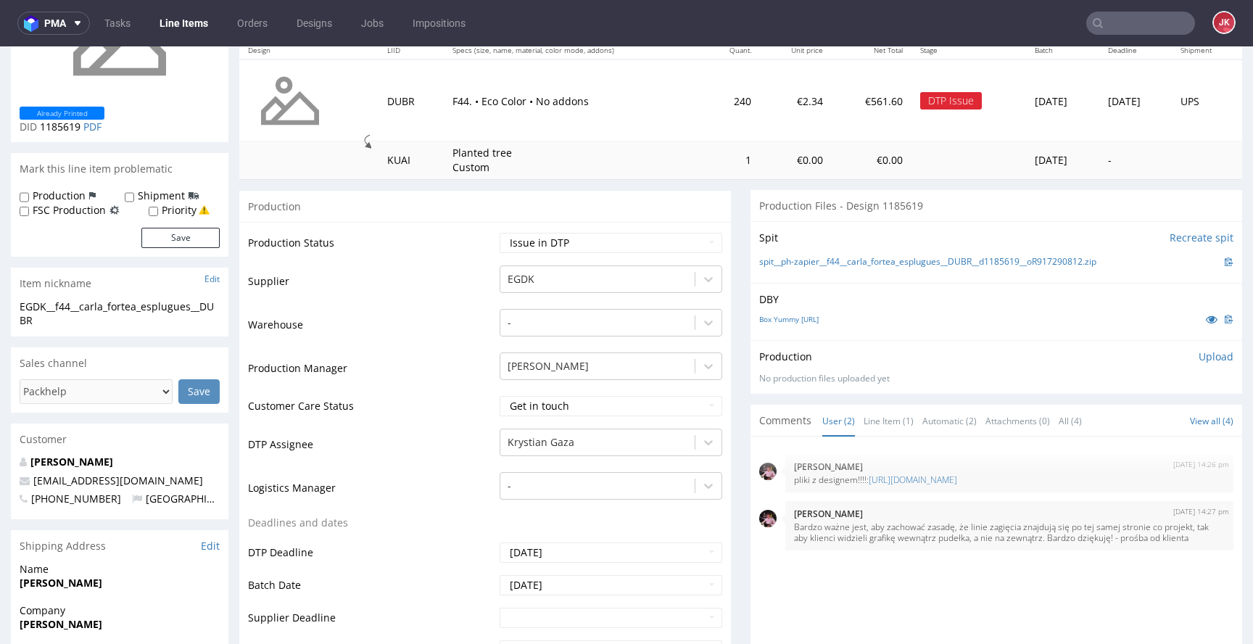
scroll to position [366, 0]
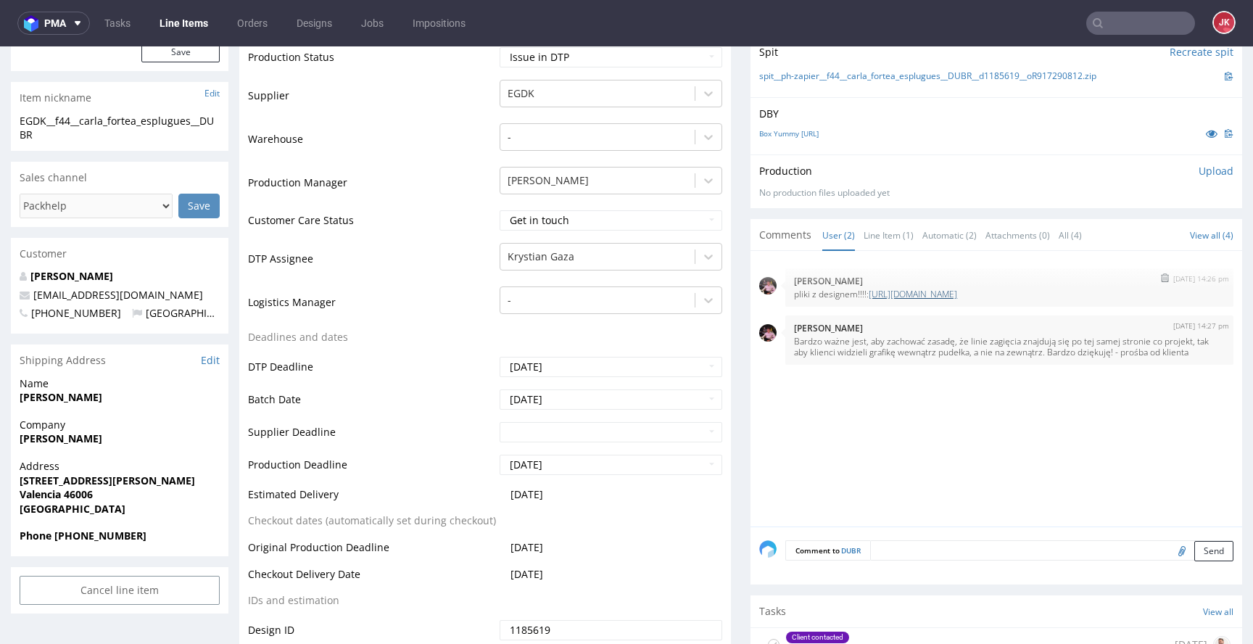
click at [869, 300] on link "https://wetransfer.com/downloads/dc91d90a70b37e21bf82bace3e5be59020250825111627…" at bounding box center [913, 294] width 88 height 12
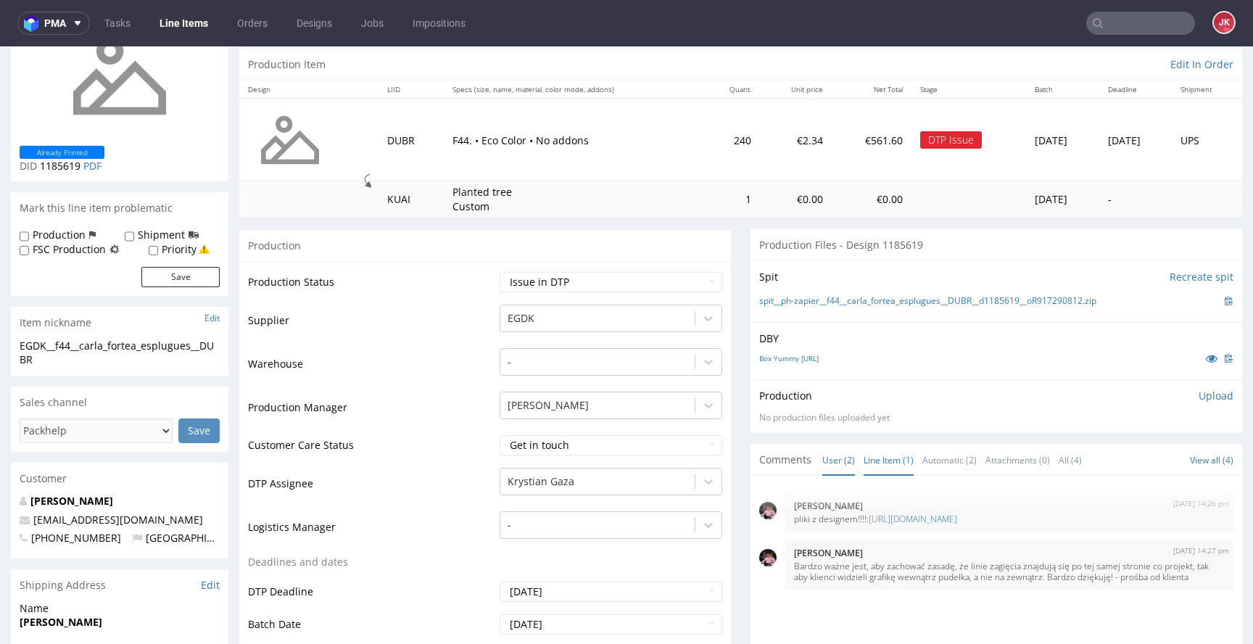
scroll to position [143, 0]
click at [868, 459] on link "Line Item (1)" at bounding box center [889, 458] width 50 height 31
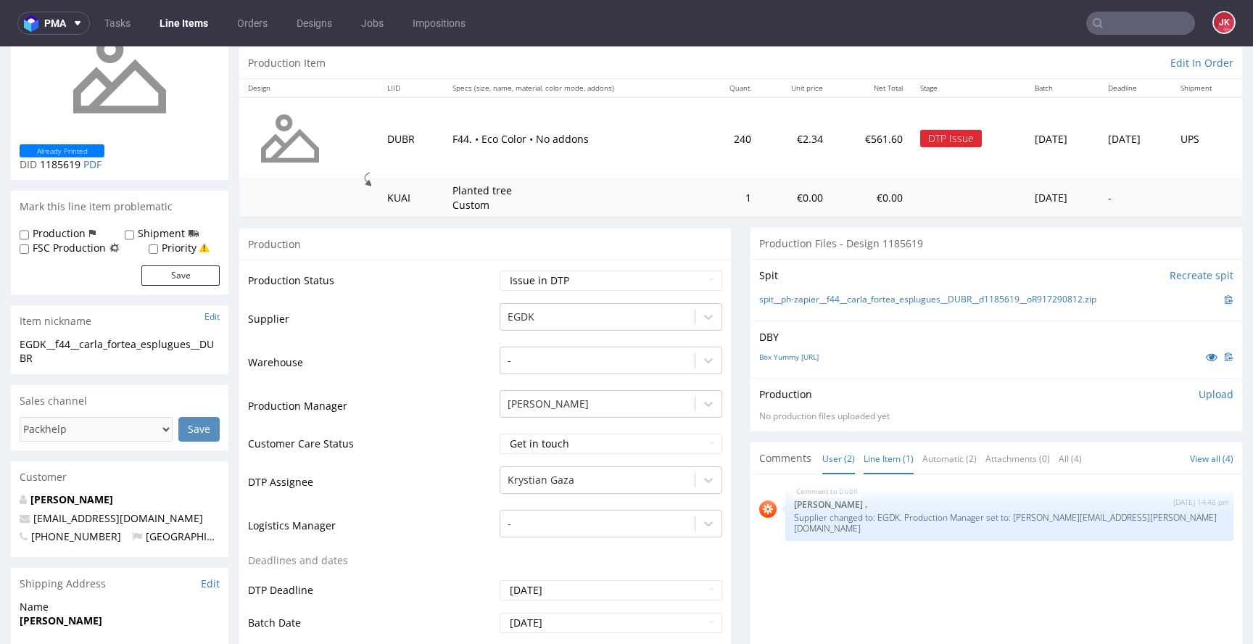
click at [839, 459] on link "User (2)" at bounding box center [839, 458] width 33 height 31
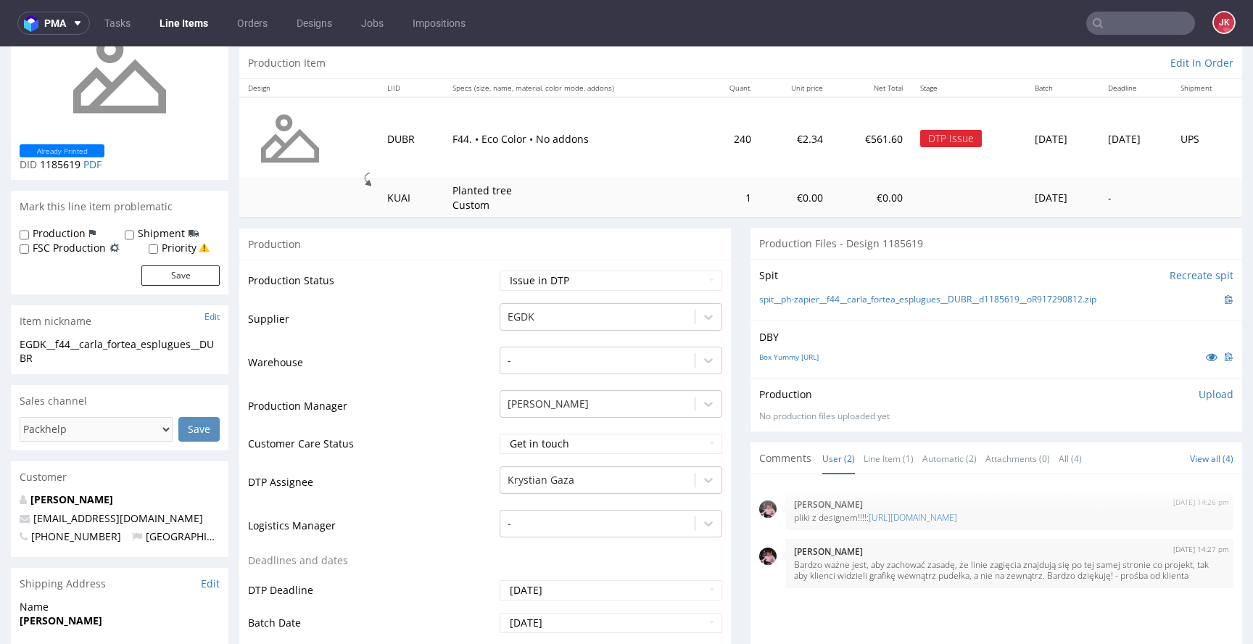
scroll to position [0, 0]
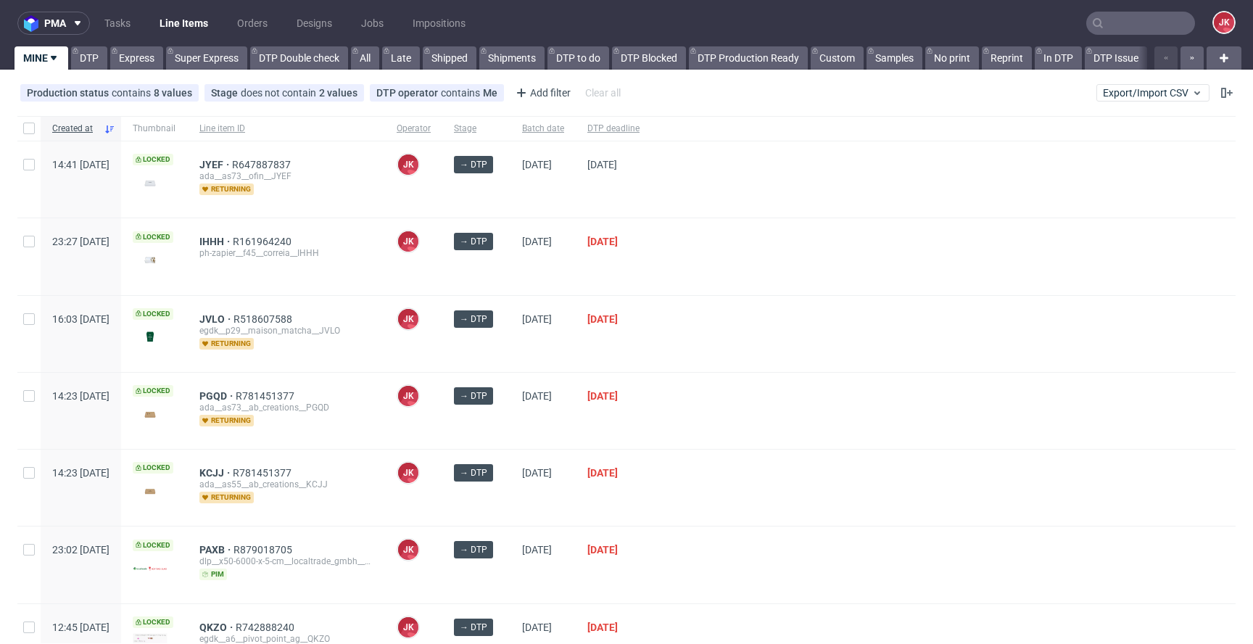
click at [736, 450] on div at bounding box center [943, 488] width 585 height 76
click at [719, 269] on div at bounding box center [943, 256] width 585 height 76
click at [723, 260] on div at bounding box center [943, 256] width 585 height 76
click at [728, 408] on div at bounding box center [943, 411] width 585 height 76
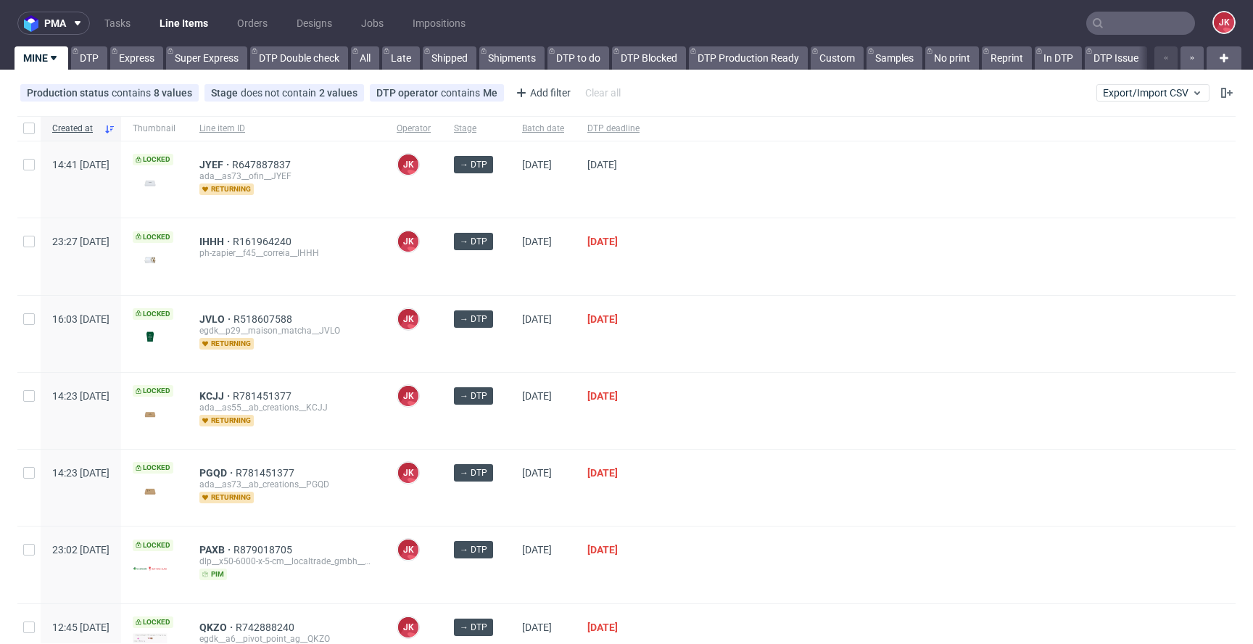
scroll to position [81, 0]
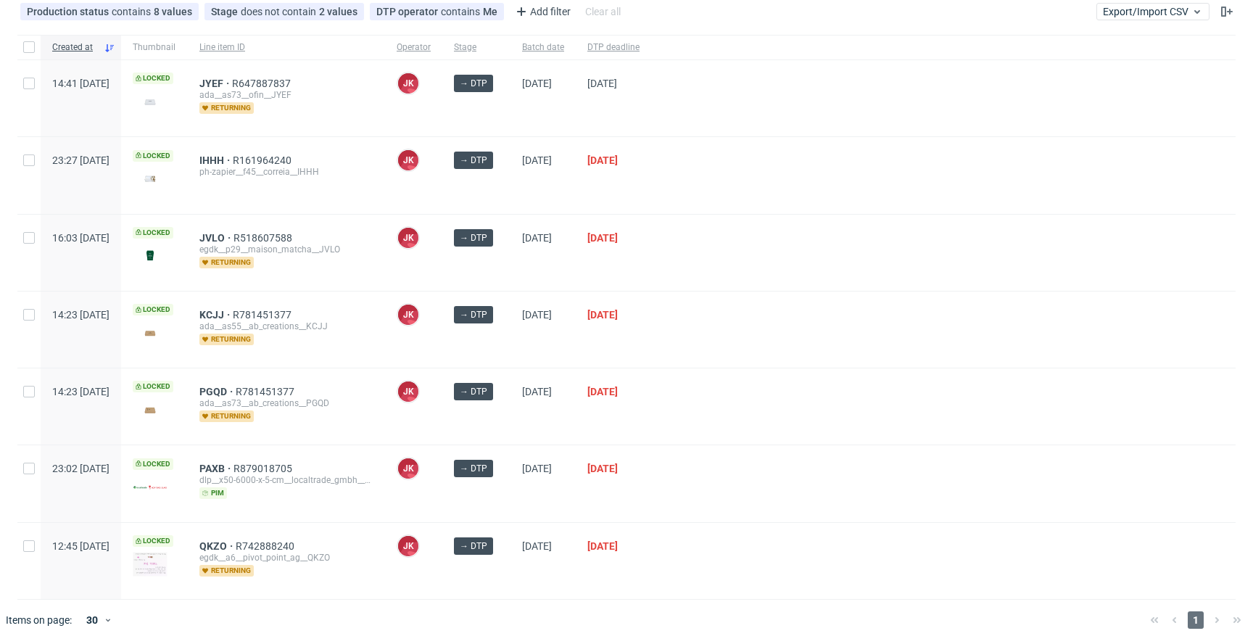
click at [385, 506] on div "PAXB R879018705 dlp__x50-6000-x-5-cm__localtrade_gmbh__PAXB pim" at bounding box center [286, 483] width 197 height 76
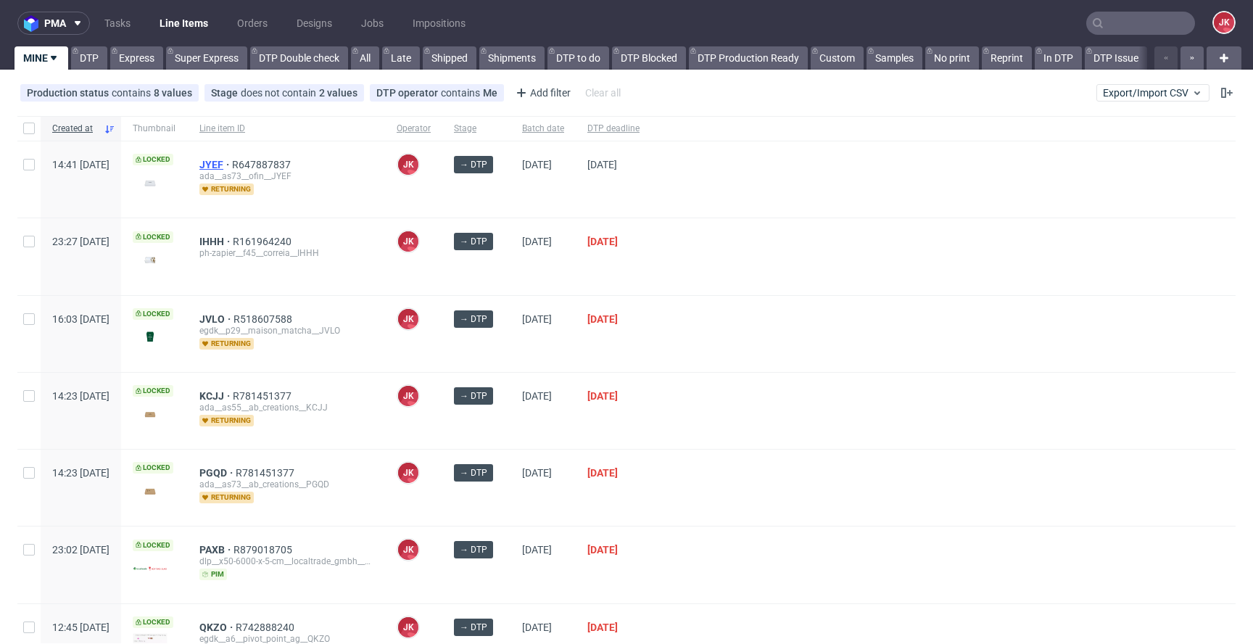
click at [232, 165] on span "JYEF" at bounding box center [215, 165] width 33 height 12
click at [788, 253] on div at bounding box center [943, 256] width 585 height 76
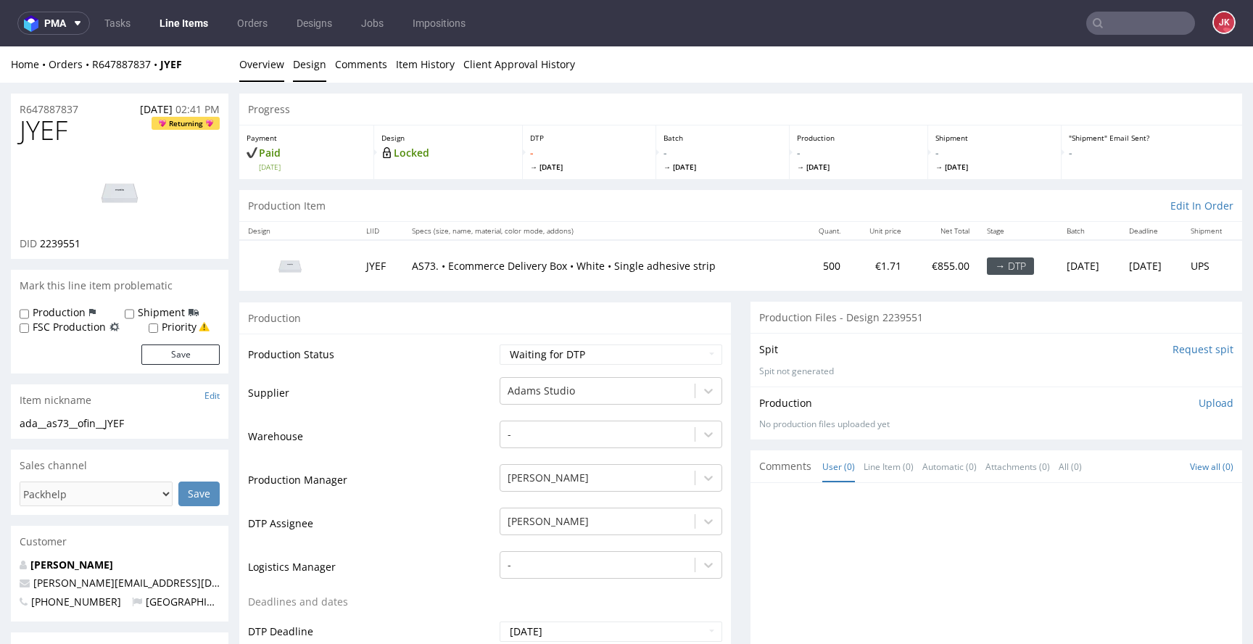
click at [317, 67] on link "Design" at bounding box center [309, 64] width 33 height 36
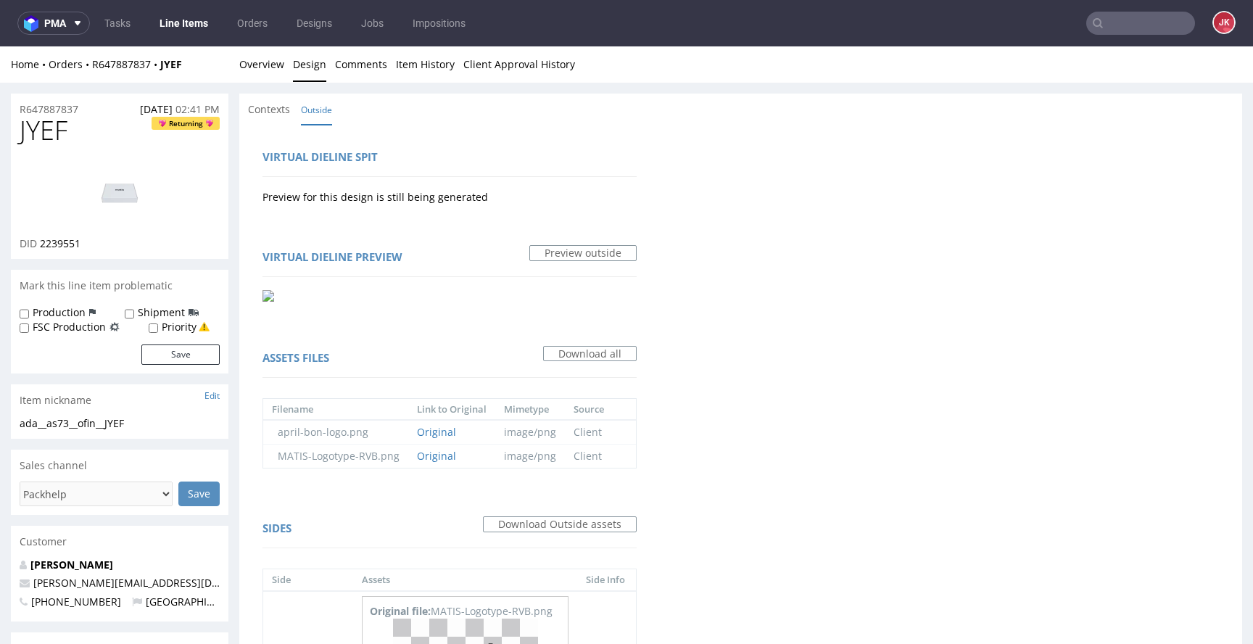
scroll to position [290, 0]
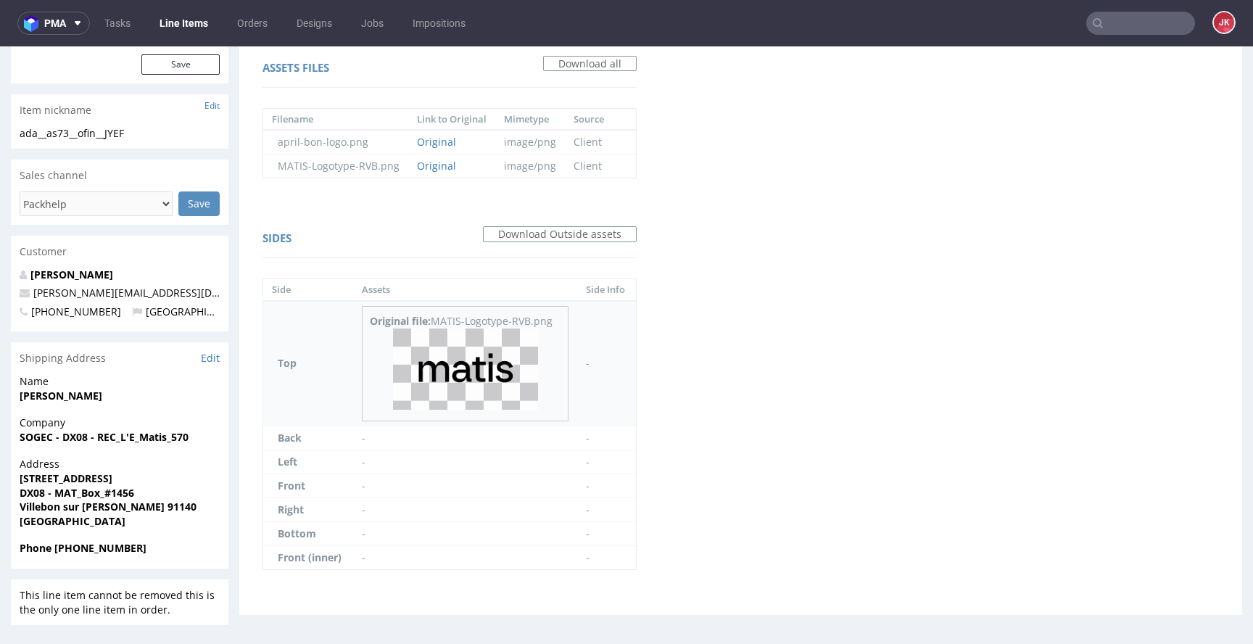
click at [458, 370] on img at bounding box center [465, 370] width 145 height 82
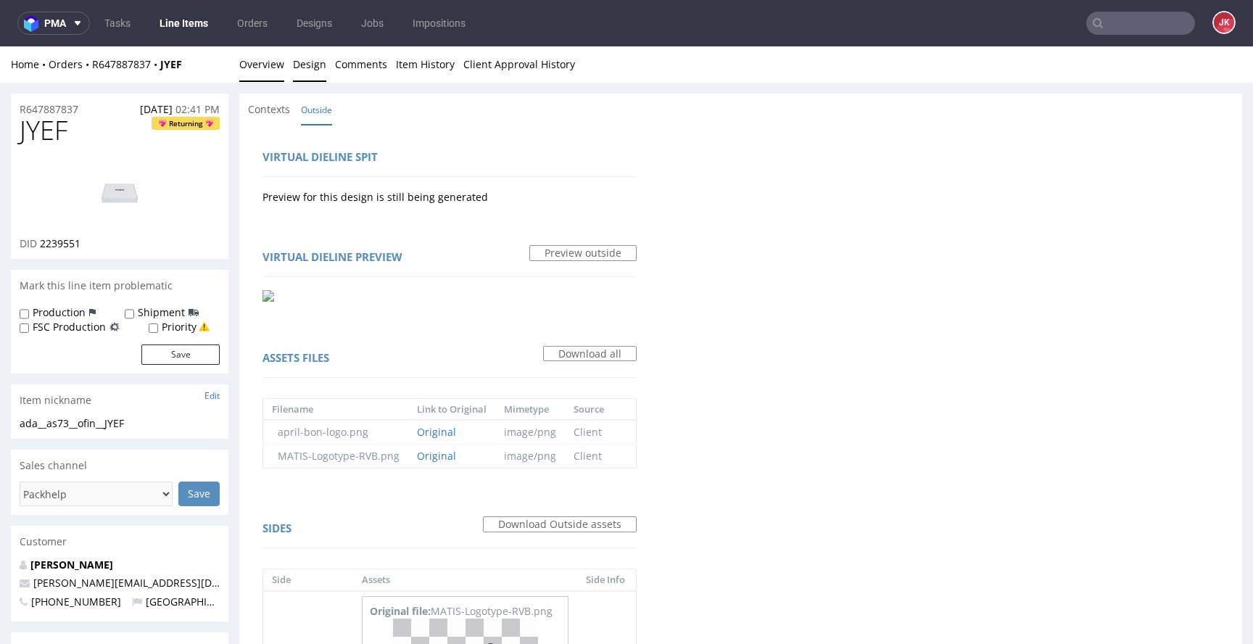
click at [264, 66] on link "Overview" at bounding box center [261, 64] width 45 height 36
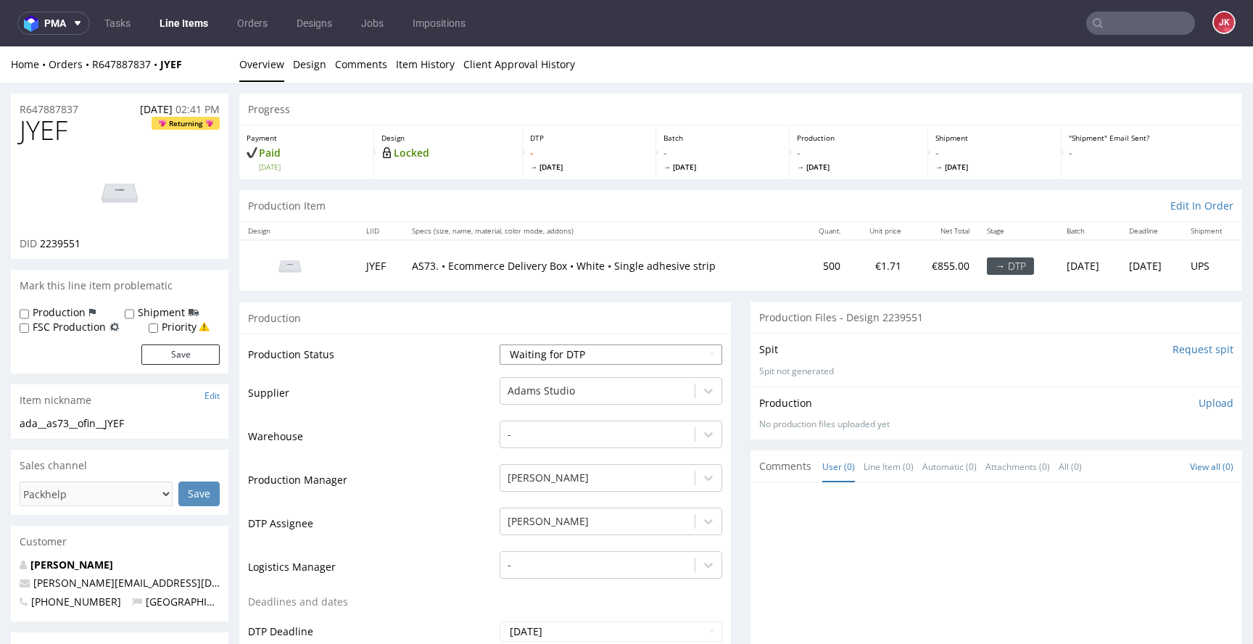
click at [566, 360] on select "Waiting for Artwork Waiting for Diecut Waiting for Mockup Waiting for DTP Waiti…" at bounding box center [611, 355] width 223 height 20
select select "dtp_in_process"
click at [500, 345] on select "Waiting for Artwork Waiting for Diecut Waiting for Mockup Waiting for DTP Waiti…" at bounding box center [611, 355] width 223 height 20
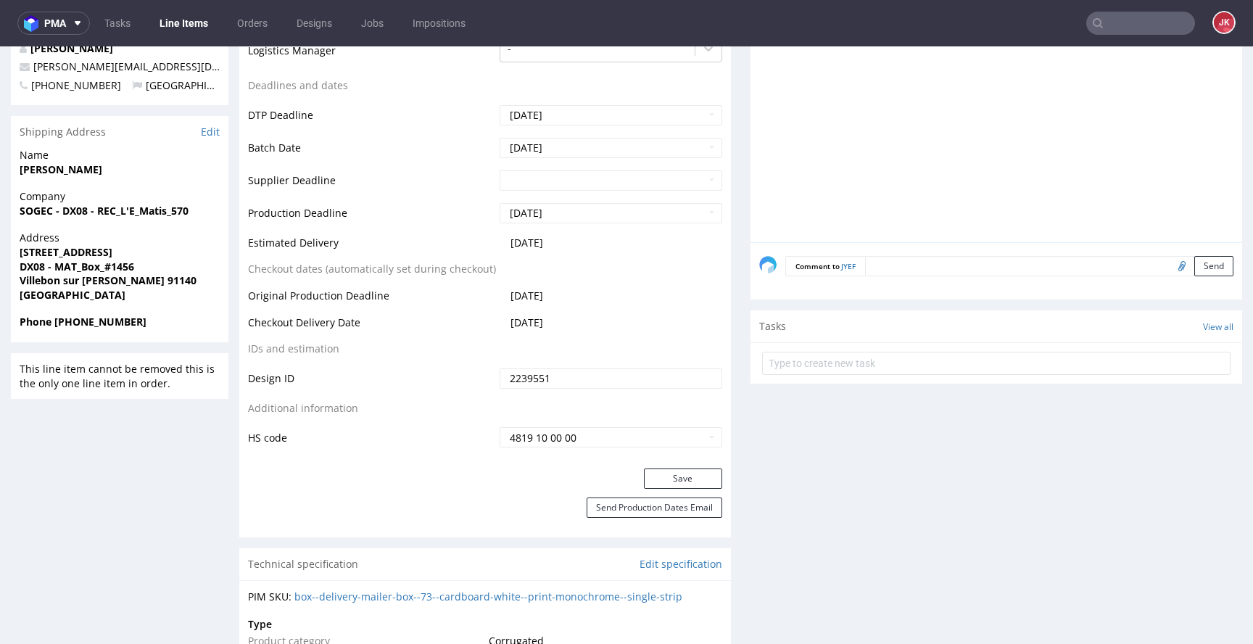
scroll to position [532, 0]
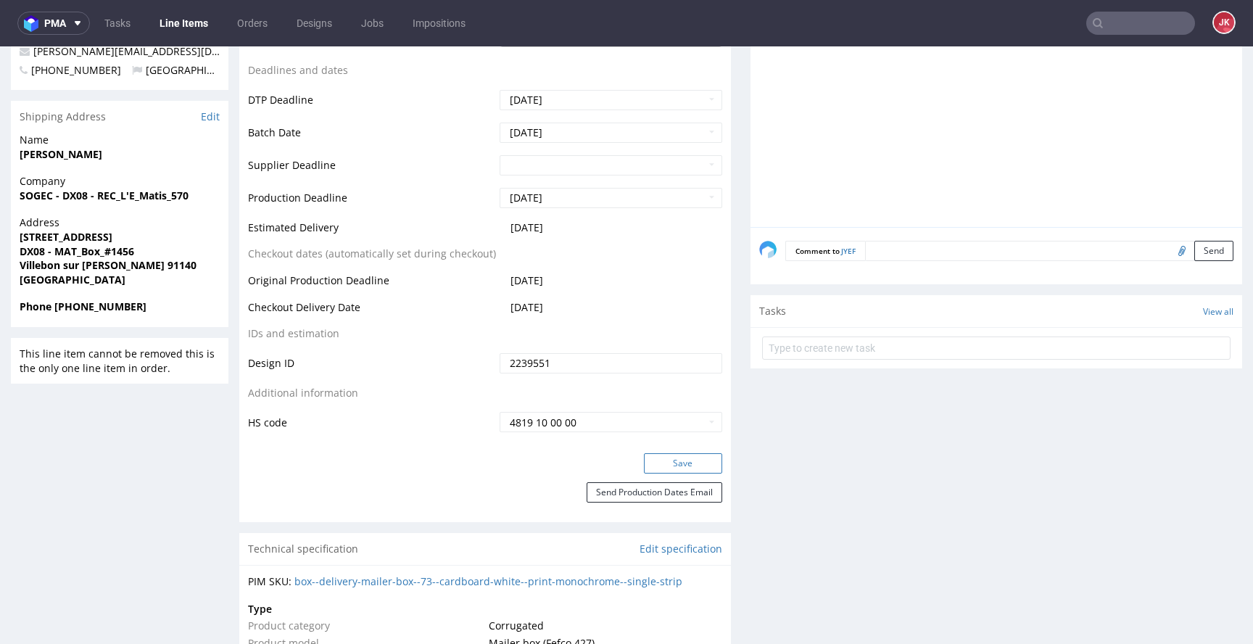
click at [651, 467] on button "Save" at bounding box center [683, 463] width 78 height 20
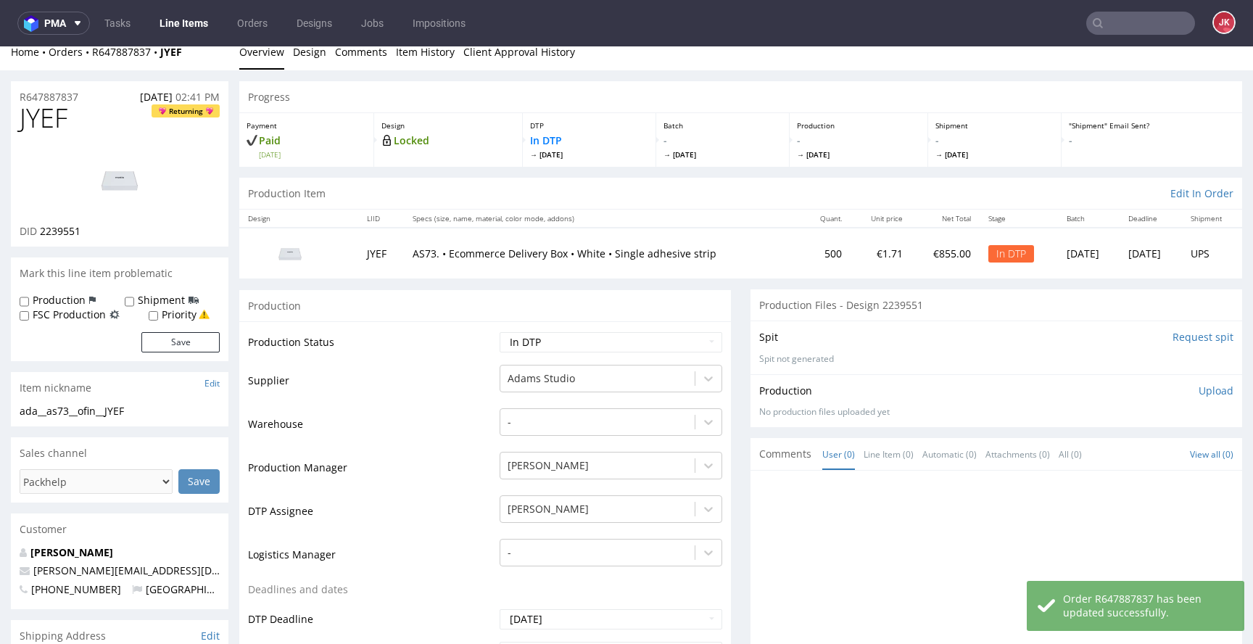
scroll to position [0, 0]
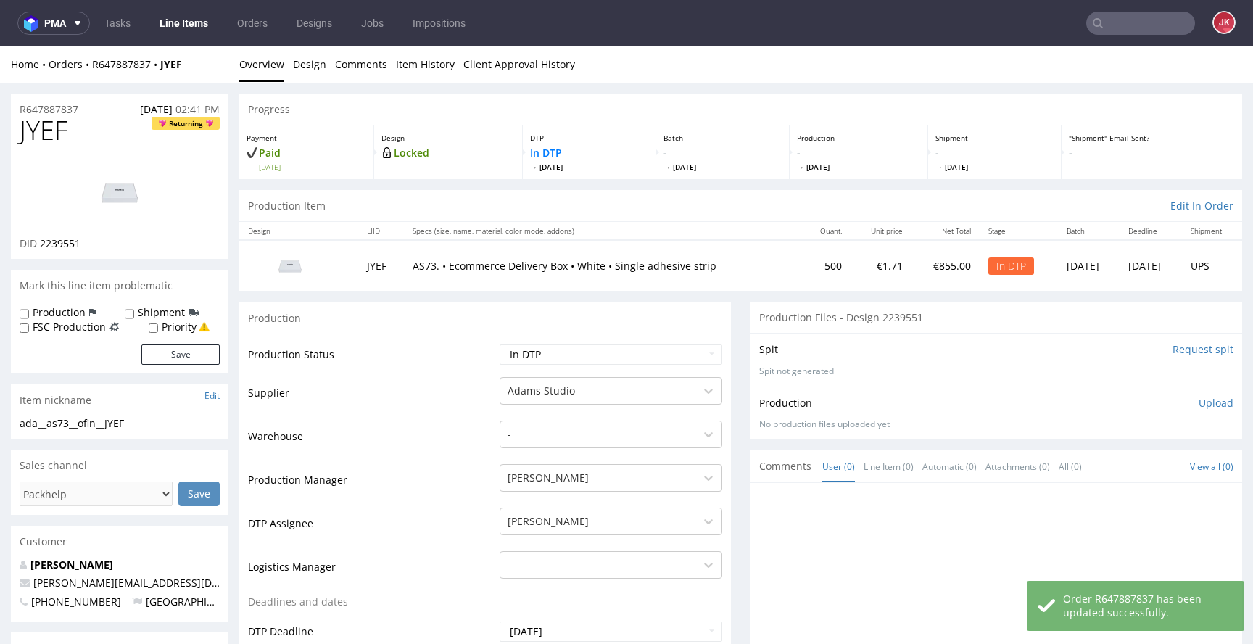
click at [151, 205] on img at bounding box center [120, 192] width 116 height 65
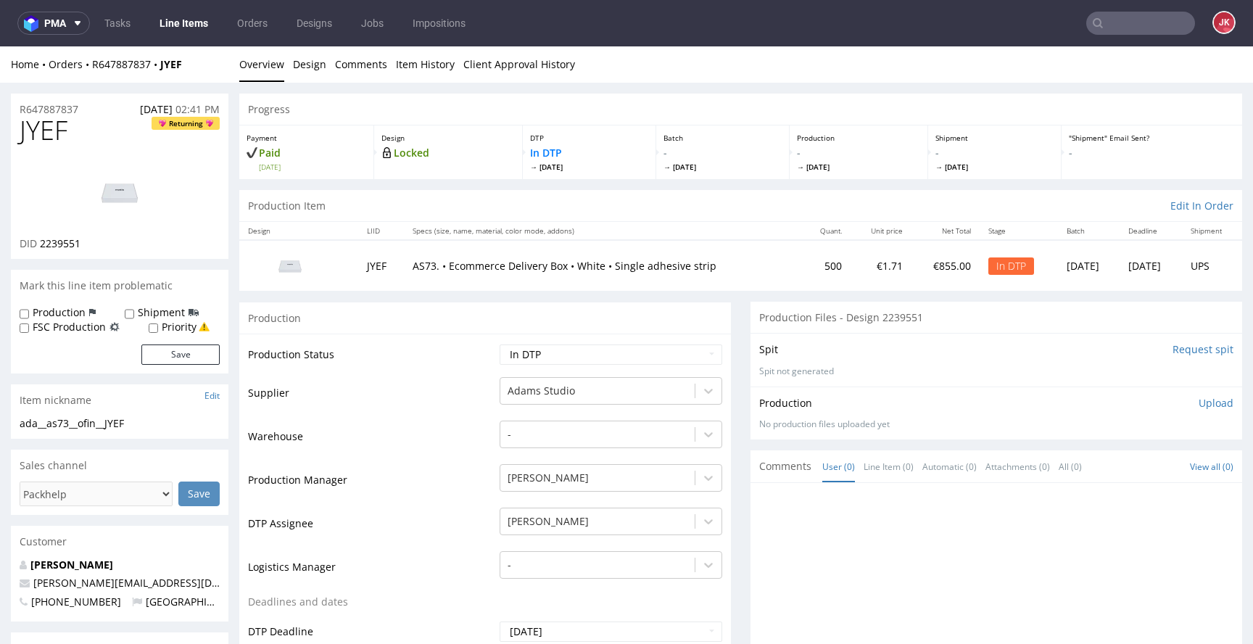
click at [442, 374] on td "Production Status" at bounding box center [372, 359] width 248 height 33
click at [407, 439] on td "Warehouse" at bounding box center [372, 441] width 248 height 44
drag, startPoint x: 160, startPoint y: 421, endPoint x: 3, endPoint y: 424, distance: 156.7
copy div "ada__as73__ofin__JYEF"
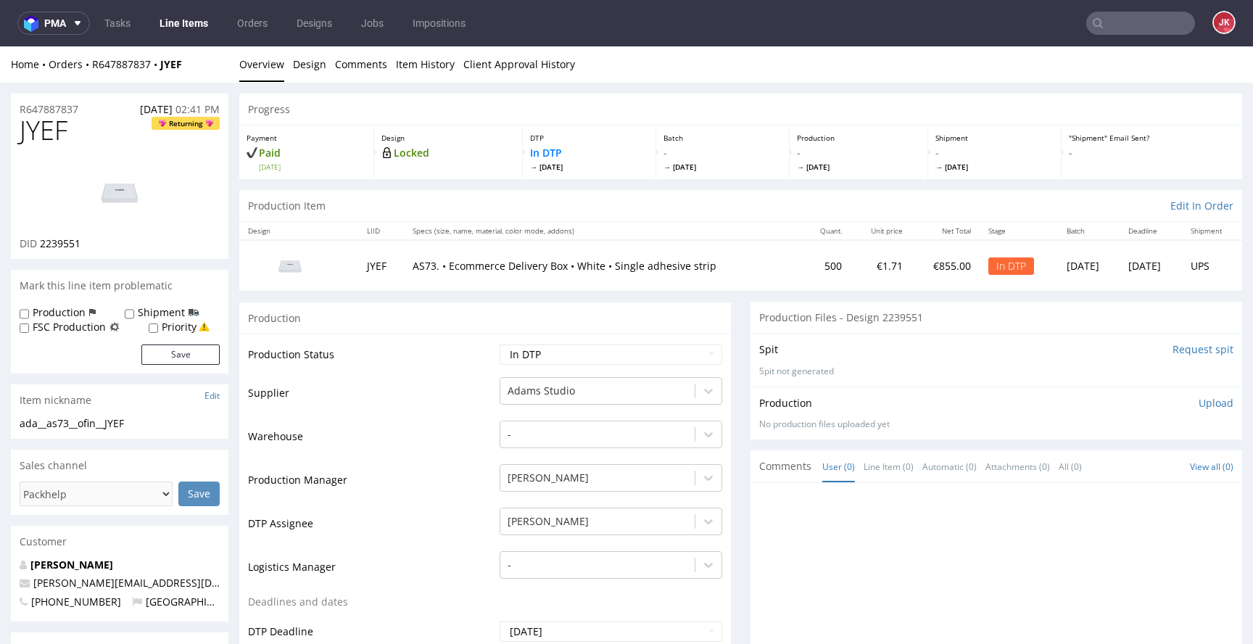
click at [96, 107] on div "R647887837 28.08.2025 02:41 PM" at bounding box center [120, 105] width 218 height 23
drag, startPoint x: 97, startPoint y: 108, endPoint x: 0, endPoint y: 112, distance: 97.3
copy p "R647887837"
drag, startPoint x: 41, startPoint y: 246, endPoint x: 106, endPoint y: 243, distance: 64.6
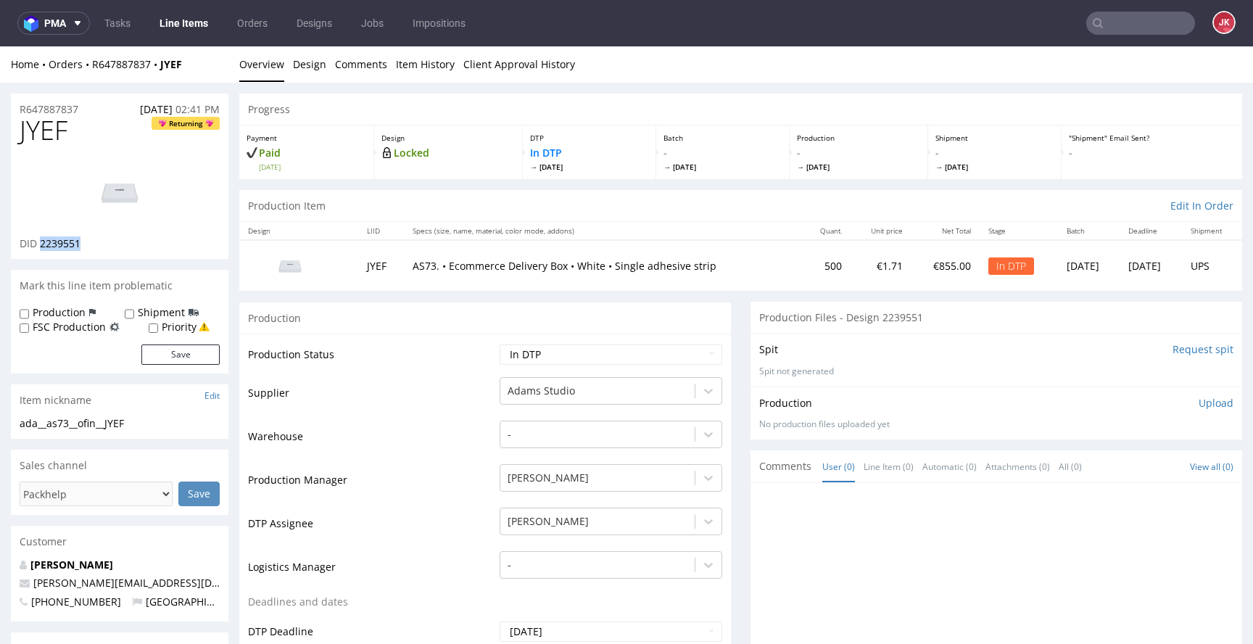
click at [105, 243] on div "DID 2239551" at bounding box center [120, 243] width 200 height 15
copy span "2239551"
click at [1199, 408] on p "Upload" at bounding box center [1216, 403] width 35 height 15
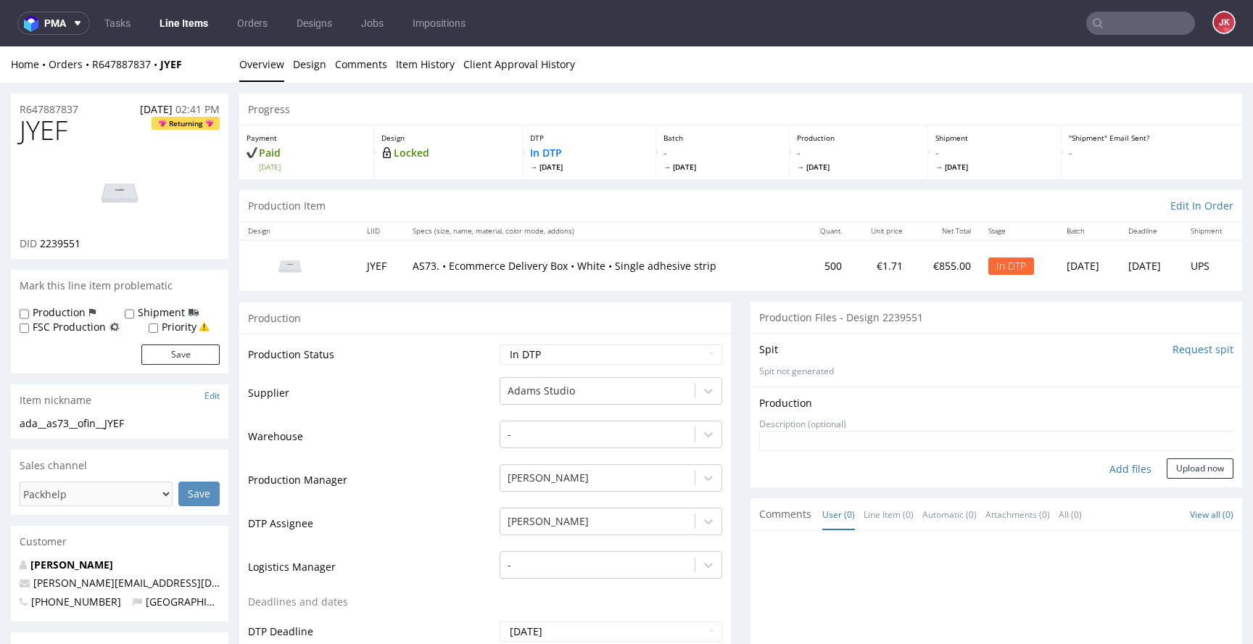
click at [1120, 469] on div "Add files" at bounding box center [1131, 469] width 73 height 22
type input "C:\fakepath\ada__as73__ofin__JYEF__d2239551__oR647887837__1.pdf"
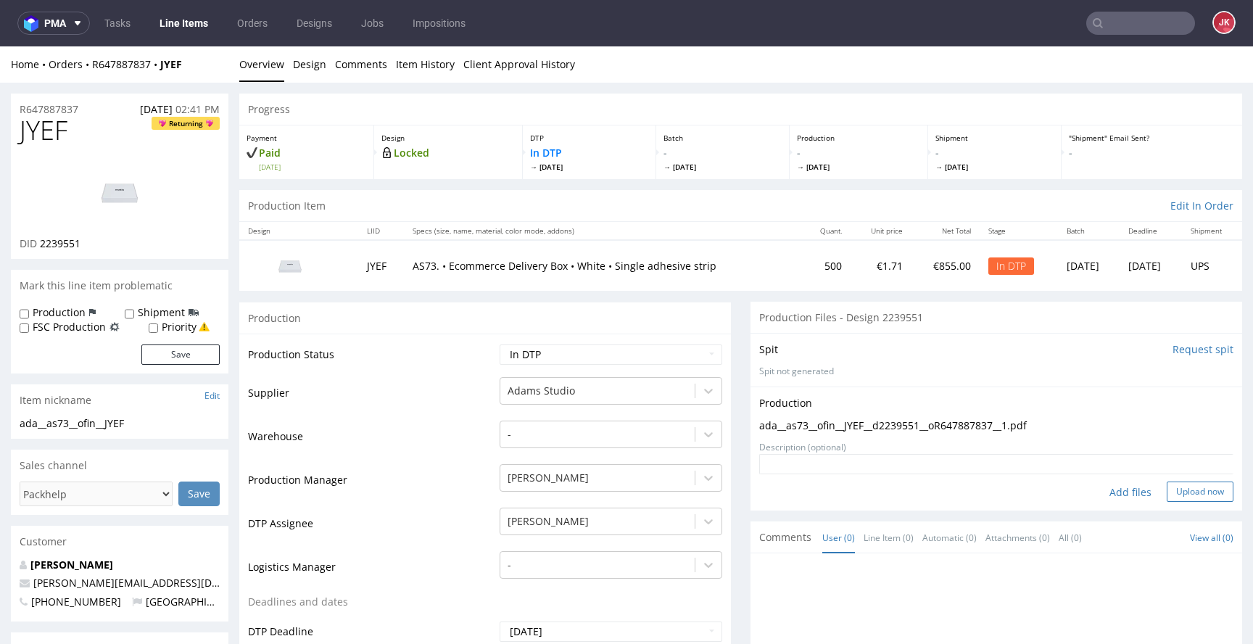
click at [1167, 499] on button "Upload now" at bounding box center [1200, 492] width 67 height 20
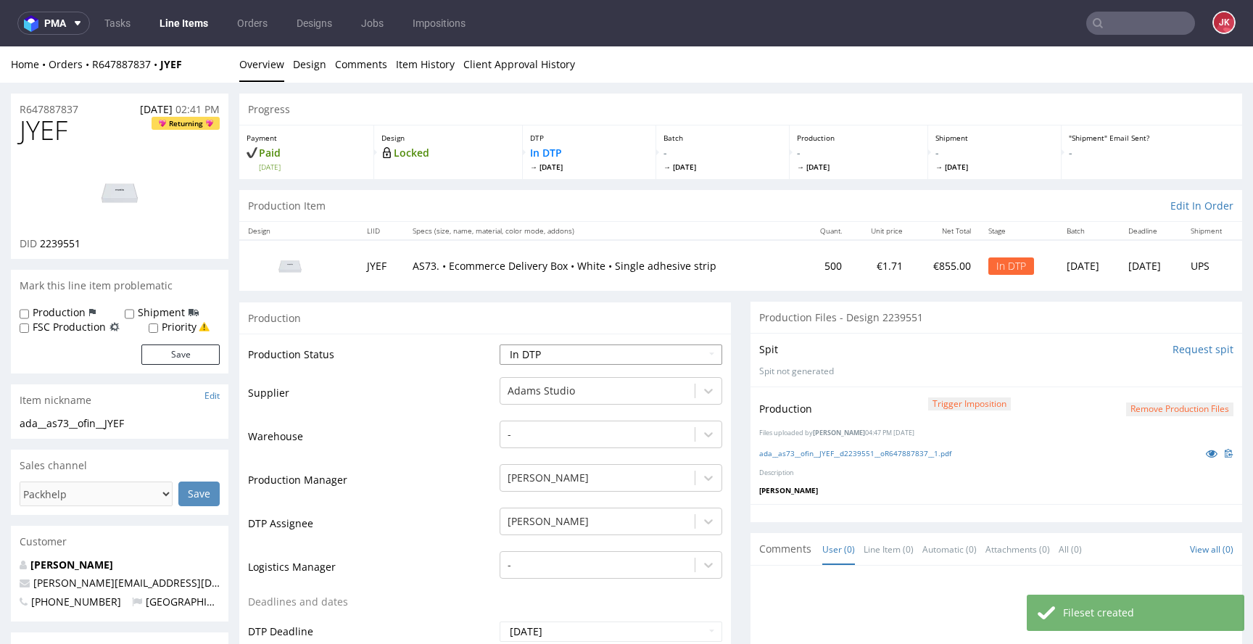
click at [648, 347] on select "Waiting for Artwork Waiting for Diecut Waiting for Mockup Waiting for DTP Waiti…" at bounding box center [611, 355] width 223 height 20
select select "dtp_production_ready"
click at [500, 345] on select "Waiting for Artwork Waiting for Diecut Waiting for Mockup Waiting for DTP Waiti…" at bounding box center [611, 355] width 223 height 20
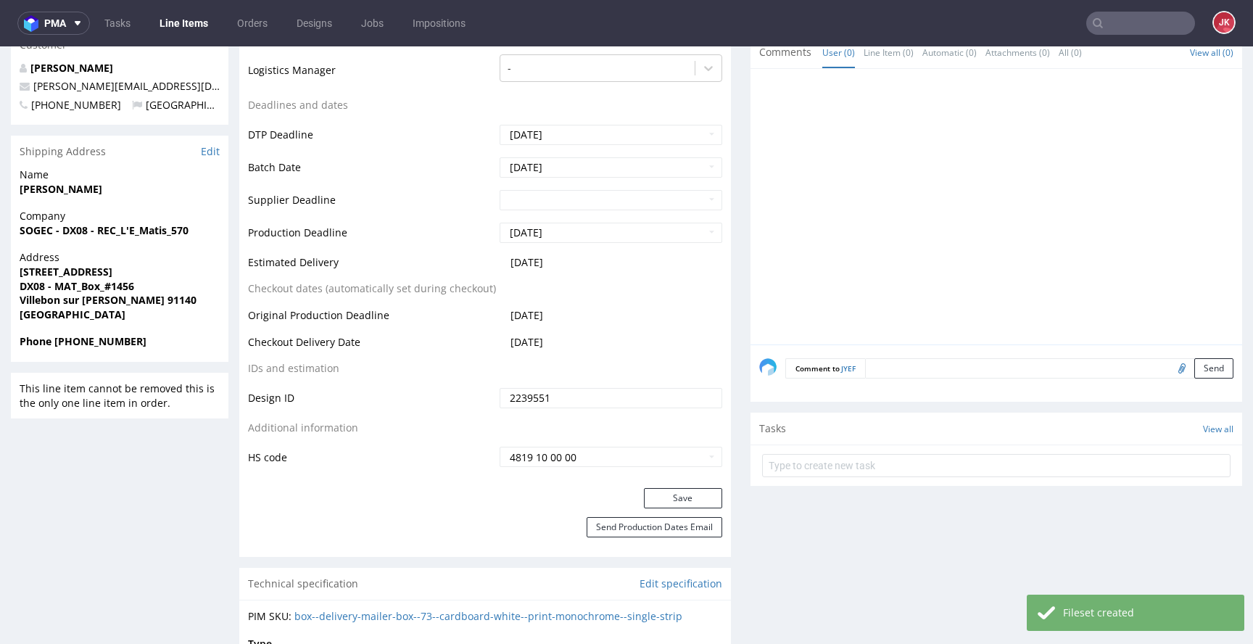
scroll to position [530, 0]
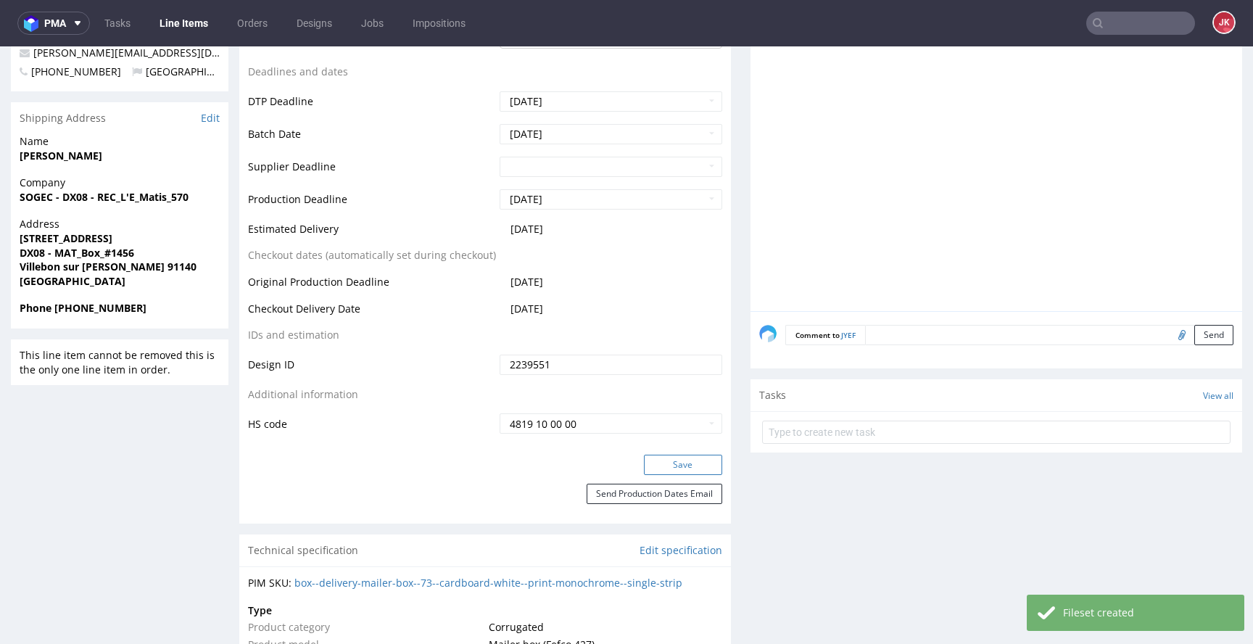
click at [644, 464] on button "Save" at bounding box center [683, 465] width 78 height 20
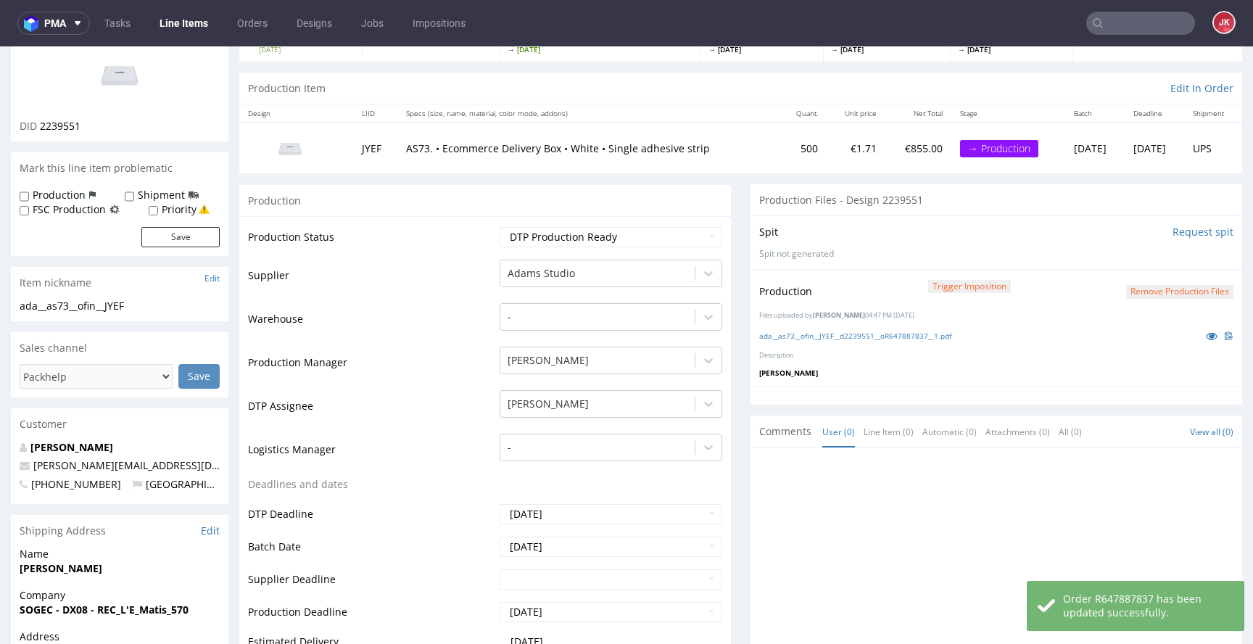
scroll to position [0, 0]
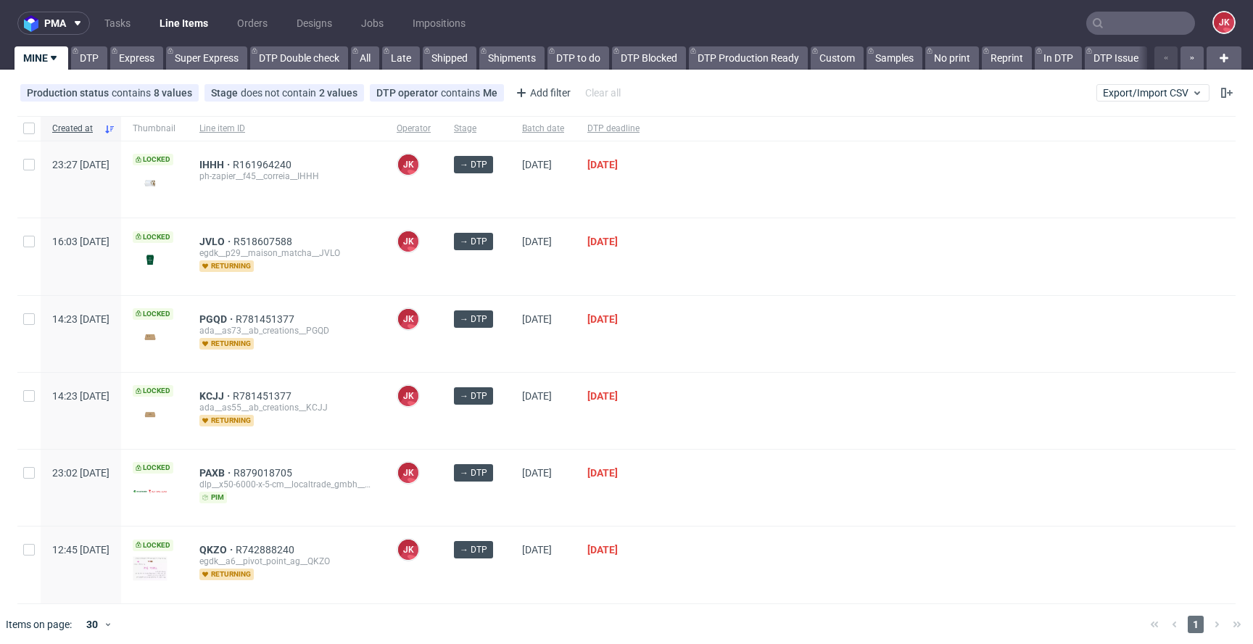
click at [730, 374] on div at bounding box center [943, 411] width 585 height 76
click at [720, 361] on div at bounding box center [943, 334] width 585 height 76
click at [486, 342] on div "→ DTP" at bounding box center [476, 334] width 68 height 76
click at [385, 287] on div "JVLO R518607588 egdk__p29__maison_matcha__JVLO returning" at bounding box center [286, 256] width 197 height 76
click at [819, 373] on div at bounding box center [943, 411] width 585 height 76
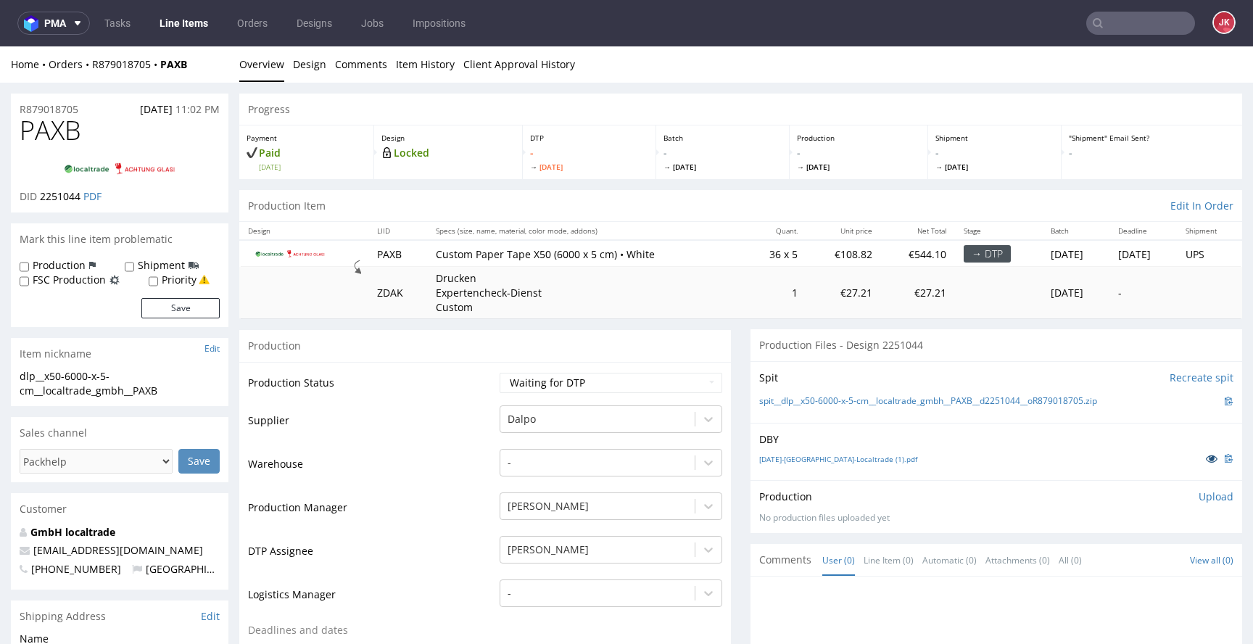
click at [1206, 463] on icon at bounding box center [1212, 458] width 12 height 10
click at [588, 385] on select "Waiting for Artwork Waiting for Diecut Waiting for Mockup Waiting for DTP Waiti…" at bounding box center [611, 383] width 223 height 20
select select "dtp_in_process"
click at [500, 373] on select "Waiting for Artwork Waiting for Diecut Waiting for Mockup Waiting for DTP Waiti…" at bounding box center [611, 383] width 223 height 20
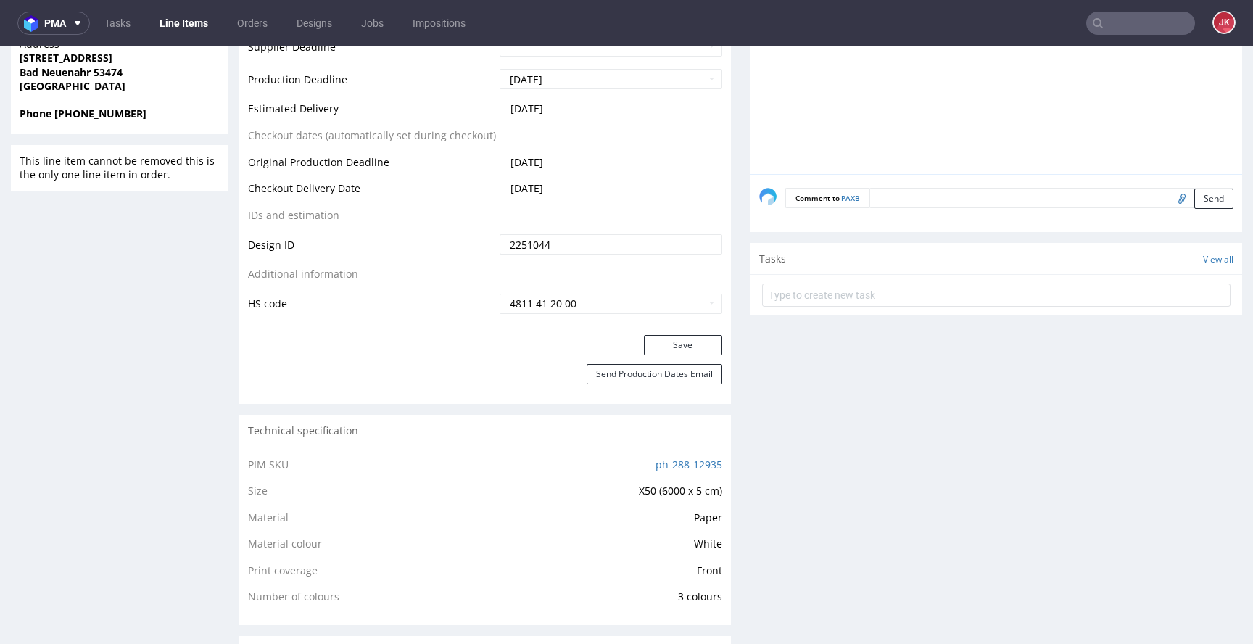
scroll to position [688, 0]
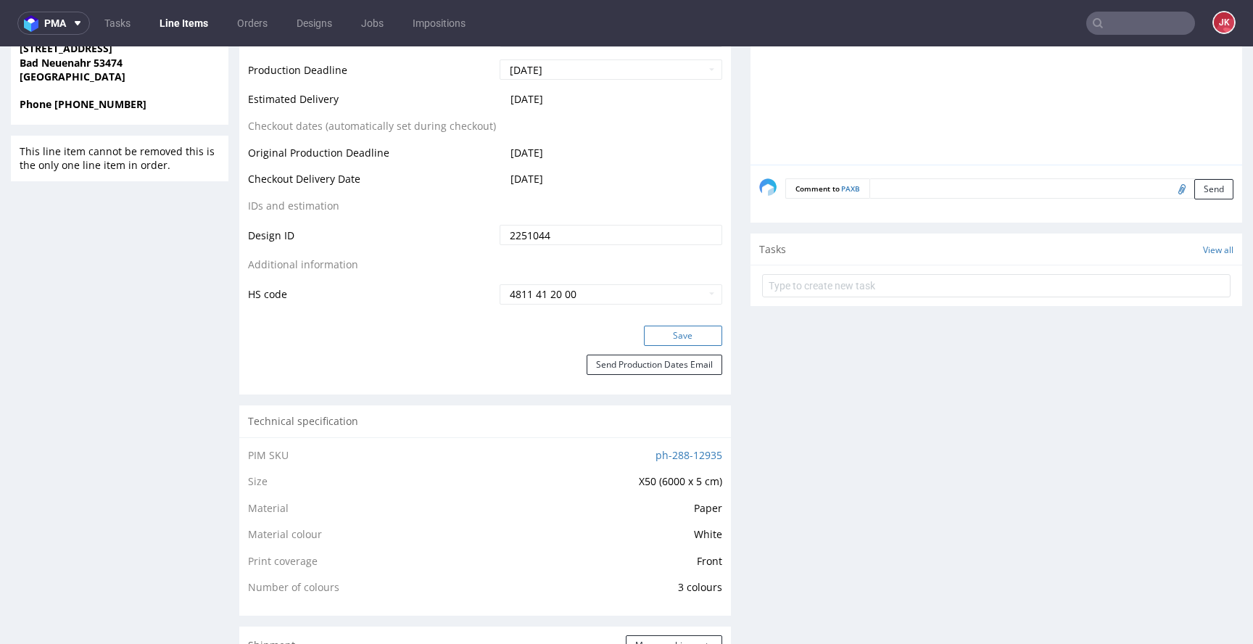
click at [676, 334] on button "Save" at bounding box center [683, 336] width 78 height 20
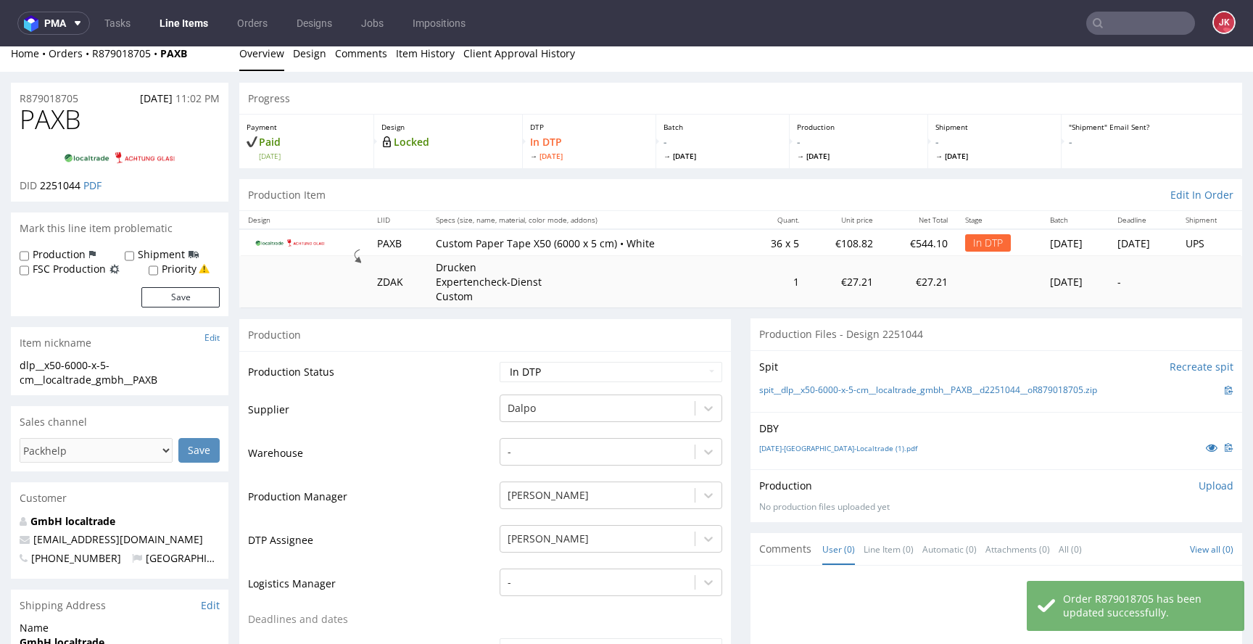
scroll to position [0, 0]
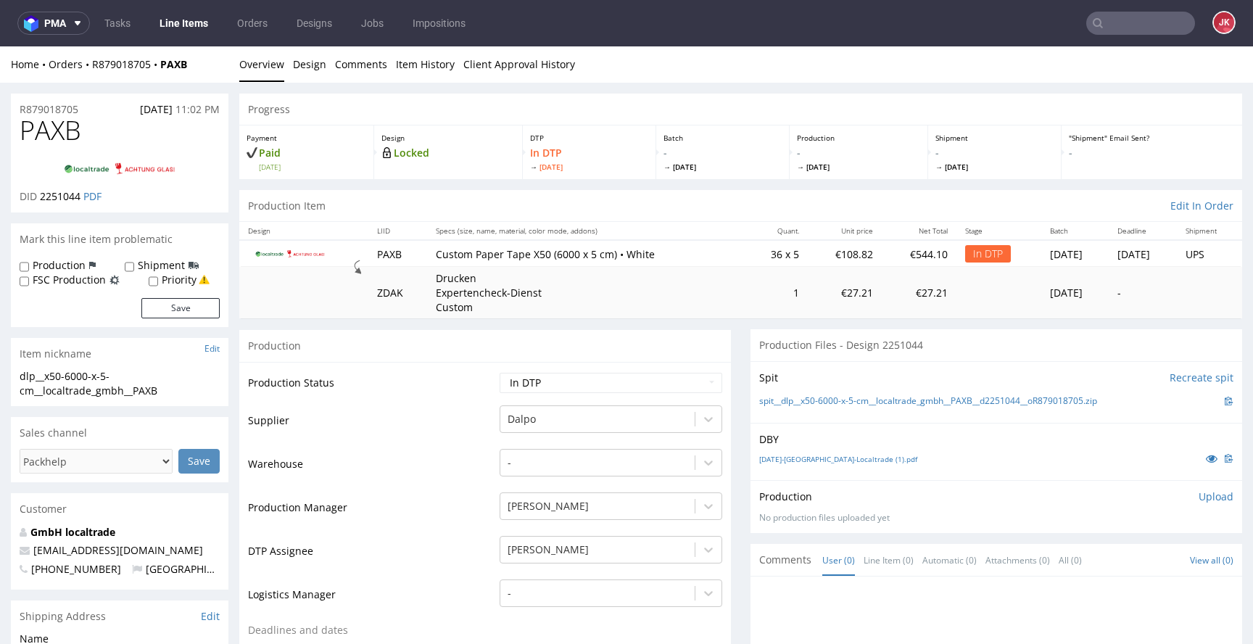
click at [59, 133] on span "PAXB" at bounding box center [51, 130] width 62 height 29
copy span "PAXB"
click at [56, 191] on span "2251044" at bounding box center [60, 196] width 41 height 14
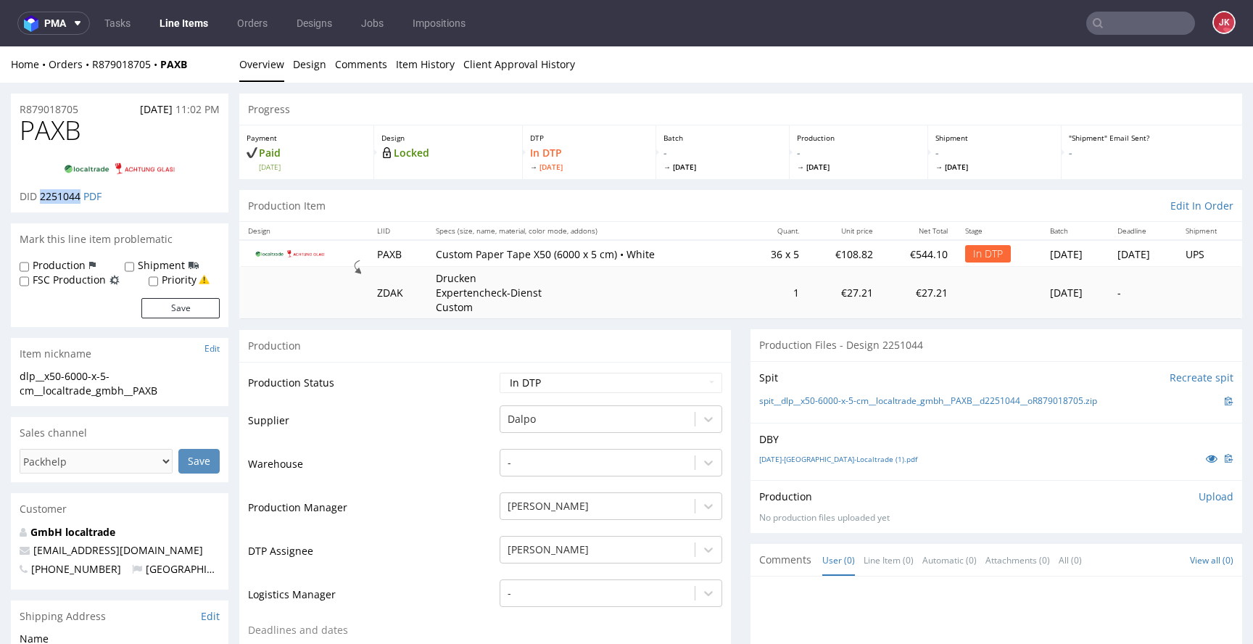
copy span "2251044"
drag, startPoint x: 445, startPoint y: 459, endPoint x: 223, endPoint y: 457, distance: 221.2
click at [444, 459] on td "Warehouse" at bounding box center [372, 470] width 248 height 44
drag, startPoint x: 189, startPoint y: 388, endPoint x: 0, endPoint y: 382, distance: 188.7
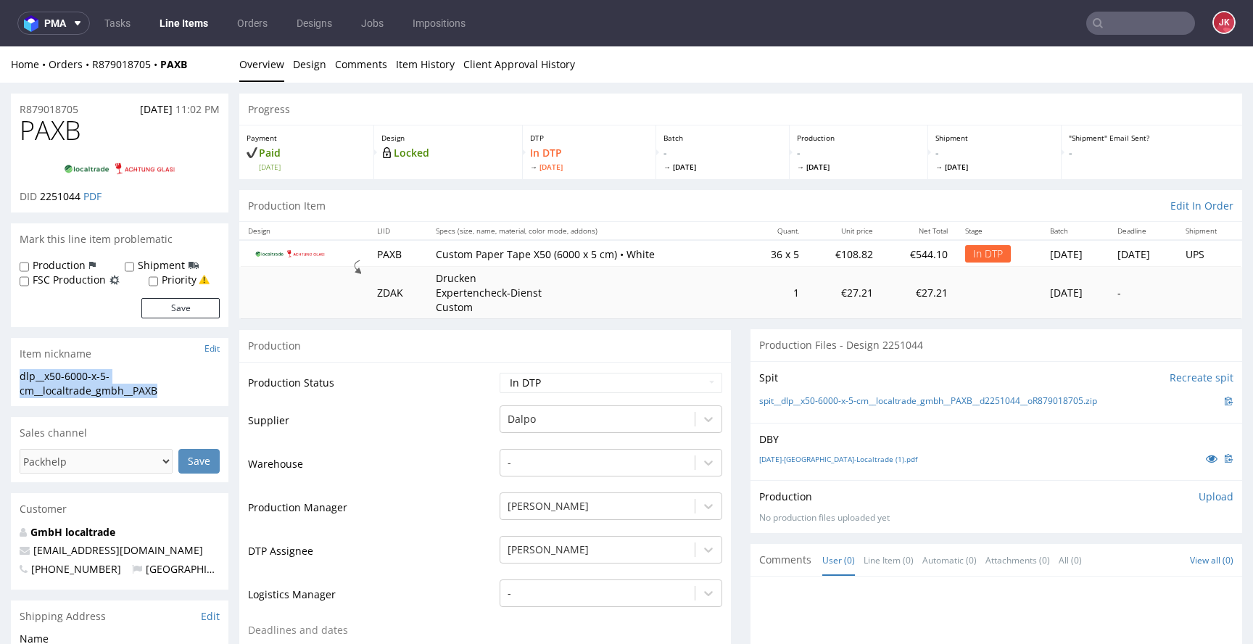
copy div "dlp__x50-6000-x-5-cm__localtrade_gmbh__PAXB"
click at [94, 107] on div "R879018705 23.08.2025 11:02 PM" at bounding box center [120, 105] width 218 height 23
copy p "R879018705"
drag, startPoint x: 40, startPoint y: 201, endPoint x: 80, endPoint y: 202, distance: 39.9
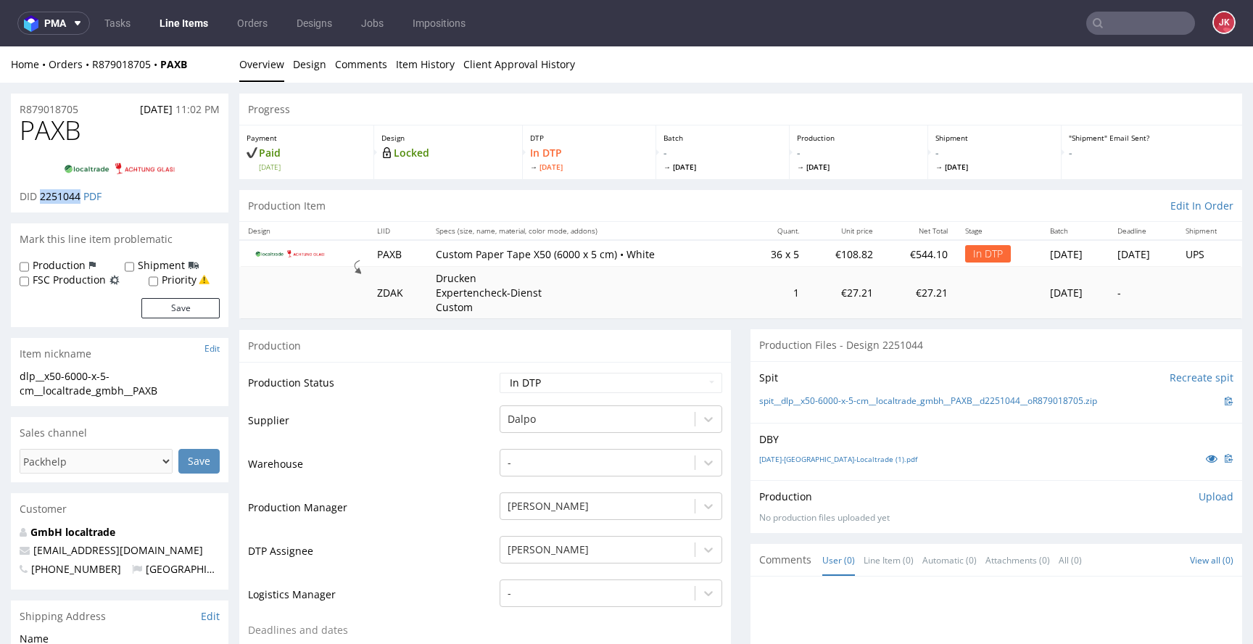
click at [80, 202] on span "2251044" at bounding box center [60, 196] width 41 height 14
copy span "2251044"
click at [1199, 495] on p "Upload" at bounding box center [1216, 497] width 35 height 15
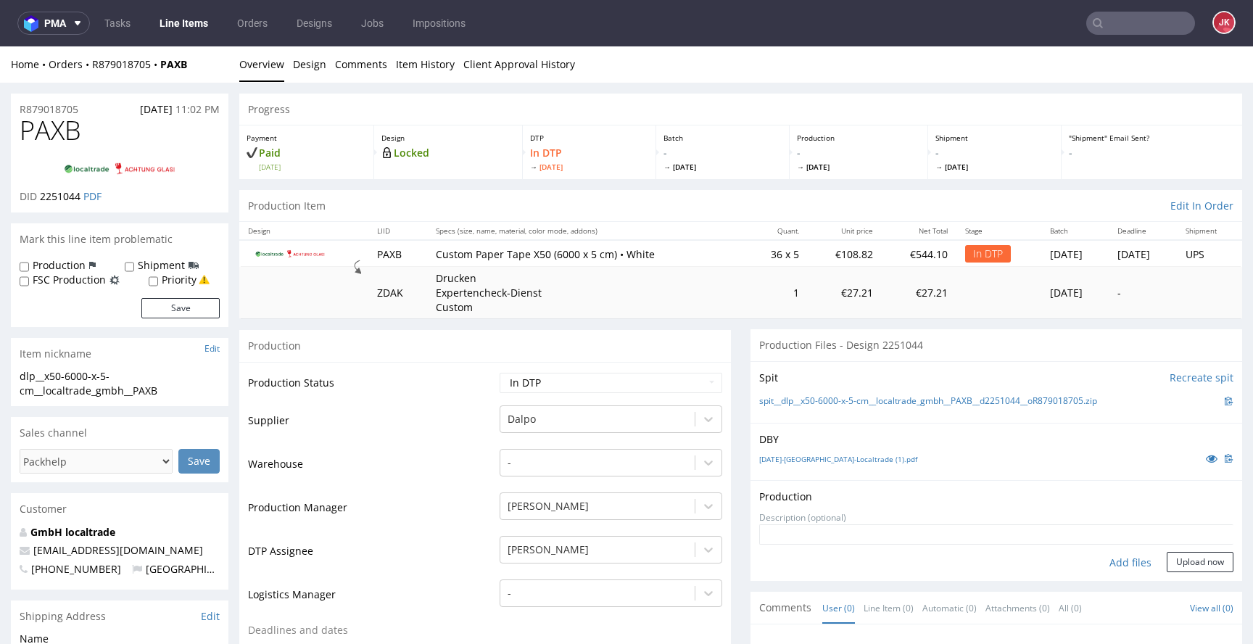
click at [1102, 553] on div "Add files" at bounding box center [1131, 563] width 73 height 22
type input "C:\fakepath\dlp__x50-6000-x-5-cm__localtrade_gmbh__PAXB__d2251044__oR879018705_…"
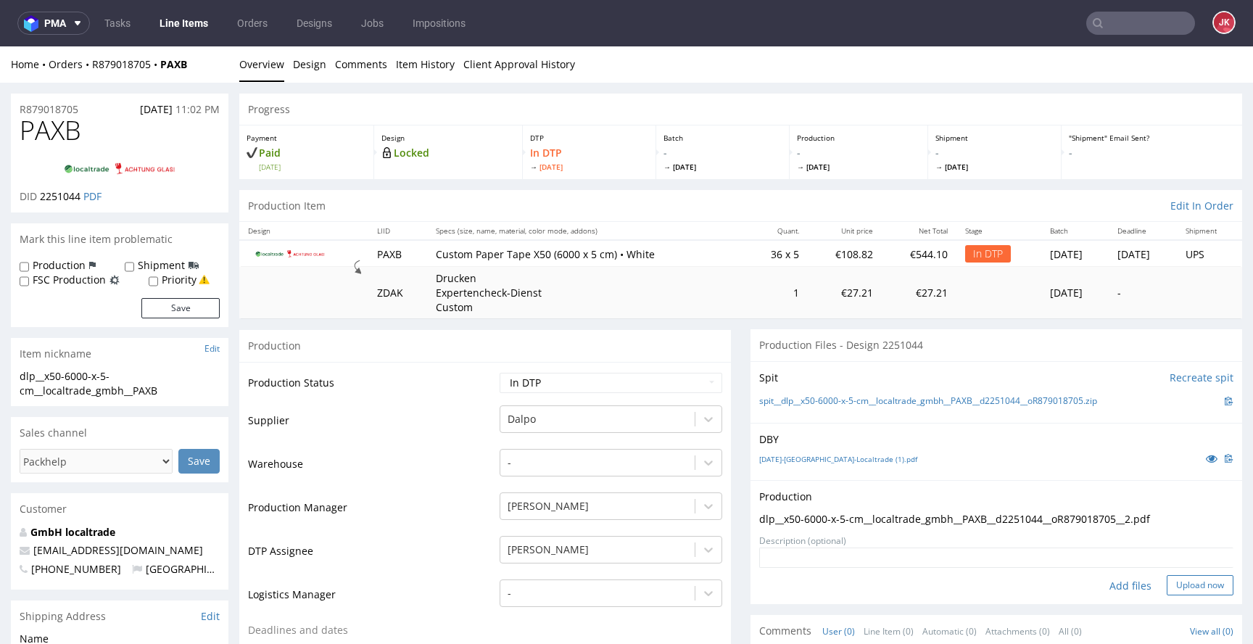
click at [1167, 581] on button "Upload now" at bounding box center [1200, 585] width 67 height 20
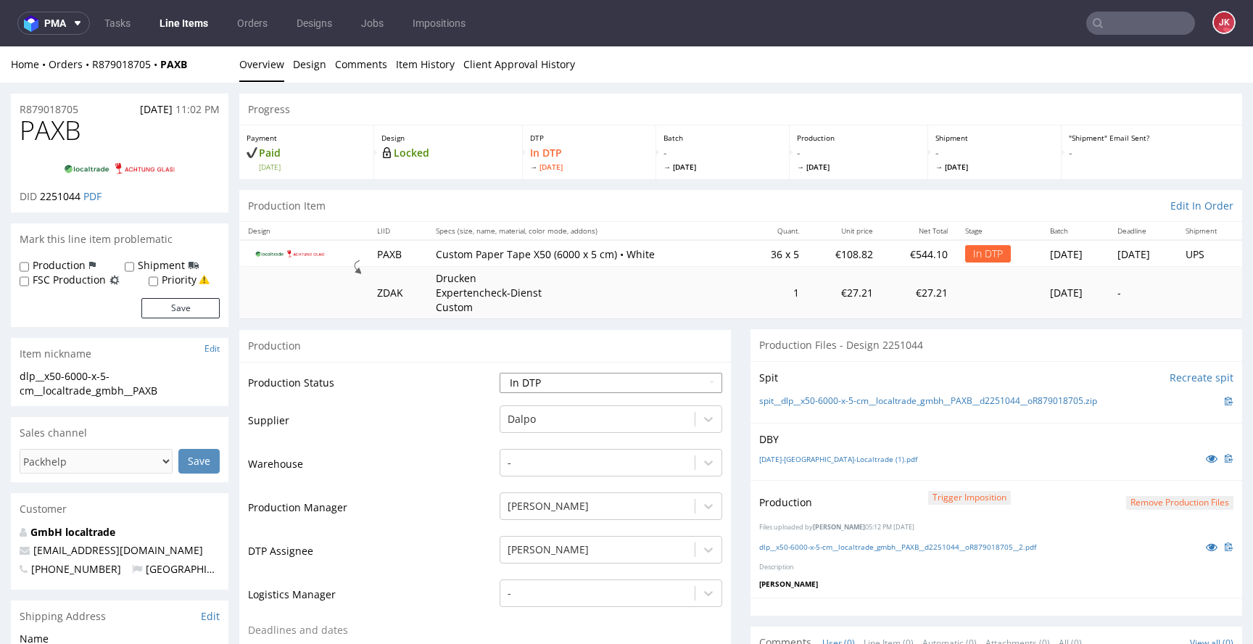
drag, startPoint x: 650, startPoint y: 366, endPoint x: 651, endPoint y: 376, distance: 9.5
click at [650, 377] on select "Waiting for Artwork Waiting for Diecut Waiting for Mockup Waiting for DTP Waiti…" at bounding box center [611, 383] width 223 height 20
select select "dtp_production_ready"
click at [500, 373] on select "Waiting for Artwork Waiting for Diecut Waiting for Mockup Waiting for DTP Waiti…" at bounding box center [611, 383] width 223 height 20
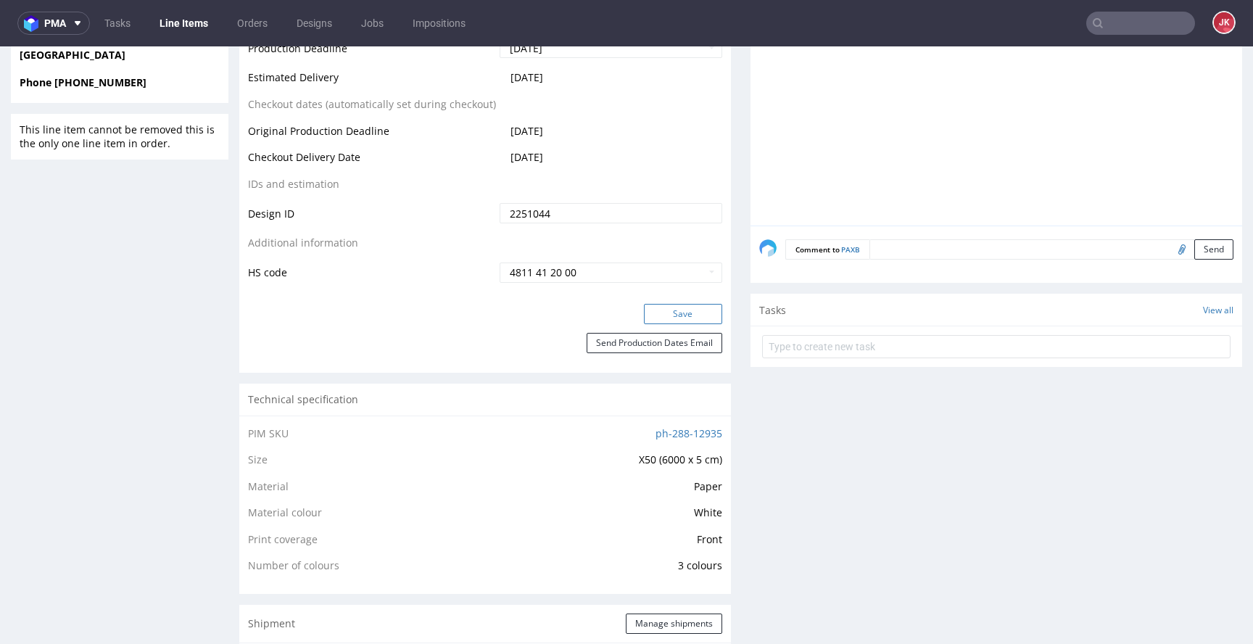
click at [683, 318] on button "Save" at bounding box center [683, 314] width 78 height 20
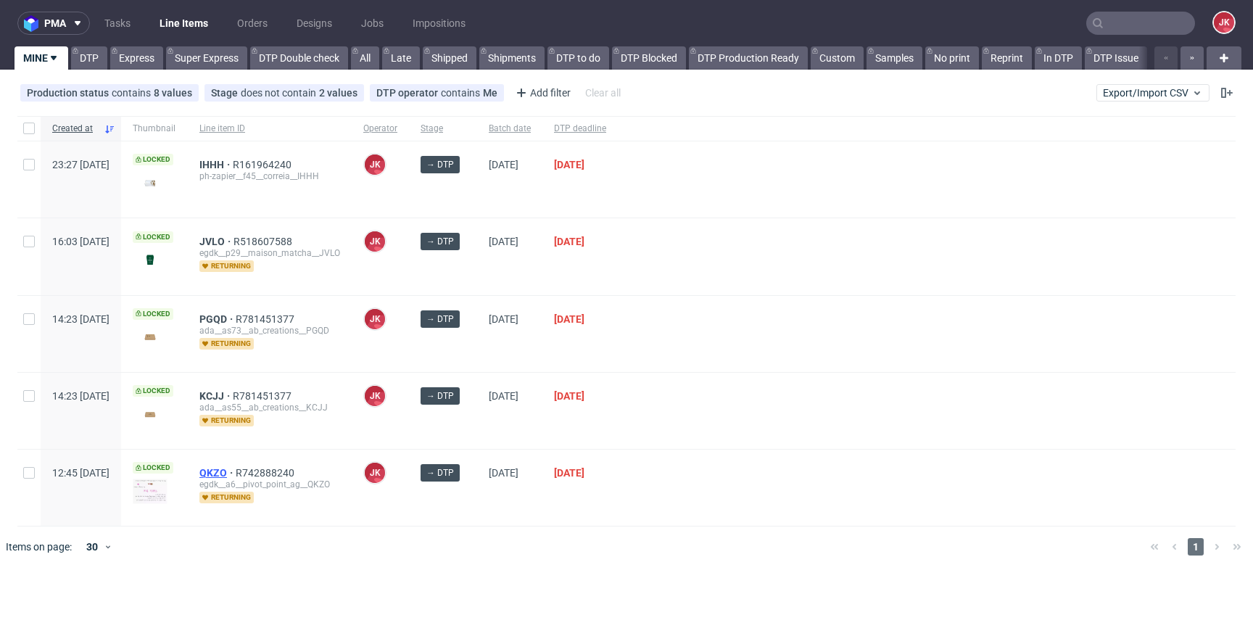
click at [236, 472] on span "QKZO" at bounding box center [217, 473] width 36 height 12
click at [831, 441] on div at bounding box center [927, 411] width 618 height 76
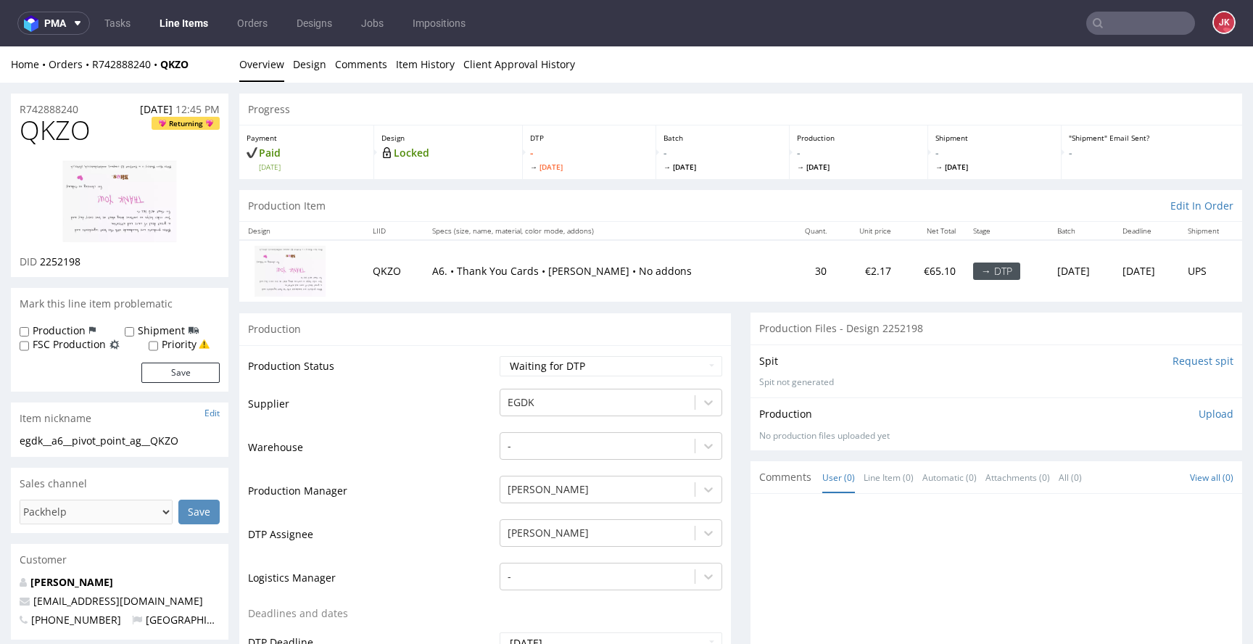
click at [442, 390] on td "Supplier" at bounding box center [372, 409] width 248 height 44
click at [302, 62] on link "Design" at bounding box center [309, 64] width 33 height 36
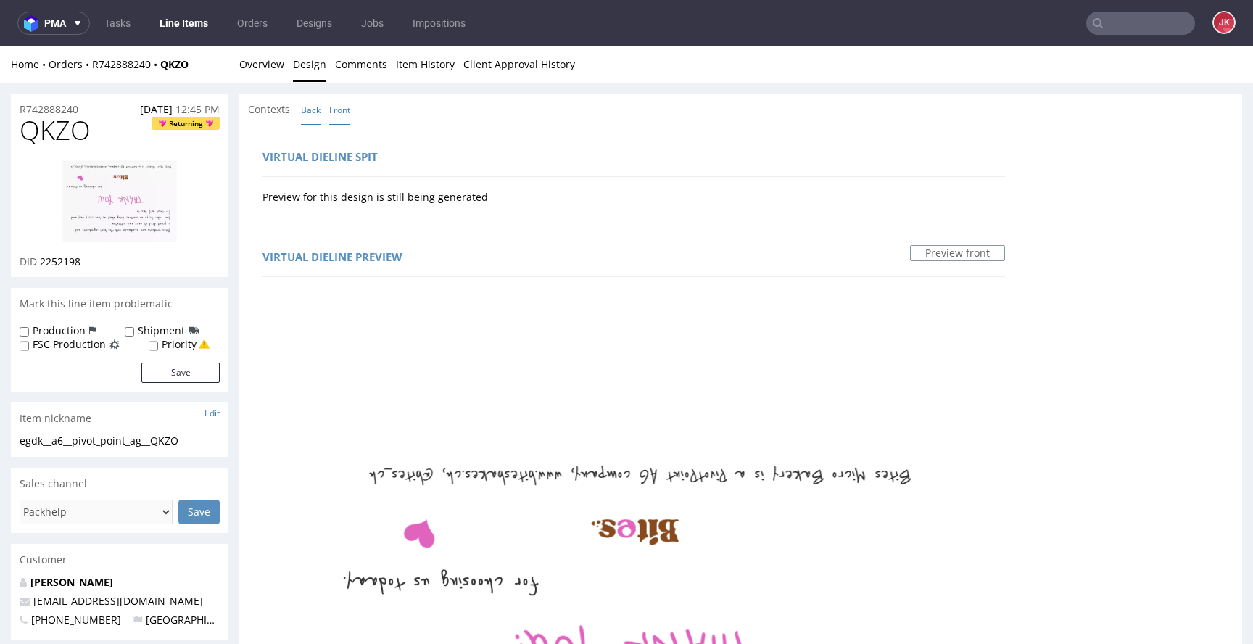
click at [316, 117] on link "Back" at bounding box center [311, 109] width 20 height 31
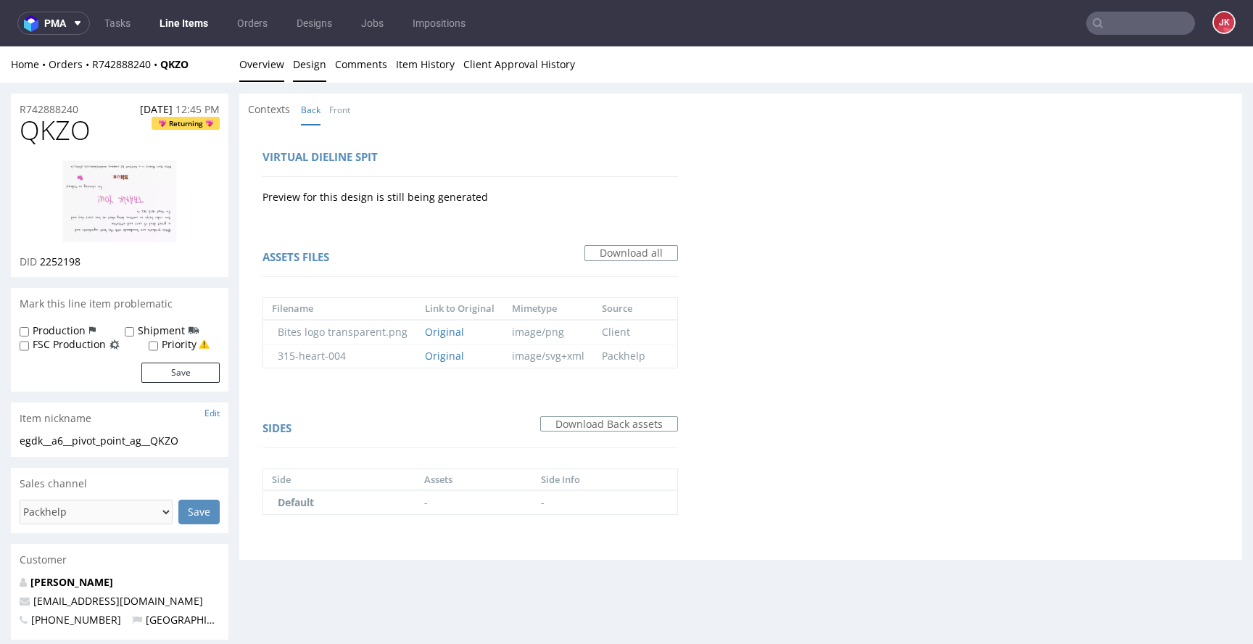
click at [255, 72] on link "Overview" at bounding box center [261, 64] width 45 height 36
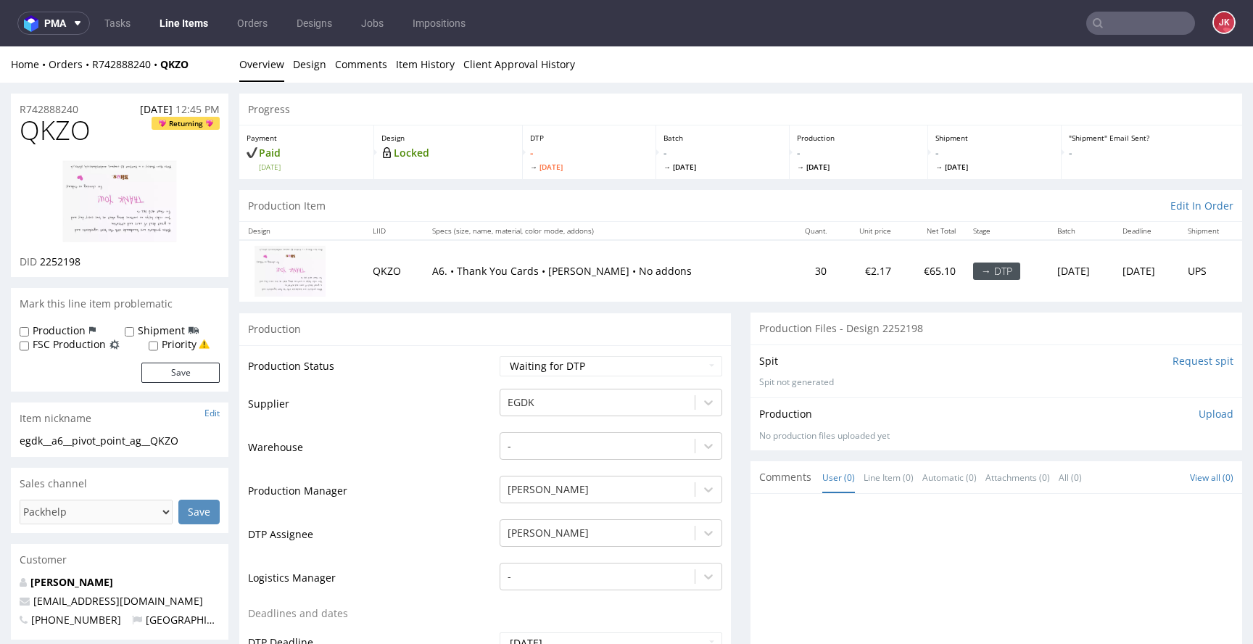
click at [56, 131] on span "QKZO" at bounding box center [55, 130] width 71 height 29
copy span "QKZO"
click at [433, 402] on td "Supplier" at bounding box center [372, 409] width 248 height 44
click at [88, 584] on link "[PERSON_NAME]" at bounding box center [71, 582] width 83 height 14
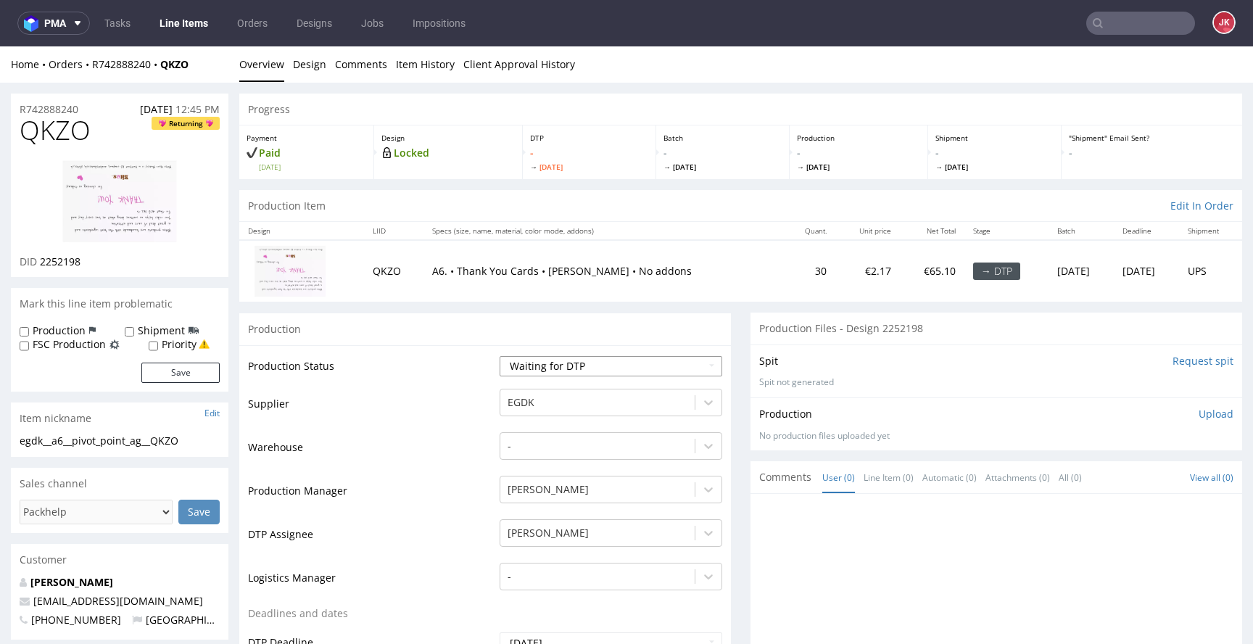
click at [559, 370] on select "Waiting for Artwork Waiting for Diecut Waiting for Mockup Waiting for DTP Waiti…" at bounding box center [611, 366] width 223 height 20
click at [54, 133] on span "QKZO" at bounding box center [55, 130] width 71 height 29
copy span "QKZO"
click at [416, 407] on td "Supplier" at bounding box center [372, 409] width 248 height 44
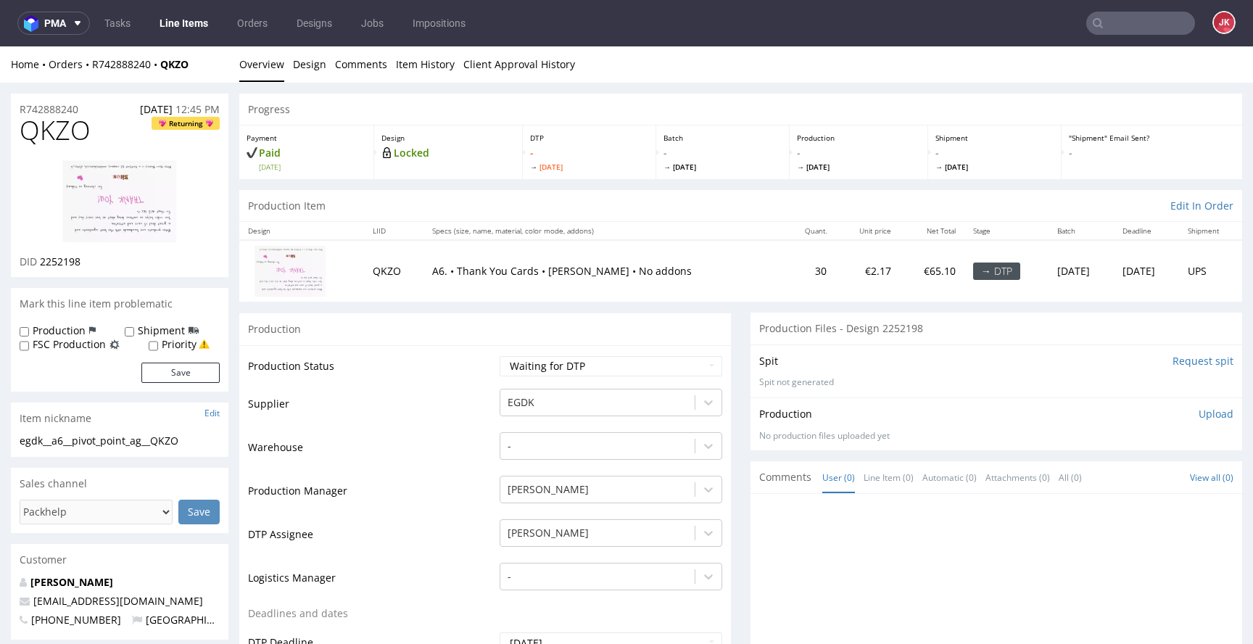
click at [73, 259] on span "2252198" at bounding box center [60, 262] width 41 height 14
copy span "2252198"
click at [557, 358] on select "Waiting for Artwork Waiting for Diecut Waiting for Mockup Waiting for DTP Waiti…" at bounding box center [611, 366] width 223 height 20
select select "dtp_in_process"
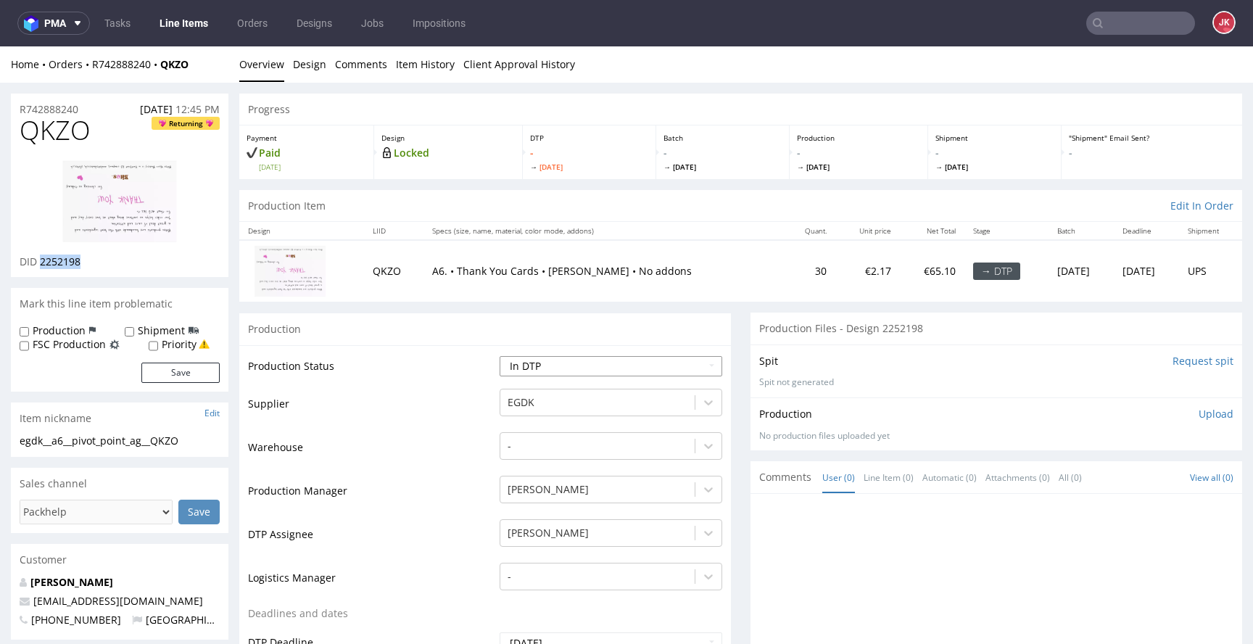
click at [500, 356] on select "Waiting for Artwork Waiting for Diecut Waiting for Mockup Waiting for DTP Waiti…" at bounding box center [611, 366] width 223 height 20
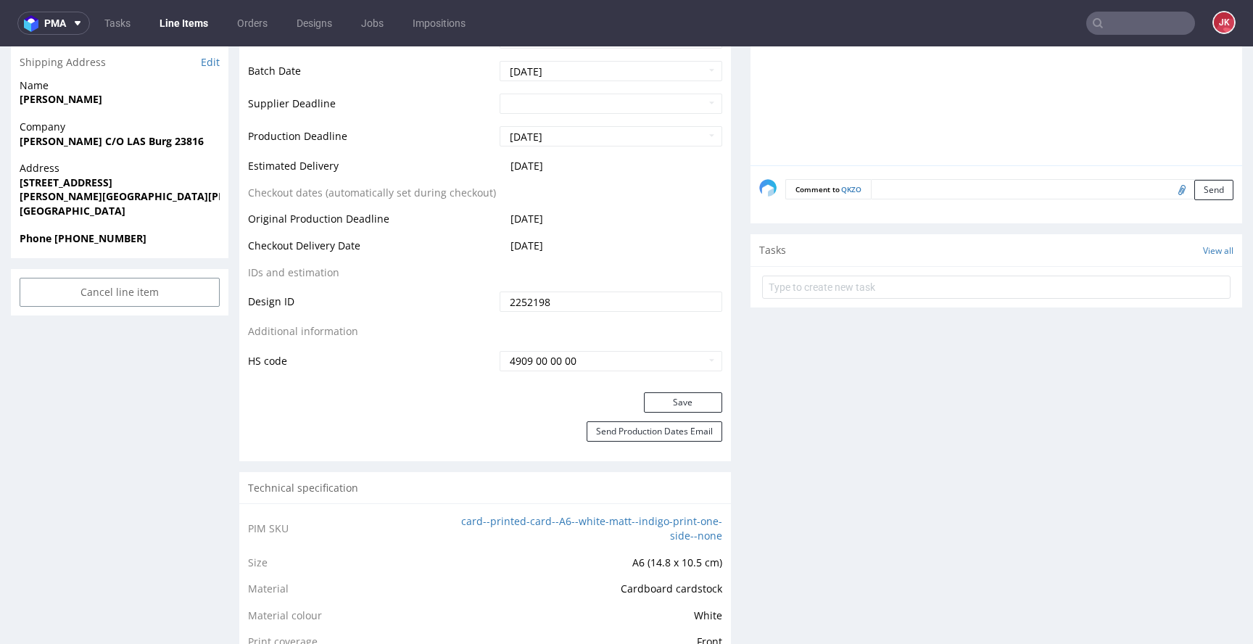
scroll to position [667, 0]
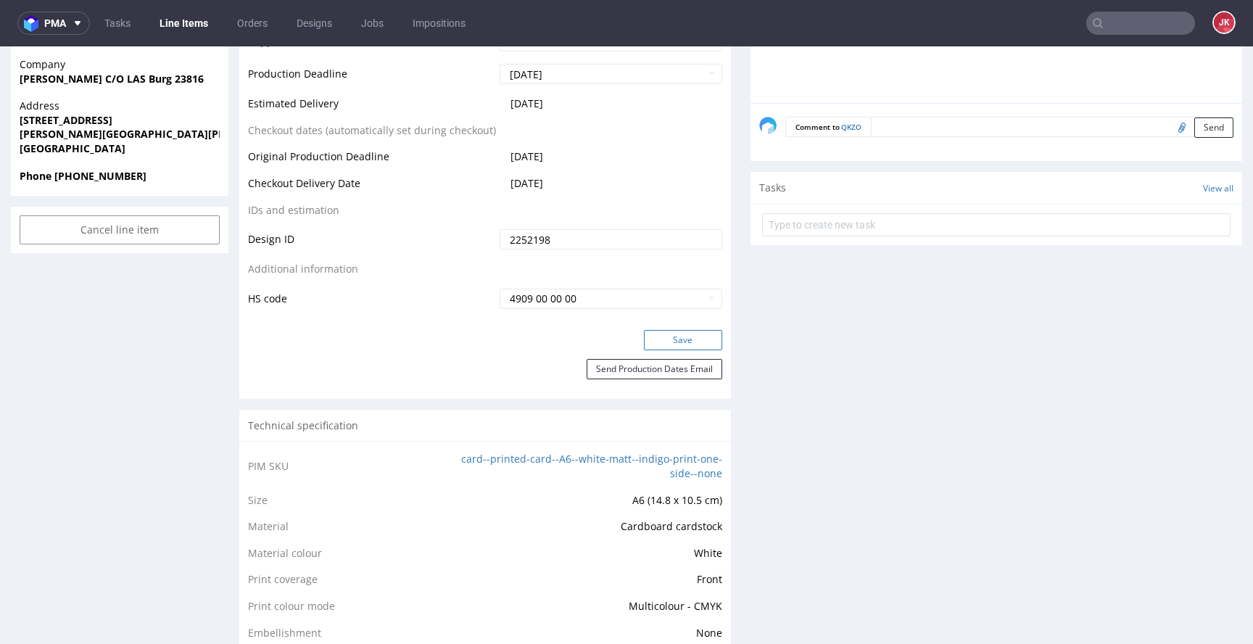
click at [644, 333] on button "Save" at bounding box center [683, 340] width 78 height 20
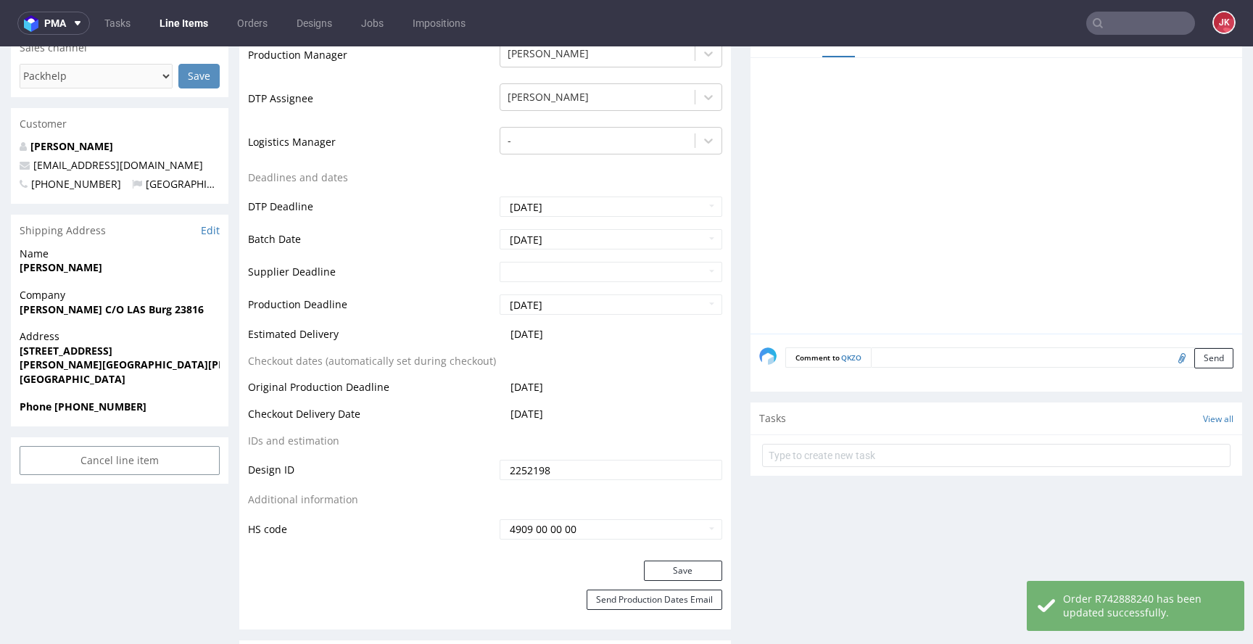
scroll to position [0, 0]
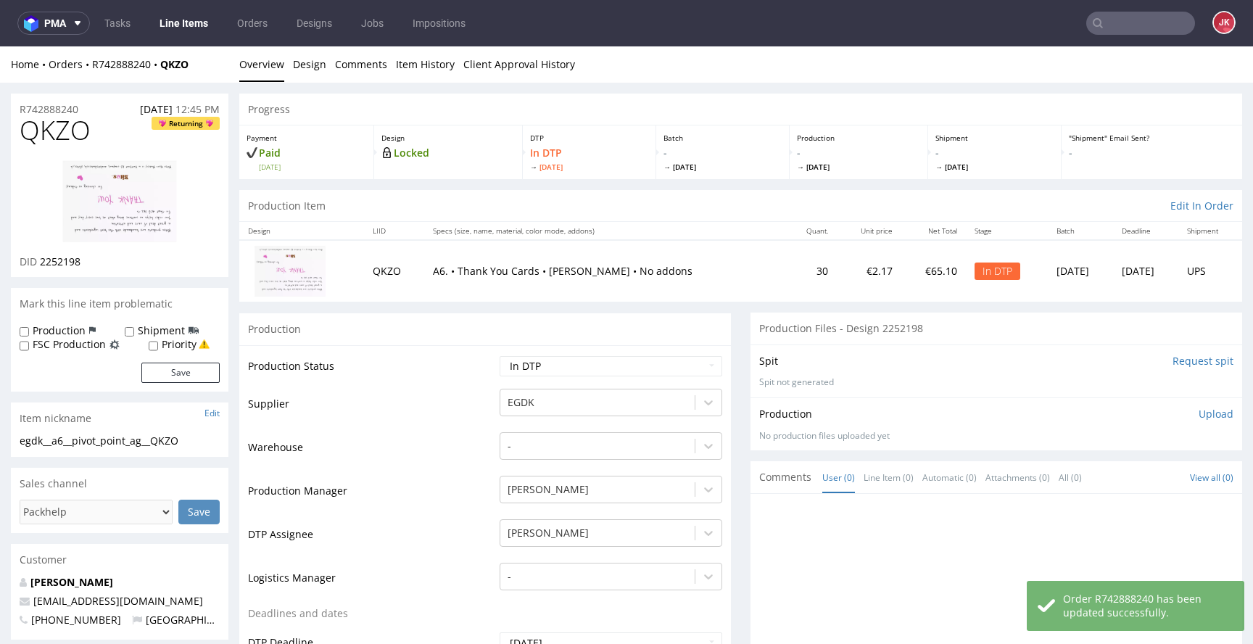
click at [148, 208] on img at bounding box center [120, 201] width 116 height 83
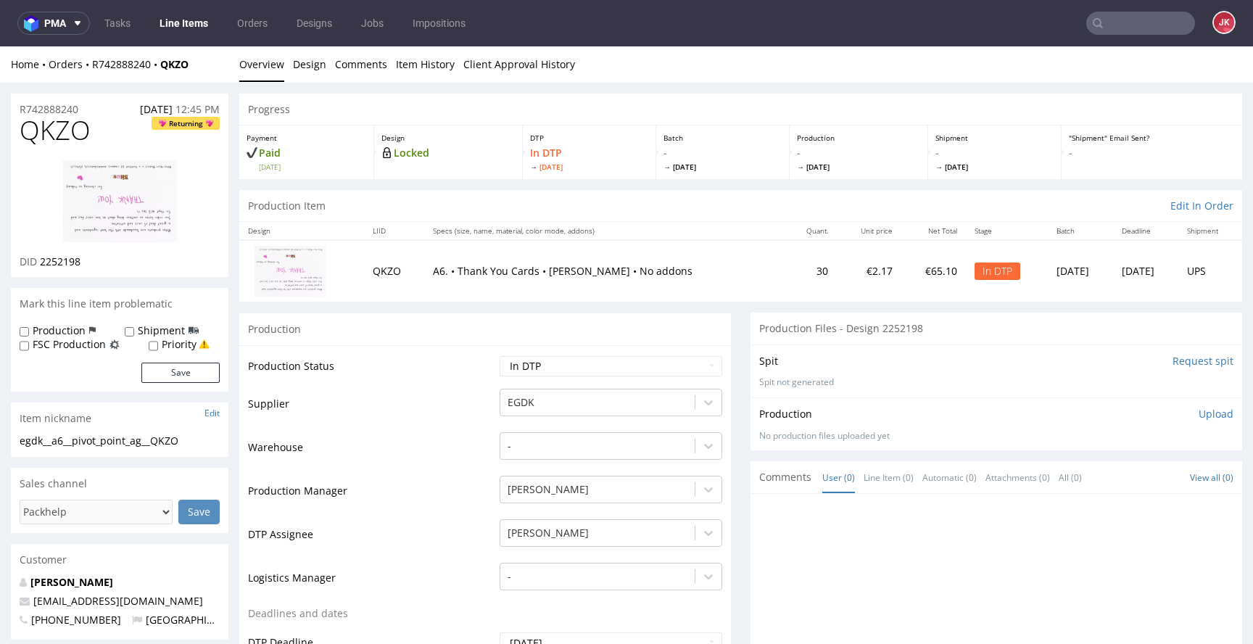
drag, startPoint x: 434, startPoint y: 400, endPoint x: 413, endPoint y: 342, distance: 62.4
click at [434, 400] on td "Supplier" at bounding box center [372, 409] width 248 height 44
click at [454, 447] on td "Warehouse" at bounding box center [372, 453] width 248 height 44
click at [300, 63] on link "Design" at bounding box center [309, 64] width 33 height 36
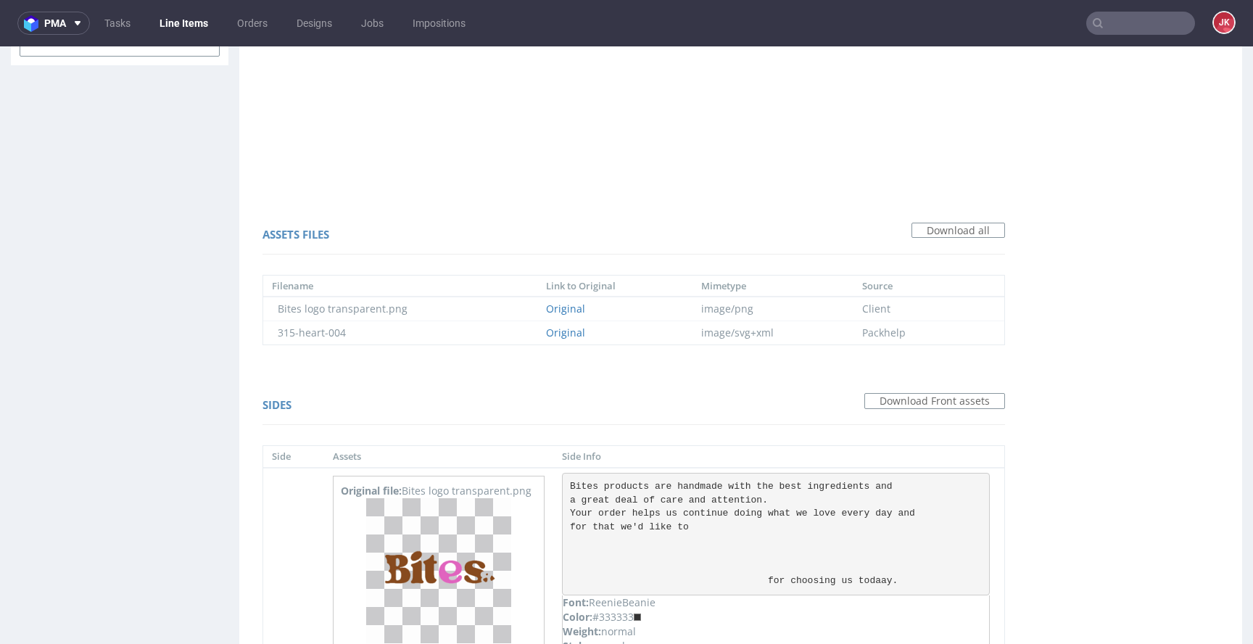
scroll to position [1150, 0]
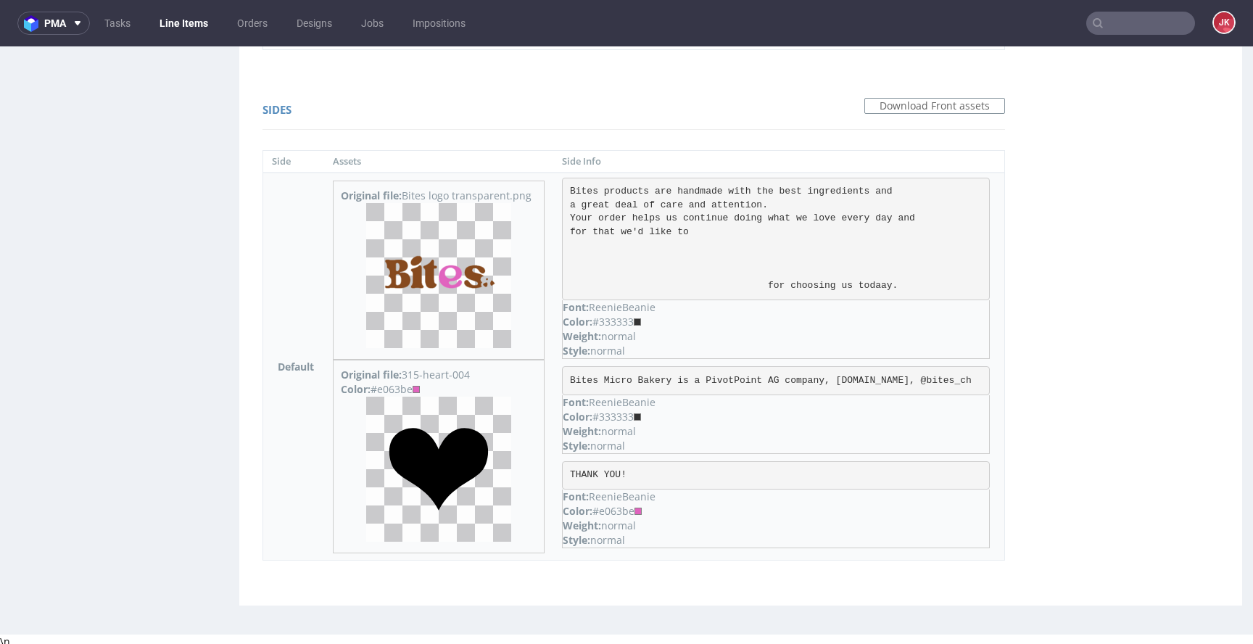
click at [396, 388] on div "Color: #e063be" at bounding box center [439, 389] width 196 height 15
copy div "e063be"
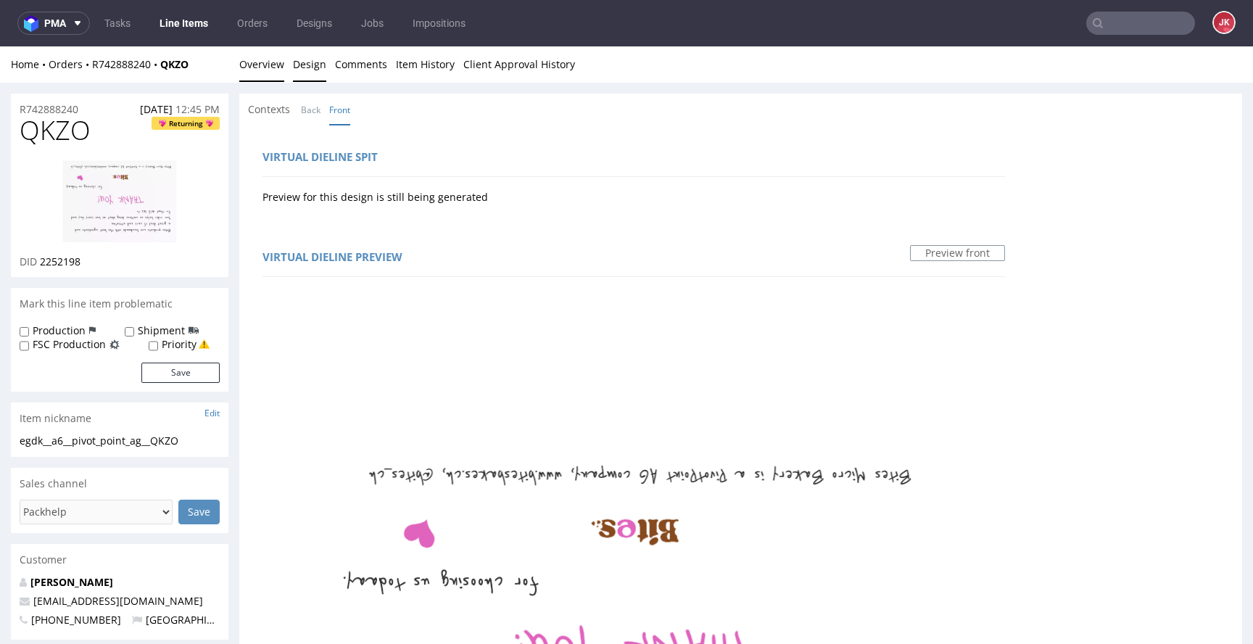
click at [255, 67] on link "Overview" at bounding box center [261, 64] width 45 height 36
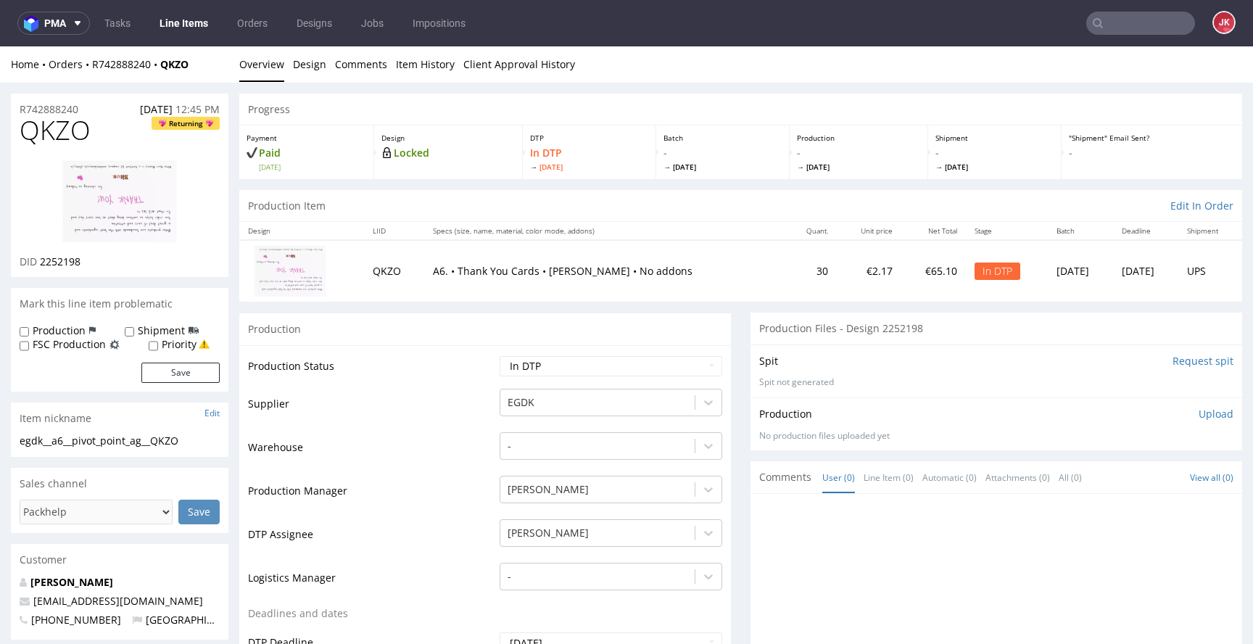
click at [384, 449] on td "Warehouse" at bounding box center [372, 453] width 248 height 44
drag, startPoint x: 210, startPoint y: 437, endPoint x: 0, endPoint y: 453, distance: 210.2
drag, startPoint x: 157, startPoint y: 437, endPoint x: 0, endPoint y: 445, distance: 157.6
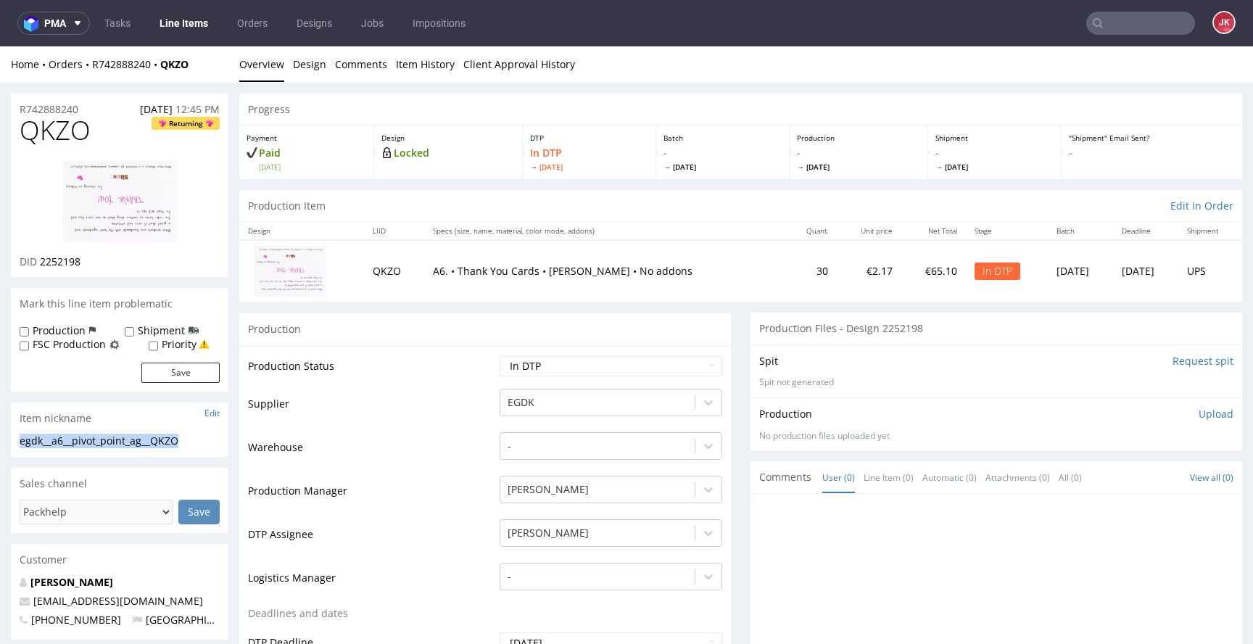
copy div "egdk__a6__pivot_point_ag__QKZO"
click at [91, 104] on div "R742888240 23.08.2025 12:45 PM" at bounding box center [120, 105] width 218 height 23
drag, startPoint x: 104, startPoint y: 109, endPoint x: 0, endPoint y: 109, distance: 104.5
copy p "R742888240"
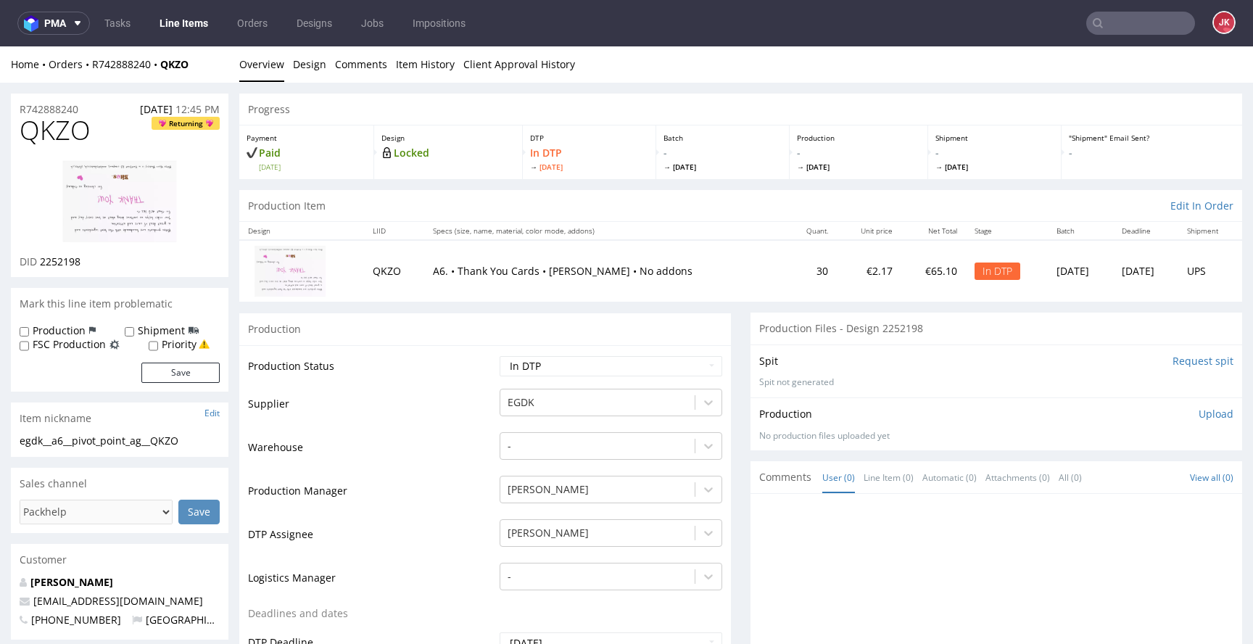
click at [438, 428] on td "Supplier" at bounding box center [372, 409] width 248 height 44
click at [1199, 416] on p "Upload" at bounding box center [1216, 414] width 35 height 15
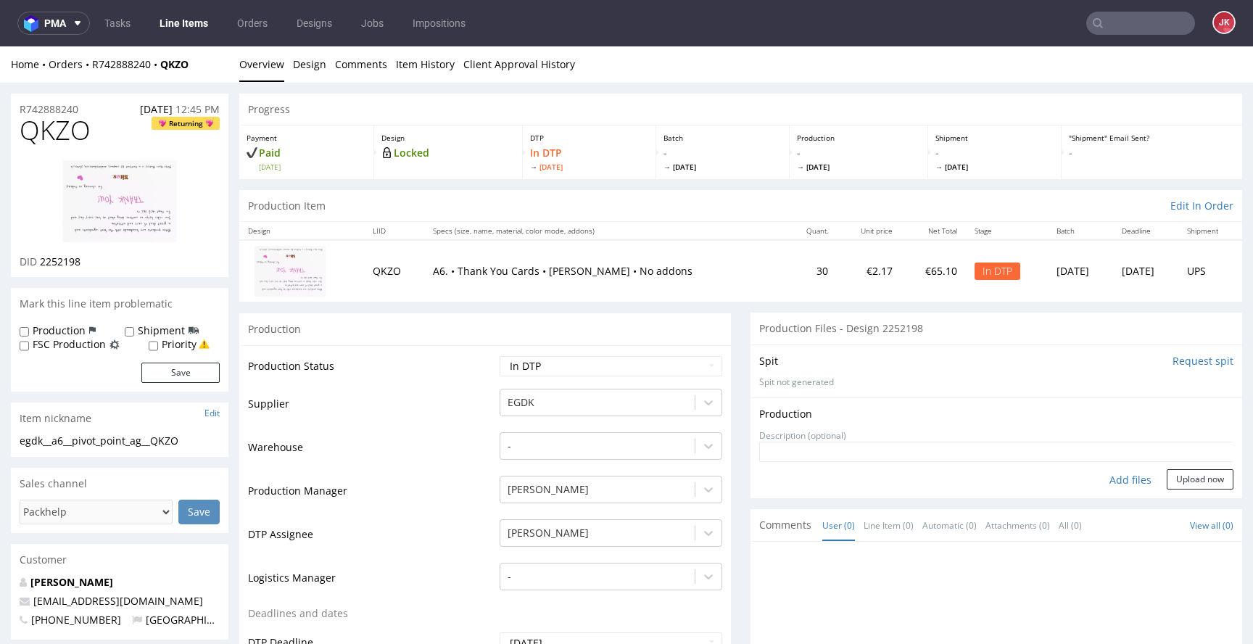
click at [1111, 482] on div "Add files" at bounding box center [1131, 480] width 73 height 22
type input "C:\fakepath\egdk__a6__pivot_point_ag__QKZO__d2252198__oR742888240__front.pdf"
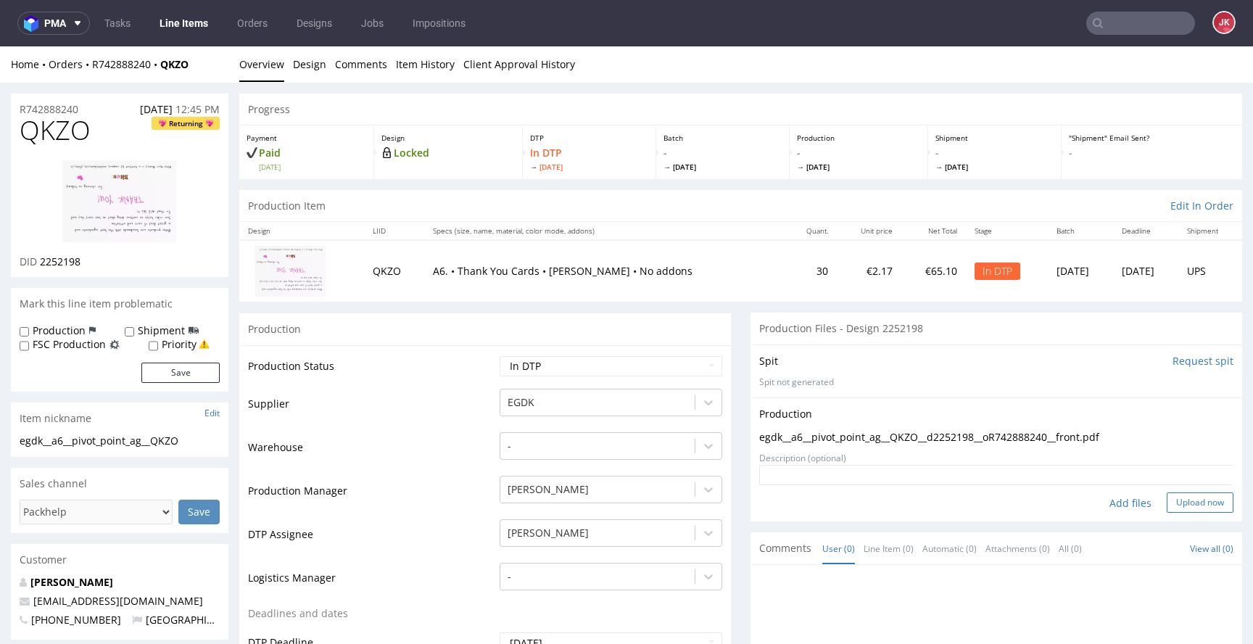
click at [1171, 501] on button "Upload now" at bounding box center [1200, 503] width 67 height 20
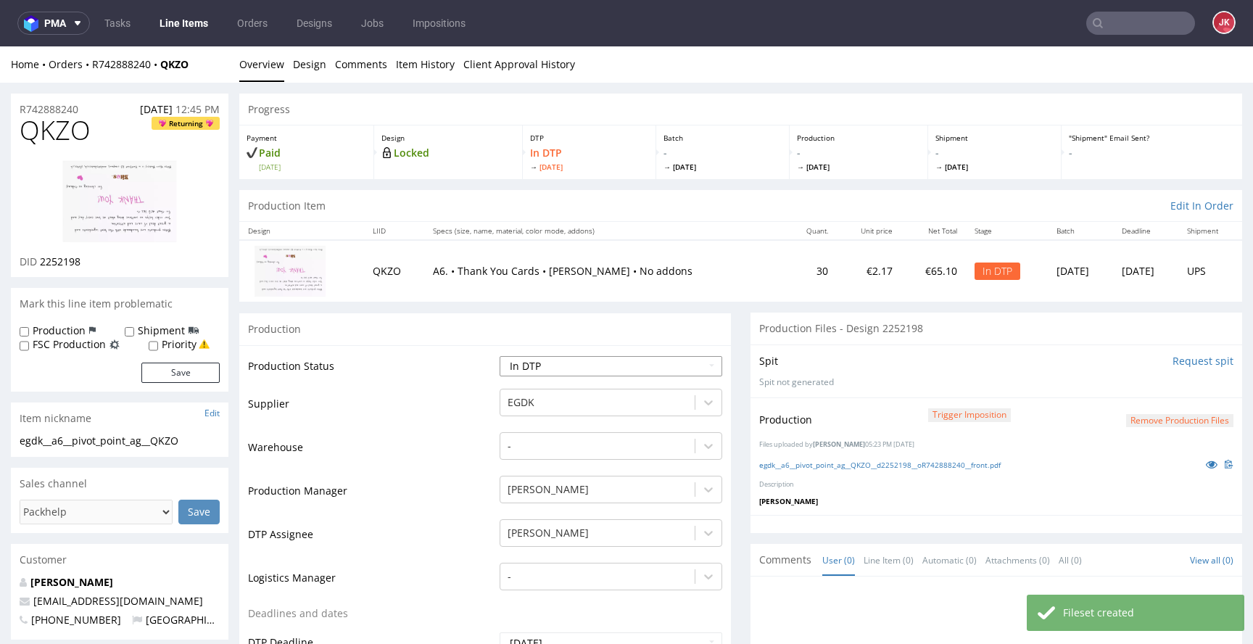
click at [547, 367] on select "Waiting for Artwork Waiting for Diecut Waiting for Mockup Waiting for DTP Waiti…" at bounding box center [611, 366] width 223 height 20
select select "dtp_production_ready"
click at [500, 356] on select "Waiting for Artwork Waiting for Diecut Waiting for Mockup Waiting for DTP Waiti…" at bounding box center [611, 366] width 223 height 20
click at [480, 408] on td "Supplier" at bounding box center [372, 409] width 248 height 44
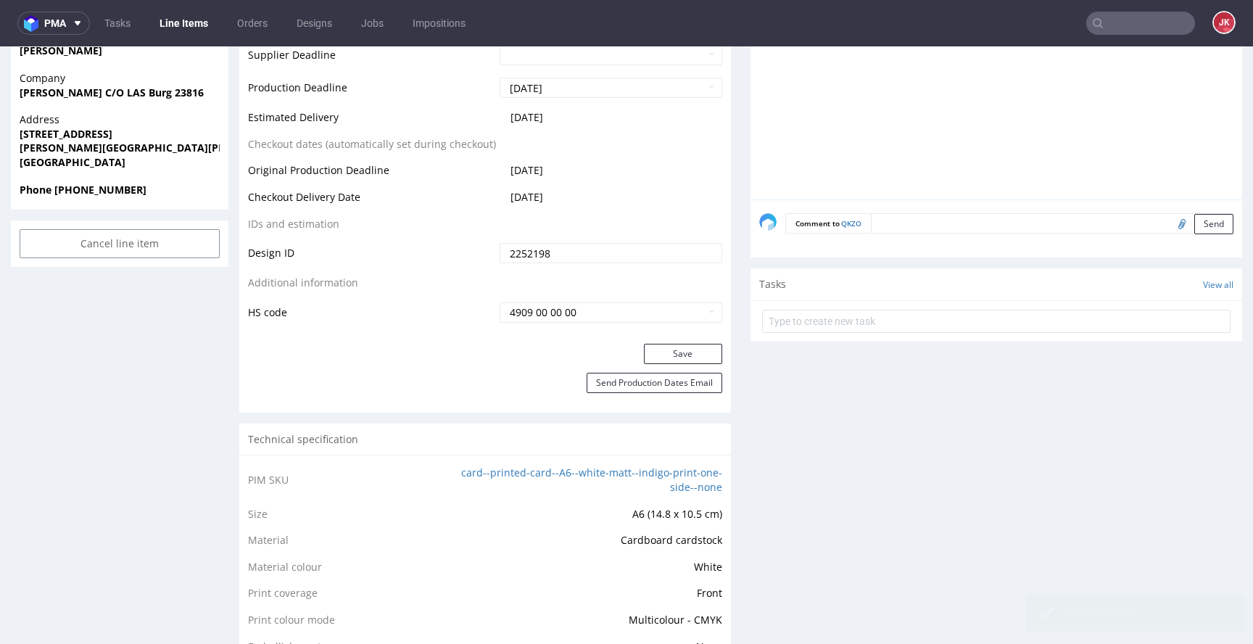
scroll to position [656, 0]
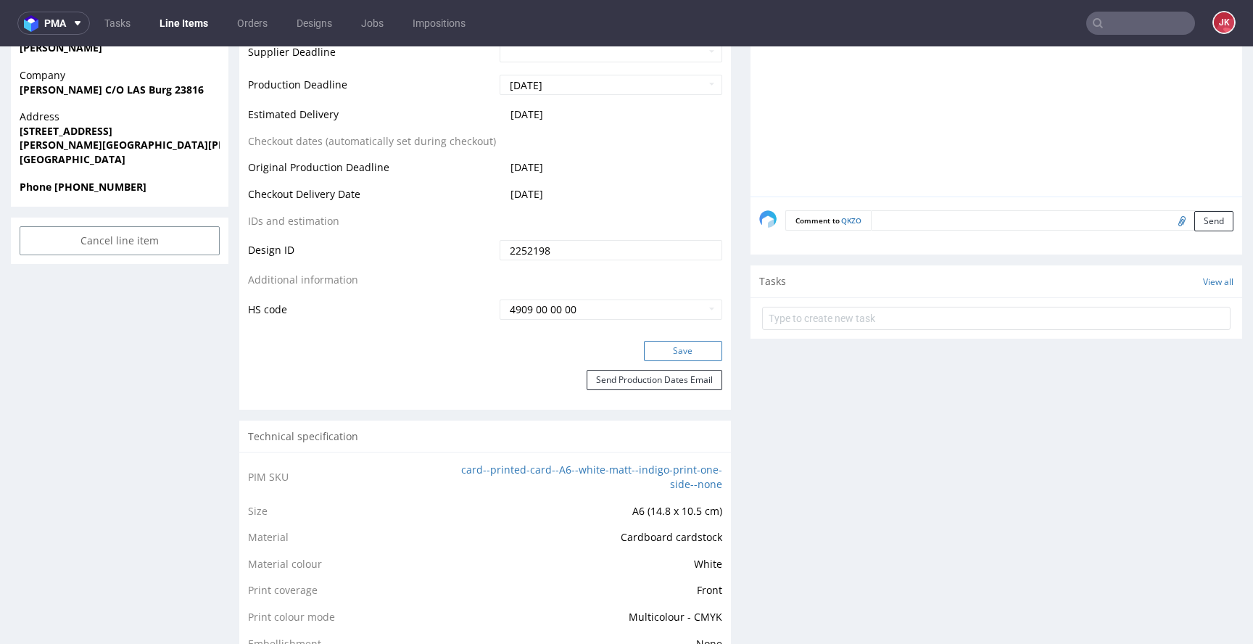
click at [644, 349] on button "Save" at bounding box center [683, 351] width 78 height 20
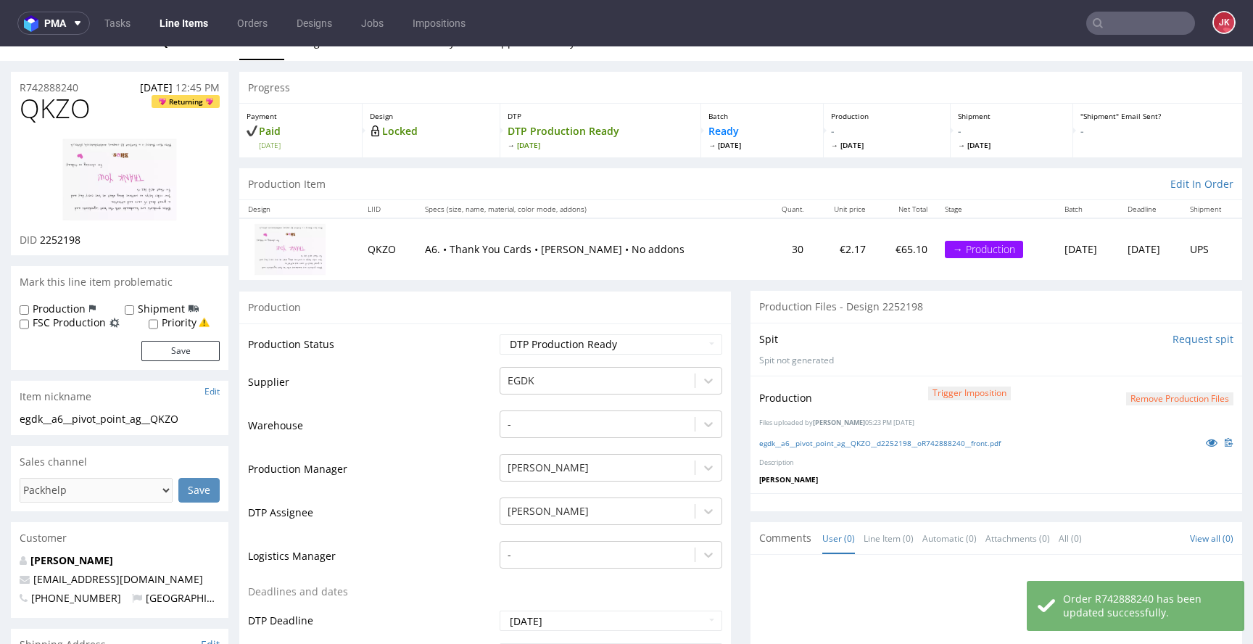
scroll to position [0, 0]
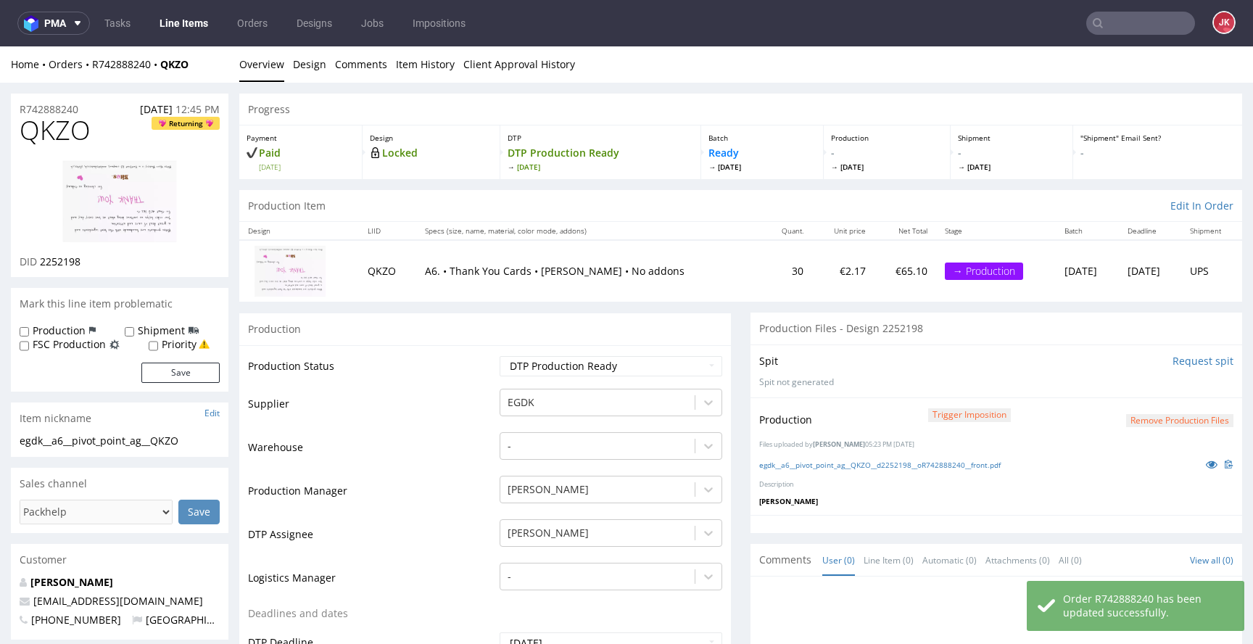
click at [474, 375] on td "Production Status" at bounding box center [372, 371] width 248 height 33
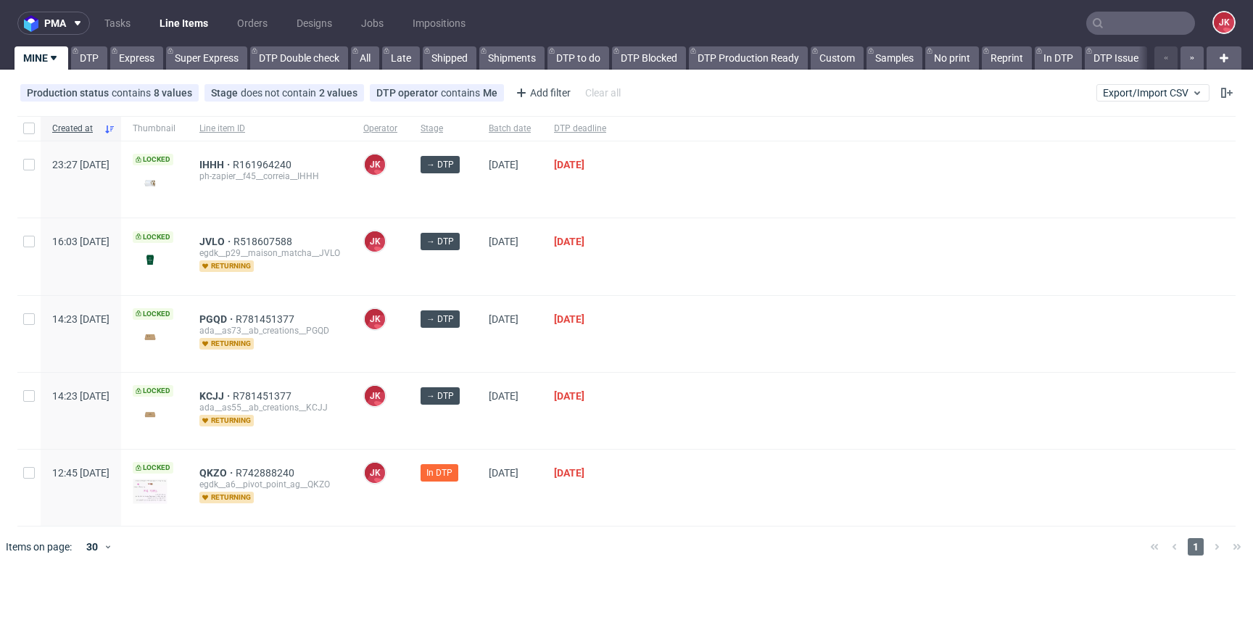
click at [707, 337] on div at bounding box center [927, 334] width 618 height 76
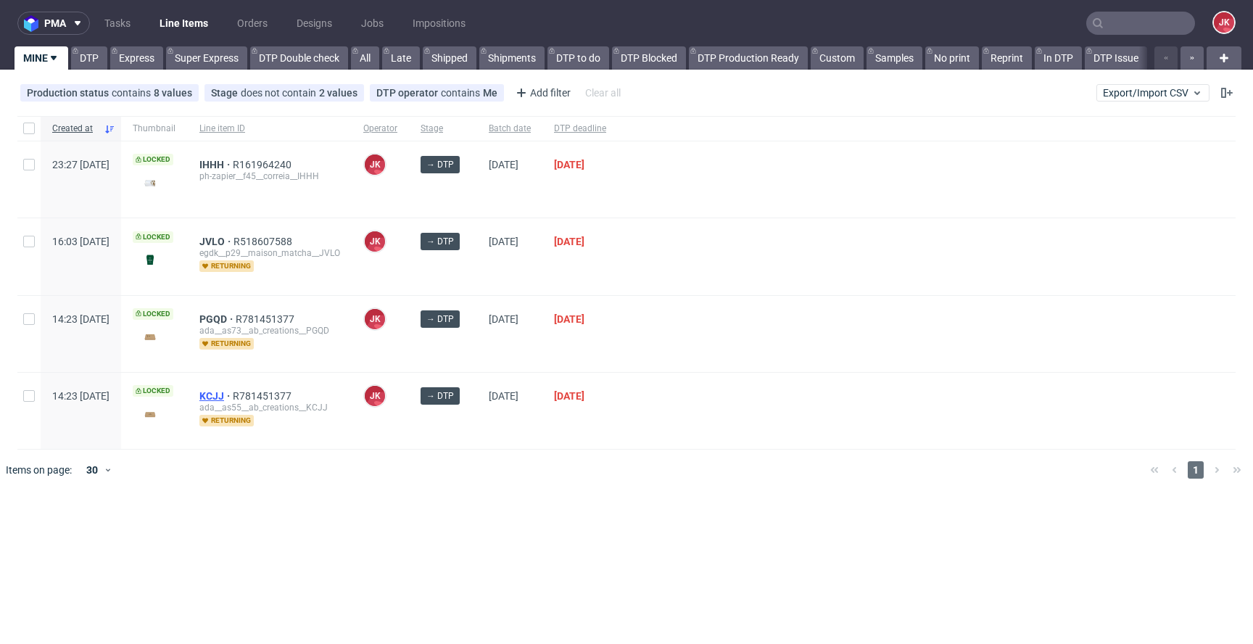
click at [233, 394] on span "KCJJ" at bounding box center [215, 396] width 33 height 12
click at [762, 292] on div at bounding box center [927, 256] width 618 height 76
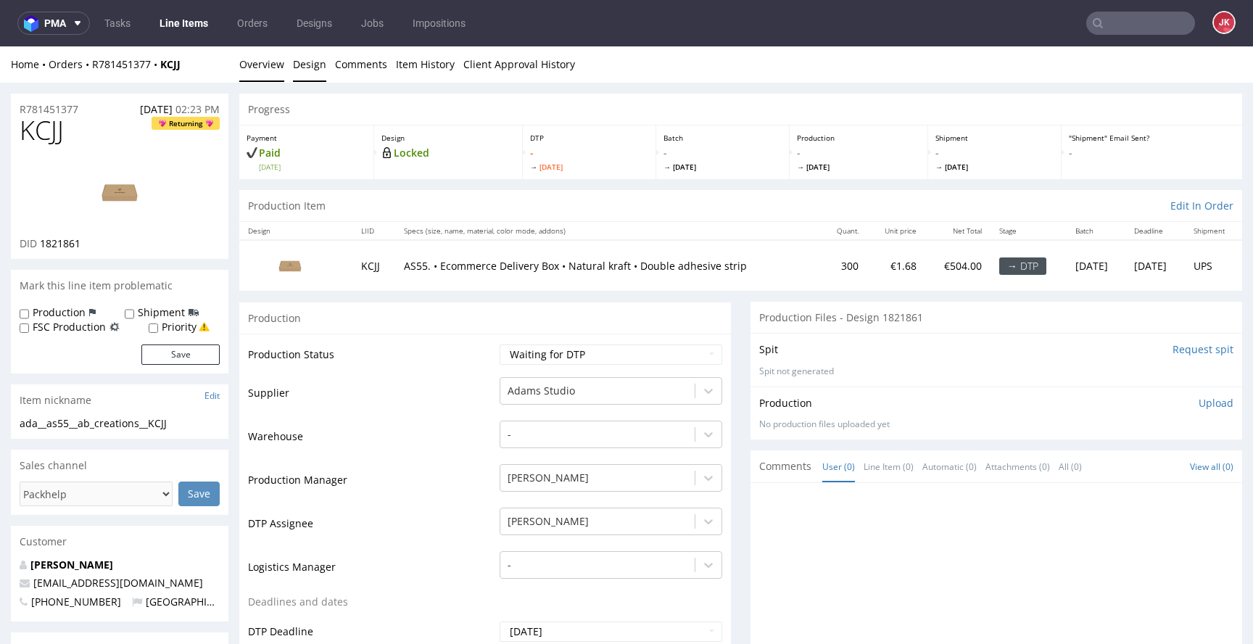
click at [321, 73] on link "Design" at bounding box center [309, 64] width 33 height 36
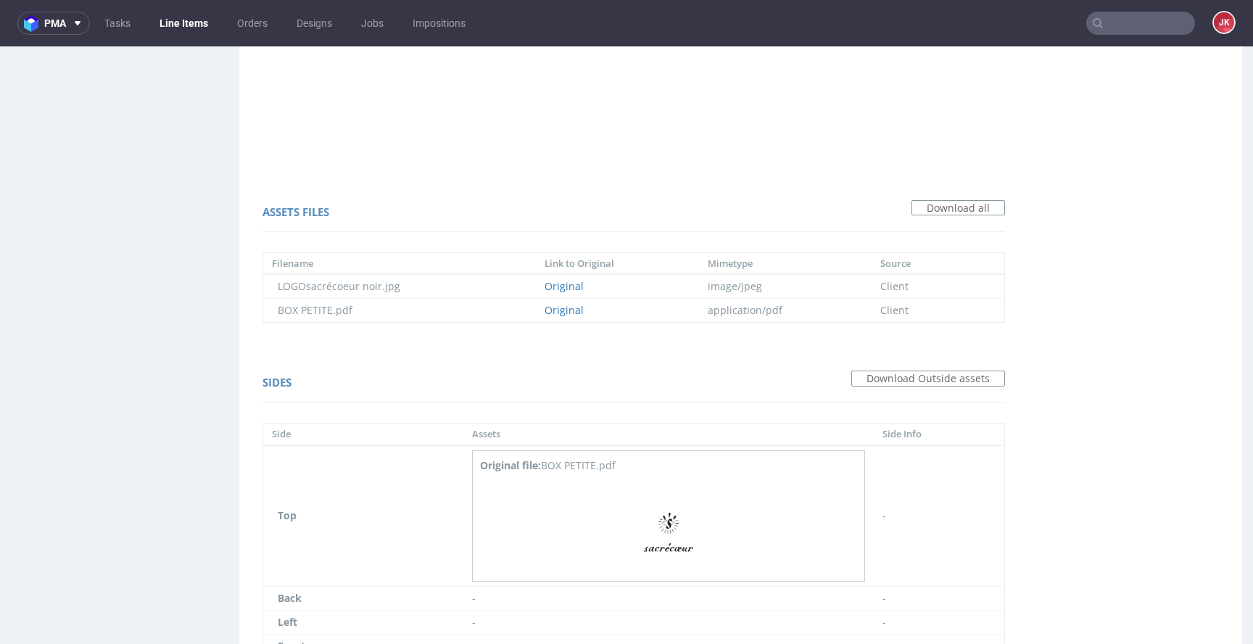
scroll to position [1020, 0]
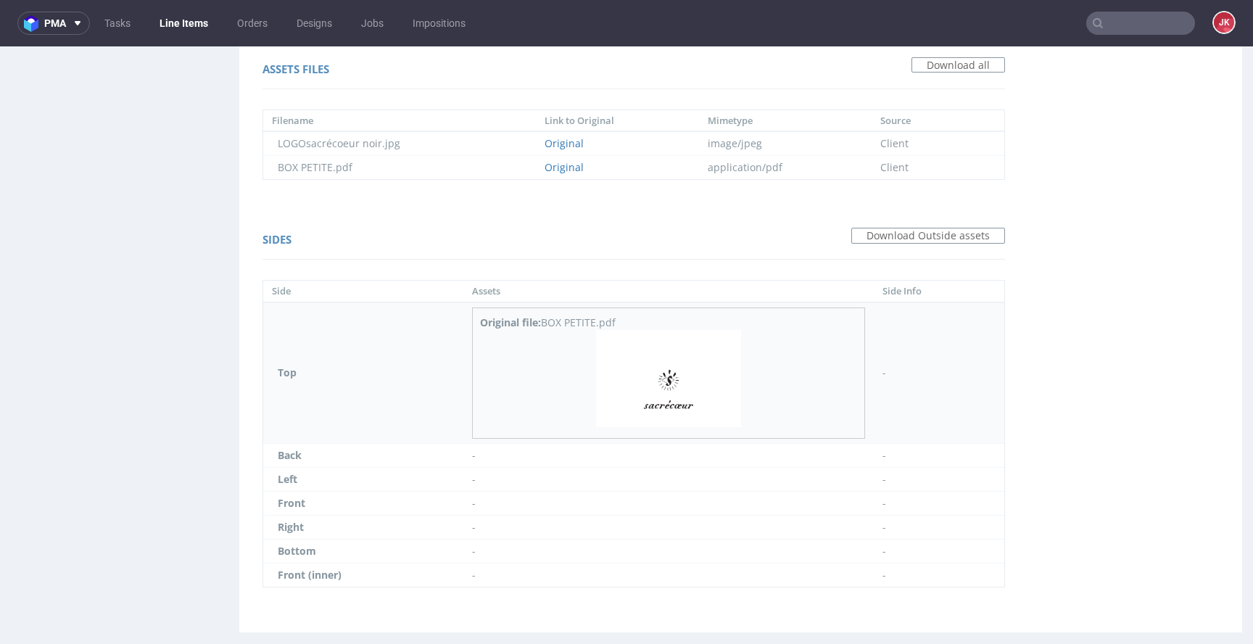
click at [669, 366] on img at bounding box center [668, 378] width 145 height 97
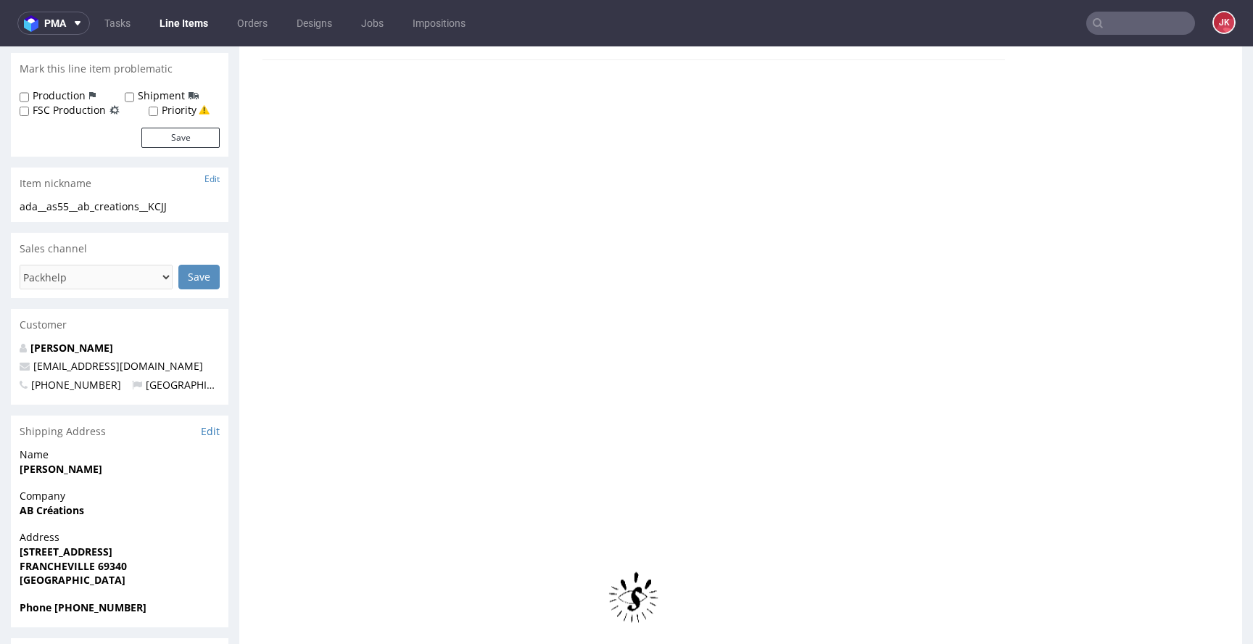
scroll to position [0, 0]
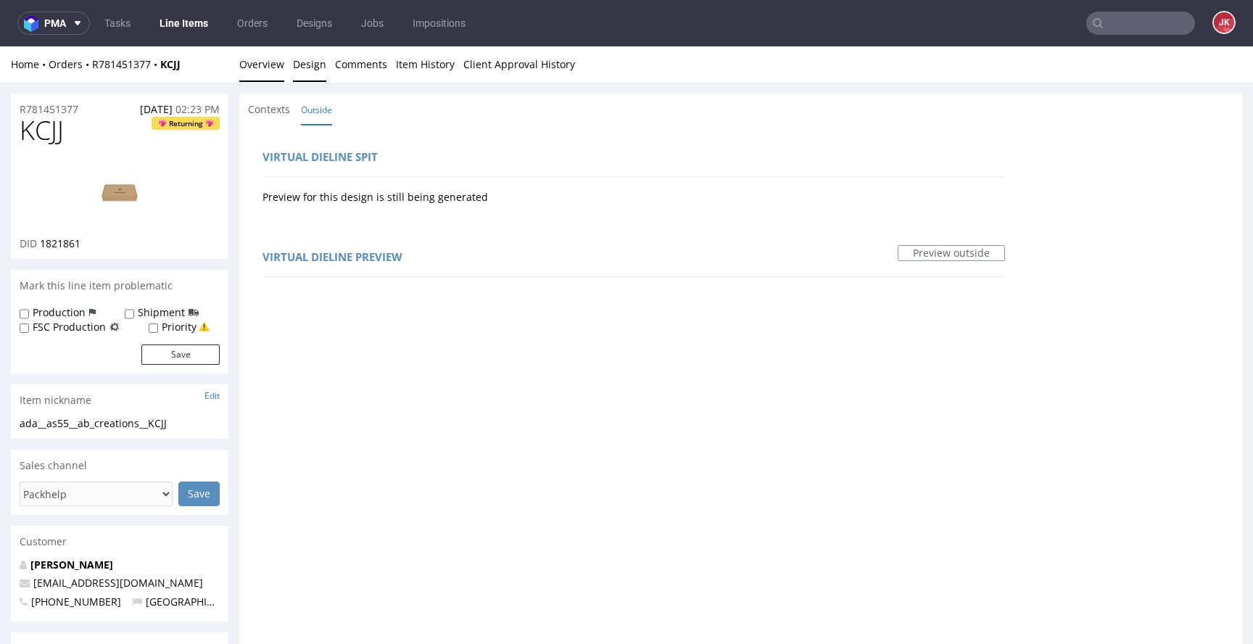
click at [273, 70] on link "Overview" at bounding box center [261, 64] width 45 height 36
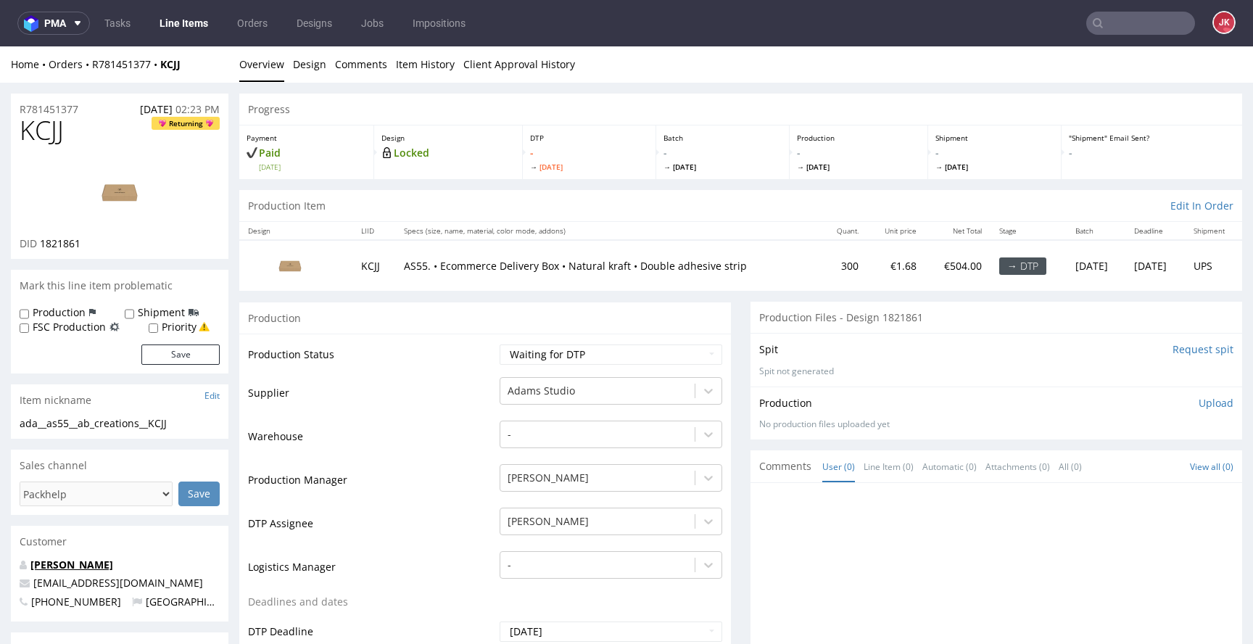
click at [67, 566] on link "[PERSON_NAME]" at bounding box center [71, 565] width 83 height 14
click at [614, 355] on select "Waiting for Artwork Waiting for Diecut Waiting for Mockup Waiting for DTP Waiti…" at bounding box center [611, 355] width 223 height 20
click at [500, 345] on select "Waiting for Artwork Waiting for Diecut Waiting for Mockup Waiting for DTP Waiti…" at bounding box center [611, 355] width 223 height 20
click at [601, 363] on select "Waiting for Artwork Waiting for Diecut Waiting for Mockup Waiting for DTP Waiti…" at bounding box center [611, 355] width 223 height 20
select select "dtp_in_process"
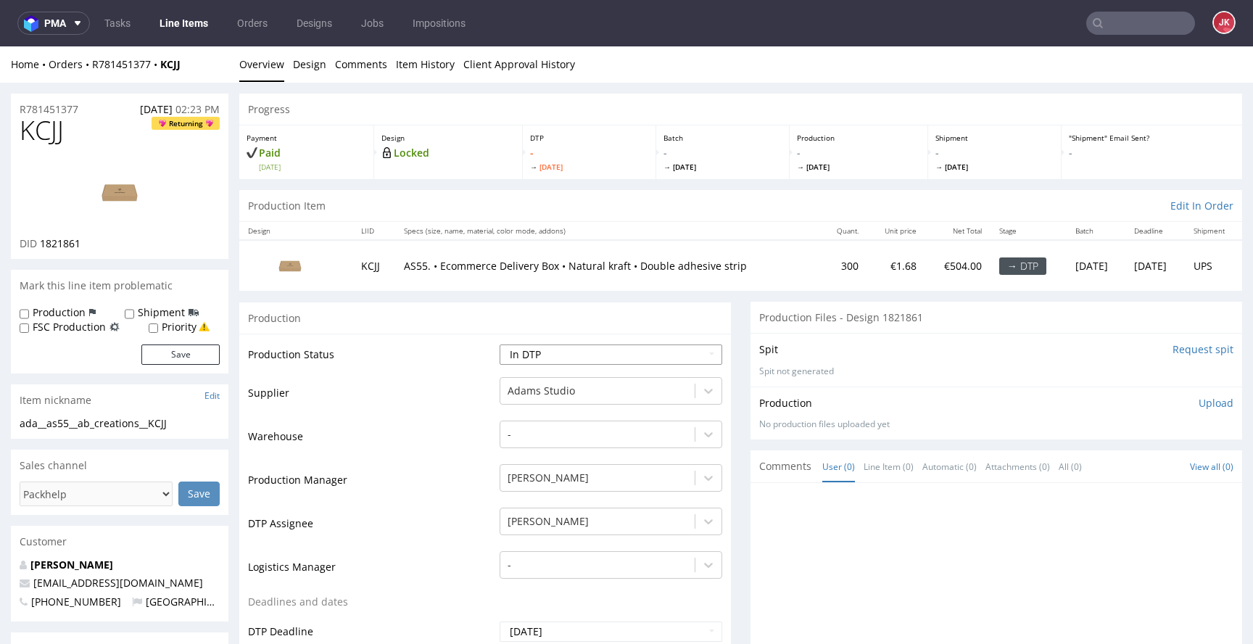
click at [500, 345] on select "Waiting for Artwork Waiting for Diecut Waiting for Mockup Waiting for DTP Waiti…" at bounding box center [611, 355] width 223 height 20
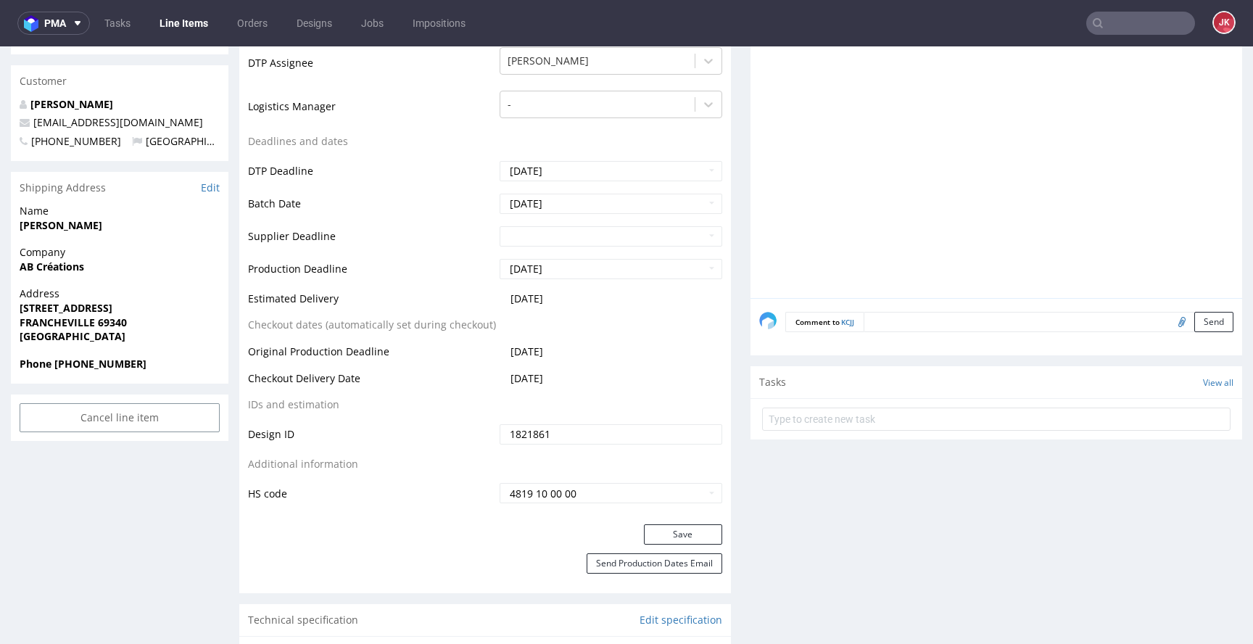
scroll to position [525, 0]
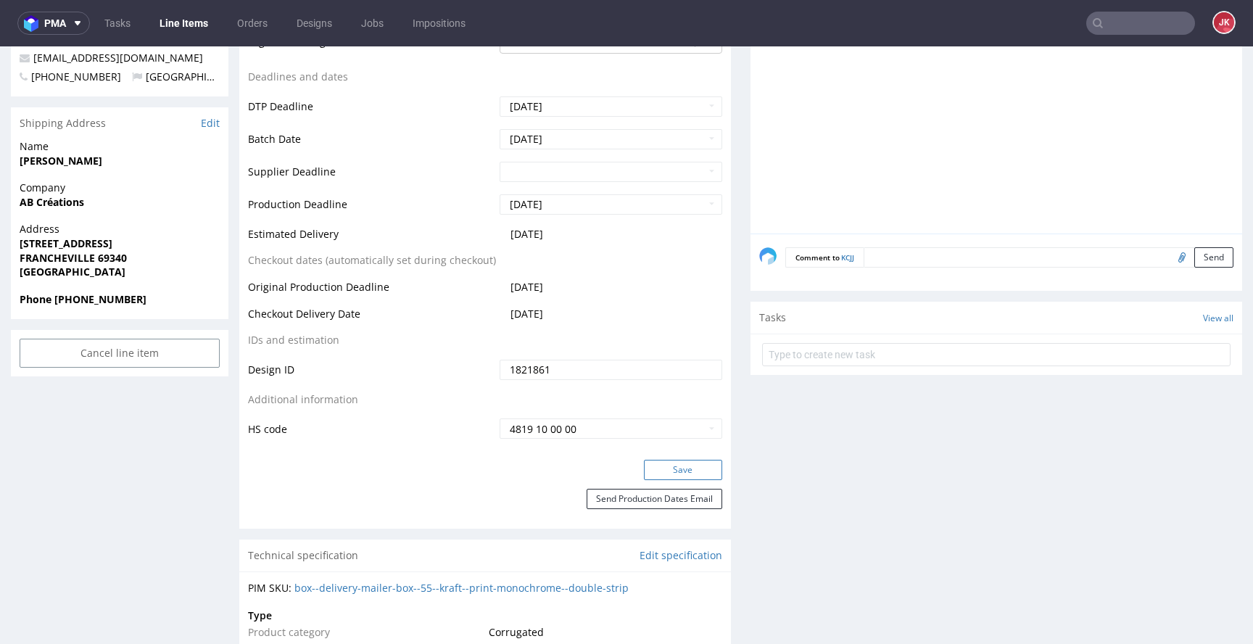
click at [685, 479] on button "Save" at bounding box center [683, 470] width 78 height 20
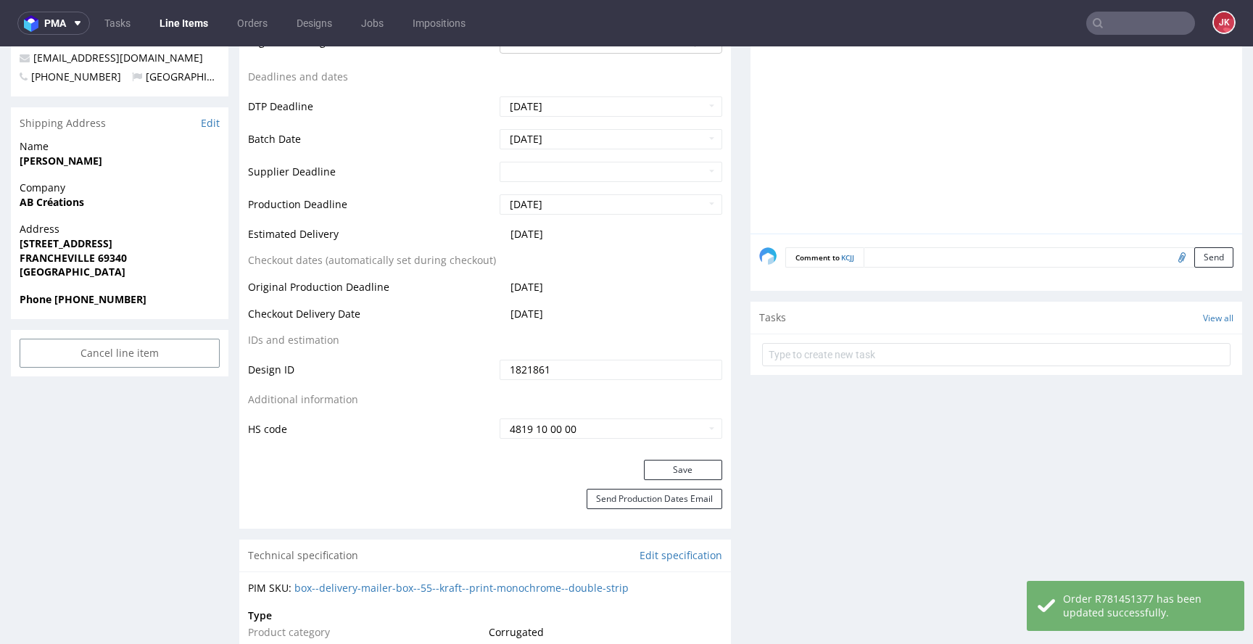
scroll to position [0, 0]
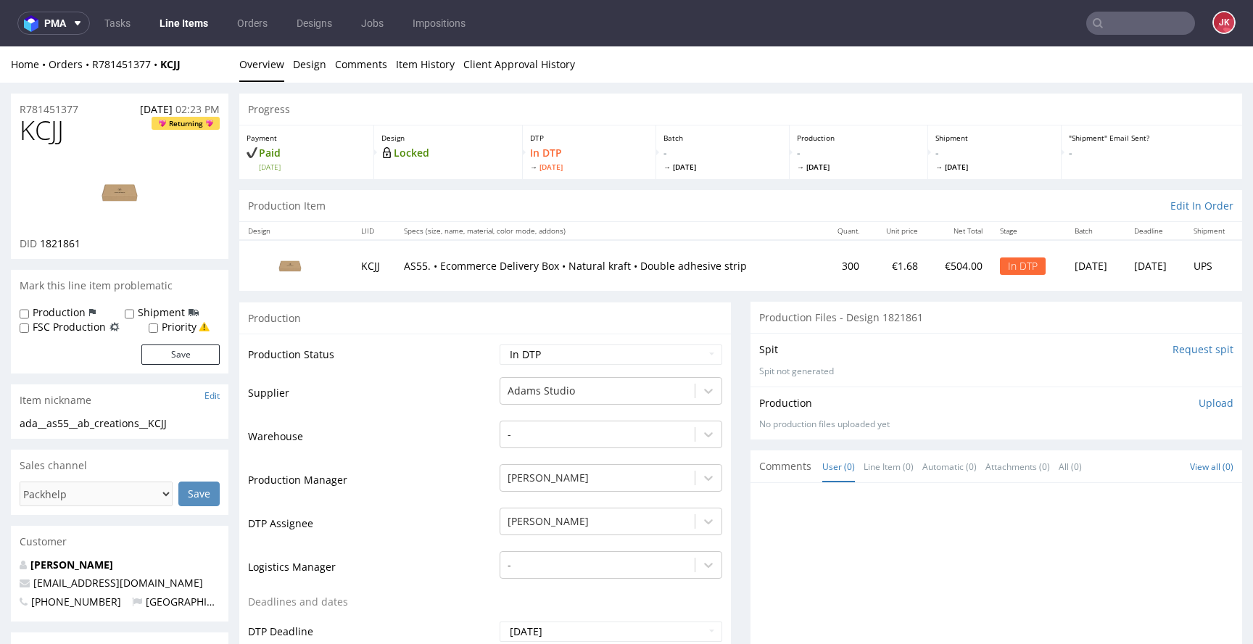
click at [110, 212] on img at bounding box center [120, 192] width 116 height 65
click at [423, 435] on td "Warehouse" at bounding box center [372, 441] width 248 height 44
drag, startPoint x: 182, startPoint y: 421, endPoint x: 0, endPoint y: 417, distance: 182.1
copy div "ada__as55__ab_creations__KCJJ"
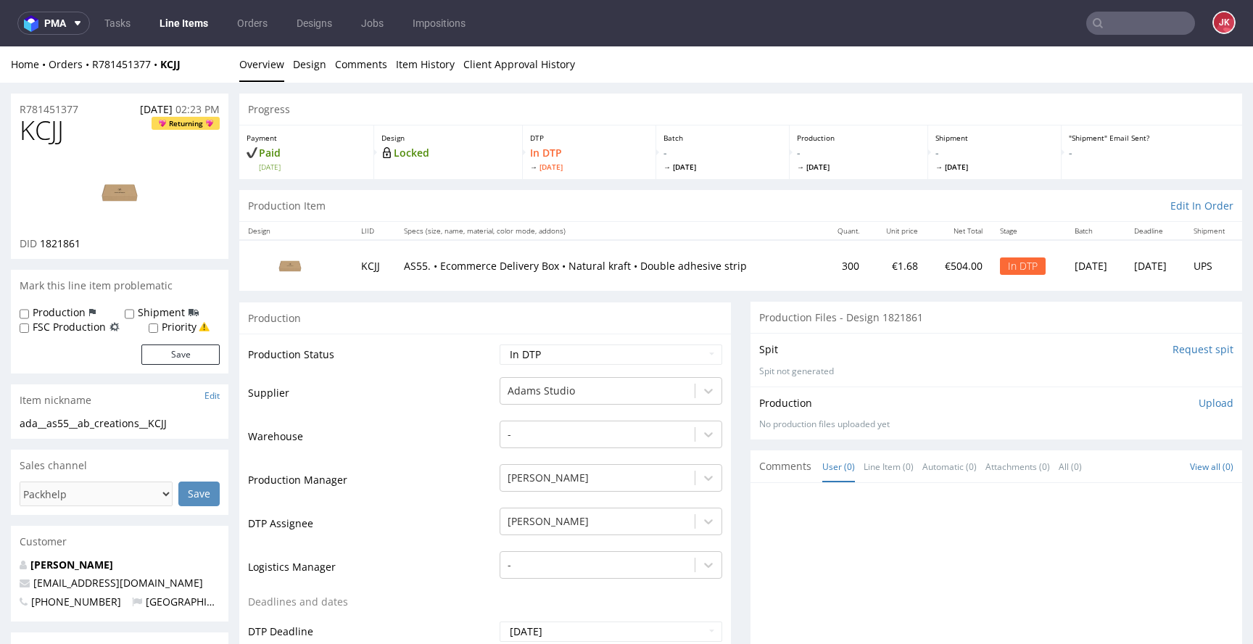
click at [86, 108] on div "R781451377 25.08.2025 02:23 PM" at bounding box center [120, 105] width 218 height 23
drag, startPoint x: 102, startPoint y: 110, endPoint x: 28, endPoint y: 119, distance: 73.9
copy p "R781451377"
drag, startPoint x: 40, startPoint y: 244, endPoint x: 91, endPoint y: 245, distance: 51.5
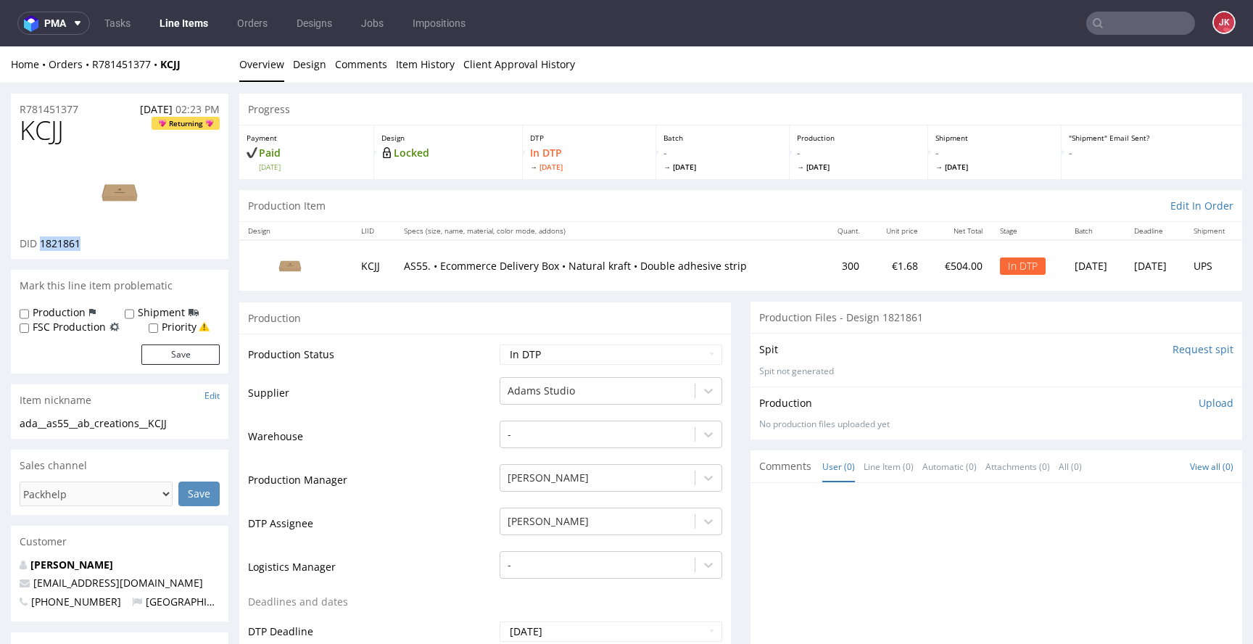
click at [91, 245] on div "DID 1821861" at bounding box center [120, 243] width 200 height 15
copy span "1821861"
click at [1199, 400] on p "Upload" at bounding box center [1216, 403] width 35 height 15
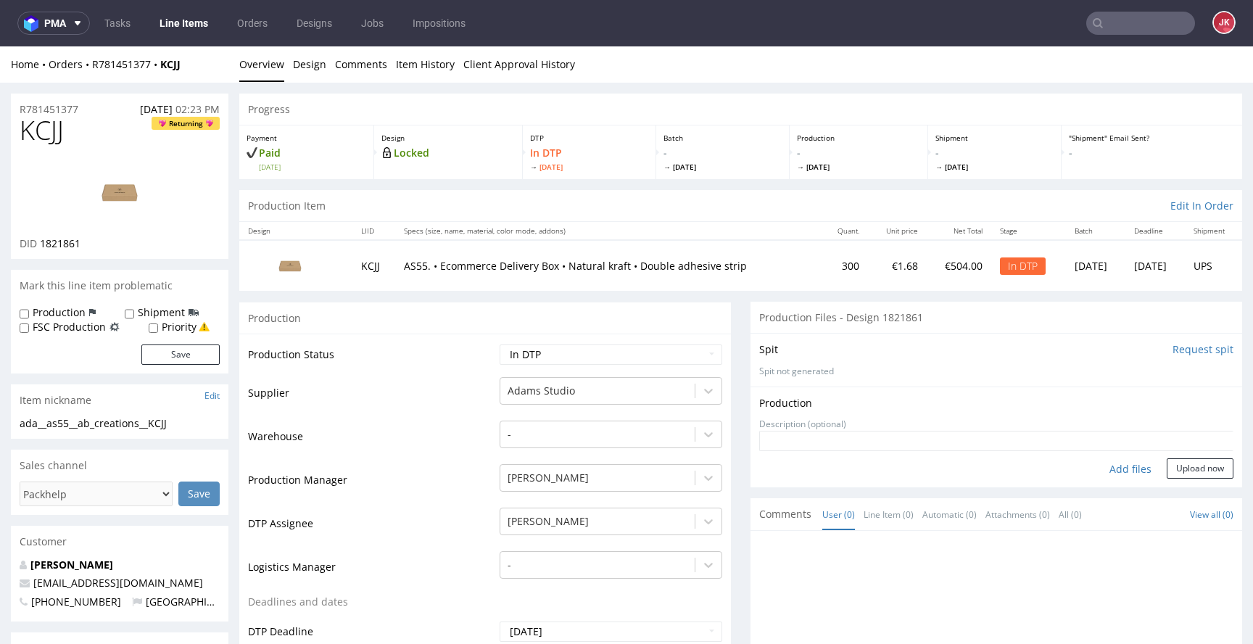
click at [1116, 466] on div "Add files" at bounding box center [1131, 469] width 73 height 22
type input "C:\fakepath\ada__as55__ab_creations__KCJJ__d1821861__oR781451377__2.pdf"
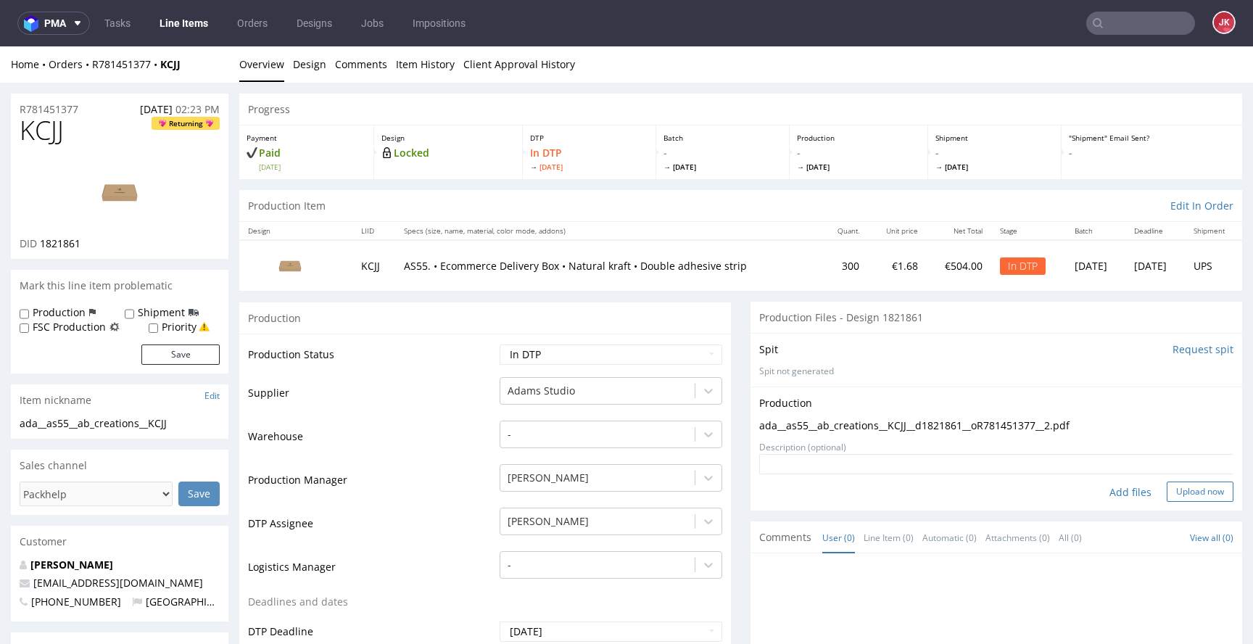
click at [1174, 494] on button "Upload now" at bounding box center [1200, 492] width 67 height 20
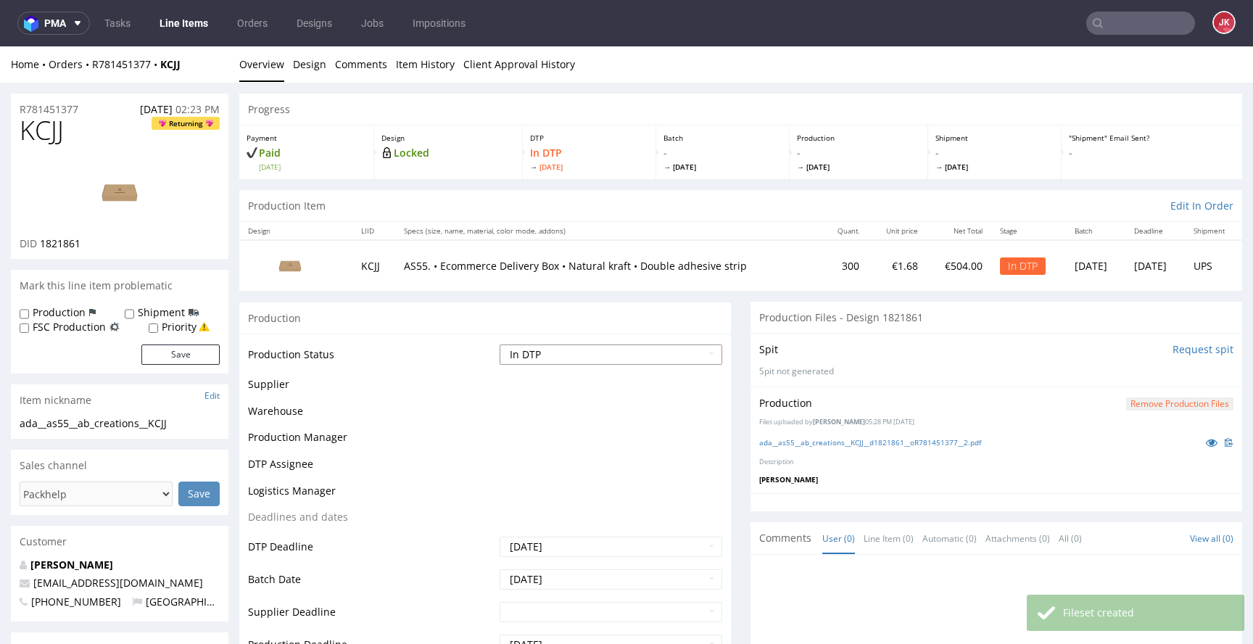
click at [625, 348] on select "Waiting for Artwork Waiting for Diecut Waiting for Mockup Waiting for DTP Waiti…" at bounding box center [611, 355] width 223 height 20
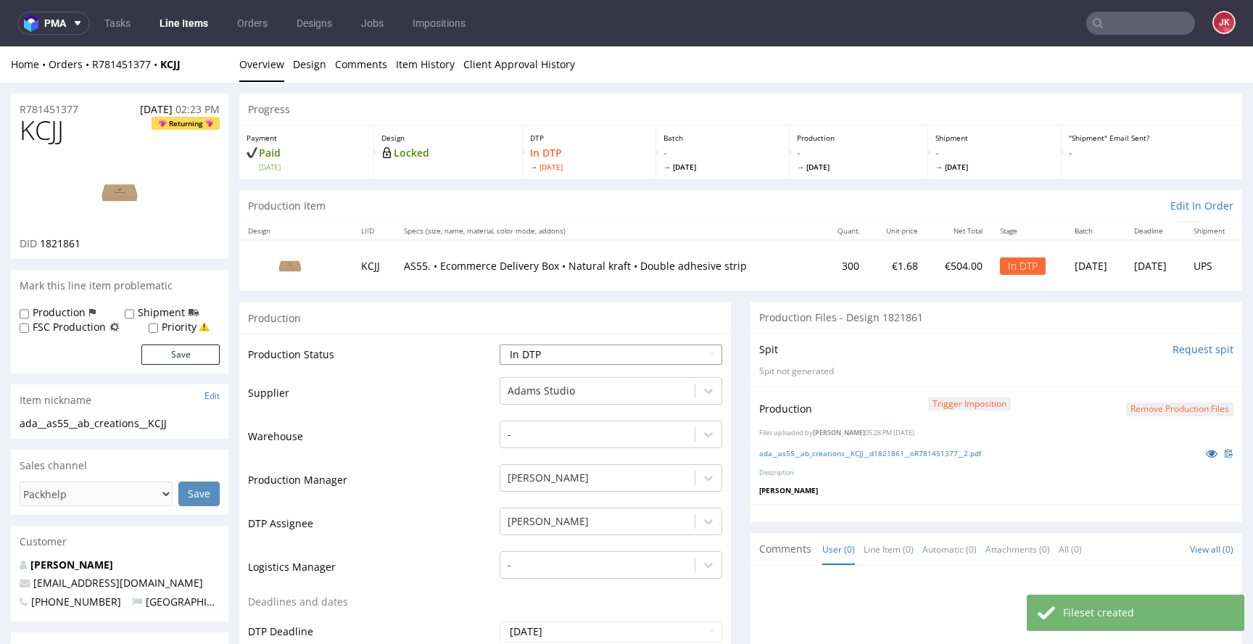
select select "dtp_production_ready"
click at [500, 345] on select "Waiting for Artwork Waiting for Diecut Waiting for Mockup Waiting for DTP Waiti…" at bounding box center [611, 355] width 223 height 20
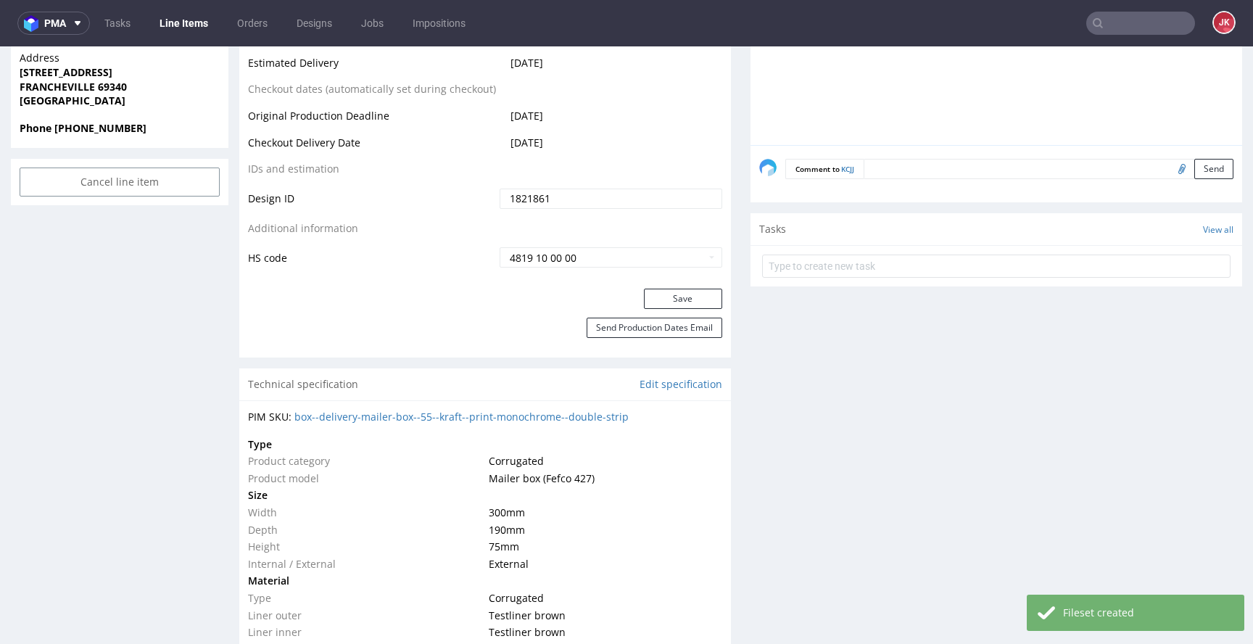
scroll to position [715, 0]
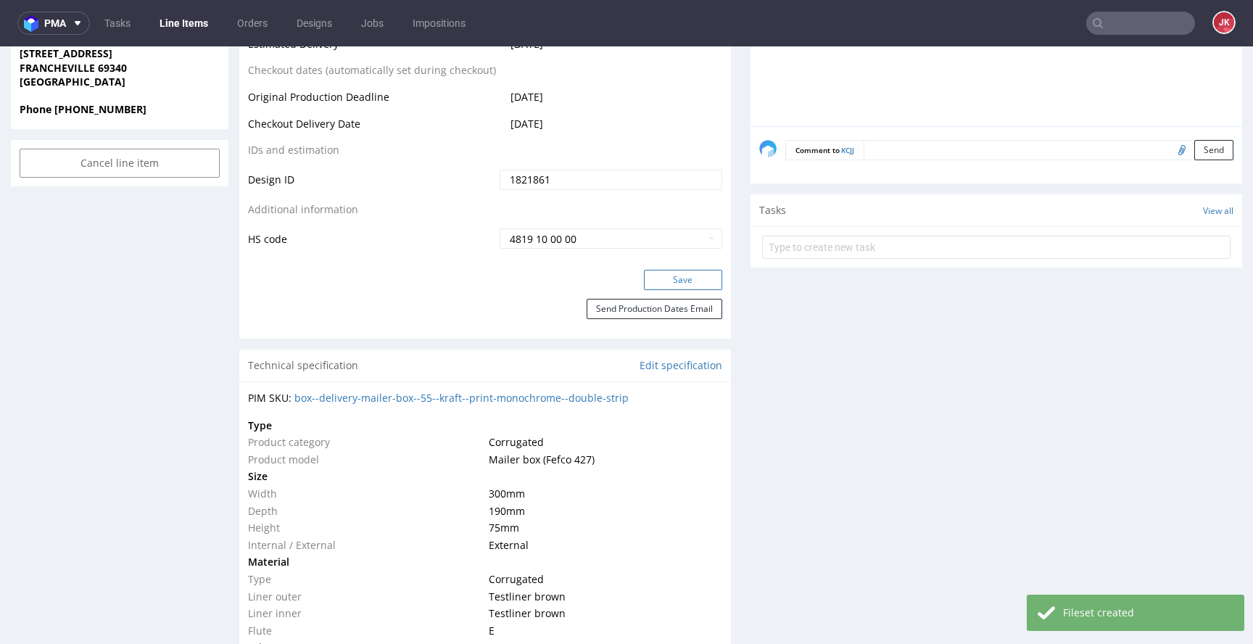
click at [667, 279] on button "Save" at bounding box center [683, 280] width 78 height 20
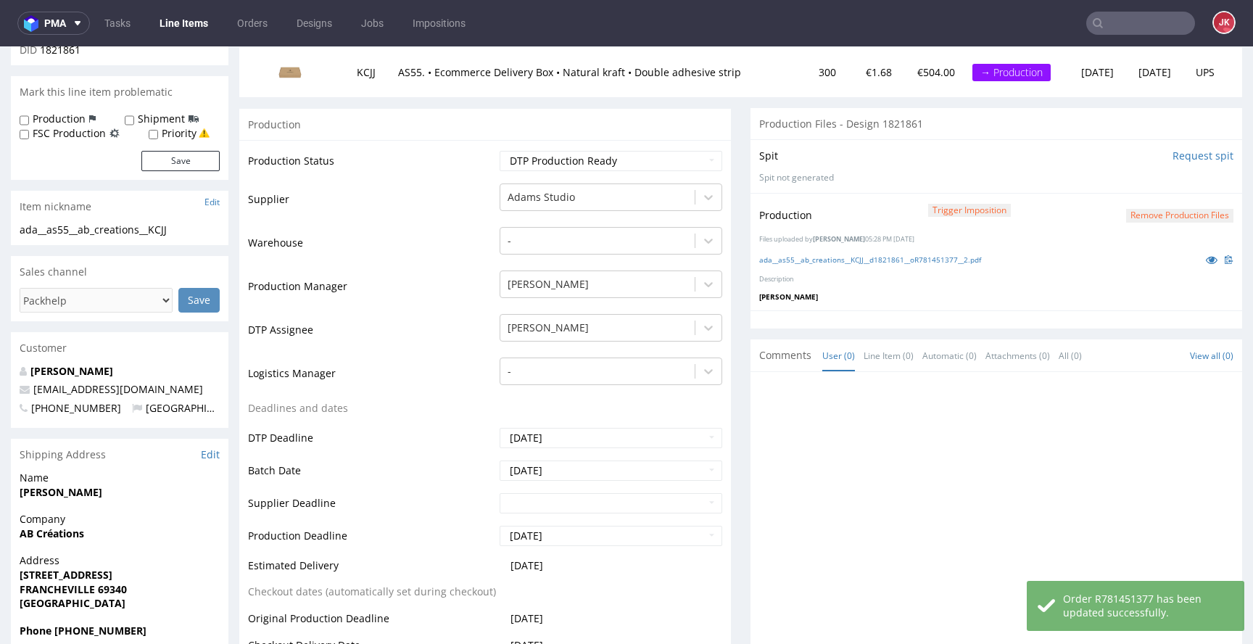
scroll to position [0, 0]
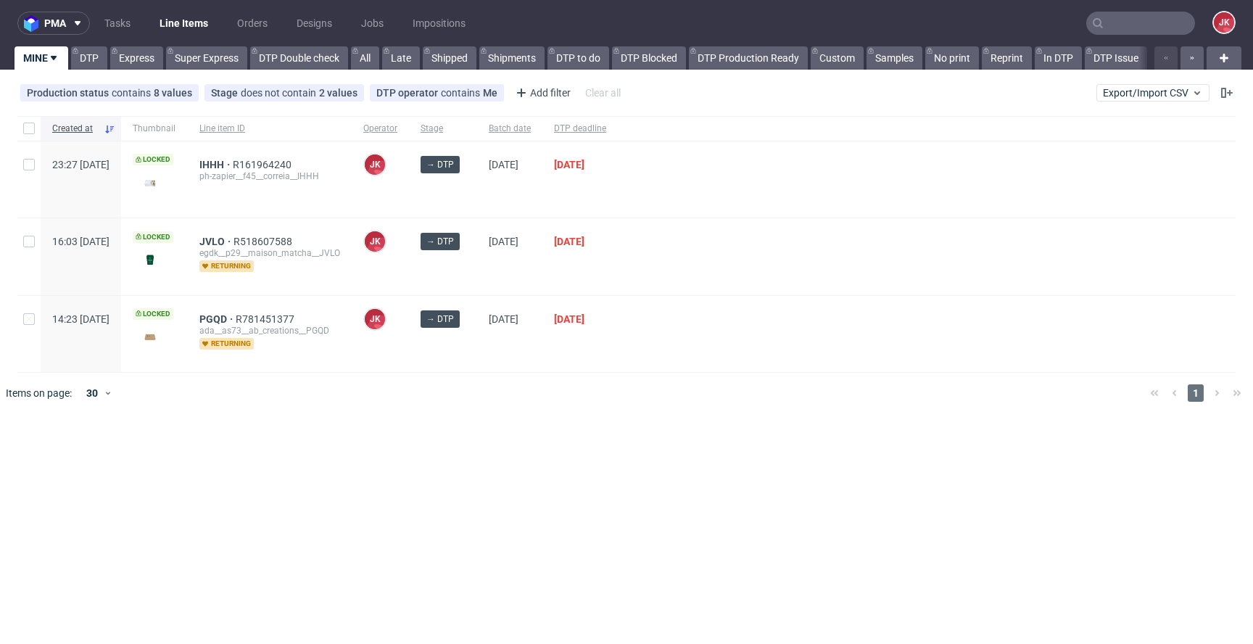
click at [736, 284] on div at bounding box center [927, 256] width 618 height 76
click at [716, 337] on div at bounding box center [927, 334] width 618 height 76
click at [620, 398] on div at bounding box center [648, 393] width 982 height 41
click at [236, 313] on span "PGQD" at bounding box center [217, 319] width 36 height 12
click at [736, 265] on div at bounding box center [927, 256] width 618 height 76
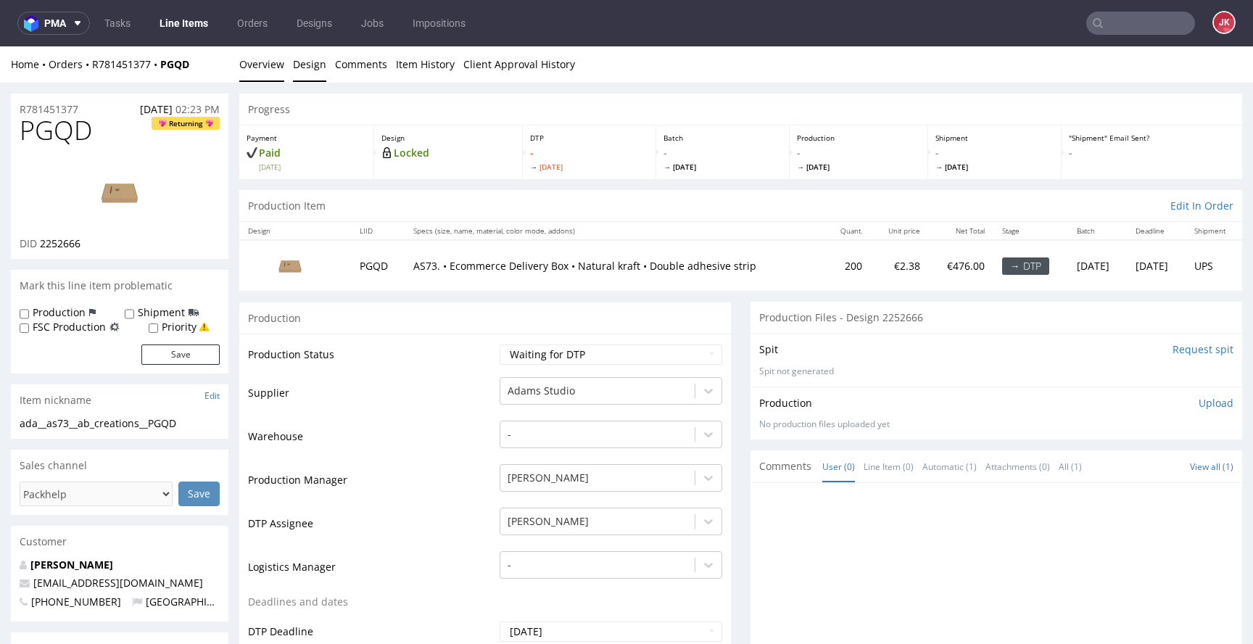
click at [316, 71] on link "Design" at bounding box center [309, 64] width 33 height 36
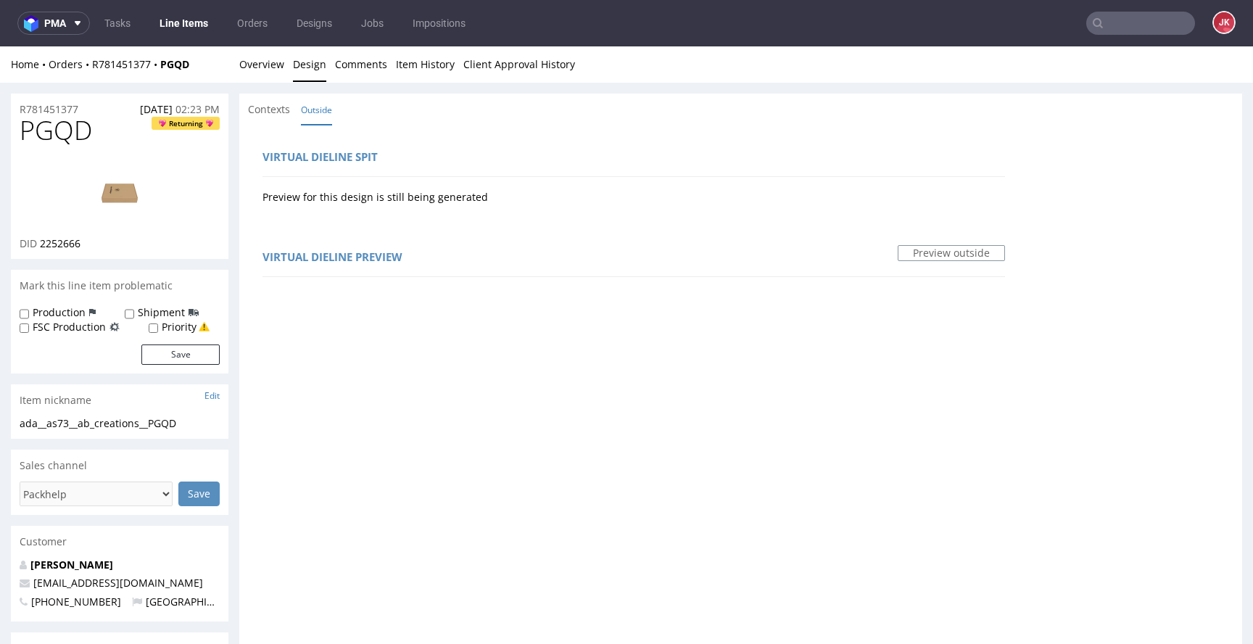
scroll to position [1, 0]
click at [279, 72] on link "Overview" at bounding box center [261, 64] width 45 height 36
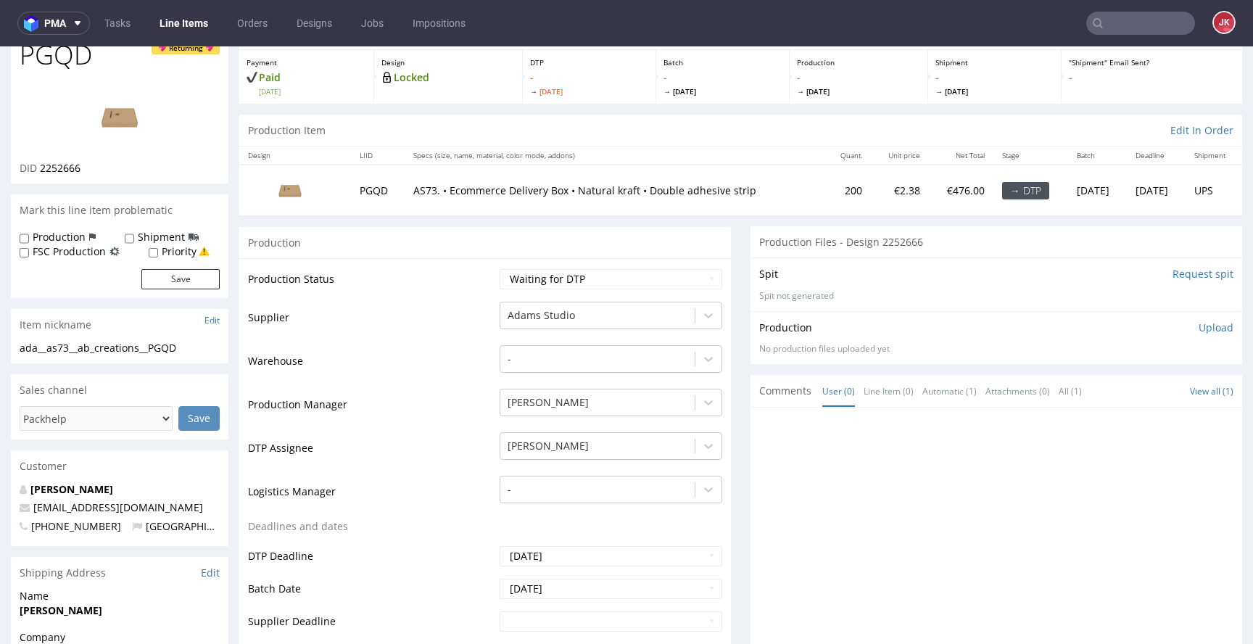
scroll to position [0, 0]
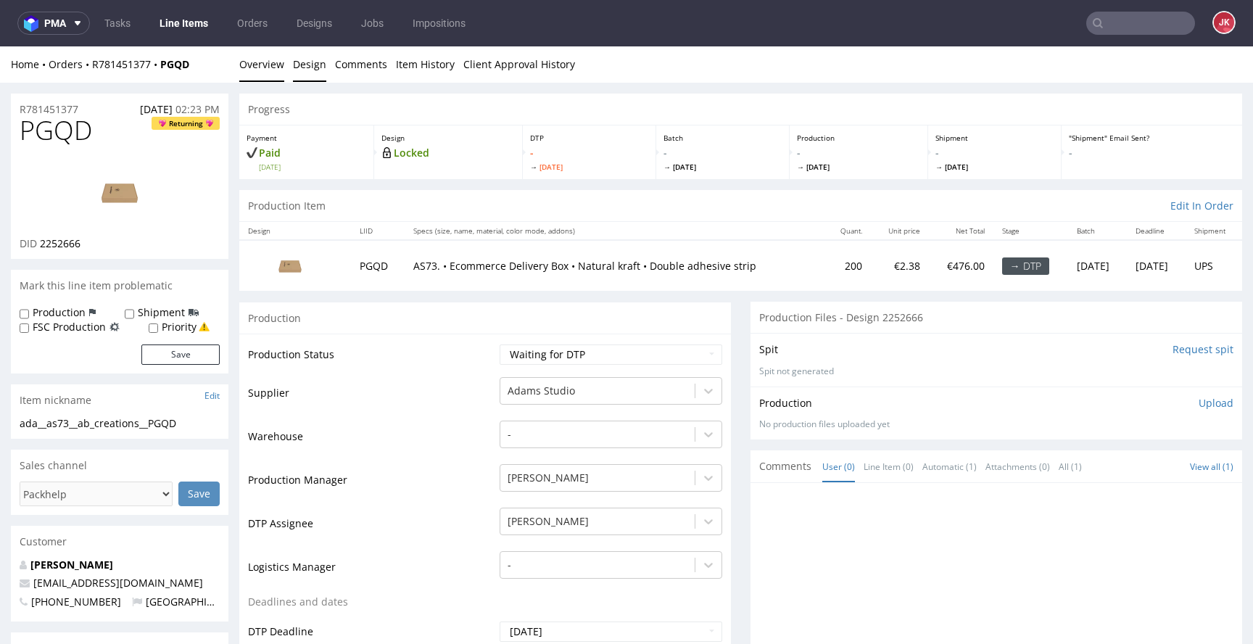
click at [320, 72] on link "Design" at bounding box center [309, 64] width 33 height 36
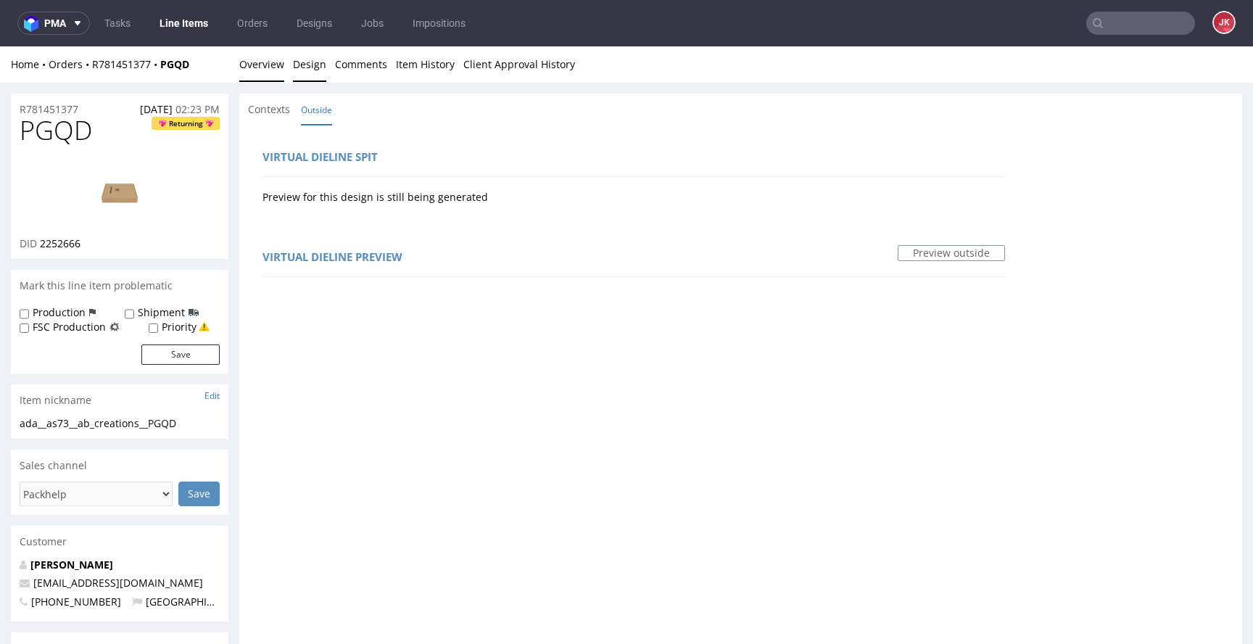
click at [266, 75] on link "Overview" at bounding box center [261, 64] width 45 height 36
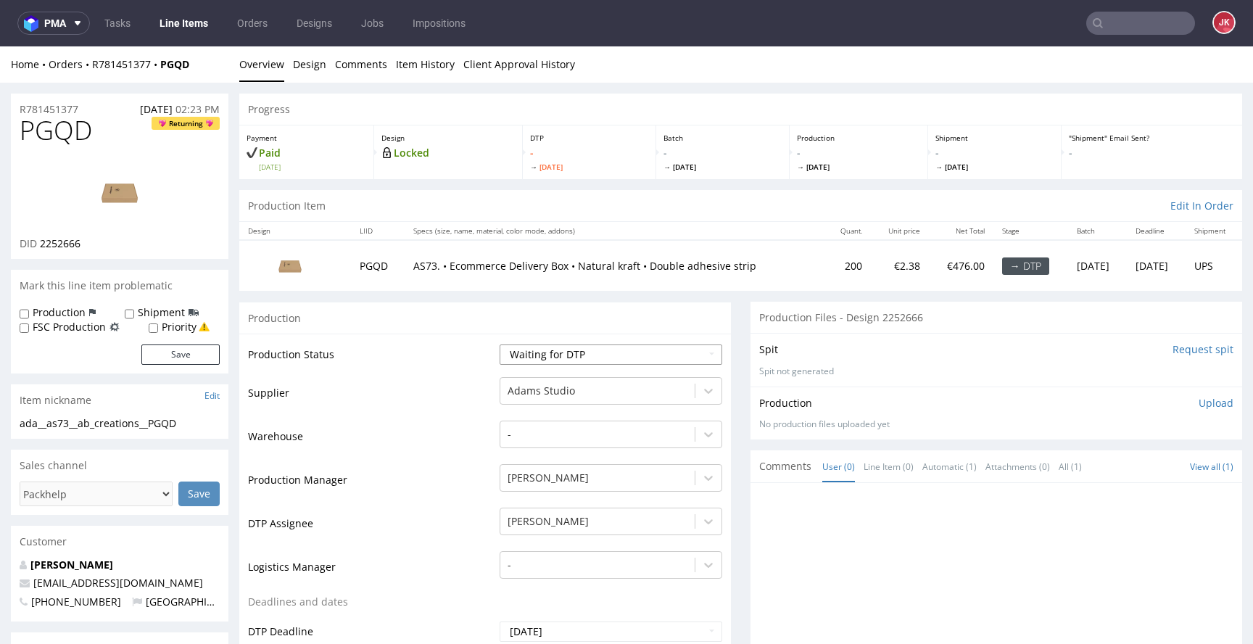
click at [538, 355] on select "Waiting for Artwork Waiting for Diecut Waiting for Mockup Waiting for DTP Waiti…" at bounding box center [611, 355] width 223 height 20
select select "dtp_in_process"
click at [500, 345] on select "Waiting for Artwork Waiting for Diecut Waiting for Mockup Waiting for DTP Waiti…" at bounding box center [611, 355] width 223 height 20
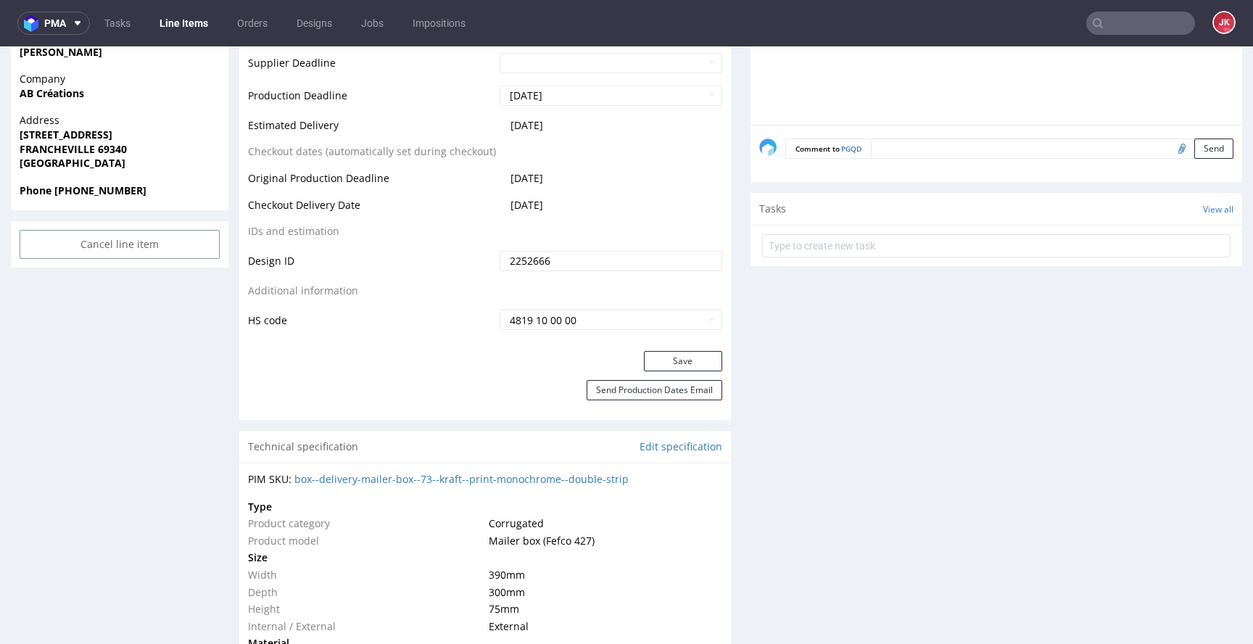
scroll to position [660, 0]
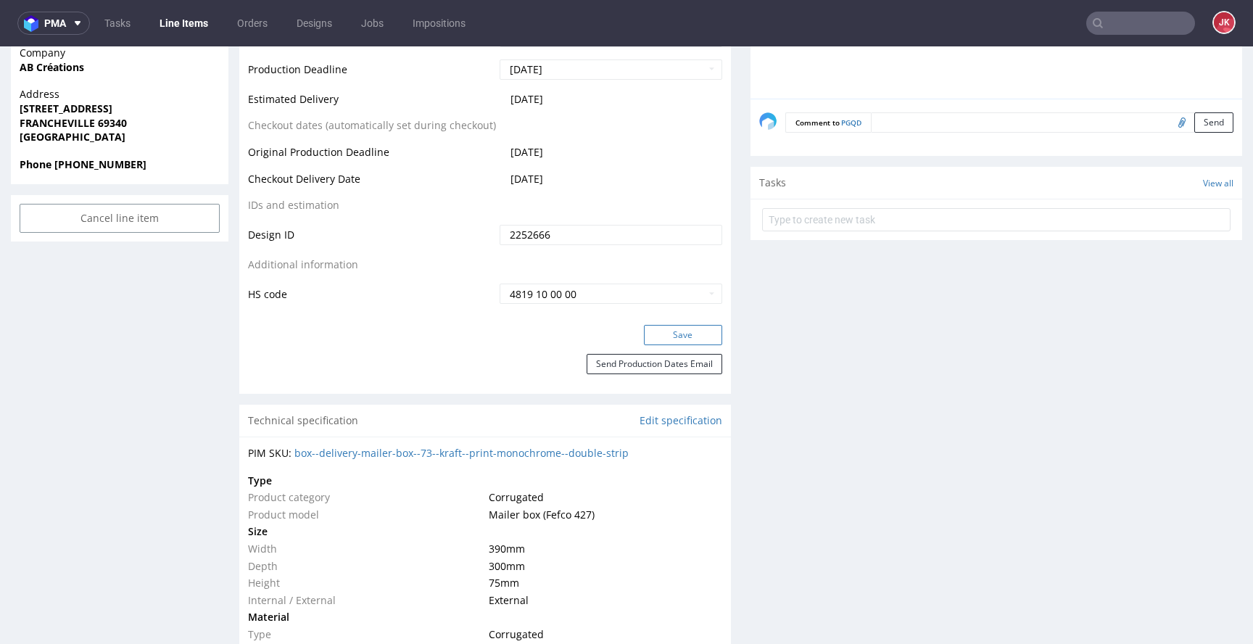
click at [650, 330] on button "Save" at bounding box center [683, 335] width 78 height 20
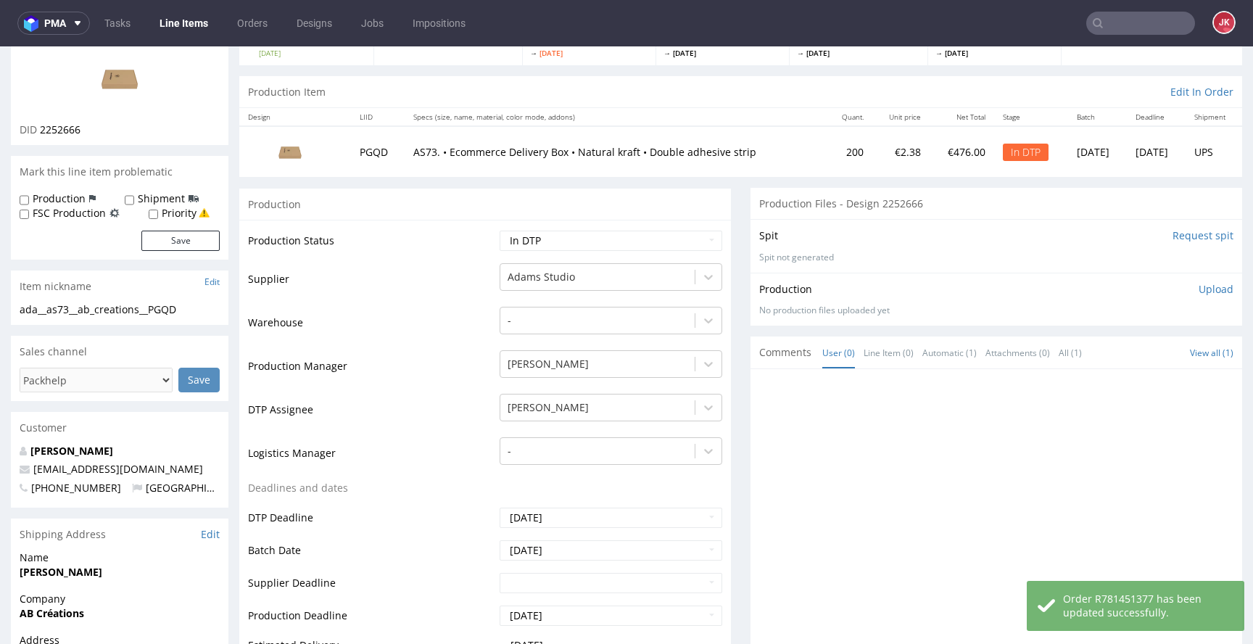
scroll to position [0, 0]
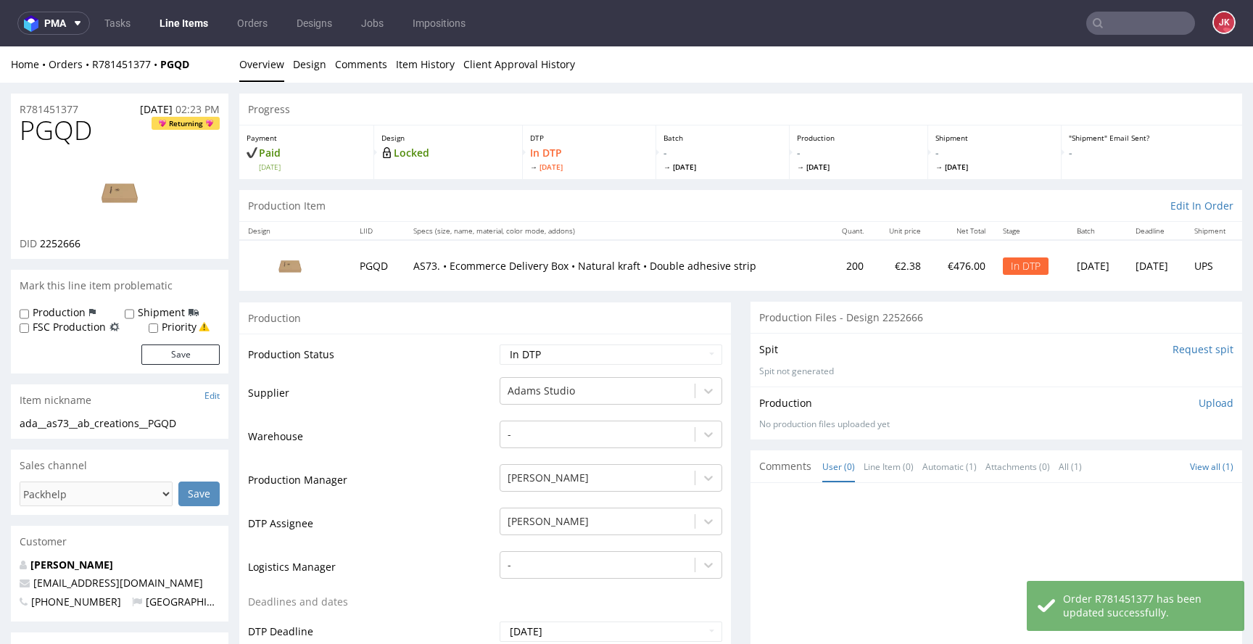
click at [141, 205] on img at bounding box center [120, 192] width 116 height 65
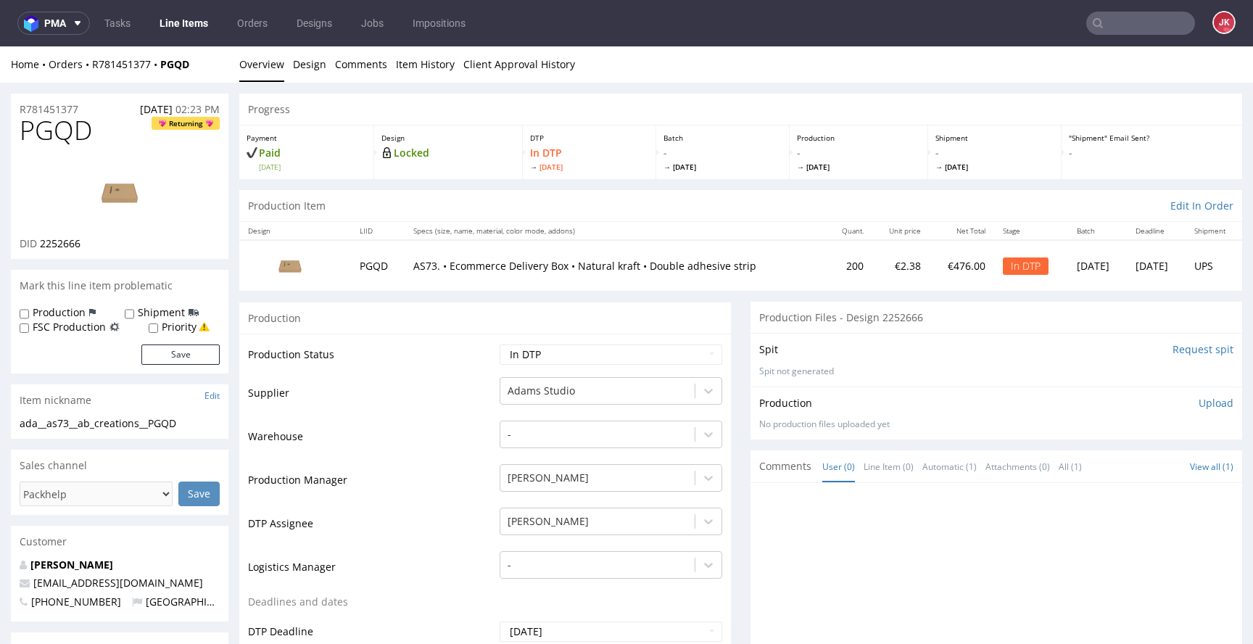
click at [412, 453] on td "Warehouse" at bounding box center [372, 441] width 248 height 44
drag, startPoint x: 195, startPoint y: 423, endPoint x: 2, endPoint y: 421, distance: 193.0
copy div "ada__as73__ab_creations__PGQD"
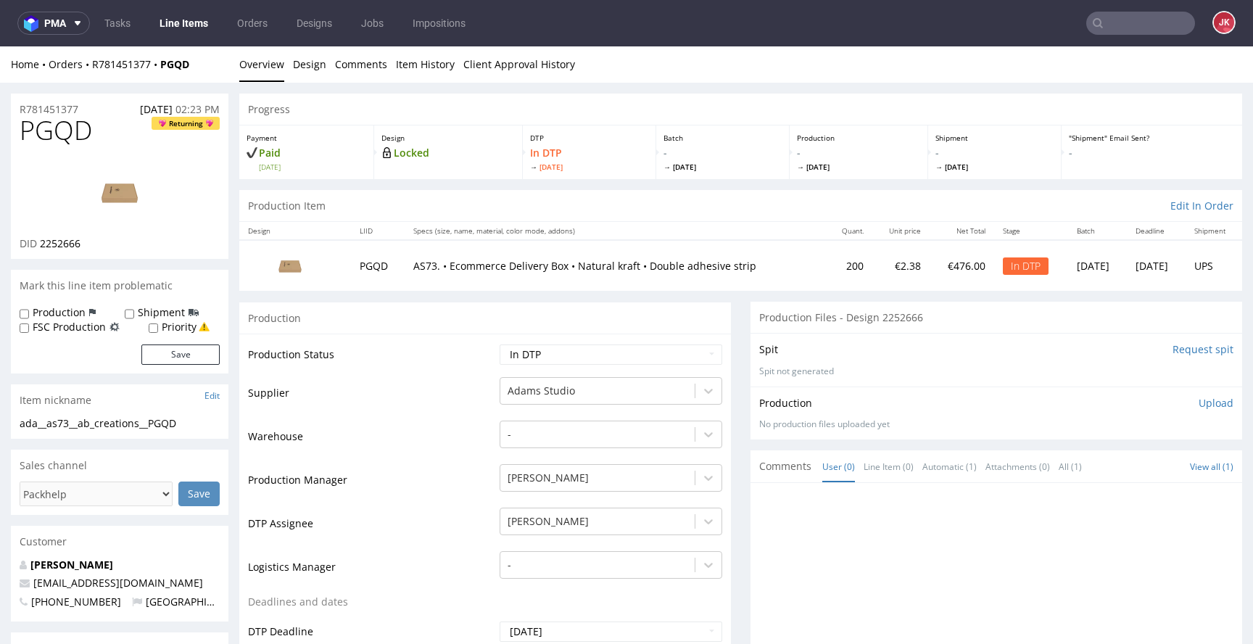
click at [86, 108] on div "R781451377 25.08.2025 02:23 PM" at bounding box center [120, 105] width 218 height 23
drag, startPoint x: 95, startPoint y: 107, endPoint x: 2, endPoint y: 121, distance: 93.9
click at [89, 99] on div "R781451377 25.08.2025 02:23 PM" at bounding box center [120, 105] width 218 height 23
drag, startPoint x: 92, startPoint y: 109, endPoint x: 40, endPoint y: 125, distance: 54.8
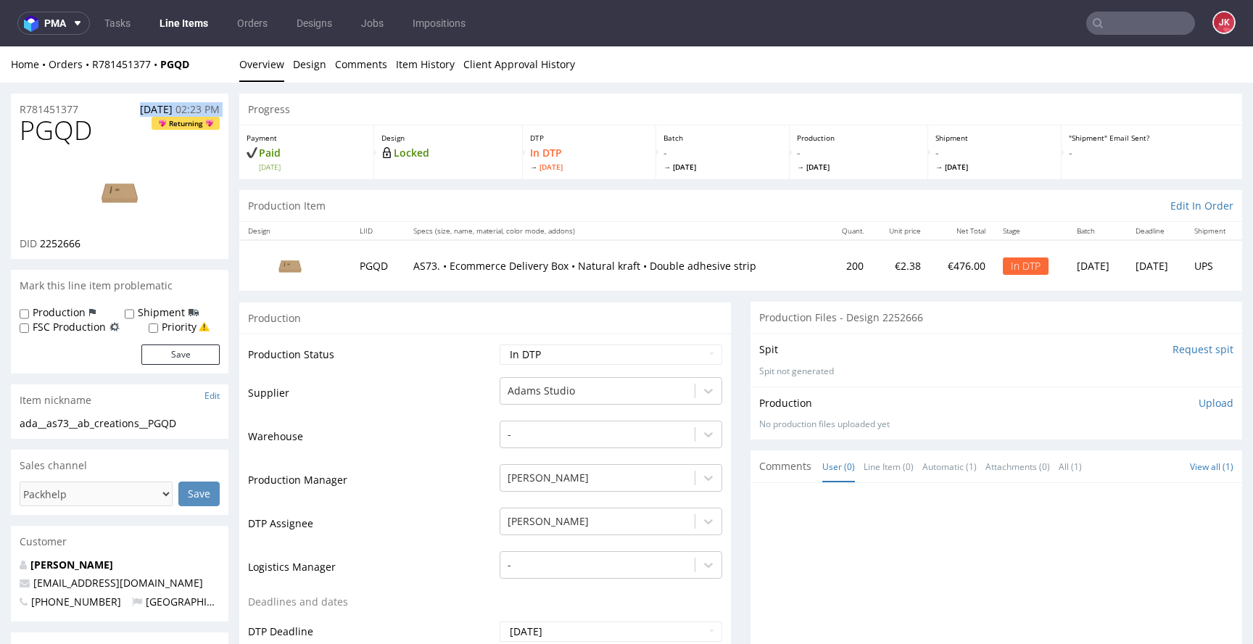
click at [88, 113] on div "R781451377 25.08.2025 02:23 PM" at bounding box center [120, 105] width 218 height 23
drag, startPoint x: 88, startPoint y: 109, endPoint x: 6, endPoint y: 112, distance: 82.0
copy p "R781451377"
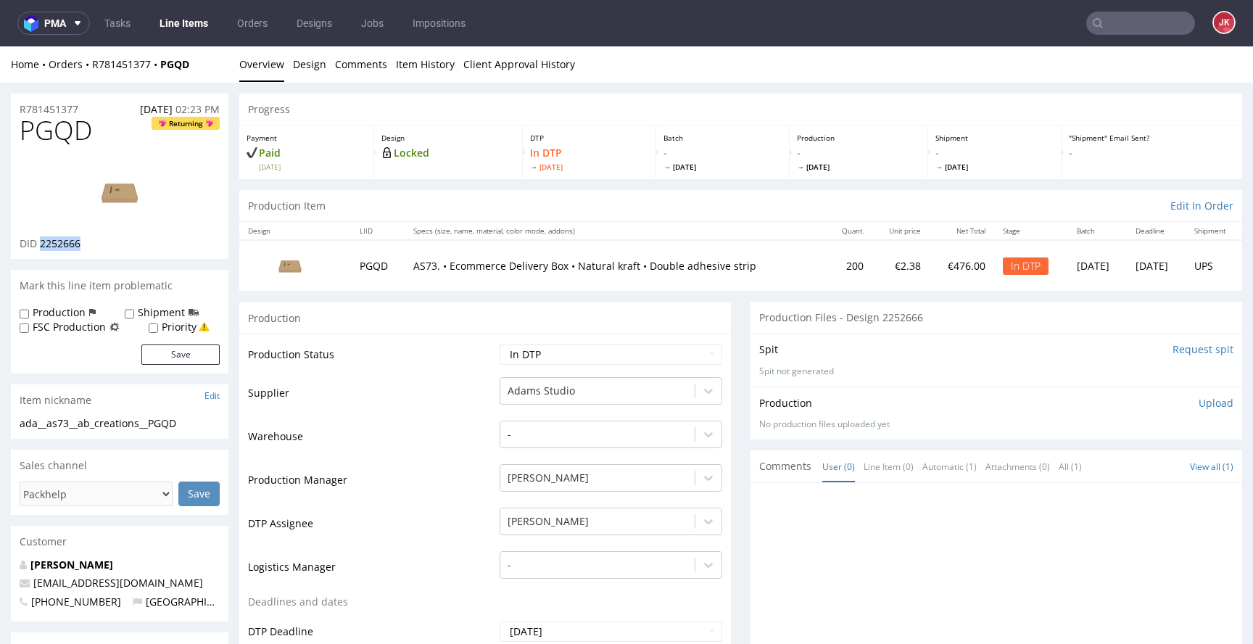
drag, startPoint x: 40, startPoint y: 246, endPoint x: 100, endPoint y: 243, distance: 60.3
click at [100, 243] on div "DID 2252666" at bounding box center [120, 243] width 200 height 15
copy span "2252666"
click at [1199, 399] on p "Upload" at bounding box center [1216, 403] width 35 height 15
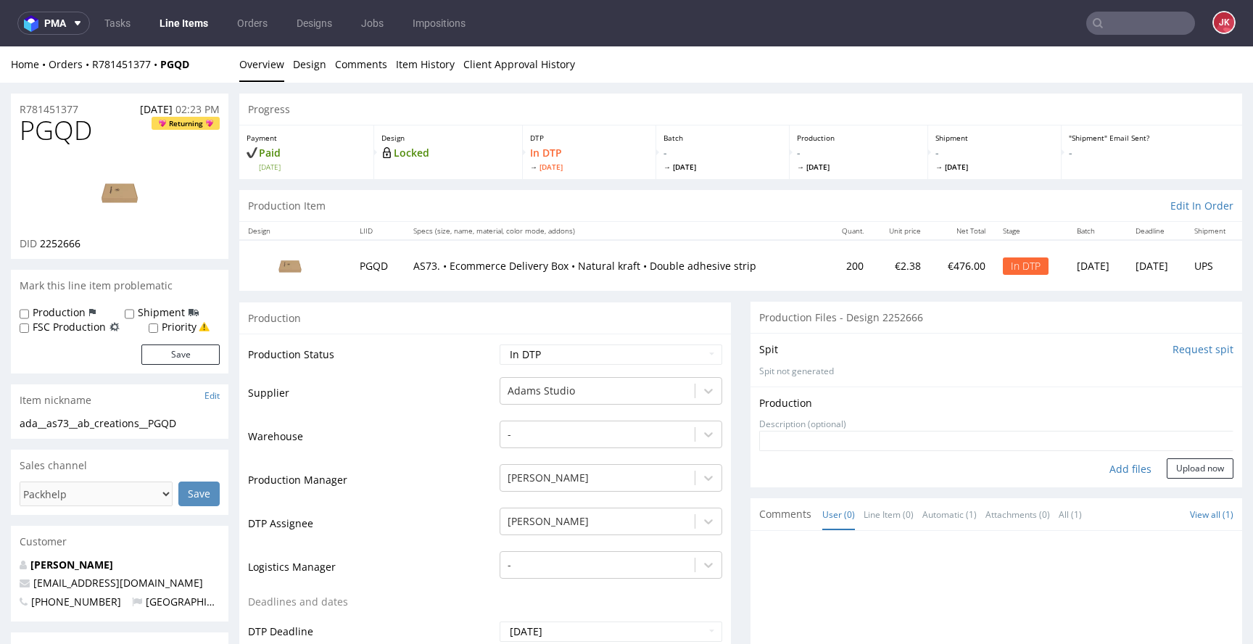
click at [1113, 467] on div "Add files" at bounding box center [1131, 469] width 73 height 22
type input "C:\fakepath\ada__as73__ab_creations__PGQD__d2252666__oR781451377__1.pdf"
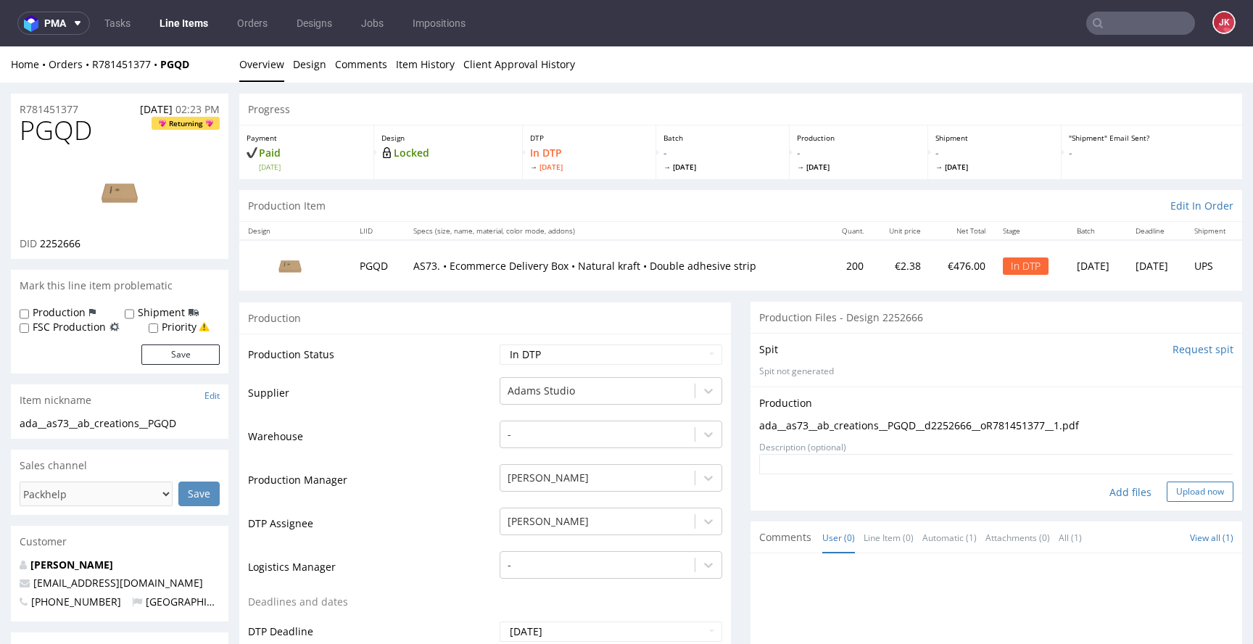
click at [1182, 487] on button "Upload now" at bounding box center [1200, 492] width 67 height 20
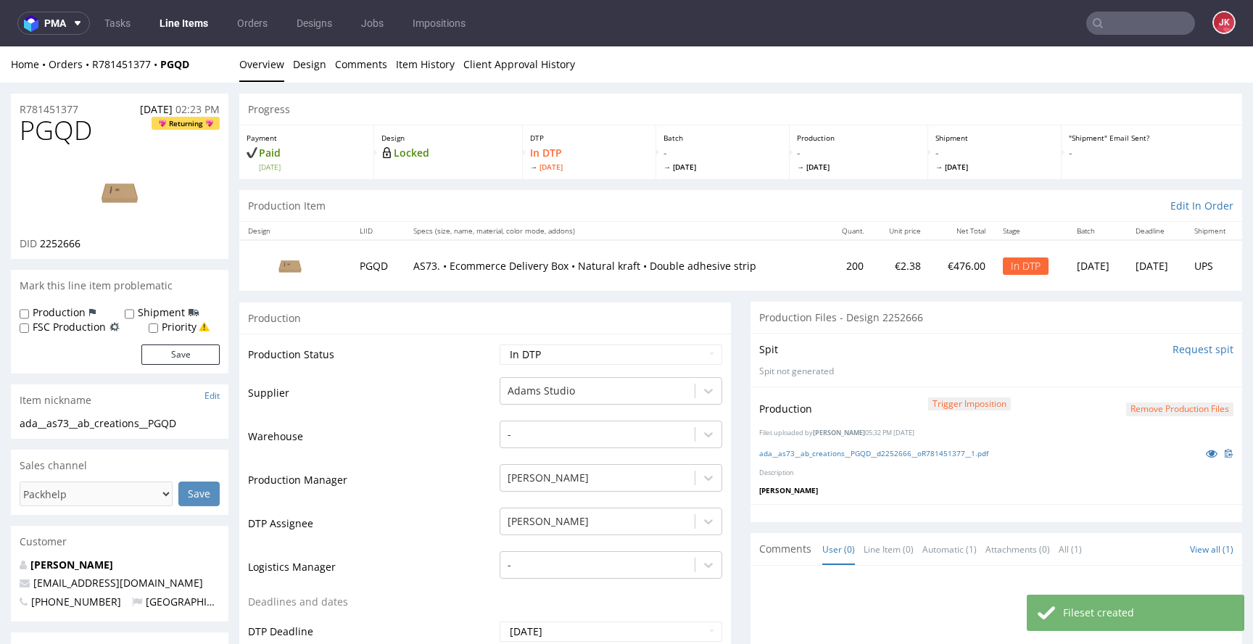
click at [635, 343] on td "Waiting for Artwork Waiting for Diecut Waiting for Mockup Waiting for DTP Waiti…" at bounding box center [609, 359] width 226 height 33
click at [609, 355] on select "Waiting for Artwork Waiting for Diecut Waiting for Mockup Waiting for DTP Waiti…" at bounding box center [611, 355] width 223 height 20
select select "dtp_production_ready"
click at [500, 345] on select "Waiting for Artwork Waiting for Diecut Waiting for Mockup Waiting for DTP Waiti…" at bounding box center [611, 355] width 223 height 20
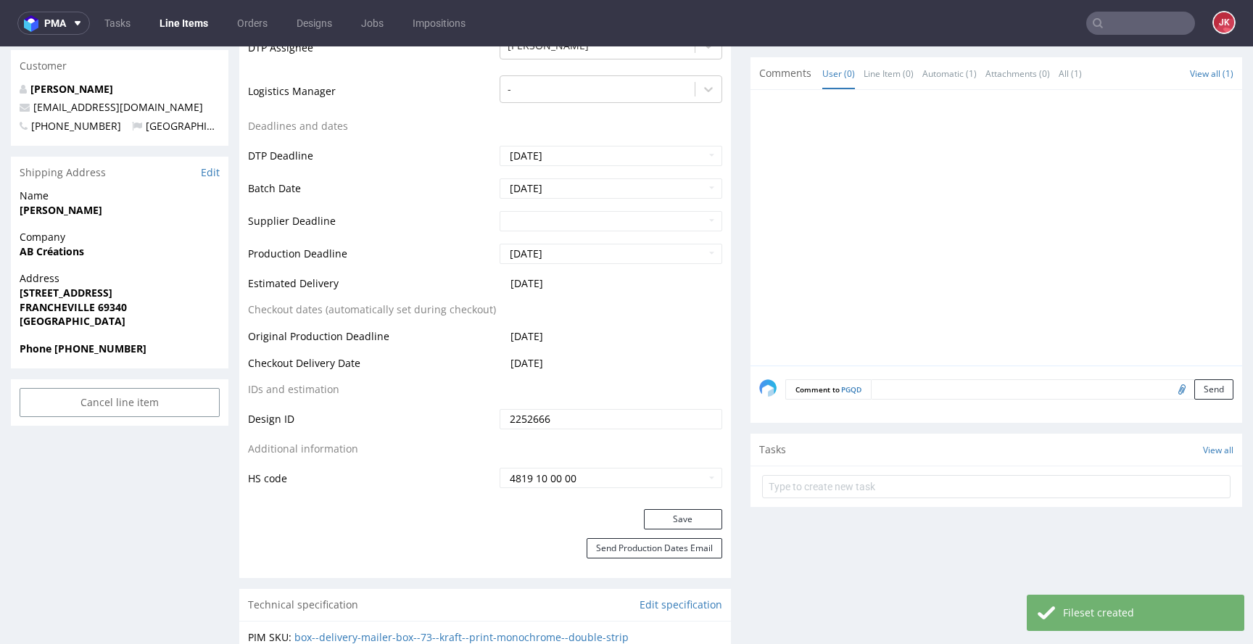
scroll to position [485, 0]
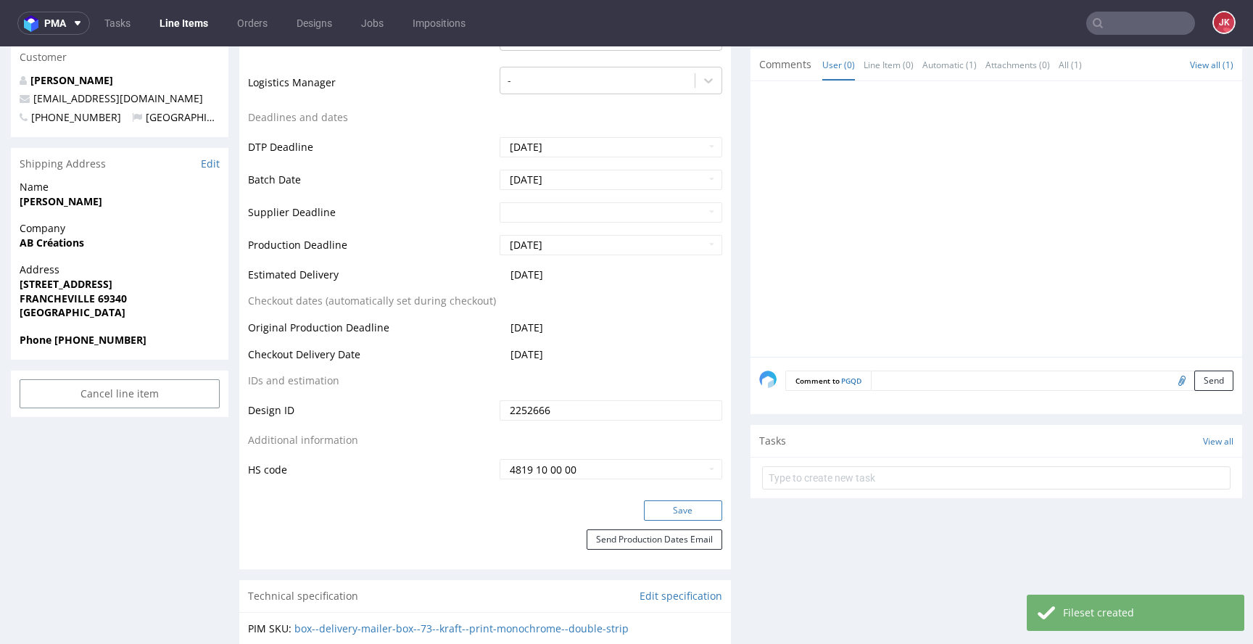
click at [654, 515] on button "Save" at bounding box center [683, 511] width 78 height 20
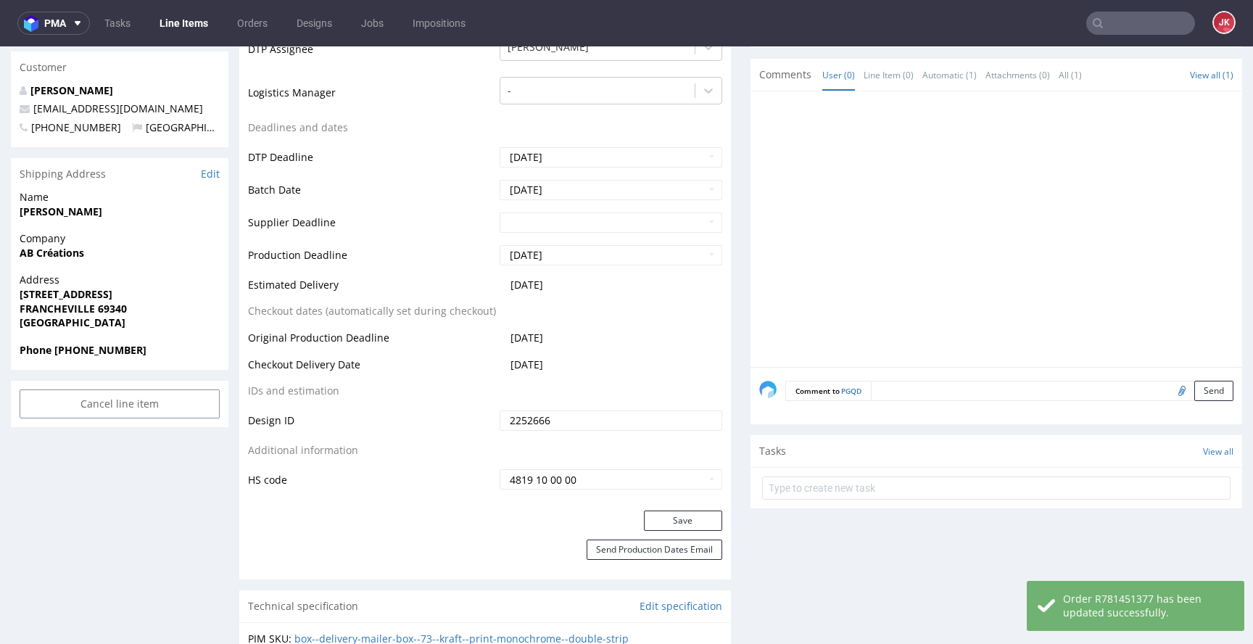
scroll to position [0, 0]
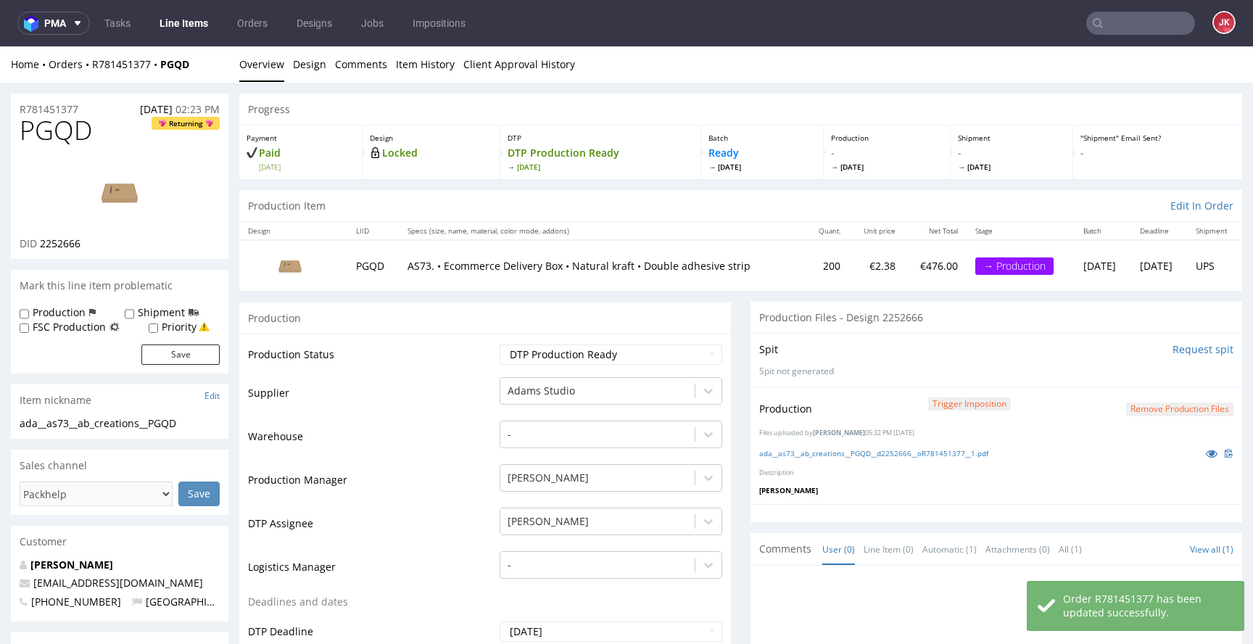
click at [476, 401] on td "Supplier" at bounding box center [372, 398] width 248 height 44
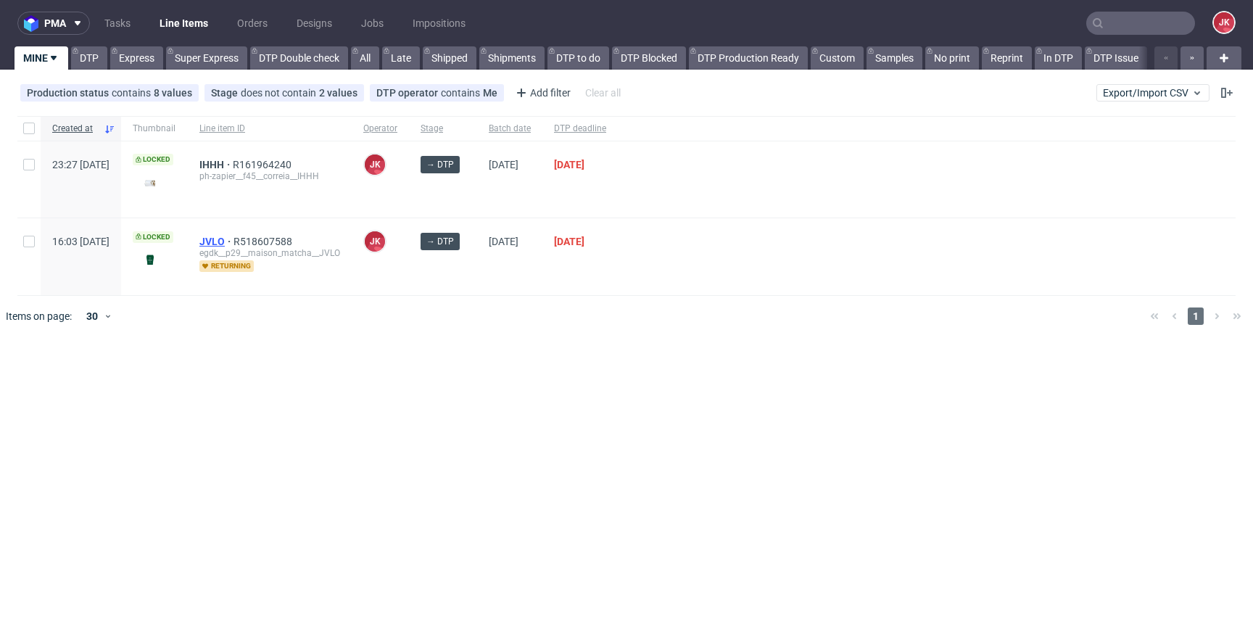
click at [234, 243] on span "JVLO" at bounding box center [216, 242] width 34 height 12
click at [233, 166] on span "IHHH" at bounding box center [215, 165] width 33 height 12
click at [760, 298] on div at bounding box center [648, 316] width 982 height 41
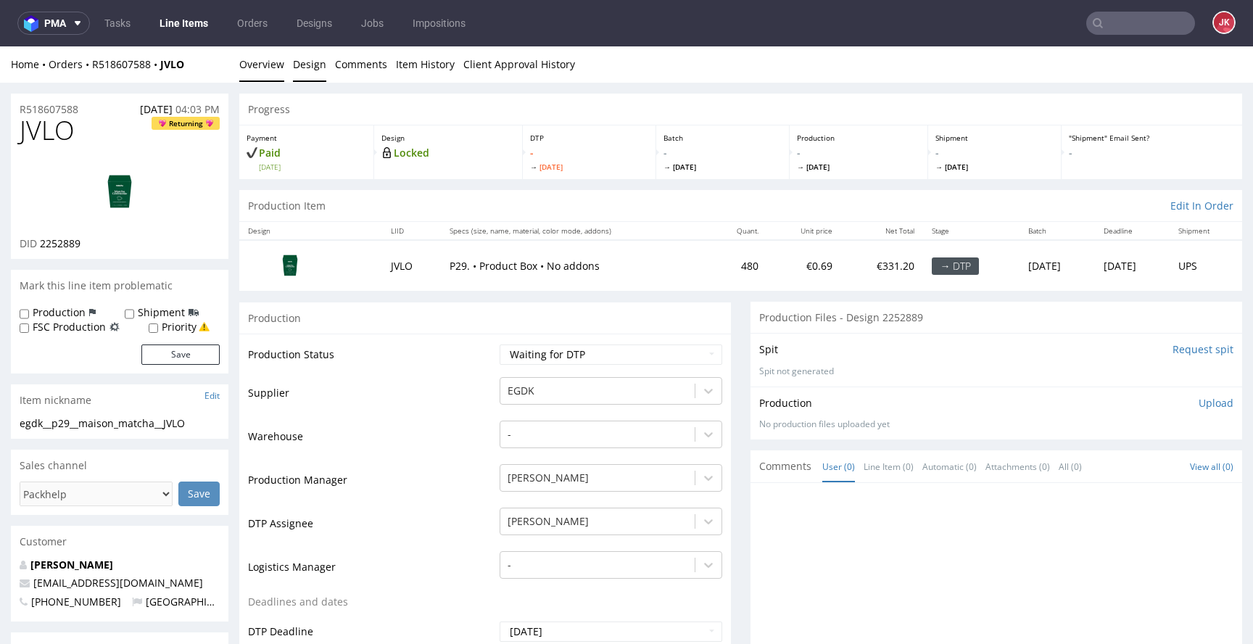
click at [302, 59] on link "Design" at bounding box center [309, 64] width 33 height 36
click at [300, 66] on link "Design" at bounding box center [309, 64] width 33 height 36
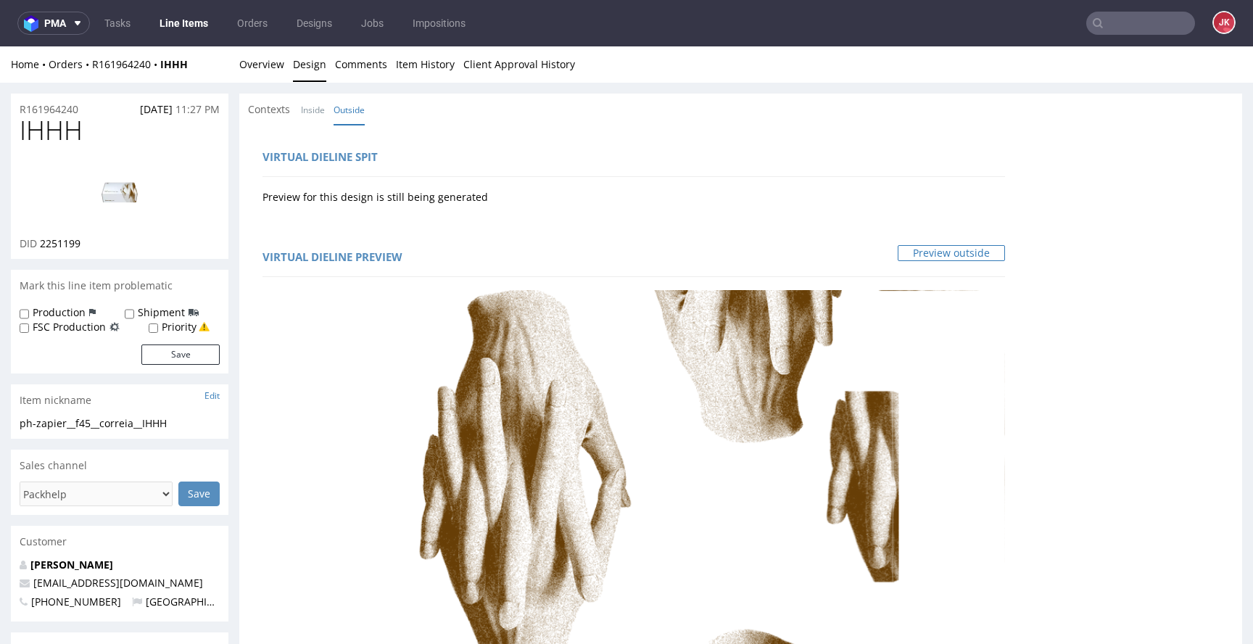
click at [930, 249] on link "Preview outside" at bounding box center [951, 253] width 107 height 16
click at [304, 101] on link "Inside" at bounding box center [313, 109] width 24 height 31
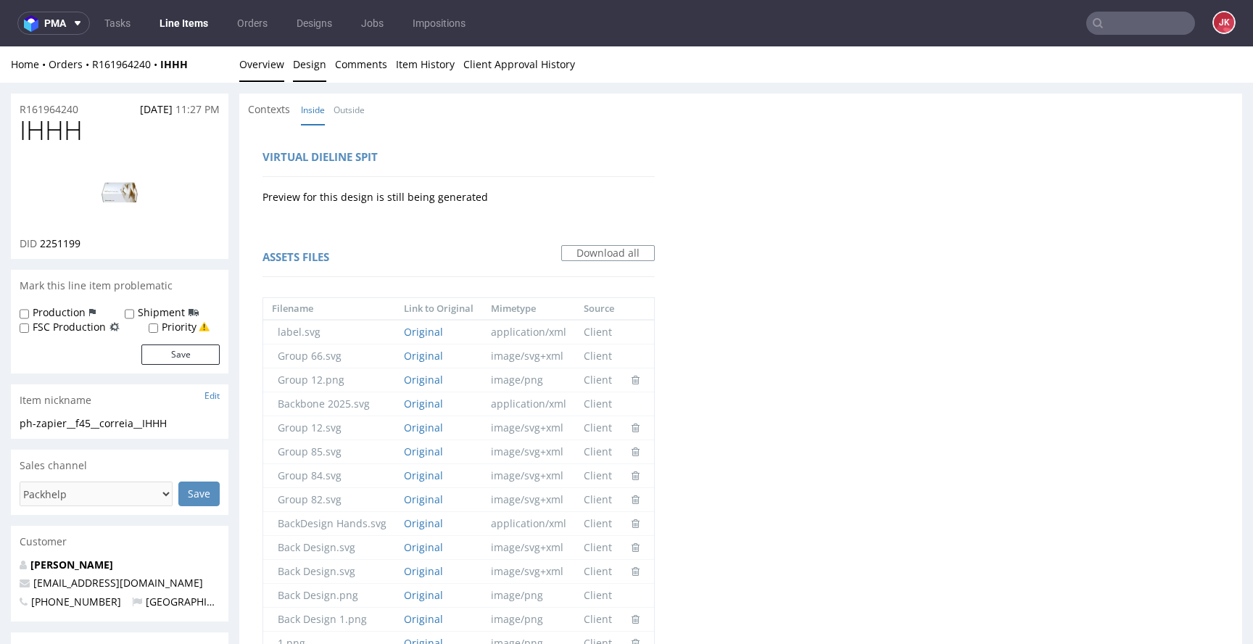
click at [258, 70] on link "Overview" at bounding box center [261, 64] width 45 height 36
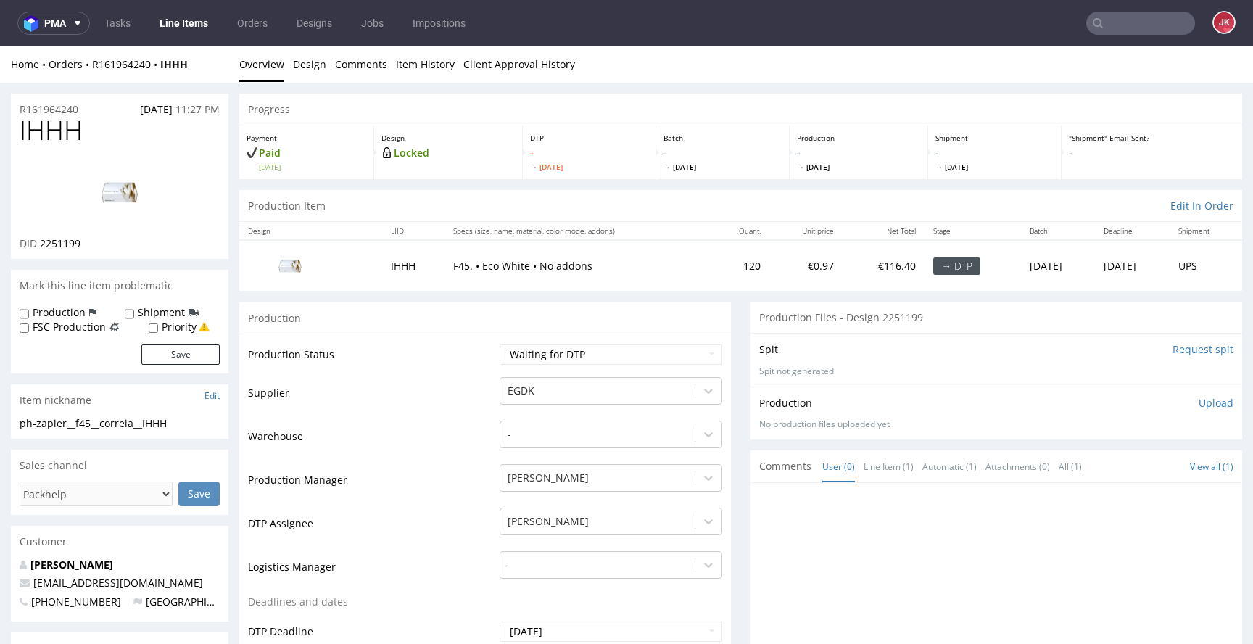
click at [467, 438] on td "Warehouse" at bounding box center [372, 441] width 248 height 44
click at [574, 357] on select "Waiting for Artwork Waiting for Diecut Waiting for Mockup Waiting for DTP Waiti…" at bounding box center [611, 355] width 223 height 20
select select "dtp_in_process"
click at [500, 345] on select "Waiting for Artwork Waiting for Diecut Waiting for Mockup Waiting for DTP Waiti…" at bounding box center [611, 355] width 223 height 20
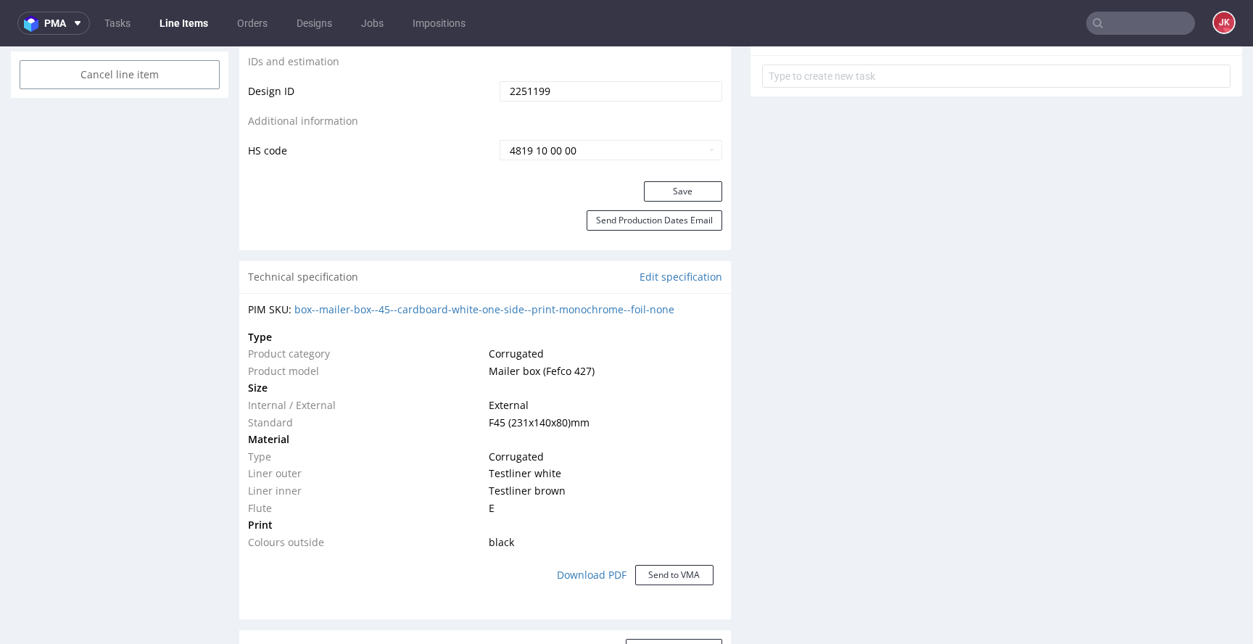
scroll to position [902, 0]
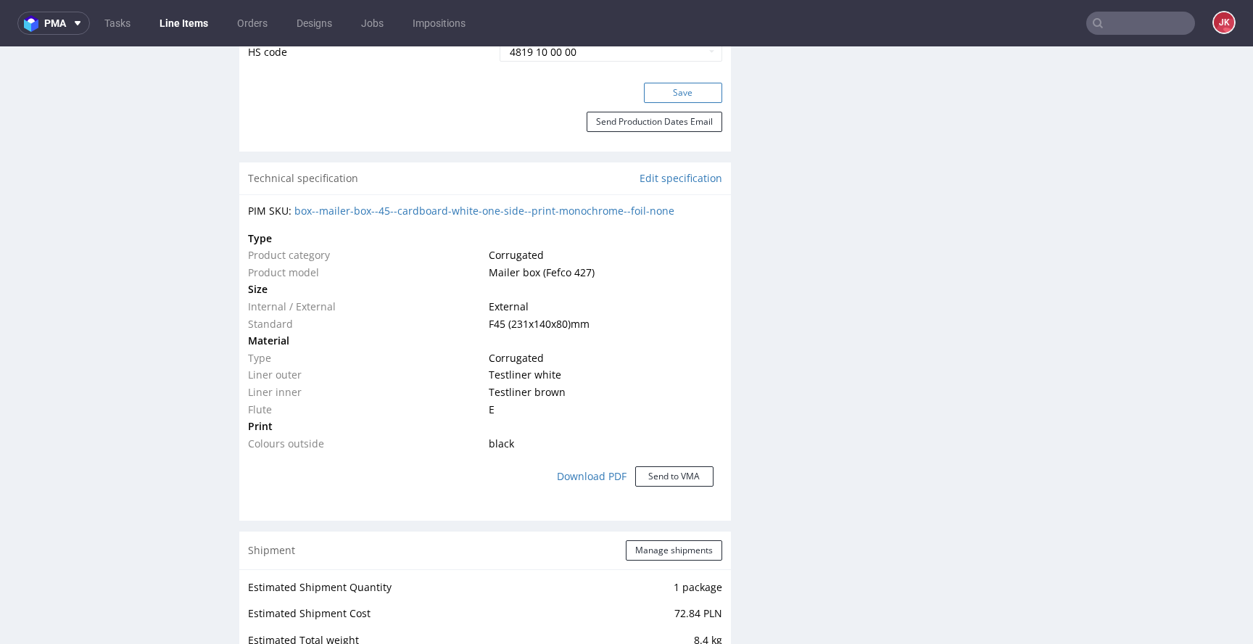
click at [666, 94] on button "Save" at bounding box center [683, 93] width 78 height 20
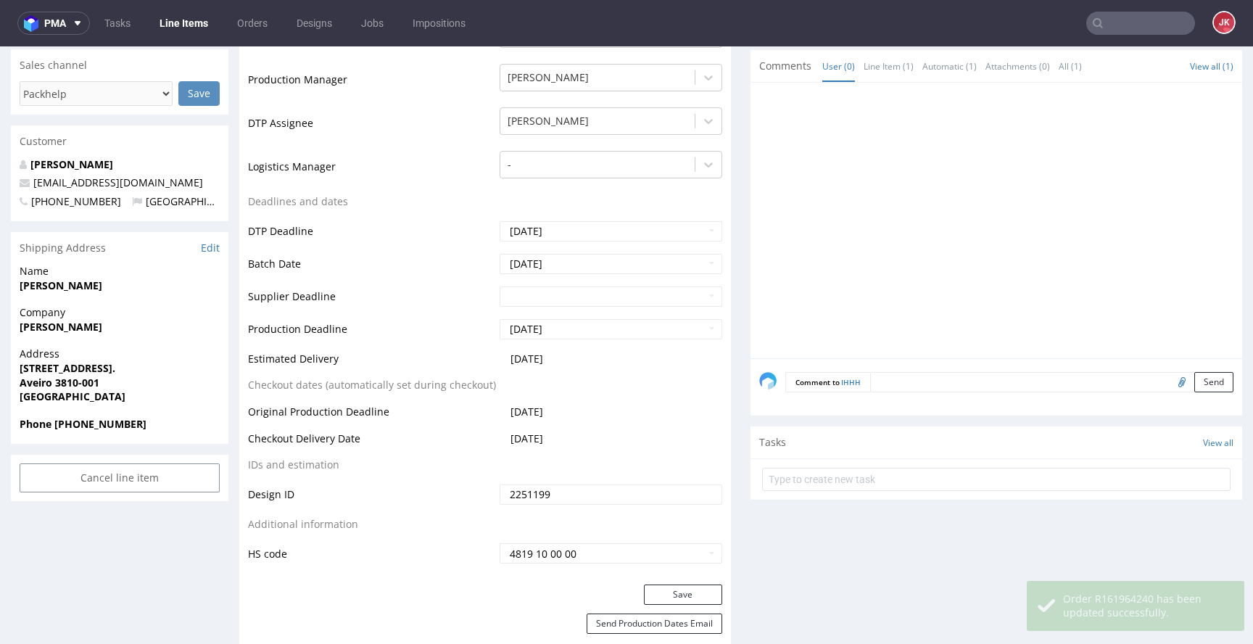
scroll to position [0, 0]
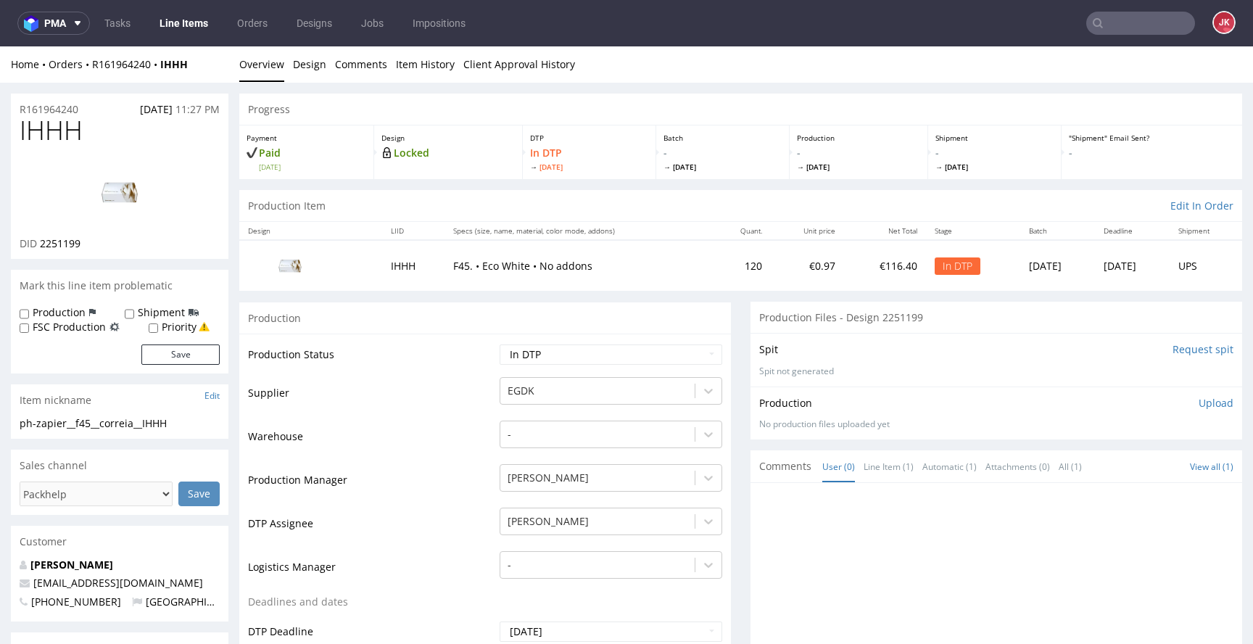
click at [316, 69] on link "Design" at bounding box center [309, 64] width 33 height 36
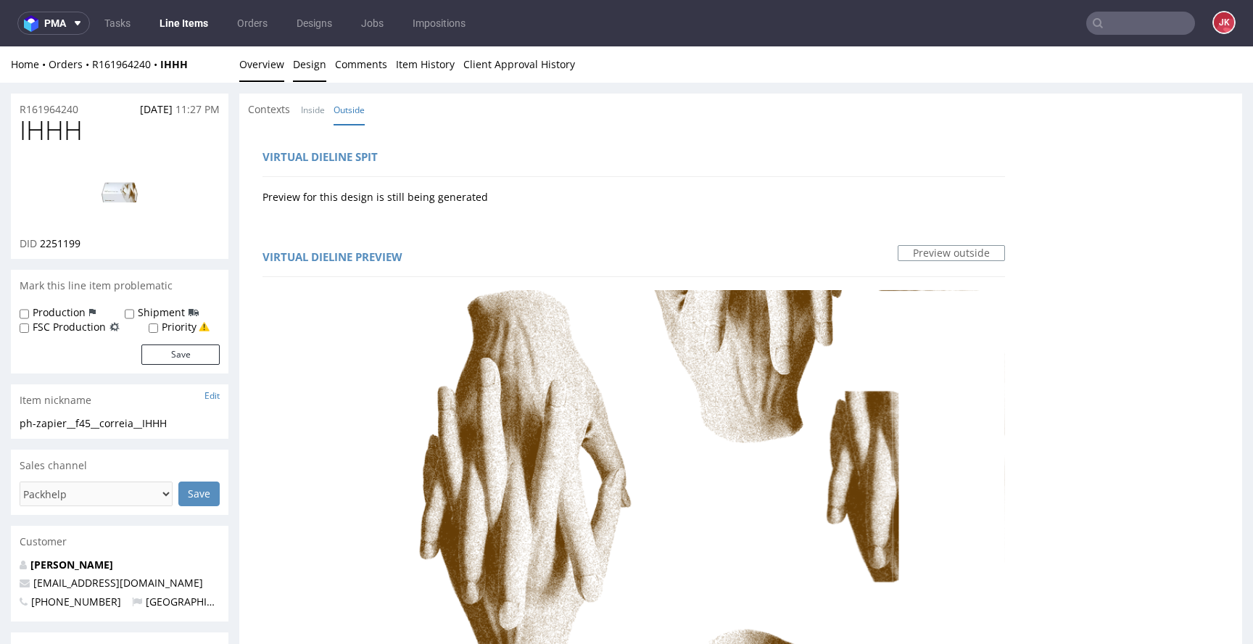
click at [258, 64] on link "Overview" at bounding box center [261, 64] width 45 height 36
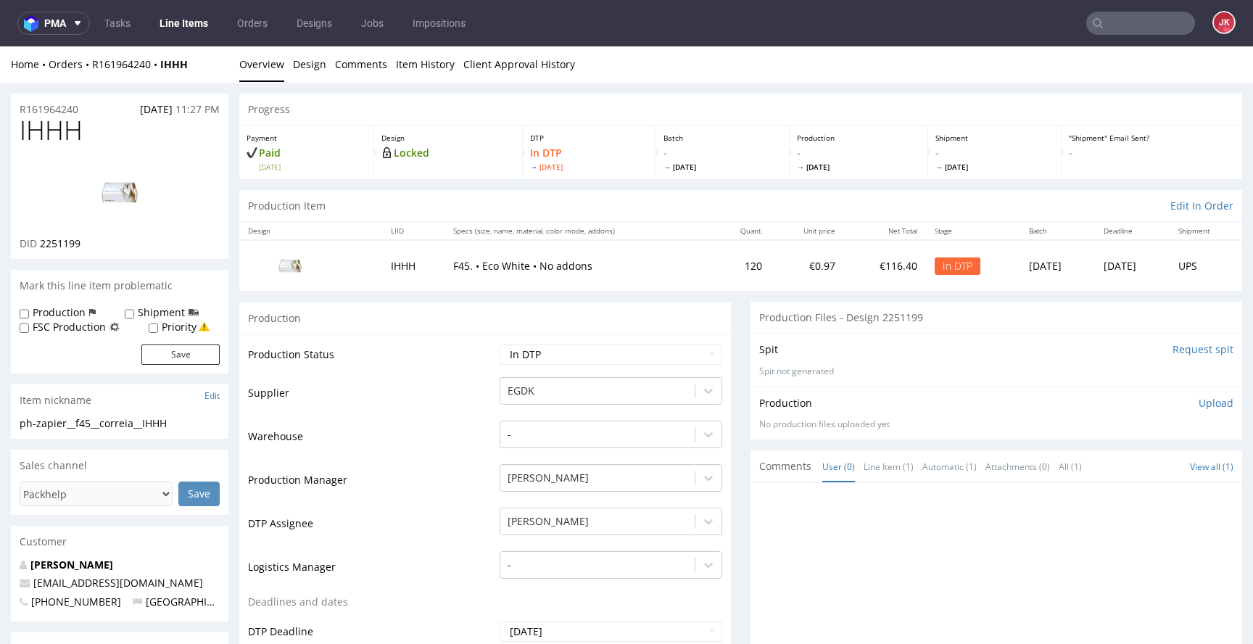
click at [62, 247] on span "2251199" at bounding box center [60, 243] width 41 height 14
copy span "2251199"
click at [50, 133] on span "IHHH" at bounding box center [51, 130] width 63 height 29
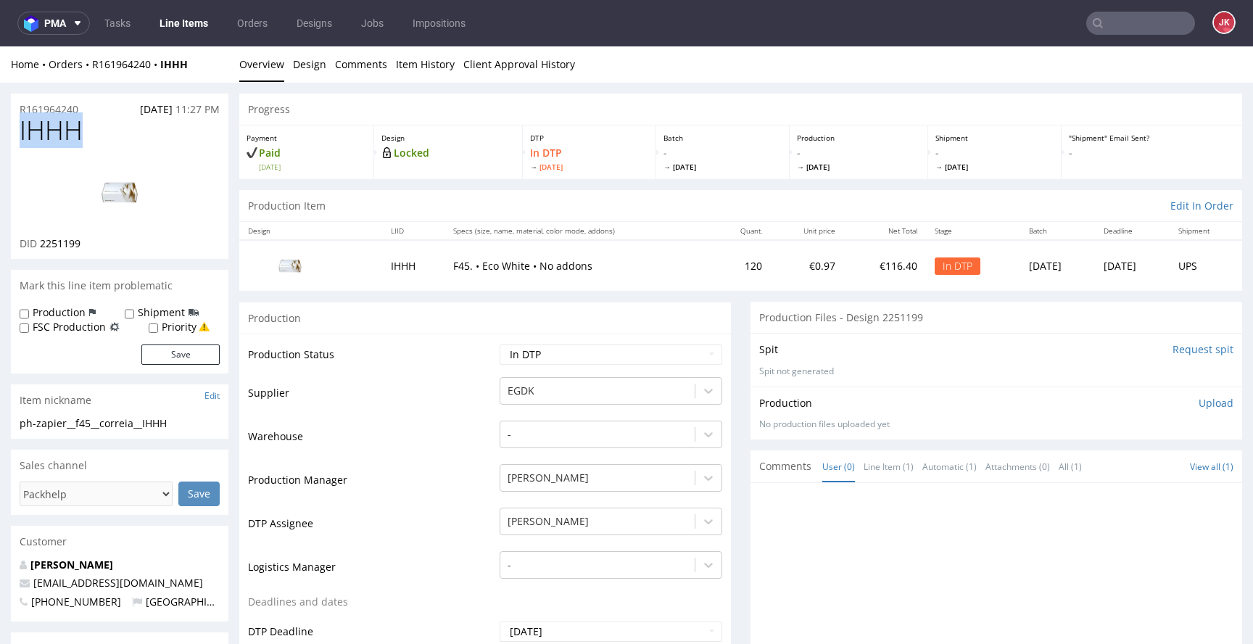
click at [50, 133] on span "IHHH" at bounding box center [51, 130] width 63 height 29
copy span "IHHH"
click at [447, 424] on td "Warehouse" at bounding box center [372, 441] width 248 height 44
click at [316, 63] on link "Design" at bounding box center [309, 64] width 33 height 36
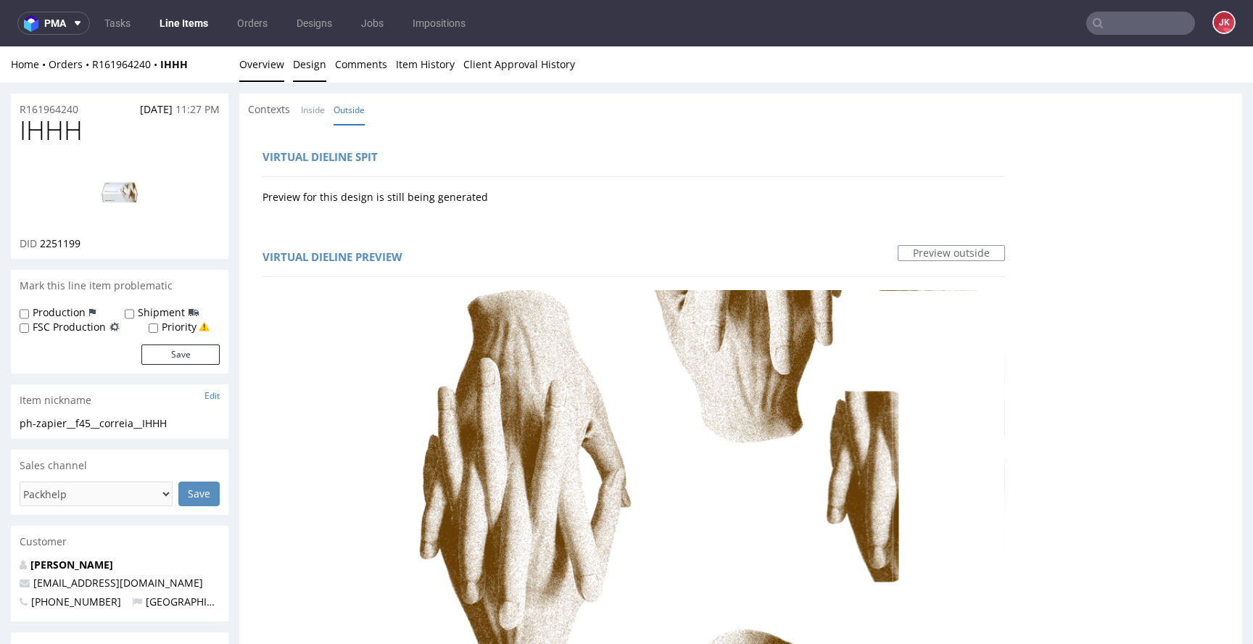
click at [254, 62] on link "Overview" at bounding box center [261, 64] width 45 height 36
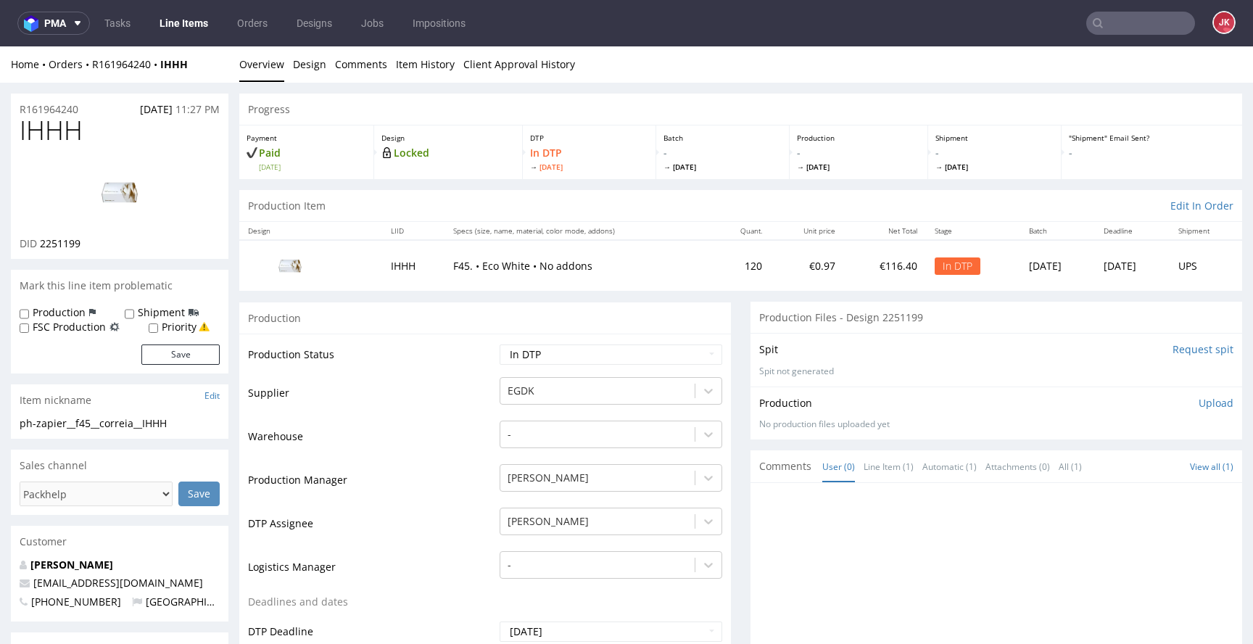
click at [167, 184] on img at bounding box center [120, 192] width 116 height 65
click at [303, 68] on link "Design" at bounding box center [309, 64] width 33 height 36
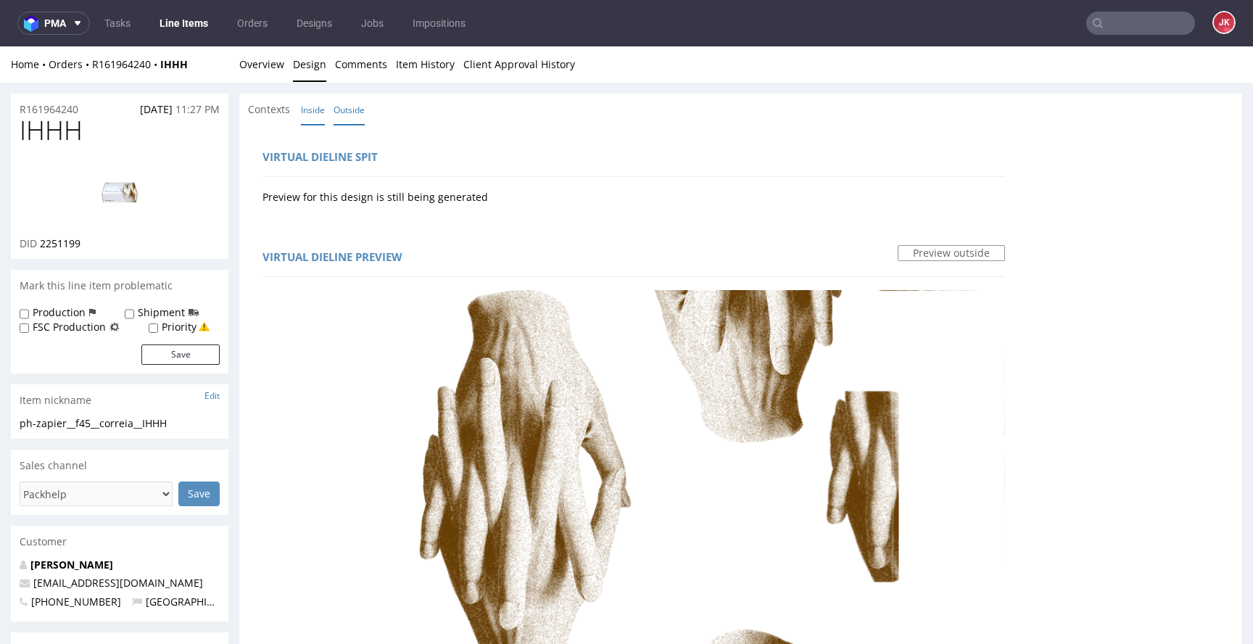
click at [317, 102] on link "Inside" at bounding box center [313, 109] width 24 height 31
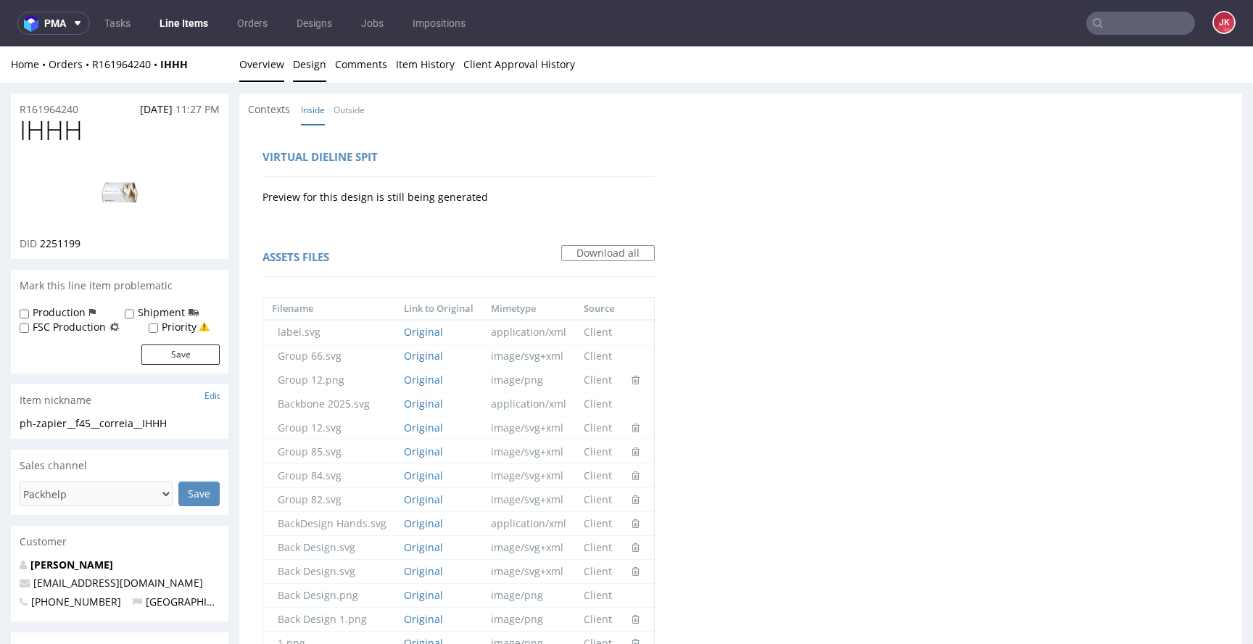
click at [253, 72] on link "Overview" at bounding box center [261, 64] width 45 height 36
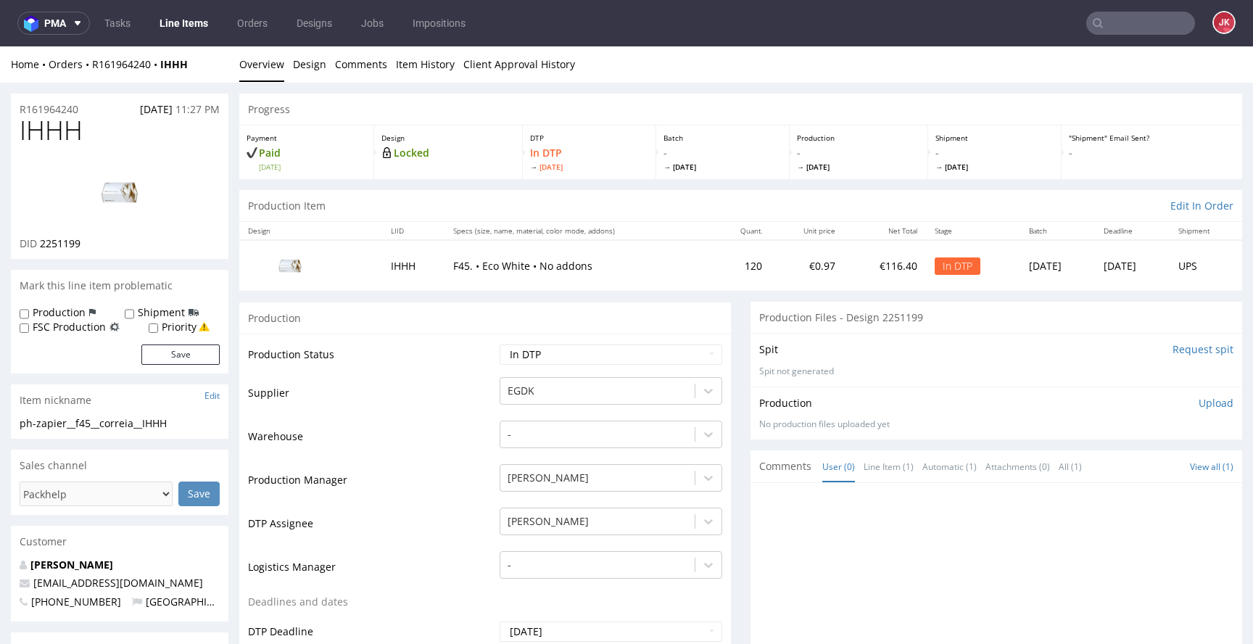
click at [443, 425] on td "Warehouse" at bounding box center [372, 441] width 248 height 44
click at [149, 175] on img at bounding box center [120, 192] width 116 height 65
click at [406, 398] on td "Supplier" at bounding box center [372, 398] width 248 height 44
drag, startPoint x: 178, startPoint y: 422, endPoint x: 15, endPoint y: 431, distance: 164.2
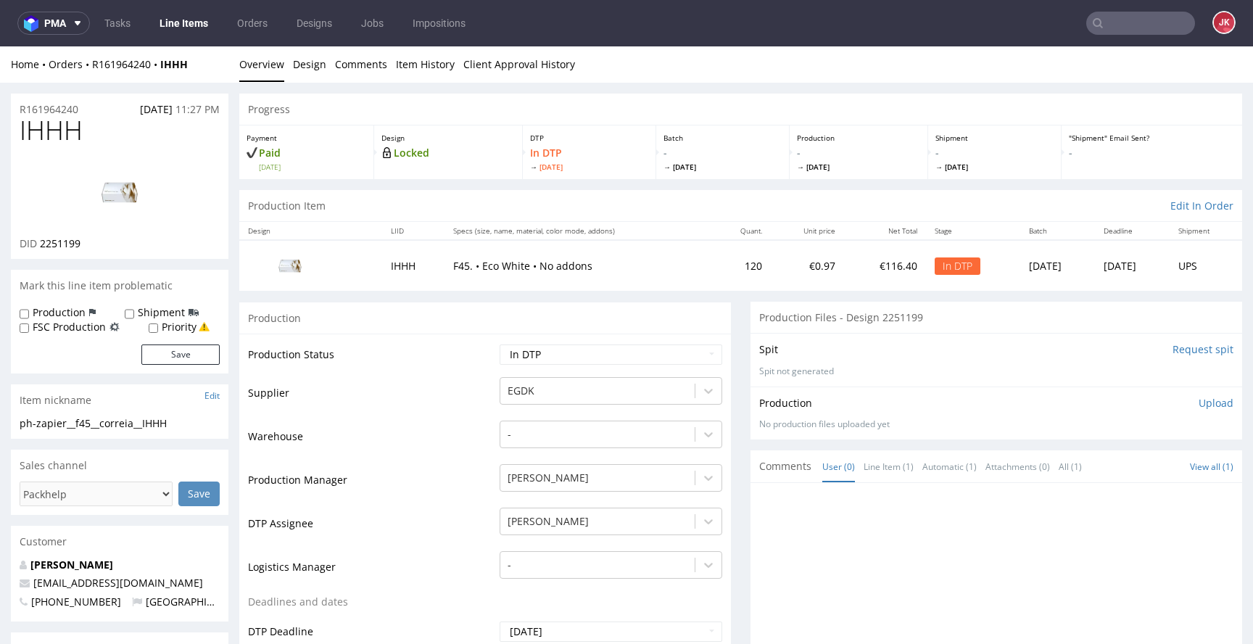
click at [194, 416] on div "ph-zapier__f45__correia__IHHH" at bounding box center [120, 423] width 200 height 15
drag, startPoint x: 194, startPoint y: 423, endPoint x: 0, endPoint y: 432, distance: 193.9
drag, startPoint x: 195, startPoint y: 421, endPoint x: 0, endPoint y: 427, distance: 195.2
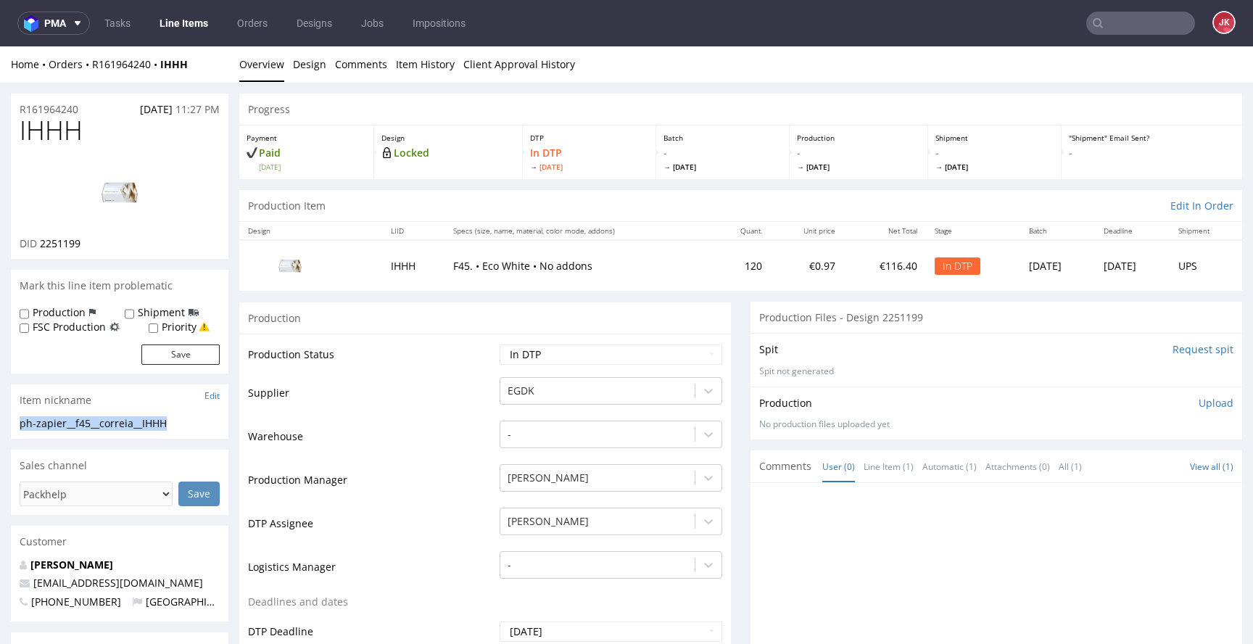
copy div "ph-zapier__f45__correia__IHHH"
click at [98, 110] on div "R161964240 25.08.2025 11:27 PM" at bounding box center [120, 105] width 218 height 23
drag, startPoint x: 100, startPoint y: 108, endPoint x: 0, endPoint y: 118, distance: 100.5
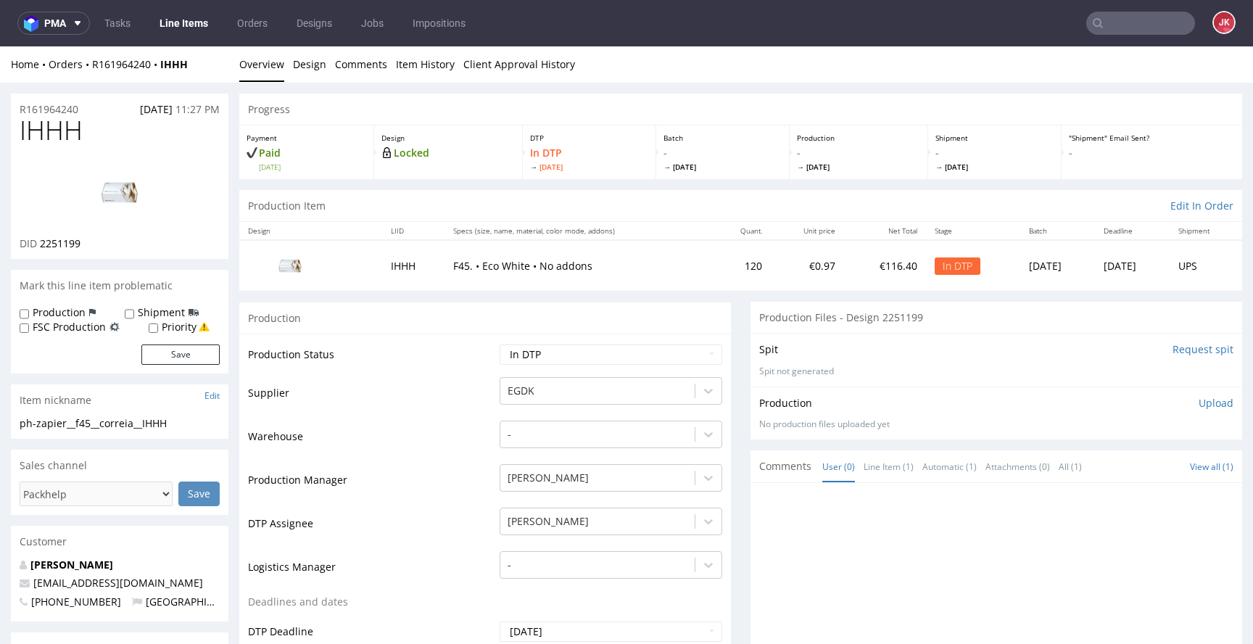
click at [90, 122] on h1 "IHHH" at bounding box center [120, 130] width 200 height 29
drag, startPoint x: 11, startPoint y: 112, endPoint x: 0, endPoint y: 112, distance: 10.9
copy p "R161964240"
click at [1199, 405] on p "Upload" at bounding box center [1216, 403] width 35 height 15
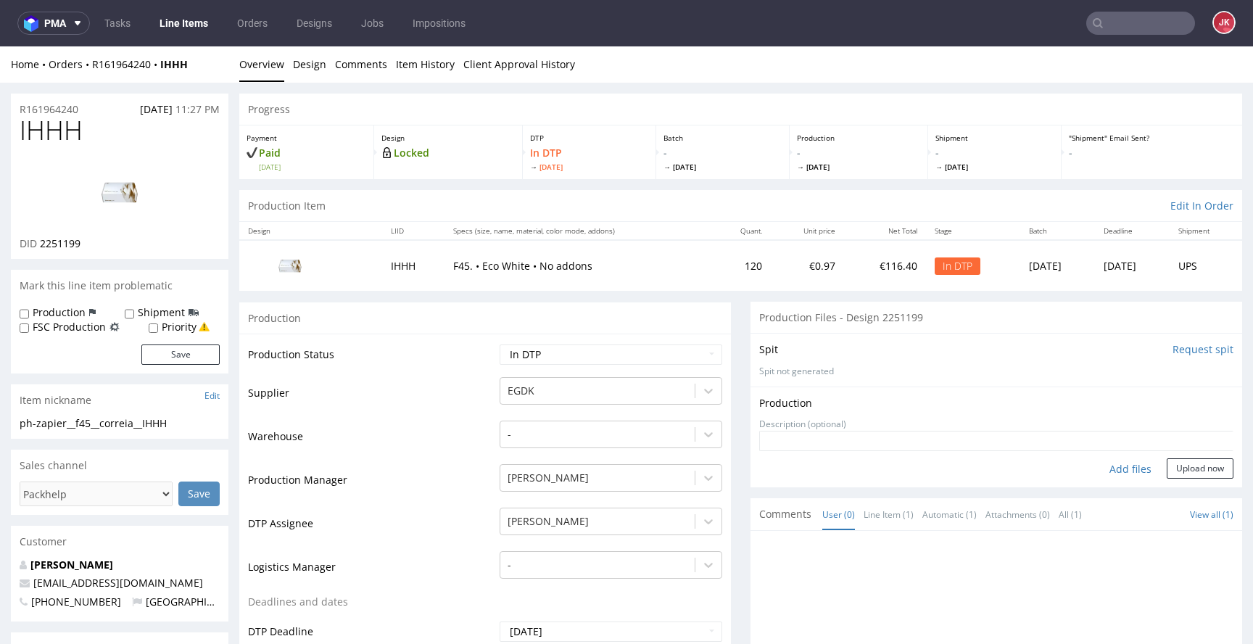
click at [1099, 474] on div "Add files" at bounding box center [1131, 469] width 73 height 22
type input "C:\fakepath\ph-zapier__f45__correia__IHHH__d2251199__oR161964240__outside.pdf"
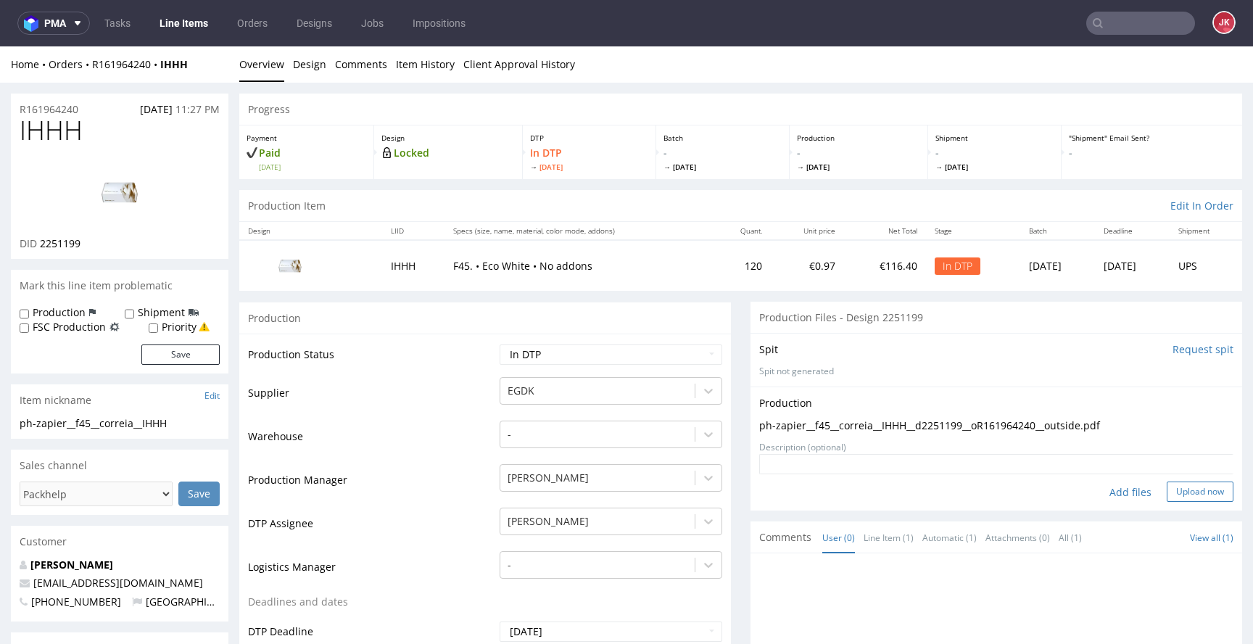
click at [1180, 498] on button "Upload now" at bounding box center [1200, 492] width 67 height 20
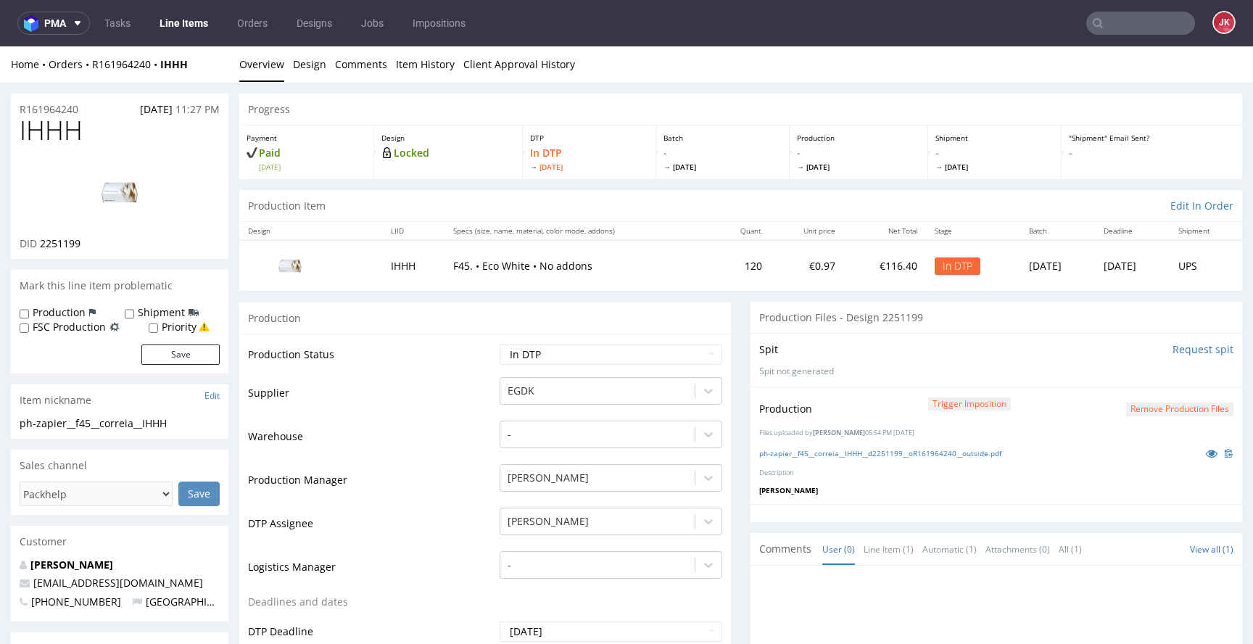
click at [469, 378] on td "Supplier" at bounding box center [372, 398] width 248 height 44
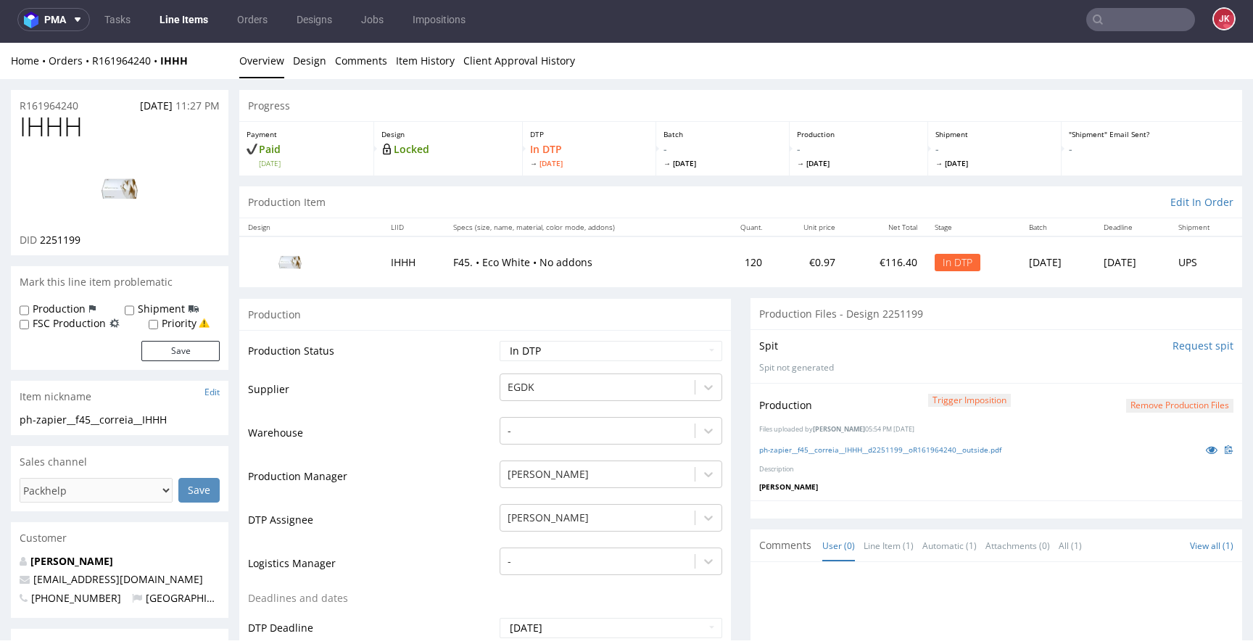
click at [479, 379] on td "Supplier" at bounding box center [372, 394] width 248 height 44
click at [479, 395] on td "Supplier" at bounding box center [372, 394] width 248 height 44
click at [539, 345] on select "Waiting for Artwork Waiting for Diecut Waiting for Mockup Waiting for DTP Waiti…" at bounding box center [611, 351] width 223 height 20
click at [556, 349] on select "Waiting for Artwork Waiting for Diecut Waiting for Mockup Waiting for DTP Waiti…" at bounding box center [611, 351] width 223 height 20
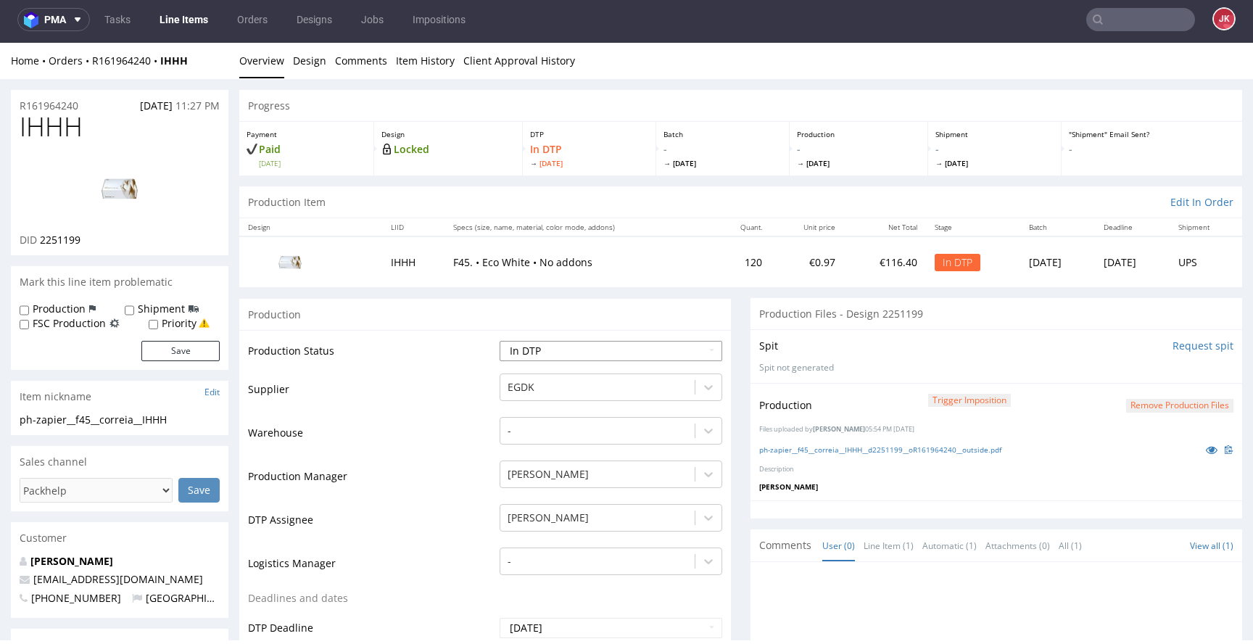
select select "dtp_production_ready"
click at [500, 341] on select "Waiting for Artwork Waiting for Diecut Waiting for Mockup Waiting for DTP Waiti…" at bounding box center [611, 351] width 223 height 20
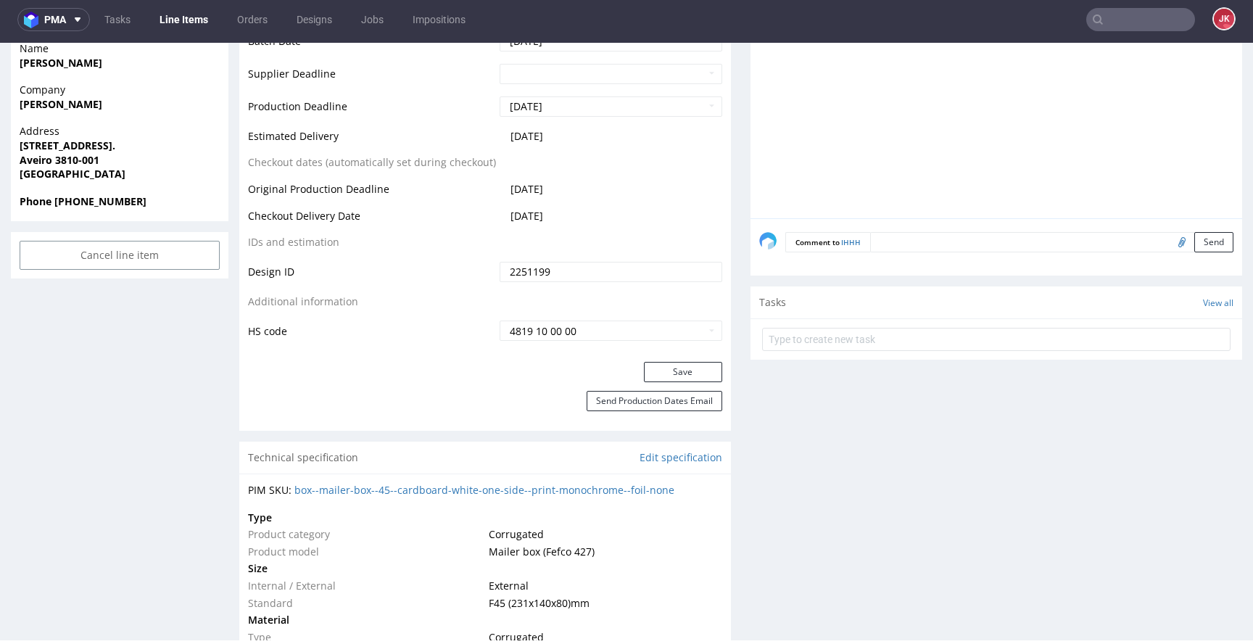
scroll to position [794, 0]
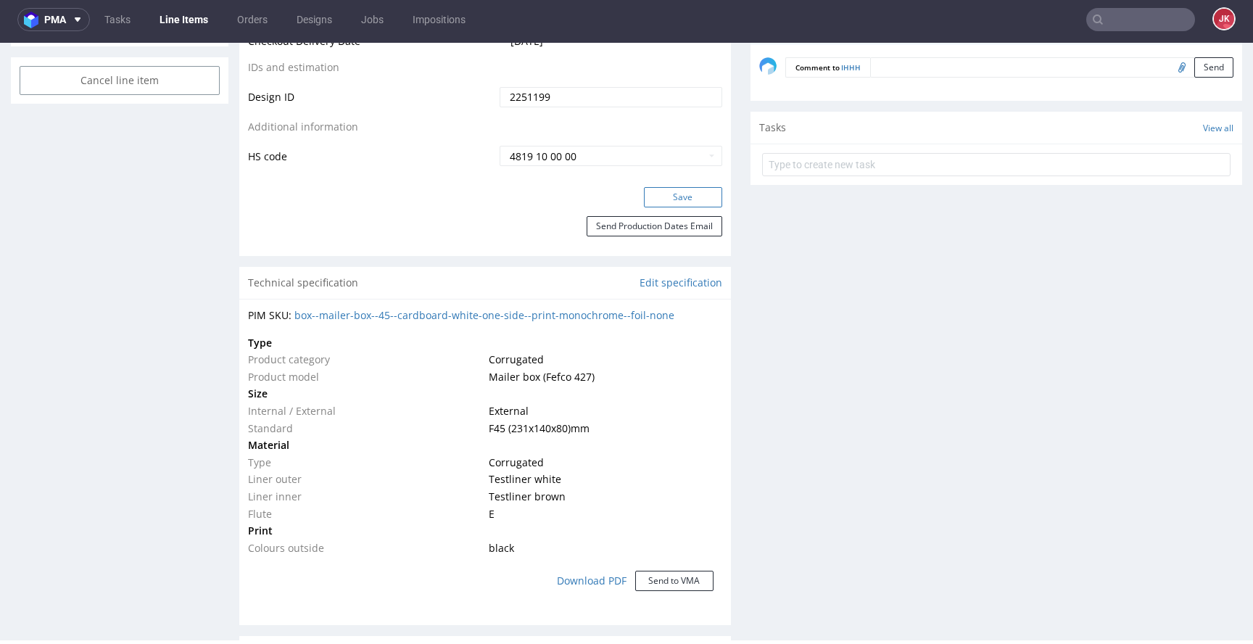
click at [675, 195] on button "Save" at bounding box center [683, 197] width 78 height 20
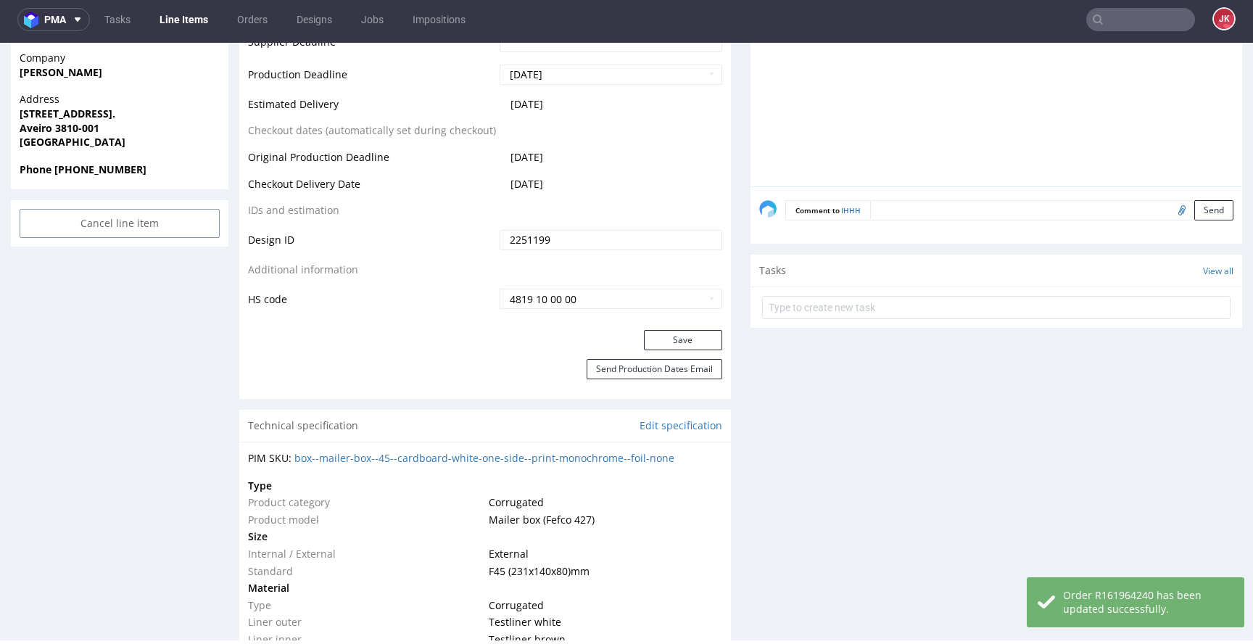
scroll to position [0, 0]
